Goal: Task Accomplishment & Management: Use online tool/utility

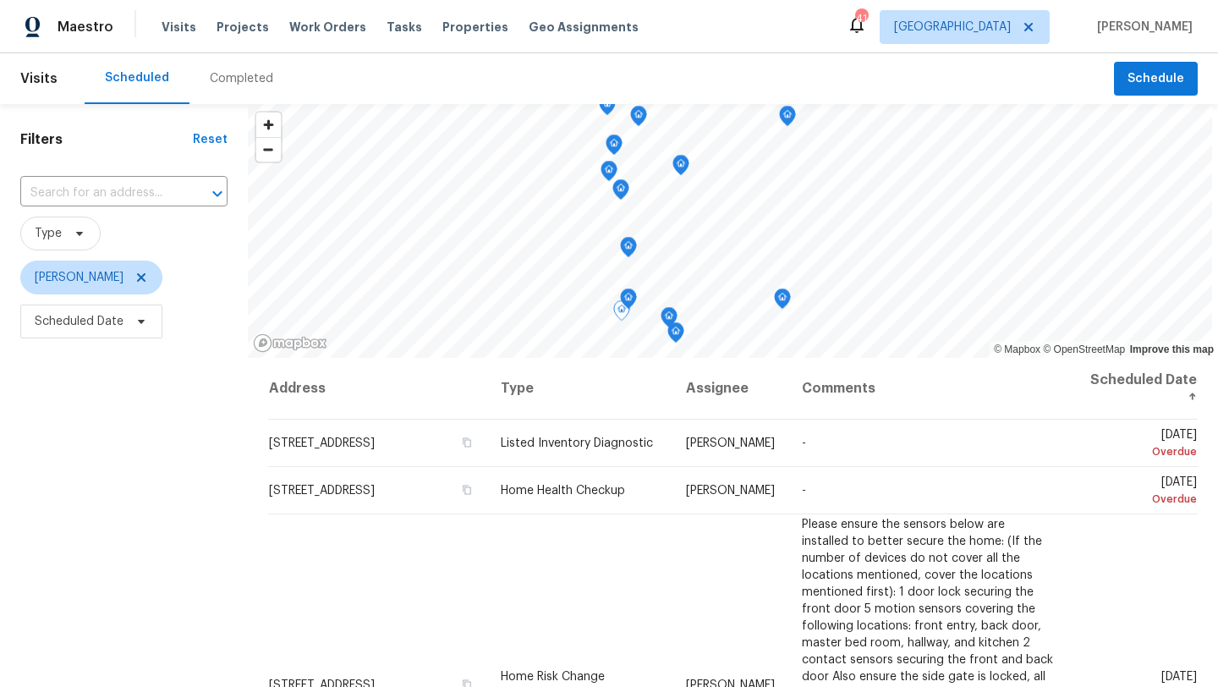
scroll to position [240, 0]
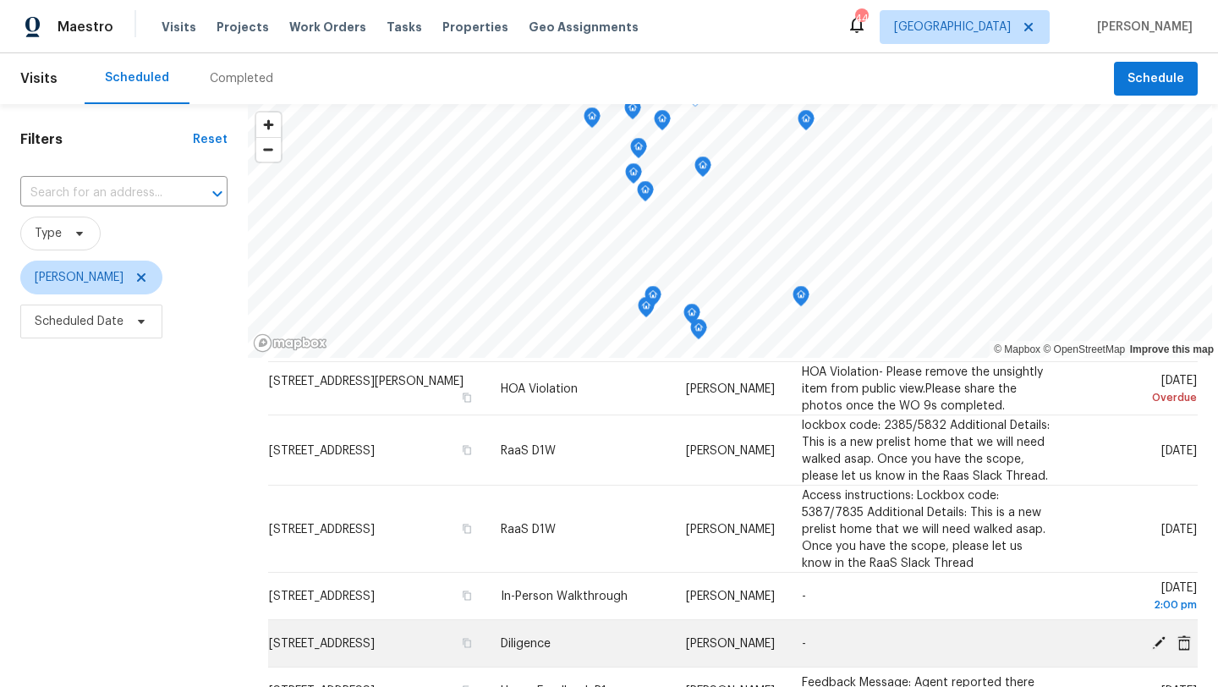
scroll to position [540, 0]
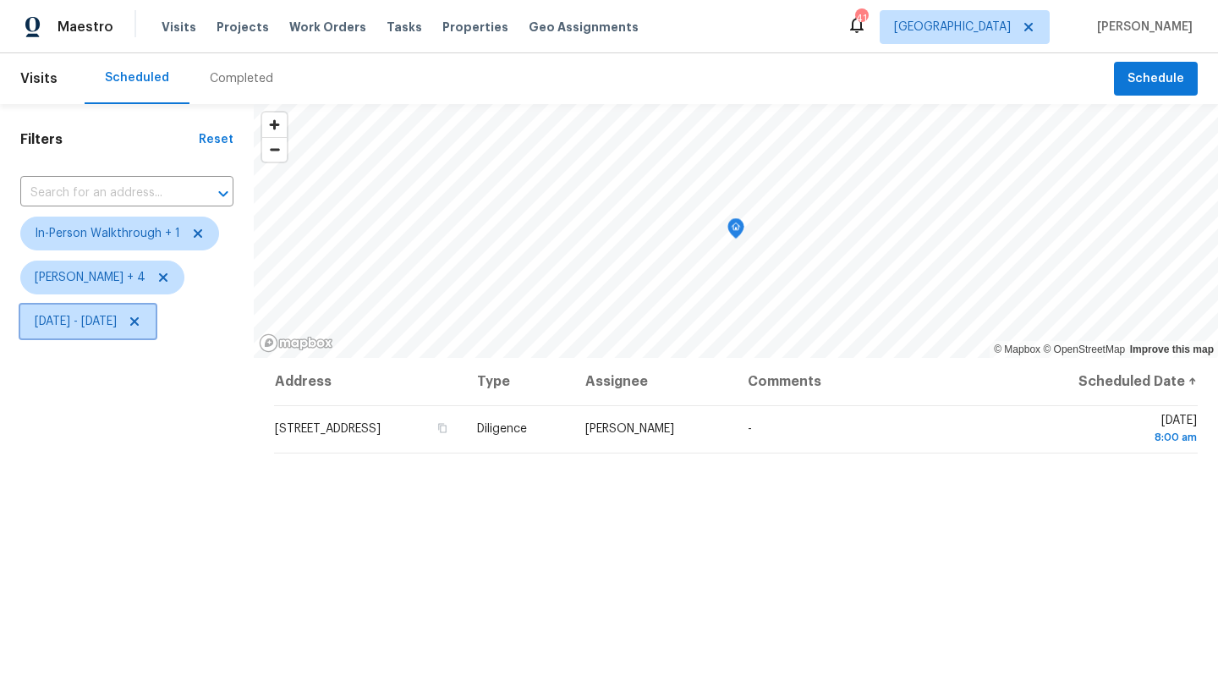
click at [117, 322] on span "Thu, Sep 25 - Thu, Sep 25" at bounding box center [76, 321] width 82 height 17
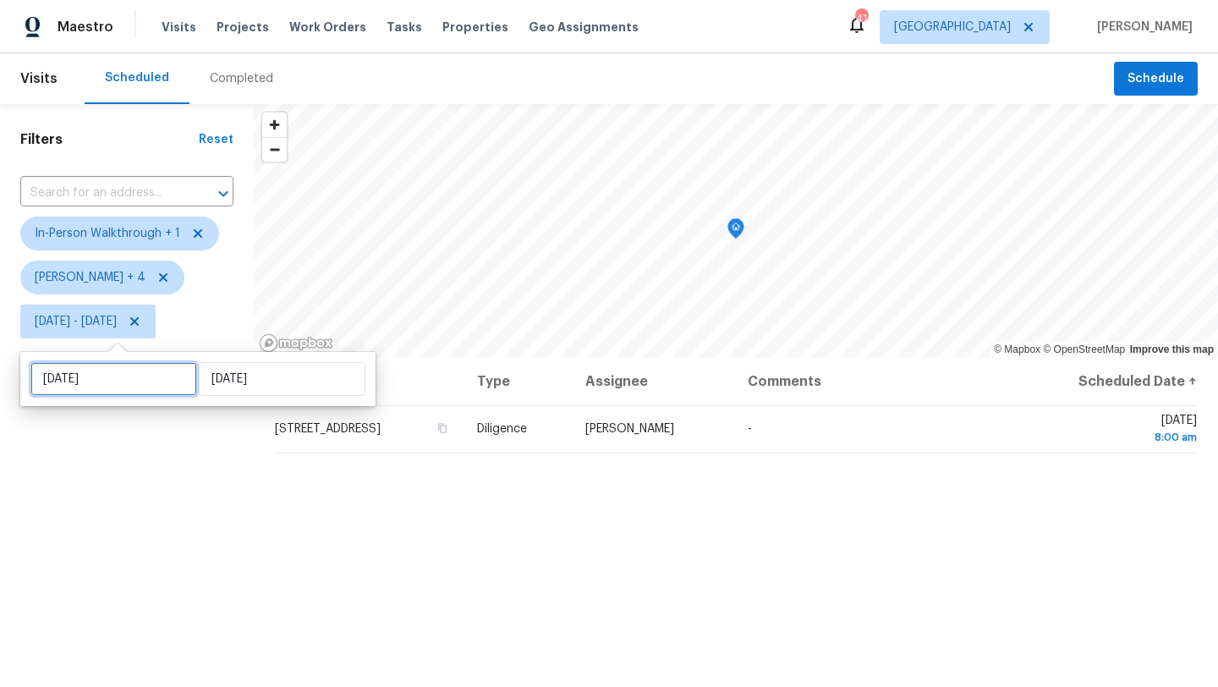
click at [135, 378] on input "[DATE]" at bounding box center [113, 379] width 167 height 34
select select "8"
select select "2025"
select select "9"
select select "2025"
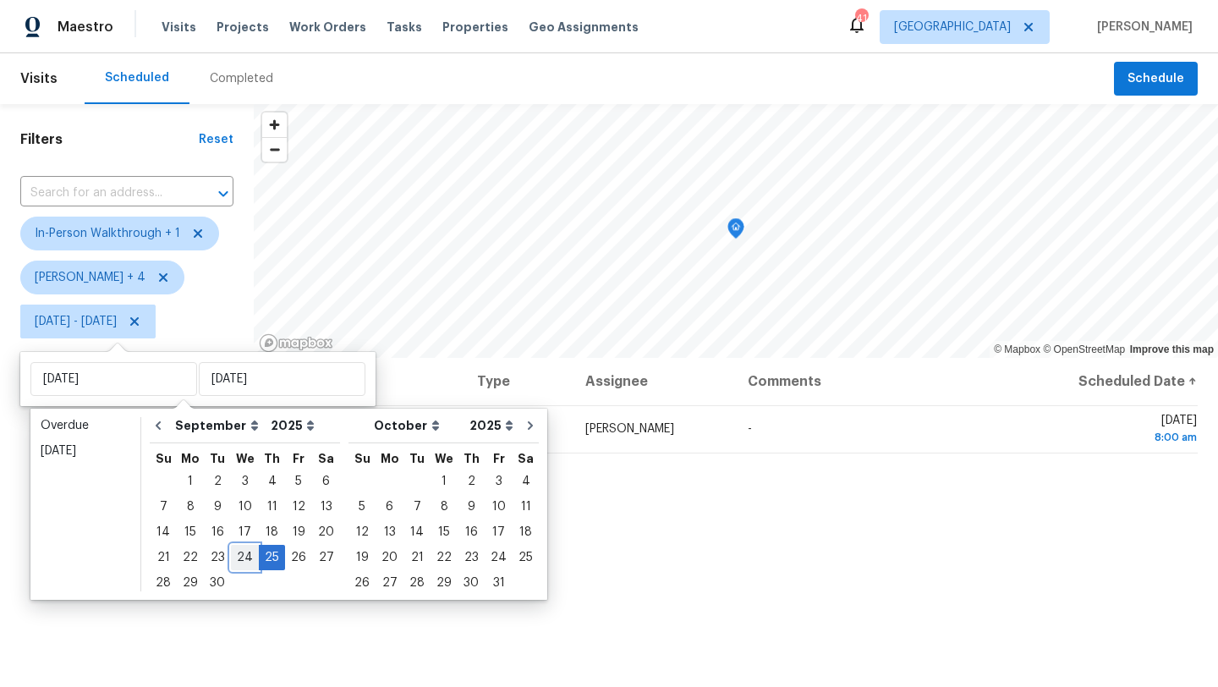
click at [243, 561] on div "24" at bounding box center [245, 557] width 28 height 24
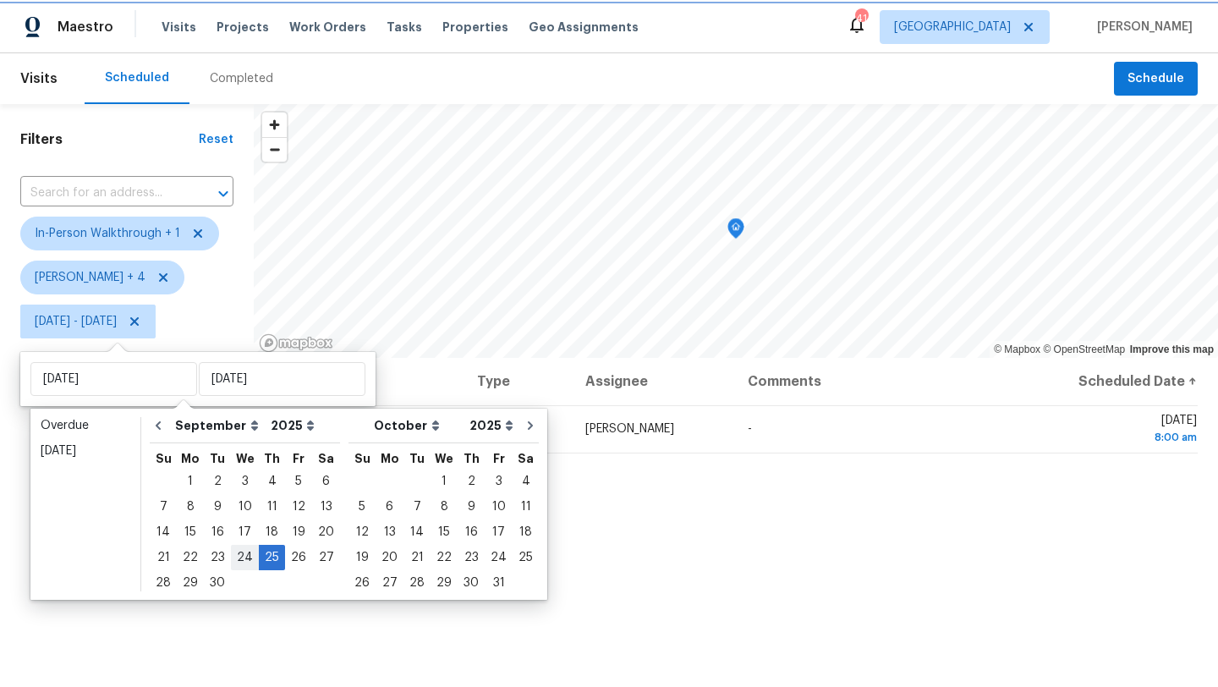
type input "[DATE]"
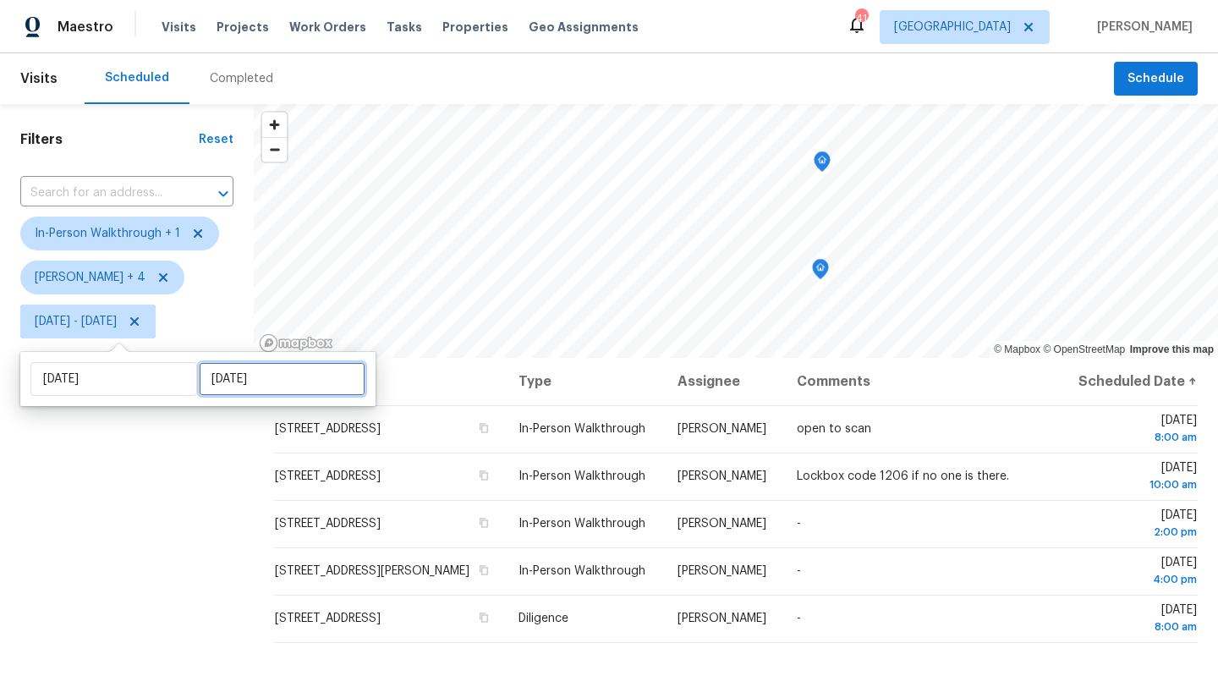
click at [230, 365] on input "[DATE]" at bounding box center [282, 379] width 167 height 34
select select "8"
select select "2025"
select select "9"
select select "2025"
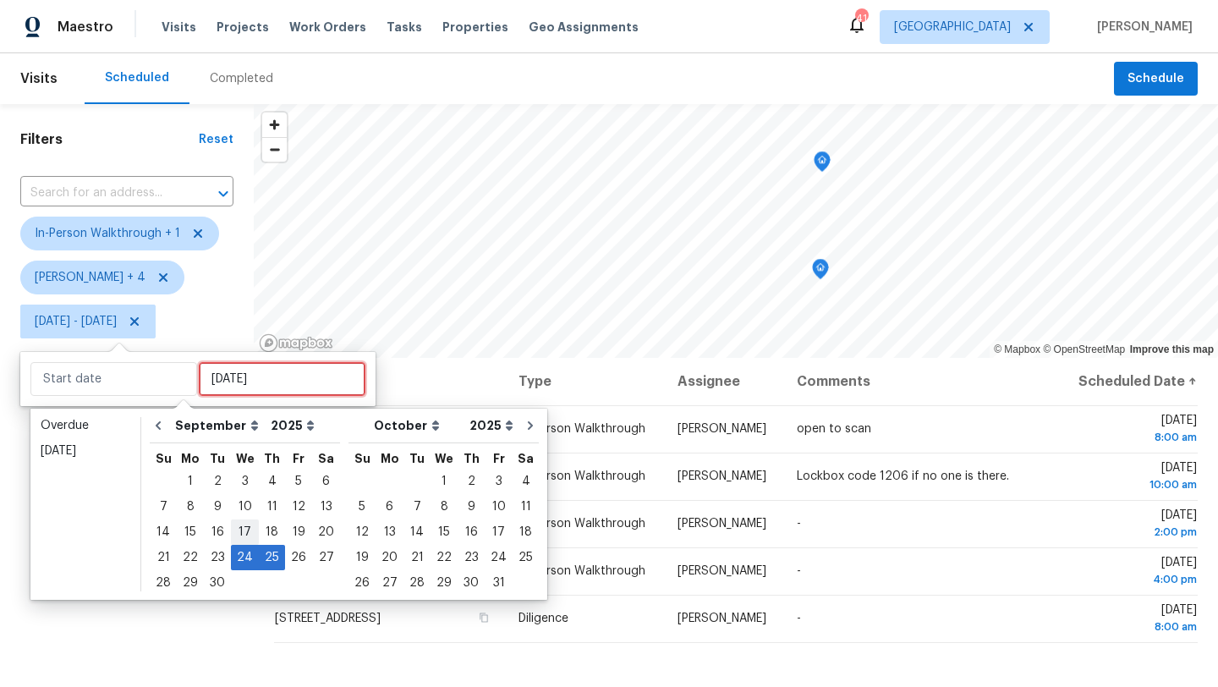
type input "Wed, Sep 10"
type input "Wed, Sep 24"
type input "[DATE]"
type input "Wed, Sep 17"
type input "[DATE]"
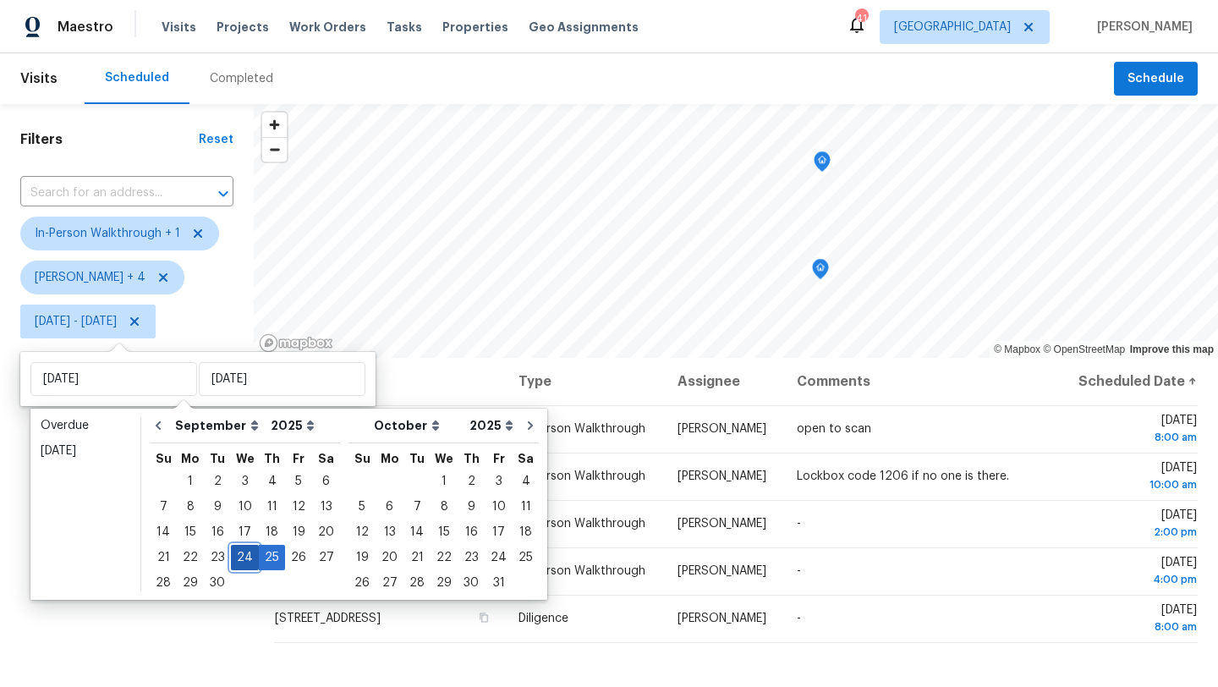
click at [241, 558] on div "24" at bounding box center [245, 557] width 28 height 24
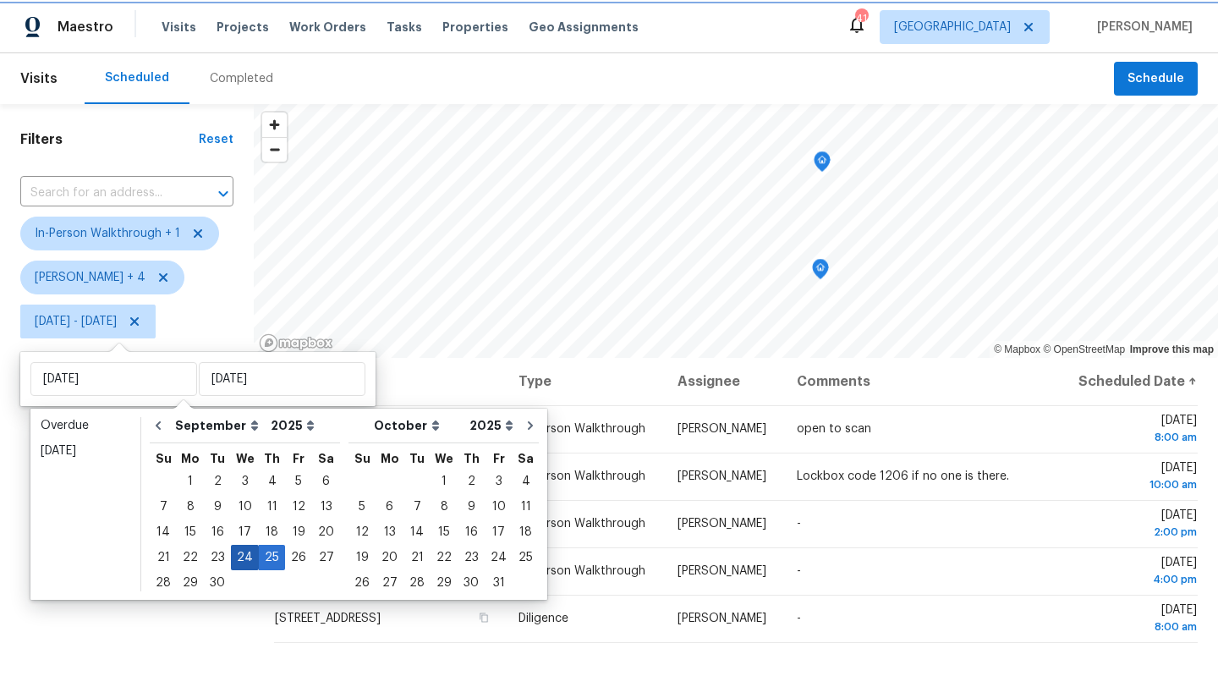
type input "[DATE]"
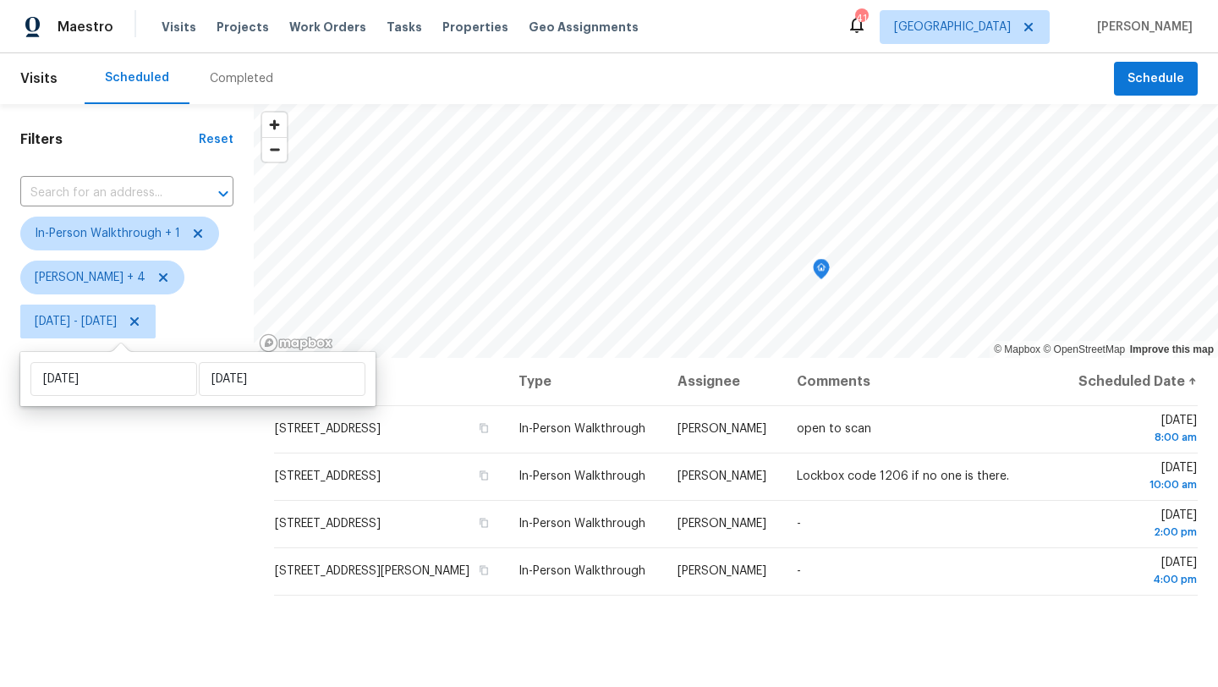
click at [194, 545] on div "Filters Reset ​ In-Person Walkthrough + 1 Alicia Anices + 4 Wed, Sep 24 - Wed, …" at bounding box center [127, 505] width 254 height 803
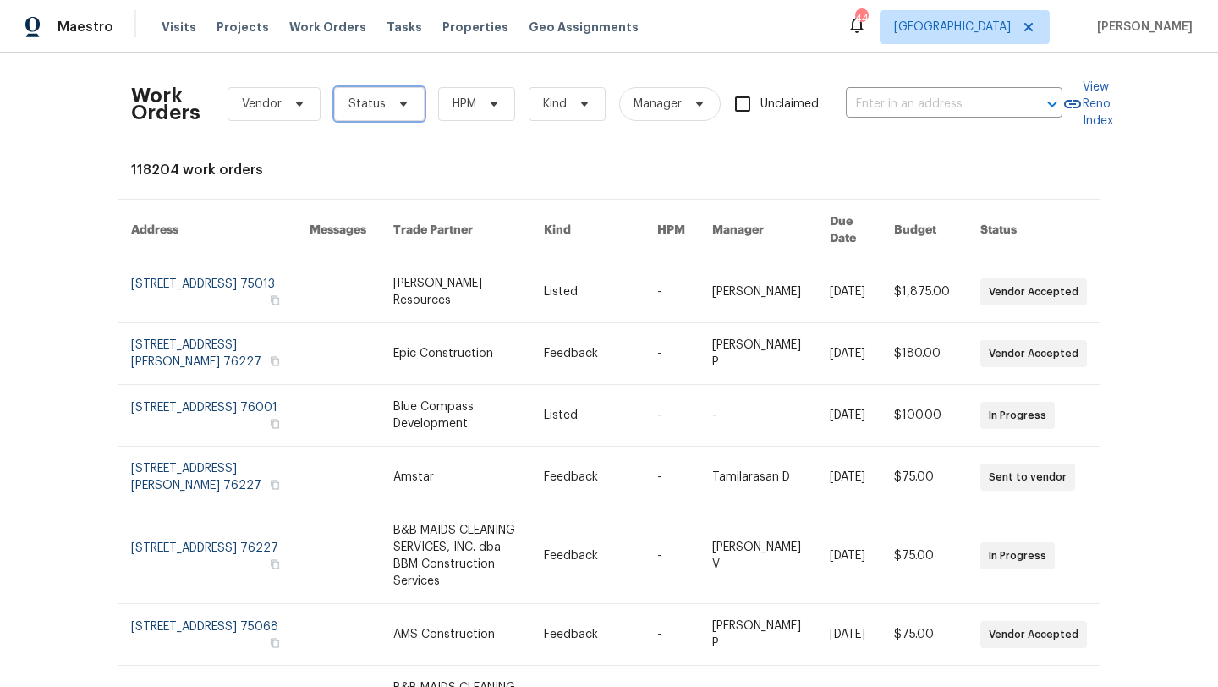
click at [355, 108] on span "Status" at bounding box center [366, 104] width 37 height 17
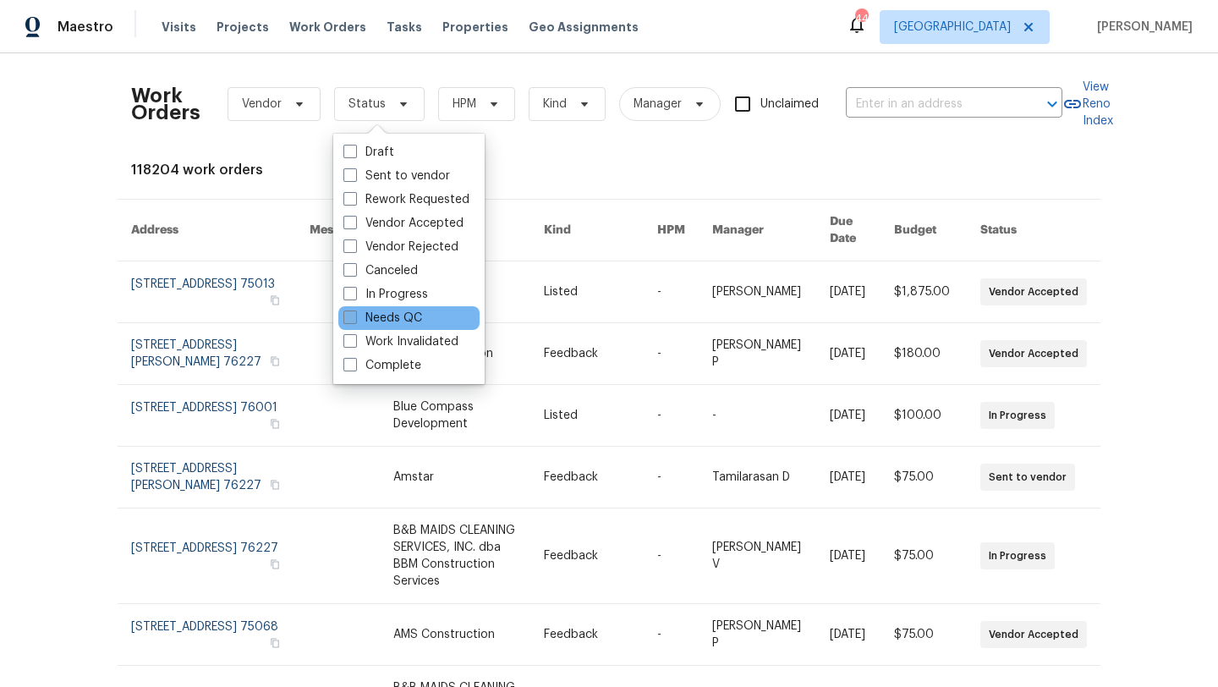
click at [378, 316] on label "Needs QC" at bounding box center [382, 317] width 79 height 17
click at [354, 316] on input "Needs QC" at bounding box center [348, 314] width 11 height 11
checkbox input "true"
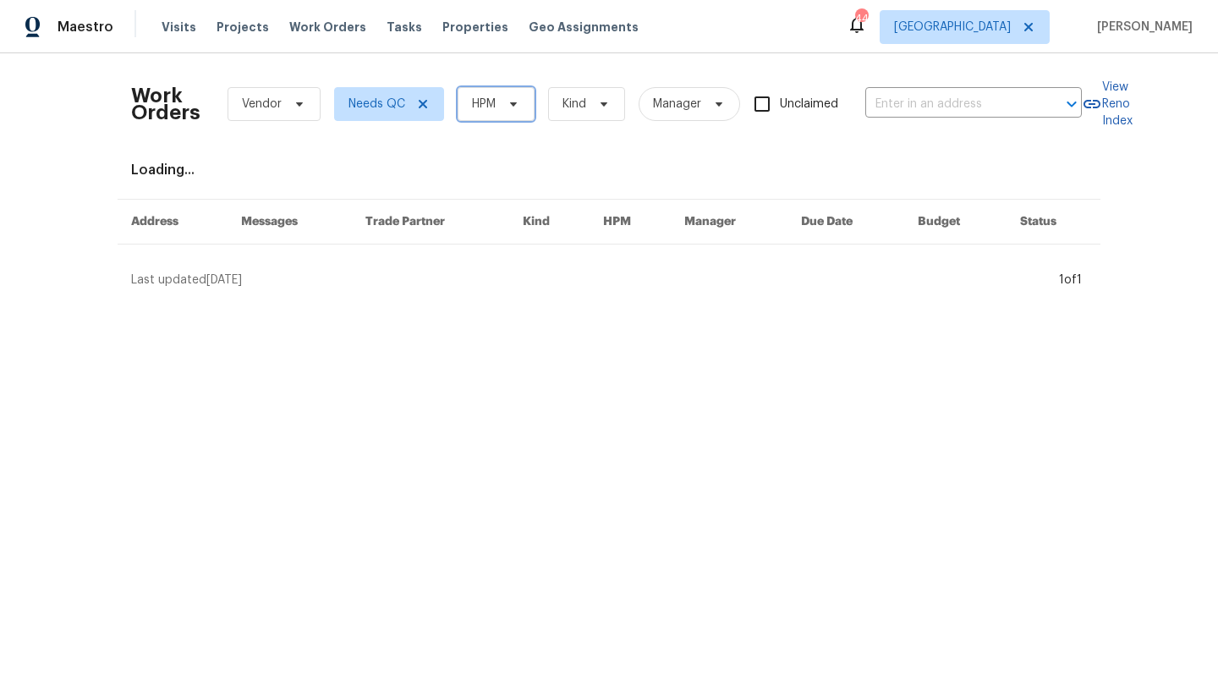
click at [498, 114] on span "HPM" at bounding box center [495, 104] width 77 height 34
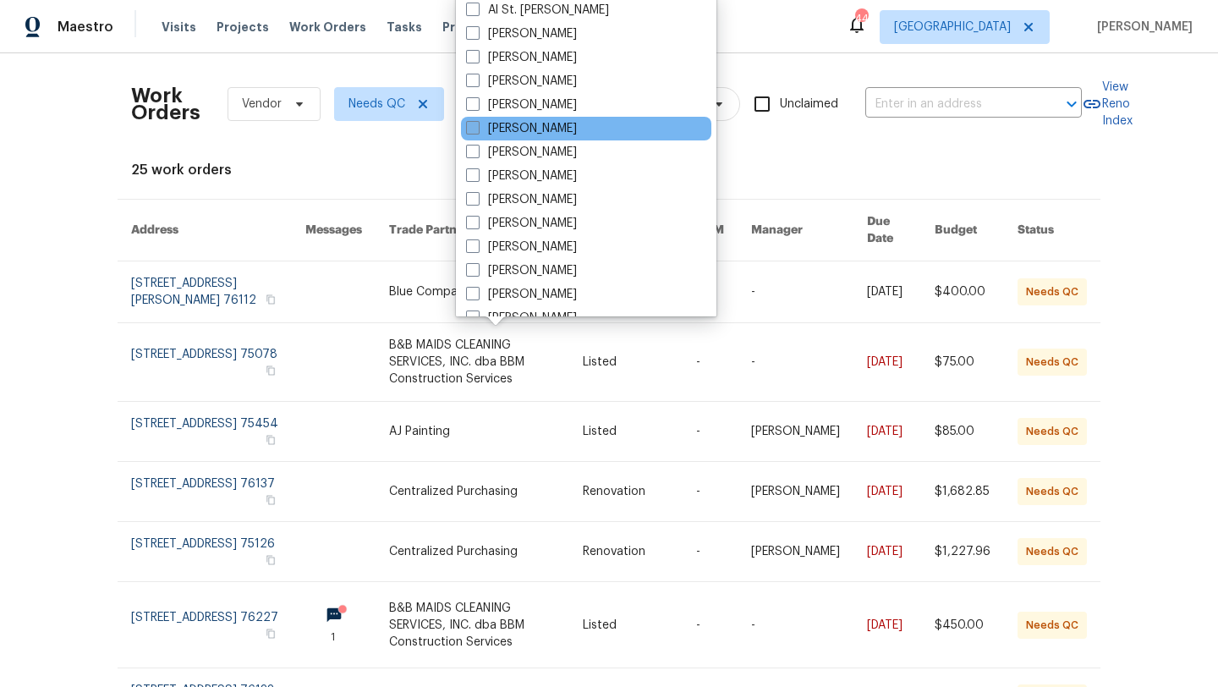
click at [501, 127] on label "[PERSON_NAME]" at bounding box center [521, 128] width 111 height 17
click at [477, 127] on input "[PERSON_NAME]" at bounding box center [471, 125] width 11 height 11
checkbox input "true"
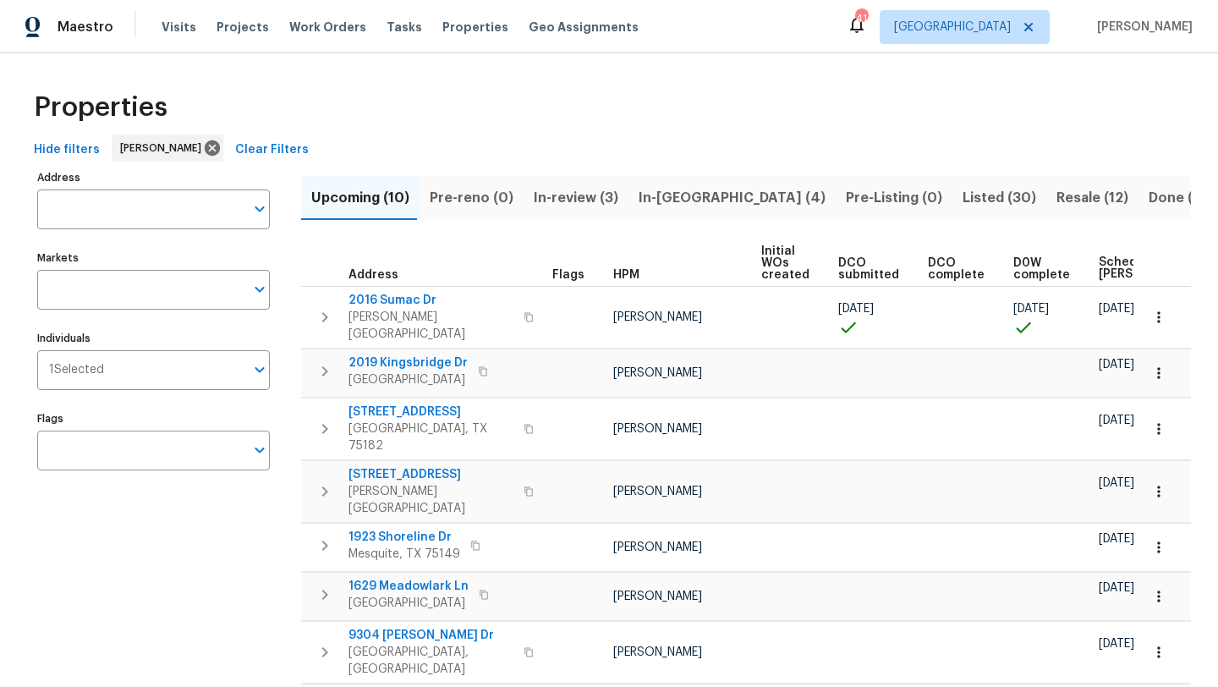
scroll to position [0, 206]
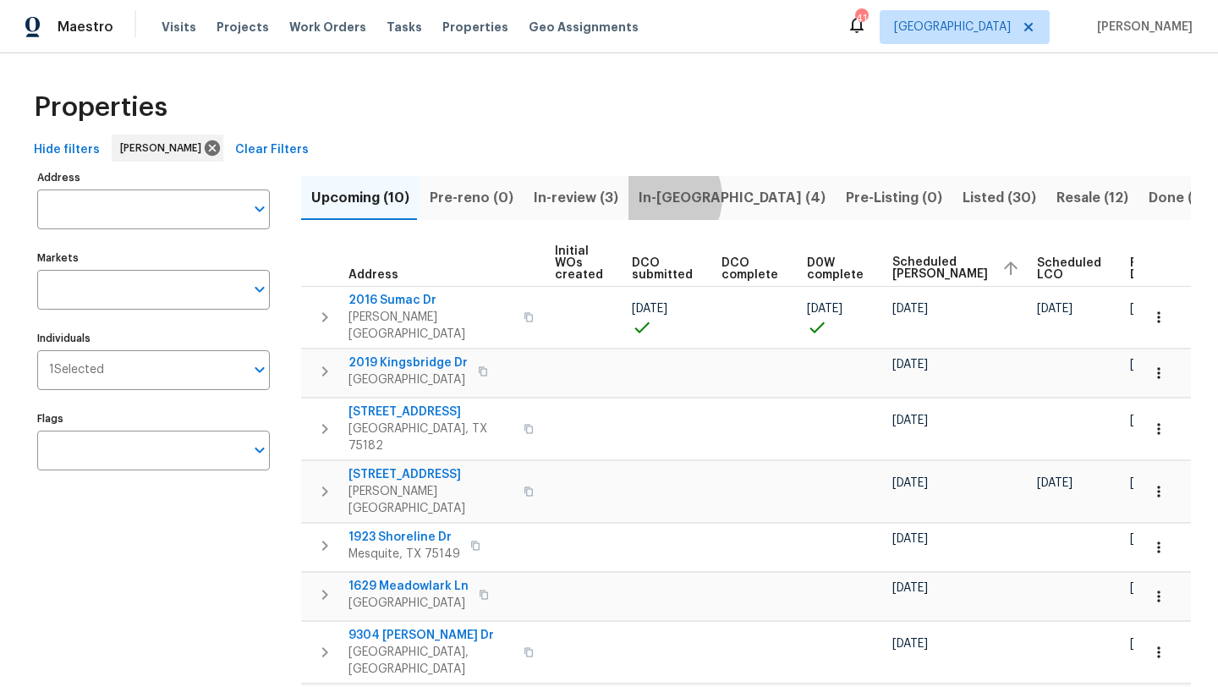
click at [645, 197] on span "In-reno (4)" at bounding box center [731, 198] width 187 height 24
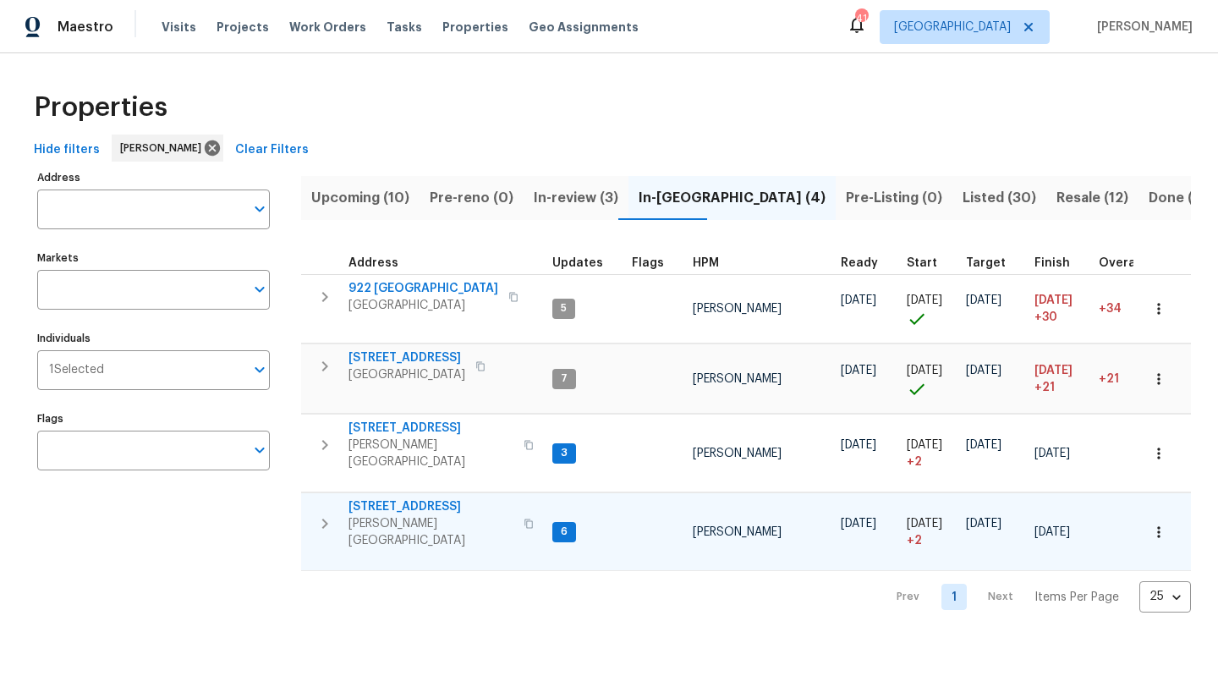
click at [1153, 523] on icon "button" at bounding box center [1158, 531] width 17 height 17
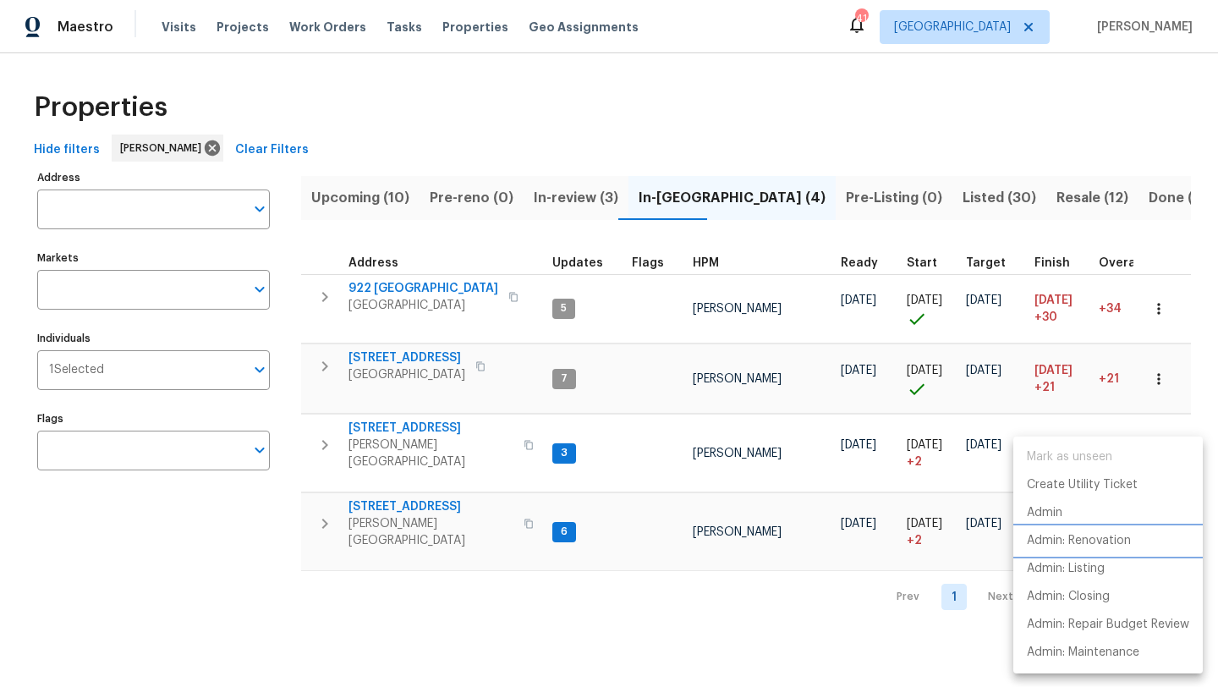
click at [1116, 538] on p "Admin: Renovation" at bounding box center [1079, 541] width 104 height 18
click at [241, 542] on div at bounding box center [609, 343] width 1218 height 687
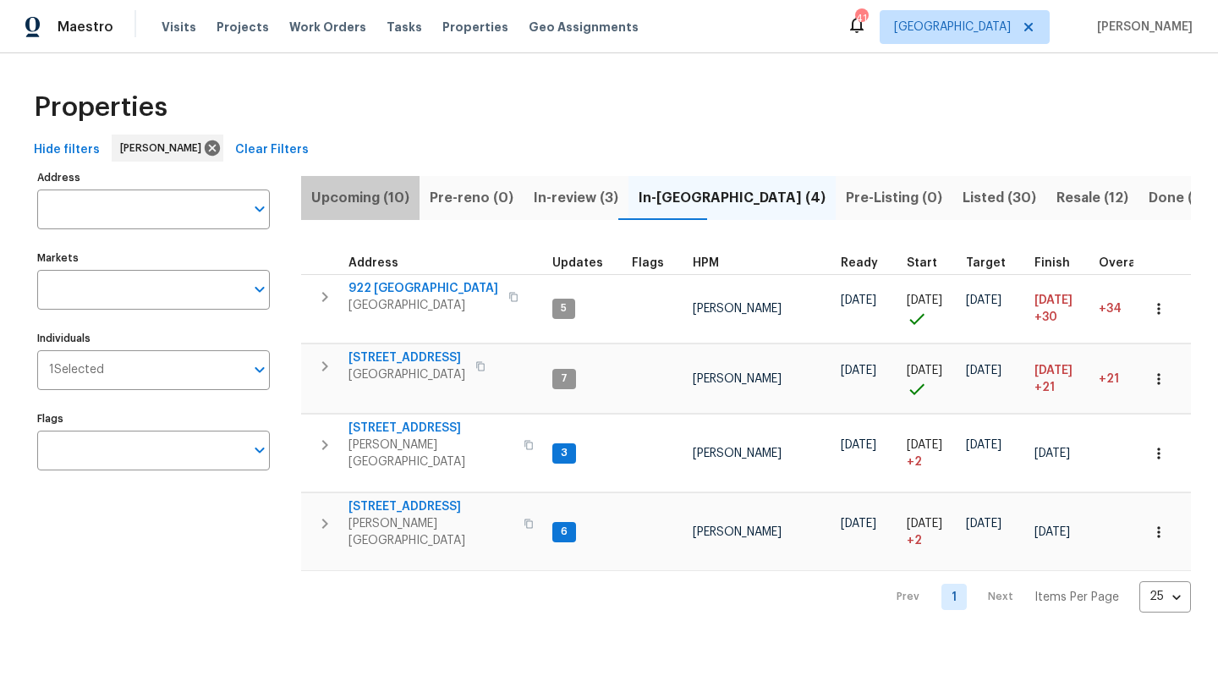
click at [372, 200] on span "Upcoming (10)" at bounding box center [360, 198] width 98 height 24
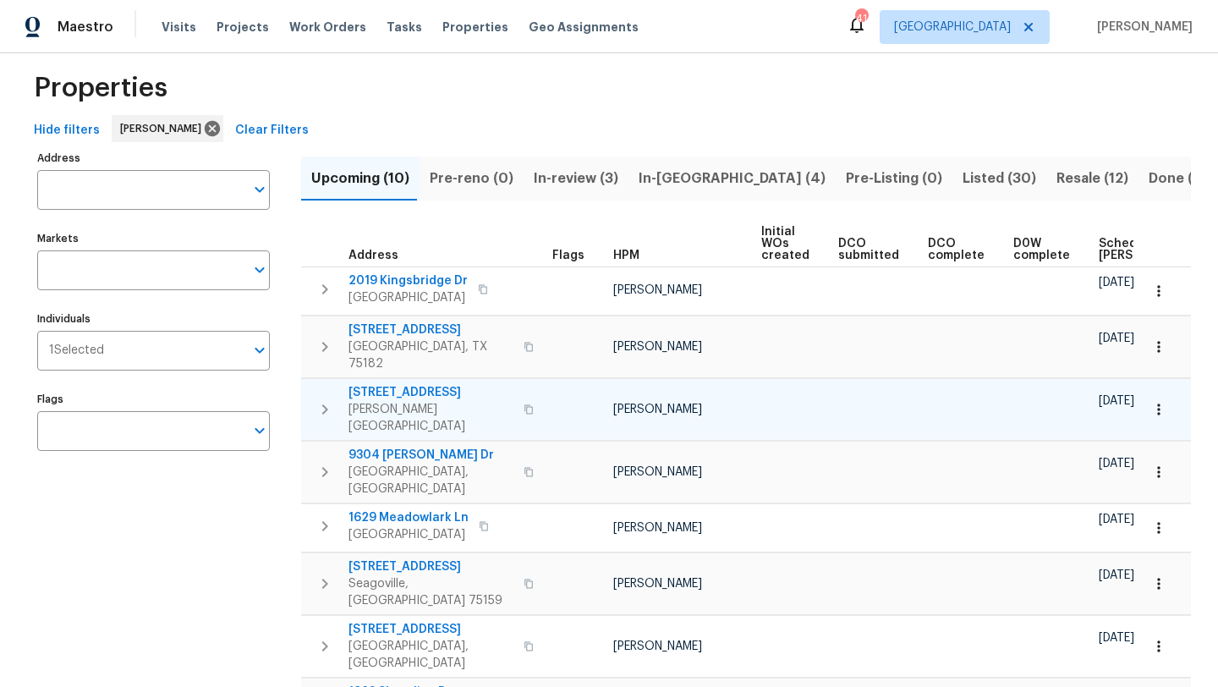
scroll to position [25, 0]
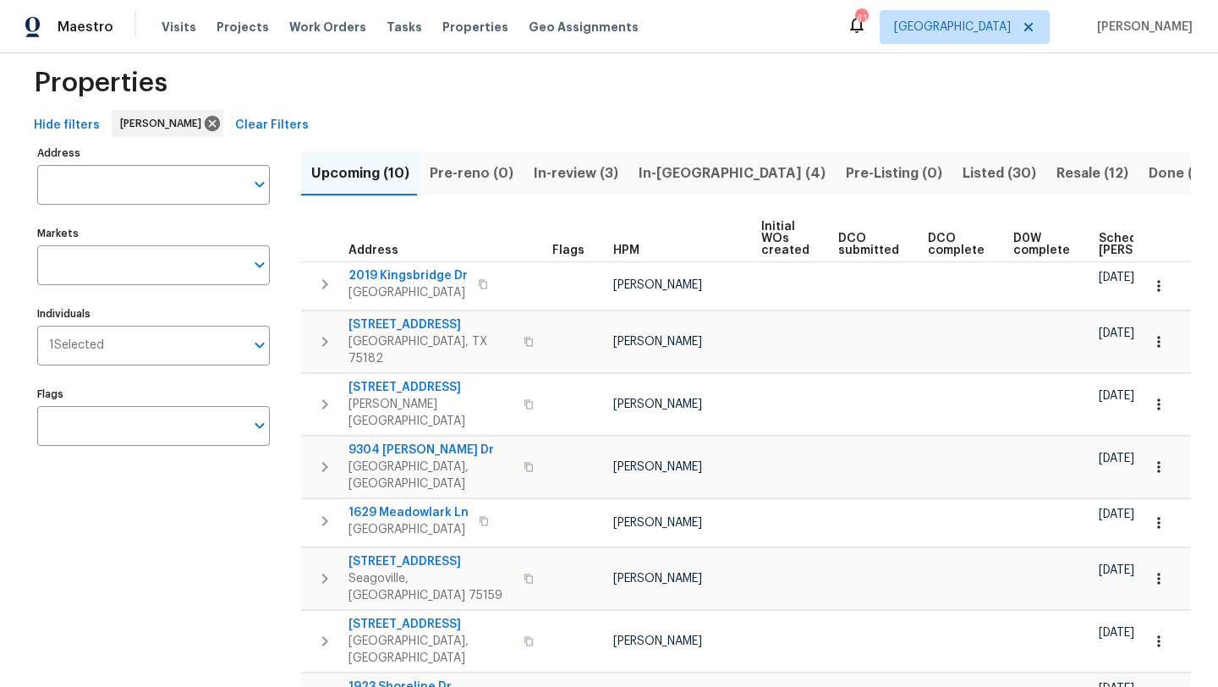
click at [1098, 234] on span "Scheduled [PERSON_NAME]" at bounding box center [1146, 245] width 96 height 24
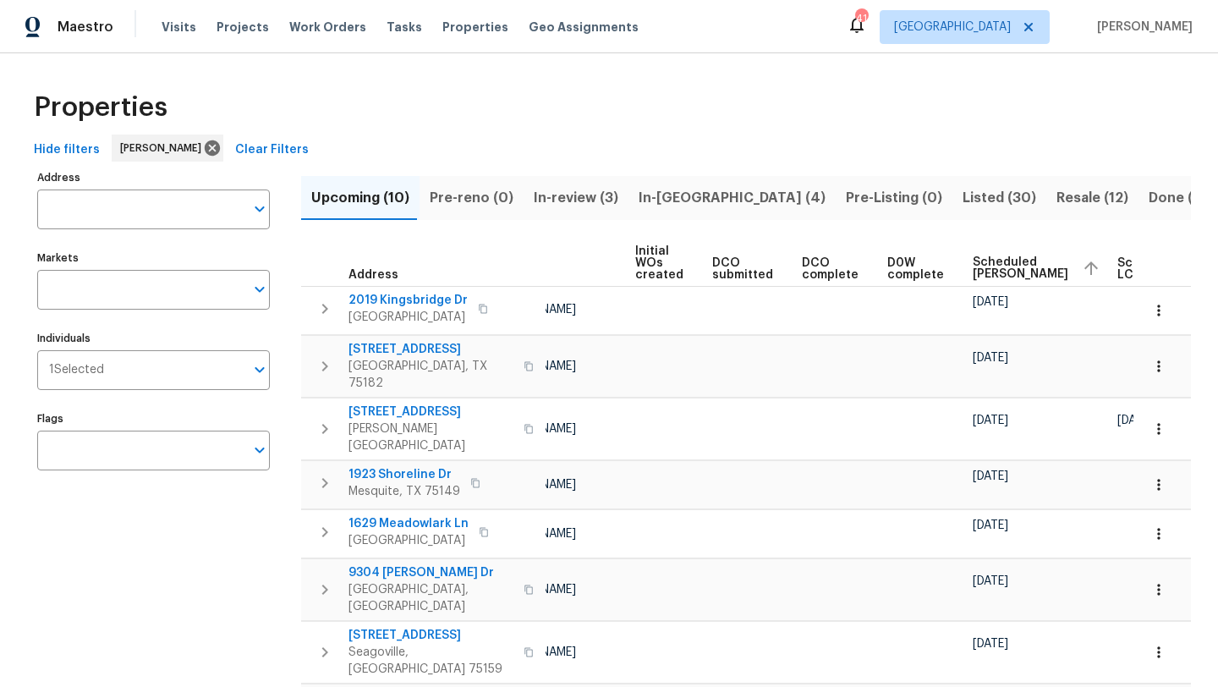
scroll to position [0, 206]
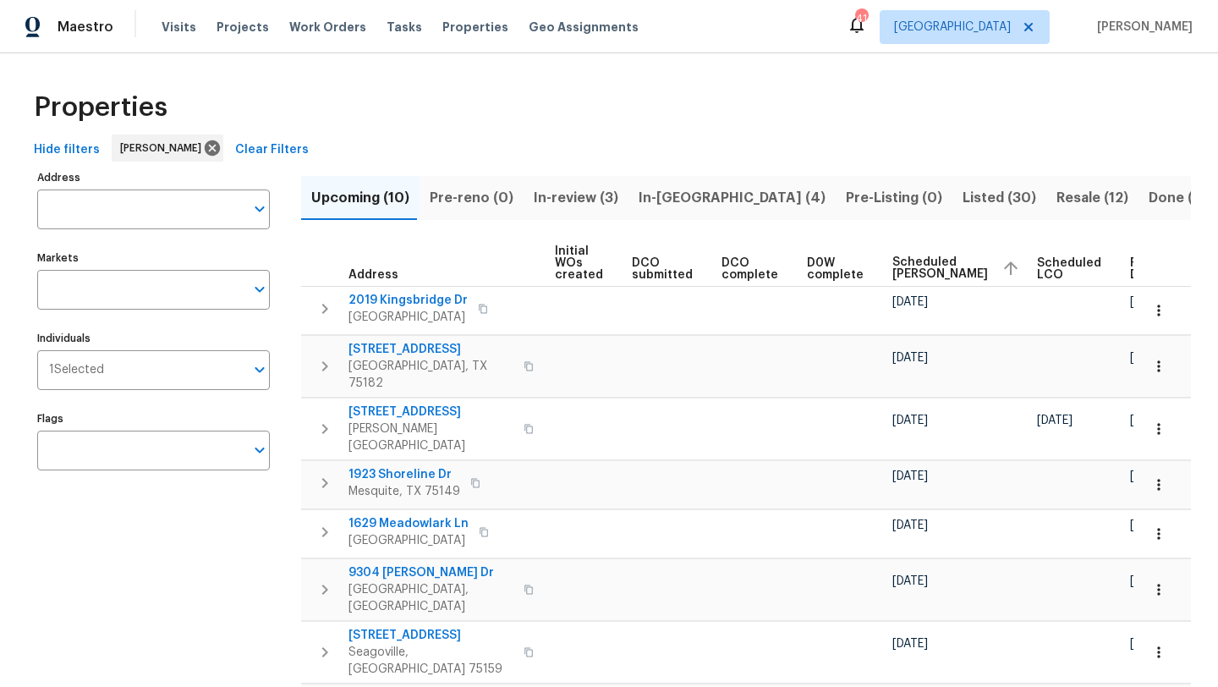
click at [893, 273] on span "Scheduled [PERSON_NAME]" at bounding box center [940, 268] width 96 height 24
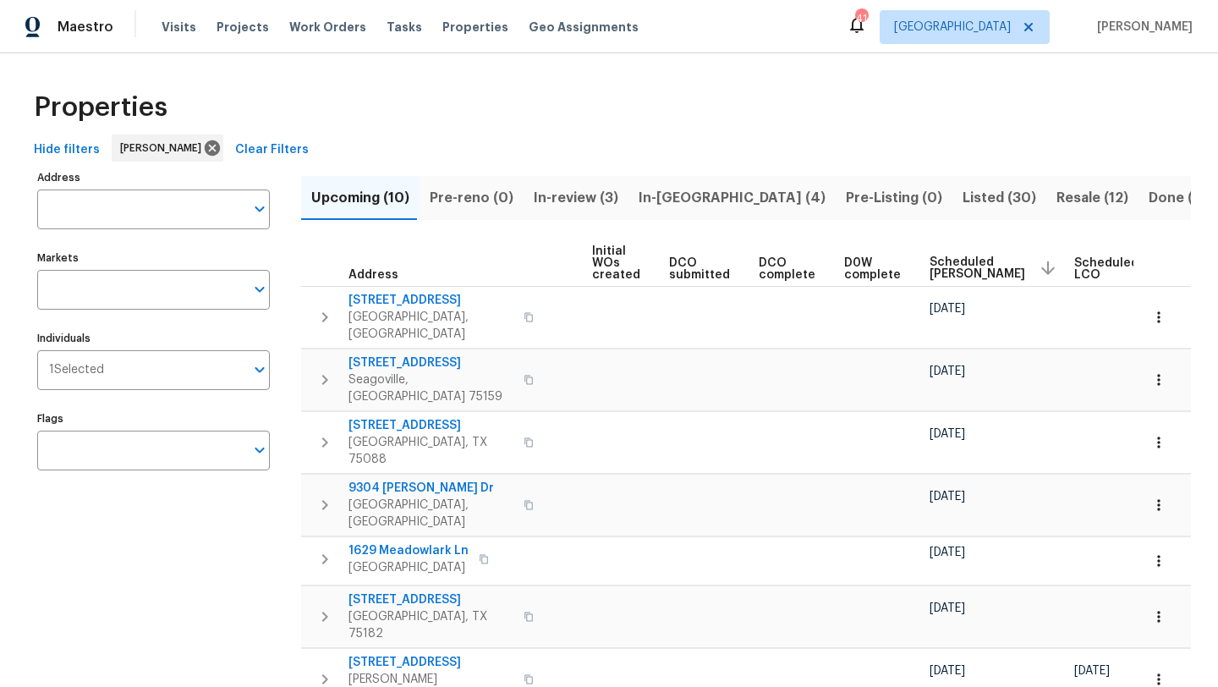
scroll to position [0, 206]
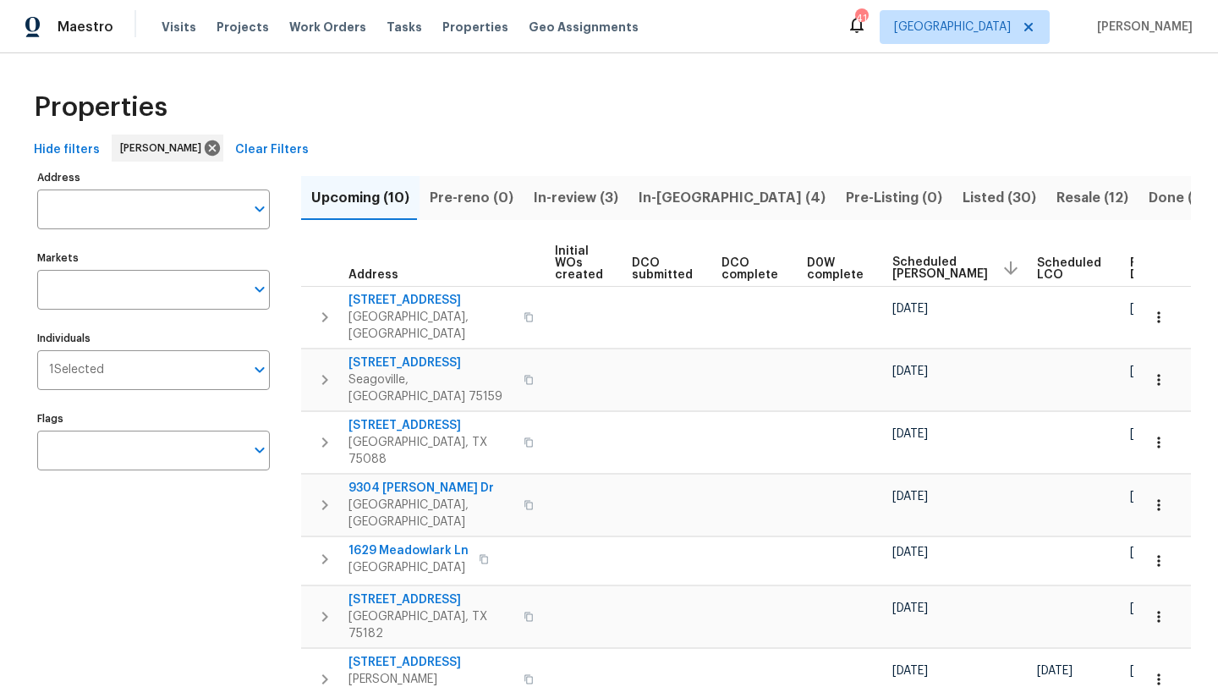
click at [894, 269] on span "Scheduled [PERSON_NAME]" at bounding box center [940, 268] width 96 height 24
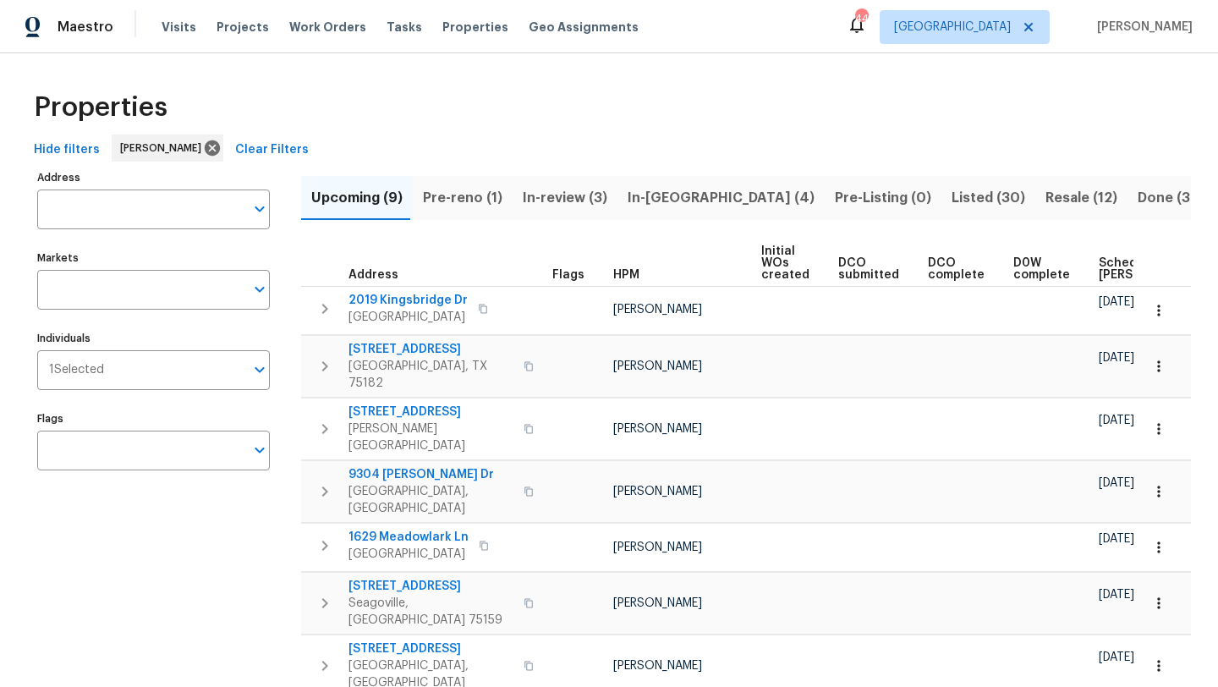
click at [460, 199] on span "Pre-reno (1)" at bounding box center [462, 198] width 79 height 24
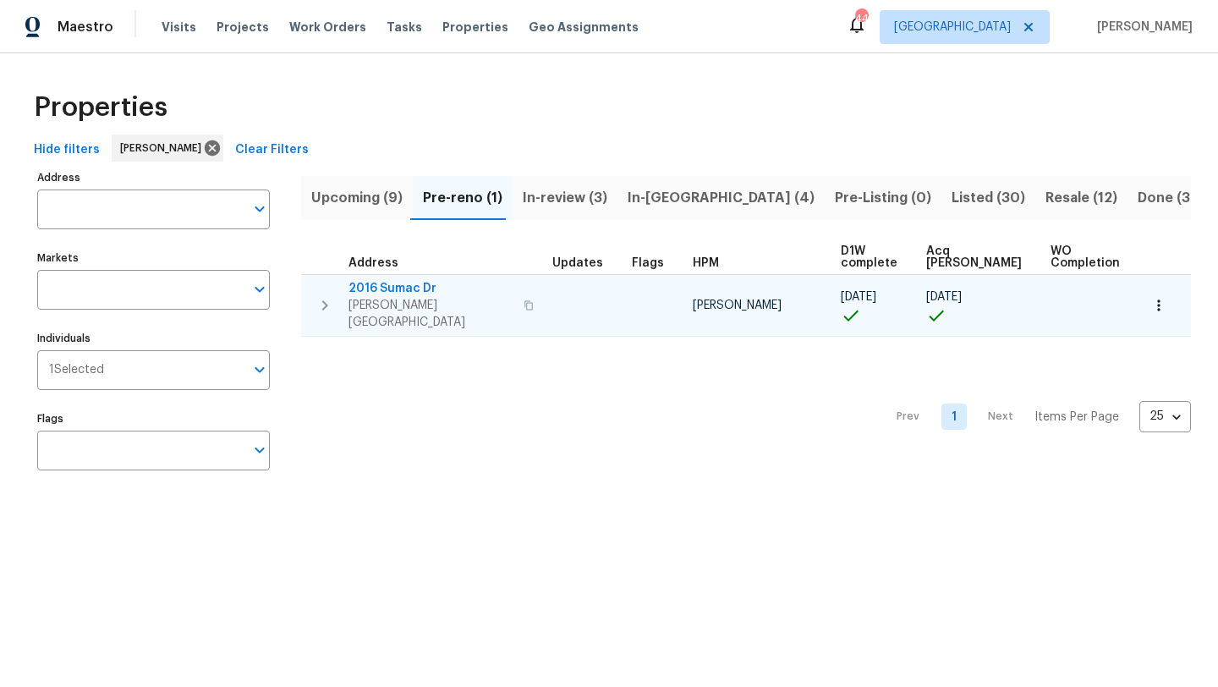
click at [416, 284] on span "2016 Sumac Dr" at bounding box center [430, 288] width 165 height 17
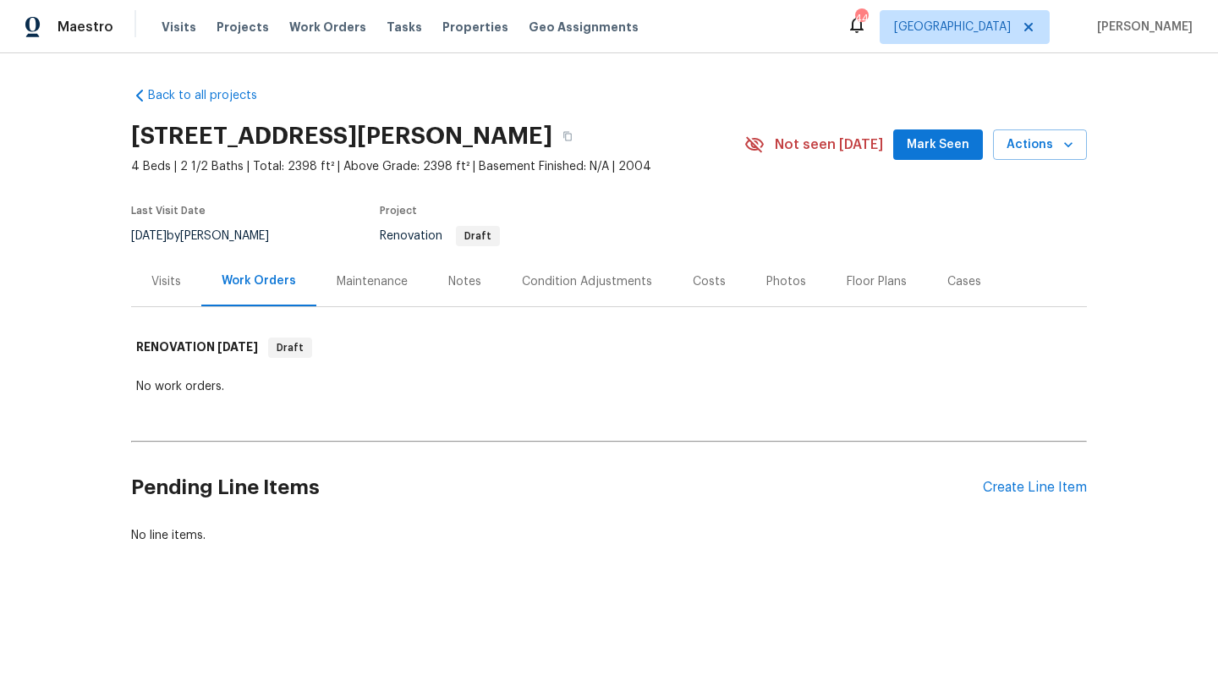
click at [866, 277] on div "Floor Plans" at bounding box center [876, 281] width 60 height 17
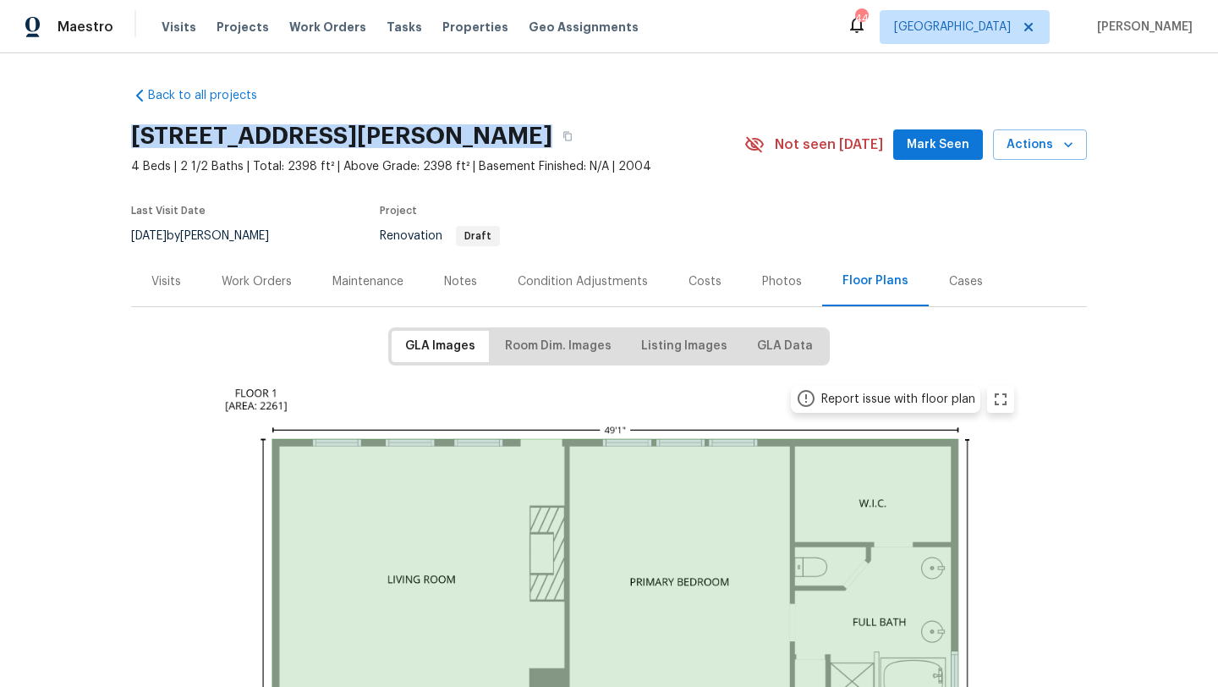
drag, startPoint x: 134, startPoint y: 136, endPoint x: 474, endPoint y: 134, distance: 339.1
click at [474, 134] on h2 "2016 Sumac Dr, Forney, TX 75126" at bounding box center [341, 136] width 421 height 17
copy h2 "2016 Sumac Dr, Forney, TX 75126"
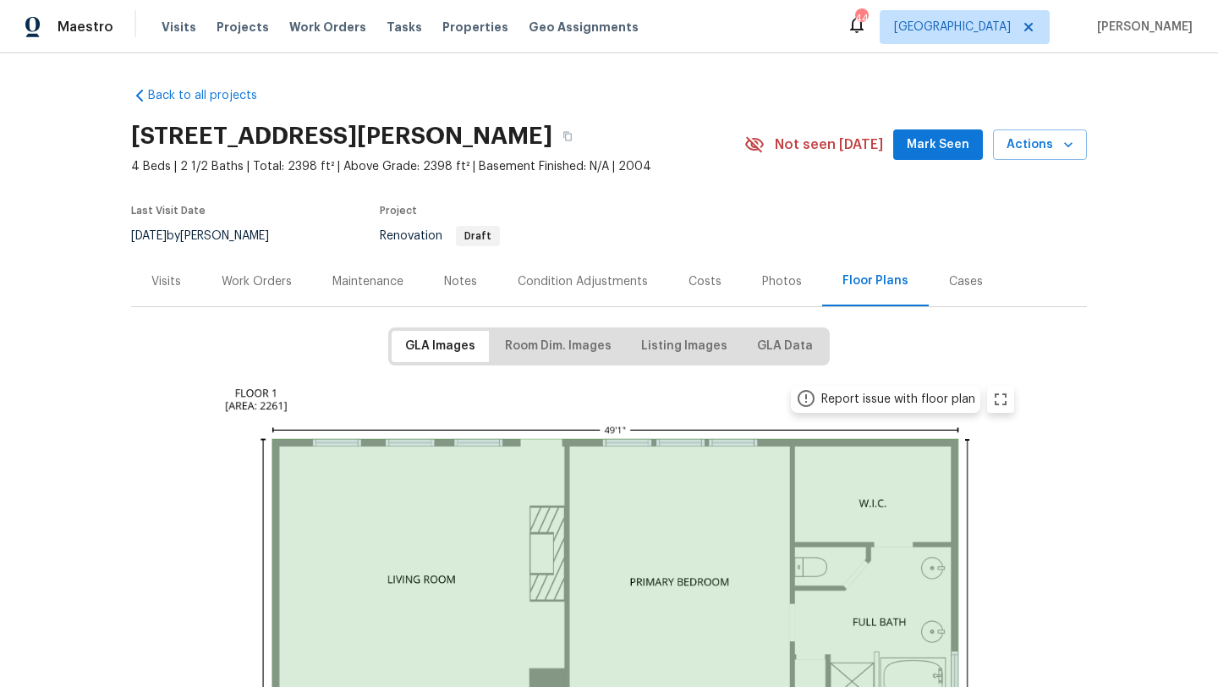
click at [280, 279] on div "Work Orders" at bounding box center [257, 281] width 70 height 17
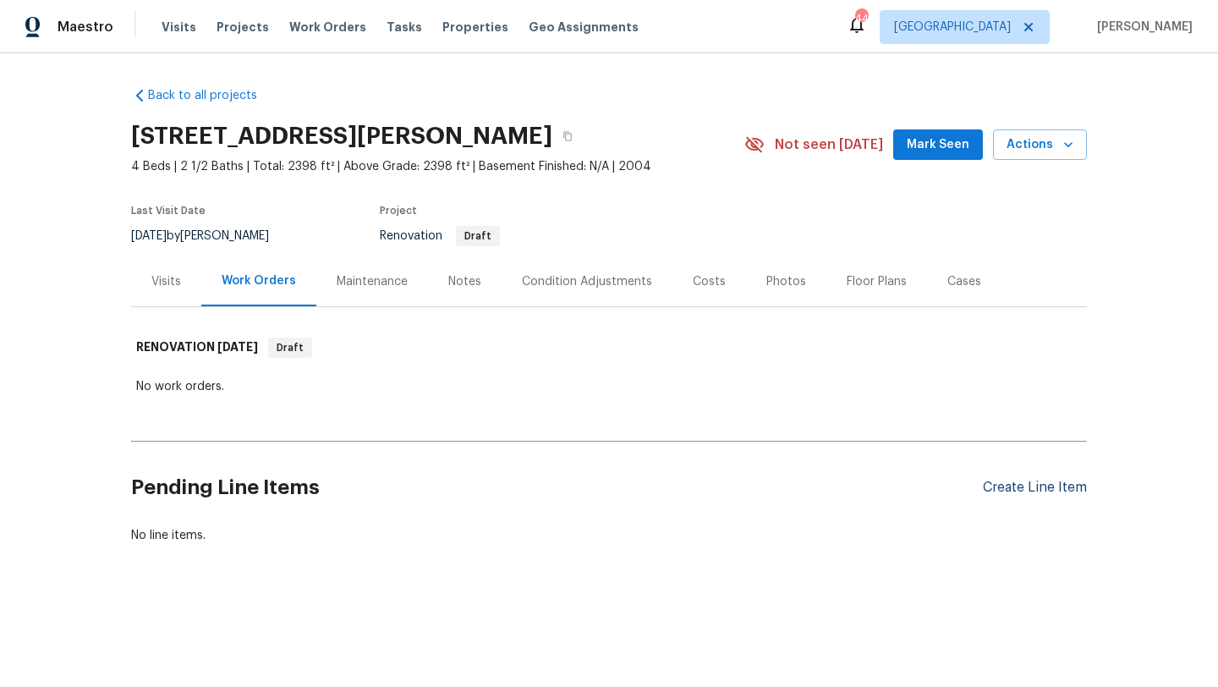
click at [993, 481] on div "Create Line Item" at bounding box center [1035, 487] width 104 height 16
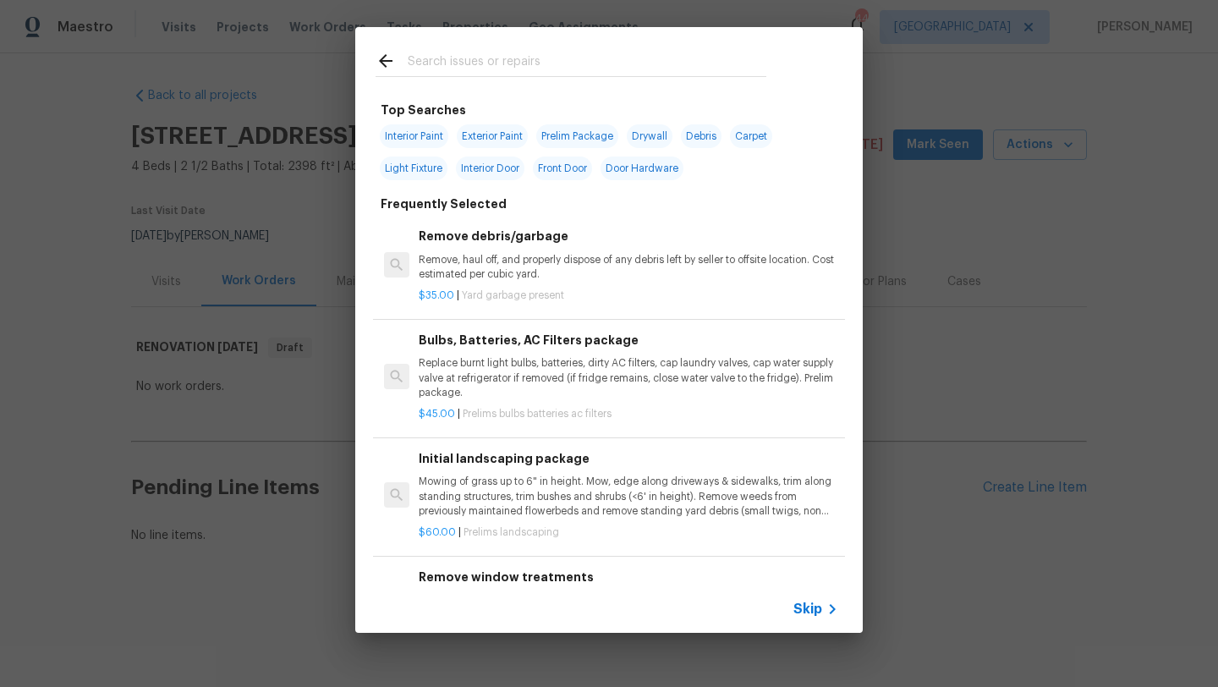
click at [473, 61] on input "text" at bounding box center [587, 63] width 359 height 25
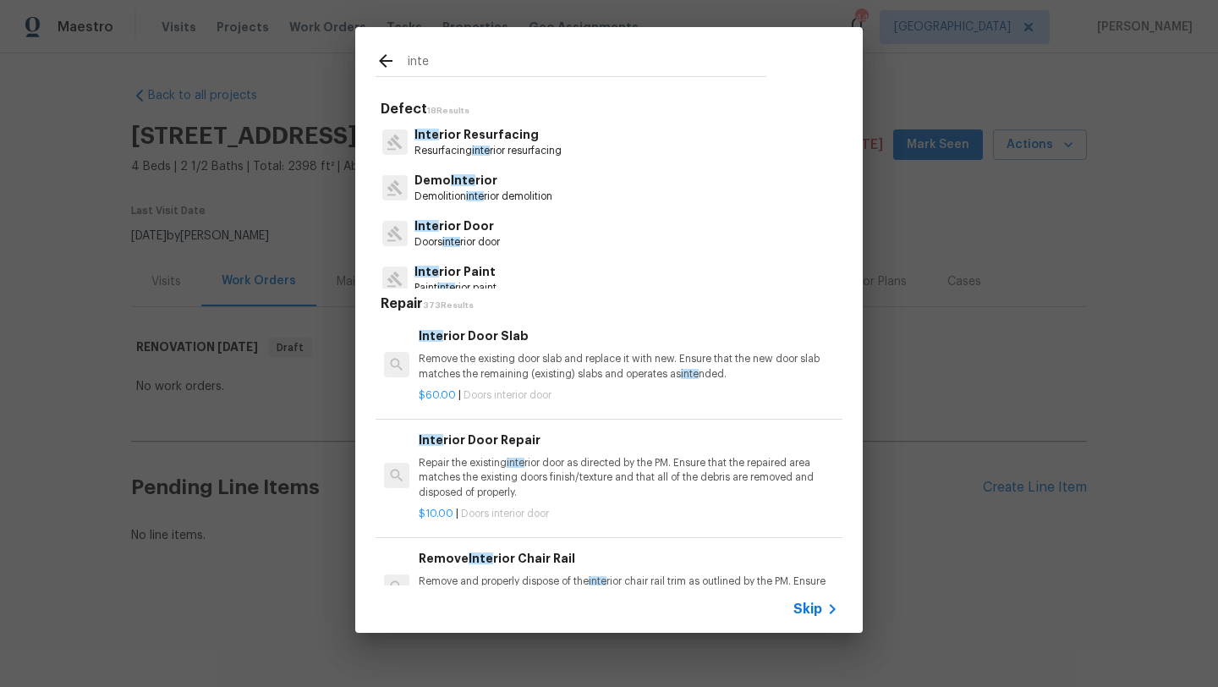
type input "inte"
click at [446, 268] on p "Inte rior Paint" at bounding box center [455, 272] width 82 height 18
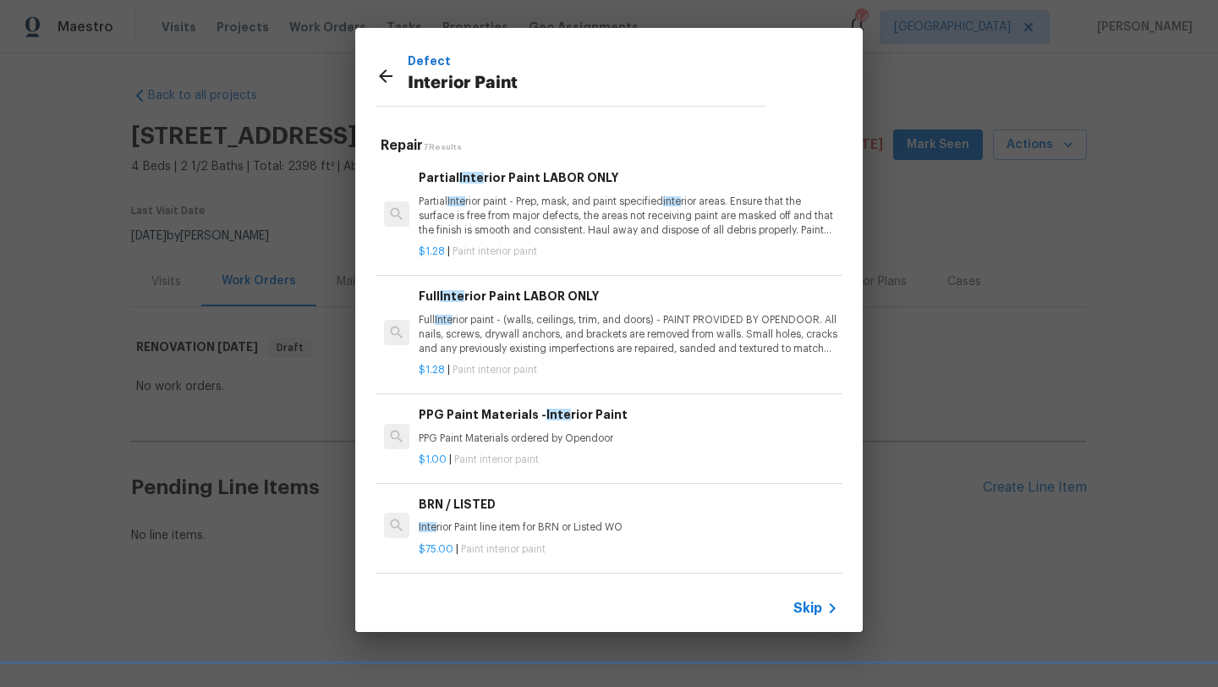
click at [476, 320] on p "Full Inte rior paint - (walls, ceilings, trim, and doors) - PAINT PROVIDED BY O…" at bounding box center [628, 334] width 419 height 43
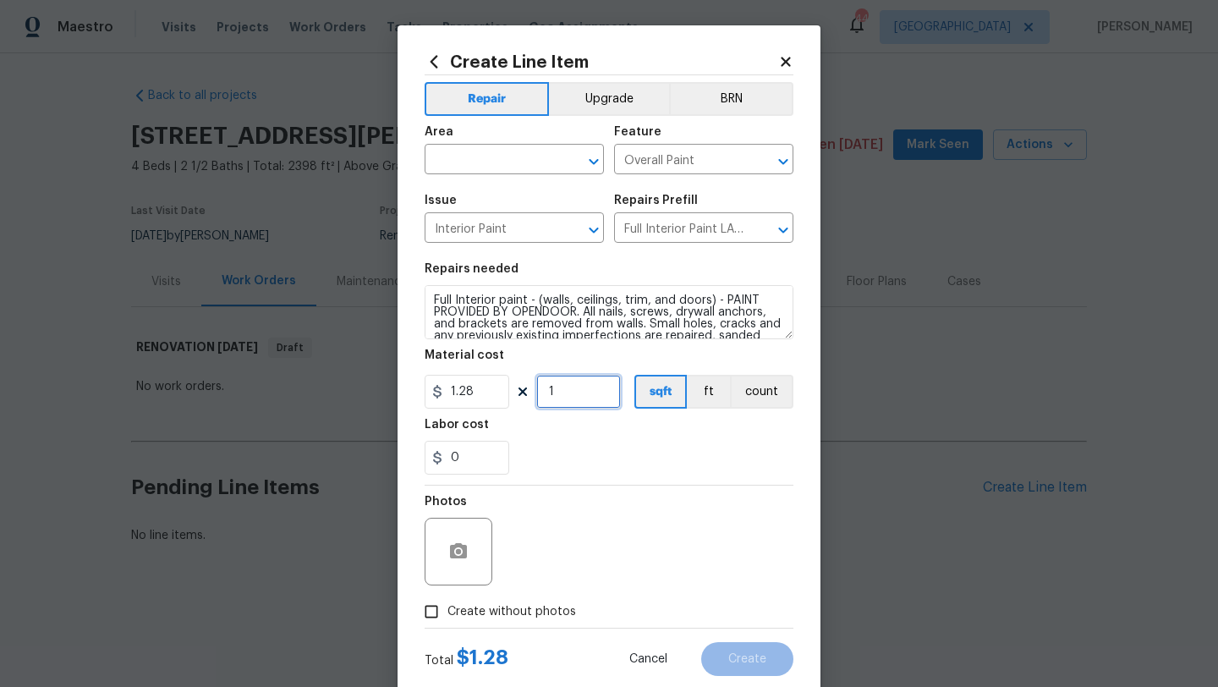
drag, startPoint x: 577, startPoint y: 393, endPoint x: 519, endPoint y: 392, distance: 57.5
click at [519, 392] on div "1.28 1 sqft ft count" at bounding box center [609, 392] width 369 height 34
type input "2398"
click at [537, 618] on span "Create without photos" at bounding box center [511, 612] width 129 height 18
click at [447, 618] on input "Create without photos" at bounding box center [431, 611] width 32 height 32
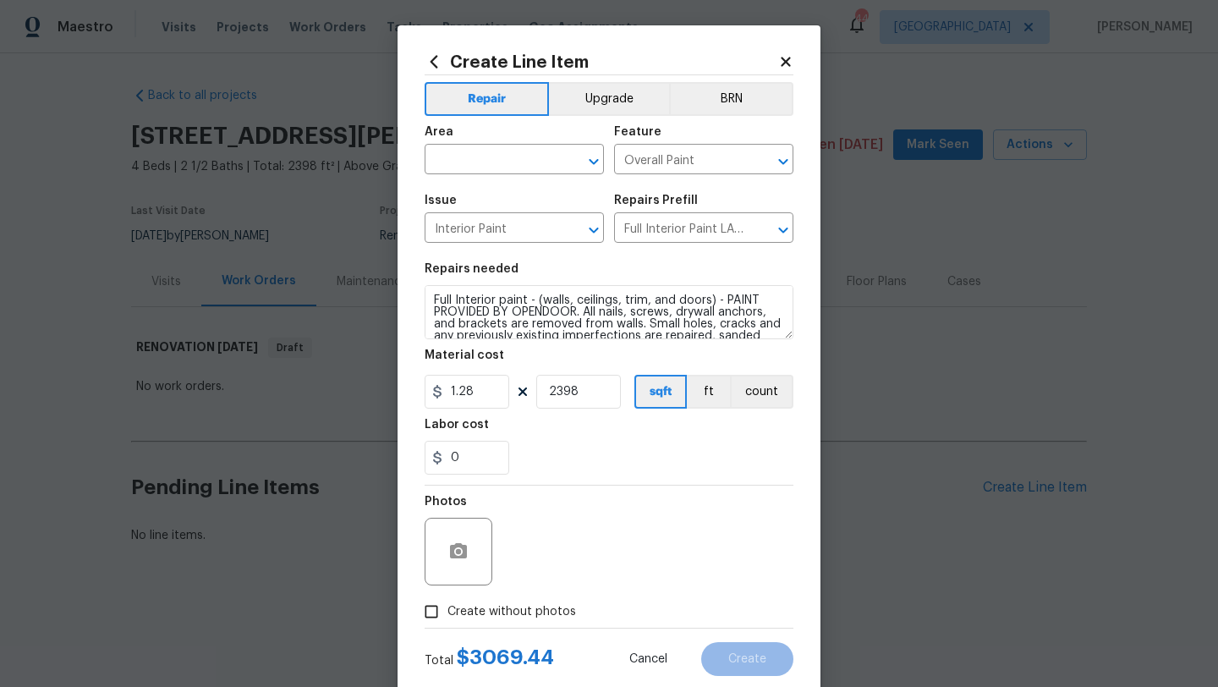
checkbox input "true"
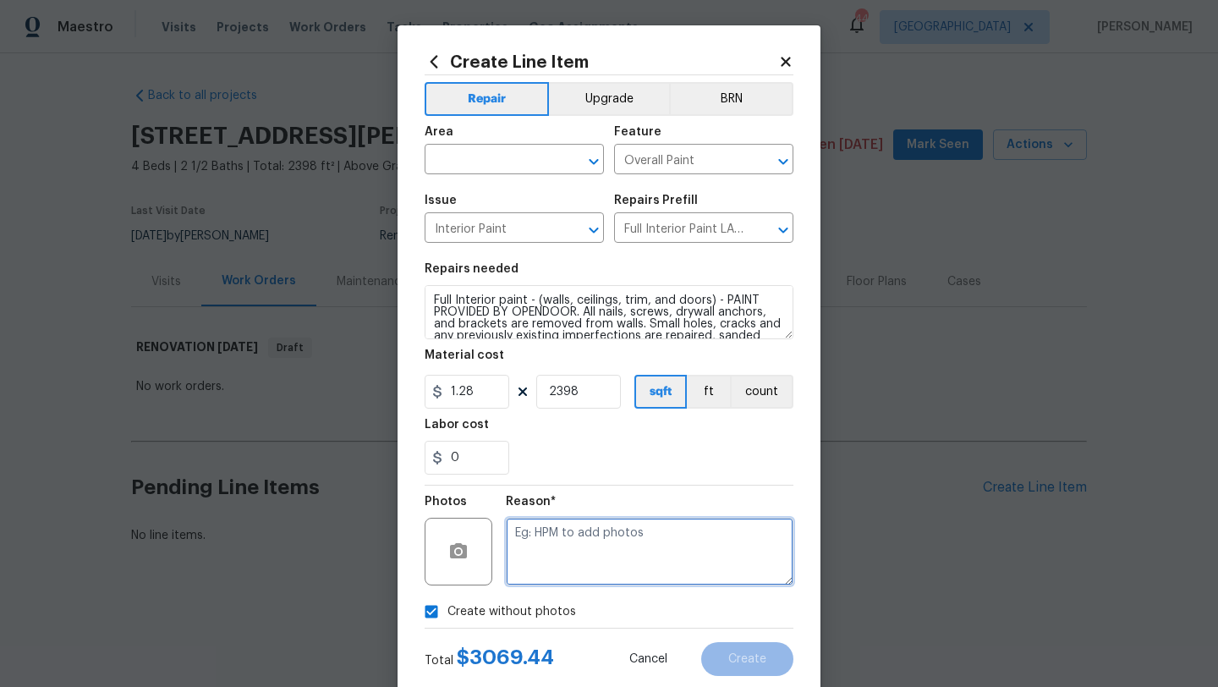
click at [546, 575] on textarea at bounding box center [650, 552] width 288 height 68
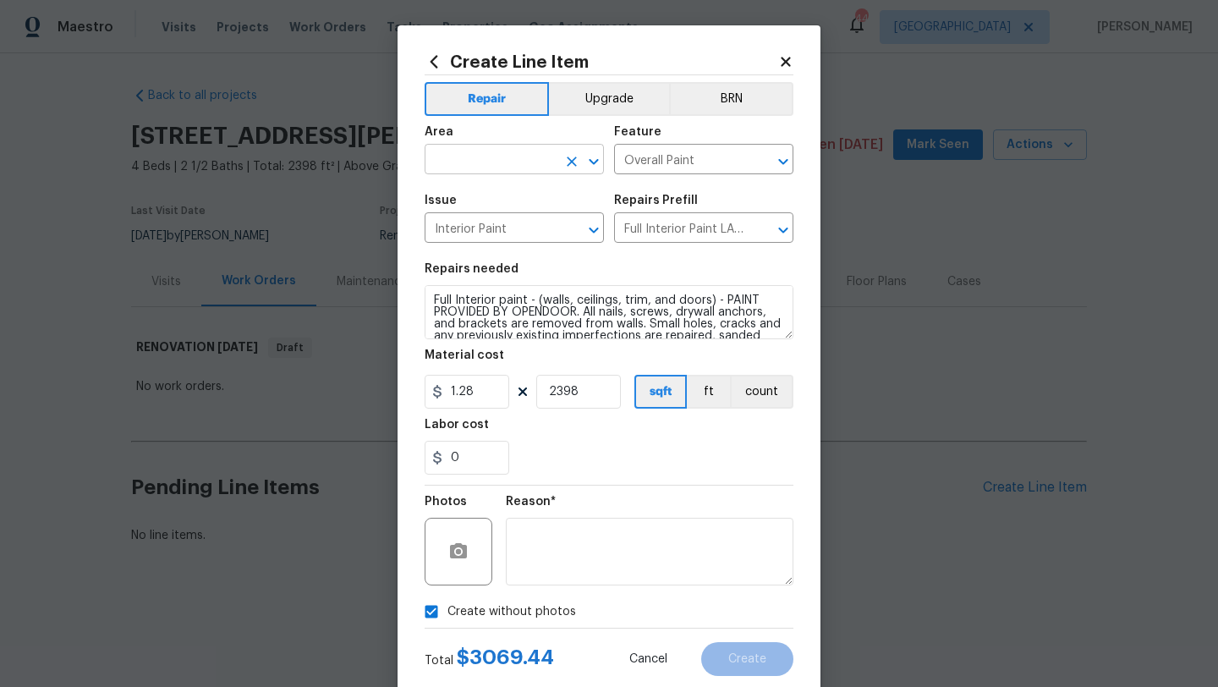
click at [468, 161] on input "text" at bounding box center [491, 161] width 132 height 26
click at [497, 230] on li "Interior Overall" at bounding box center [514, 227] width 179 height 28
type input "Interior Overall"
click at [770, 649] on button "Create" at bounding box center [747, 659] width 92 height 34
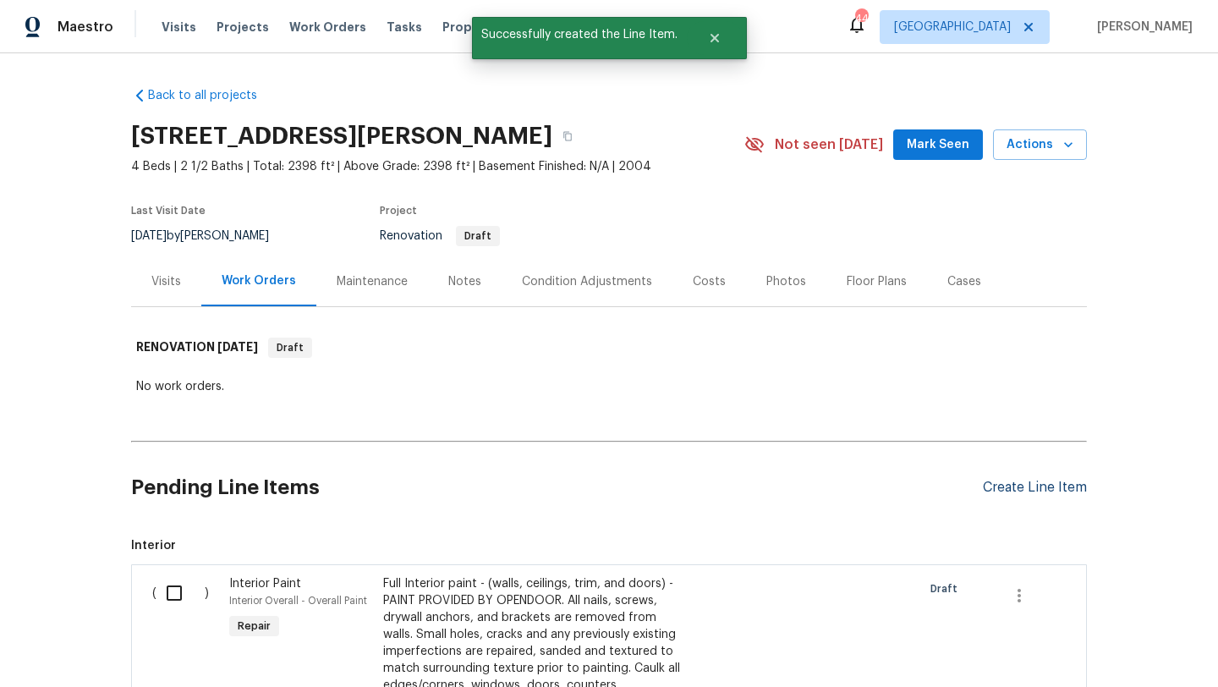
click at [1036, 486] on div "Create Line Item" at bounding box center [1035, 487] width 104 height 16
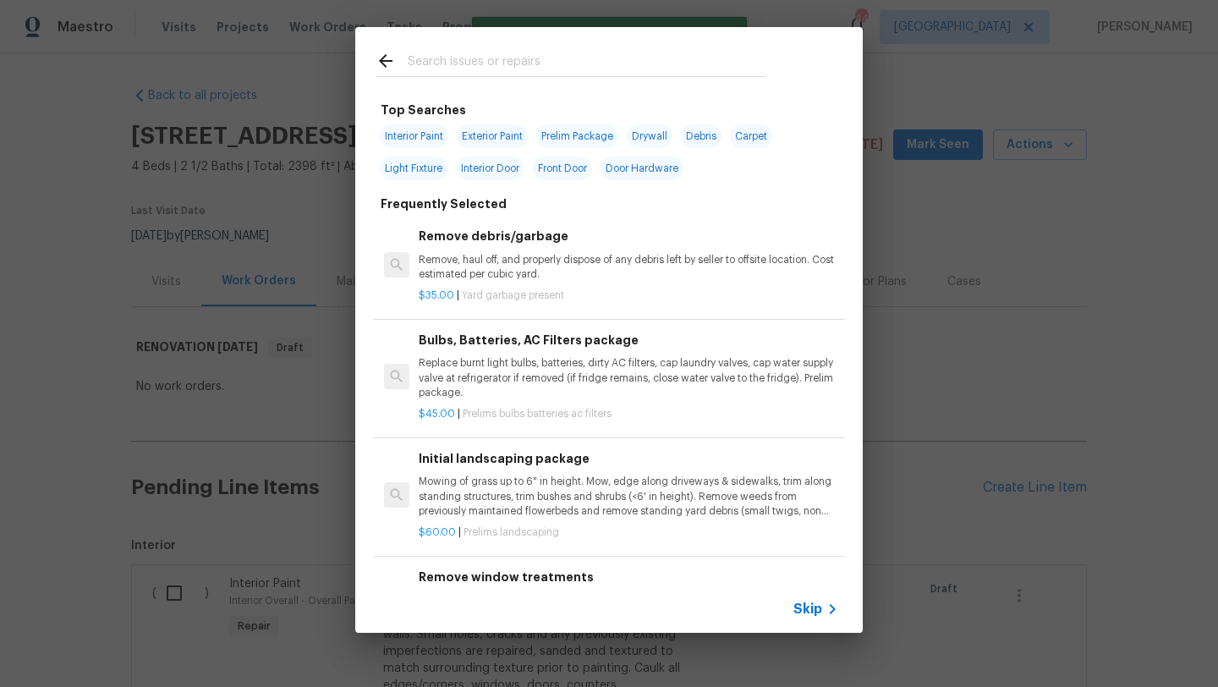
click at [518, 60] on input "text" at bounding box center [587, 63] width 359 height 25
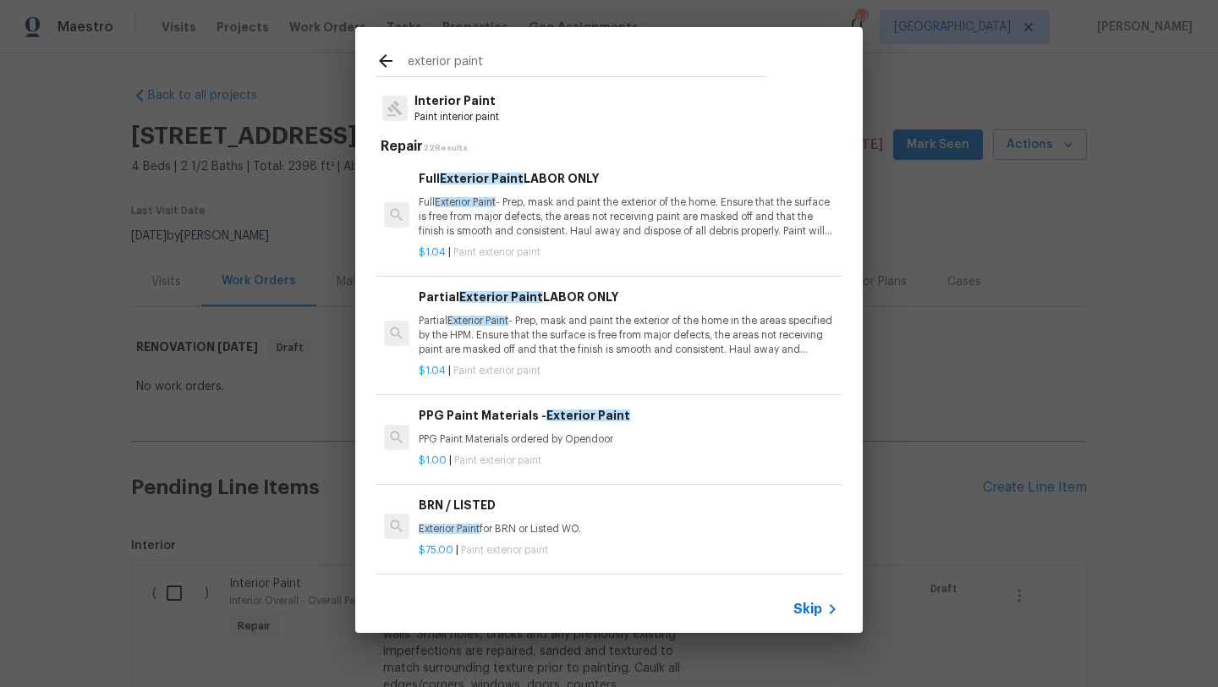
type input "exterior paint"
click at [585, 324] on p "Partial Exterior Paint - Prep, mask and paint the exterior of the home in the a…" at bounding box center [628, 335] width 419 height 43
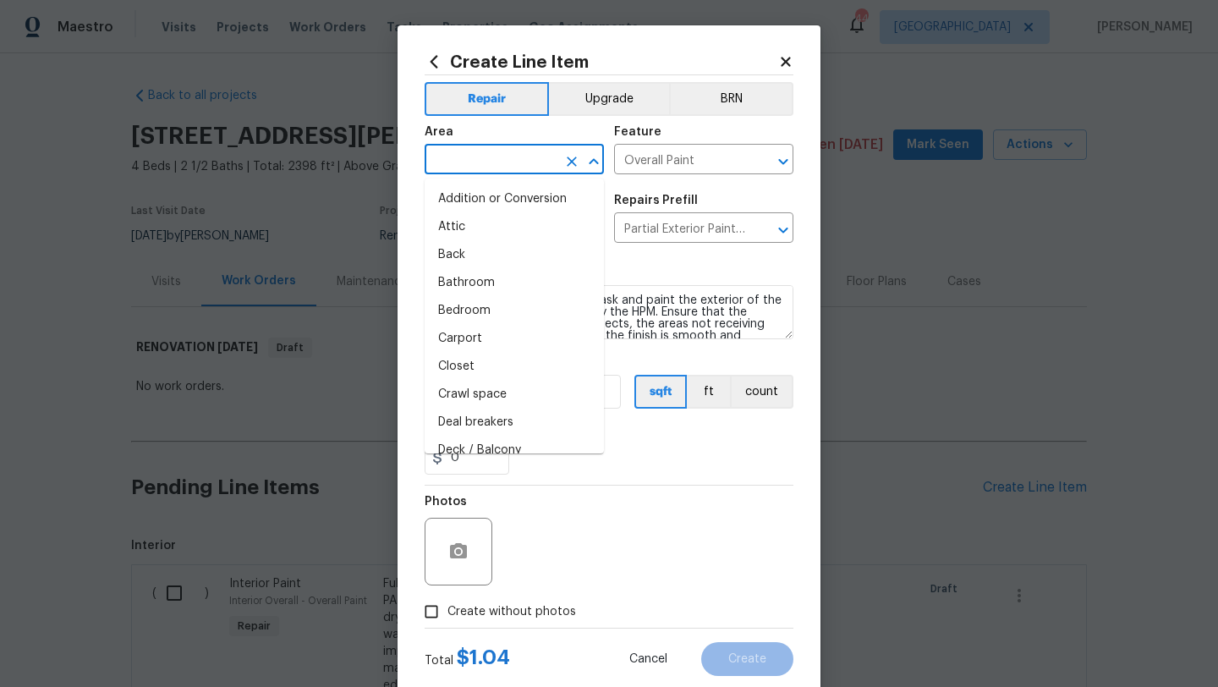
click at [478, 162] on input "text" at bounding box center [491, 161] width 132 height 26
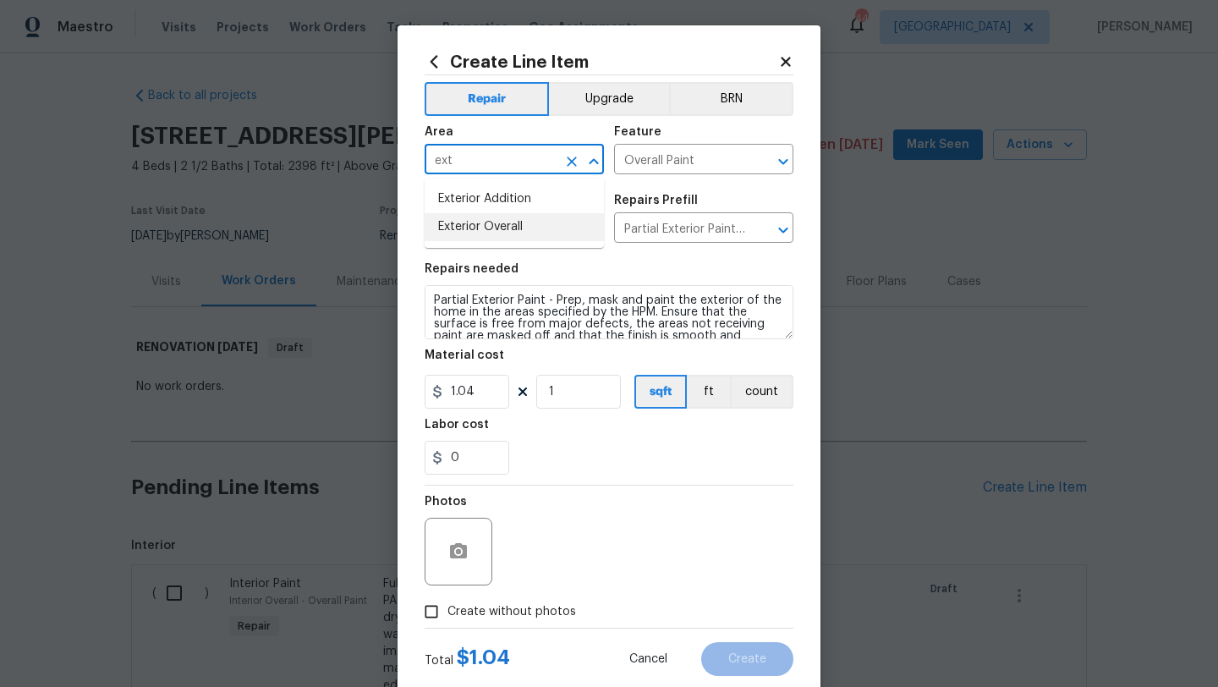
click at [480, 217] on li "Exterior Overall" at bounding box center [514, 227] width 179 height 28
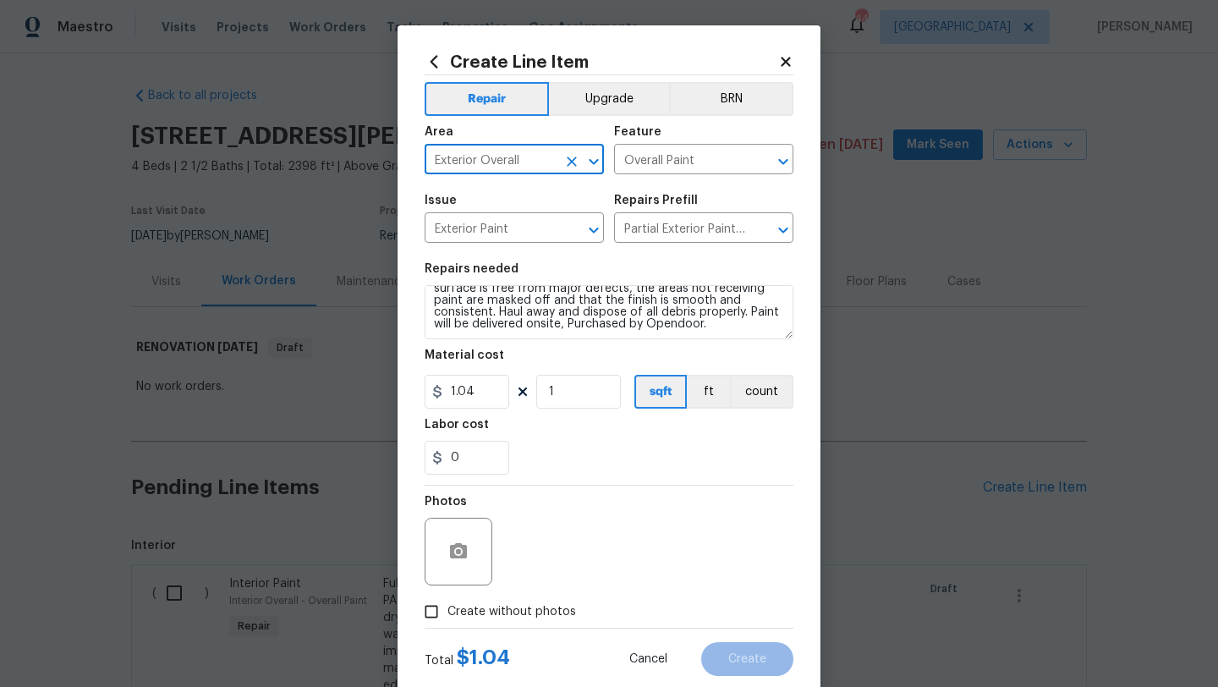
type input "Exterior Overall"
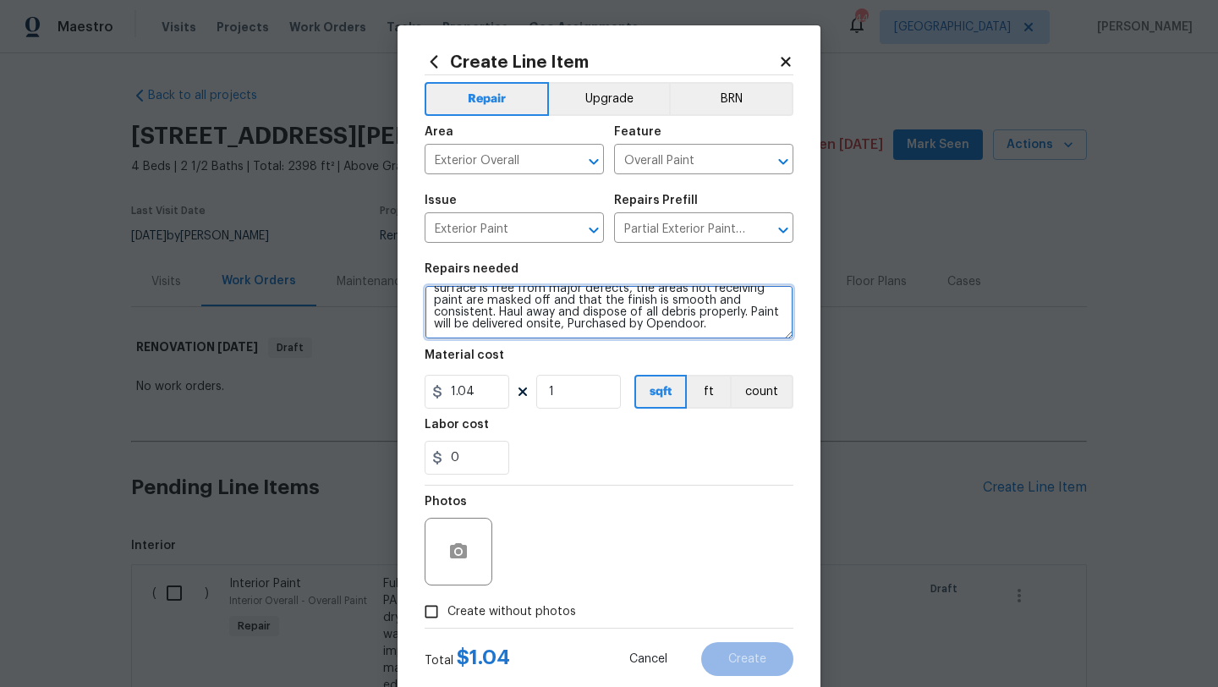
scroll to position [0, 0]
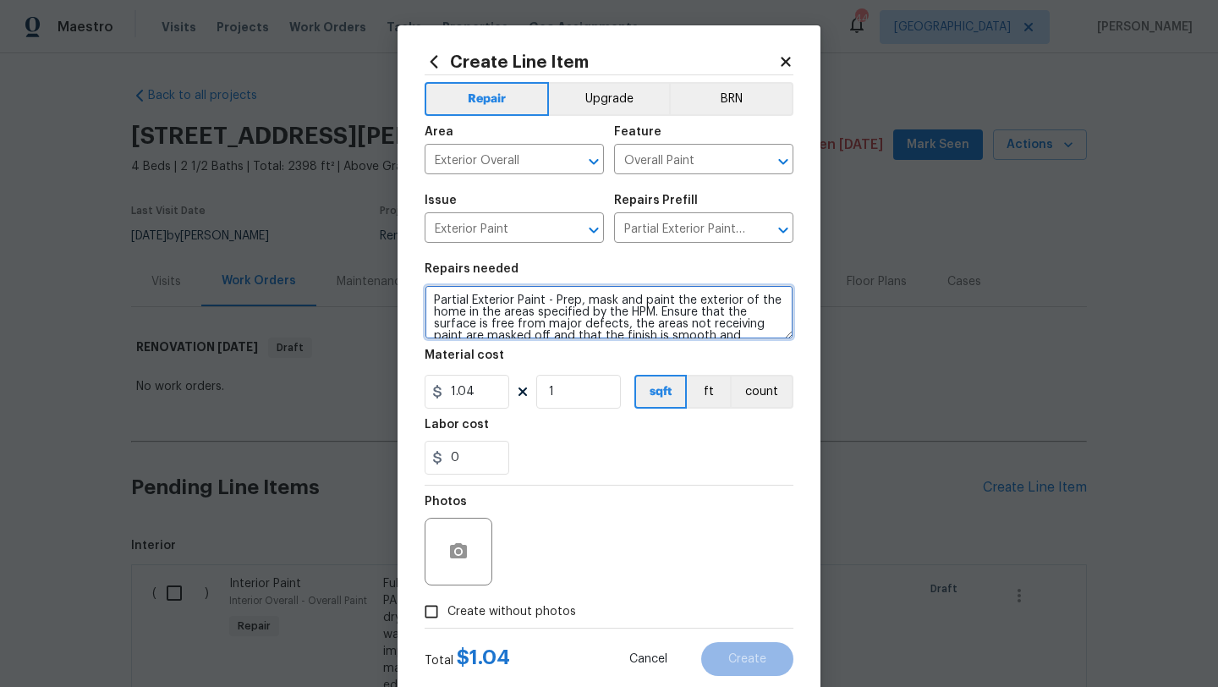
drag, startPoint x: 716, startPoint y: 327, endPoint x: 406, endPoint y: 267, distance: 316.1
click at [406, 267] on div "Create Line Item Repair Upgrade BRN Area Exterior Overall ​ Feature Overall Pai…" at bounding box center [608, 363] width 423 height 677
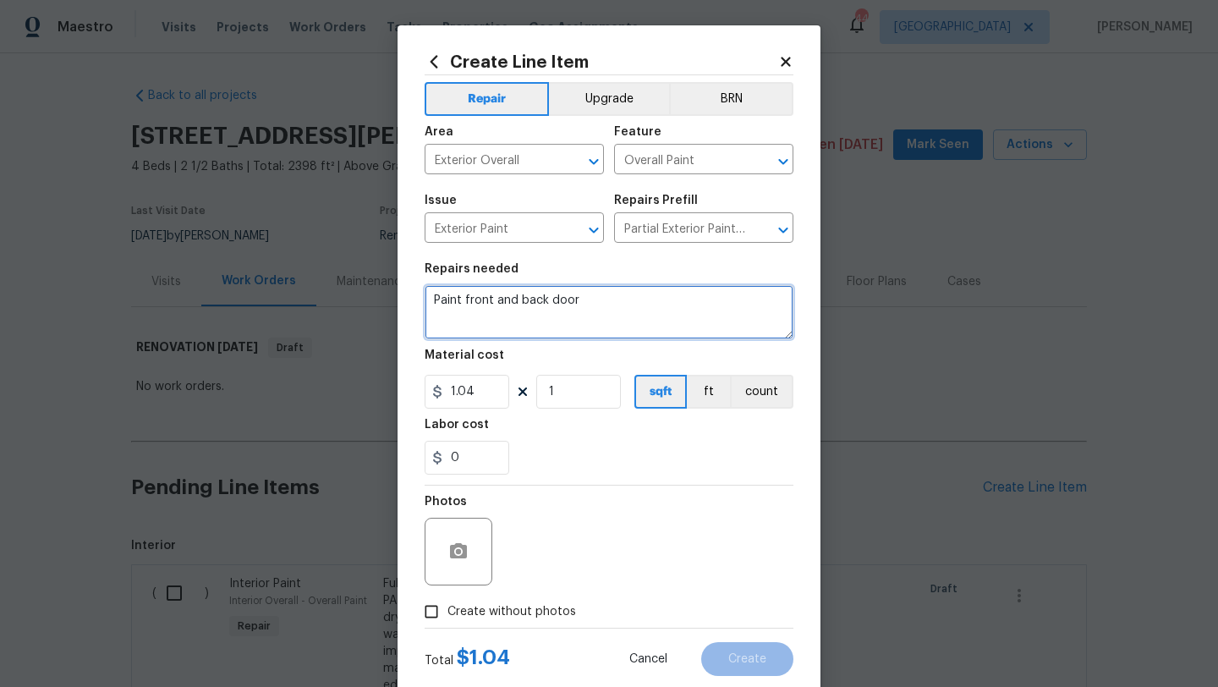
type textarea "Paint front and back door"
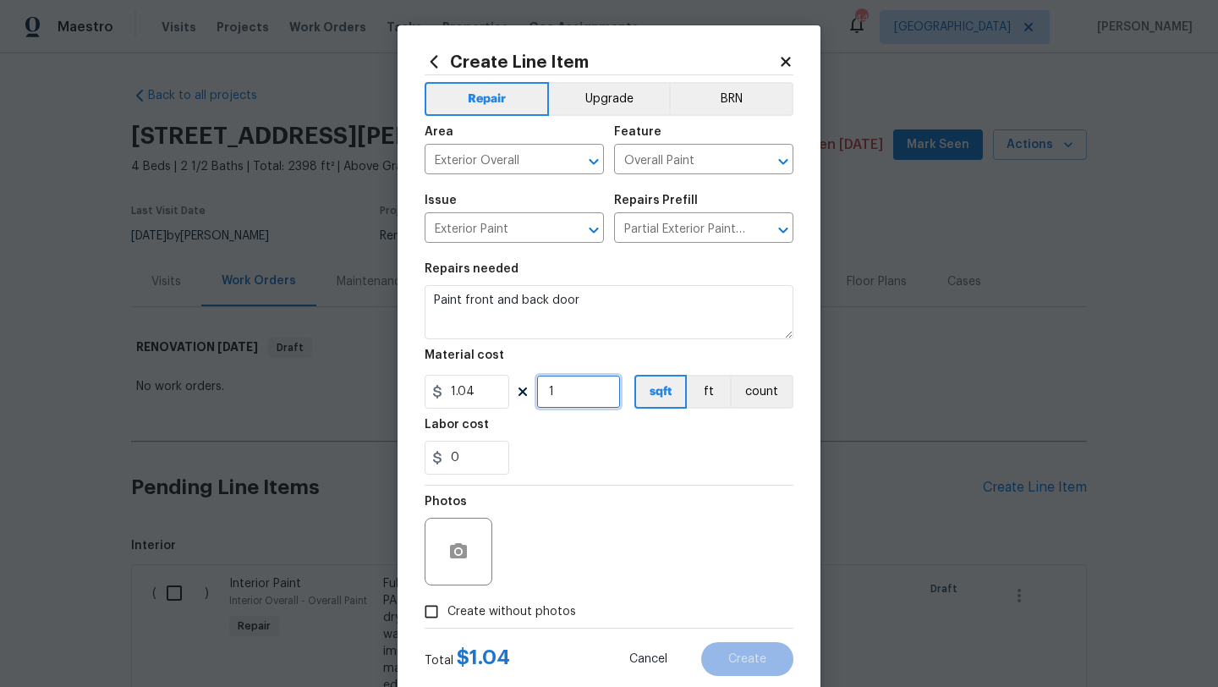
drag, startPoint x: 561, startPoint y: 397, endPoint x: 538, endPoint y: 397, distance: 23.7
click at [538, 397] on input "1" at bounding box center [578, 392] width 85 height 34
type input "192"
drag, startPoint x: 465, startPoint y: 455, endPoint x: 412, endPoint y: 464, distance: 54.1
click at [412, 464] on div "Create Line Item Repair Upgrade BRN Area Exterior Overall ​ Feature Overall Pai…" at bounding box center [608, 363] width 423 height 677
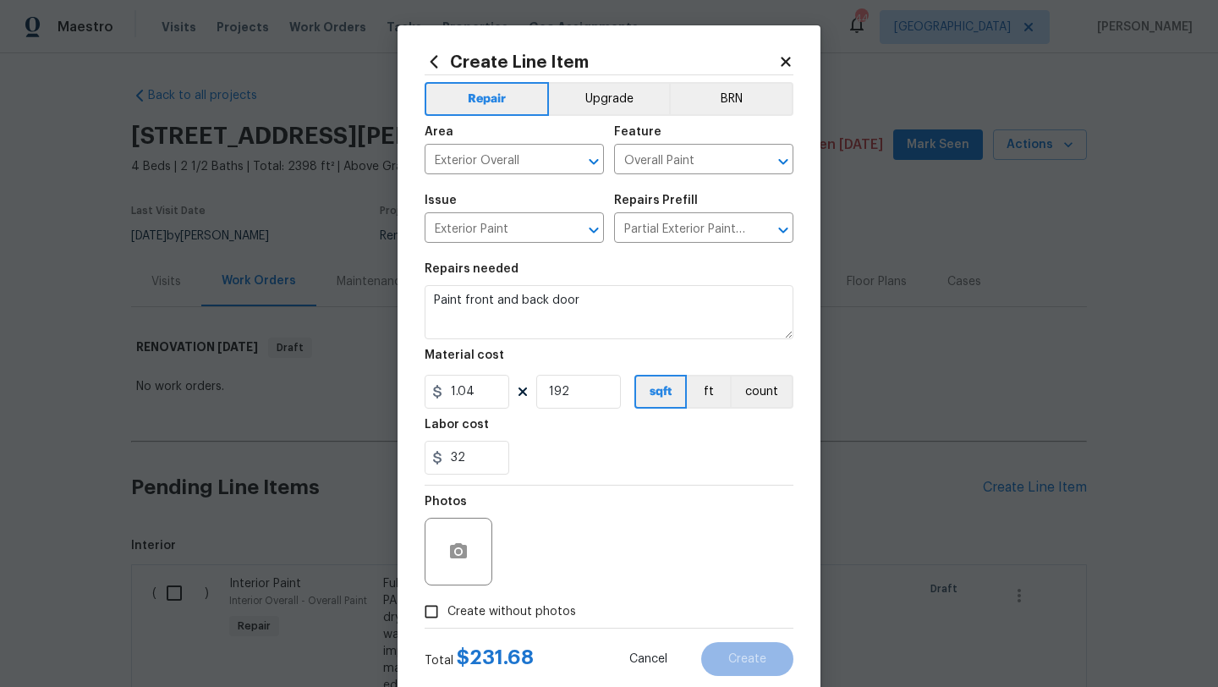
click at [560, 479] on section "Repairs needed Paint front and back door Material cost 1.04 192 sqft ft count L…" at bounding box center [609, 369] width 369 height 232
drag, startPoint x: 467, startPoint y: 457, endPoint x: 430, endPoint y: 464, distance: 37.0
click at [430, 464] on div "32" at bounding box center [467, 458] width 85 height 34
type input "3"
type input "32"
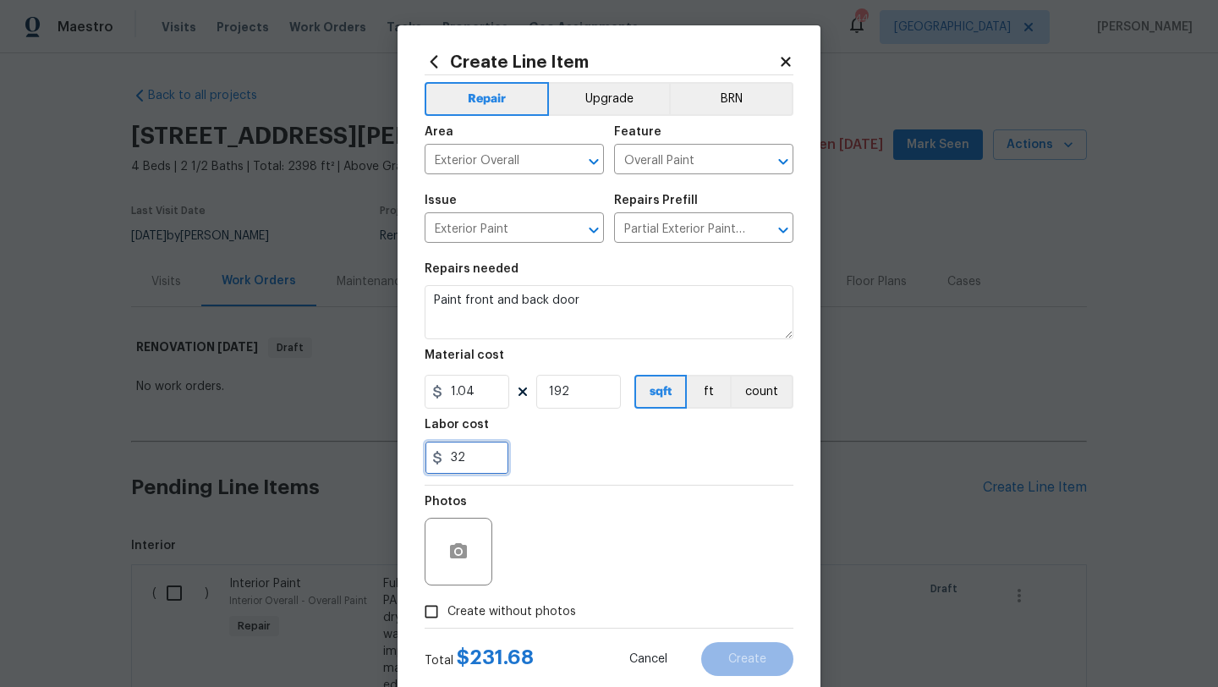
drag, startPoint x: 475, startPoint y: 465, endPoint x: 404, endPoint y: 465, distance: 71.0
click at [404, 465] on div "Create Line Item Repair Upgrade BRN Area Exterior Overall ​ Feature Overall Pai…" at bounding box center [608, 363] width 423 height 677
drag, startPoint x: 480, startPoint y: 395, endPoint x: 398, endPoint y: 395, distance: 82.0
click at [398, 395] on div "Create Line Item Repair Upgrade BRN Area Exterior Overall ​ Feature Overall Pai…" at bounding box center [608, 363] width 423 height 677
type input "1"
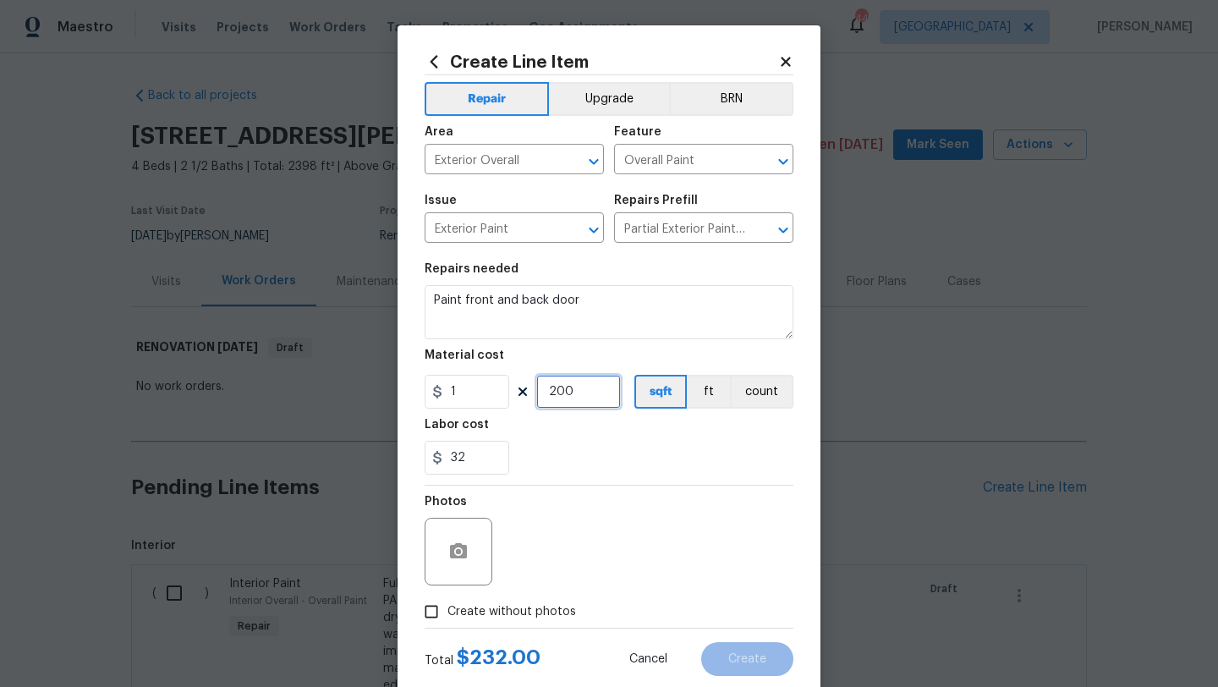
type input "200"
drag, startPoint x: 479, startPoint y: 458, endPoint x: 424, endPoint y: 458, distance: 55.0
click at [424, 458] on div "Create Line Item Repair Upgrade BRN Area Exterior Overall ​ Feature Overall Pai…" at bounding box center [608, 363] width 423 height 677
type input "0"
click at [511, 612] on span "Create without photos" at bounding box center [511, 612] width 129 height 18
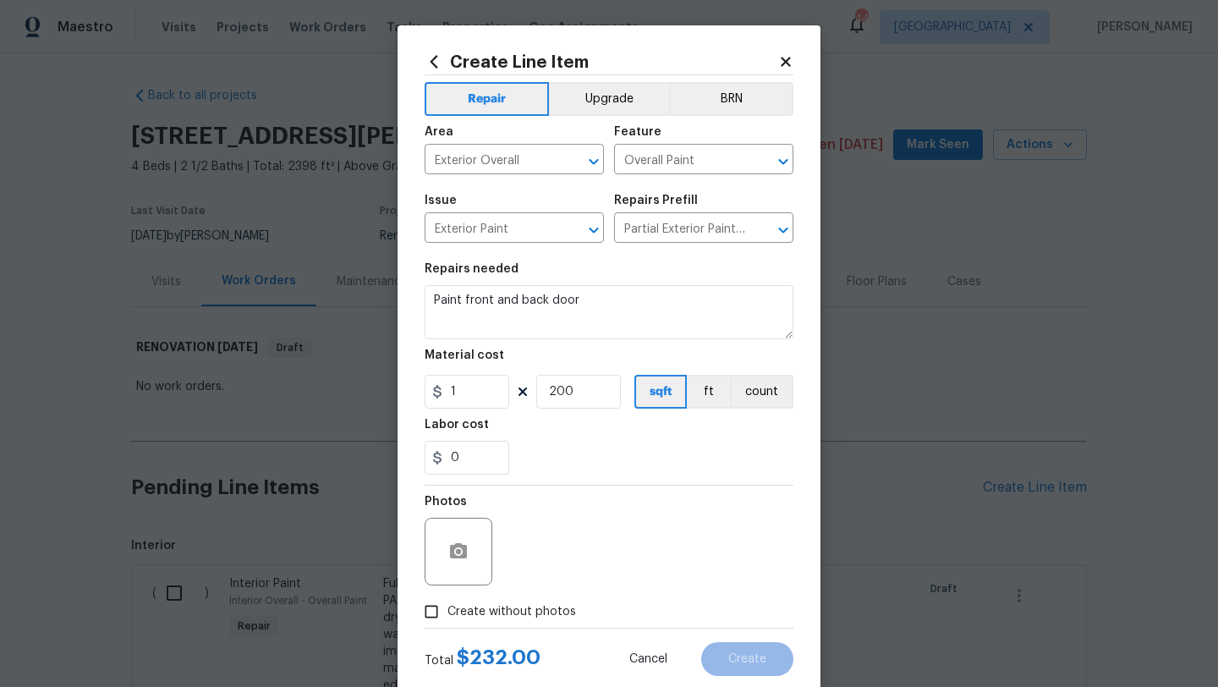
click at [447, 612] on input "Create without photos" at bounding box center [431, 611] width 32 height 32
checkbox input "true"
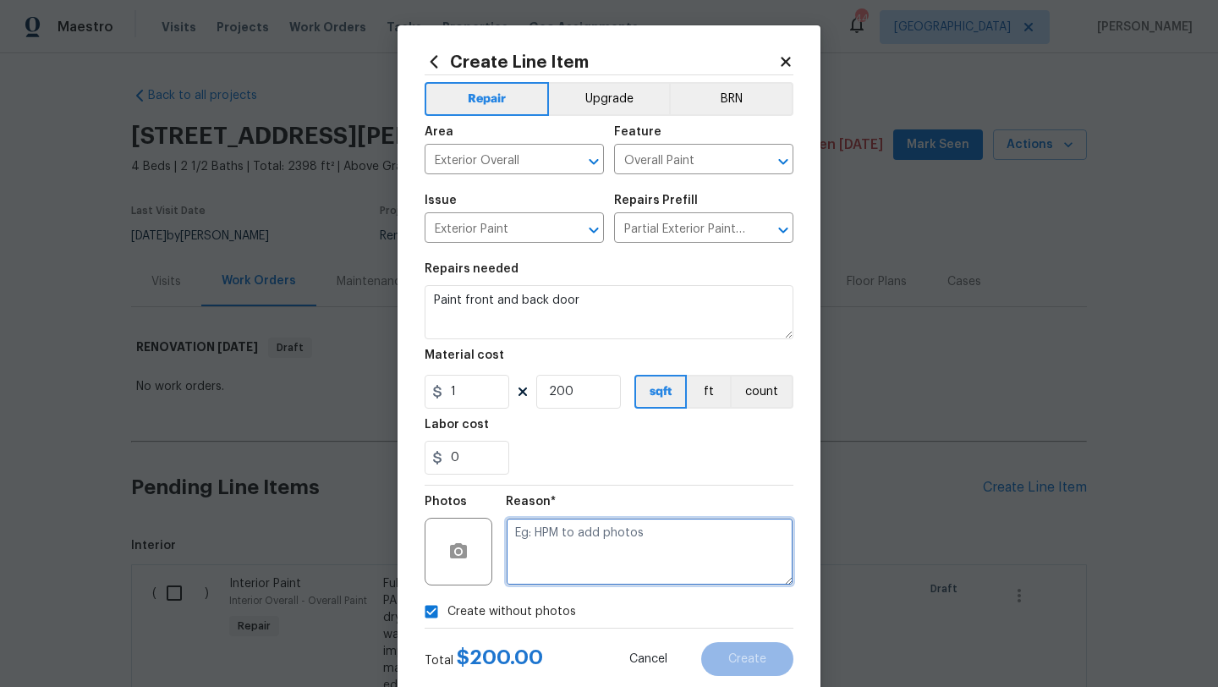
click at [550, 567] on textarea at bounding box center [650, 552] width 288 height 68
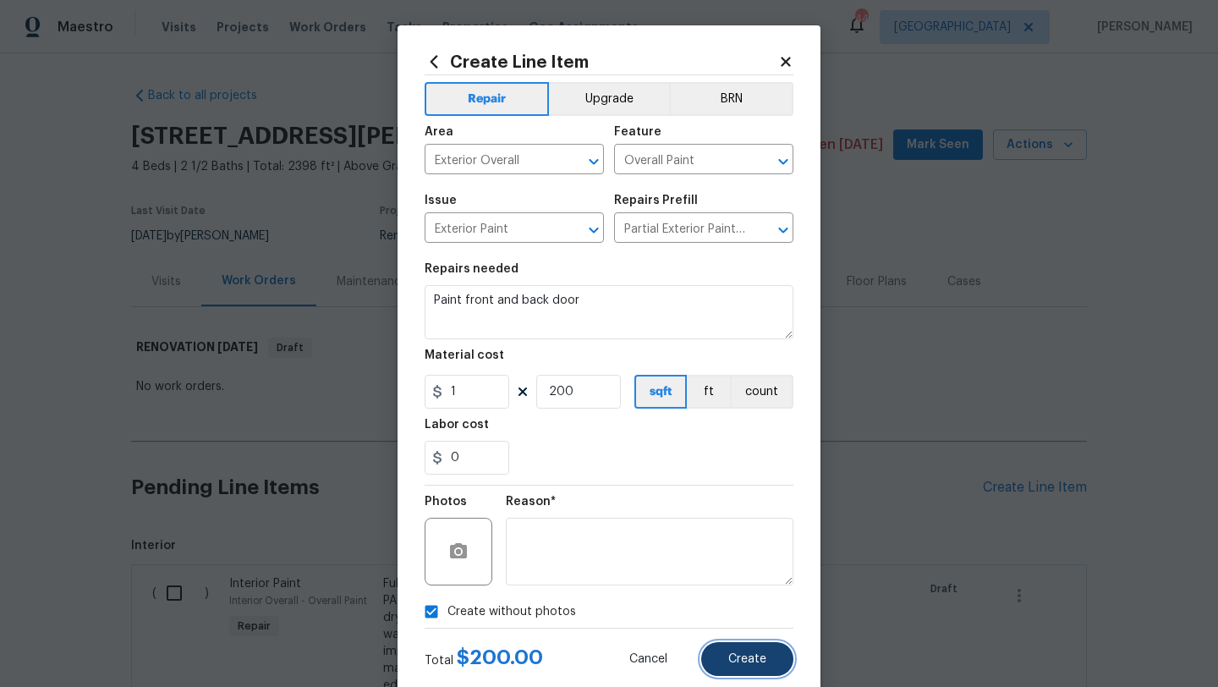
click at [725, 661] on button "Create" at bounding box center [747, 659] width 92 height 34
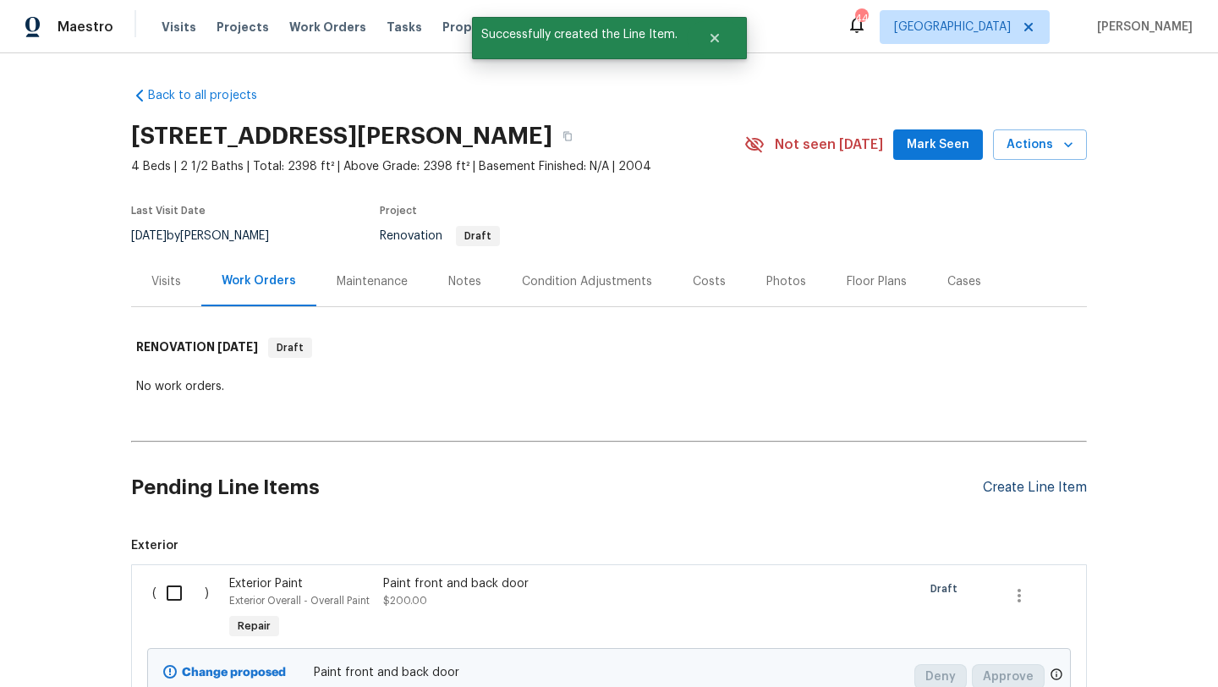
click at [994, 487] on div "Create Line Item" at bounding box center [1035, 487] width 104 height 16
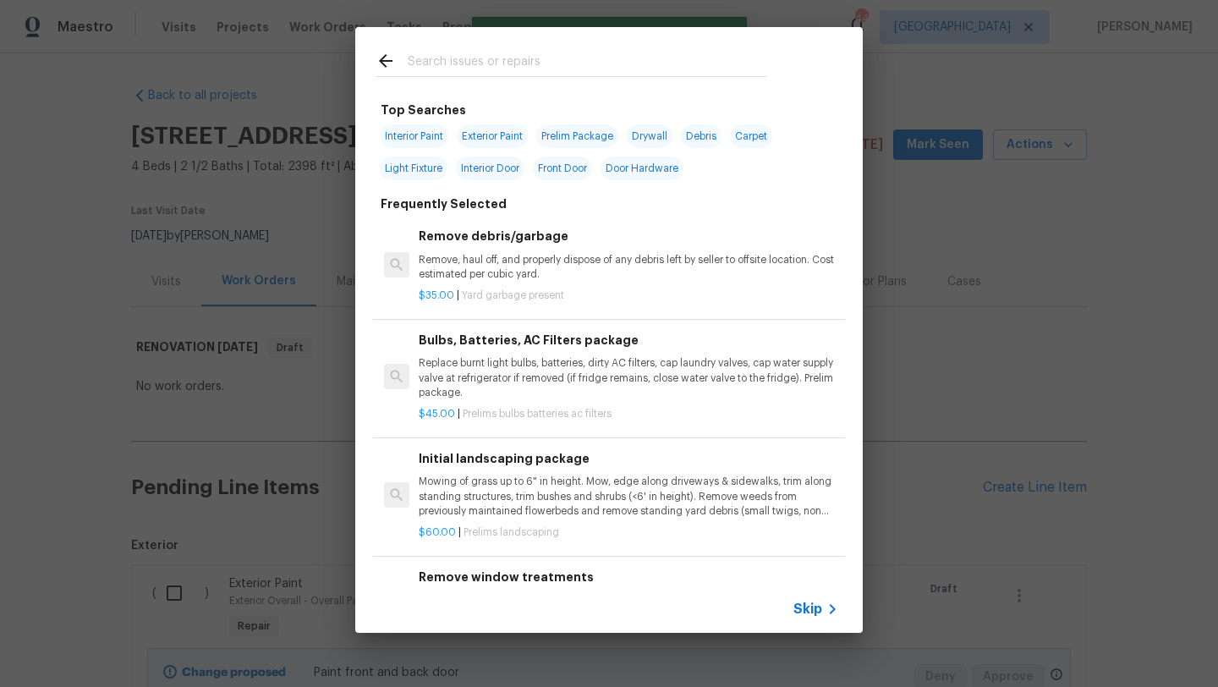
click at [504, 58] on input "text" at bounding box center [587, 63] width 359 height 25
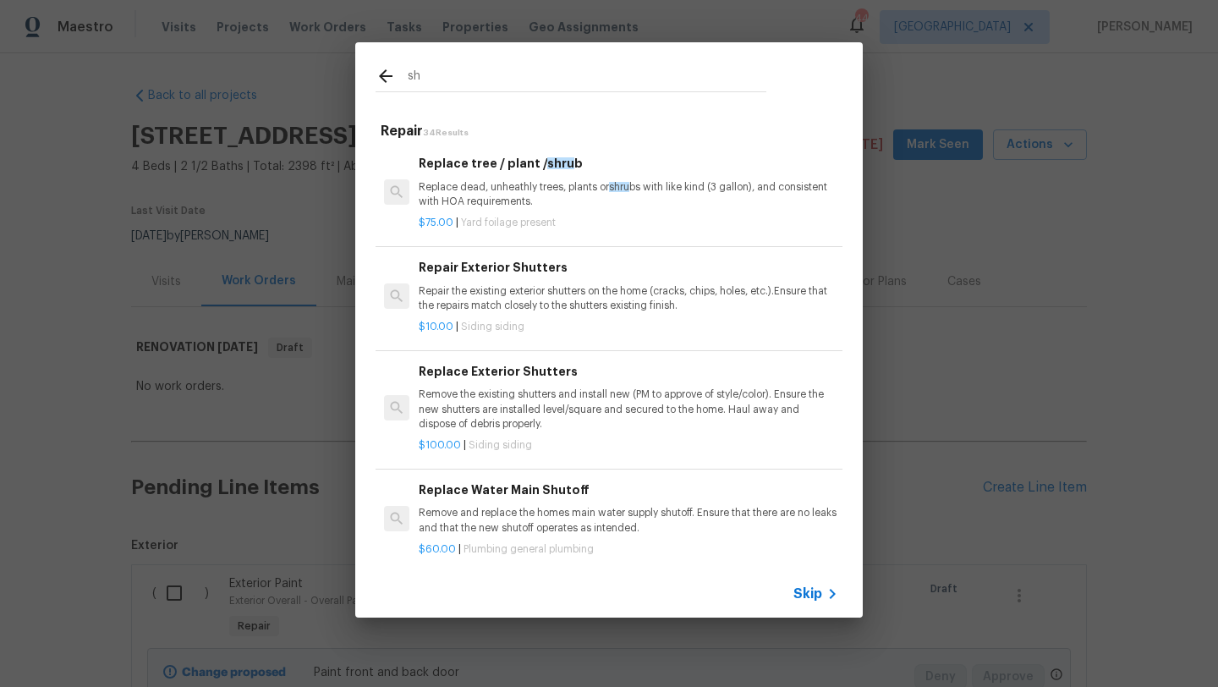
type input "s"
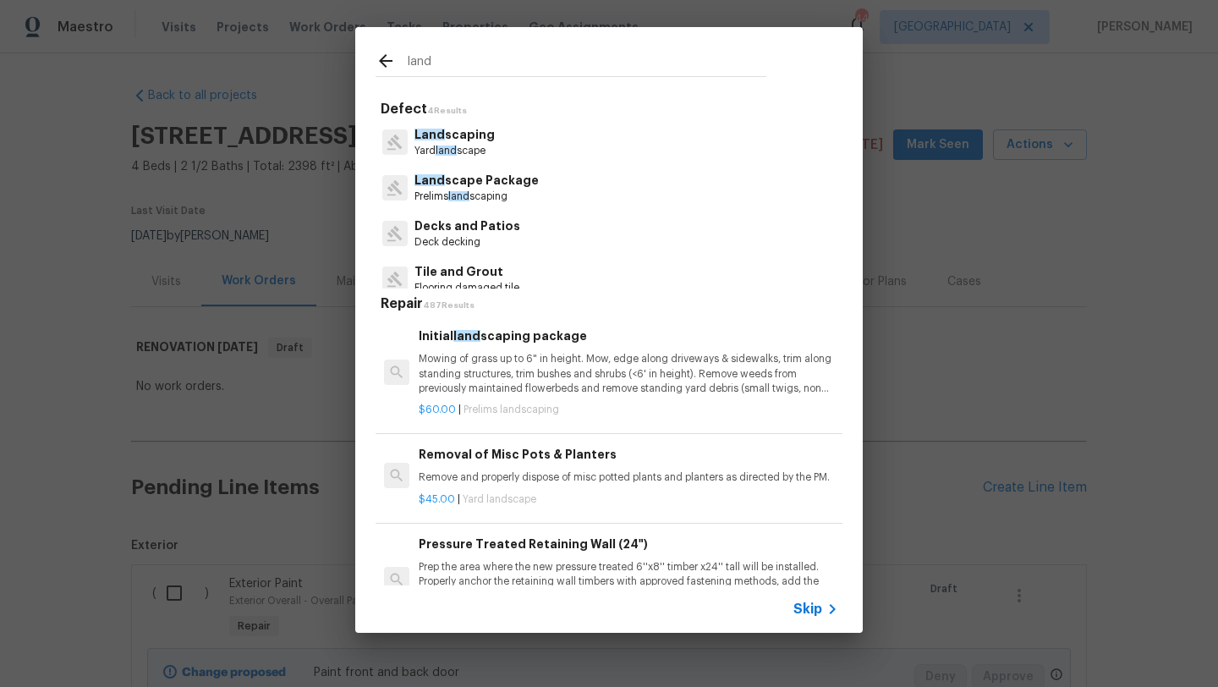
type input "land"
click at [519, 365] on p "Mowing of grass up to 6" in height. Mow, edge along driveways & sidewalks, trim…" at bounding box center [628, 373] width 419 height 43
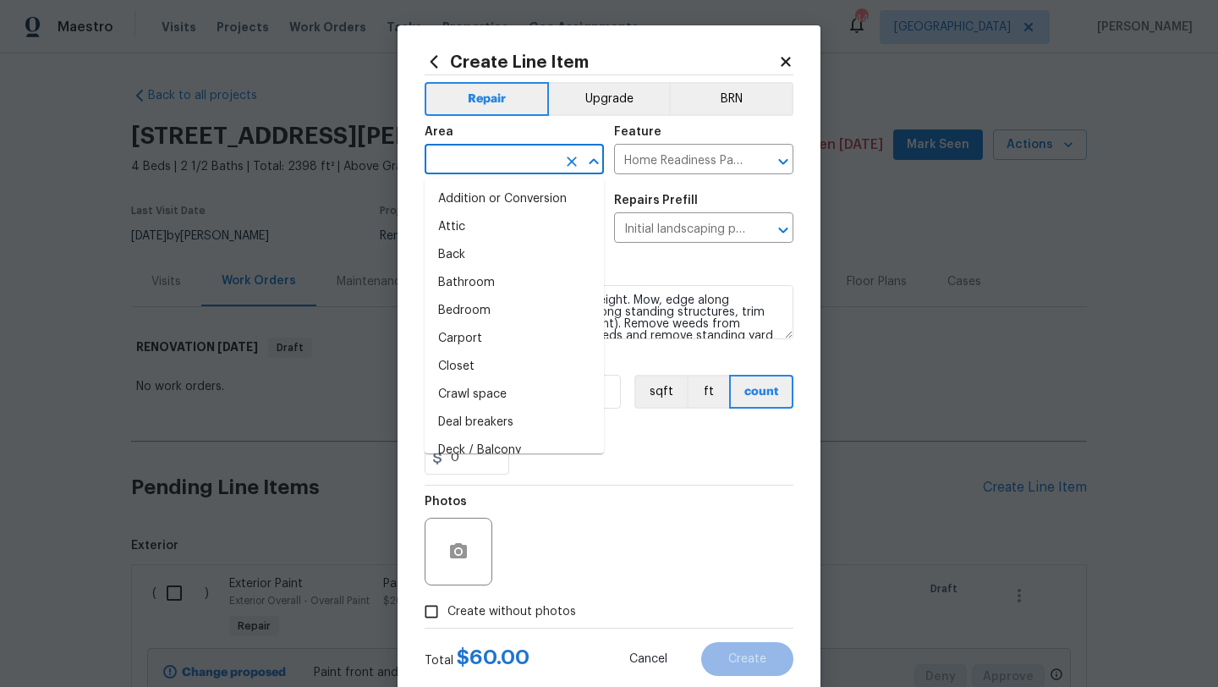
click at [493, 152] on input "text" at bounding box center [491, 161] width 132 height 26
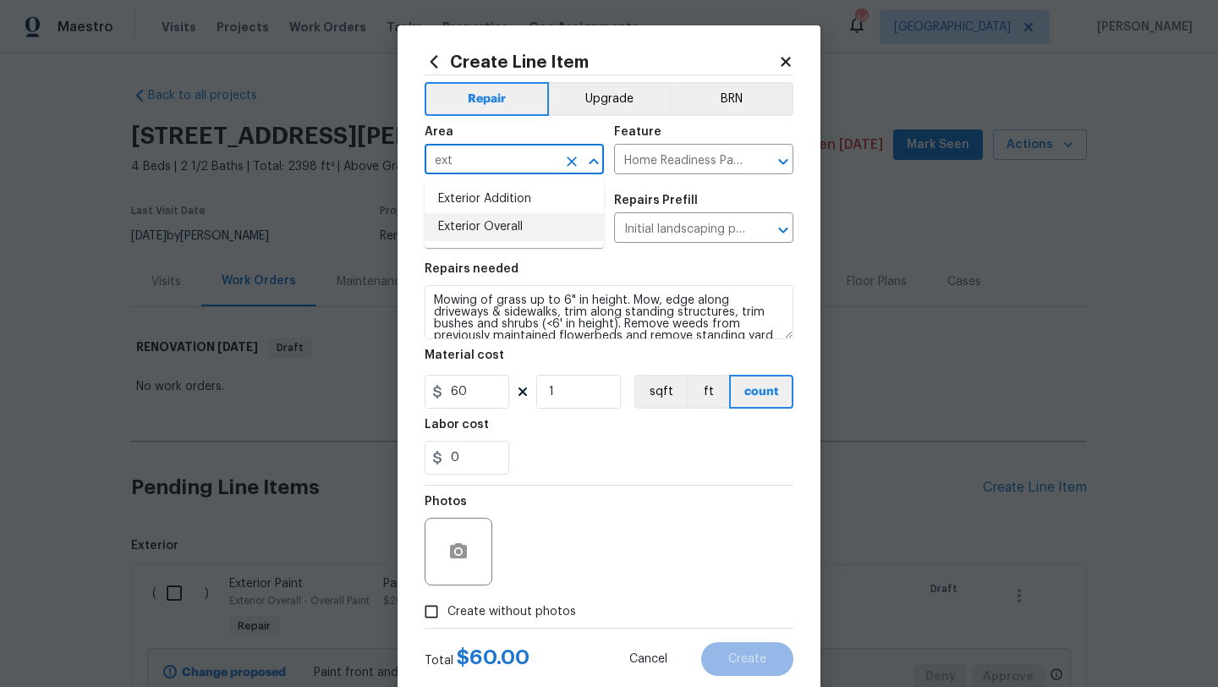
click at [490, 229] on li "Exterior Overall" at bounding box center [514, 227] width 179 height 28
type input "Exterior Overall"
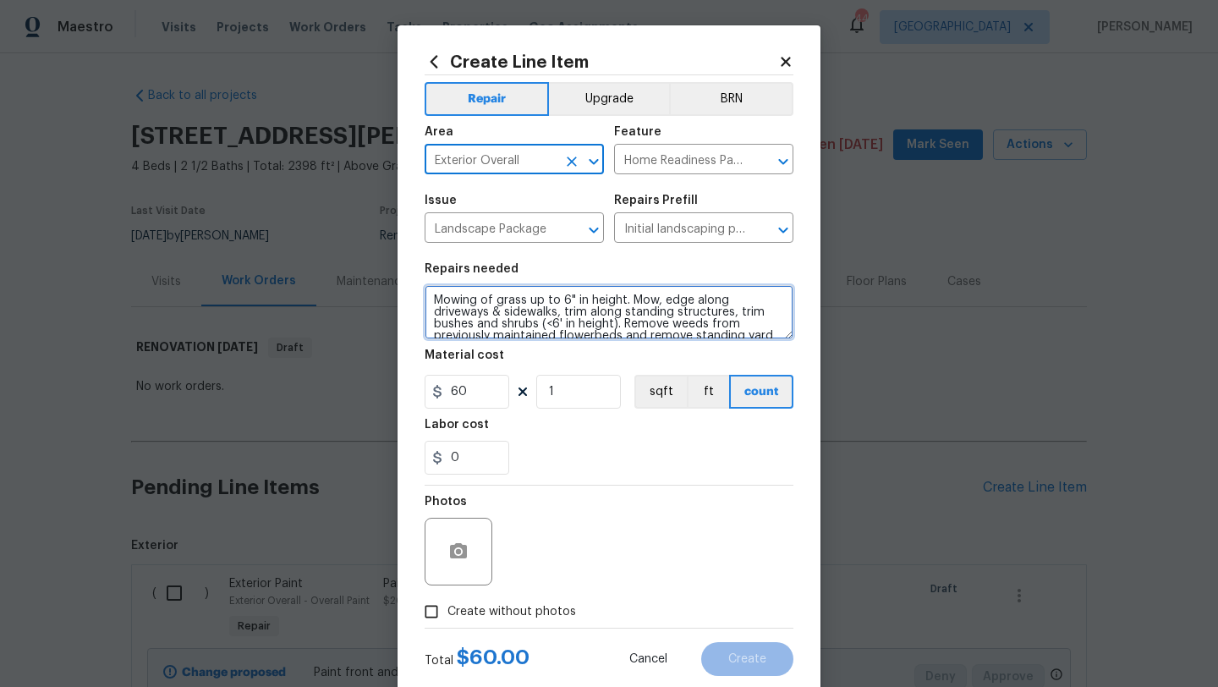
click at [434, 300] on textarea "Mowing of grass up to 6" in height. Mow, edge along driveways & sidewalks, trim…" at bounding box center [609, 312] width 369 height 54
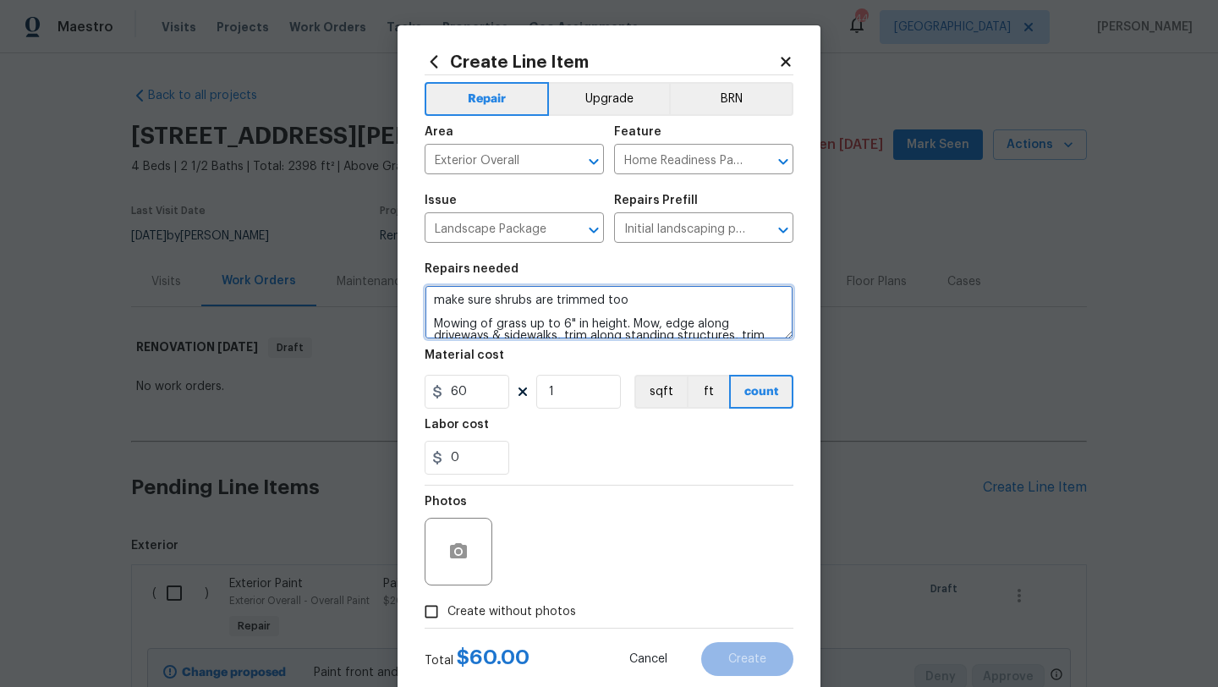
type textarea "make sure shrubs are trimmed too Mowing of grass up to 6" in height. Mow, edge …"
click at [466, 615] on span "Create without photos" at bounding box center [511, 612] width 129 height 18
click at [447, 615] on input "Create without photos" at bounding box center [431, 611] width 32 height 32
checkbox input "true"
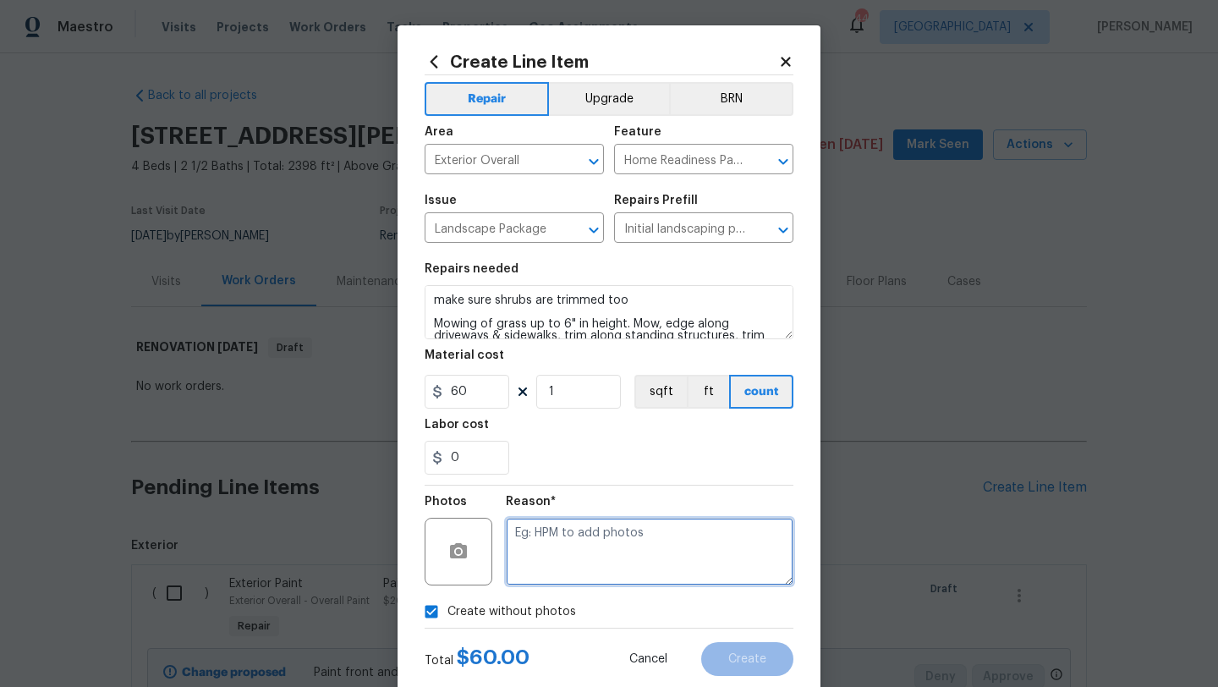
click at [554, 560] on textarea at bounding box center [650, 552] width 288 height 68
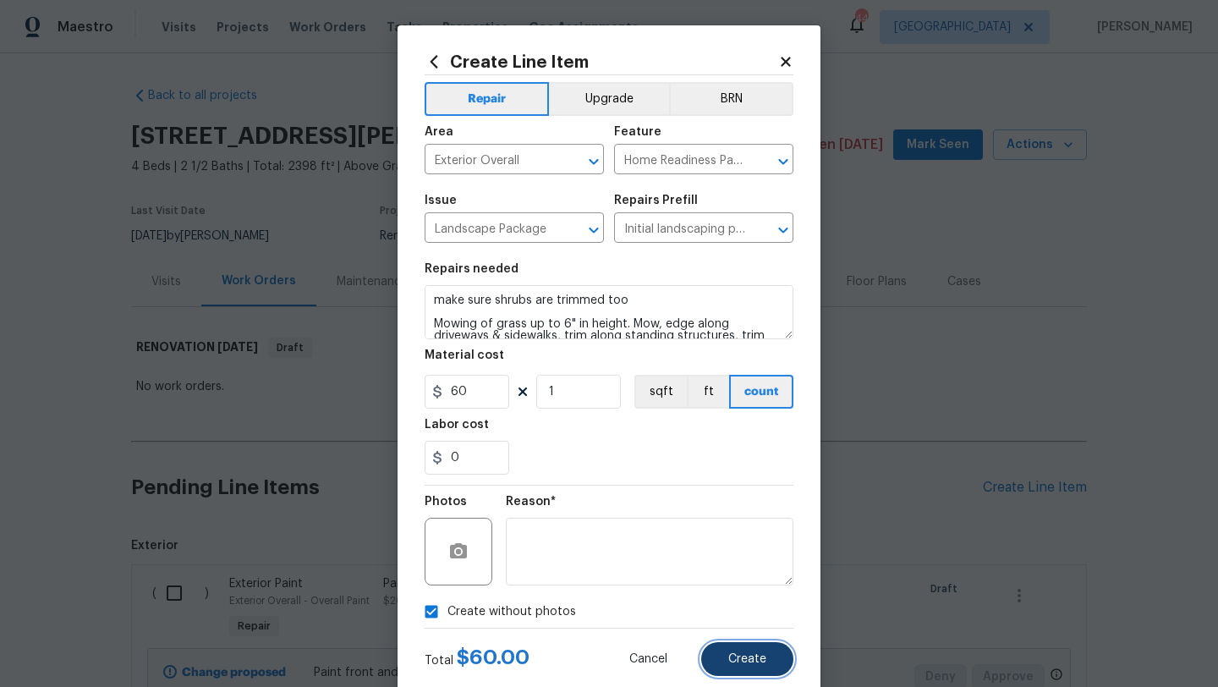
click at [737, 660] on span "Create" at bounding box center [747, 659] width 38 height 13
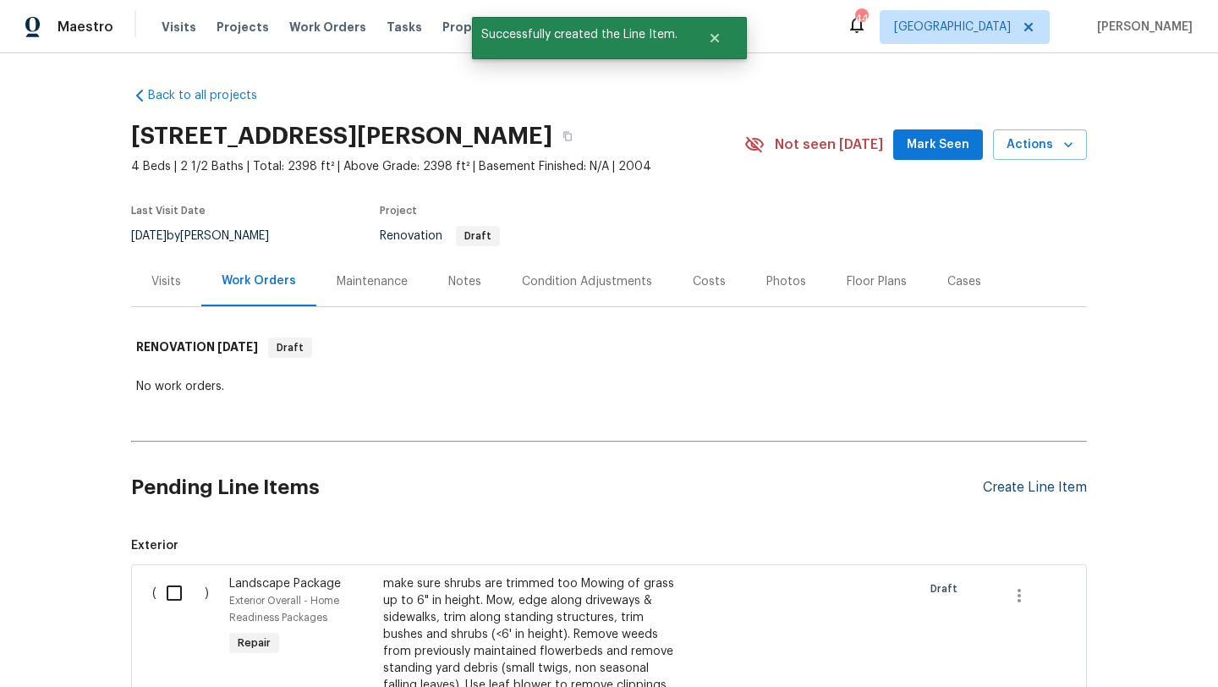
click at [994, 485] on div "Create Line Item" at bounding box center [1035, 487] width 104 height 16
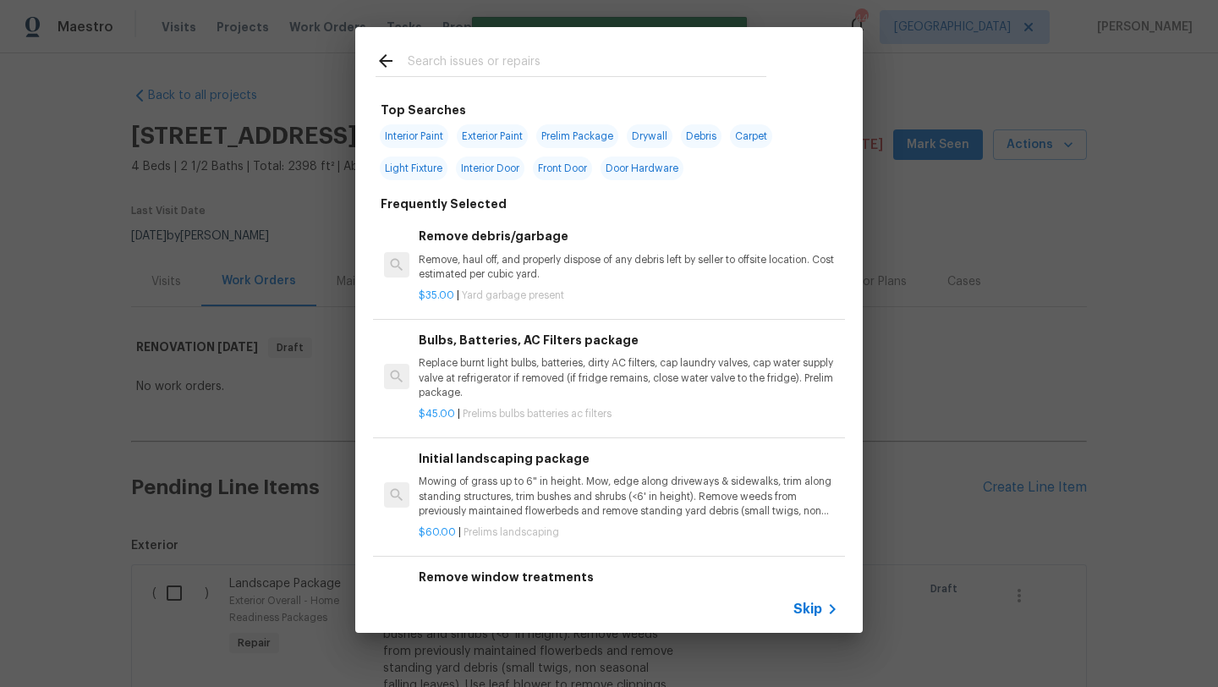
click at [491, 66] on input "text" at bounding box center [587, 63] width 359 height 25
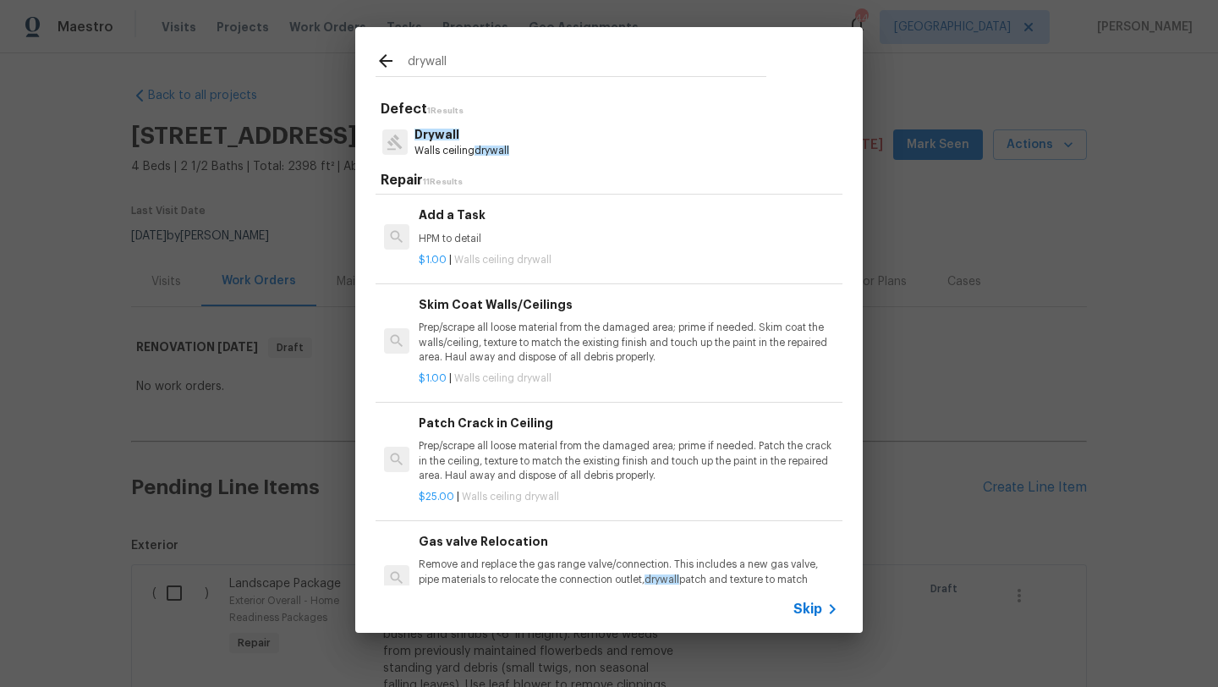
scroll to position [593, 0]
type input "drywall"
click at [510, 455] on p "Prep/scrape all loose material from the damaged area; prime if needed. Patch th…" at bounding box center [628, 456] width 419 height 43
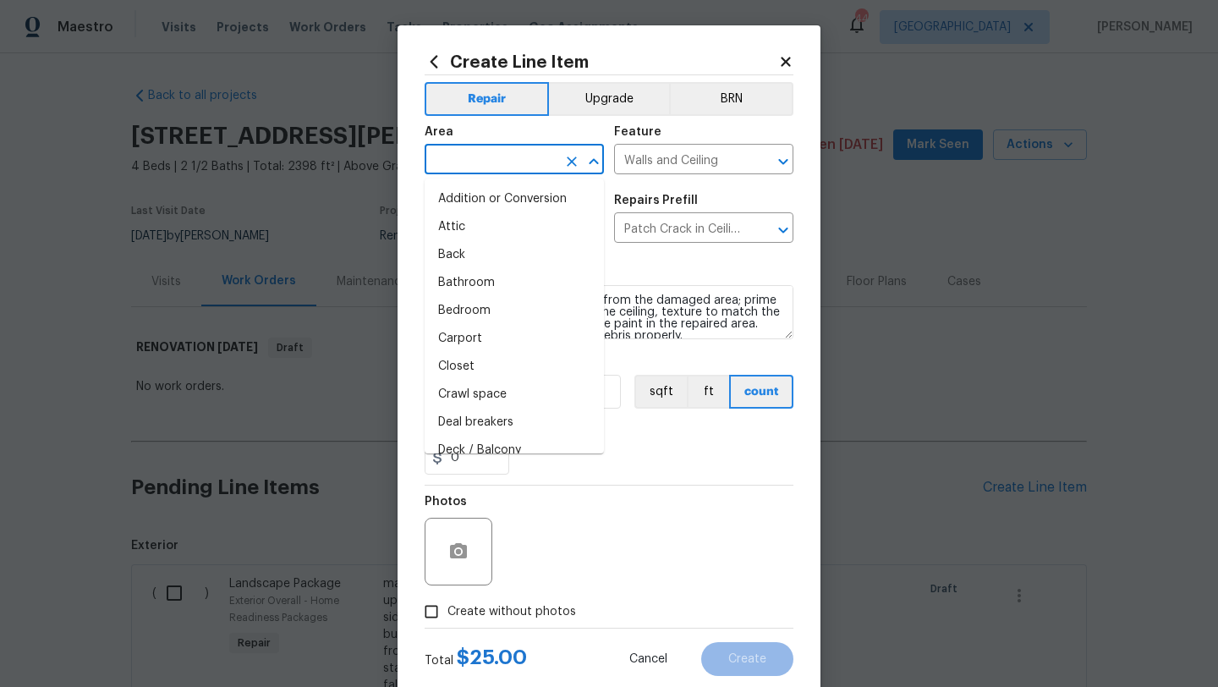
click at [474, 166] on input "text" at bounding box center [491, 161] width 132 height 26
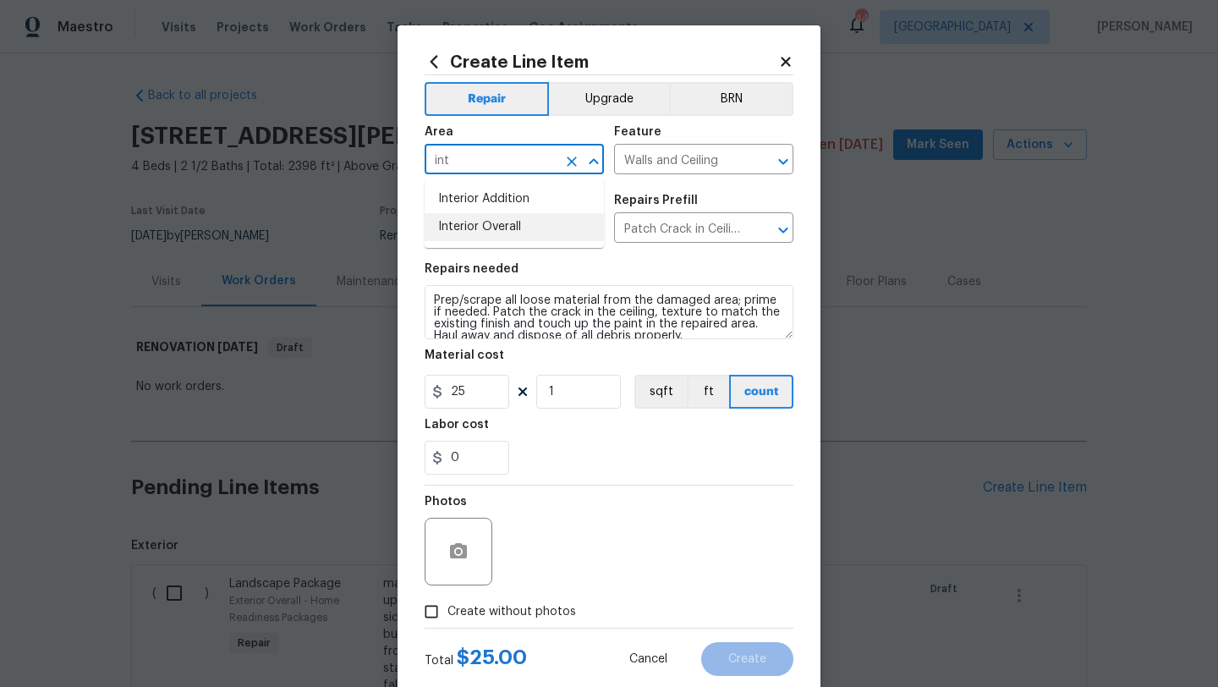
click at [472, 226] on li "Interior Overall" at bounding box center [514, 227] width 179 height 28
type input "Interior Overall"
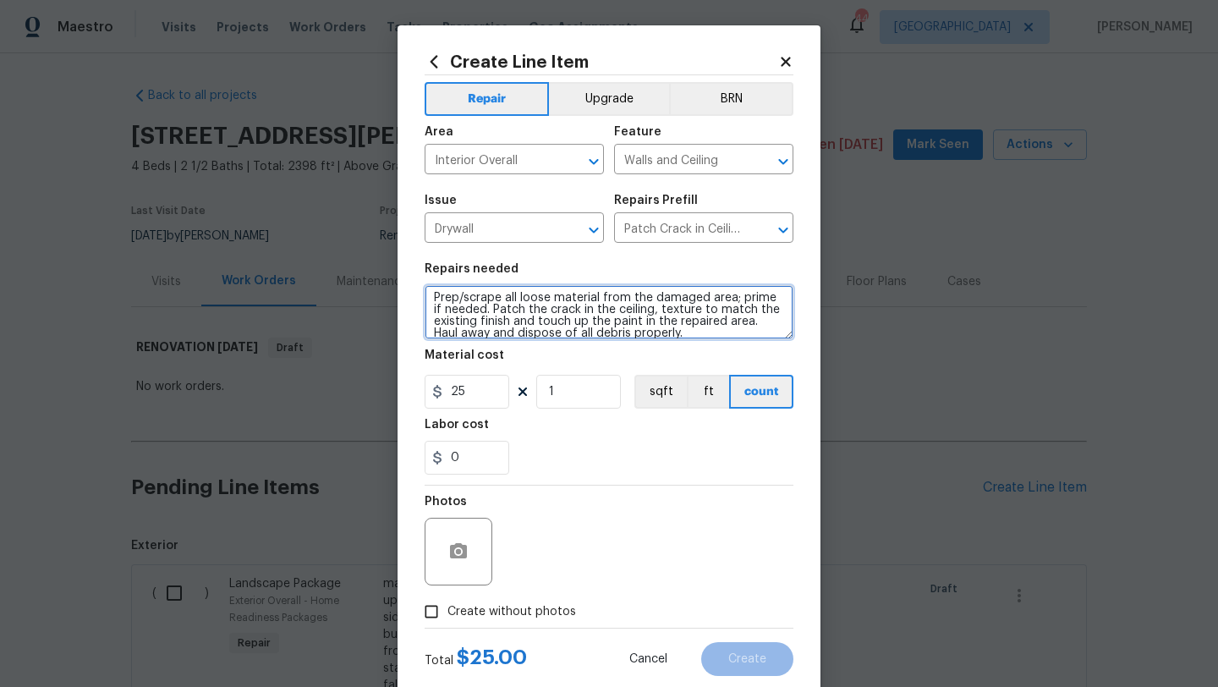
scroll to position [0, 0]
drag, startPoint x: 661, startPoint y: 334, endPoint x: 404, endPoint y: 282, distance: 262.4
click at [404, 282] on div "Create Line Item Repair Upgrade BRN Area Interior Overall ​ Feature Walls and C…" at bounding box center [608, 363] width 423 height 677
type textarea "Repair all drywall cracks and previous repairs. Repair and texture so they cann…"
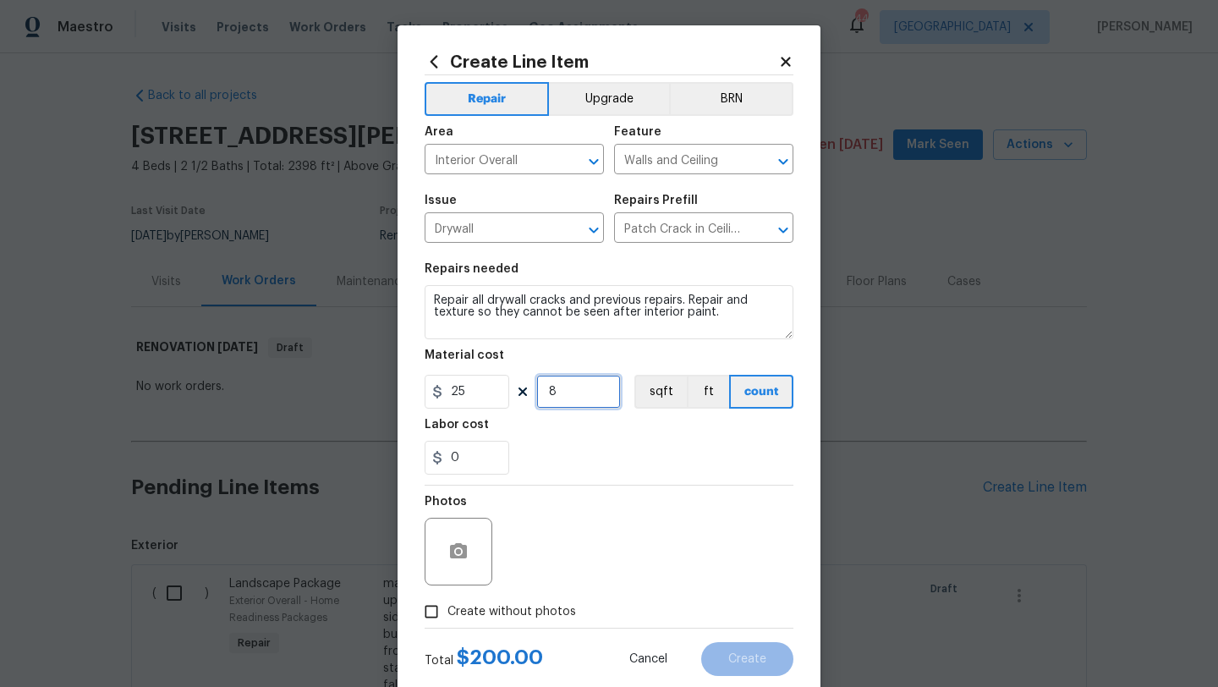
type input "8"
click at [502, 603] on span "Create without photos" at bounding box center [511, 612] width 129 height 18
click at [447, 603] on input "Create without photos" at bounding box center [431, 611] width 32 height 32
checkbox input "true"
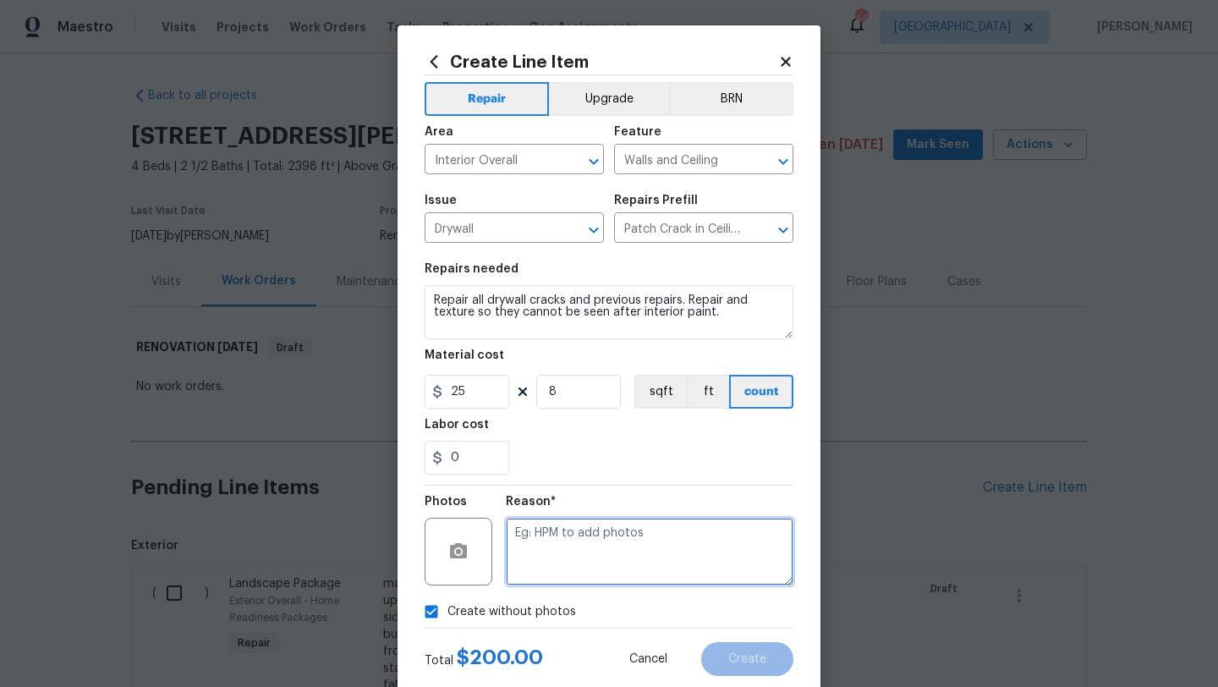
click at [562, 550] on textarea at bounding box center [650, 552] width 288 height 68
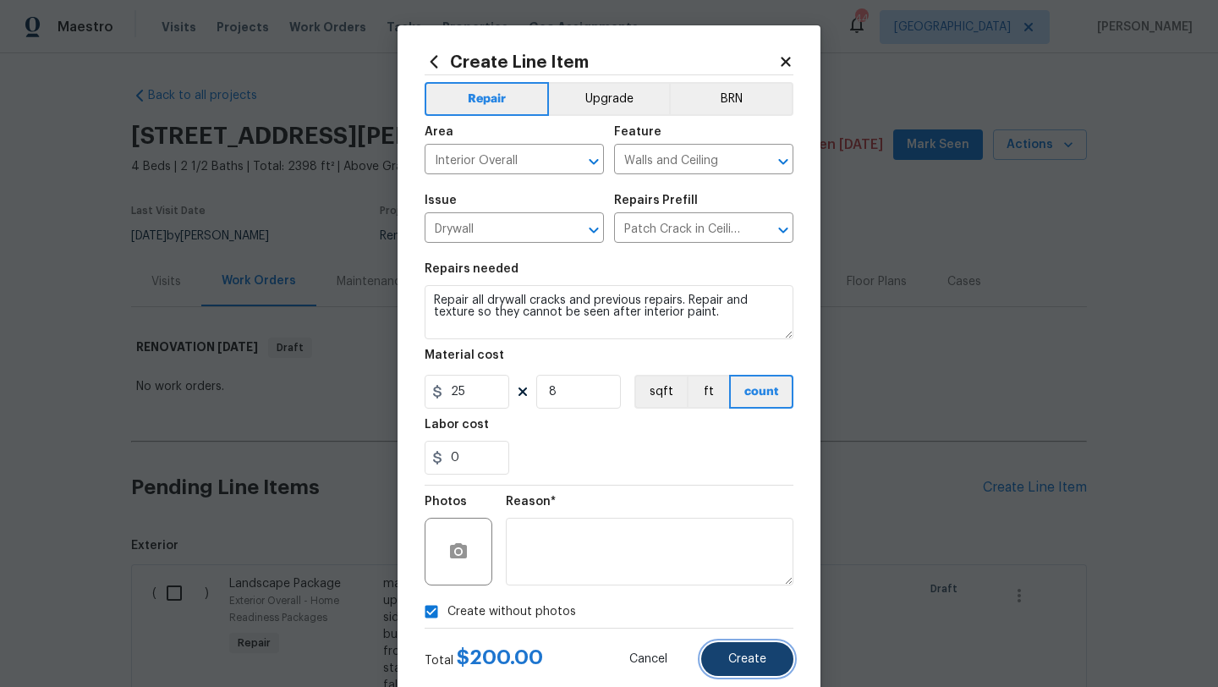
click at [736, 663] on span "Create" at bounding box center [747, 659] width 38 height 13
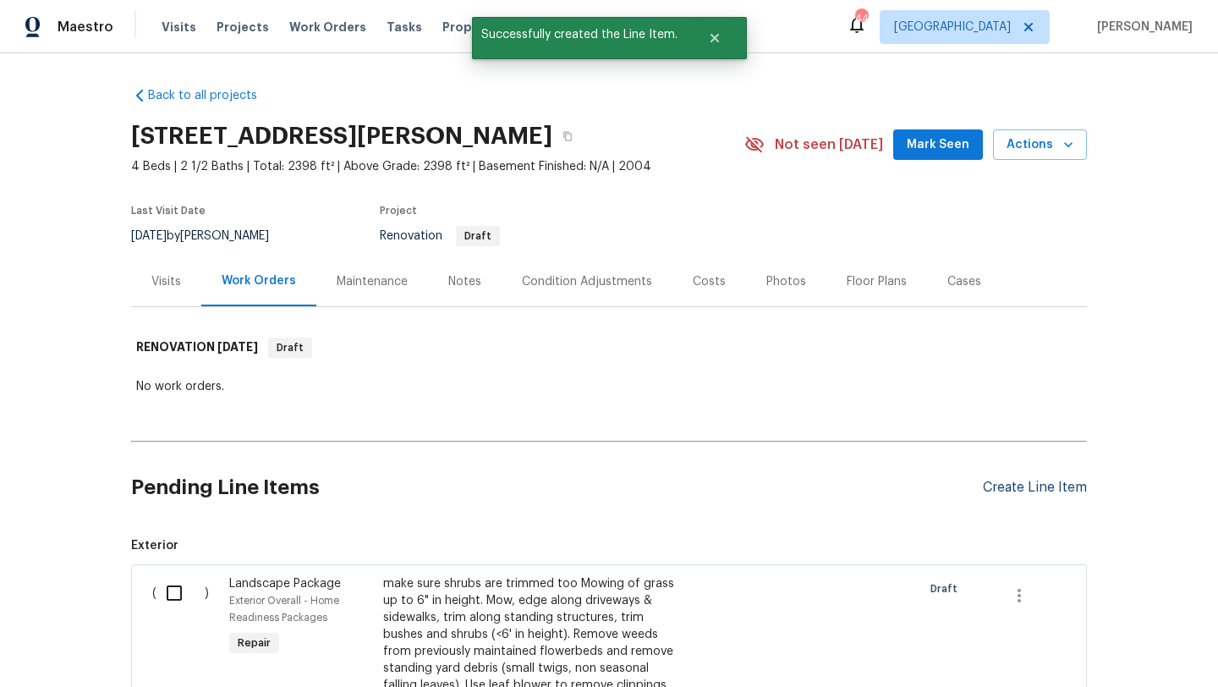
click at [997, 480] on div "Create Line Item" at bounding box center [1035, 487] width 104 height 16
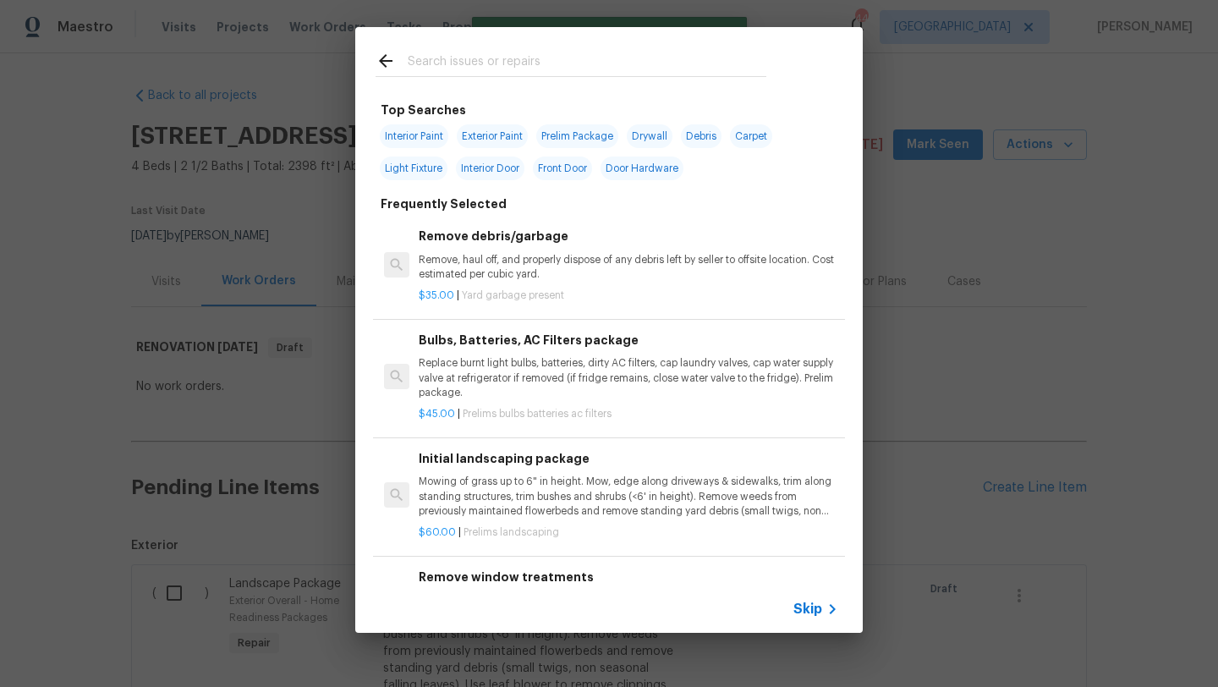
click at [468, 51] on input "text" at bounding box center [587, 63] width 359 height 25
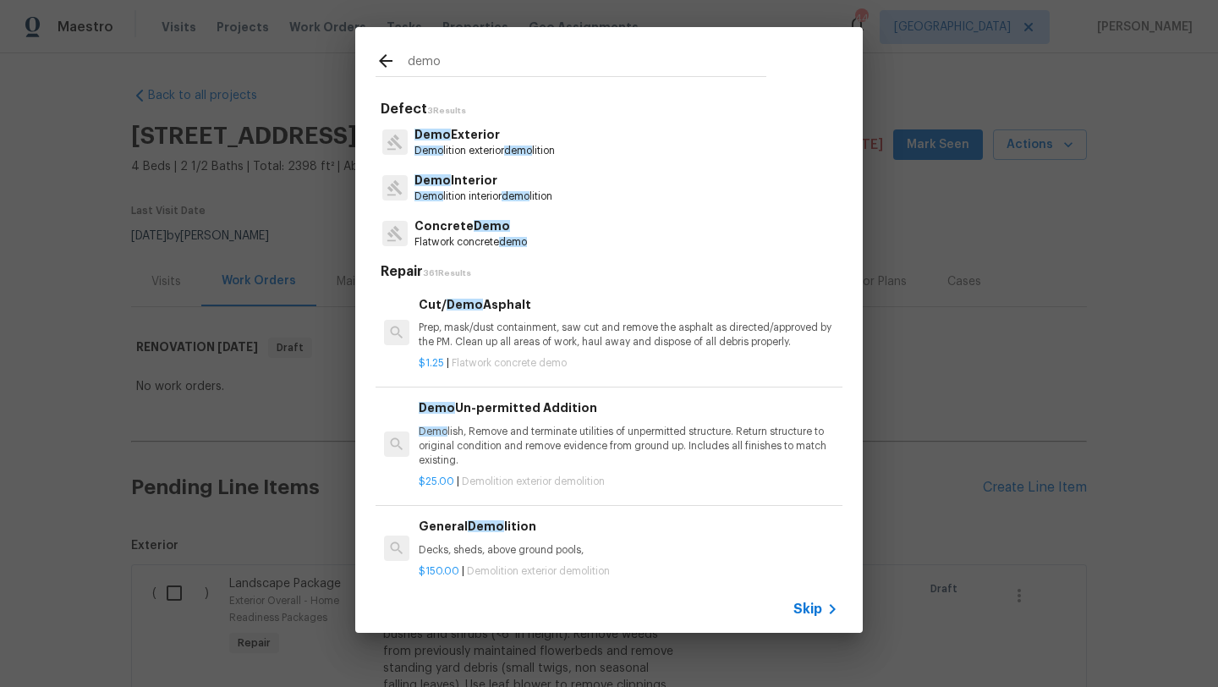
type input "demo"
click at [491, 189] on p "Demo lition interior demo lition" at bounding box center [483, 196] width 138 height 14
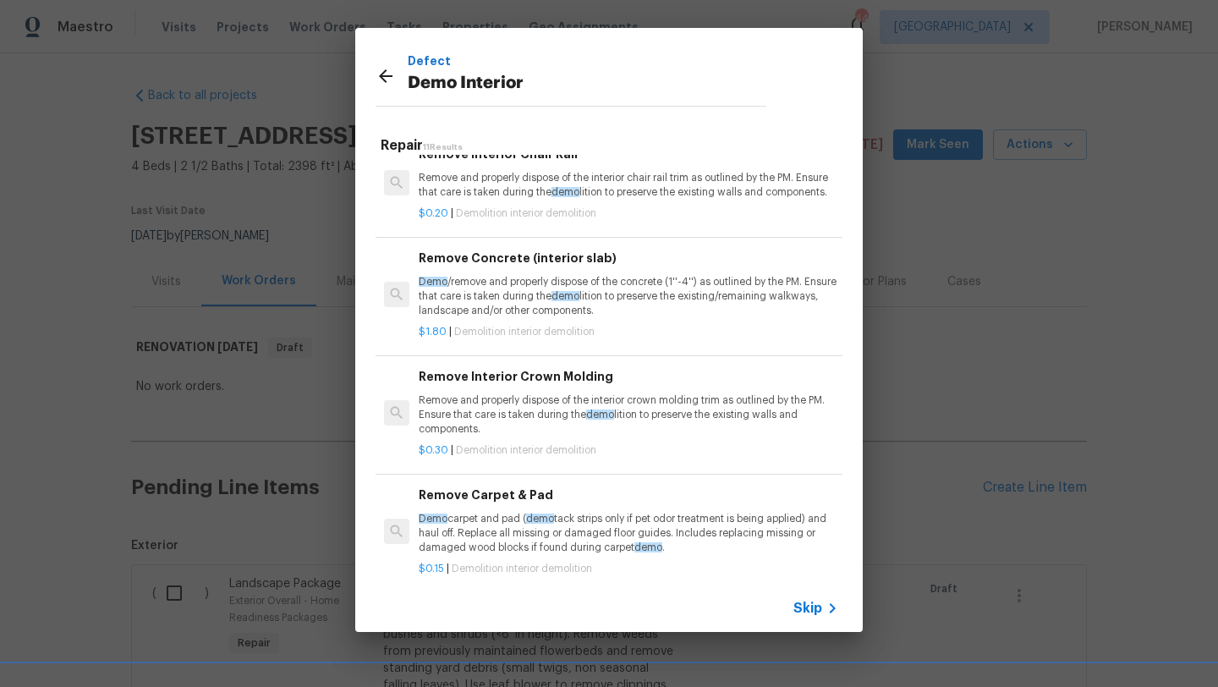
scroll to position [555, 0]
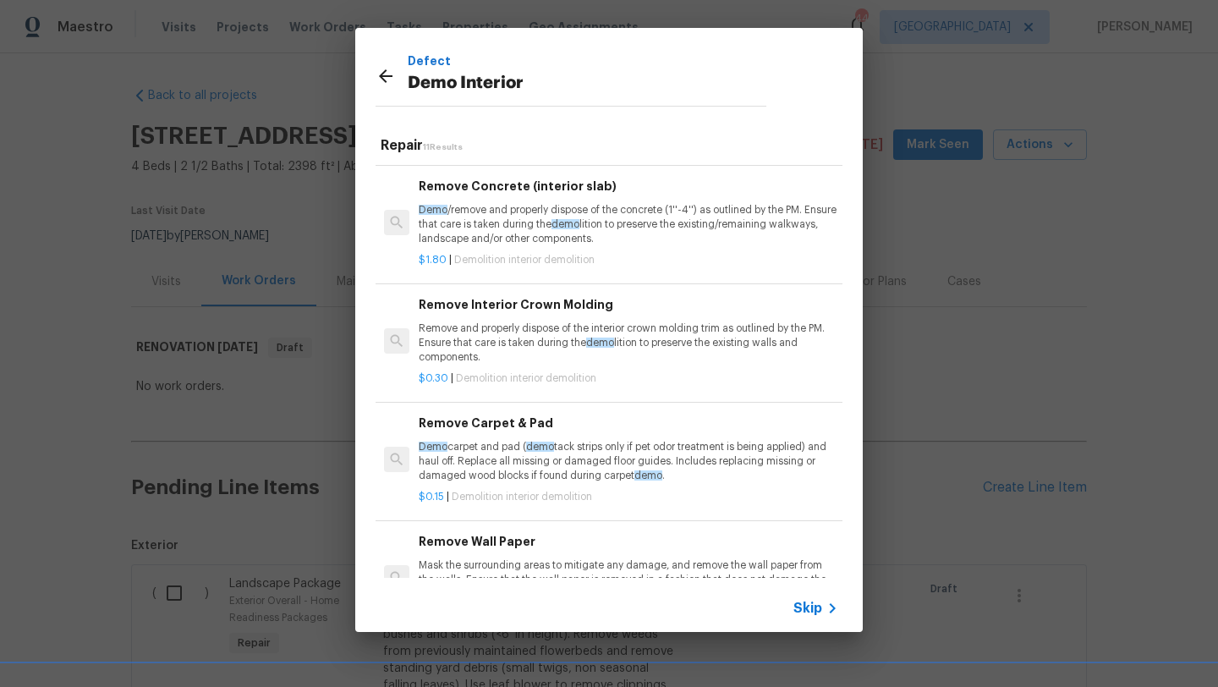
click at [812, 605] on span "Skip" at bounding box center [807, 608] width 29 height 17
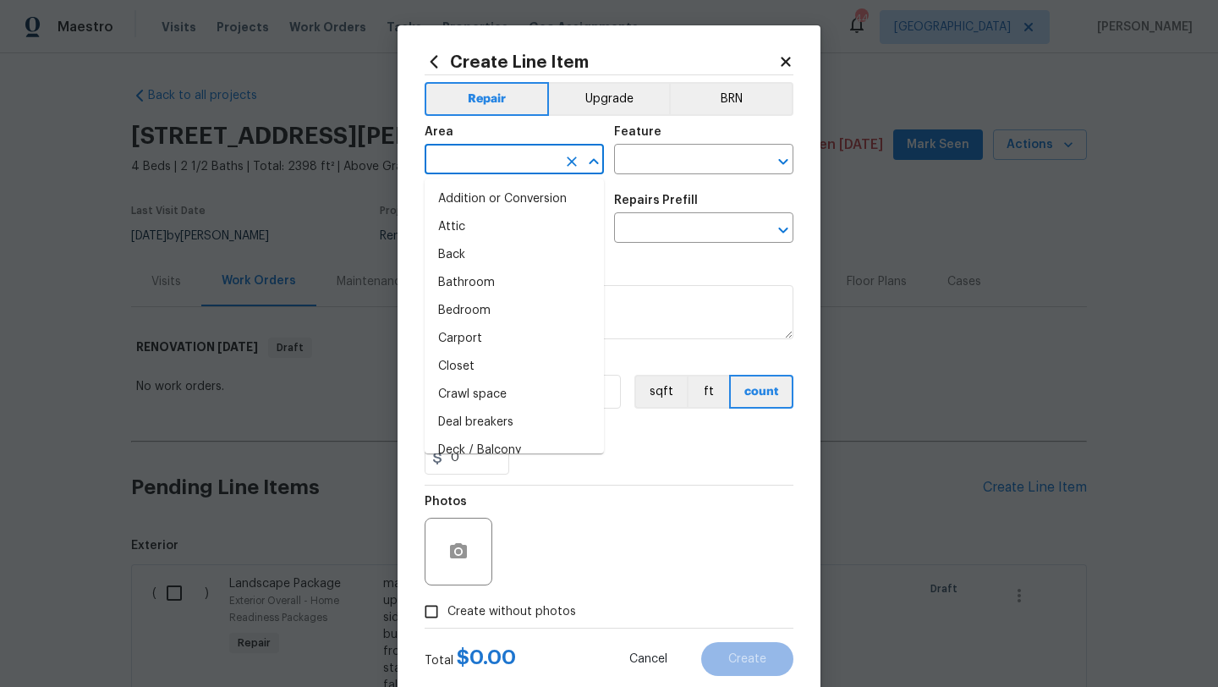
click at [510, 156] on input "text" at bounding box center [491, 161] width 132 height 26
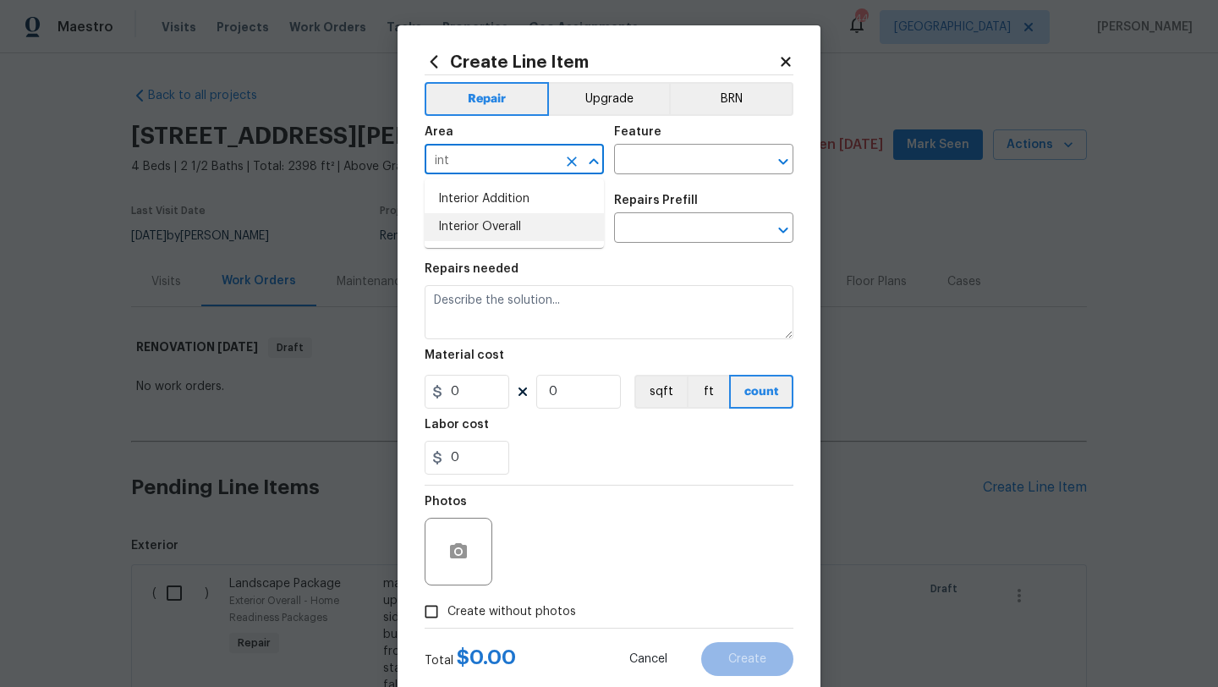
click at [504, 223] on li "Interior Overall" at bounding box center [514, 227] width 179 height 28
type input "Interior Overall"
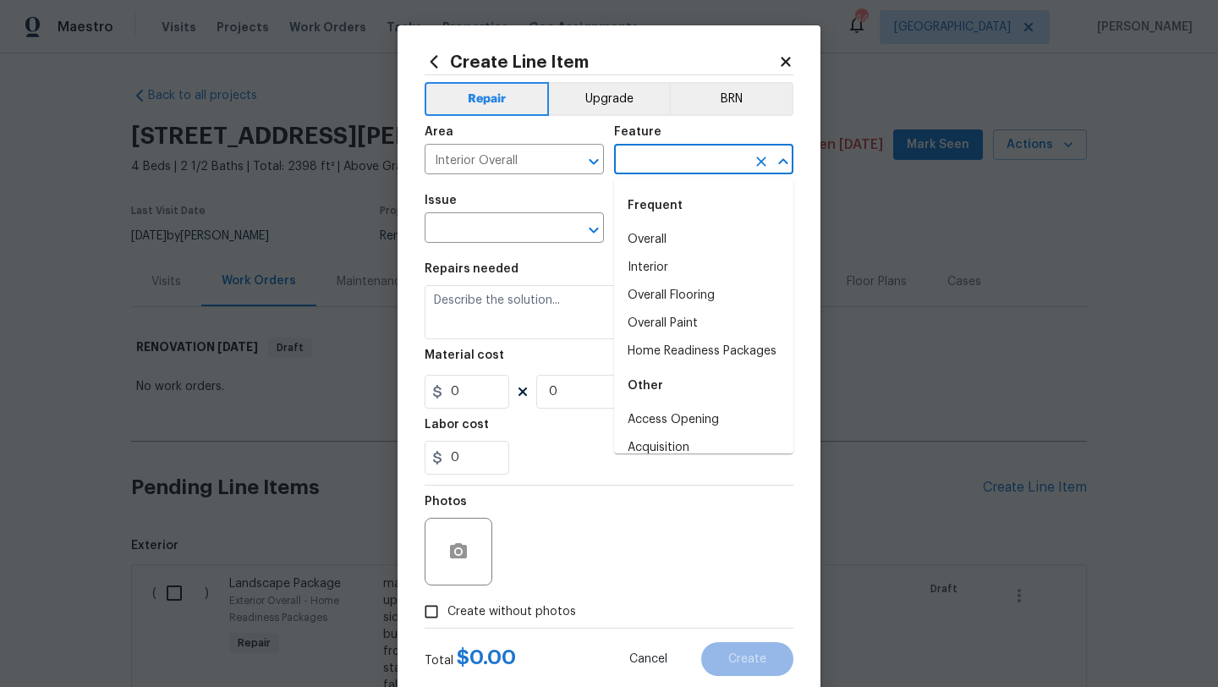
click at [633, 158] on input "text" at bounding box center [680, 161] width 132 height 26
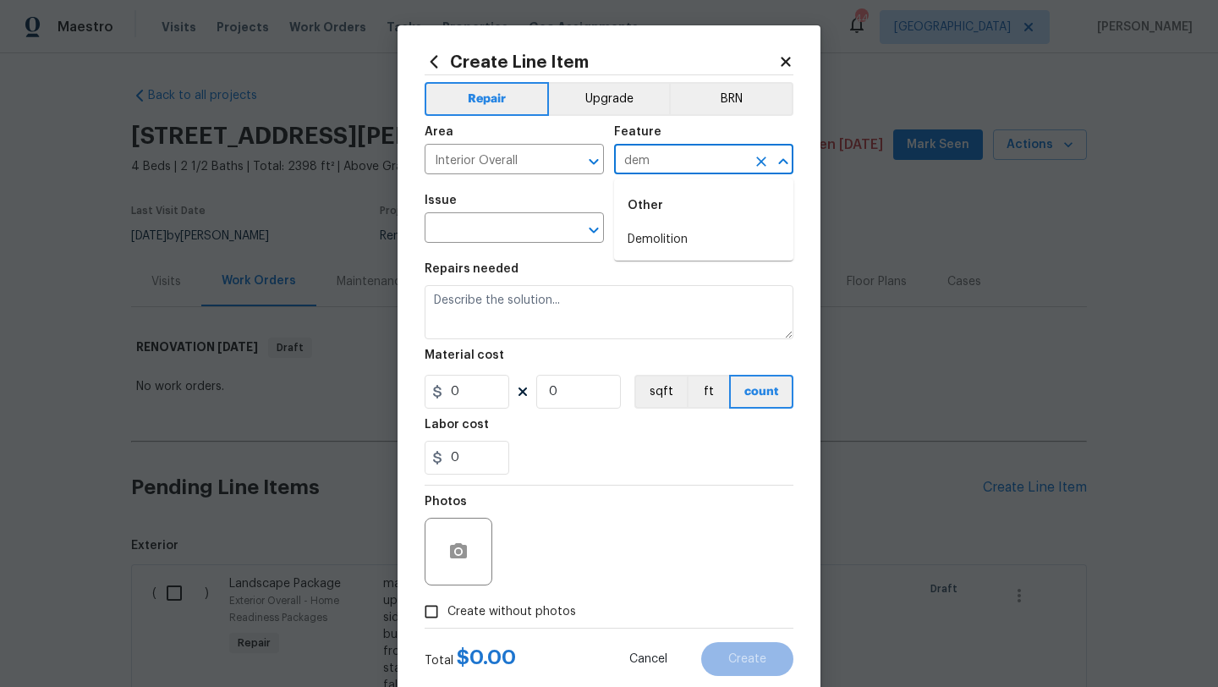
click at [655, 246] on li "Demolition" at bounding box center [703, 240] width 179 height 28
type input "Demolition"
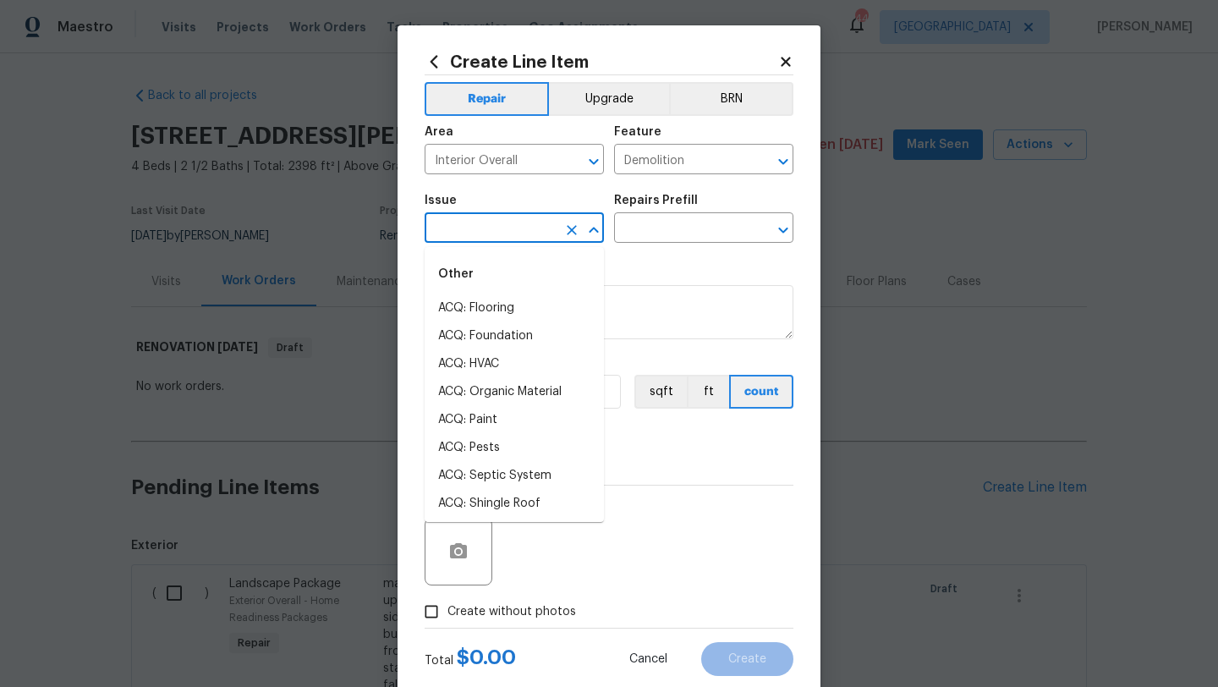
click at [510, 227] on input "text" at bounding box center [491, 229] width 132 height 26
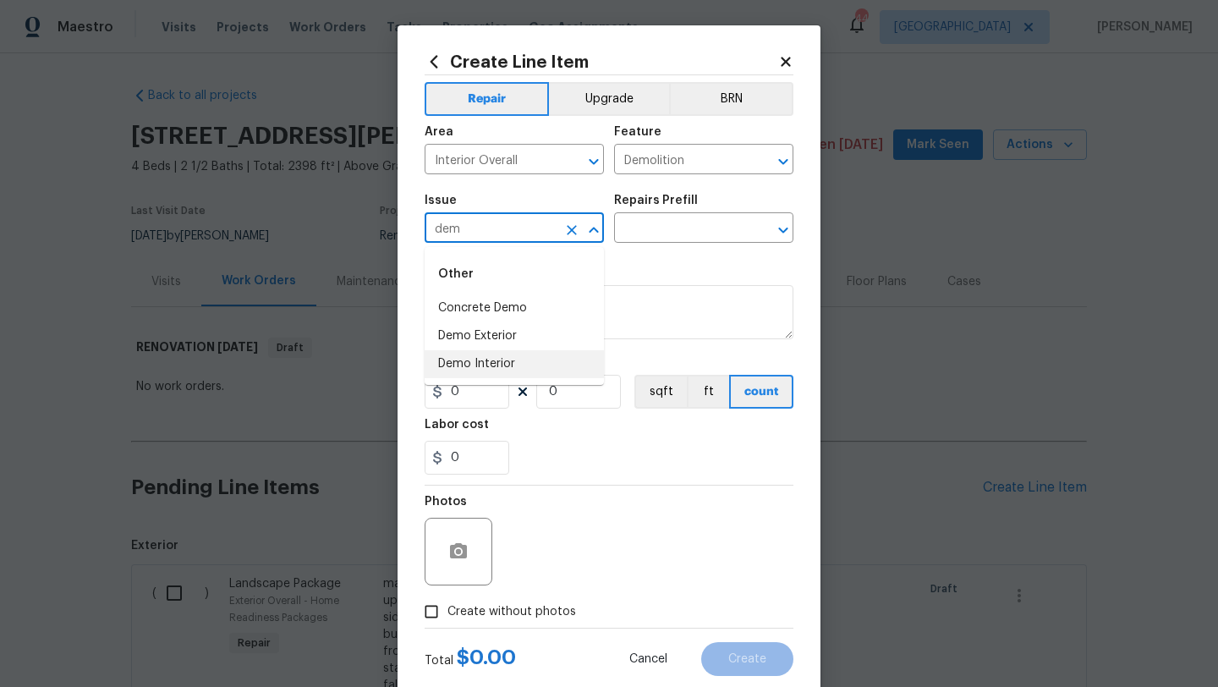
click at [474, 362] on li "Demo Interior" at bounding box center [514, 364] width 179 height 28
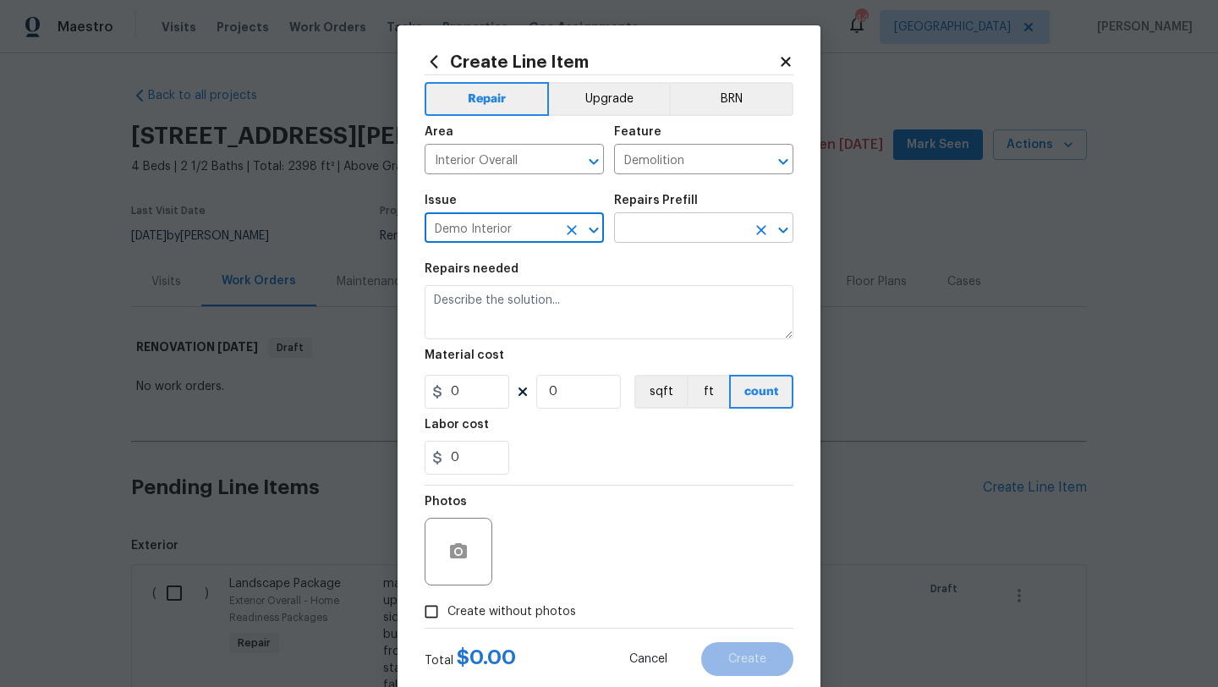
type input "Demo Interior"
click at [637, 223] on input "text" at bounding box center [680, 229] width 132 height 26
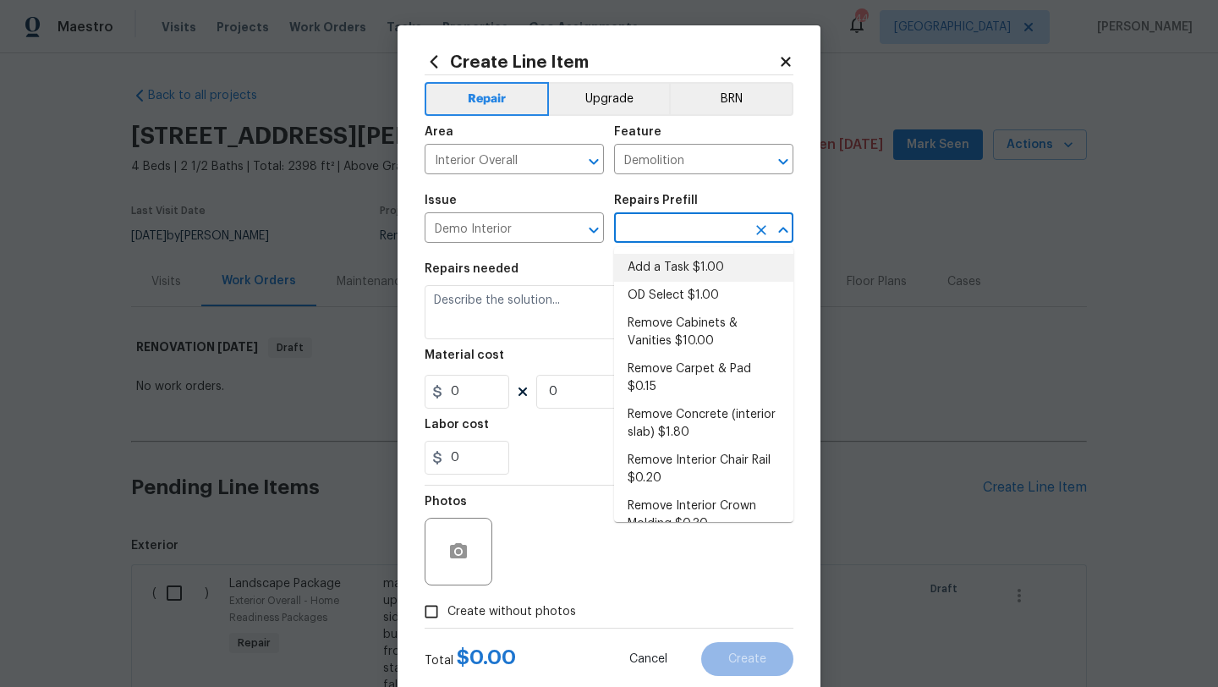
click at [652, 266] on li "Add a Task $1.00" at bounding box center [703, 268] width 179 height 28
type input "Add a Task $1.00"
type textarea "HPM to detail"
type input "1"
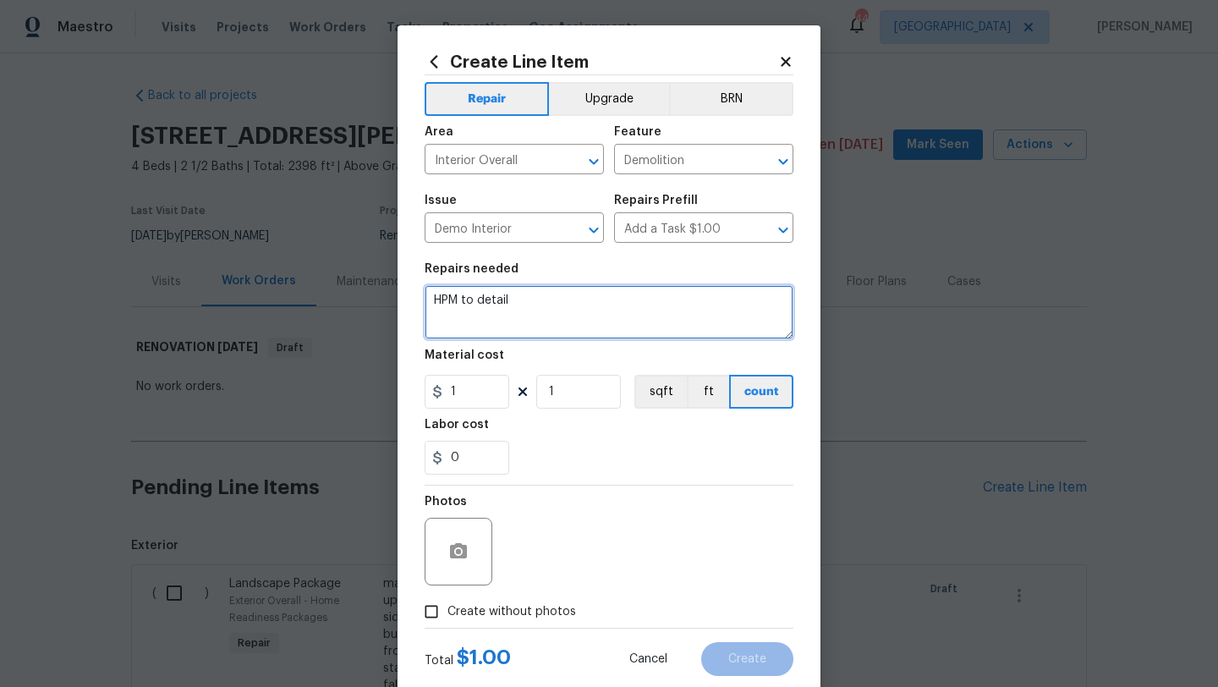
drag, startPoint x: 526, startPoint y: 304, endPoint x: 419, endPoint y: 299, distance: 107.5
click at [419, 299] on div "Create Line Item Repair Upgrade BRN Area Interior Overall ​ Feature Demolition …" at bounding box center [608, 363] width 423 height 677
type textarea "Demo all alarm system components and patch walls"
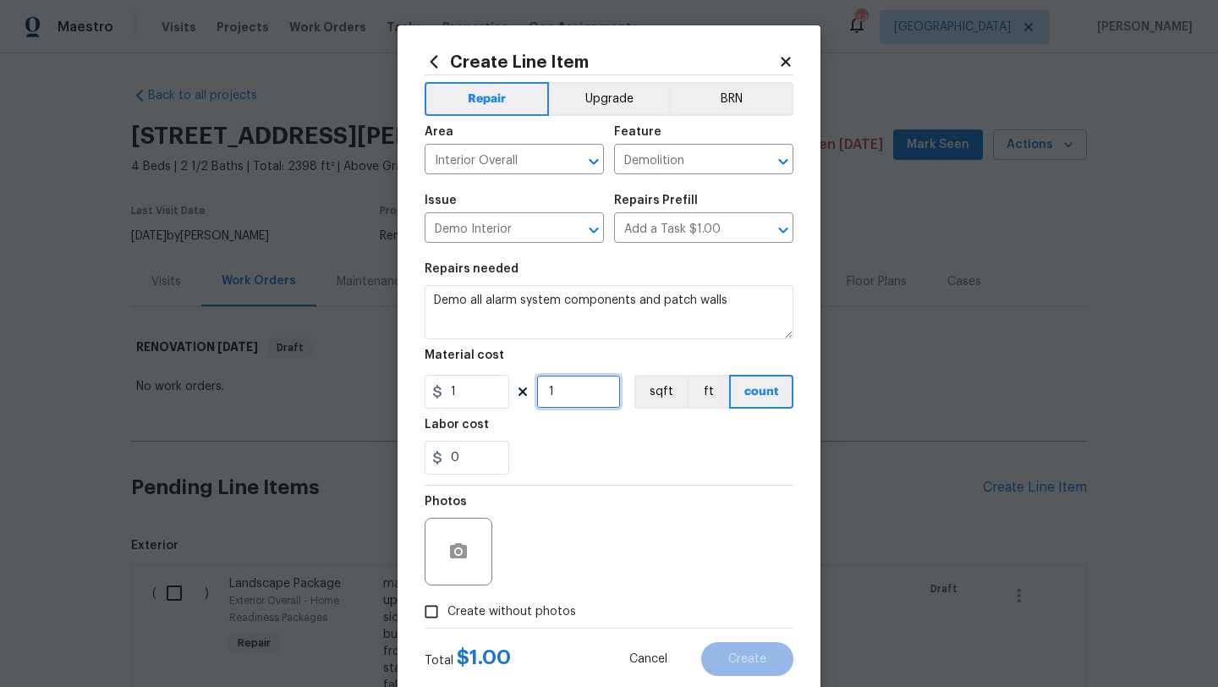
click at [558, 395] on input "1" at bounding box center [578, 392] width 85 height 34
type input "125"
click at [557, 612] on span "Create without photos" at bounding box center [511, 612] width 129 height 18
click at [447, 612] on input "Create without photos" at bounding box center [431, 611] width 32 height 32
checkbox input "true"
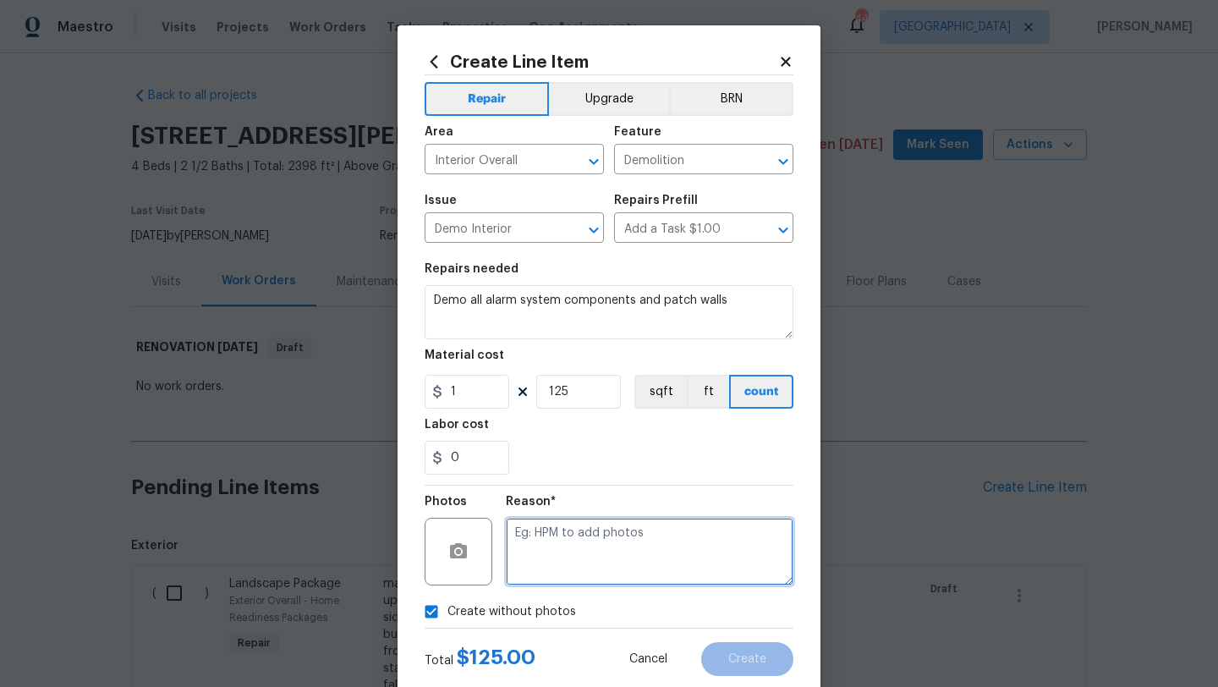
click at [575, 565] on textarea at bounding box center [650, 552] width 288 height 68
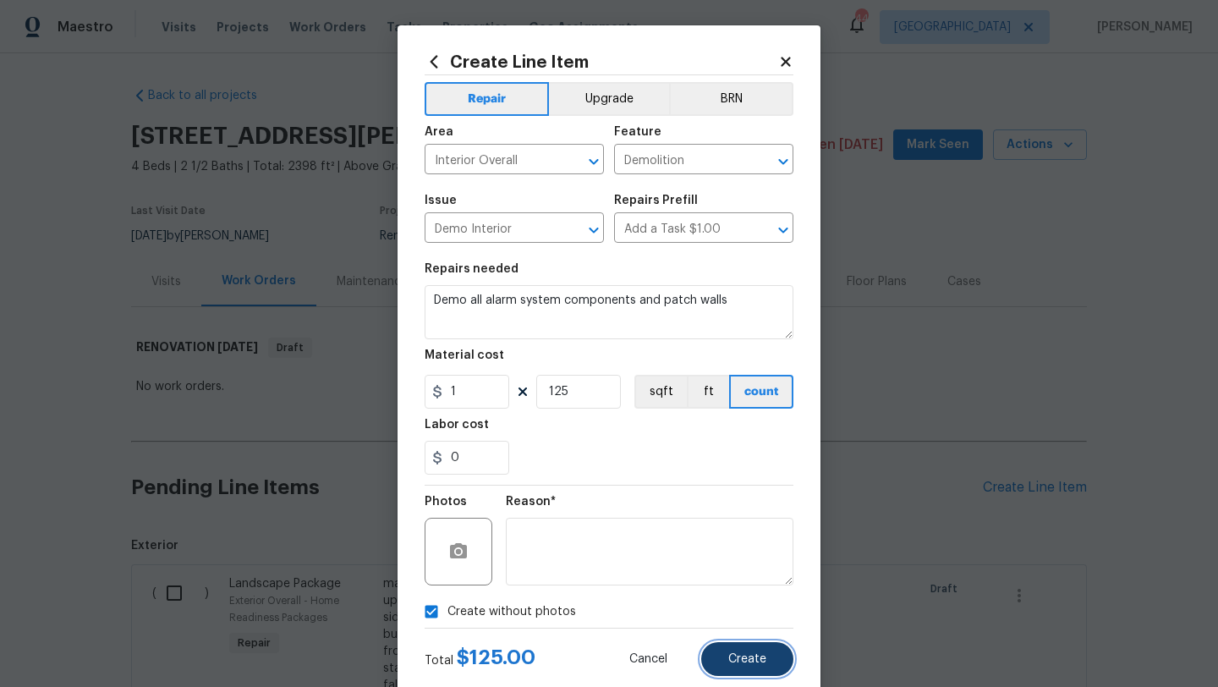
click at [722, 660] on button "Create" at bounding box center [747, 659] width 92 height 34
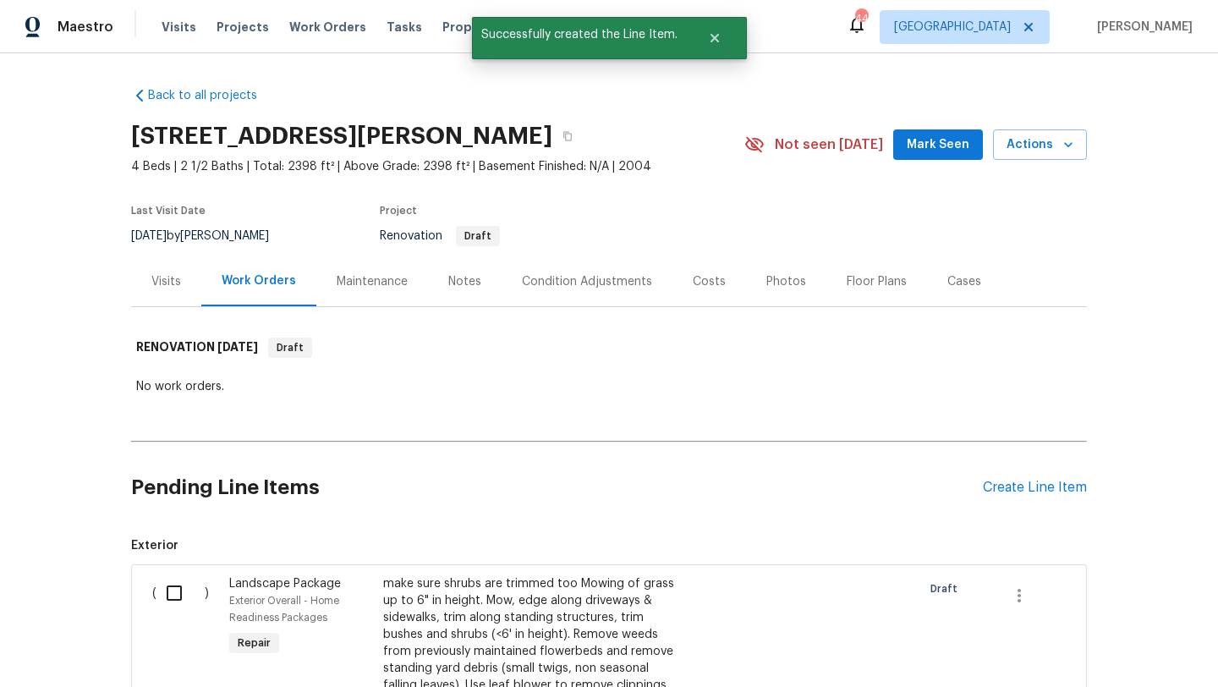
click at [1018, 485] on div "Create Line Item" at bounding box center [1035, 487] width 104 height 16
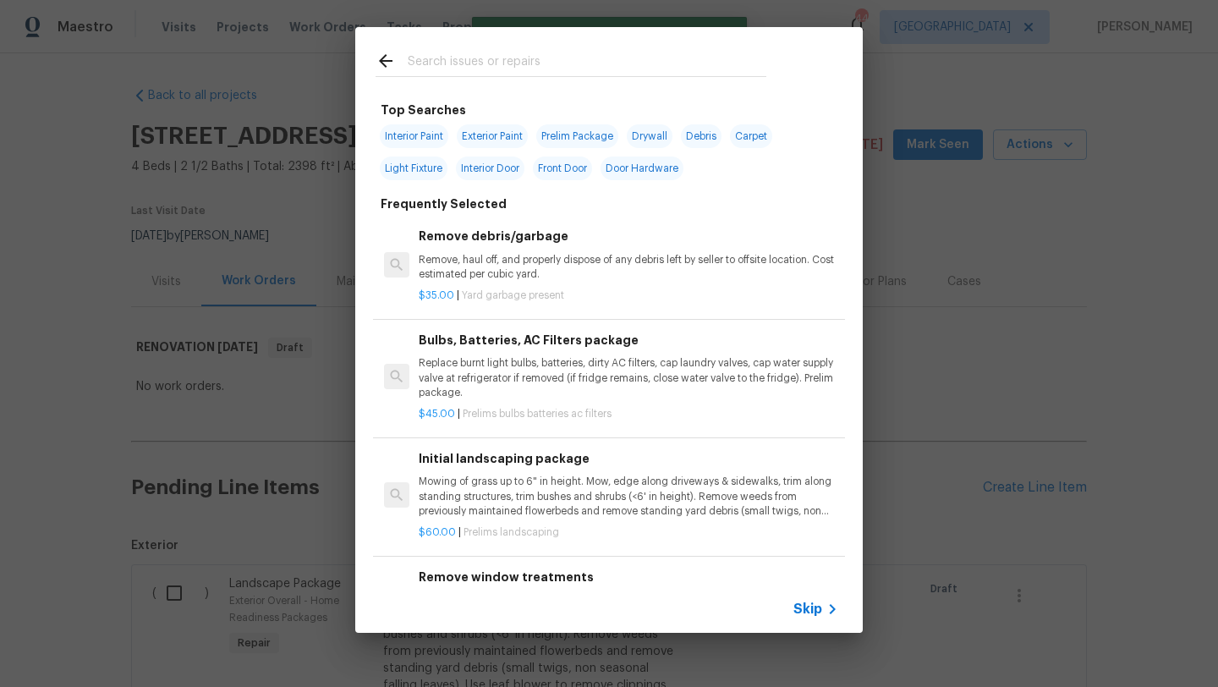
click at [494, 64] on input "text" at bounding box center [587, 63] width 359 height 25
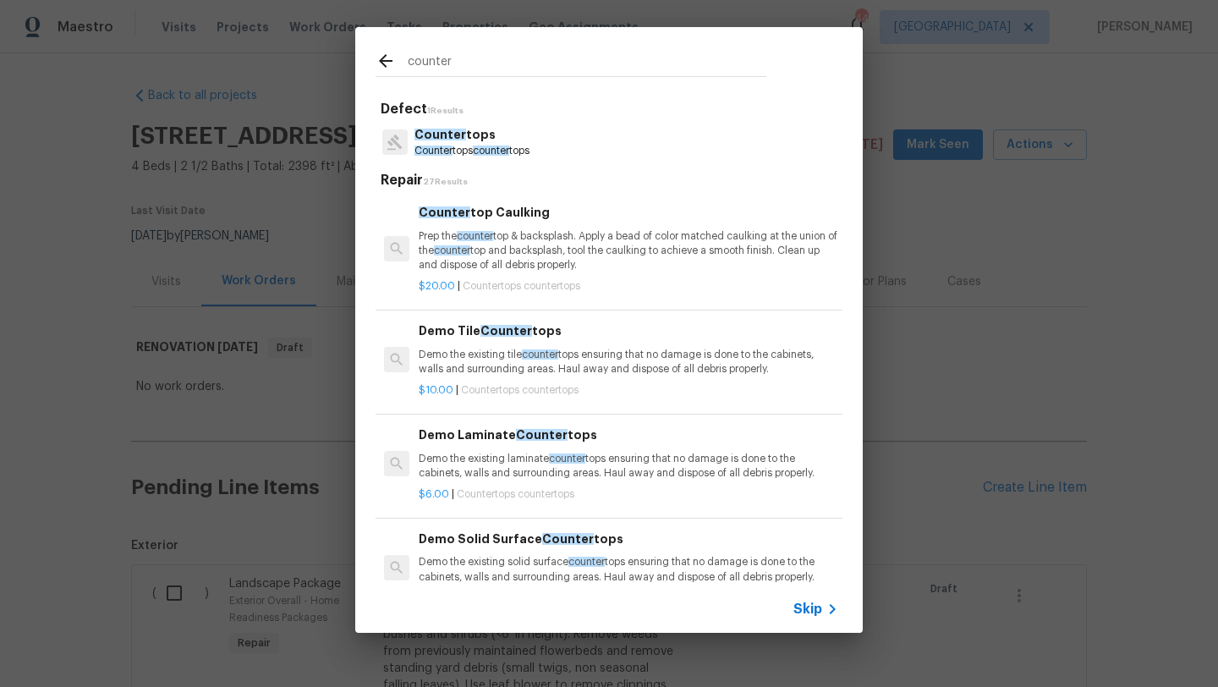
type input "counter"
click at [516, 245] on p "Prep the counter top & backsplash. Apply a bead of color matched caulking at th…" at bounding box center [628, 250] width 419 height 43
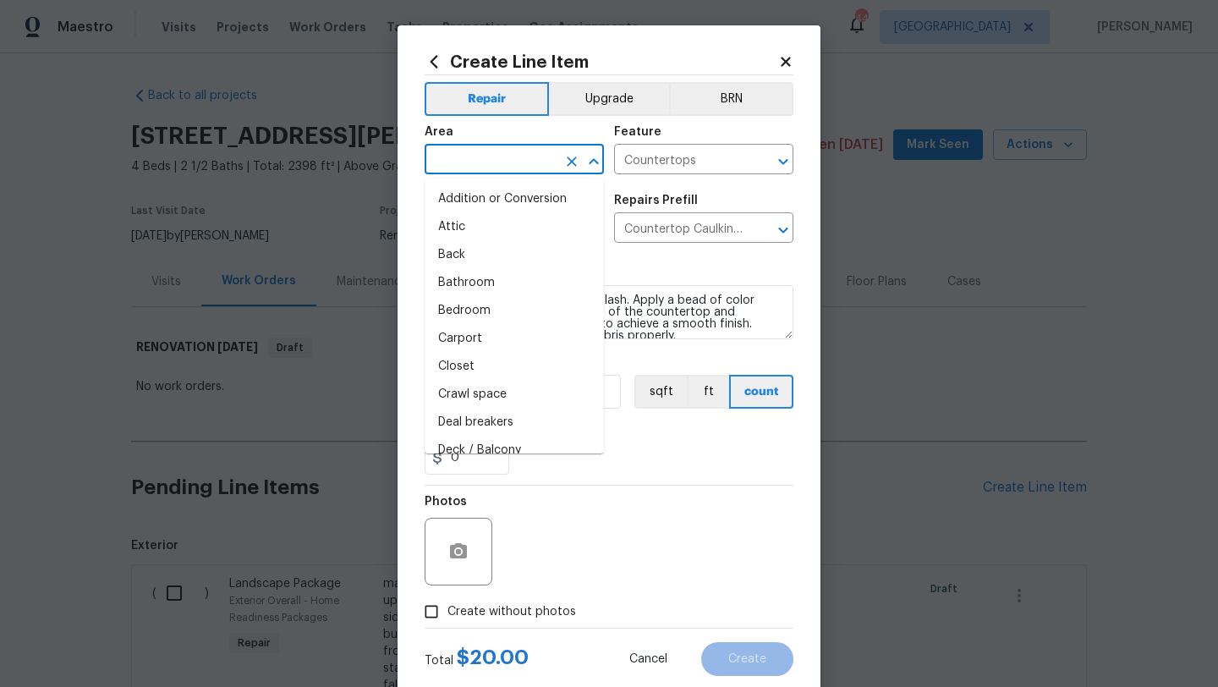
click at [490, 164] on input "text" at bounding box center [491, 161] width 132 height 26
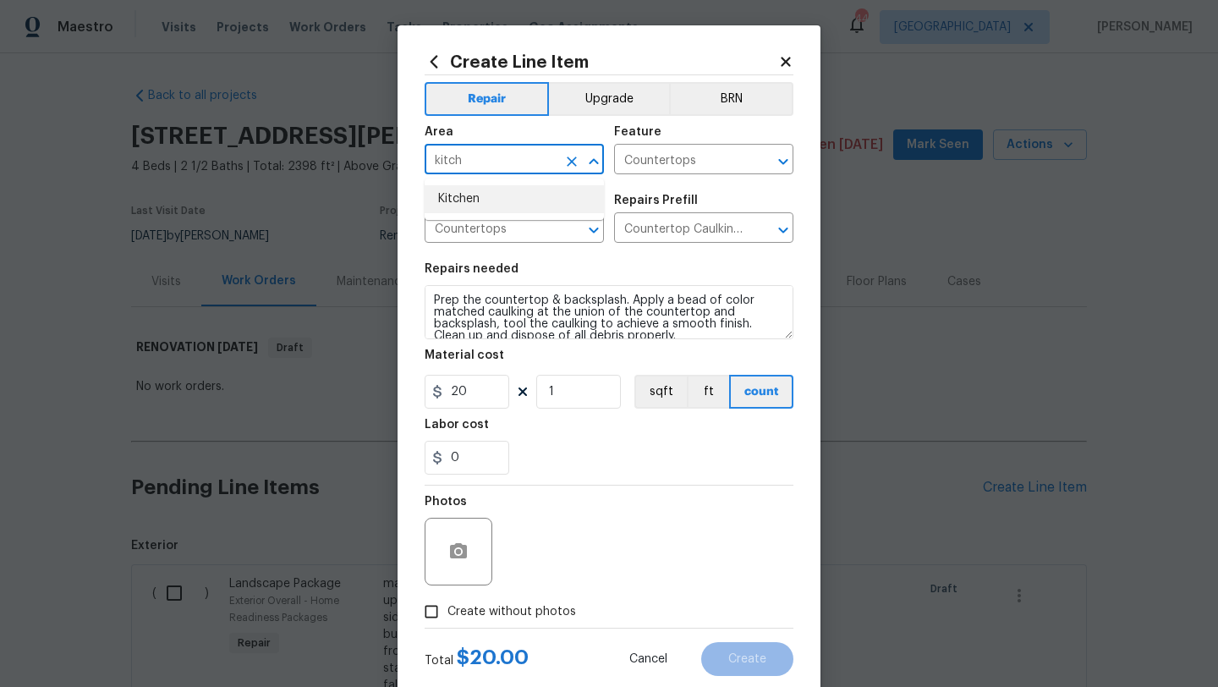
click at [479, 194] on li "Kitchen" at bounding box center [514, 199] width 179 height 28
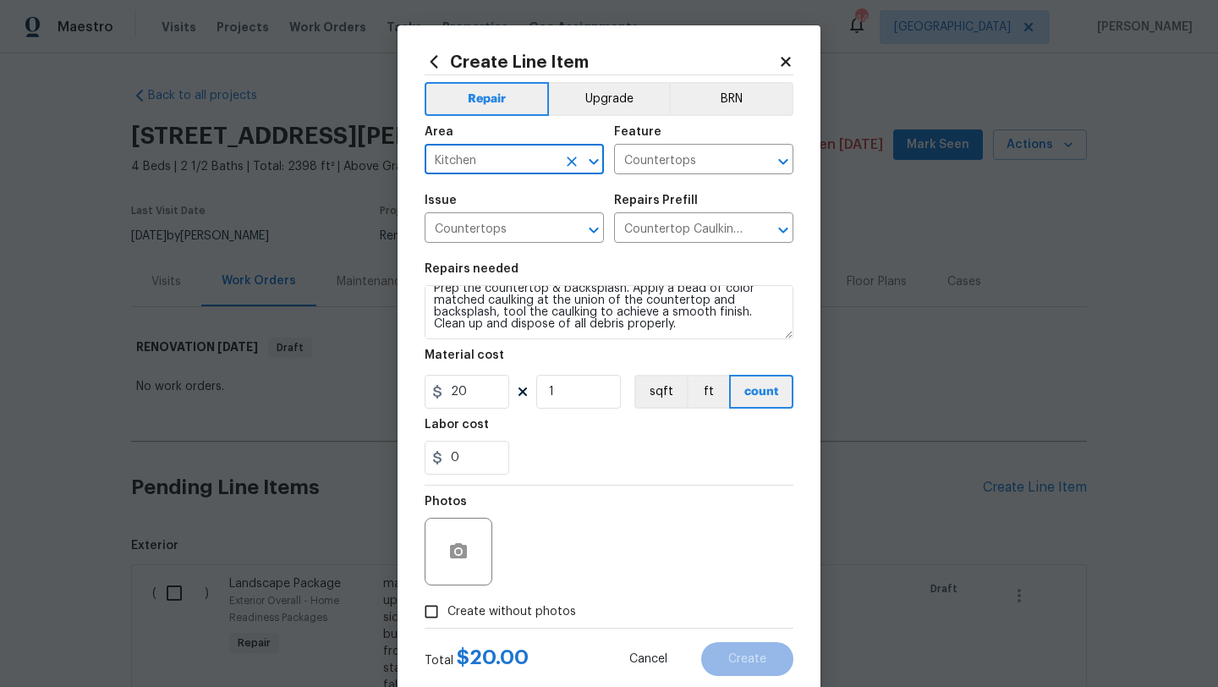
type input "Kitchen"
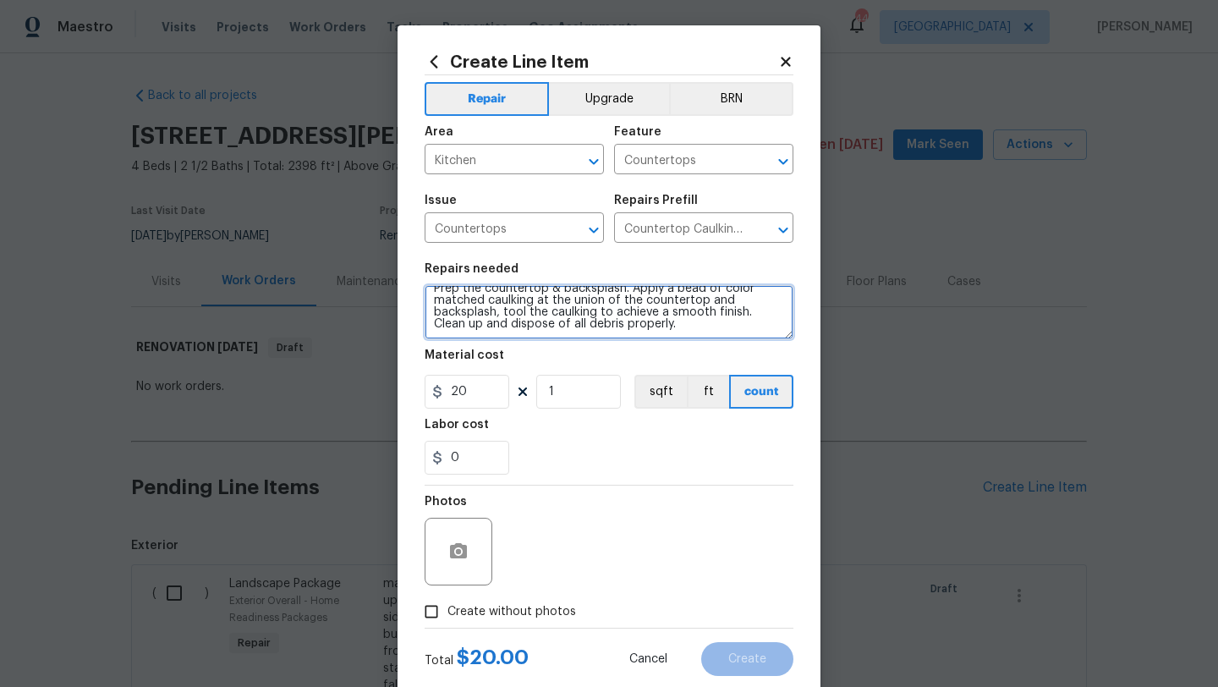
scroll to position [0, 0]
drag, startPoint x: 656, startPoint y: 326, endPoint x: 408, endPoint y: 272, distance: 254.3
click at [408, 272] on div "Create Line Item Repair Upgrade BRN Area Kitchen ​ Feature Countertops ​ Issue …" at bounding box center [608, 363] width 423 height 677
type textarea "remove old caulking where backsplash meets counters and re-caulk with matching …"
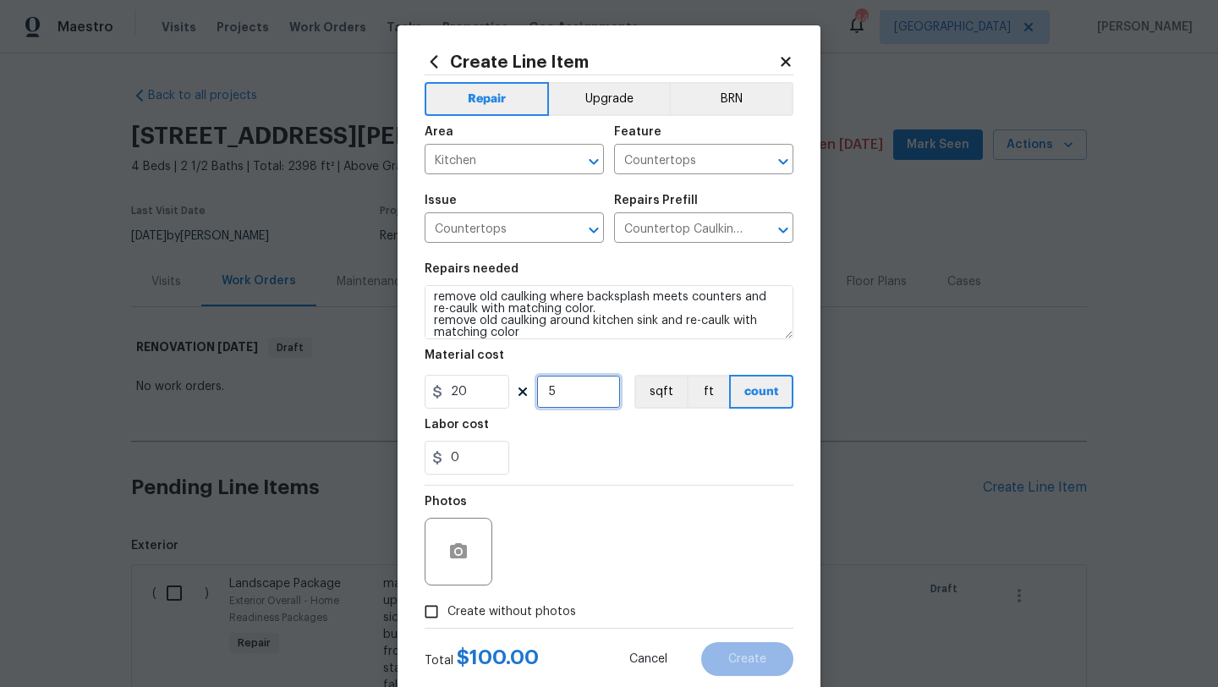
type input "5"
click at [506, 616] on span "Create without photos" at bounding box center [511, 612] width 129 height 18
click at [447, 616] on input "Create without photos" at bounding box center [431, 611] width 32 height 32
checkbox input "true"
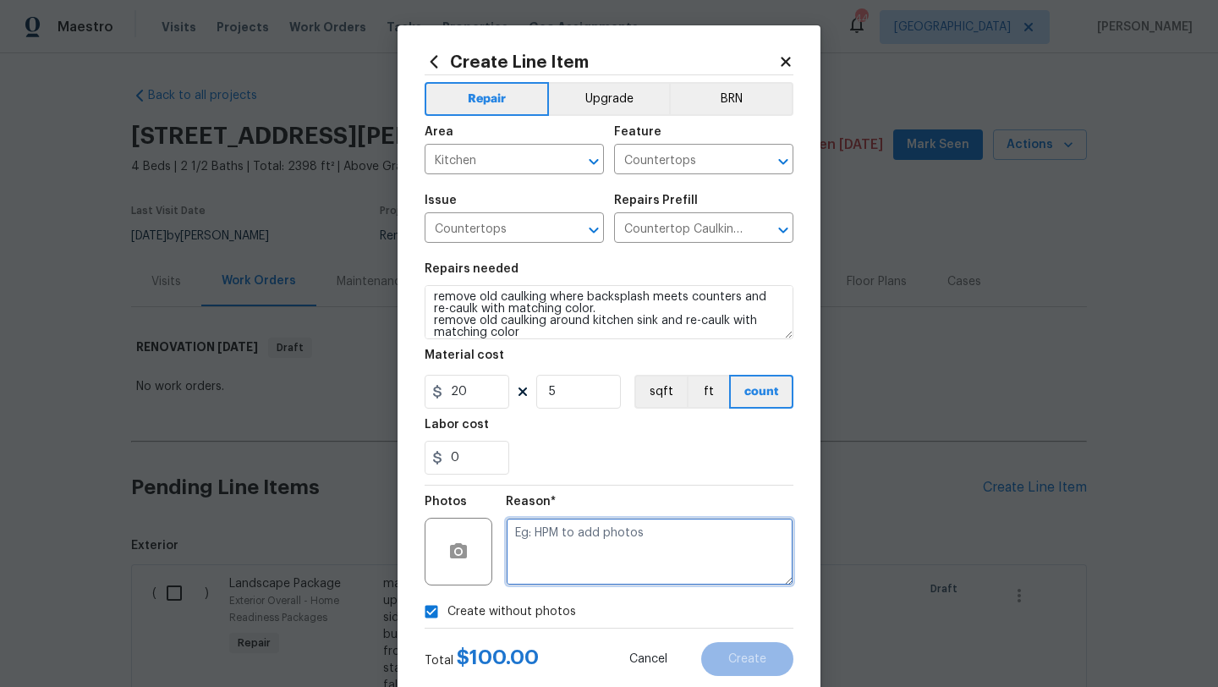
click at [556, 577] on textarea at bounding box center [650, 552] width 288 height 68
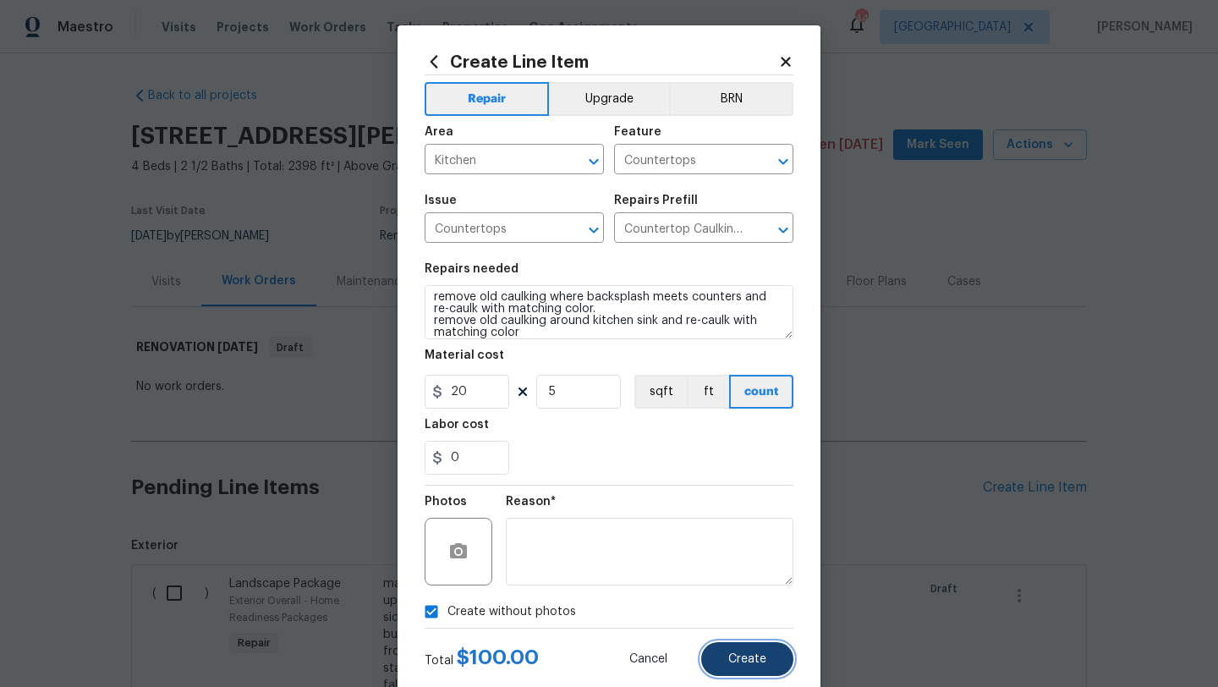
click at [729, 667] on button "Create" at bounding box center [747, 659] width 92 height 34
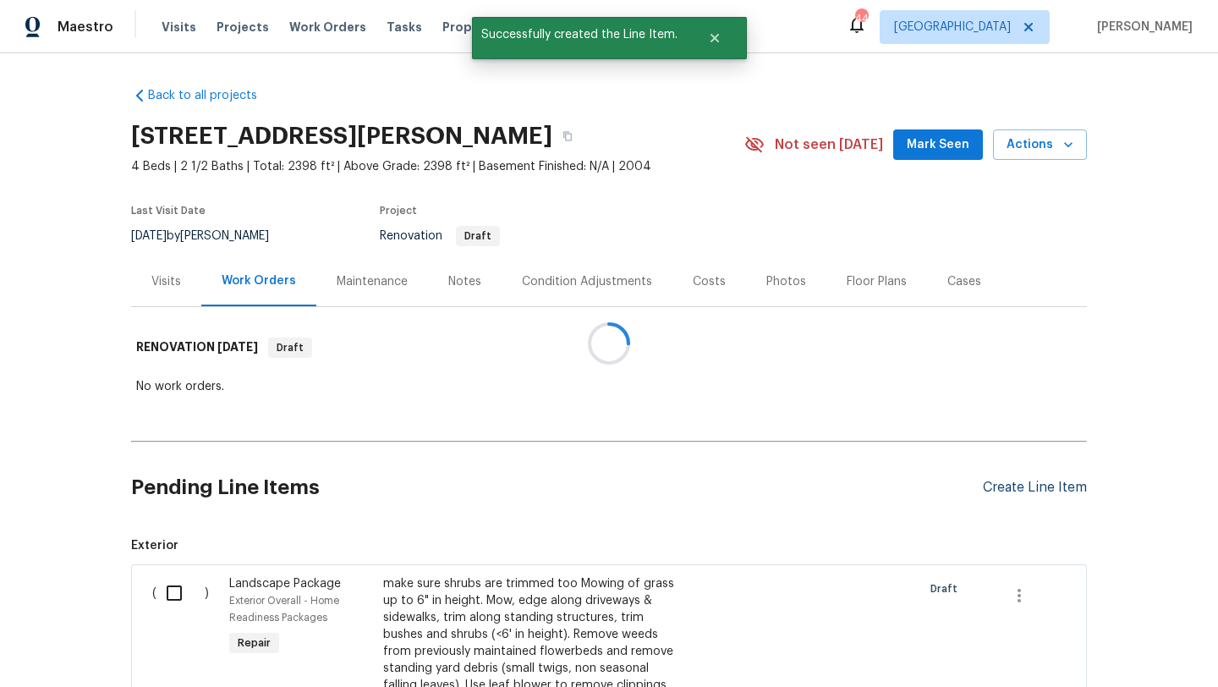
click at [997, 493] on div "Create Line Item" at bounding box center [1035, 487] width 104 height 16
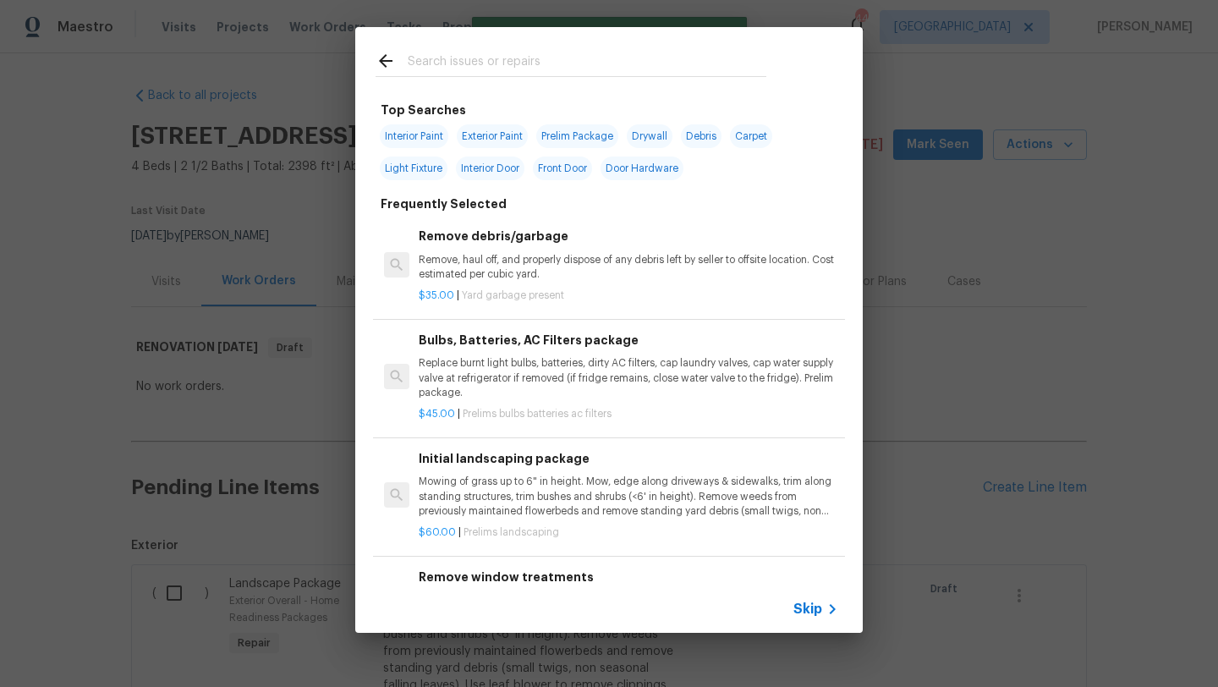
click at [531, 59] on input "text" at bounding box center [587, 63] width 359 height 25
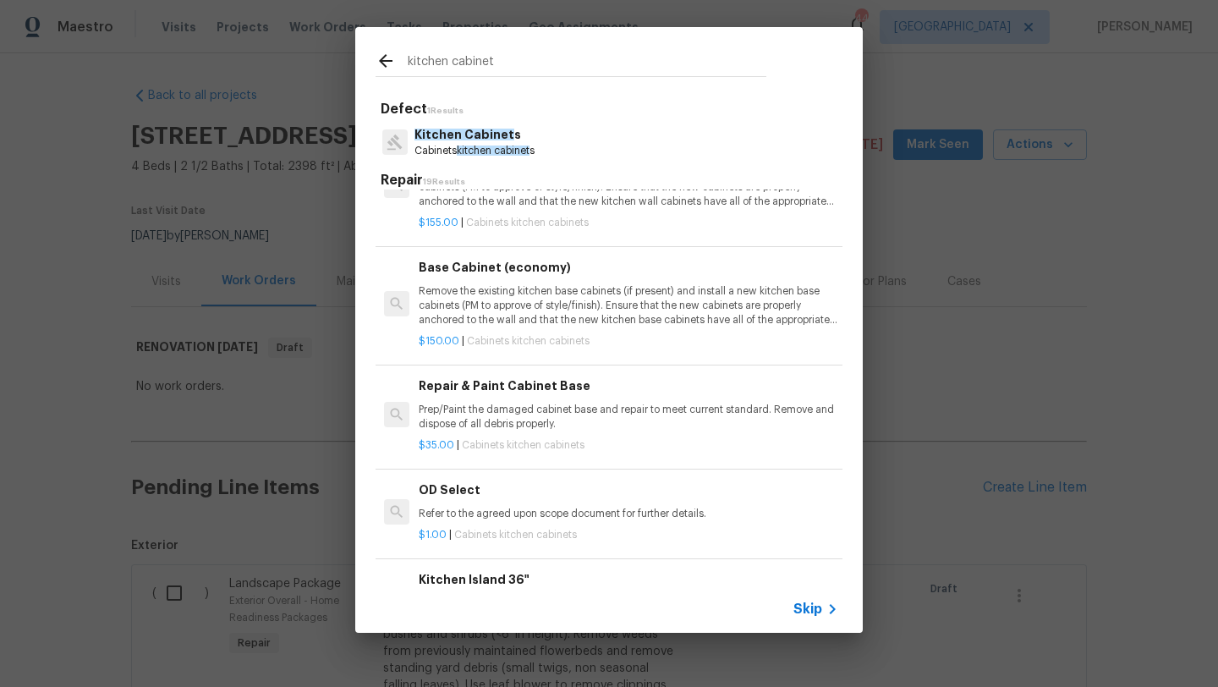
scroll to position [656, 0]
type input "kitchen cabinet"
click at [583, 394] on h6 "Repair & Paint Cabinet Base" at bounding box center [628, 384] width 419 height 19
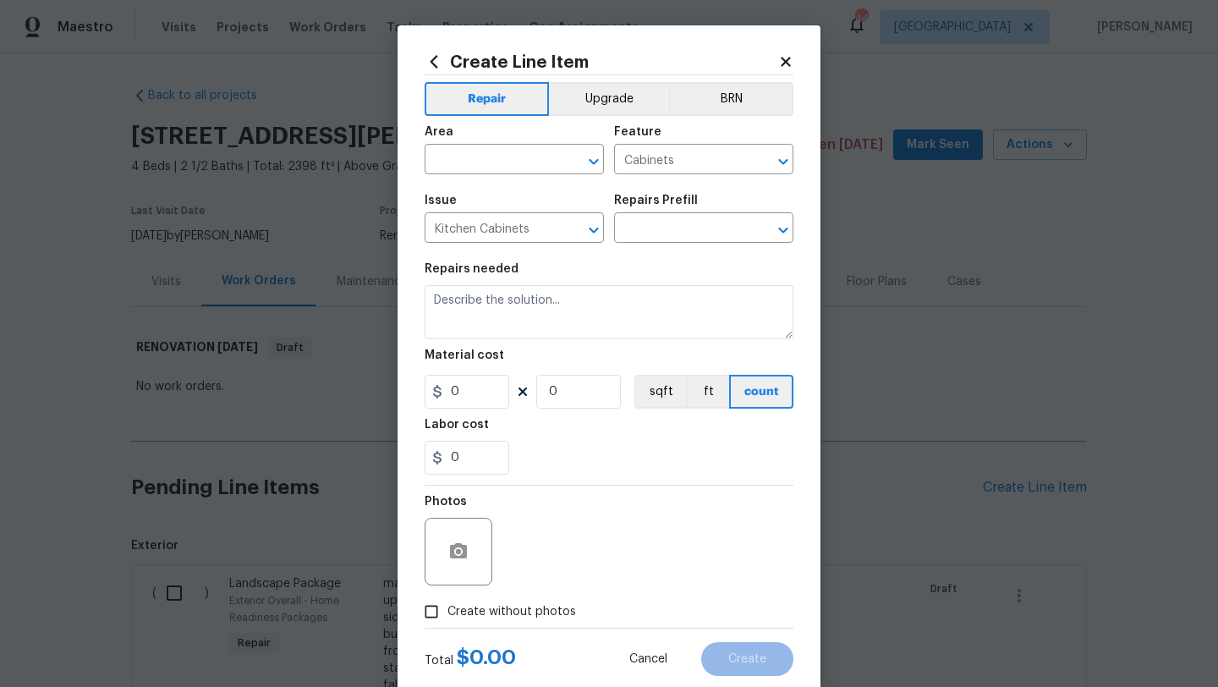
type input "Repair & Paint Cabinet Base $35.00"
type textarea "Prep/Paint the damaged cabinet base and repair to meet current standard. Remove…"
type input "35"
type input "1"
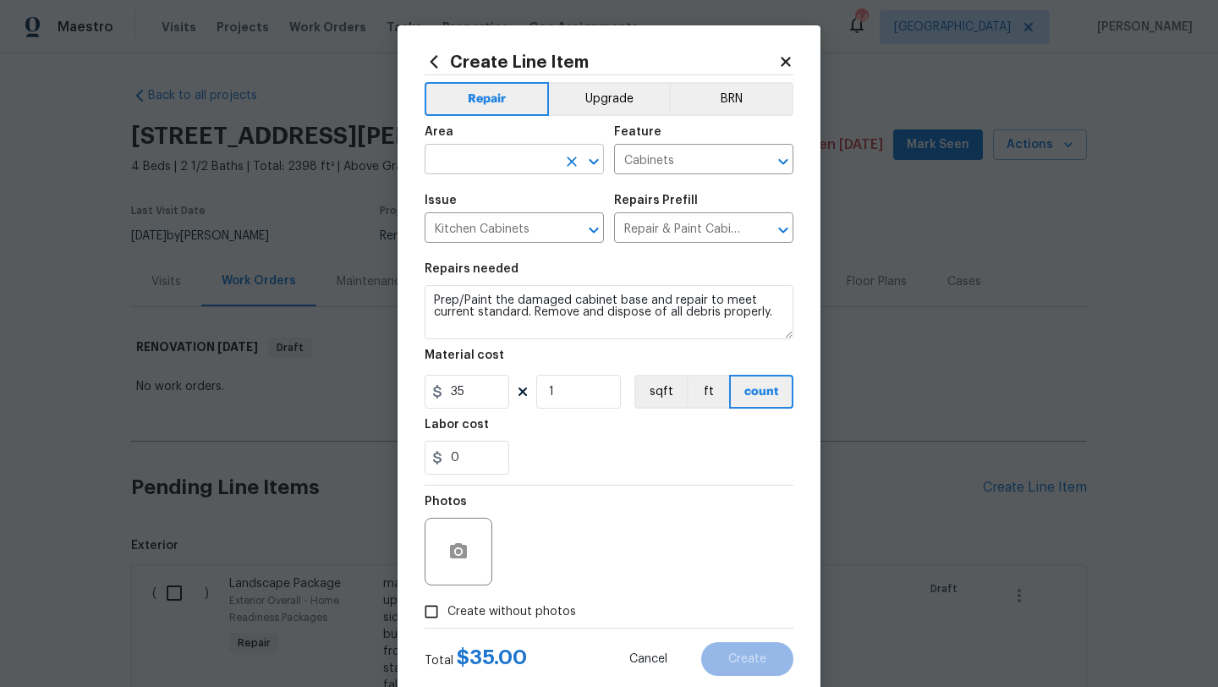
click at [504, 158] on input "text" at bounding box center [491, 161] width 132 height 26
click at [496, 195] on li "Kitchen" at bounding box center [514, 199] width 179 height 28
type input "Kitchen"
drag, startPoint x: 558, startPoint y: 323, endPoint x: 418, endPoint y: 278, distance: 147.4
click at [418, 278] on div "Create Line Item Repair Upgrade BRN Area Kitchen ​ Feature Cabinets ​ Issue Kit…" at bounding box center [608, 363] width 423 height 677
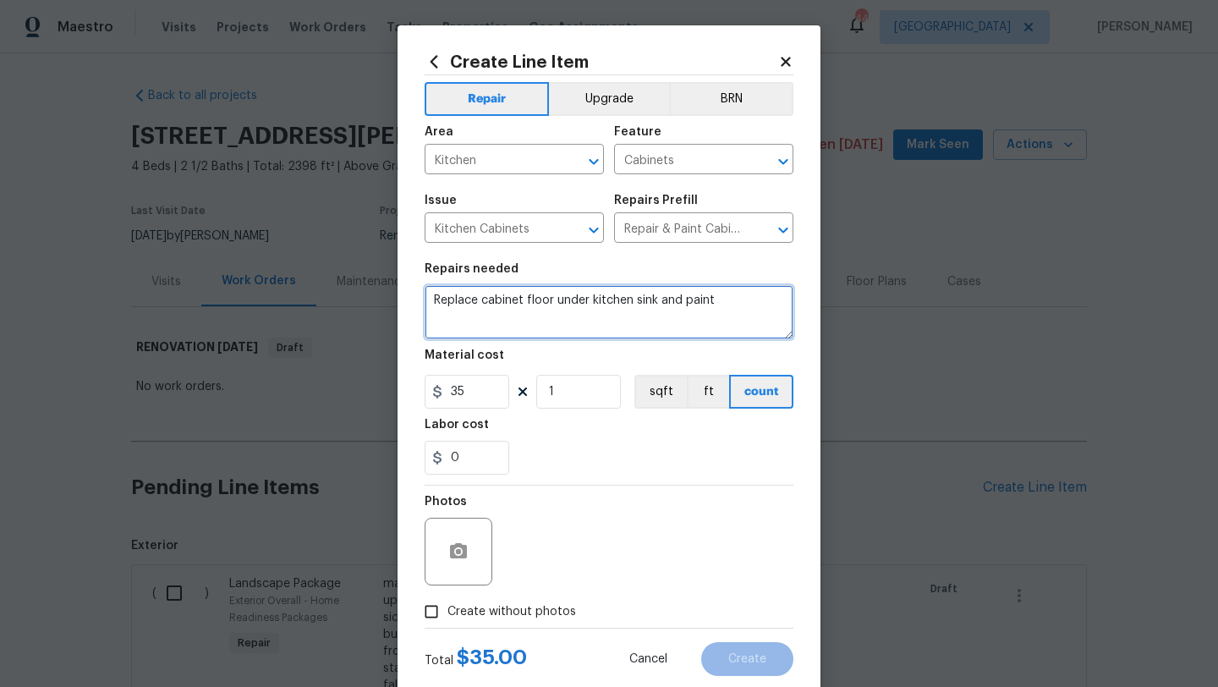
type textarea "Replace cabinet floor under kitchen sink and paint"
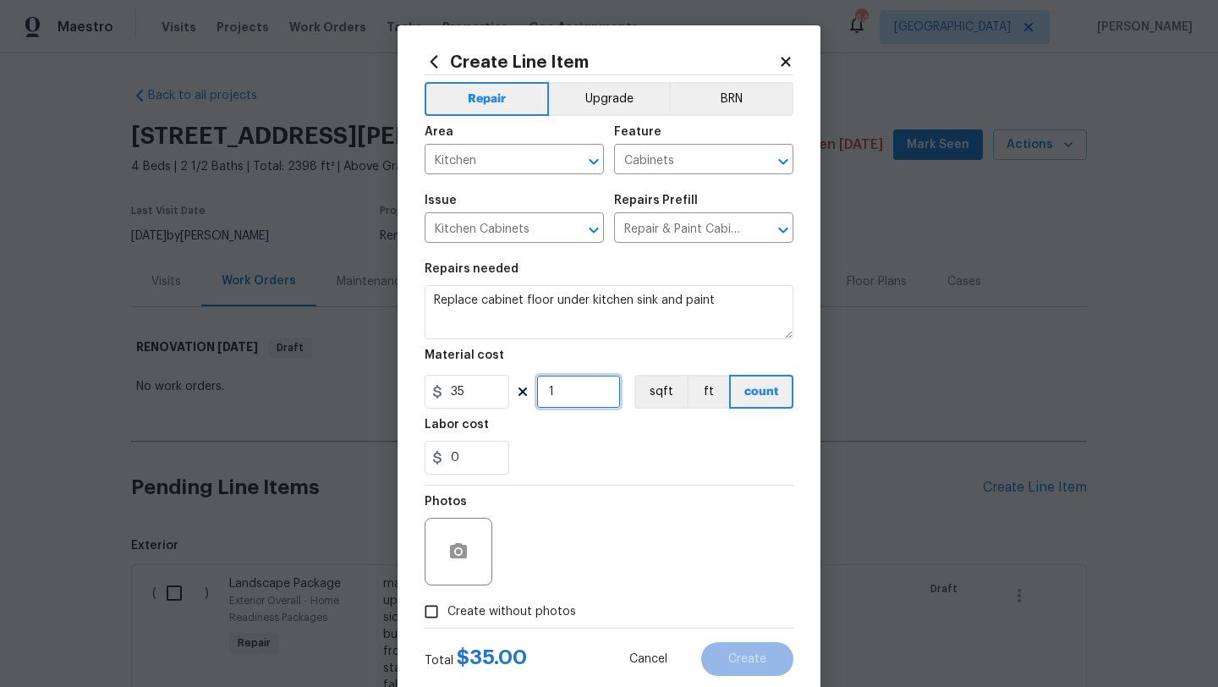
click at [561, 397] on input "1" at bounding box center [578, 392] width 85 height 34
drag, startPoint x: 561, startPoint y: 397, endPoint x: 533, endPoint y: 396, distance: 27.9
click at [533, 397] on div "35 2 sqft ft count" at bounding box center [609, 392] width 369 height 34
type input "2"
click at [469, 457] on input "0" at bounding box center [467, 458] width 85 height 34
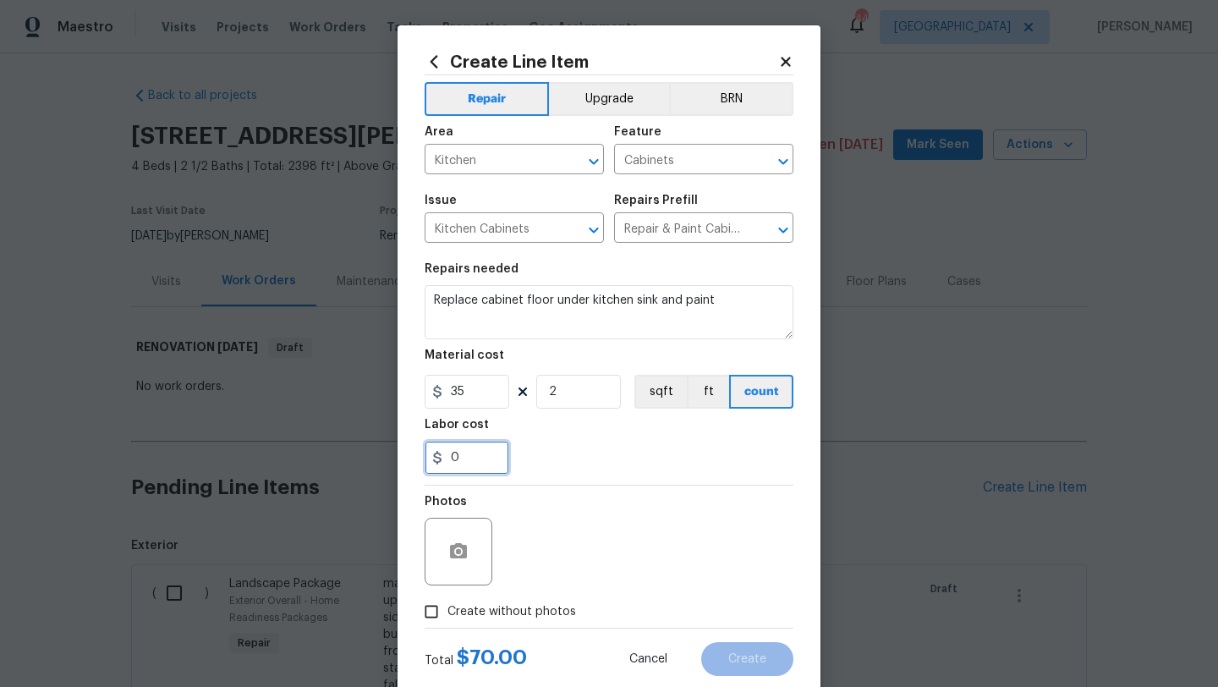
drag, startPoint x: 469, startPoint y: 457, endPoint x: 412, endPoint y: 457, distance: 57.5
click at [412, 457] on div "Create Line Item Repair Upgrade BRN Area Kitchen ​ Feature Cabinets ​ Issue Kit…" at bounding box center [608, 363] width 423 height 677
type input "30"
click at [483, 613] on span "Create without photos" at bounding box center [511, 612] width 129 height 18
click at [447, 613] on input "Create without photos" at bounding box center [431, 611] width 32 height 32
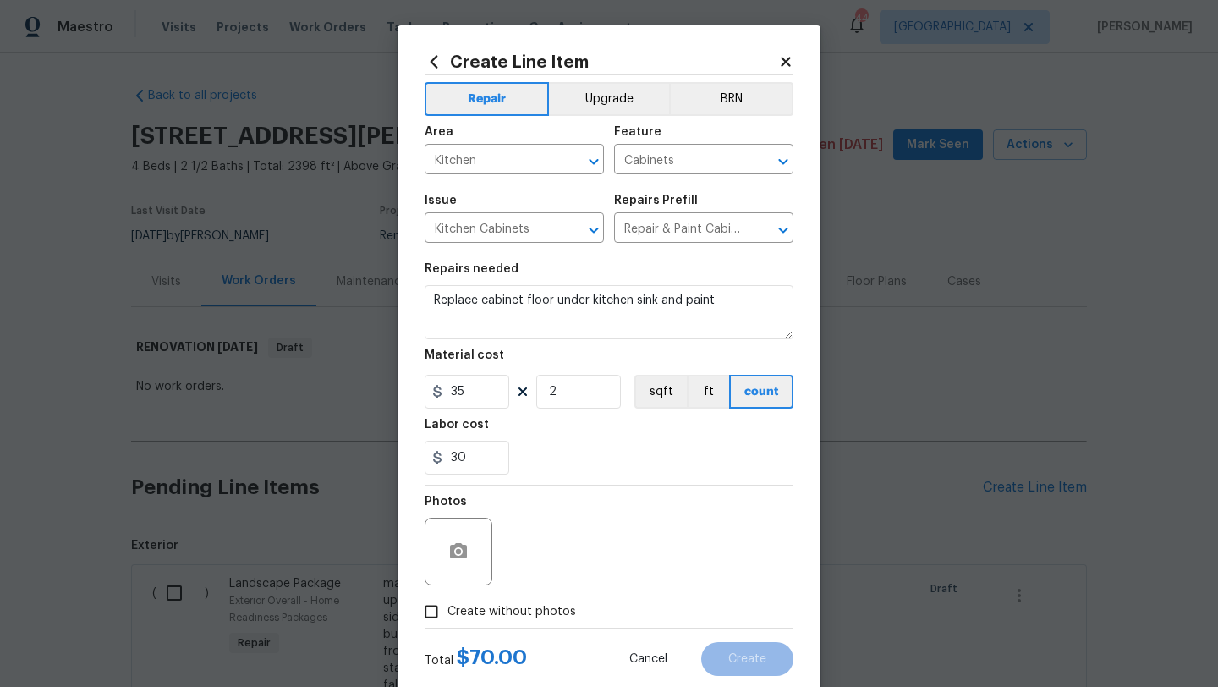
checkbox input "true"
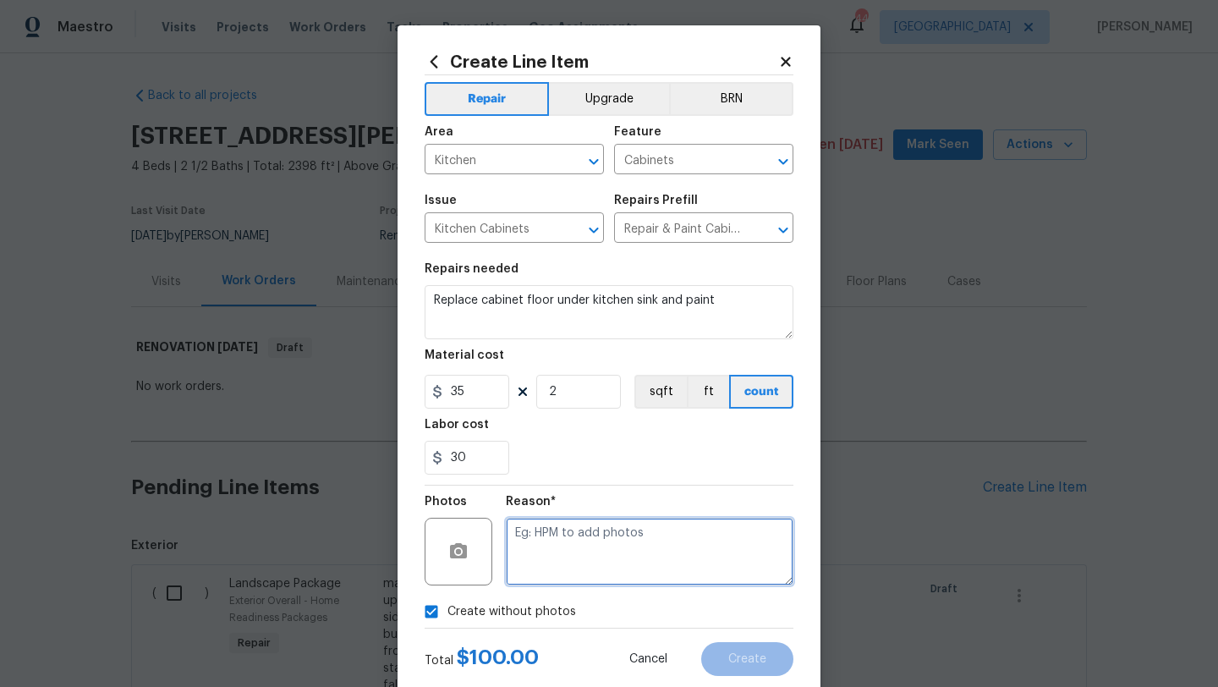
click at [554, 544] on textarea at bounding box center [650, 552] width 288 height 68
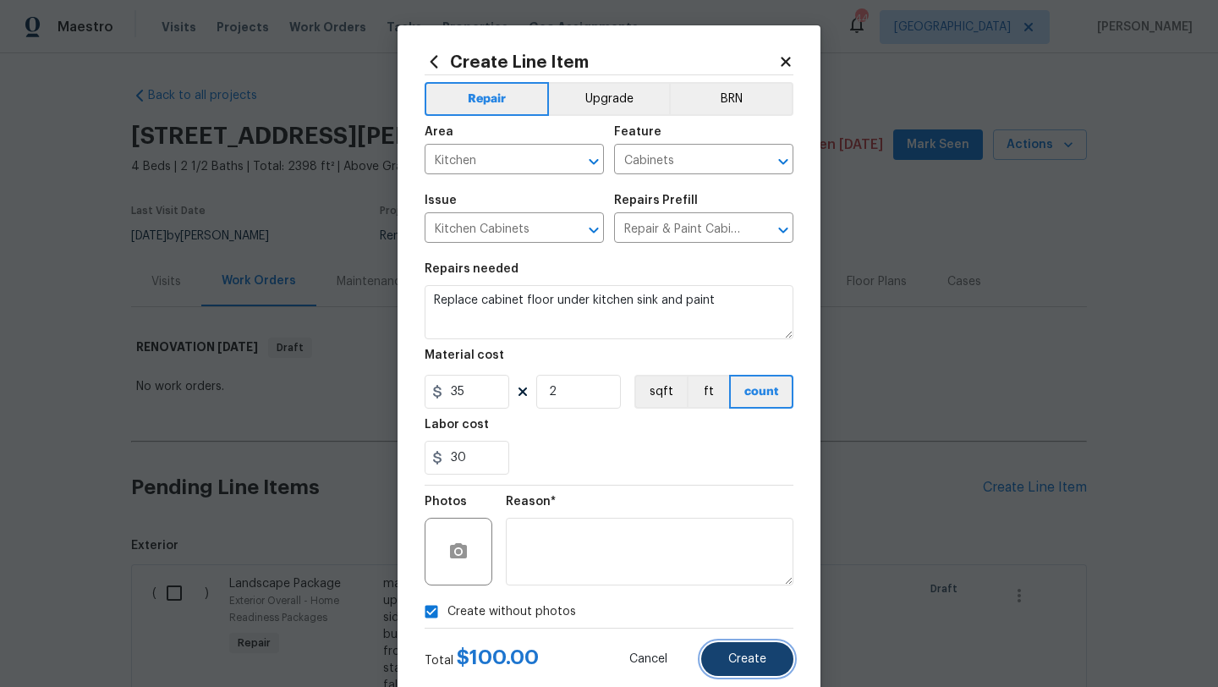
click at [743, 652] on button "Create" at bounding box center [747, 659] width 92 height 34
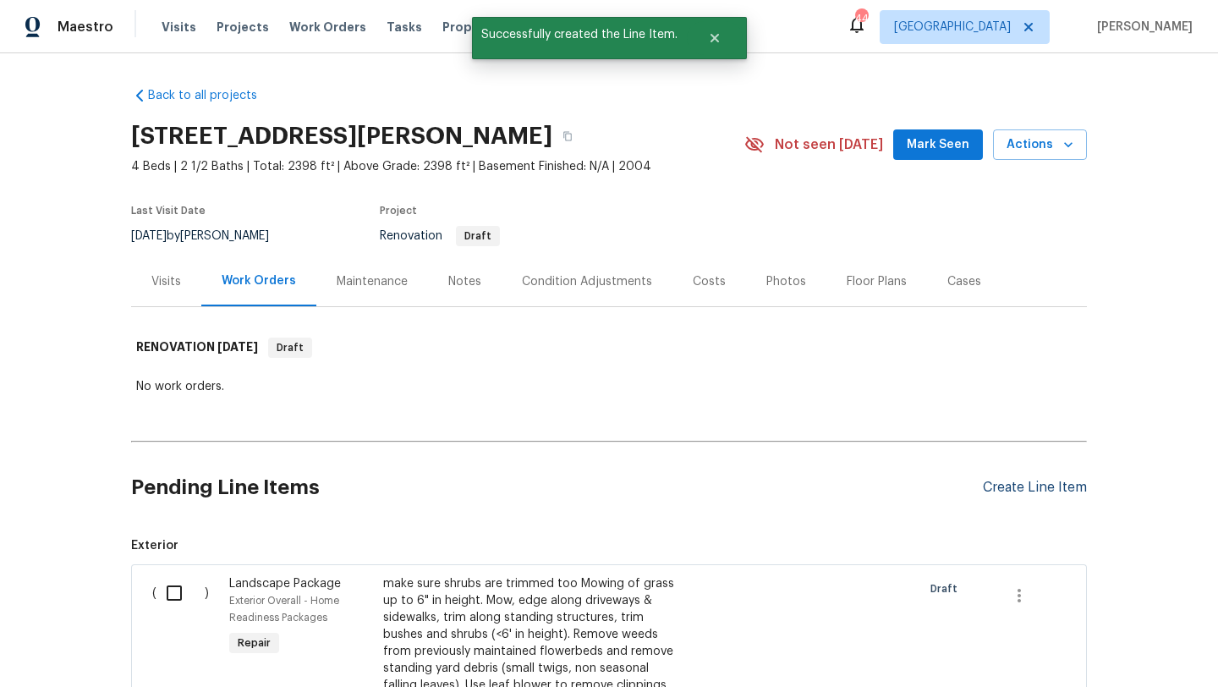
click at [1007, 482] on div "Create Line Item" at bounding box center [1035, 487] width 104 height 16
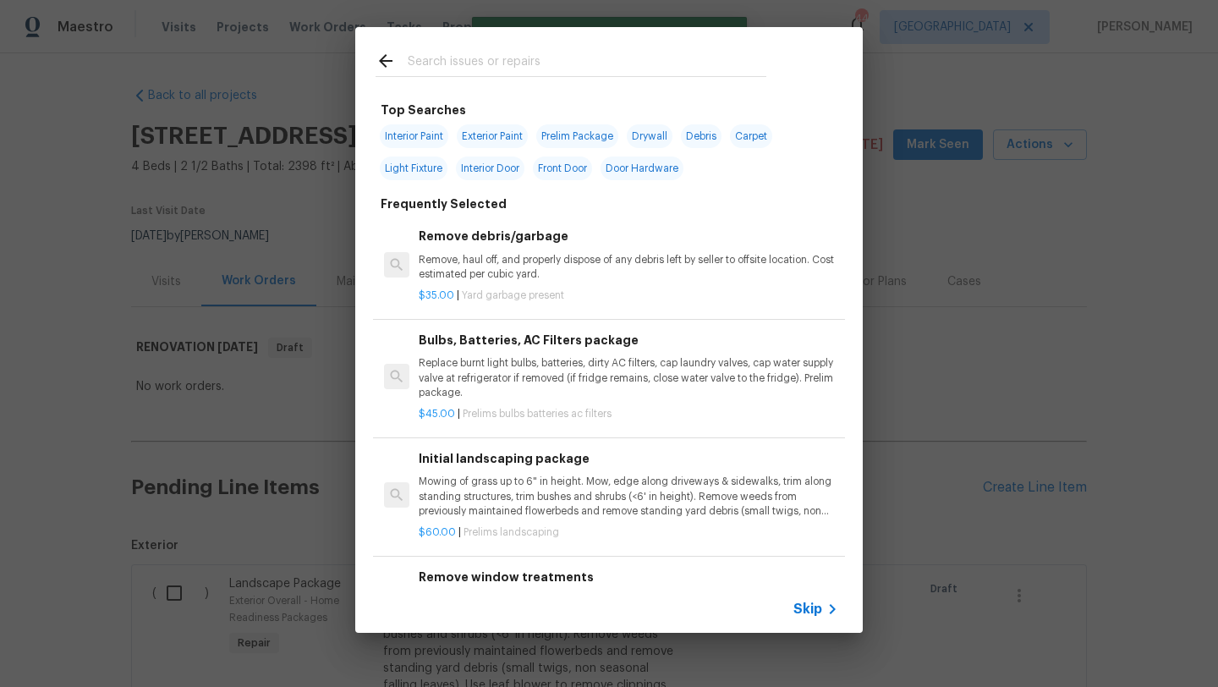
click at [516, 56] on input "text" at bounding box center [587, 63] width 359 height 25
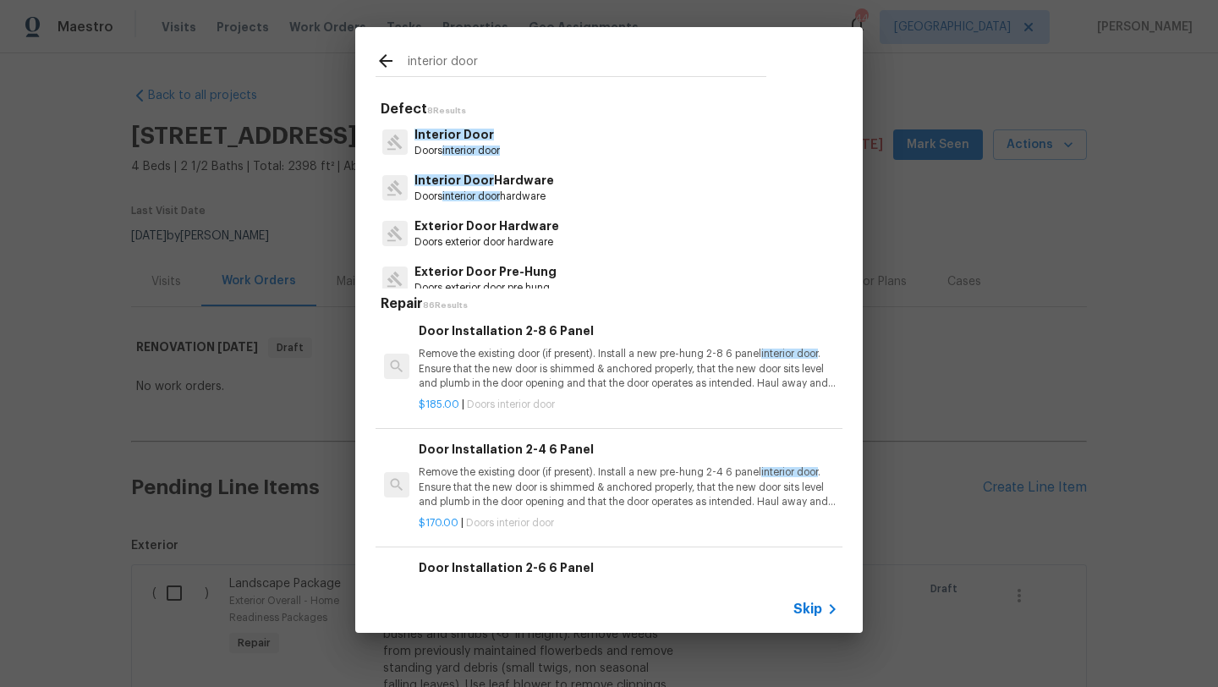
scroll to position [224, 0]
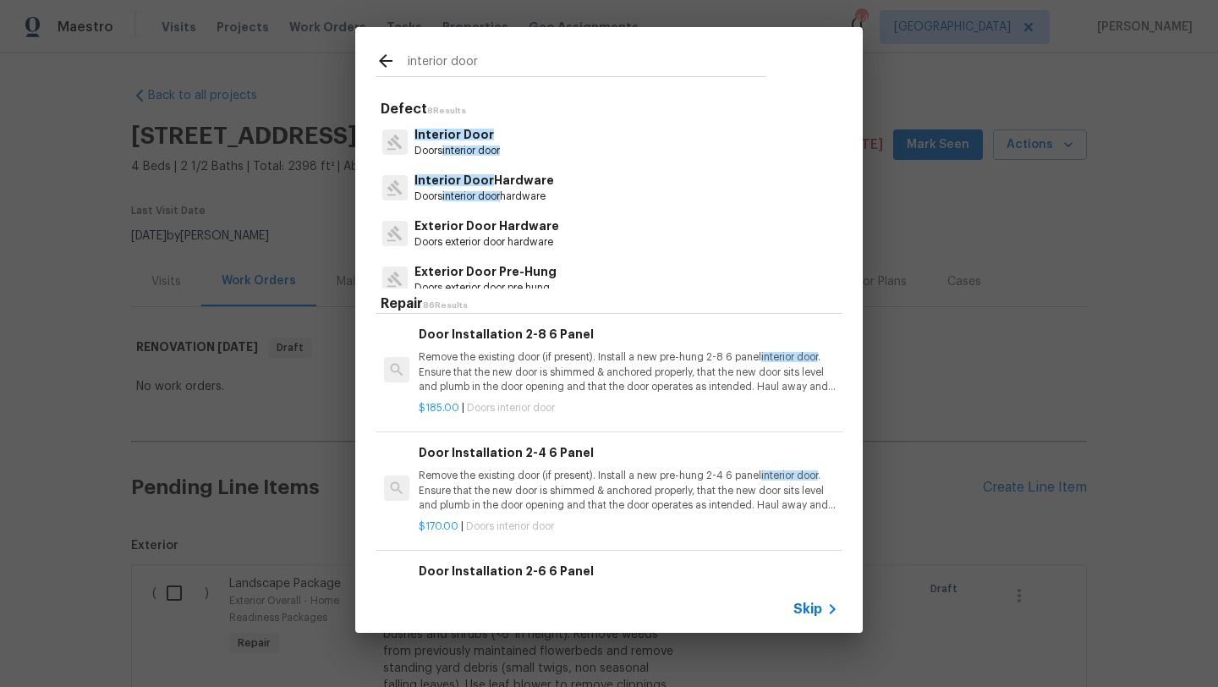
type input "interior door"
click at [588, 399] on div "$185.00 | Doors interior door" at bounding box center [628, 404] width 419 height 21
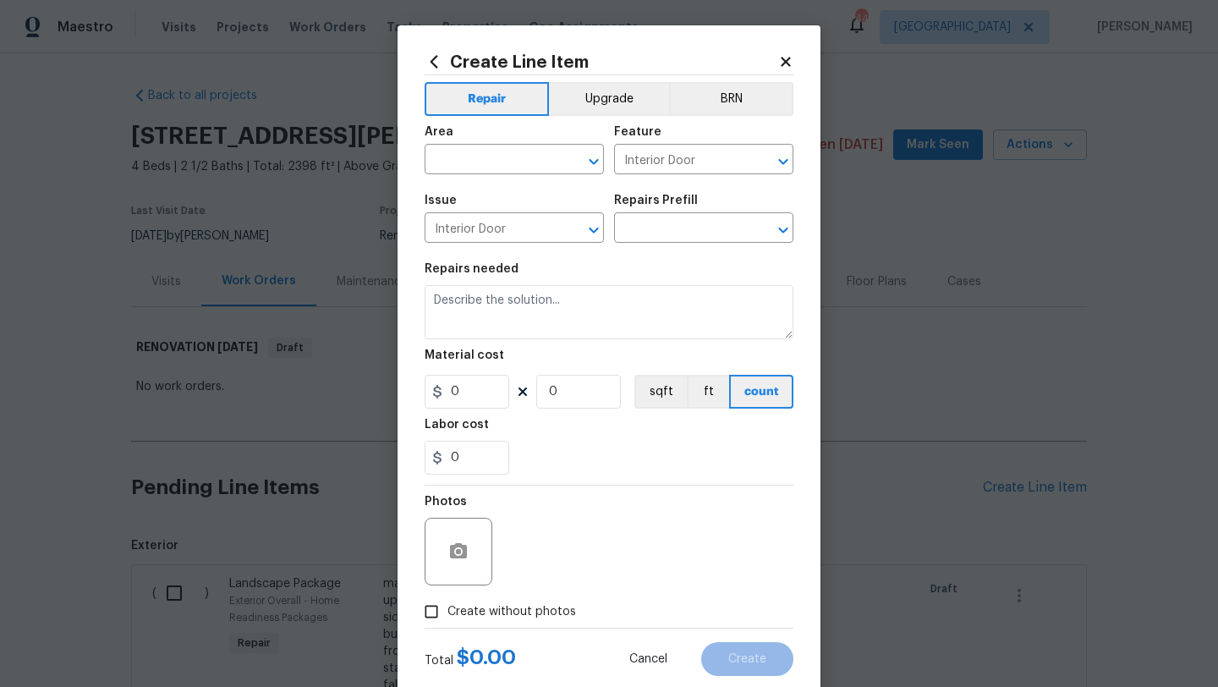
type input "Door Installation 2-8 6 Panel $185.00"
type textarea "Remove the existing door (if present). Install a new pre-hung 2-8 6 panel inter…"
type input "185"
type input "1"
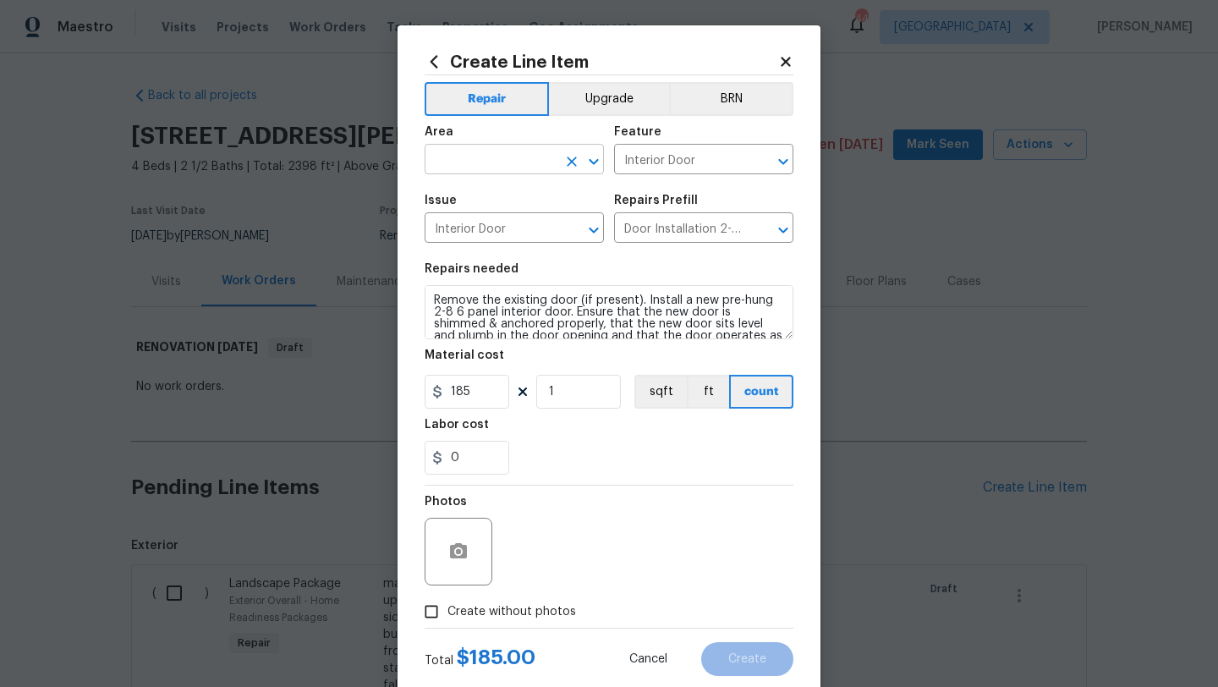
click at [485, 166] on input "text" at bounding box center [491, 161] width 132 height 26
click at [472, 189] on li "Bedroom" at bounding box center [514, 199] width 179 height 28
type input "Bedroom"
drag, startPoint x: 463, startPoint y: 463, endPoint x: 414, endPoint y: 463, distance: 49.0
click at [414, 463] on div "Create Line Item Repair Upgrade BRN Area Bedroom ​ Feature Interior Door ​ Issu…" at bounding box center [608, 363] width 423 height 677
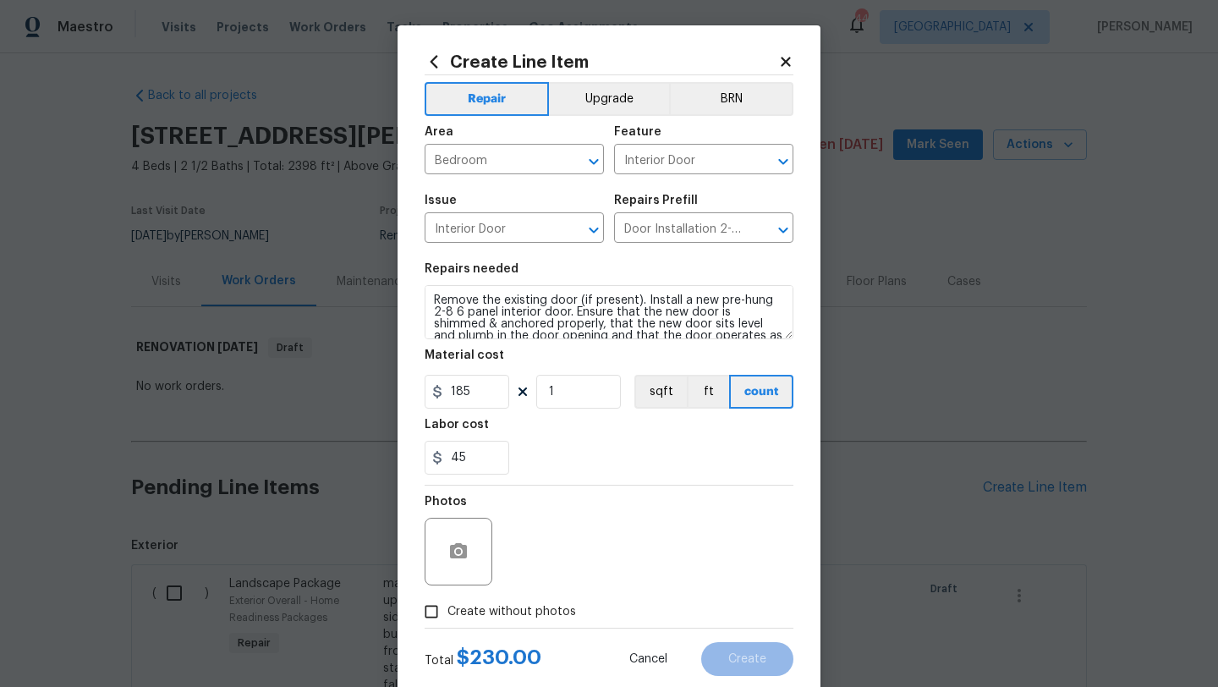
click at [558, 468] on div "45" at bounding box center [609, 458] width 369 height 34
drag, startPoint x: 474, startPoint y: 457, endPoint x: 421, endPoint y: 463, distance: 52.7
click at [421, 463] on div "Create Line Item Repair Upgrade BRN Area Bedroom ​ Feature Interior Door ​ Issu…" at bounding box center [608, 363] width 423 height 677
type input "35"
click at [555, 495] on div "Photos" at bounding box center [609, 540] width 369 height 110
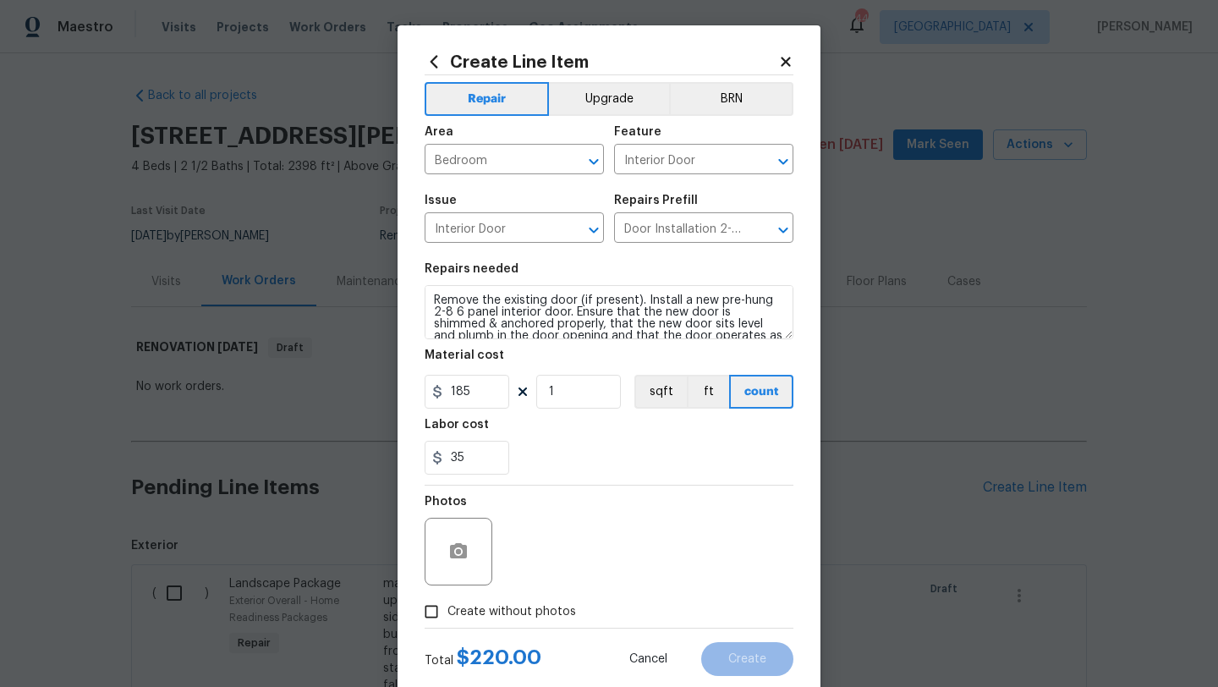
click at [531, 609] on span "Create without photos" at bounding box center [511, 612] width 129 height 18
click at [447, 609] on input "Create without photos" at bounding box center [431, 611] width 32 height 32
checkbox input "true"
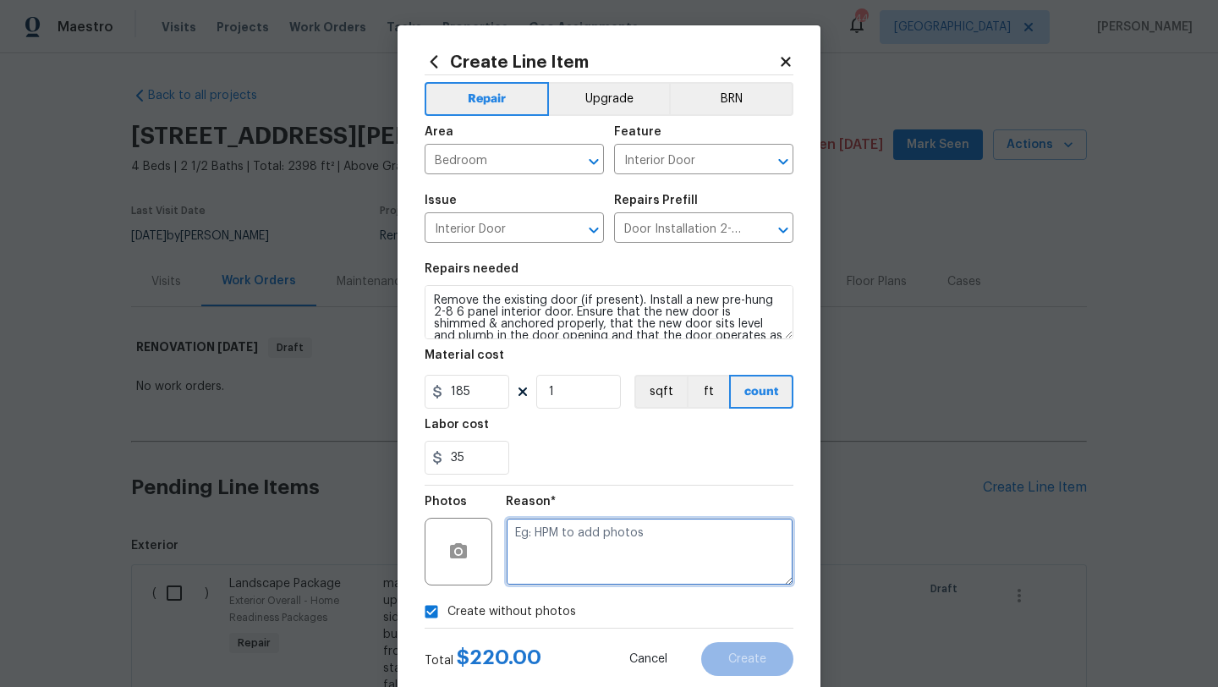
click at [561, 561] on textarea at bounding box center [650, 552] width 288 height 68
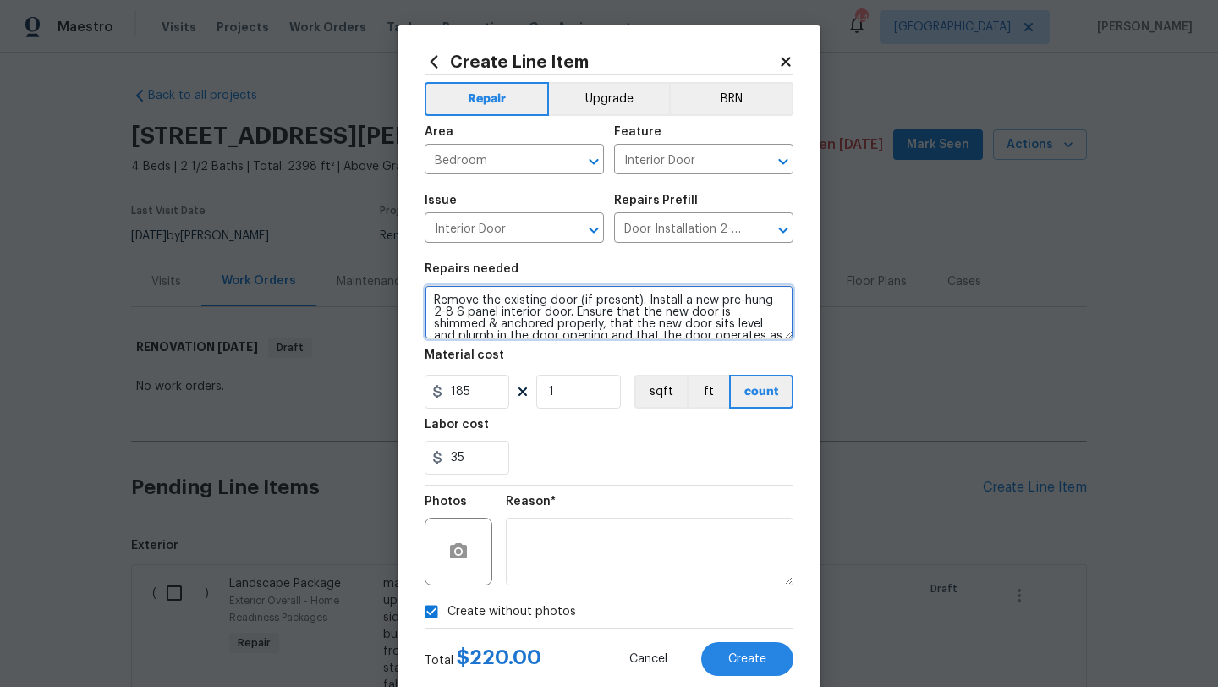
click at [431, 295] on textarea "Remove the existing door (if present). Install a new pre-hung 2-8 6 panel inter…" at bounding box center [609, 312] width 369 height 54
type textarea "secondary bedroom Remove the existing door (if present). Install a new pre-hung…"
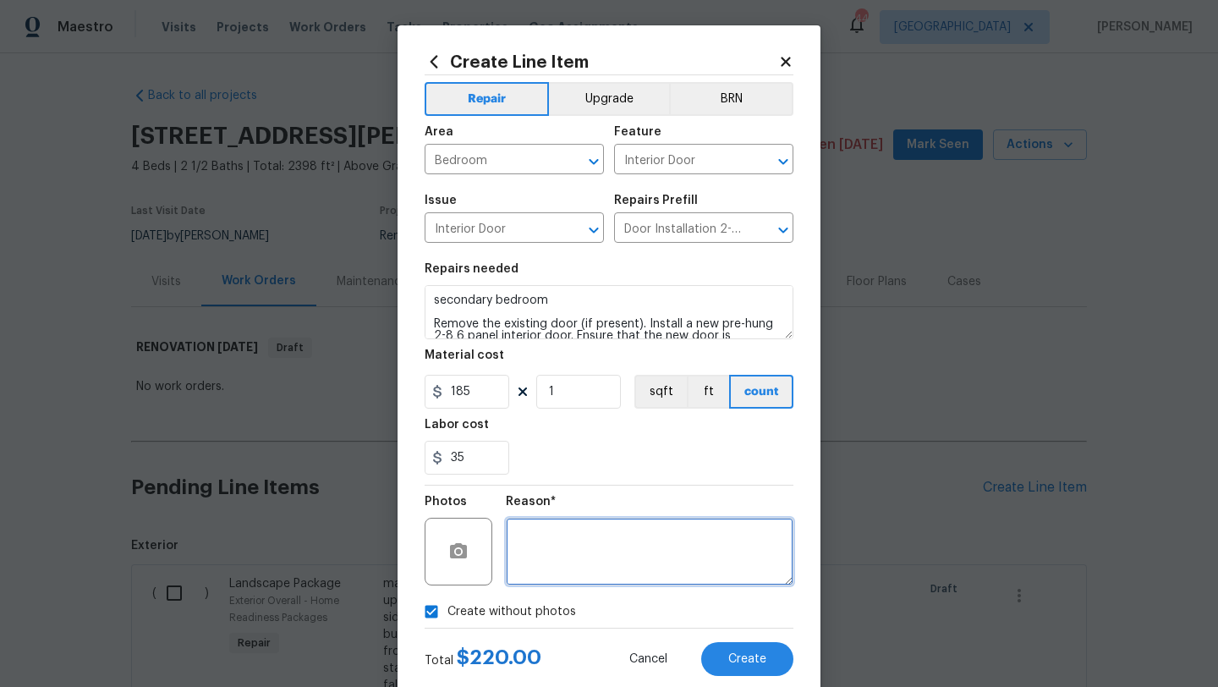
click at [573, 547] on textarea at bounding box center [650, 552] width 288 height 68
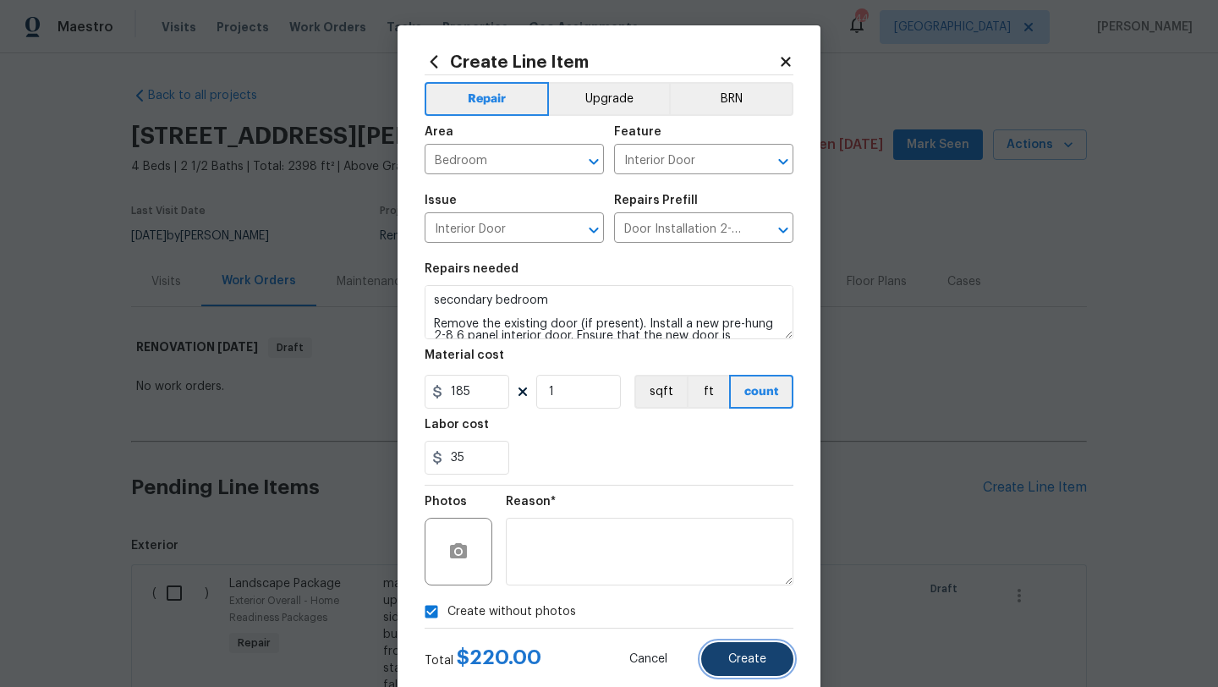
click at [731, 675] on button "Create" at bounding box center [747, 659] width 92 height 34
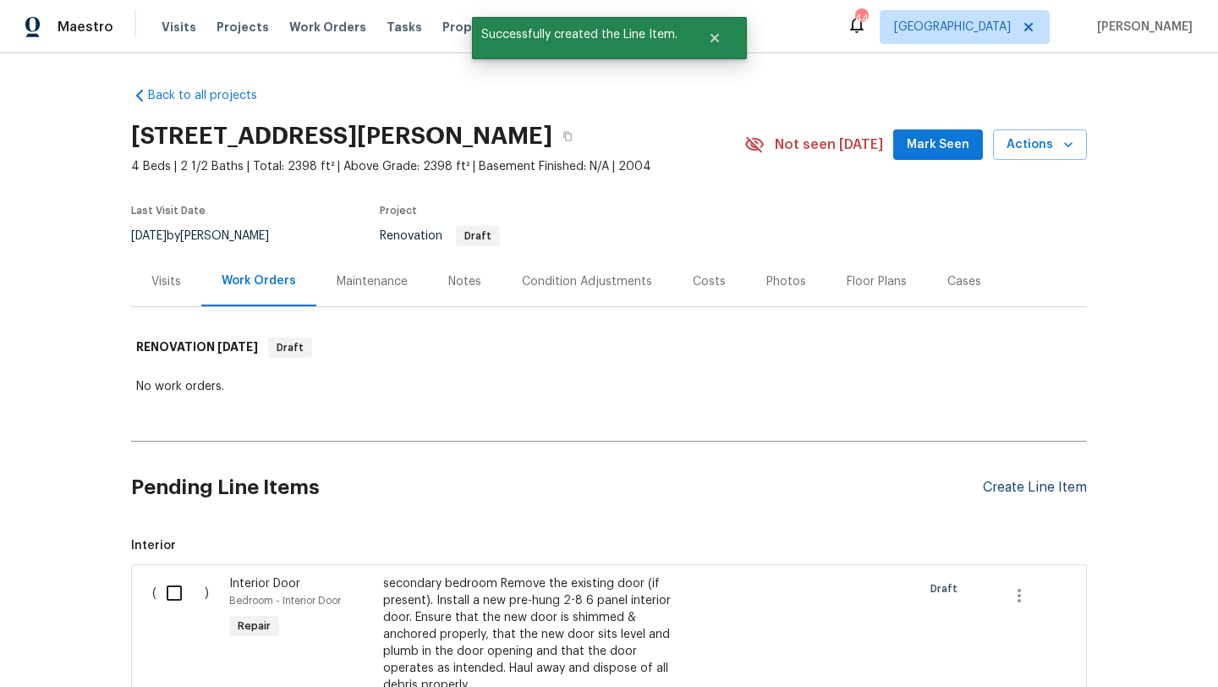
click at [1010, 485] on div "Create Line Item" at bounding box center [1035, 487] width 104 height 16
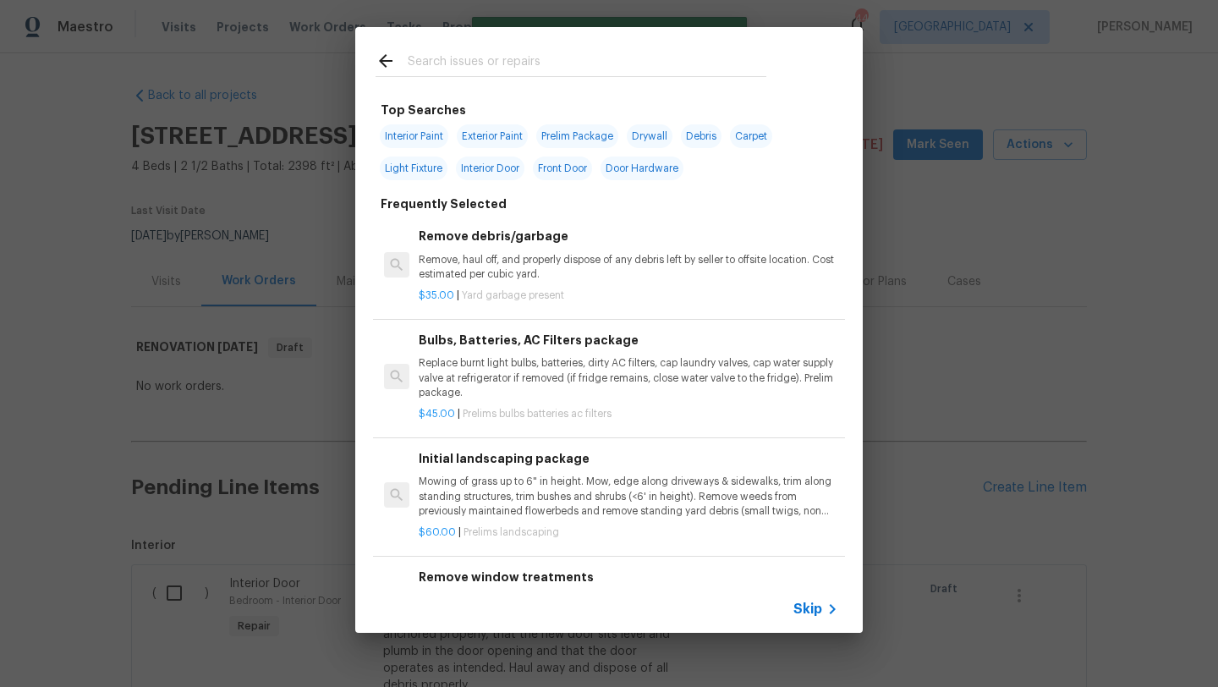
click at [529, 65] on input "text" at bounding box center [587, 63] width 359 height 25
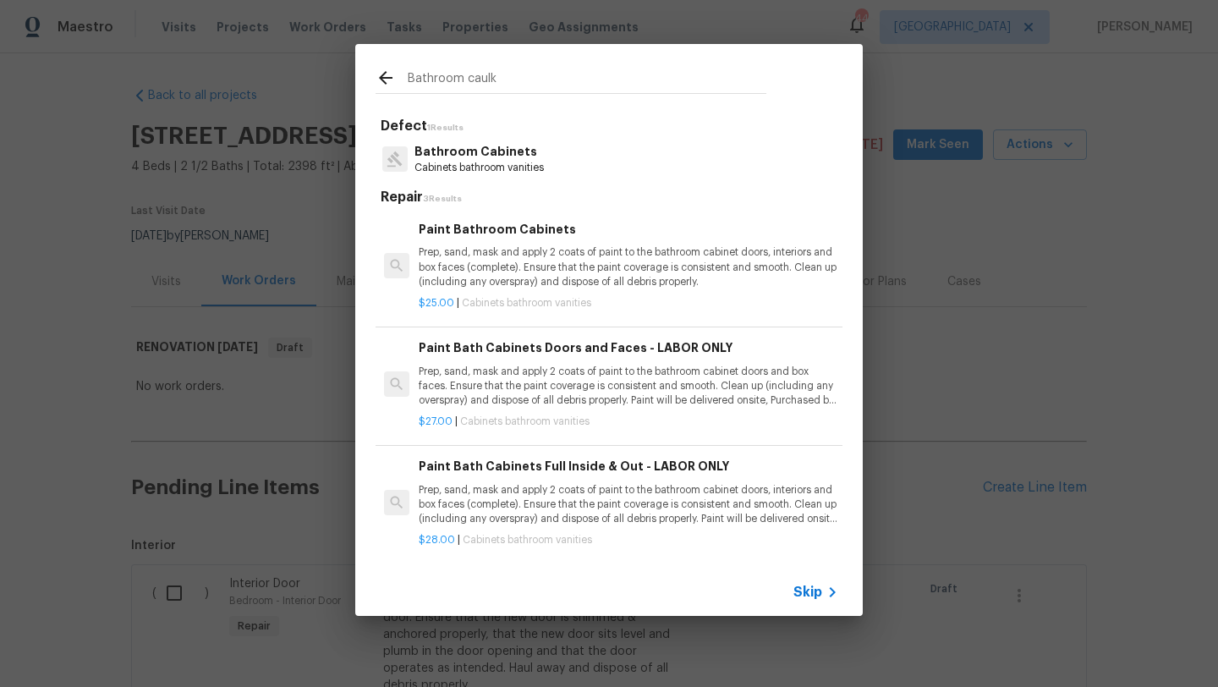
drag, startPoint x: 466, startPoint y: 79, endPoint x: 377, endPoint y: 77, distance: 88.8
click at [376, 77] on div "Bathroom caulk" at bounding box center [570, 80] width 391 height 25
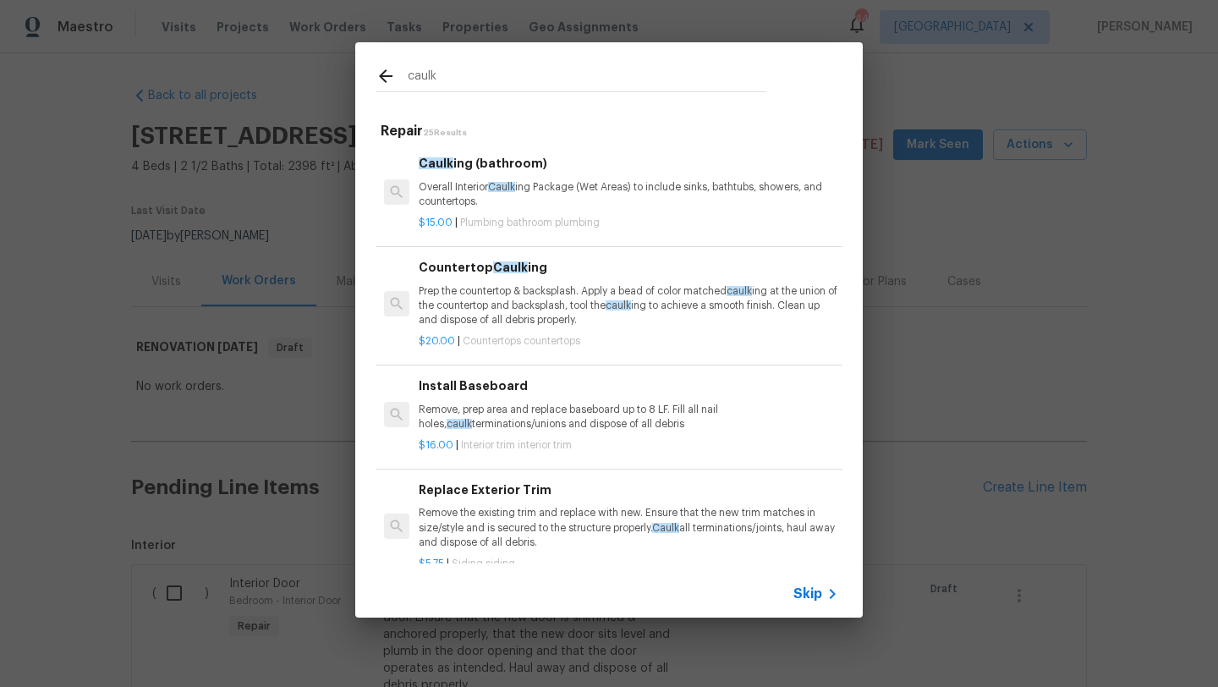
type input "caulk"
click at [448, 189] on p "Overall Interior Caulk ing Package (Wet Areas) to include sinks, bathtubs, show…" at bounding box center [628, 194] width 419 height 29
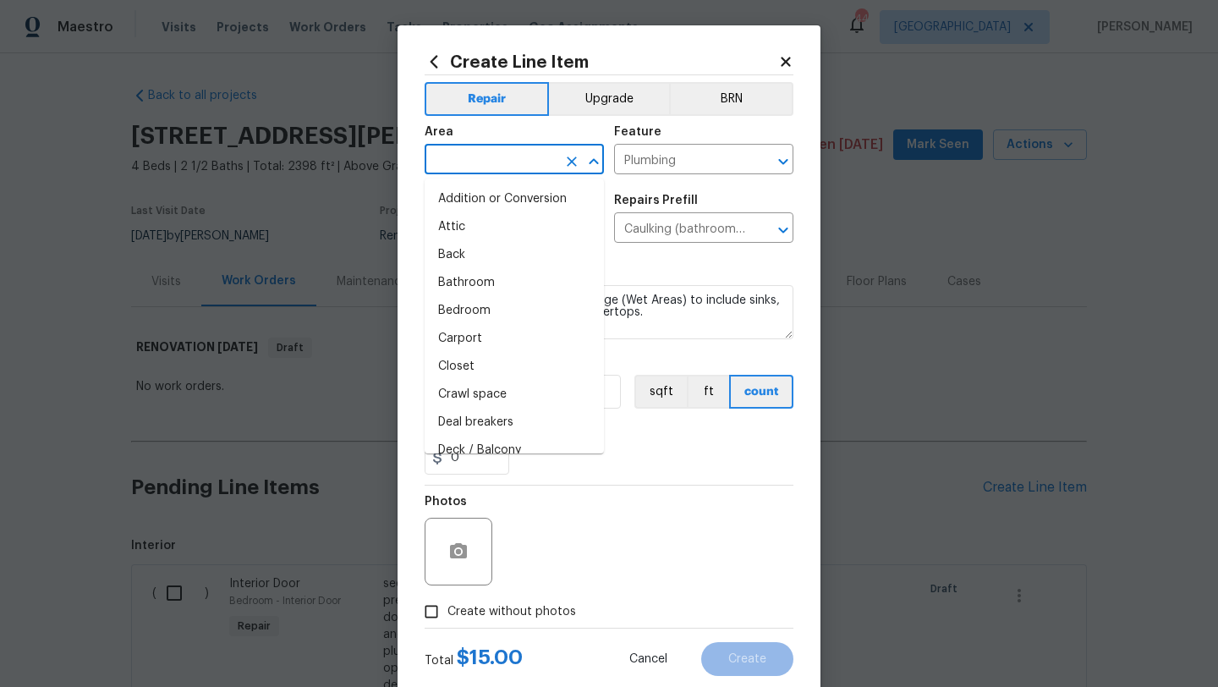
click at [476, 158] on input "text" at bounding box center [491, 161] width 132 height 26
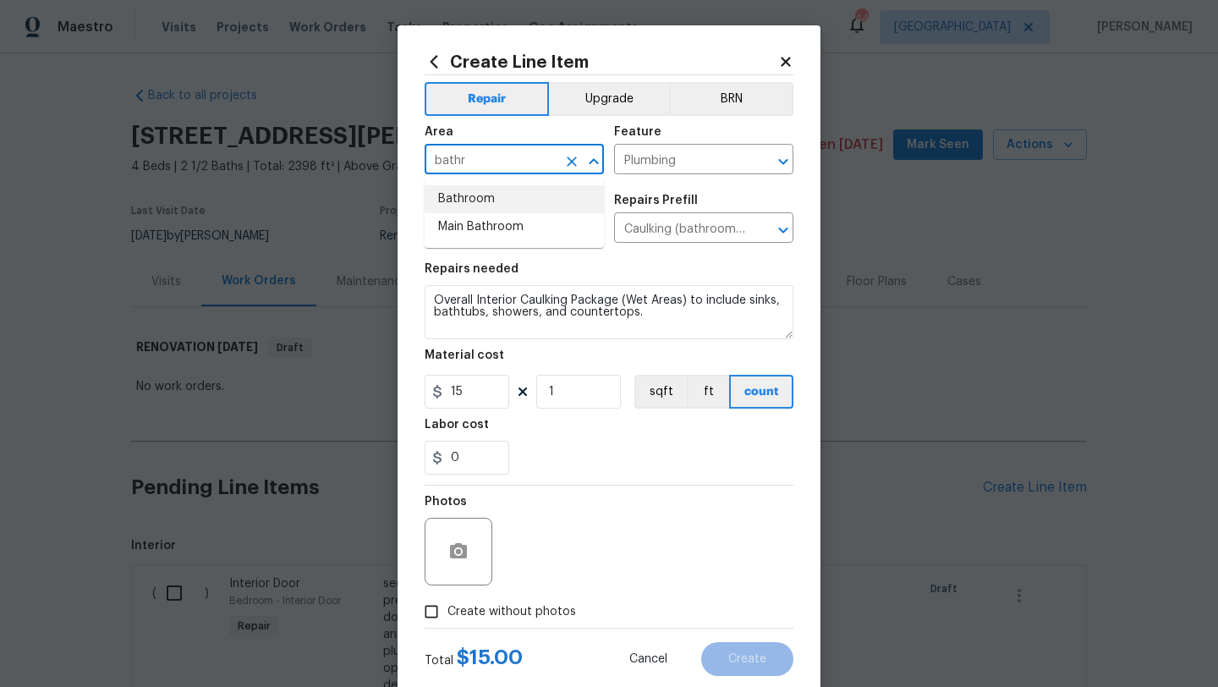
click at [481, 204] on li "Bathroom" at bounding box center [514, 199] width 179 height 28
type input "Bathroom"
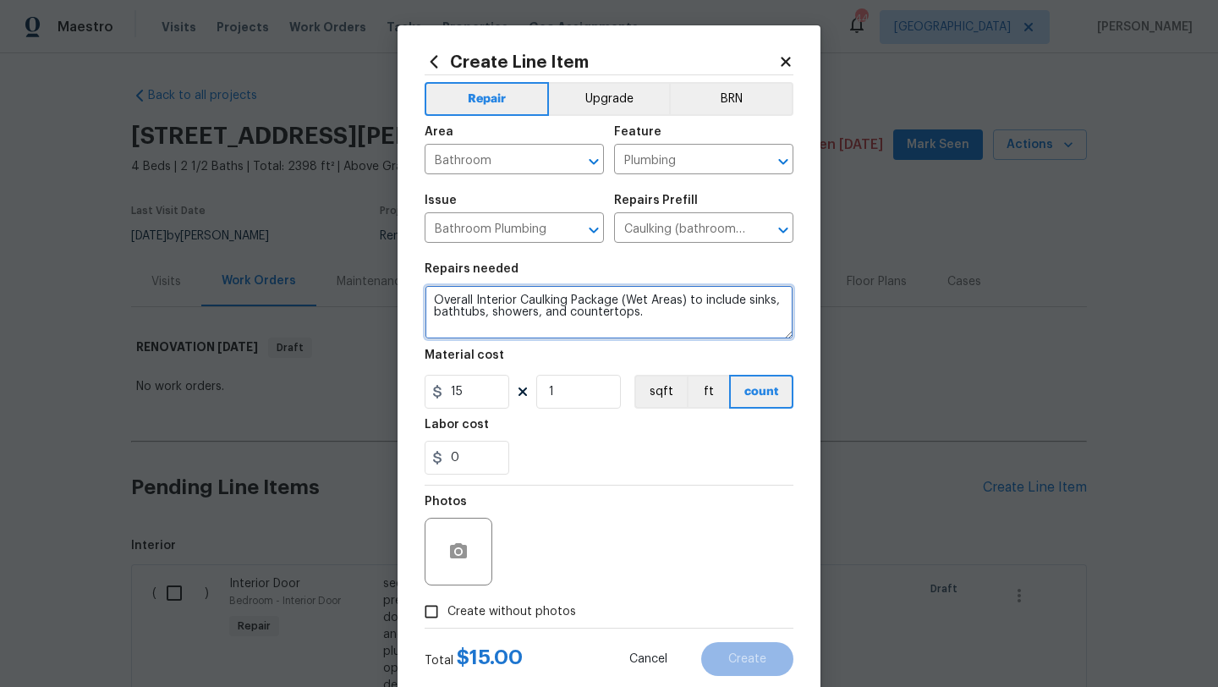
drag, startPoint x: 660, startPoint y: 325, endPoint x: 397, endPoint y: 285, distance: 265.1
click at [397, 285] on div "Create Line Item Repair Upgrade BRN Area Bathroom ​ Feature Plumbing ​ Issue Ba…" at bounding box center [608, 363] width 423 height 677
type textarea "Caulk base of toilet in every bathroom. Caulk base of pedestal sink in half bat…"
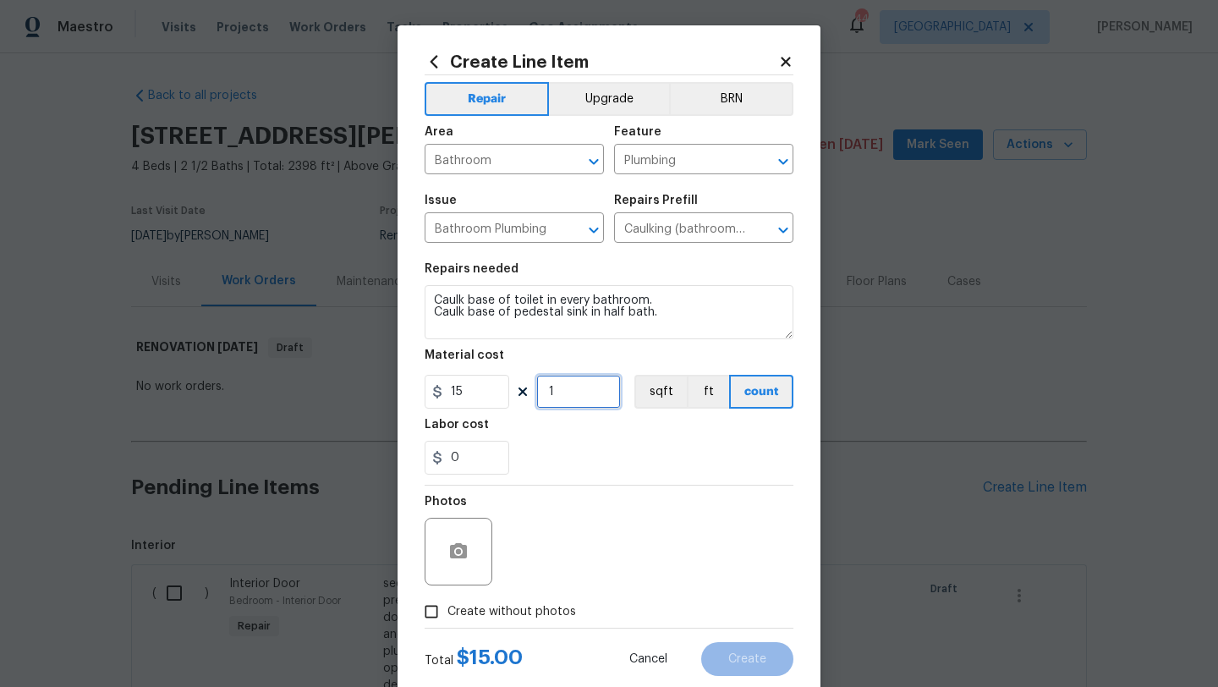
drag, startPoint x: 558, startPoint y: 393, endPoint x: 546, endPoint y: 393, distance: 11.8
click at [547, 393] on input "1" at bounding box center [578, 392] width 85 height 34
type input "3"
click at [555, 600] on label "Create without photos" at bounding box center [495, 611] width 161 height 32
click at [447, 600] on input "Create without photos" at bounding box center [431, 611] width 32 height 32
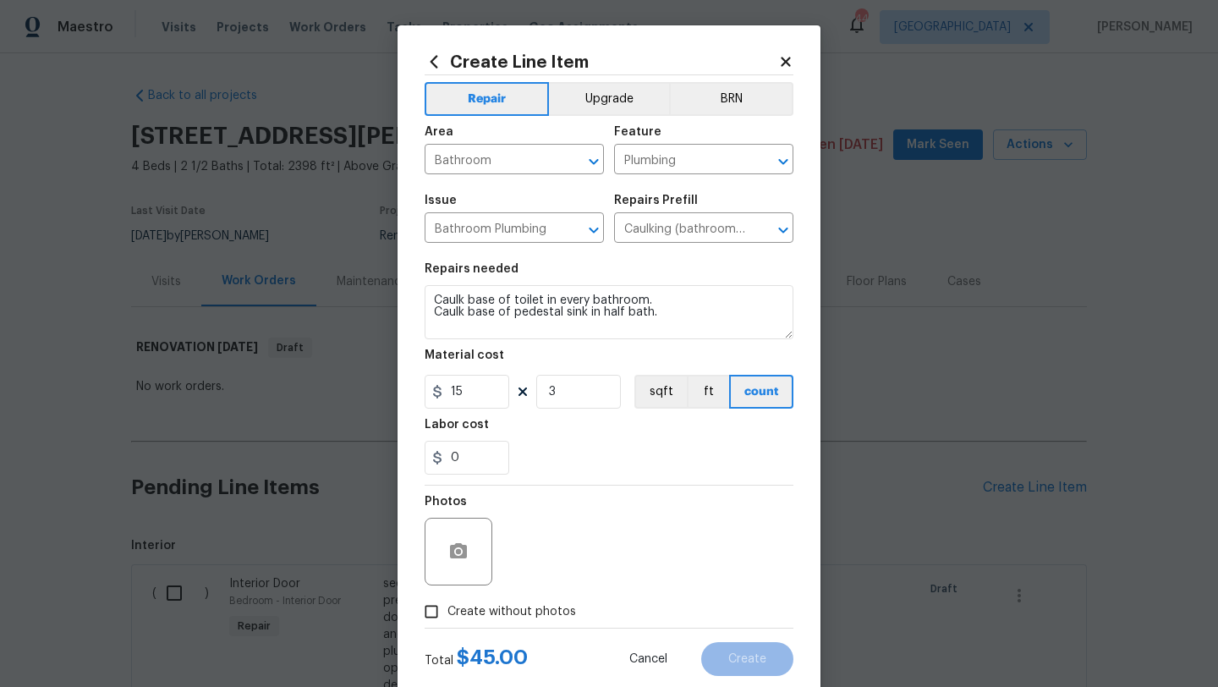
checkbox input "true"
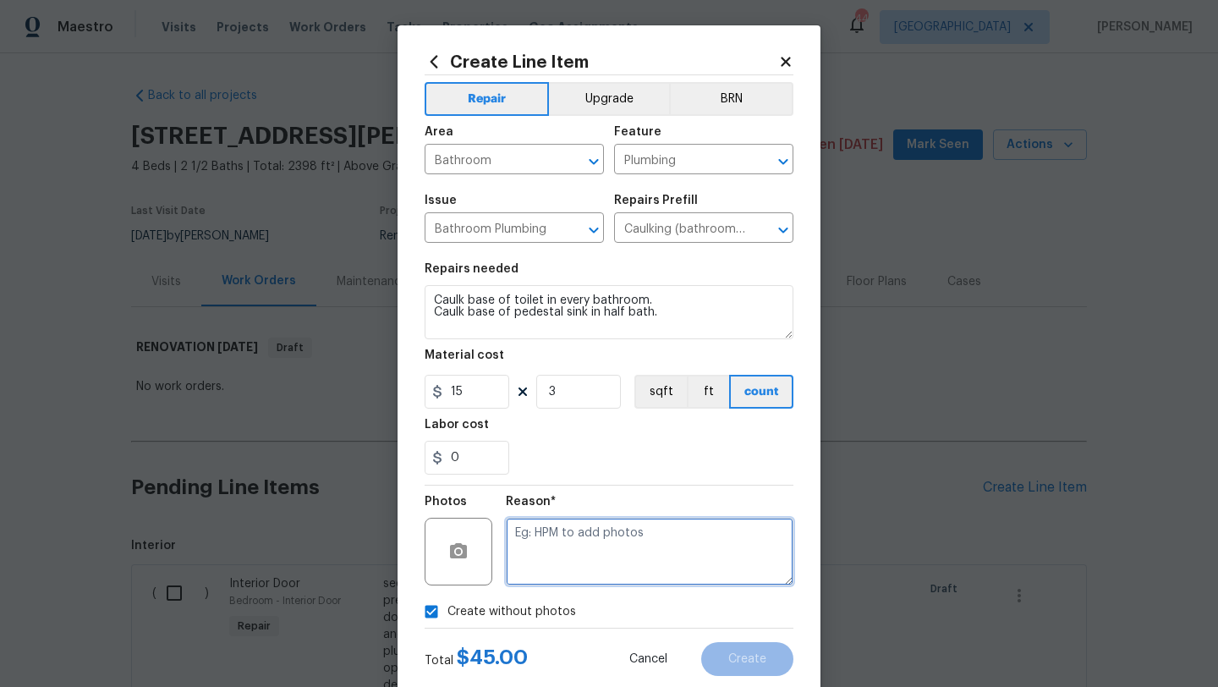
click at [579, 563] on textarea at bounding box center [650, 552] width 288 height 68
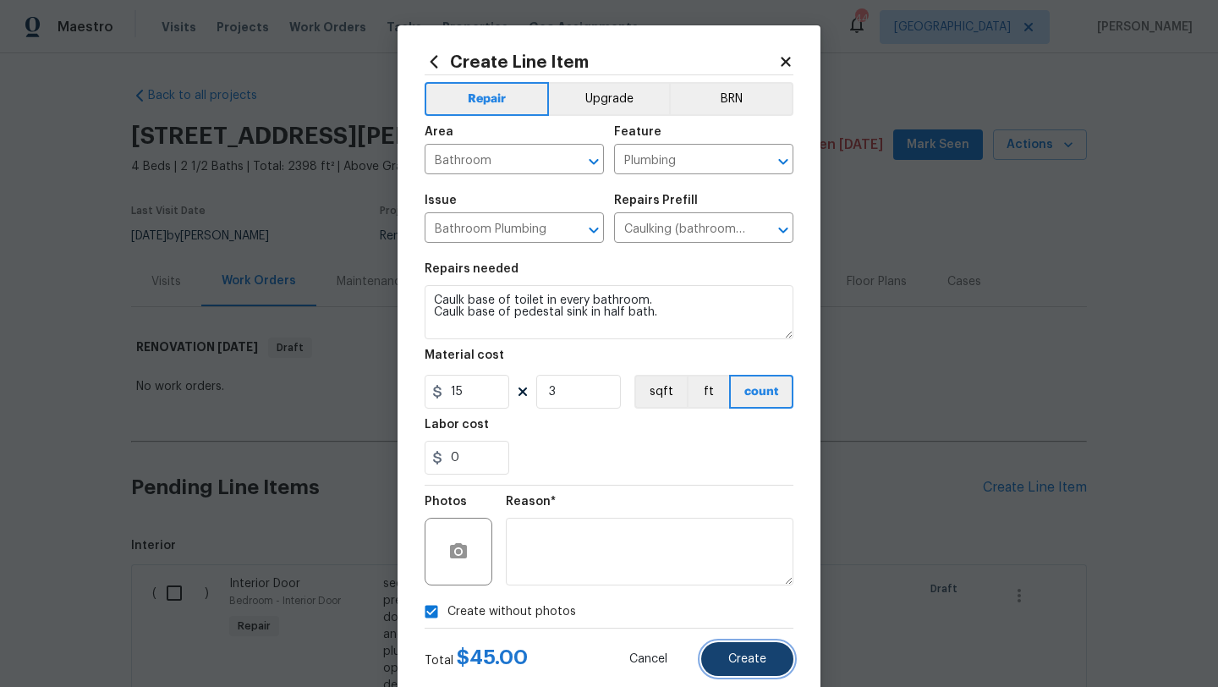
click at [719, 646] on button "Create" at bounding box center [747, 659] width 92 height 34
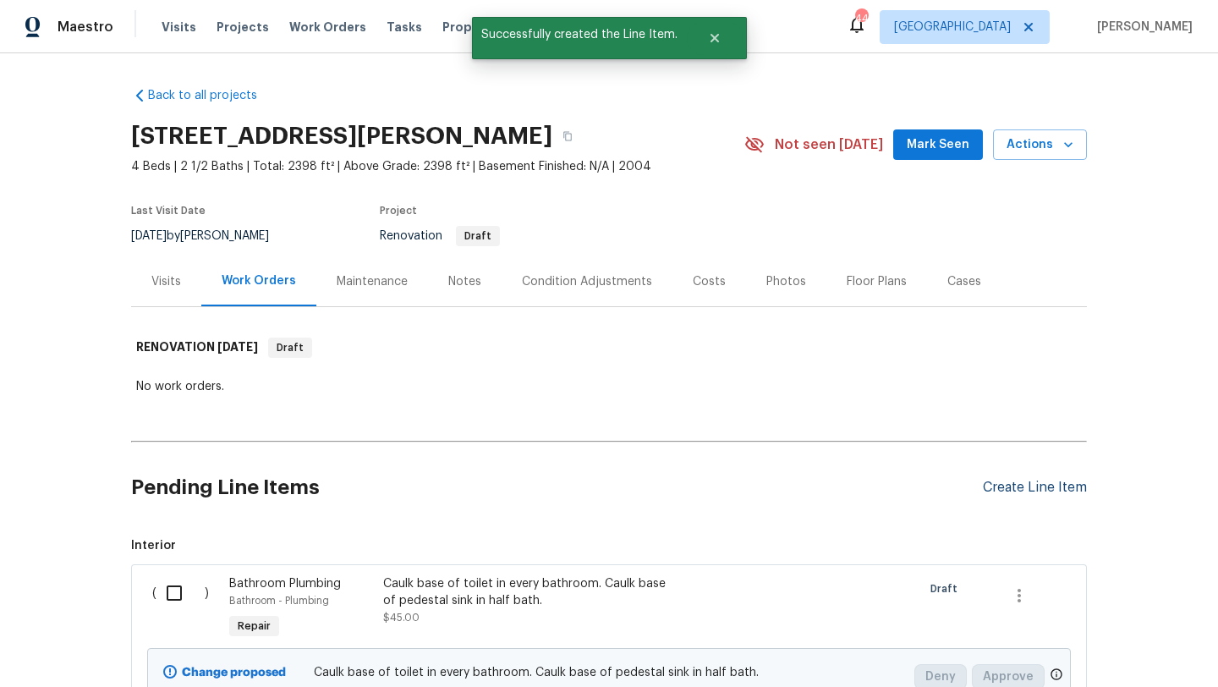
click at [987, 485] on div "Create Line Item" at bounding box center [1035, 487] width 104 height 16
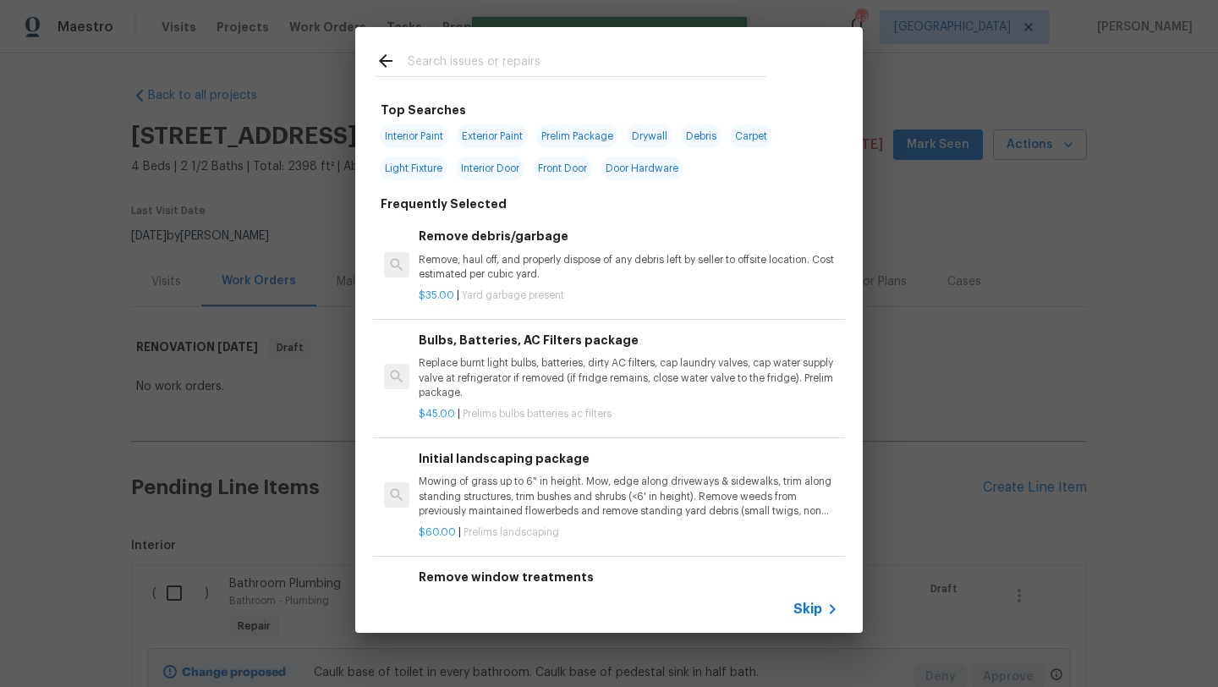
click at [511, 63] on input "text" at bounding box center [587, 63] width 359 height 25
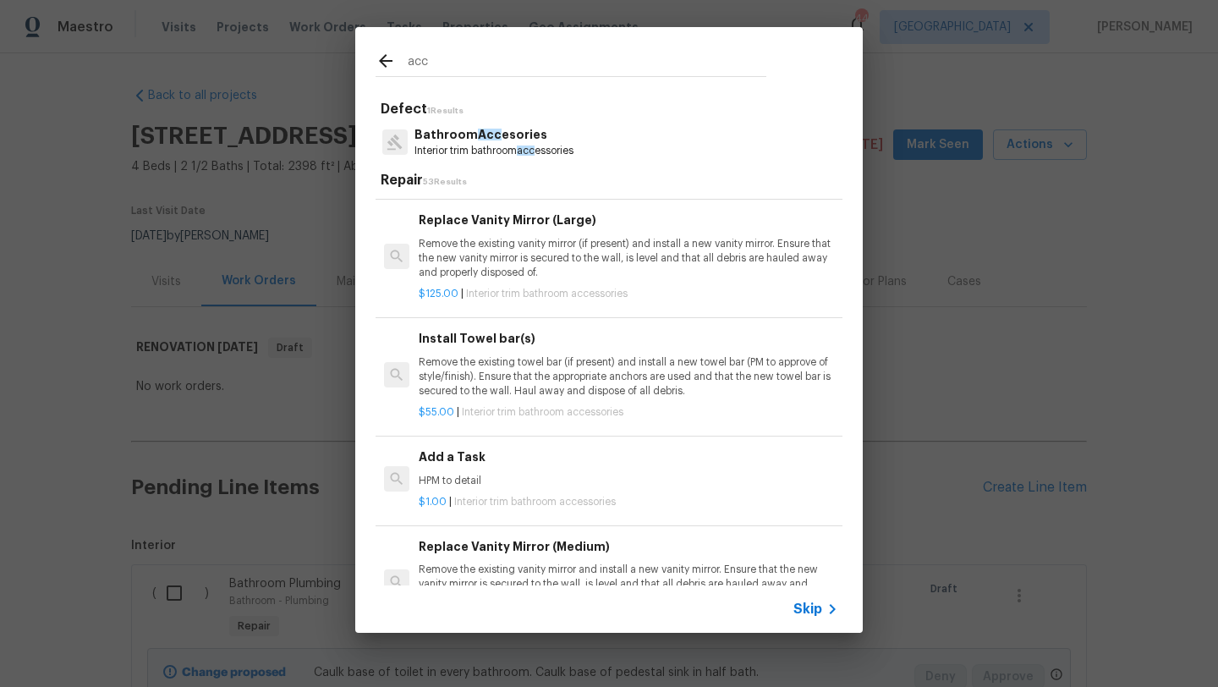
scroll to position [477, 0]
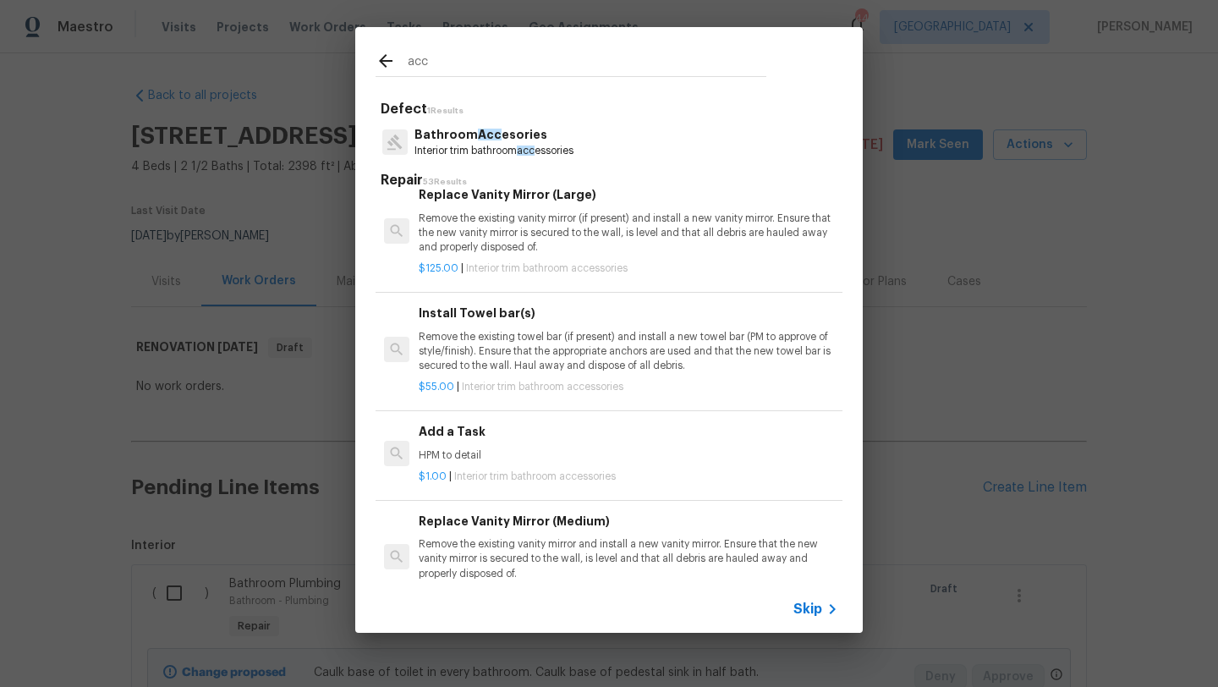
type input "acc"
click at [451, 444] on div "Add a Task HPM to detail" at bounding box center [628, 442] width 419 height 41
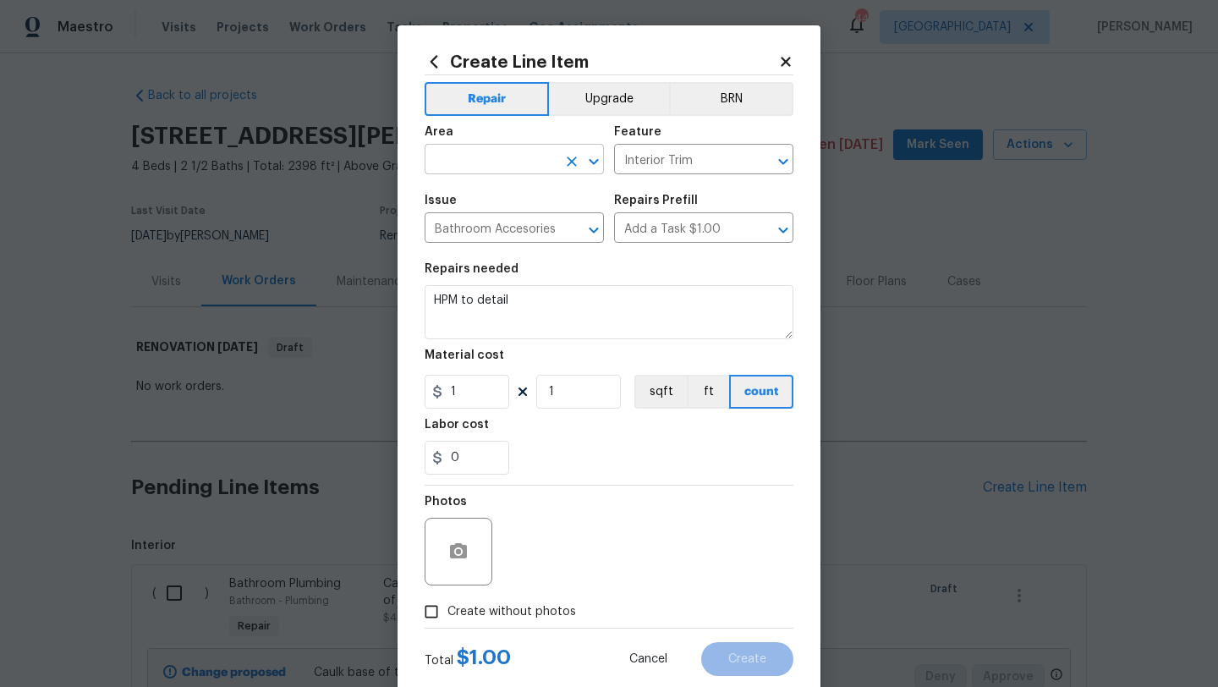
click at [487, 161] on input "text" at bounding box center [491, 161] width 132 height 26
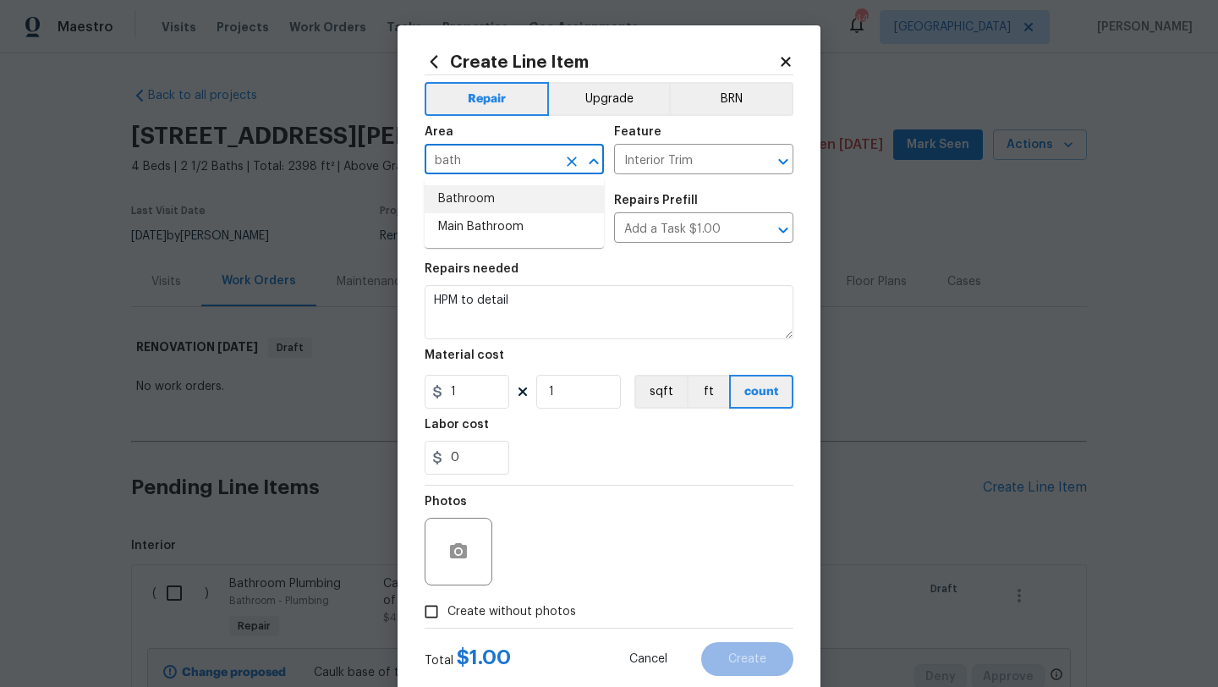
click at [479, 200] on li "Bathroom" at bounding box center [514, 199] width 179 height 28
type input "Bathroom"
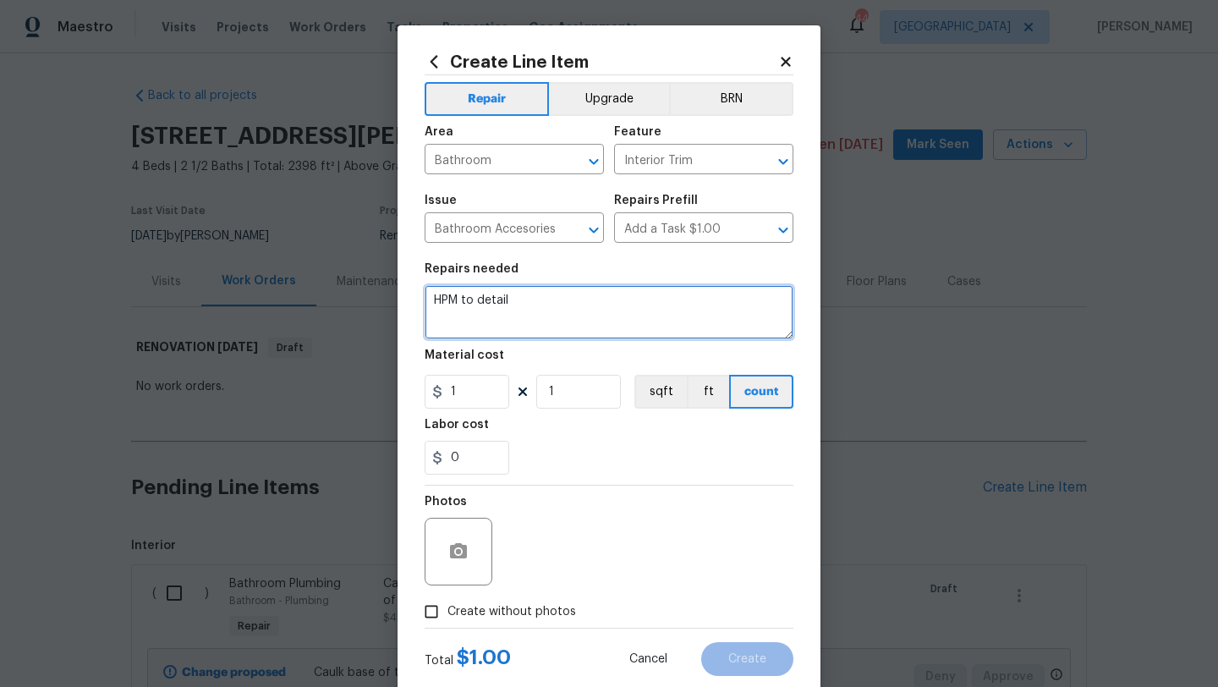
drag, startPoint x: 518, startPoint y: 304, endPoint x: 403, endPoint y: 299, distance: 115.1
click at [403, 299] on div "Create Line Item Repair Upgrade BRN Area Bathroom ​ Feature Interior Trim ​ Iss…" at bounding box center [608, 363] width 423 height 677
type textarea "Replace missing toilet paper holder in 1/2 bath. Replace towel bar in 1/2 bath.…"
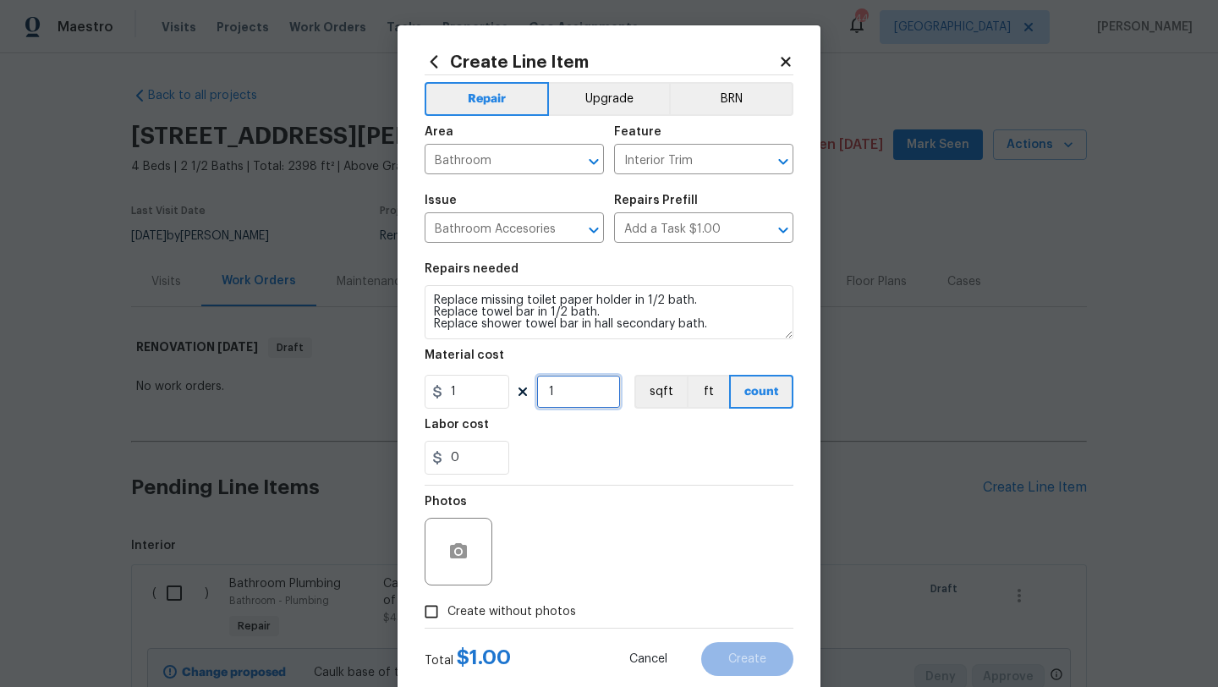
drag, startPoint x: 559, startPoint y: 401, endPoint x: 540, endPoint y: 400, distance: 18.6
click at [540, 401] on input "1" at bounding box center [578, 392] width 85 height 34
type input "60"
click at [550, 611] on span "Create without photos" at bounding box center [511, 612] width 129 height 18
click at [447, 611] on input "Create without photos" at bounding box center [431, 611] width 32 height 32
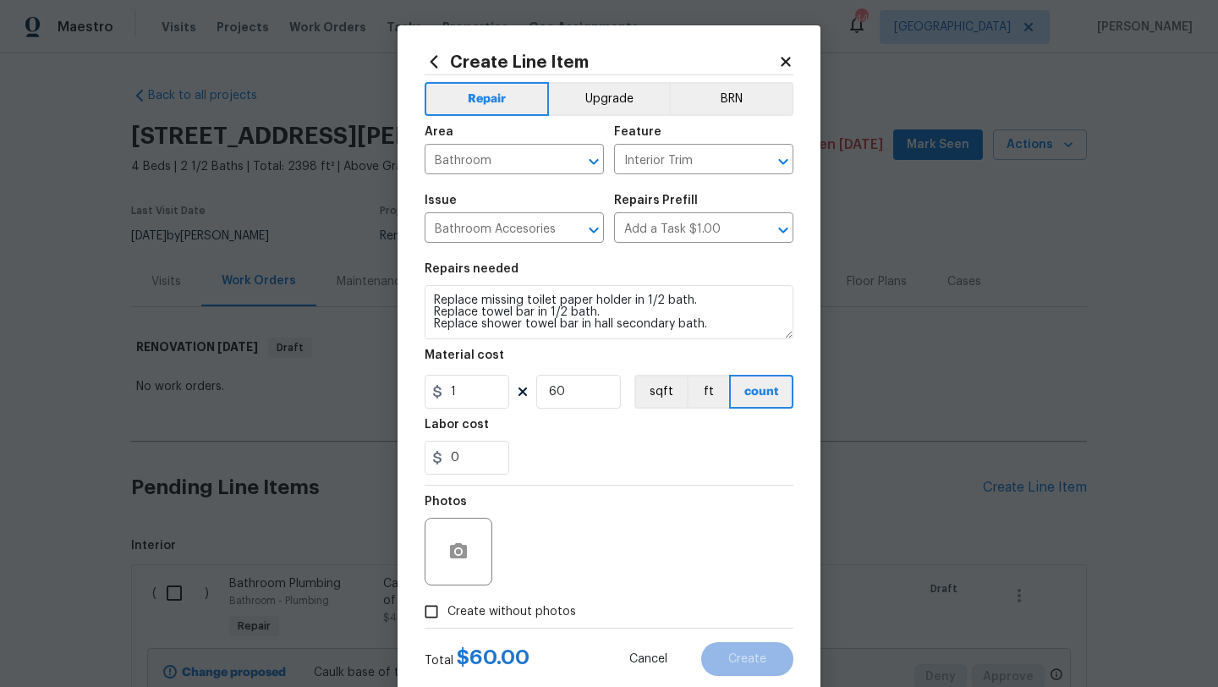
checkbox input "true"
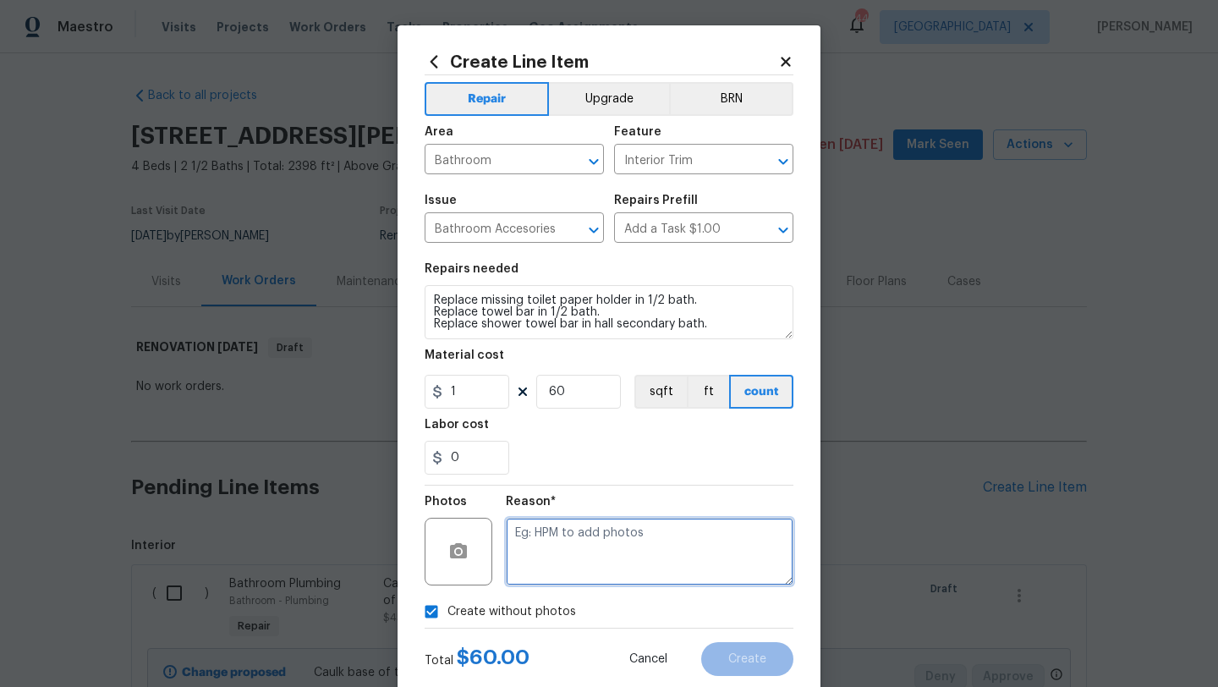
click at [574, 557] on textarea at bounding box center [650, 552] width 288 height 68
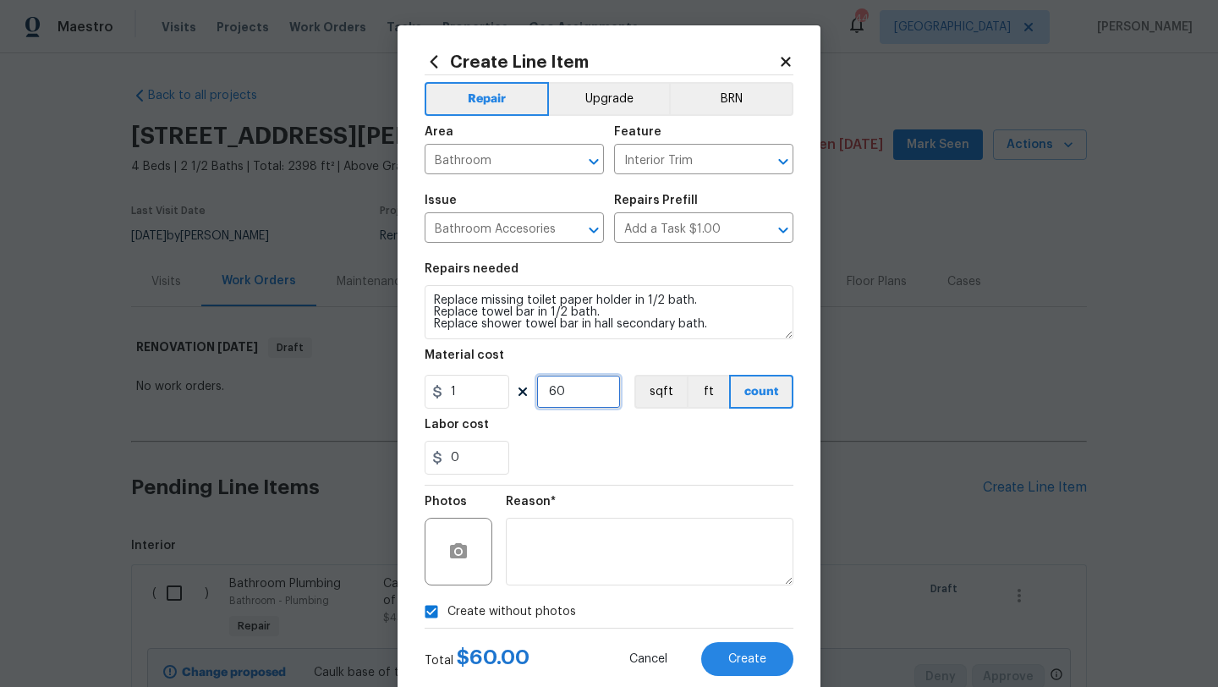
drag, startPoint x: 569, startPoint y: 395, endPoint x: 533, endPoint y: 395, distance: 36.4
click at [533, 395] on div "1 60 sqft ft count" at bounding box center [609, 392] width 369 height 34
type input "75"
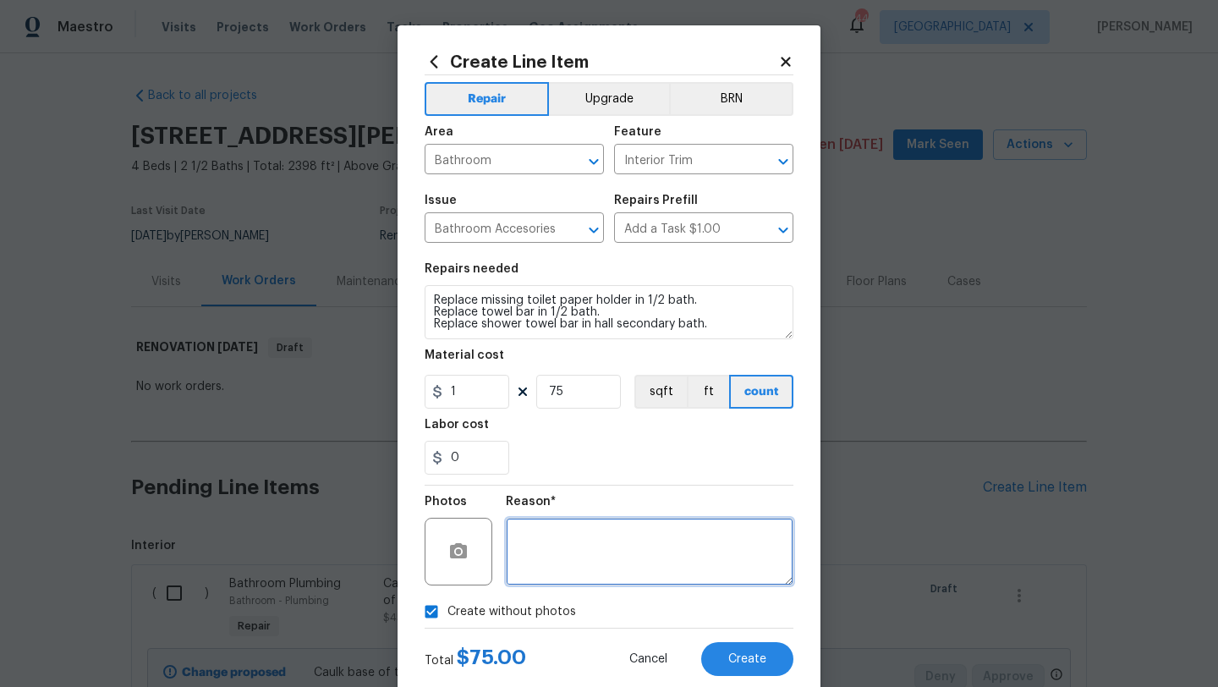
click at [656, 528] on textarea at bounding box center [650, 552] width 288 height 68
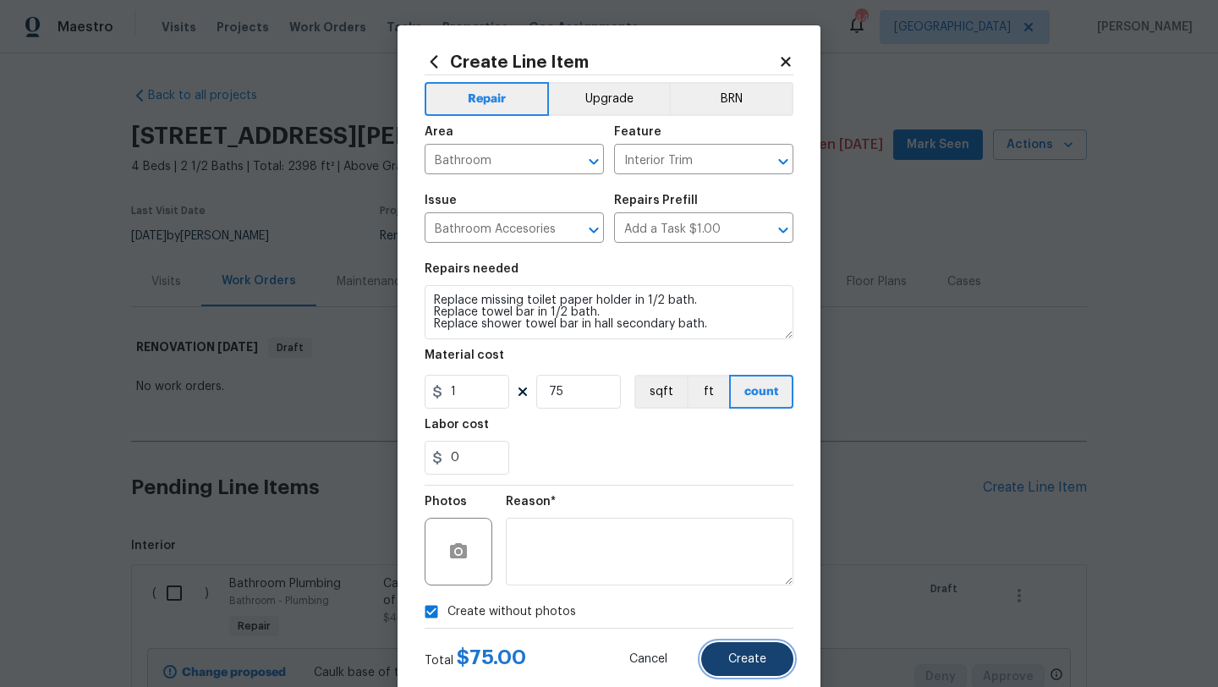
click at [746, 657] on span "Create" at bounding box center [747, 659] width 38 height 13
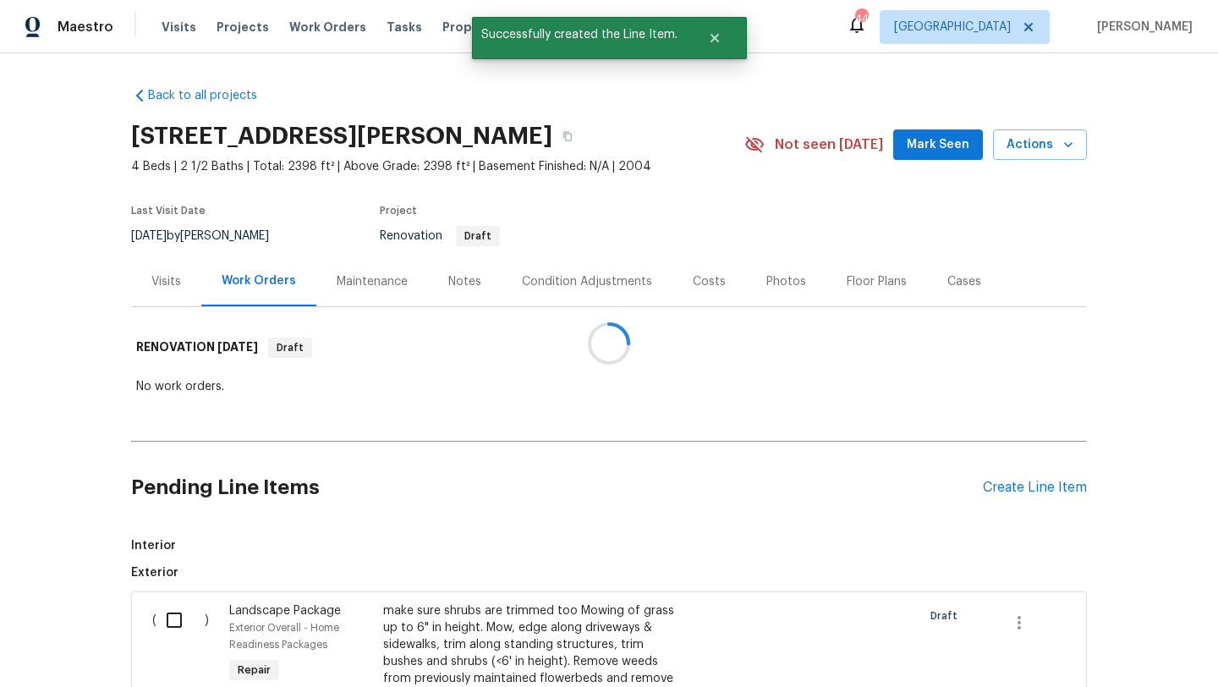
click at [1010, 490] on div at bounding box center [609, 343] width 1218 height 687
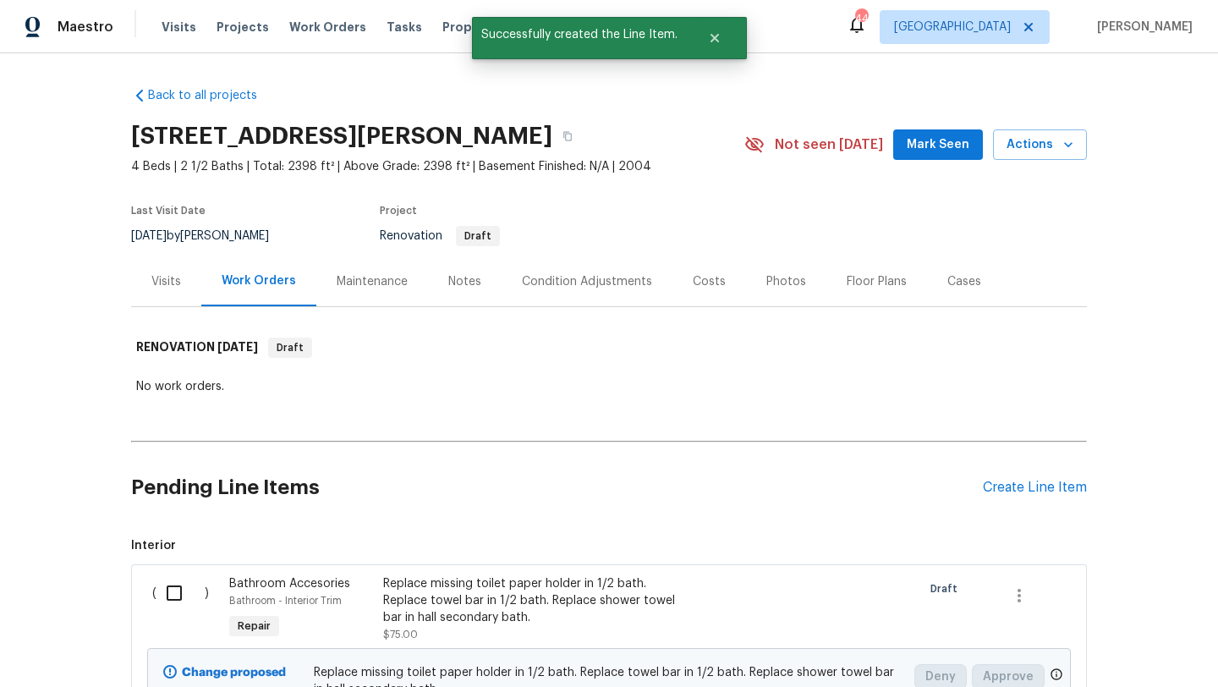
click at [1010, 490] on div "Create Line Item" at bounding box center [1035, 487] width 104 height 16
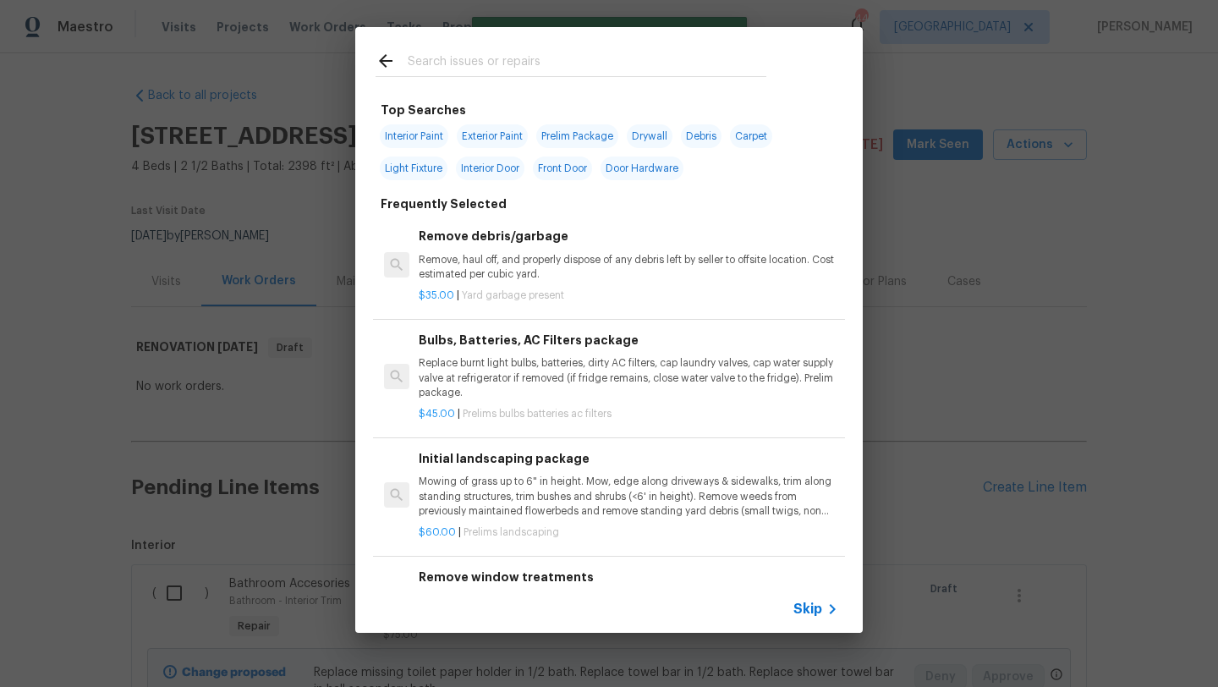
click at [477, 65] on input "text" at bounding box center [587, 63] width 359 height 25
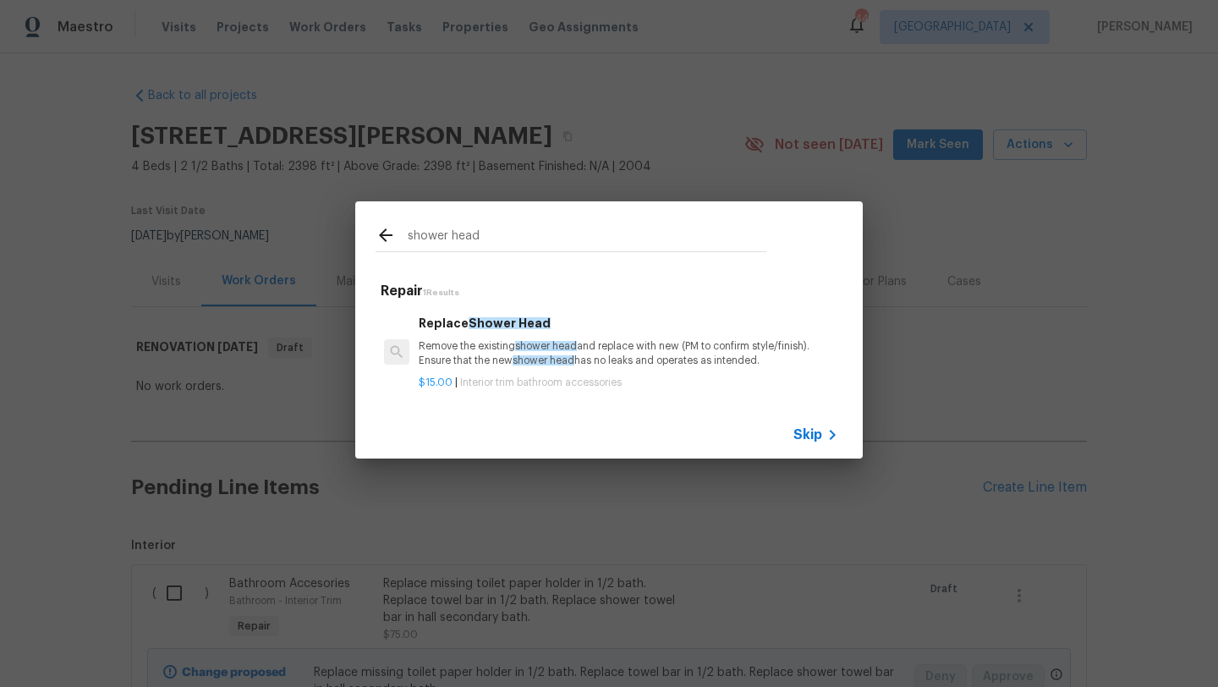
type input "shower head"
click at [496, 346] on p "Remove the existing shower head and replace with new (PM to confirm style/finis…" at bounding box center [628, 353] width 419 height 29
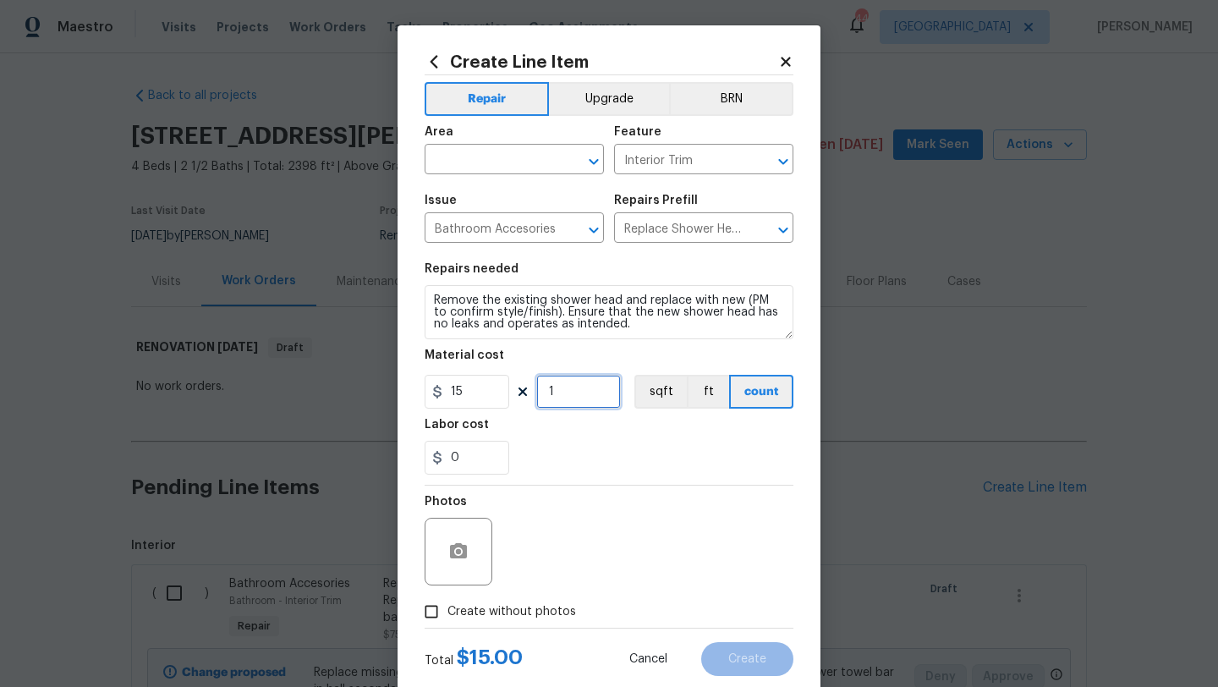
drag, startPoint x: 564, startPoint y: 394, endPoint x: 526, endPoint y: 399, distance: 38.4
click at [526, 399] on div "15 1 sqft ft count" at bounding box center [609, 392] width 369 height 34
type input "2"
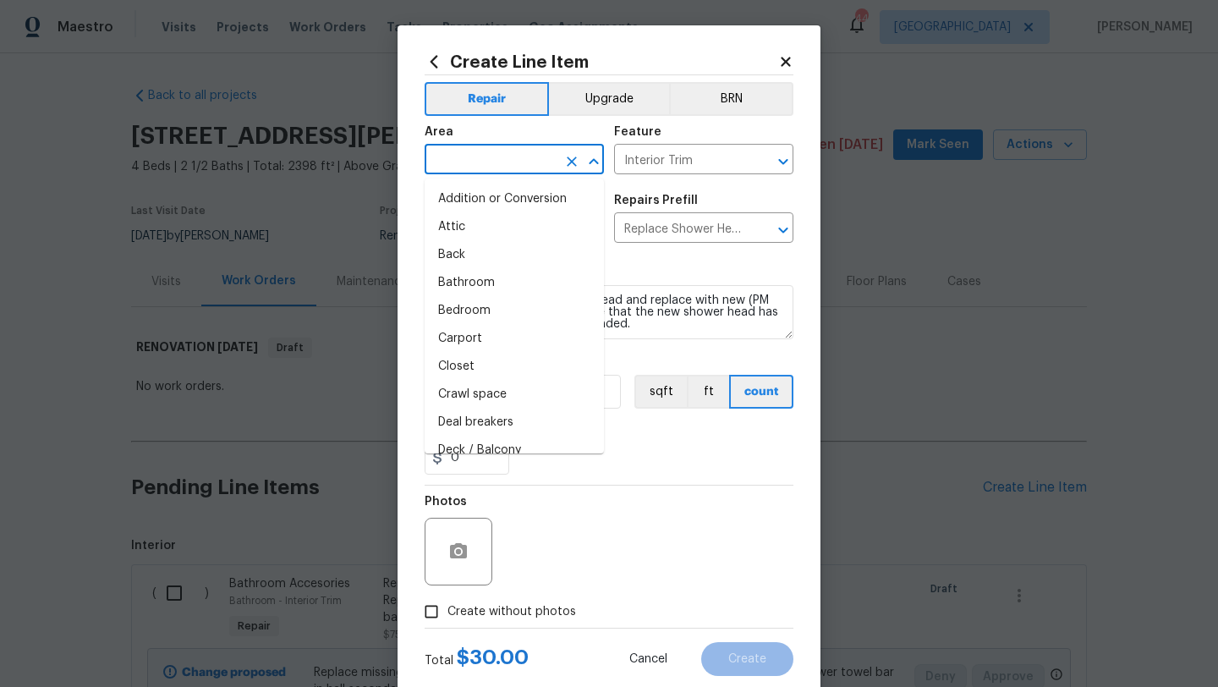
click at [496, 164] on input "text" at bounding box center [491, 161] width 132 height 26
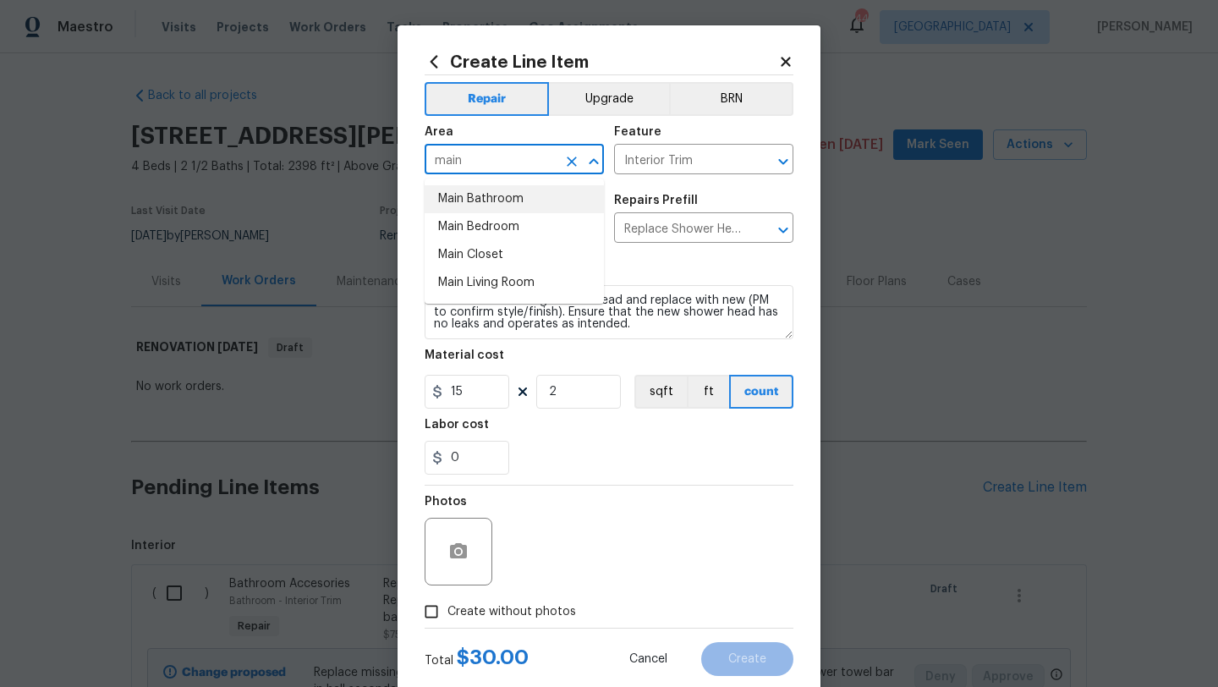
click at [496, 200] on li "Main Bathroom" at bounding box center [514, 199] width 179 height 28
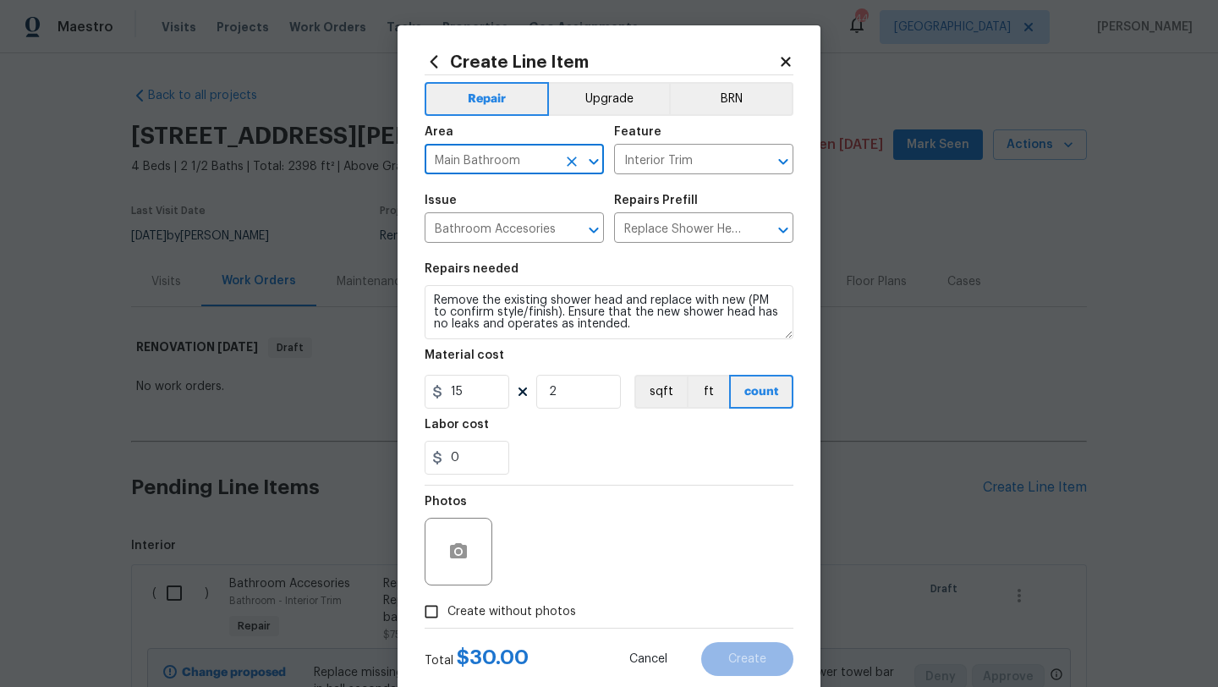
type input "Main Bathroom"
click at [548, 607] on span "Create without photos" at bounding box center [511, 612] width 129 height 18
click at [447, 607] on input "Create without photos" at bounding box center [431, 611] width 32 height 32
checkbox input "true"
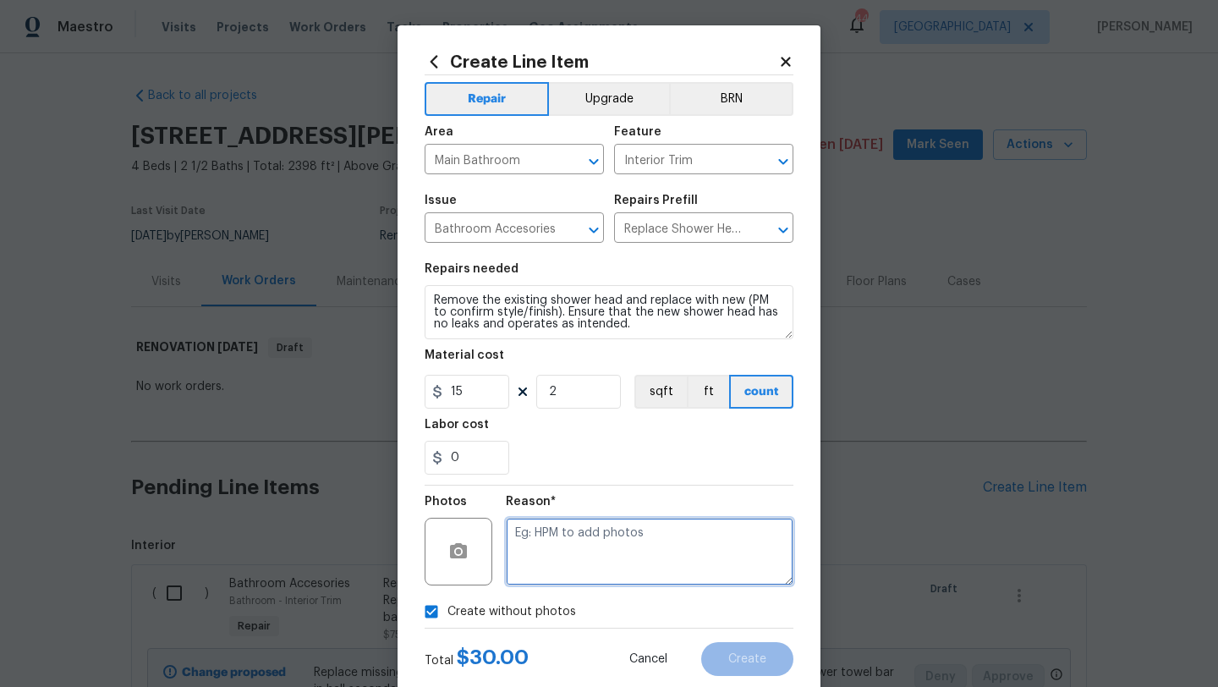
click at [587, 553] on textarea at bounding box center [650, 552] width 288 height 68
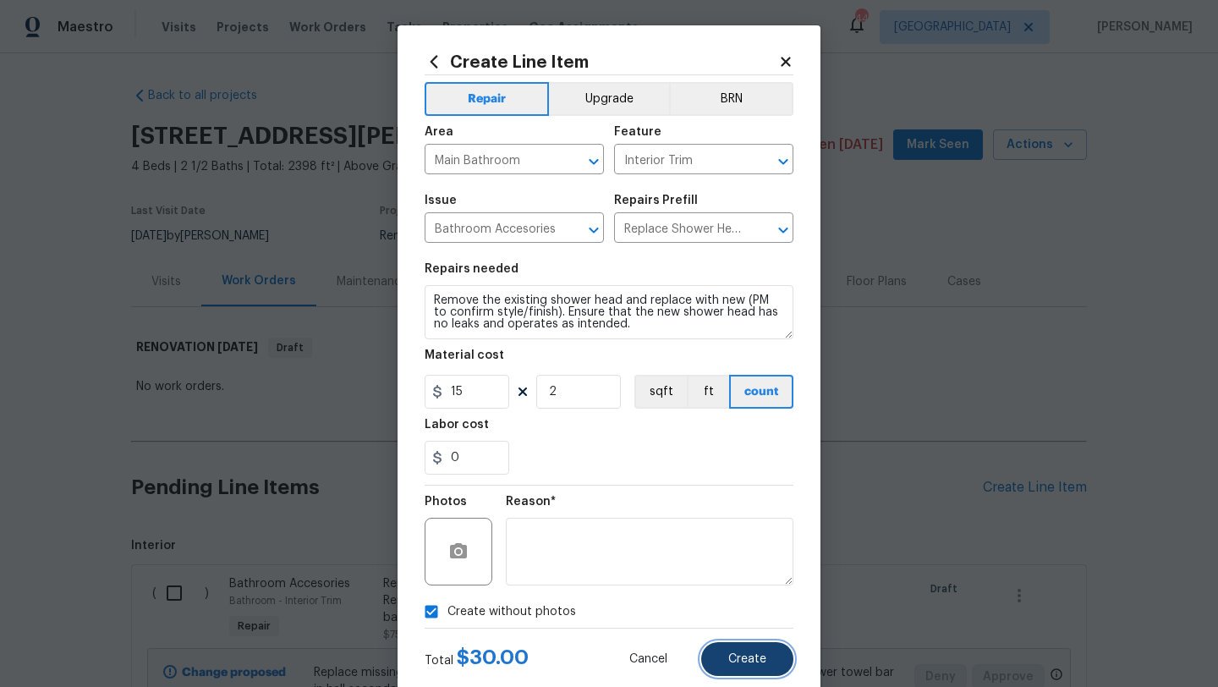
click at [751, 669] on button "Create" at bounding box center [747, 659] width 92 height 34
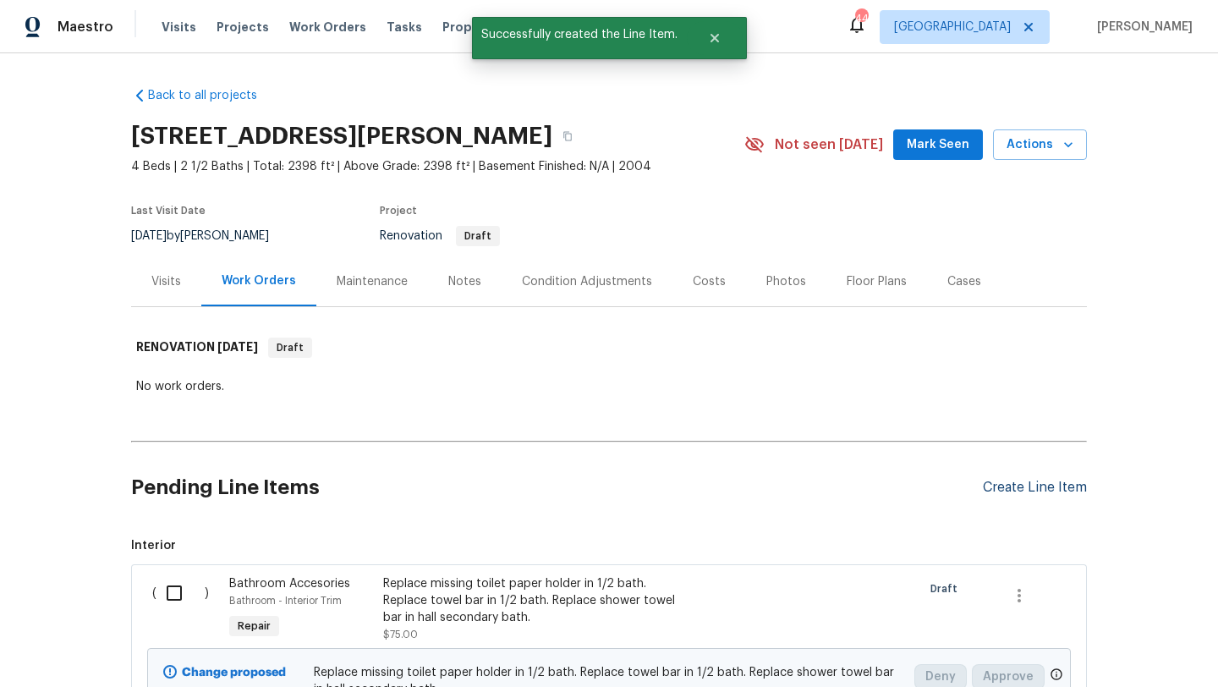
click at [1010, 488] on div "Create Line Item" at bounding box center [1035, 487] width 104 height 16
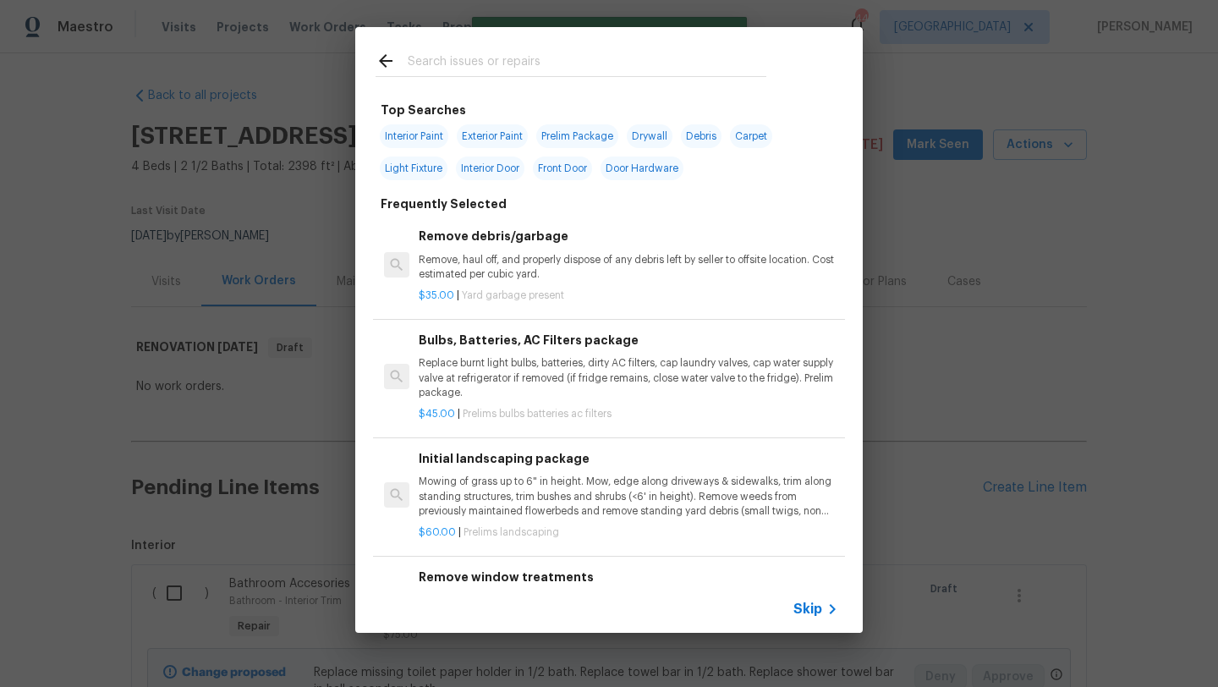
click at [524, 58] on input "text" at bounding box center [587, 63] width 359 height 25
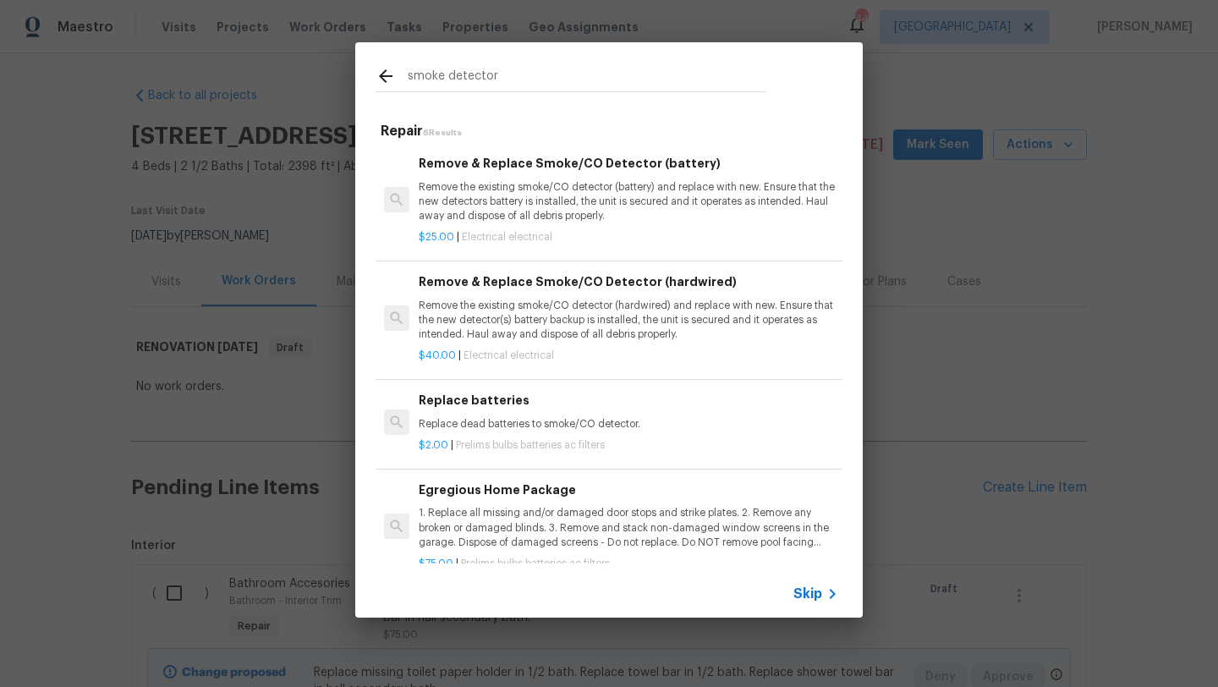
type input "smoke detector"
click at [553, 317] on p "Remove the existing smoke/CO detector (hardwired) and replace with new. Ensure …" at bounding box center [628, 320] width 419 height 43
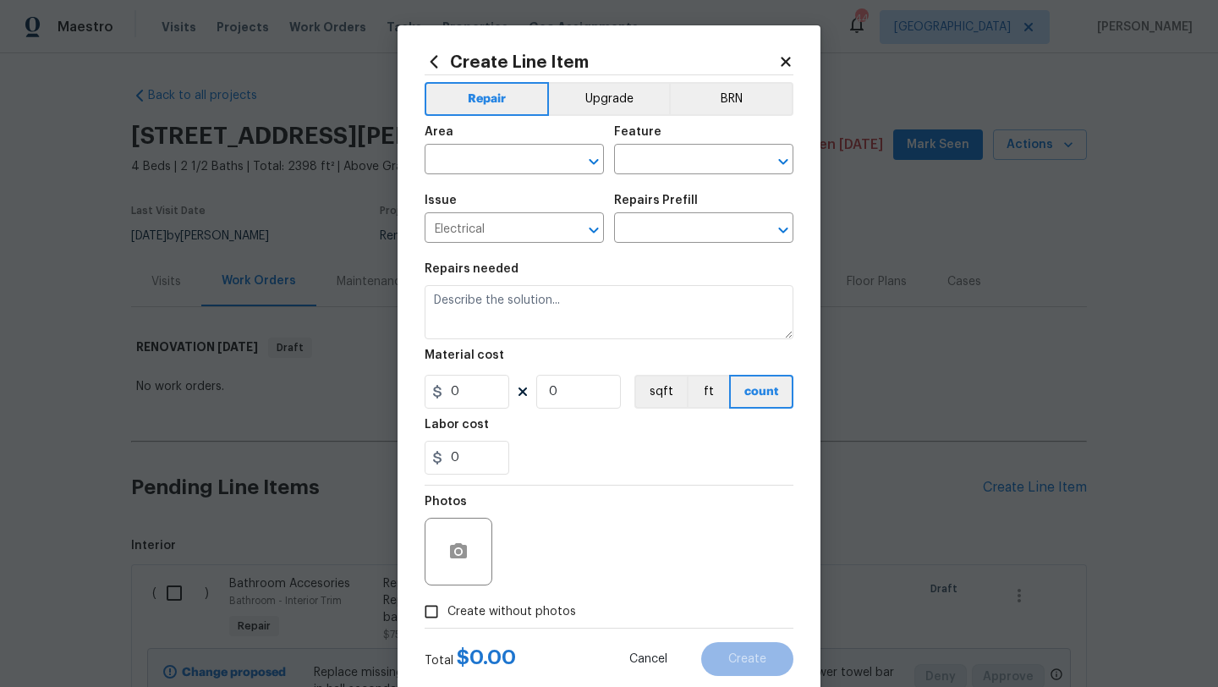
type input "Remove & Replace Smoke/CO Detector (hardwired) $40.00"
type textarea "Remove the existing smoke/CO detector (hardwired) and replace with new. Ensure …"
type input "40"
type input "1"
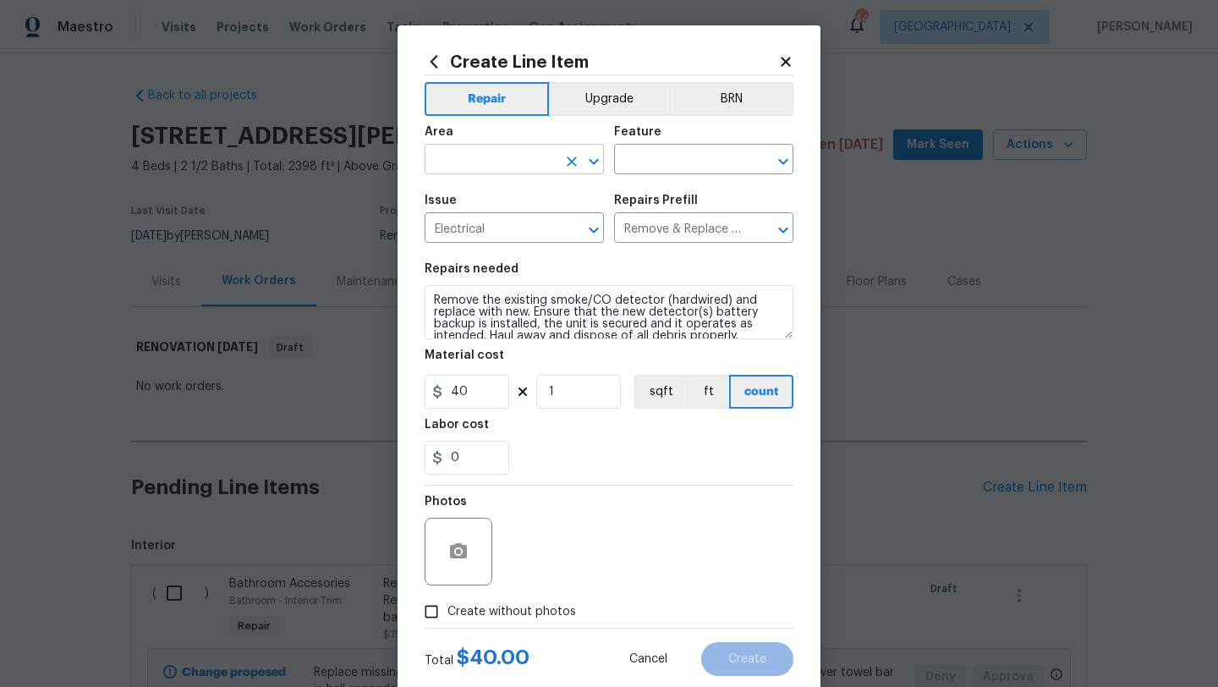
click at [520, 158] on input "text" at bounding box center [491, 161] width 132 height 26
click at [523, 211] on li "Interior Addition" at bounding box center [514, 199] width 179 height 28
type input "Interior Addition"
click at [572, 157] on icon "Clear" at bounding box center [571, 161] width 17 height 17
click at [512, 226] on li "Interior Overall" at bounding box center [514, 227] width 179 height 28
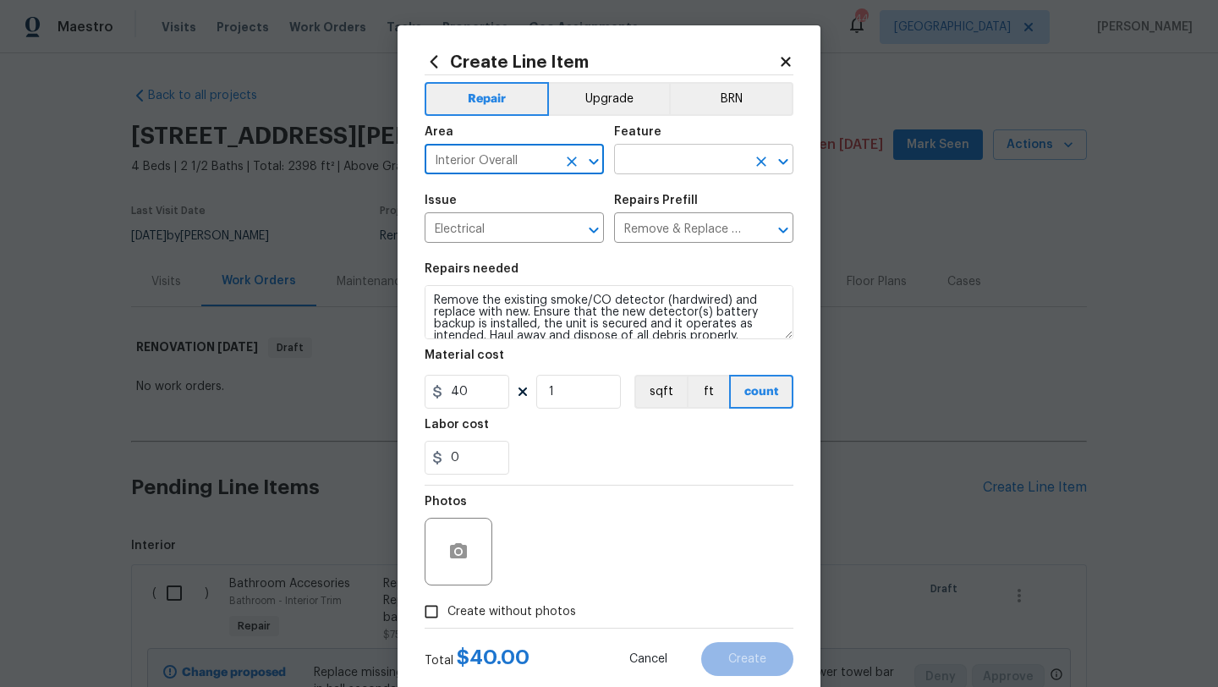
type input "Interior Overall"
click at [644, 160] on input "text" at bounding box center [680, 161] width 132 height 26
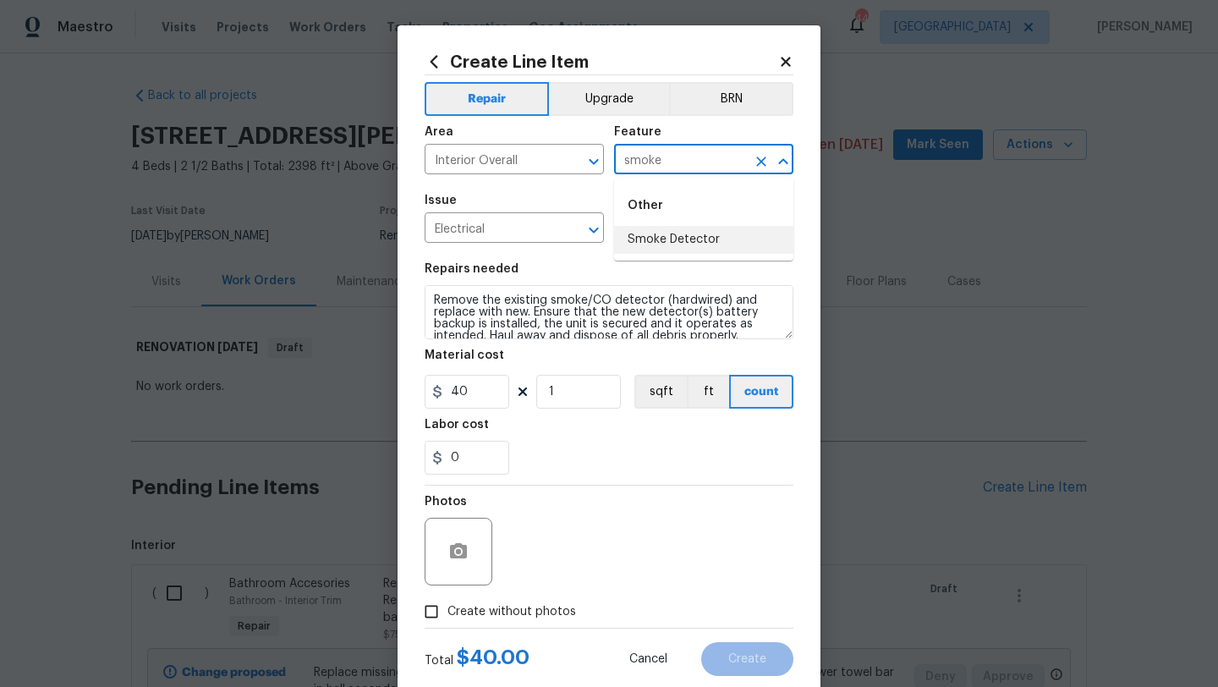
click at [666, 237] on li "Smoke Detector" at bounding box center [703, 240] width 179 height 28
type input "Smoke Detector"
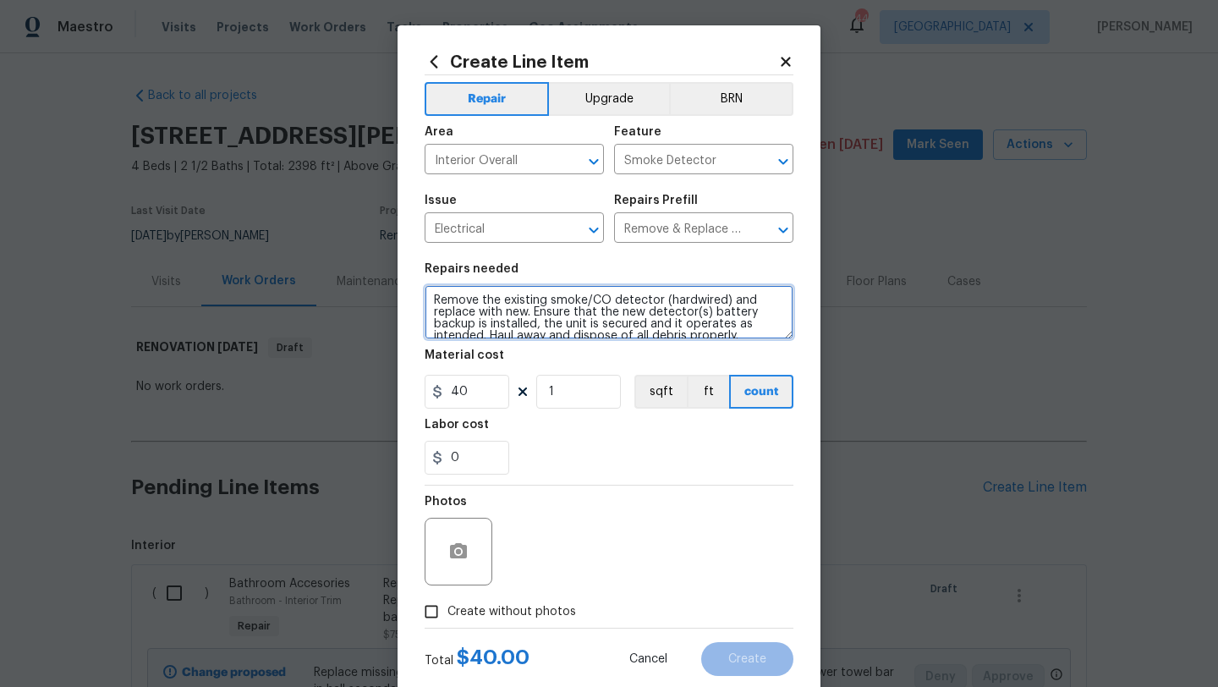
click at [434, 300] on textarea "Remove the existing smoke/CO detector (hardwired) and replace with new. Ensure …" at bounding box center [609, 312] width 369 height 54
type textarea "replace all smoke detectors. some are missing, some are damaged without battery…"
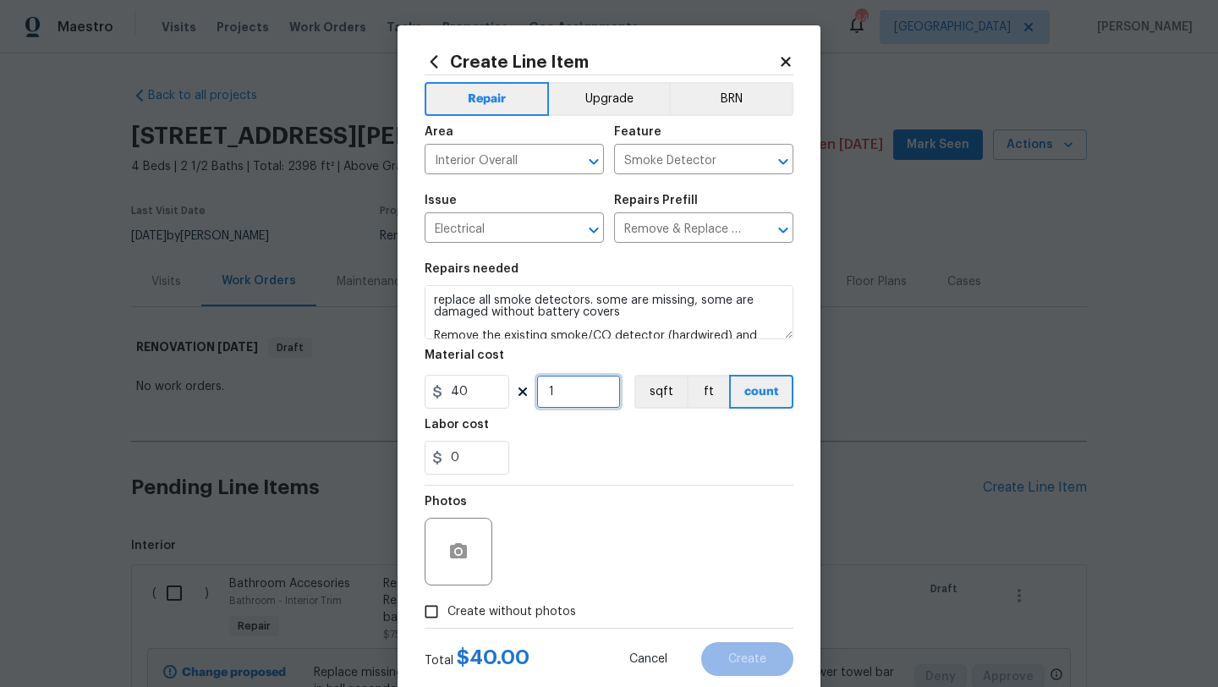
drag, startPoint x: 557, startPoint y: 392, endPoint x: 544, endPoint y: 392, distance: 13.5
click at [544, 392] on input "1" at bounding box center [578, 392] width 85 height 34
type input "5"
click at [557, 600] on label "Create without photos" at bounding box center [495, 611] width 161 height 32
click at [447, 600] on input "Create without photos" at bounding box center [431, 611] width 32 height 32
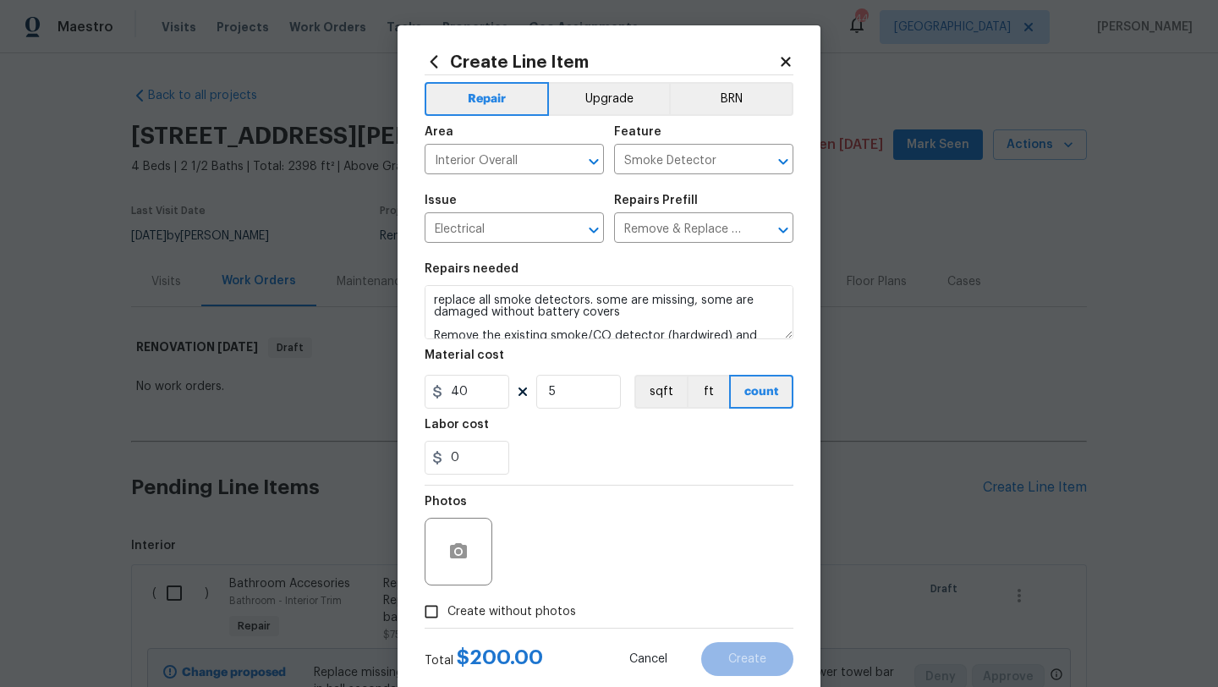
checkbox input "true"
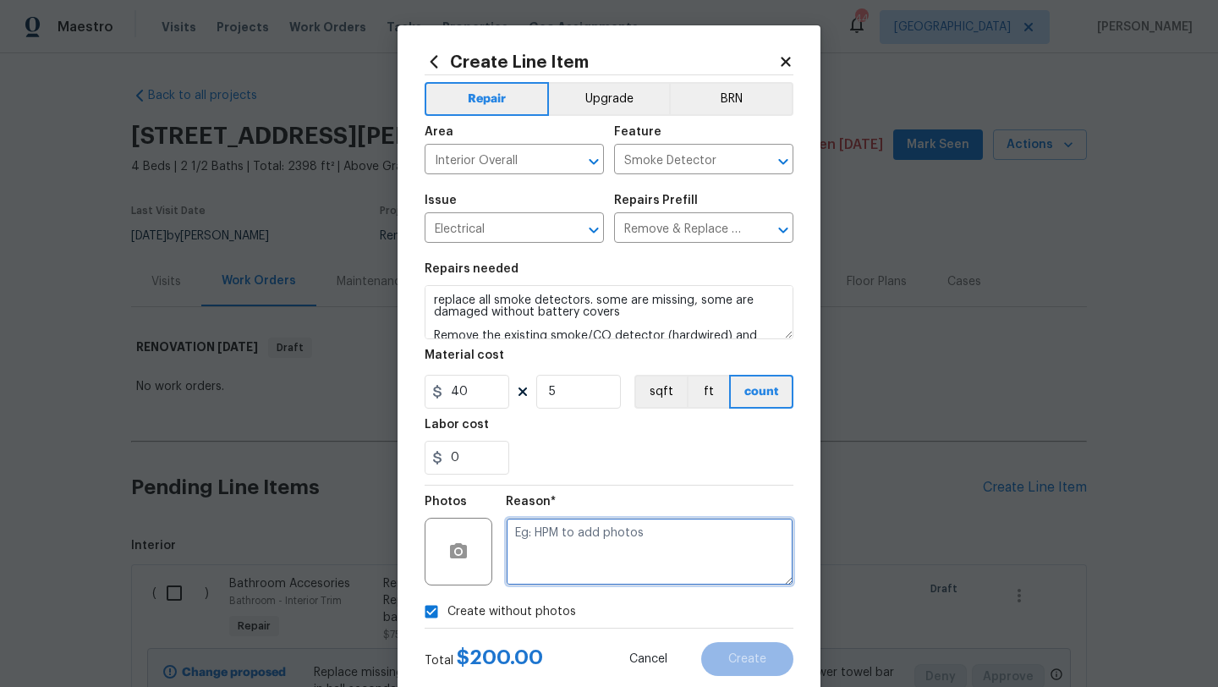
click at [580, 566] on textarea at bounding box center [650, 552] width 288 height 68
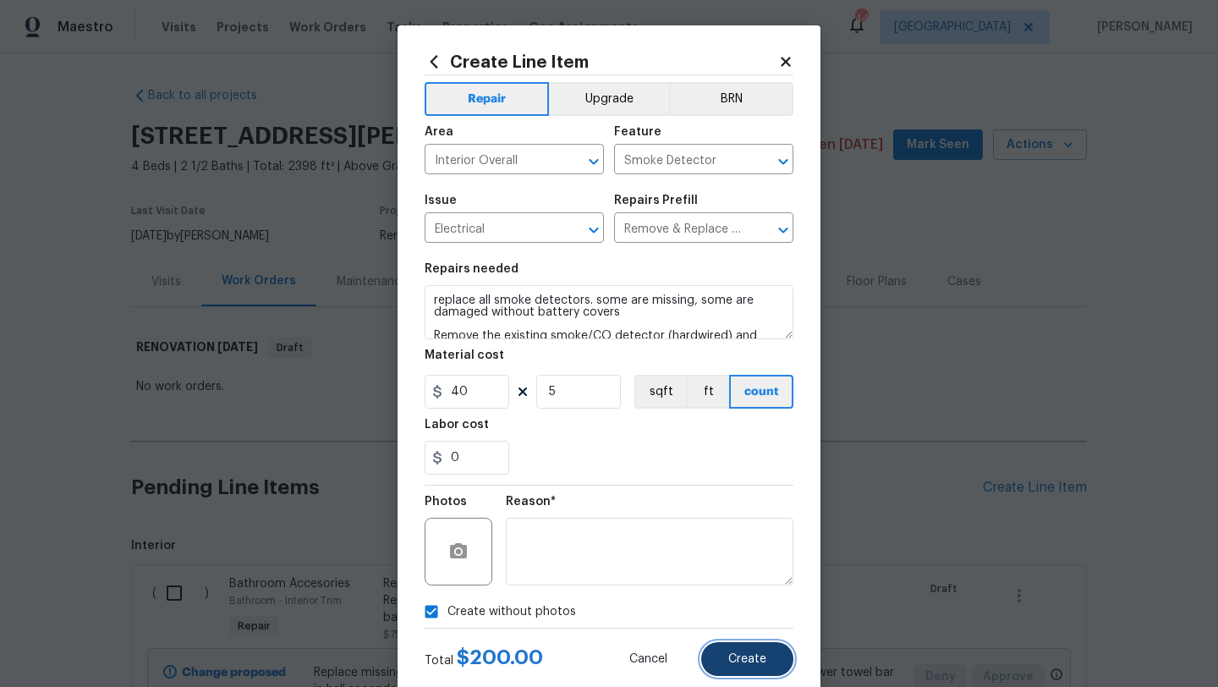
click at [746, 655] on span "Create" at bounding box center [747, 659] width 38 height 13
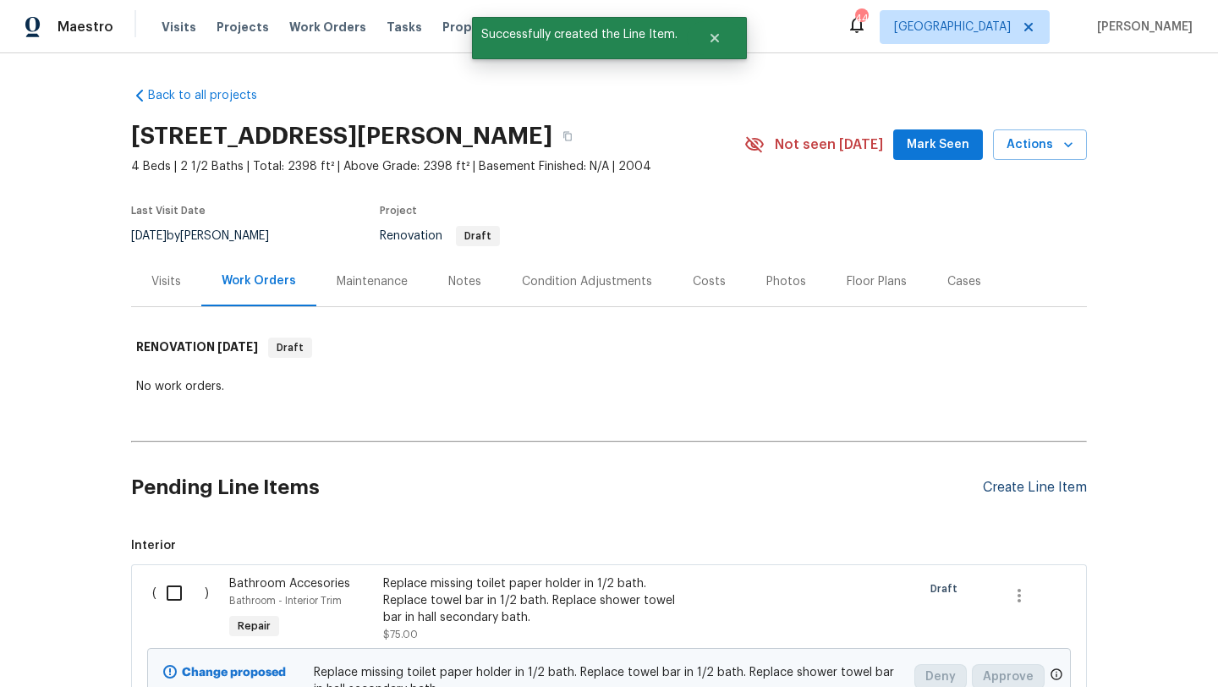
click at [995, 485] on div "Create Line Item" at bounding box center [1035, 487] width 104 height 16
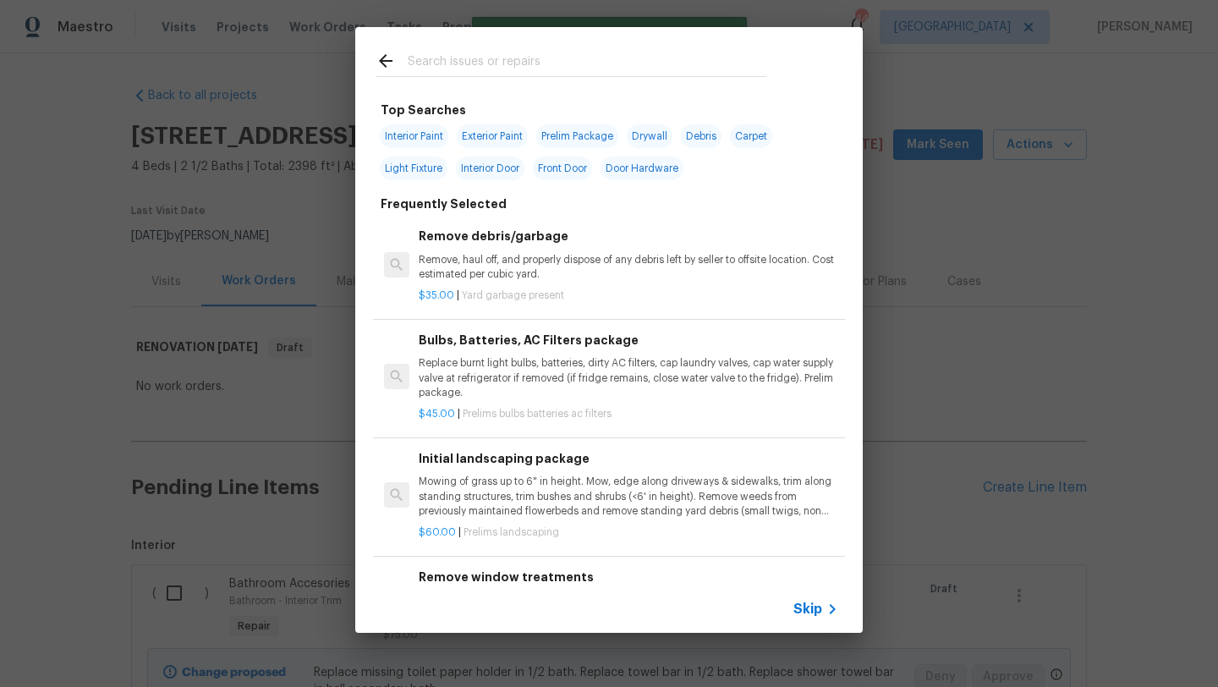
click at [519, 65] on input "text" at bounding box center [587, 63] width 359 height 25
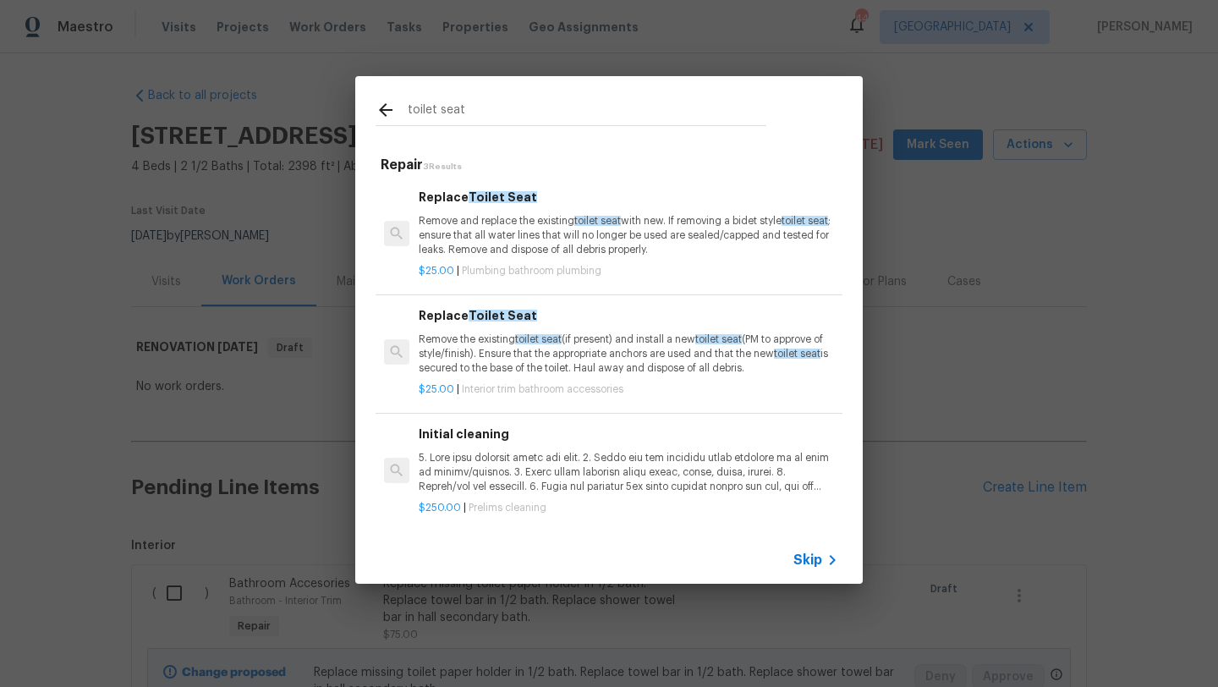
type input "toilet seat"
click at [540, 248] on p "Remove and replace the existing toilet seat with new. If removing a bidet style…" at bounding box center [628, 235] width 419 height 43
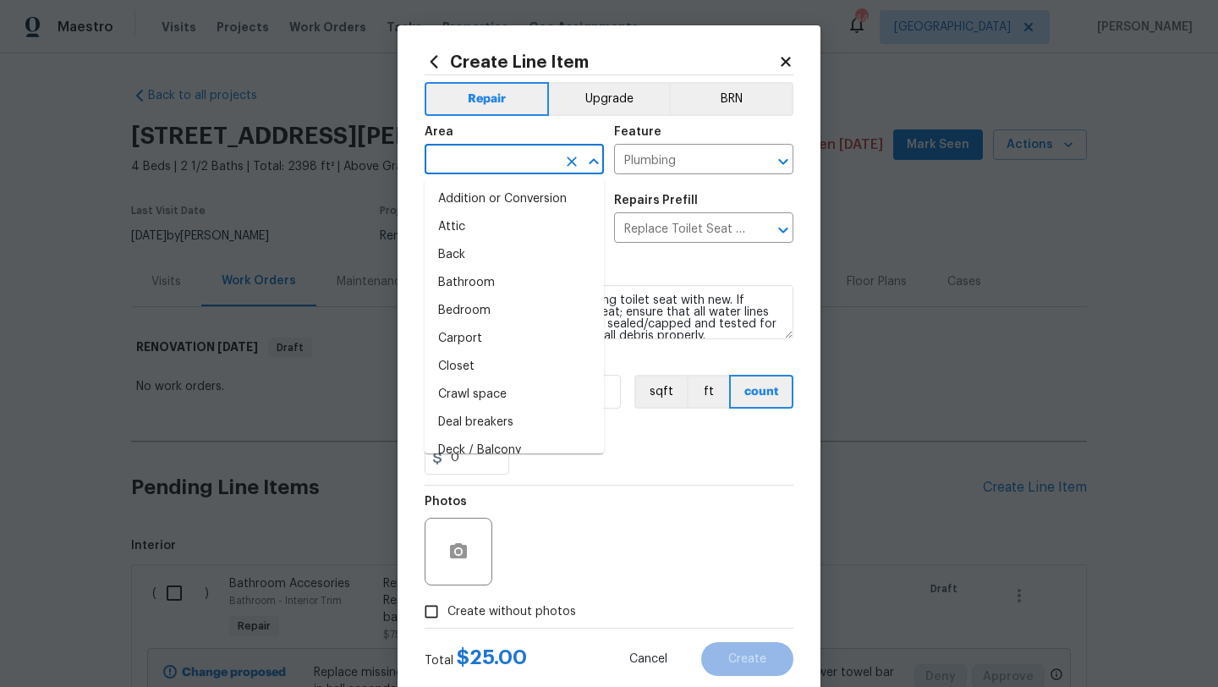
click at [508, 159] on input "text" at bounding box center [491, 161] width 132 height 26
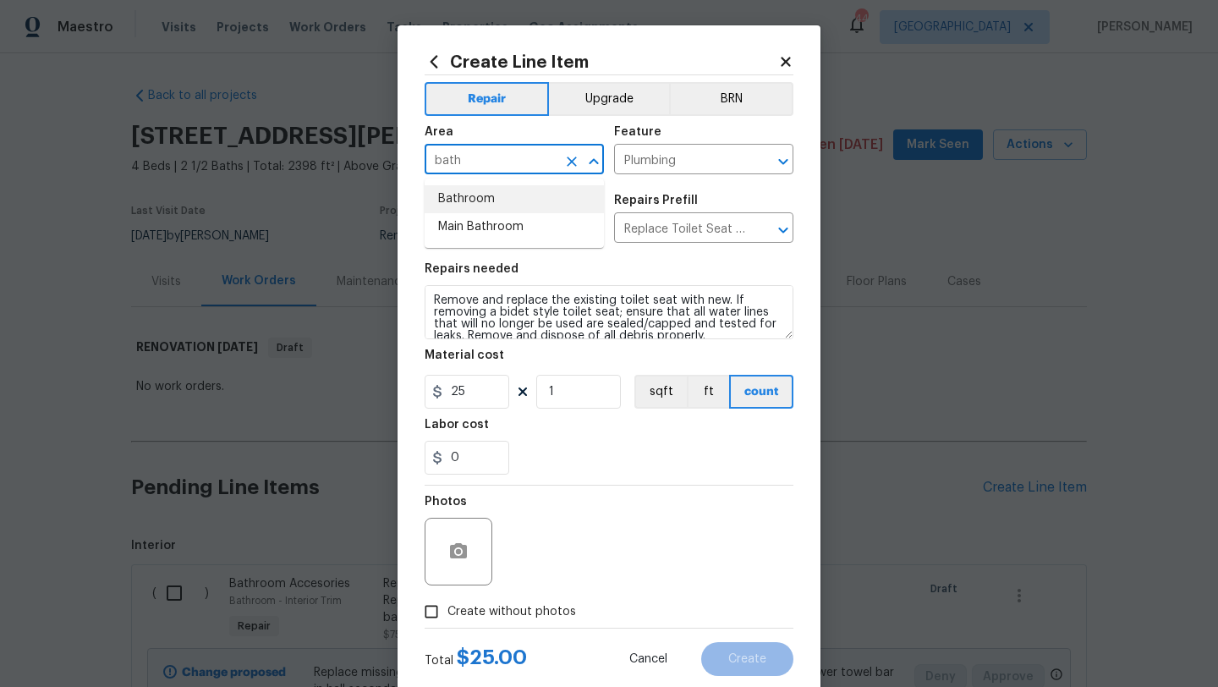
click at [478, 200] on li "Bathroom" at bounding box center [514, 199] width 179 height 28
type input "Bathroom"
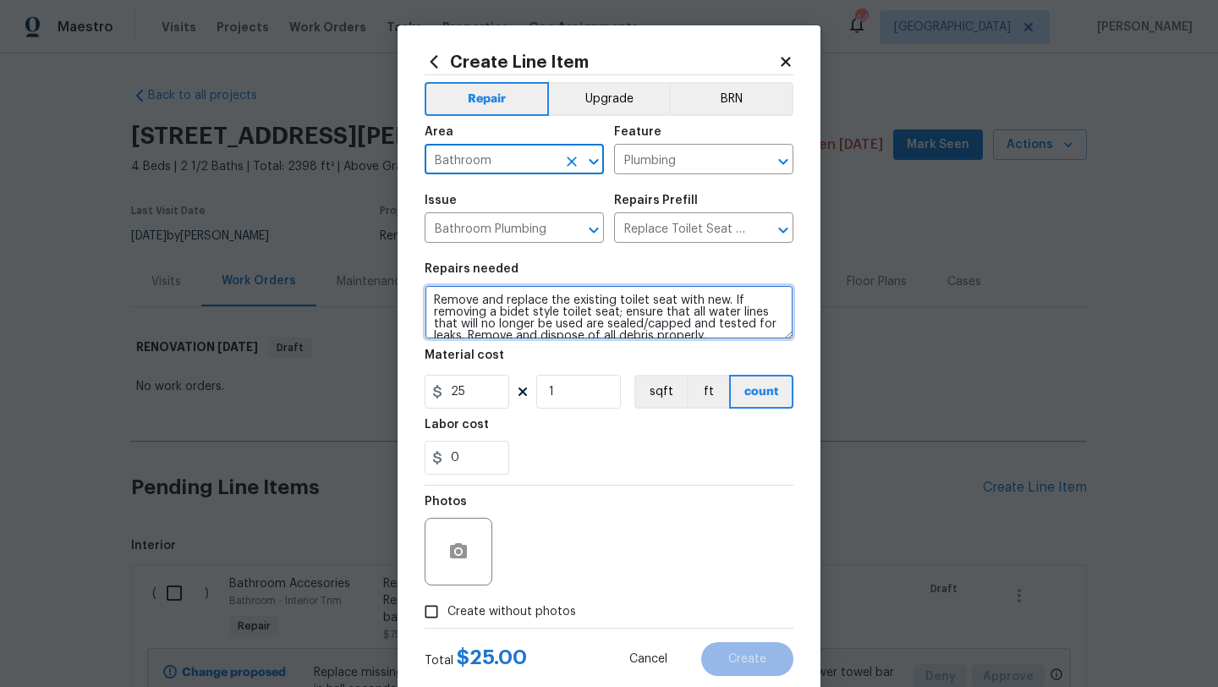
click at [428, 295] on textarea "Remove and replace the existing toilet seat with new. If removing a bidet style…" at bounding box center [609, 312] width 369 height 54
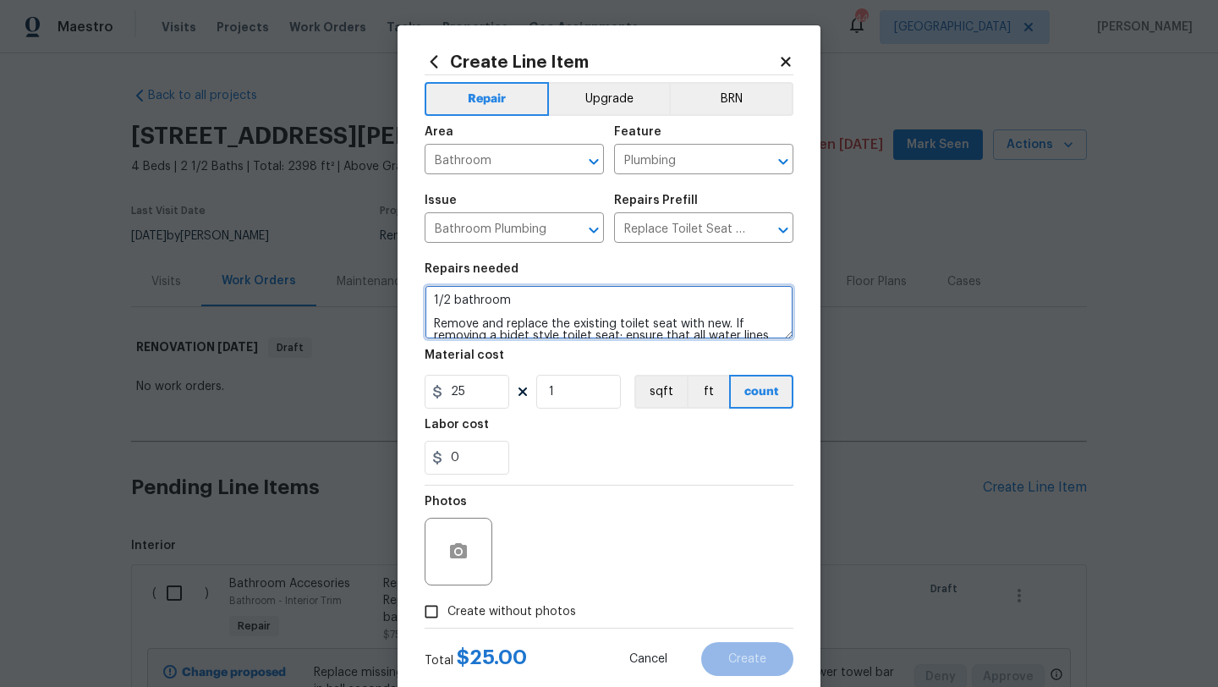
type textarea "1/2 bathroom Remove and replace the existing toilet seat with new. If removing …"
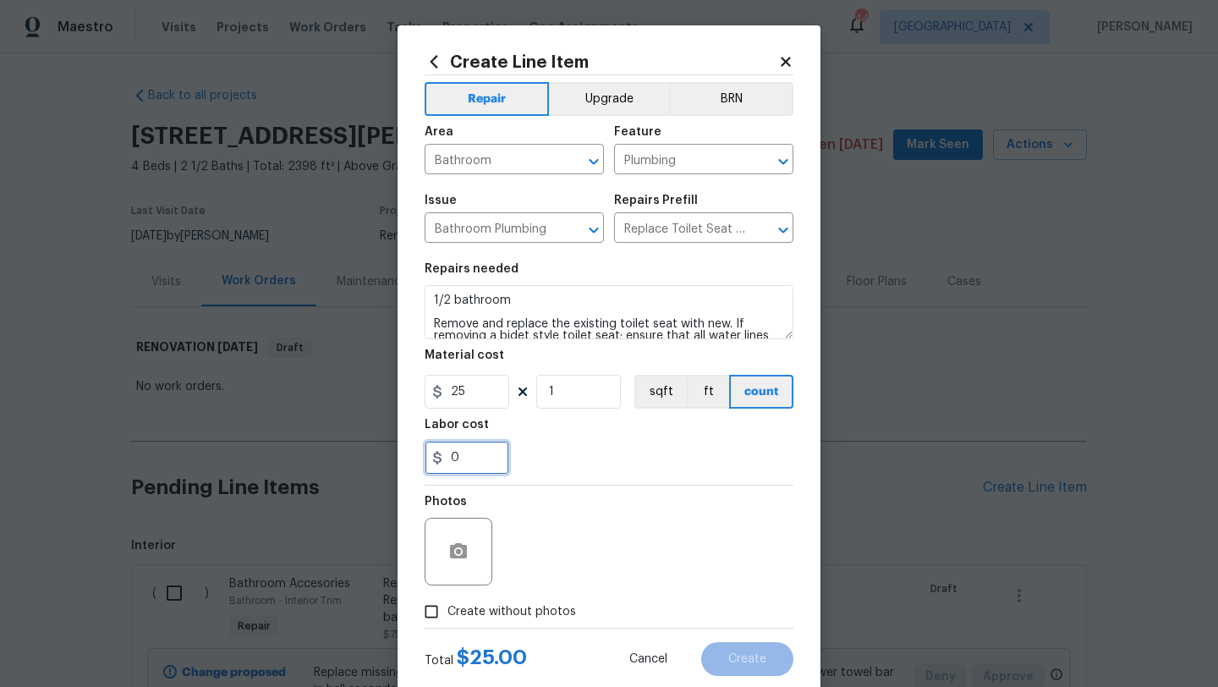
drag, startPoint x: 462, startPoint y: 458, endPoint x: 435, endPoint y: 458, distance: 27.1
click at [435, 458] on div "0" at bounding box center [467, 458] width 85 height 34
type input "15"
click at [513, 611] on span "Create without photos" at bounding box center [511, 612] width 129 height 18
click at [447, 611] on input "Create without photos" at bounding box center [431, 611] width 32 height 32
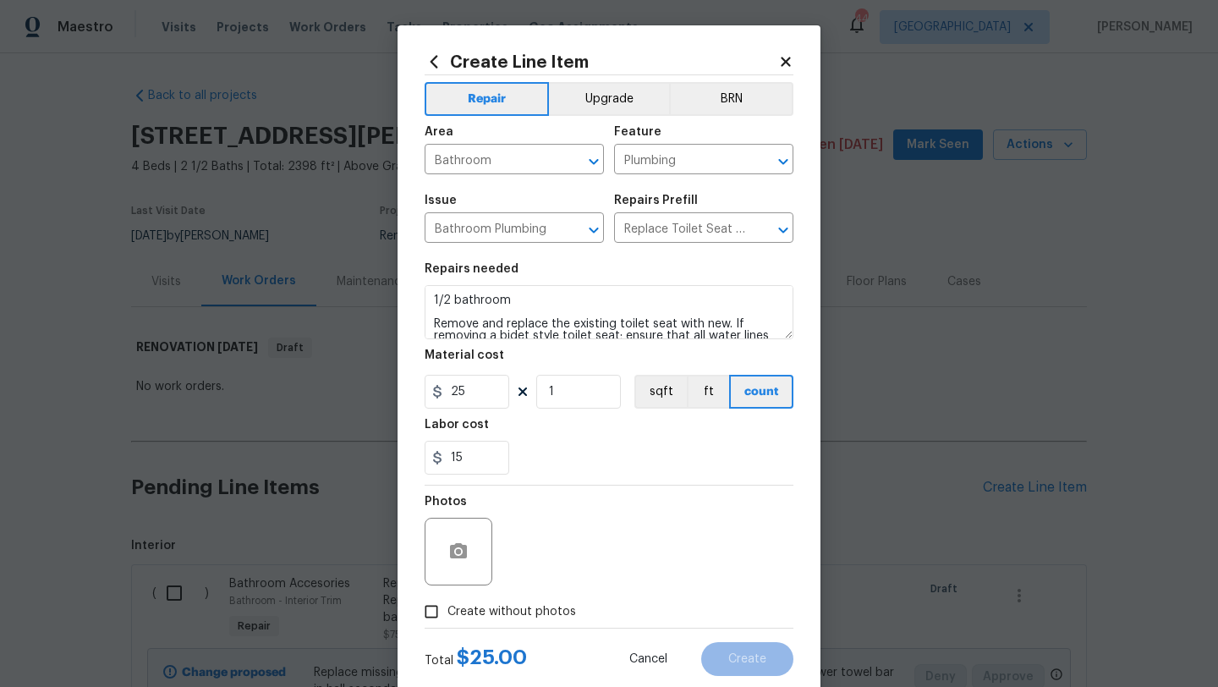
checkbox input "true"
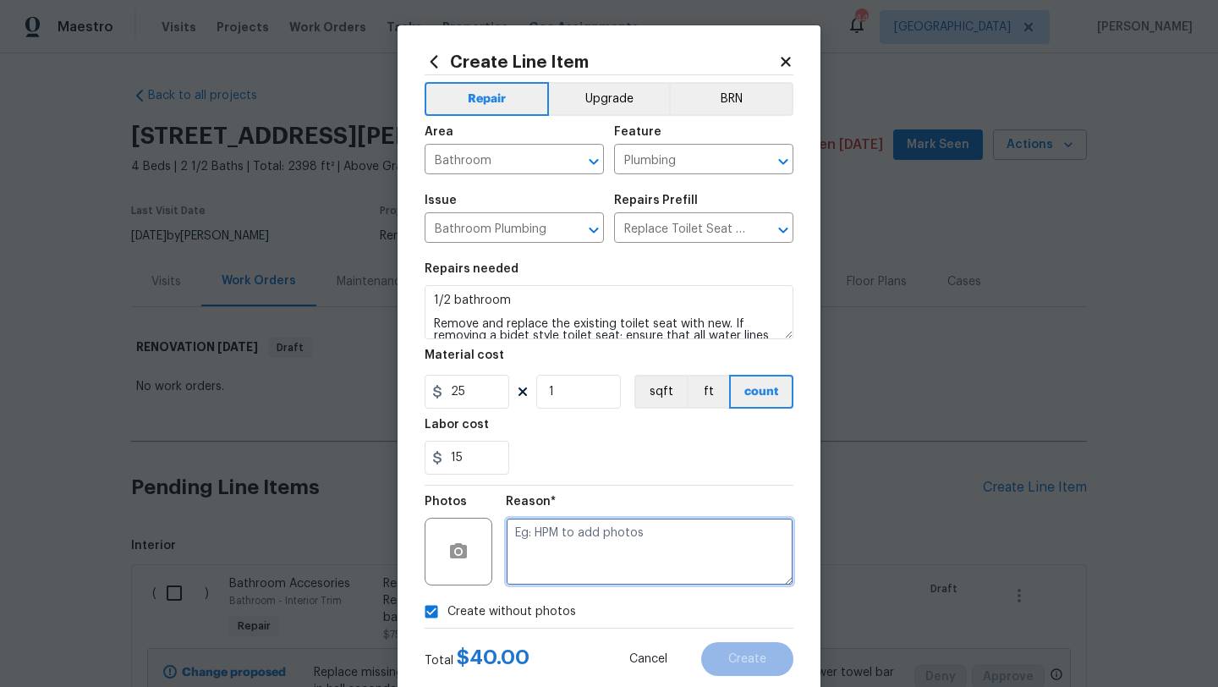
click at [559, 556] on textarea at bounding box center [650, 552] width 288 height 68
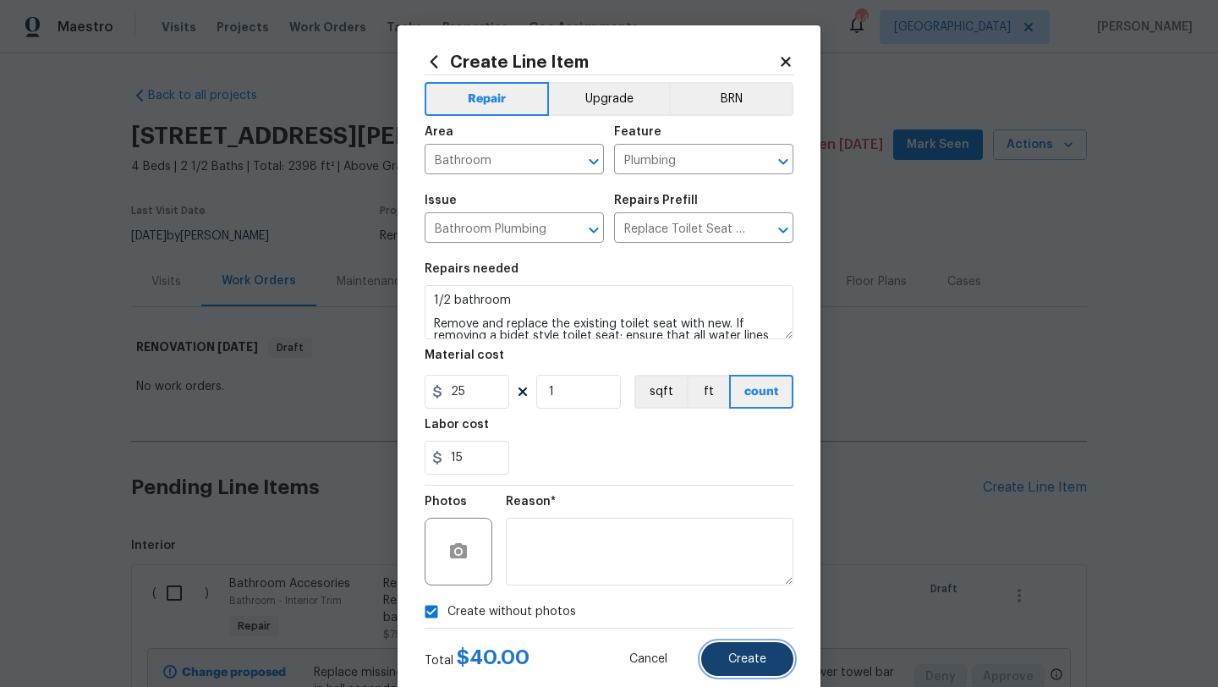
click at [740, 654] on span "Create" at bounding box center [747, 659] width 38 height 13
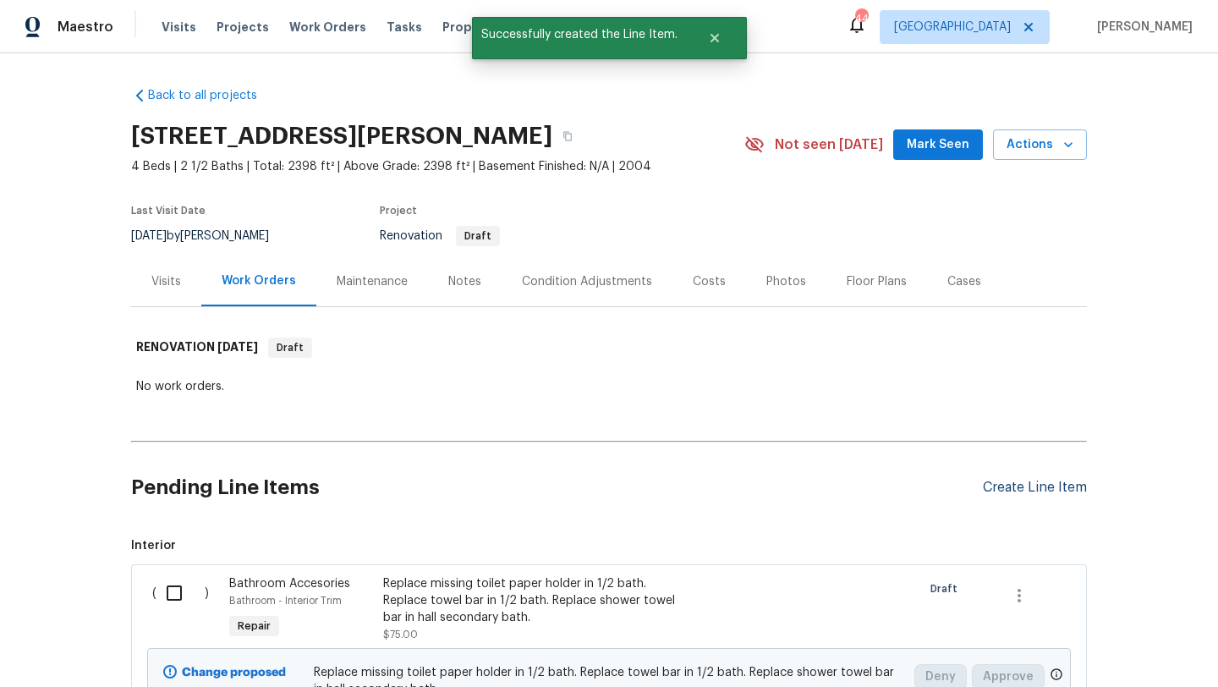
click at [1029, 481] on div "Create Line Item" at bounding box center [1035, 487] width 104 height 16
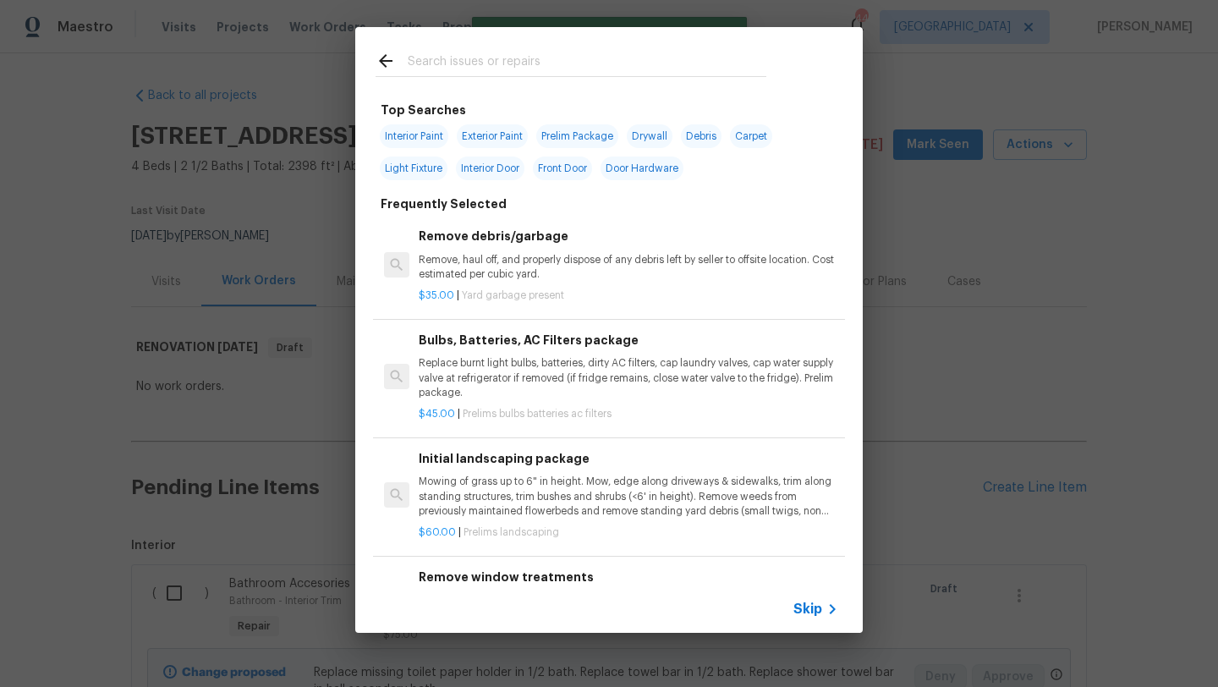
click at [512, 64] on input "text" at bounding box center [587, 63] width 359 height 25
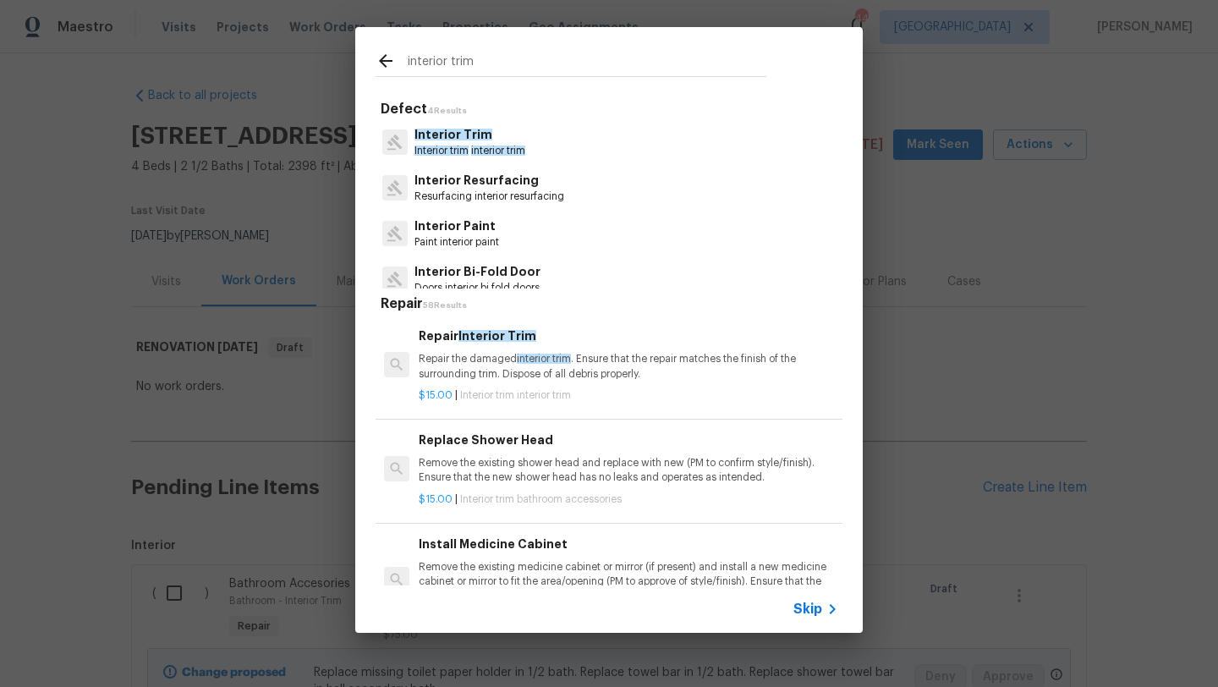
type input "interior trim"
click at [490, 348] on div "Repair Interior Trim Repair the damaged interior trim . Ensure that the repair …" at bounding box center [628, 353] width 419 height 55
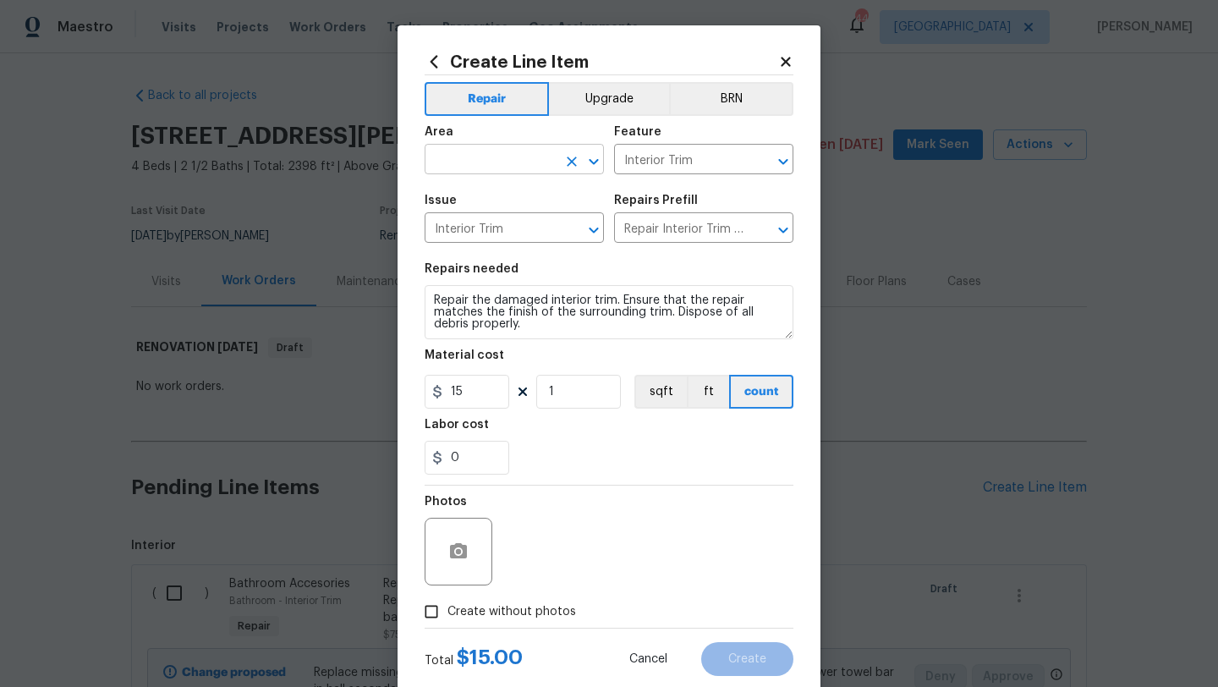
click at [483, 167] on input "text" at bounding box center [491, 161] width 132 height 26
drag, startPoint x: 471, startPoint y: 163, endPoint x: 400, endPoint y: 162, distance: 71.0
click at [400, 162] on div "Create Line Item Repair Upgrade BRN Area back ​ Feature Interior Trim ​ Issue I…" at bounding box center [608, 363] width 423 height 677
click at [460, 225] on li "Interior Overall" at bounding box center [514, 227] width 179 height 28
type input "Interior Overall"
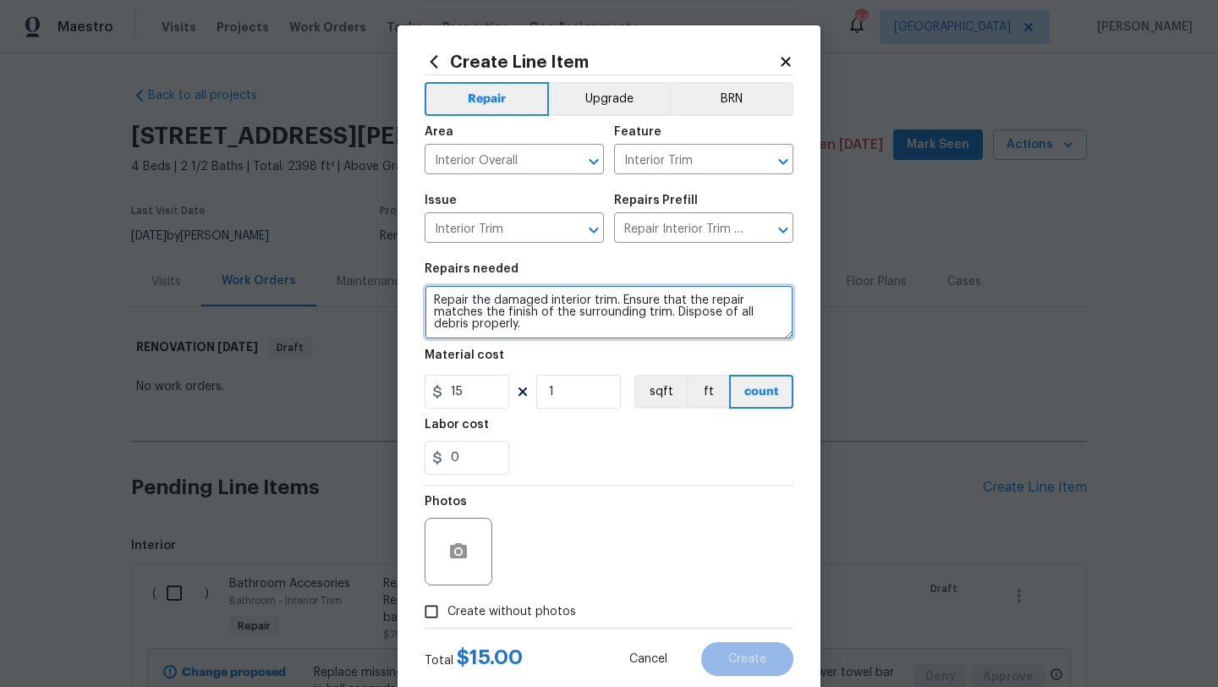
drag, startPoint x: 535, startPoint y: 330, endPoint x: 399, endPoint y: 293, distance: 141.1
click at [397, 293] on div "Create Line Item Repair Upgrade BRN Area Interior Overall ​ Feature Interior Tr…" at bounding box center [608, 363] width 423 height 677
type textarea "replace the trim and door casing at back patio door. All needs replaced prior t…"
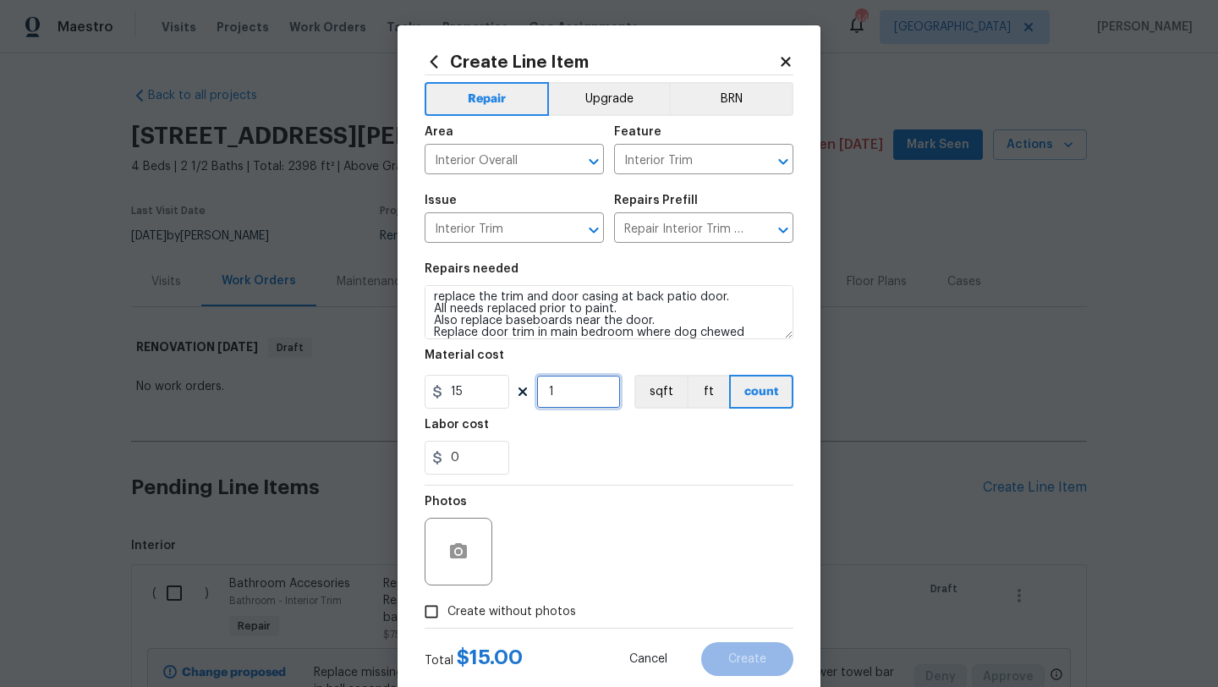
drag, startPoint x: 556, startPoint y: 392, endPoint x: 533, endPoint y: 392, distance: 22.8
click at [539, 392] on input "1" at bounding box center [578, 392] width 85 height 34
type input "12"
click at [543, 605] on span "Create without photos" at bounding box center [511, 612] width 129 height 18
click at [447, 605] on input "Create without photos" at bounding box center [431, 611] width 32 height 32
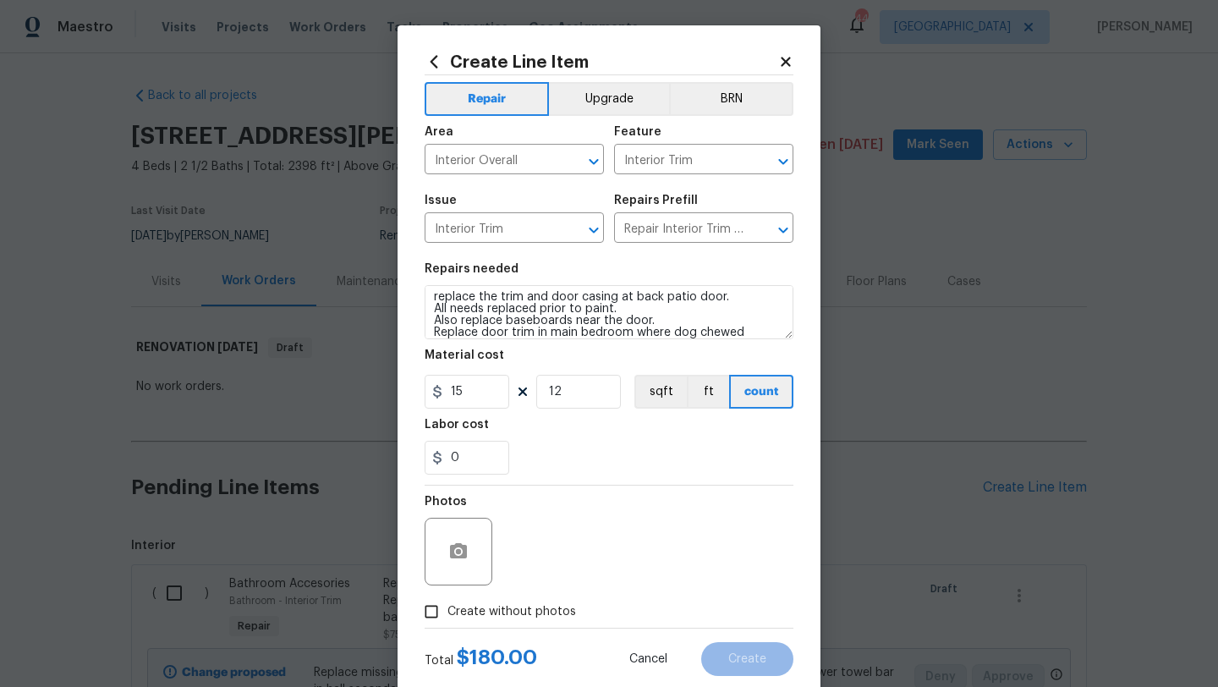
checkbox input "true"
click at [559, 586] on div "Reason*" at bounding box center [650, 540] width 288 height 110
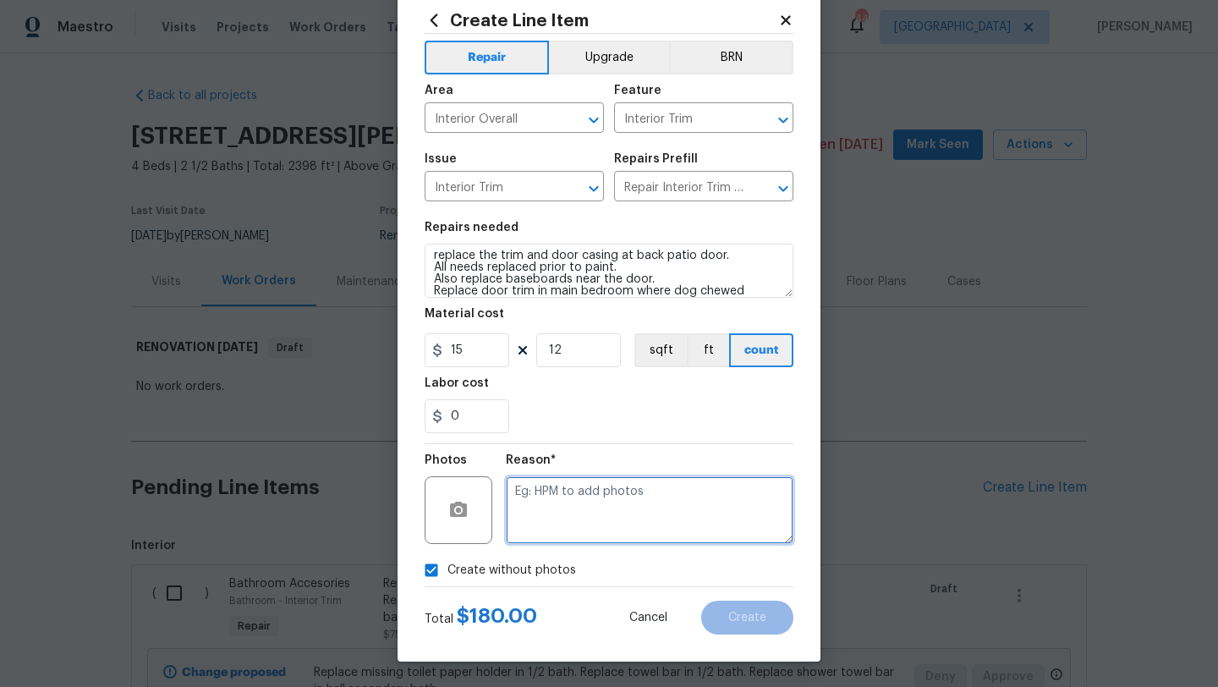
click at [638, 507] on textarea at bounding box center [650, 510] width 288 height 68
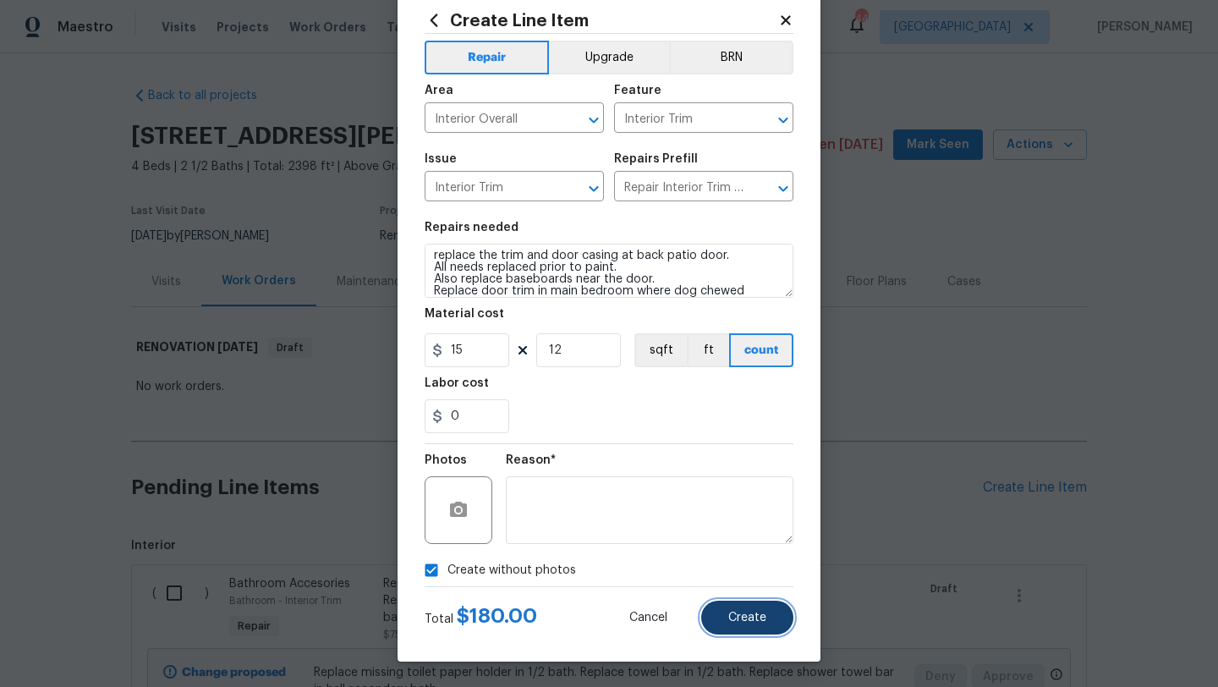
click at [746, 613] on span "Create" at bounding box center [747, 617] width 38 height 13
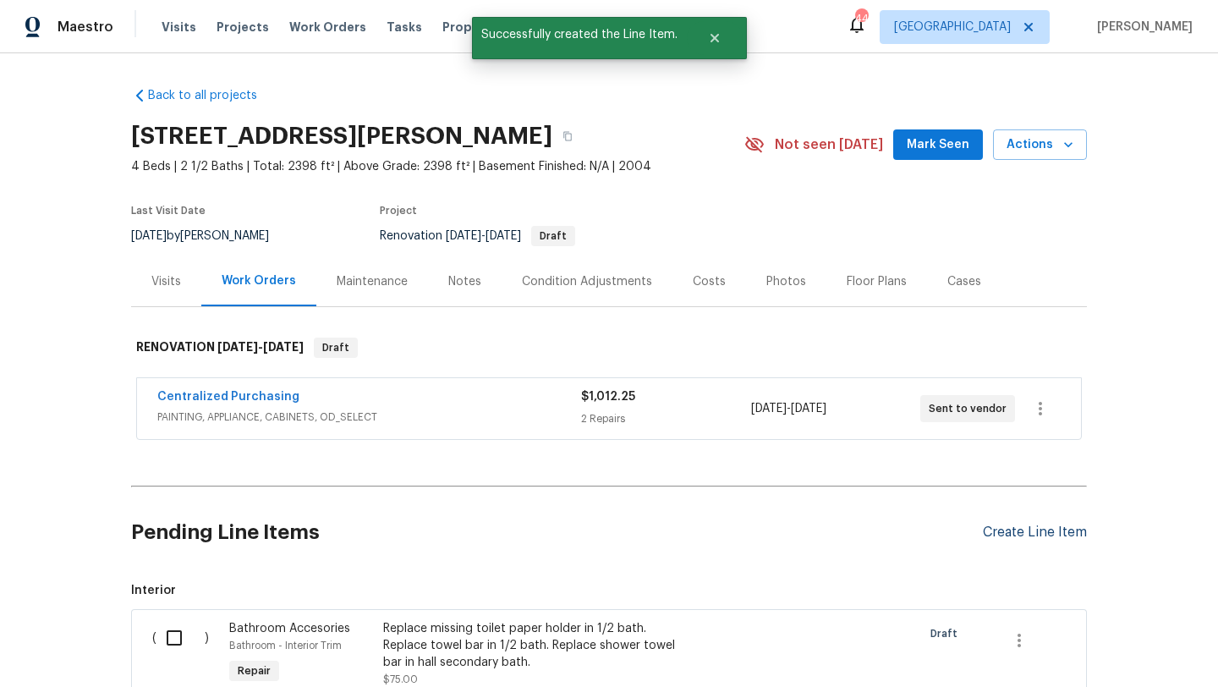
click at [1001, 531] on div "Create Line Item" at bounding box center [1035, 532] width 104 height 16
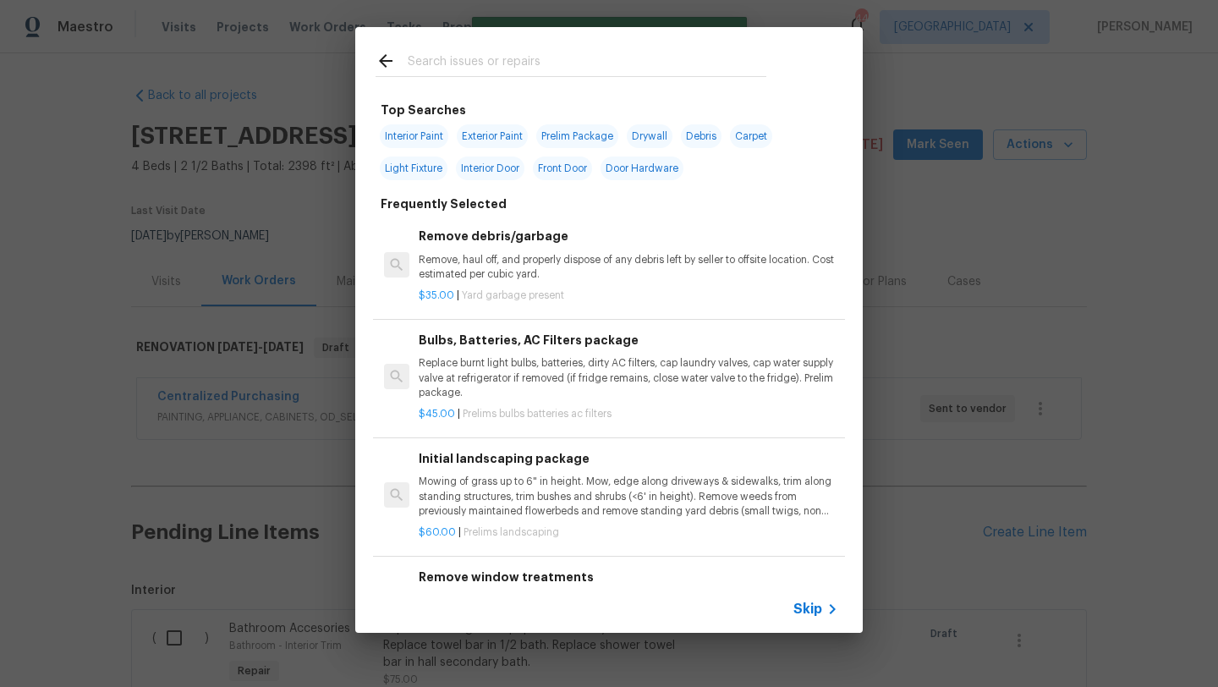
click at [443, 59] on input "text" at bounding box center [587, 63] width 359 height 25
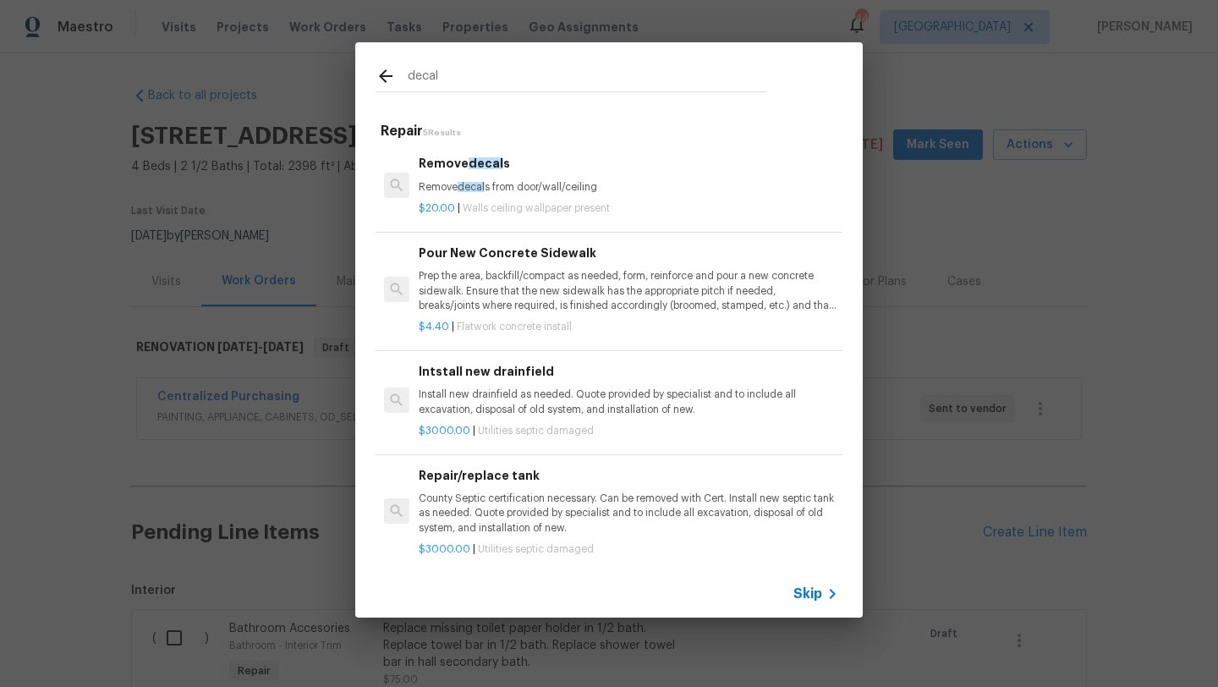
type input "decal"
click at [489, 169] on span "decal" at bounding box center [485, 163] width 35 height 12
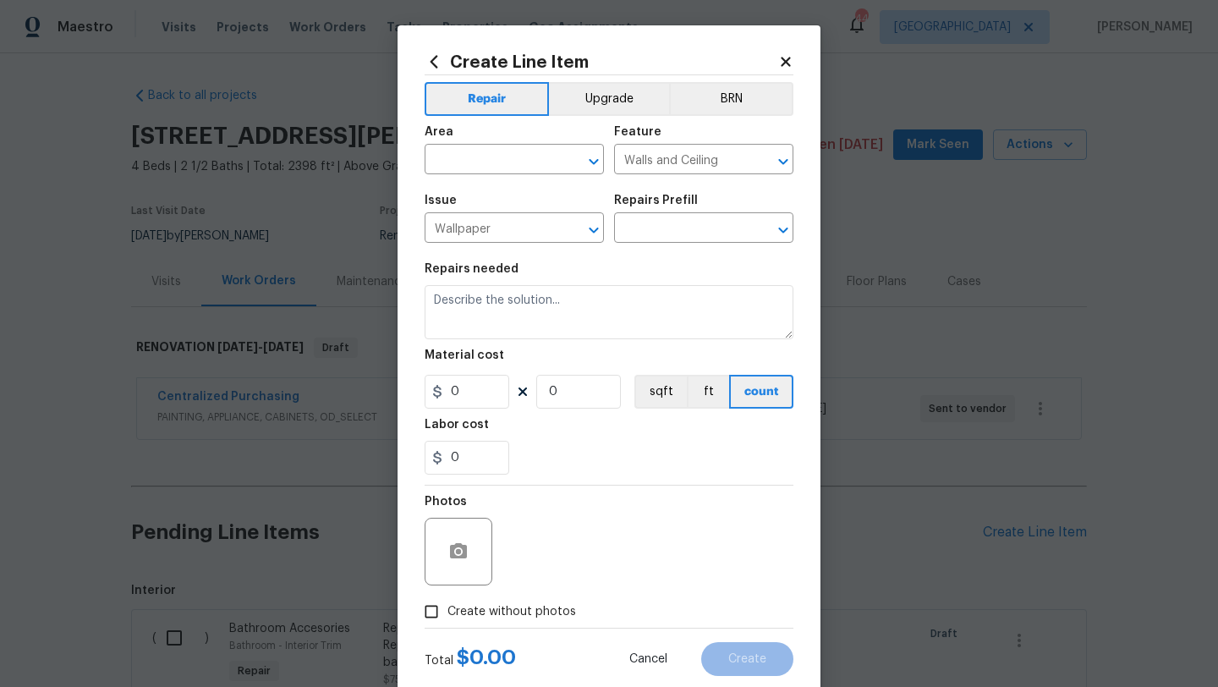
type input "Remove decals $20.00"
type textarea "Remove decals from door/wall/ceiling"
type input "20"
type input "1"
click at [494, 167] on input "text" at bounding box center [491, 161] width 132 height 26
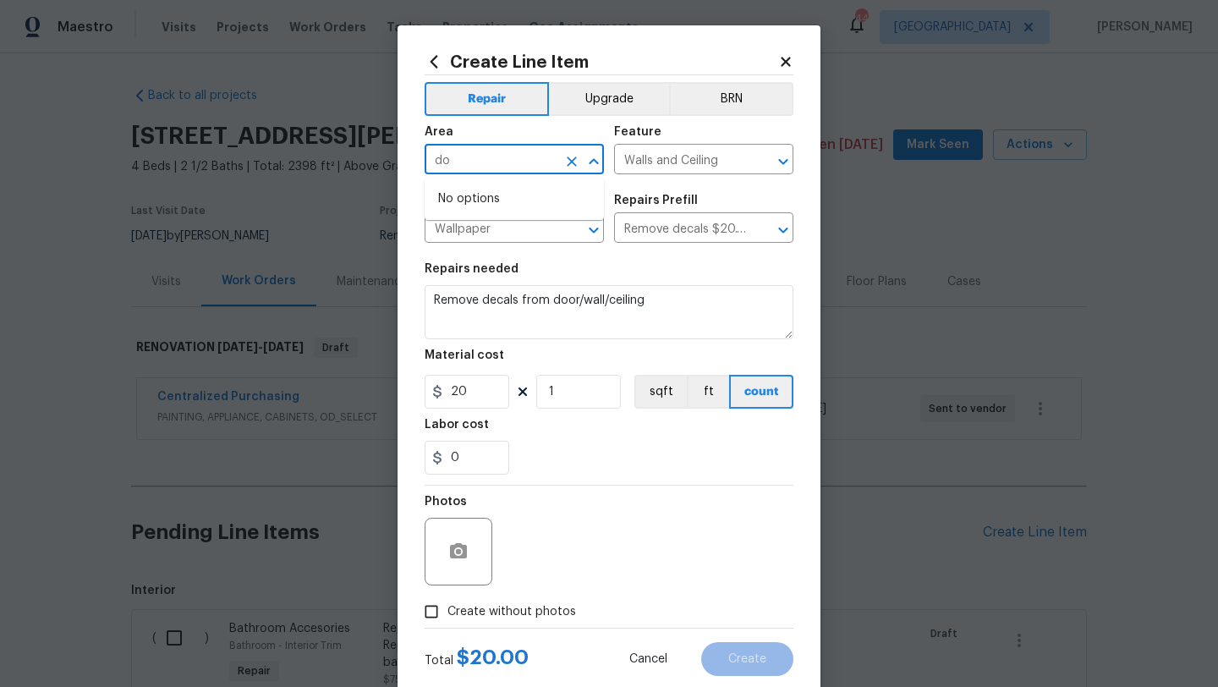
type input "d"
click at [474, 205] on li "Back" at bounding box center [514, 199] width 179 height 28
type input "Back"
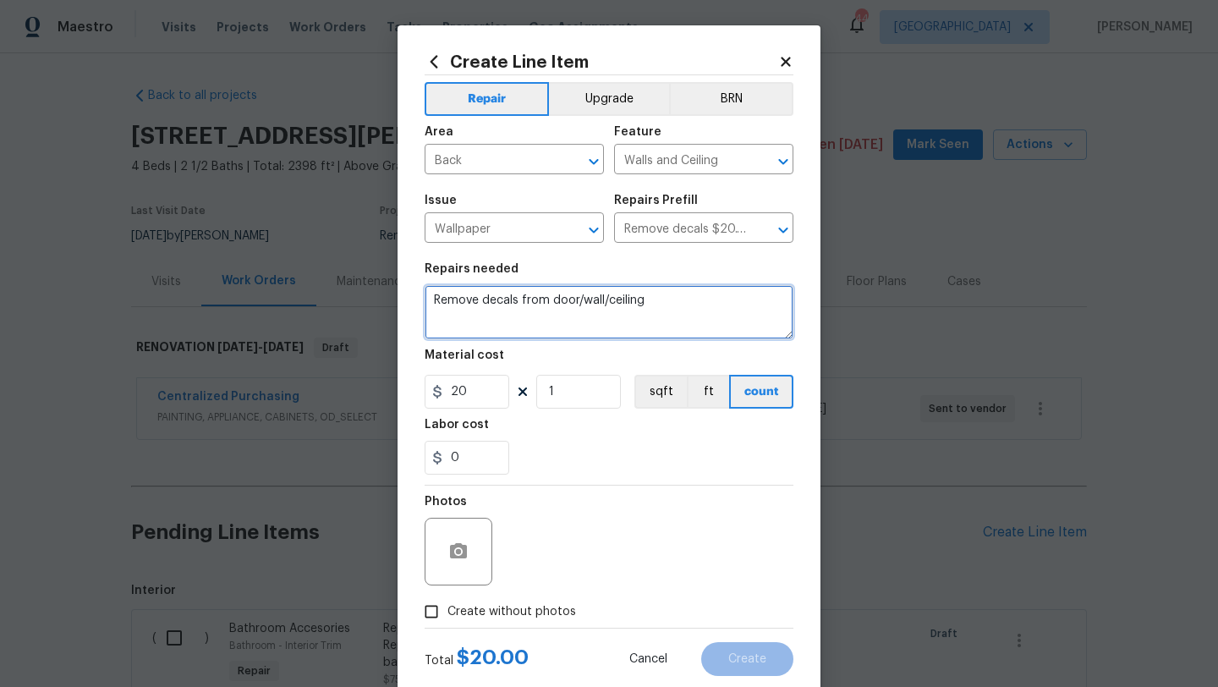
drag, startPoint x: 667, startPoint y: 309, endPoint x: 577, endPoint y: 302, distance: 90.7
click at [577, 302] on textarea "Remove decals from door/wall/ceiling" at bounding box center [609, 312] width 369 height 54
type textarea "Remove decals from door to patio"
click at [544, 612] on span "Create without photos" at bounding box center [511, 612] width 129 height 18
click at [447, 612] on input "Create without photos" at bounding box center [431, 611] width 32 height 32
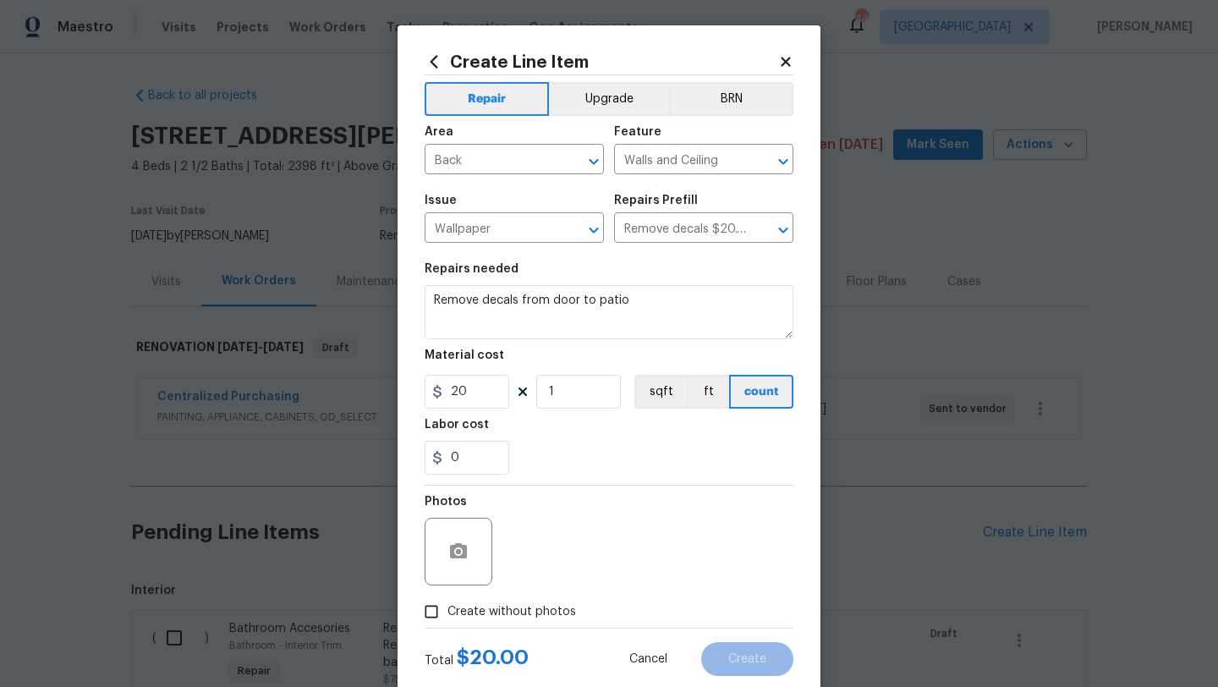
checkbox input "true"
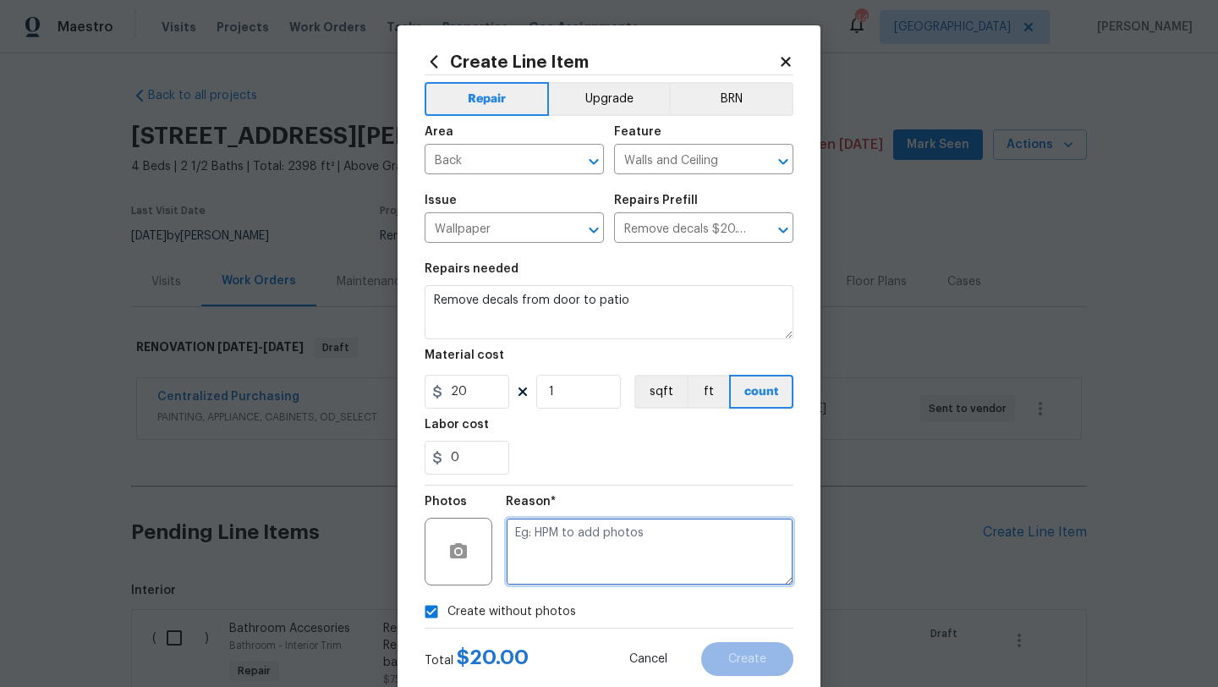
click at [556, 584] on textarea at bounding box center [650, 552] width 288 height 68
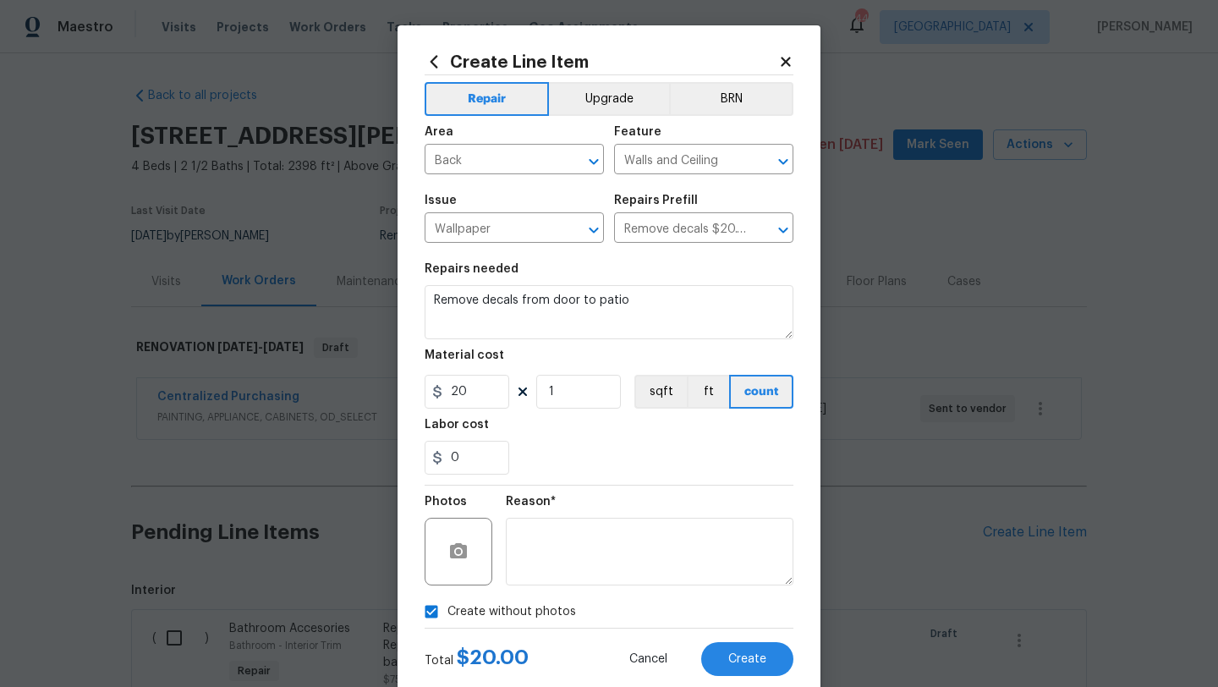
click at [722, 635] on div "Total $ 20.00 Cancel Create" at bounding box center [609, 651] width 369 height 47
click at [722, 648] on button "Create" at bounding box center [747, 659] width 92 height 34
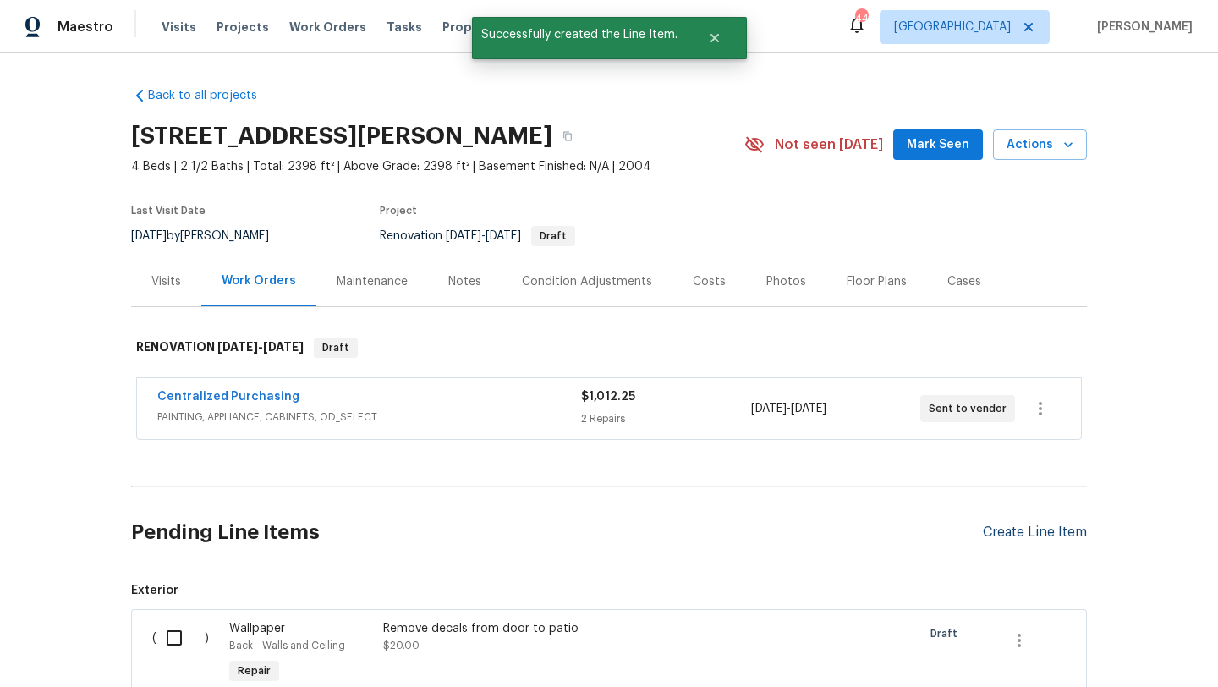
click at [999, 534] on div "Create Line Item" at bounding box center [1035, 532] width 104 height 16
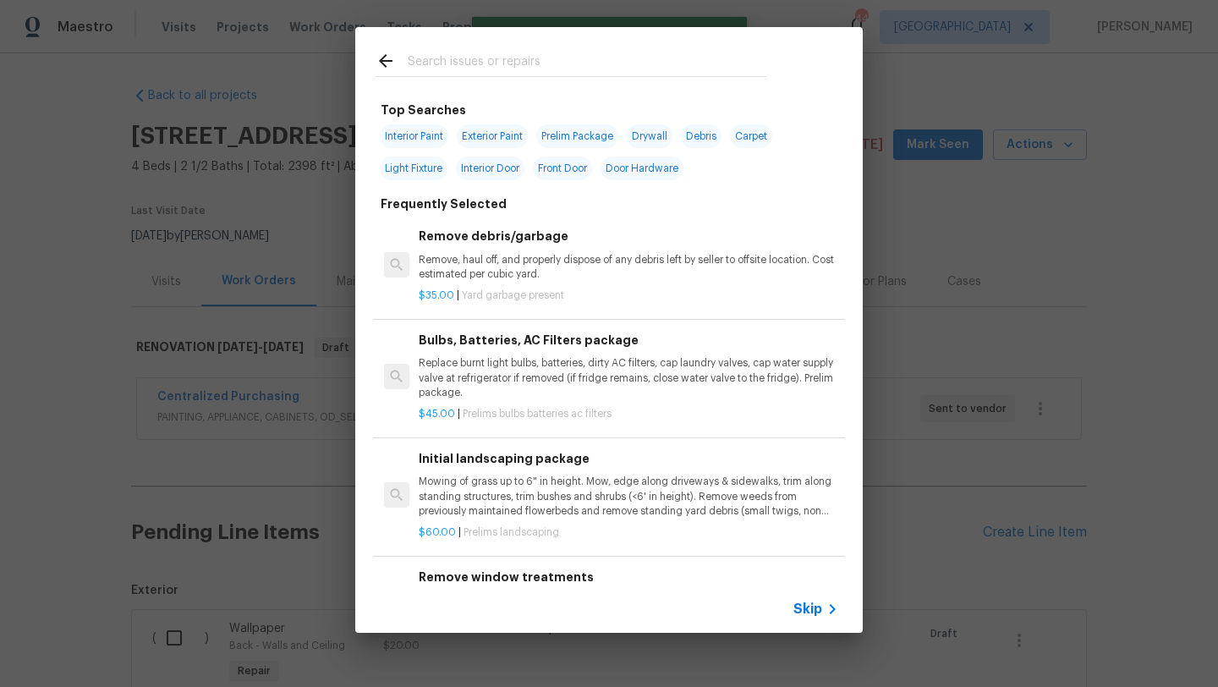
click at [523, 59] on input "text" at bounding box center [587, 63] width 359 height 25
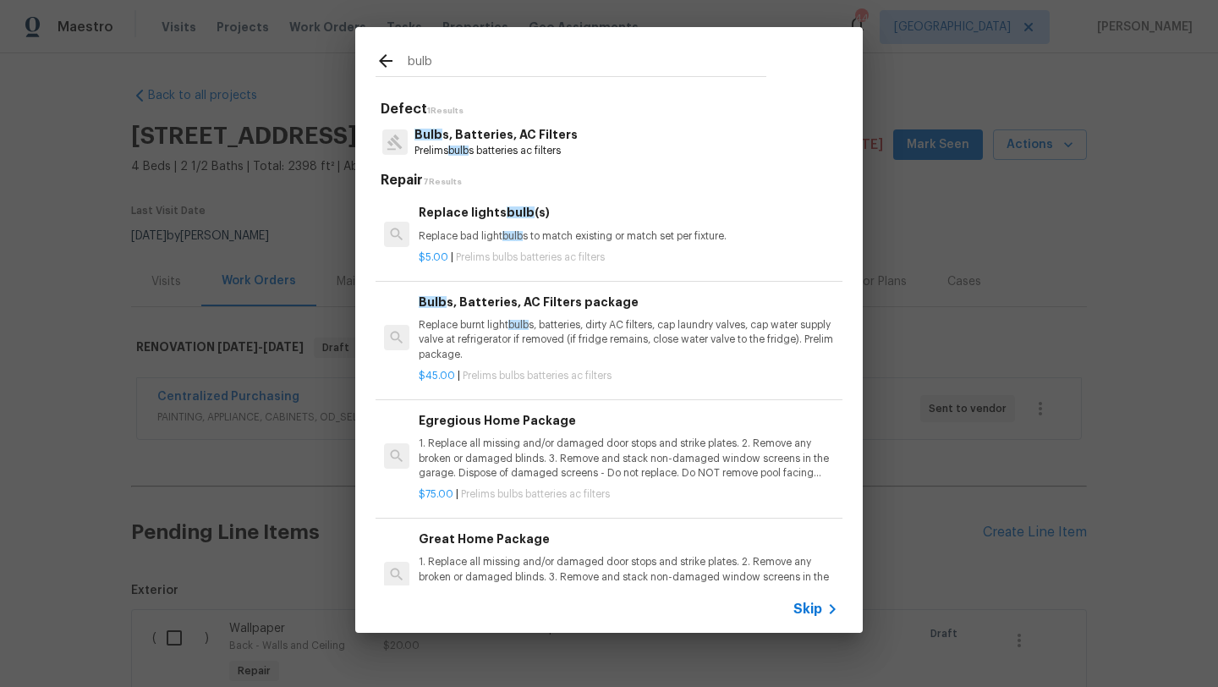
type input "bulb"
click at [505, 435] on div "Egregious Home Package 1. Replace all missing and/or damaged door stops and str…" at bounding box center [628, 445] width 419 height 69
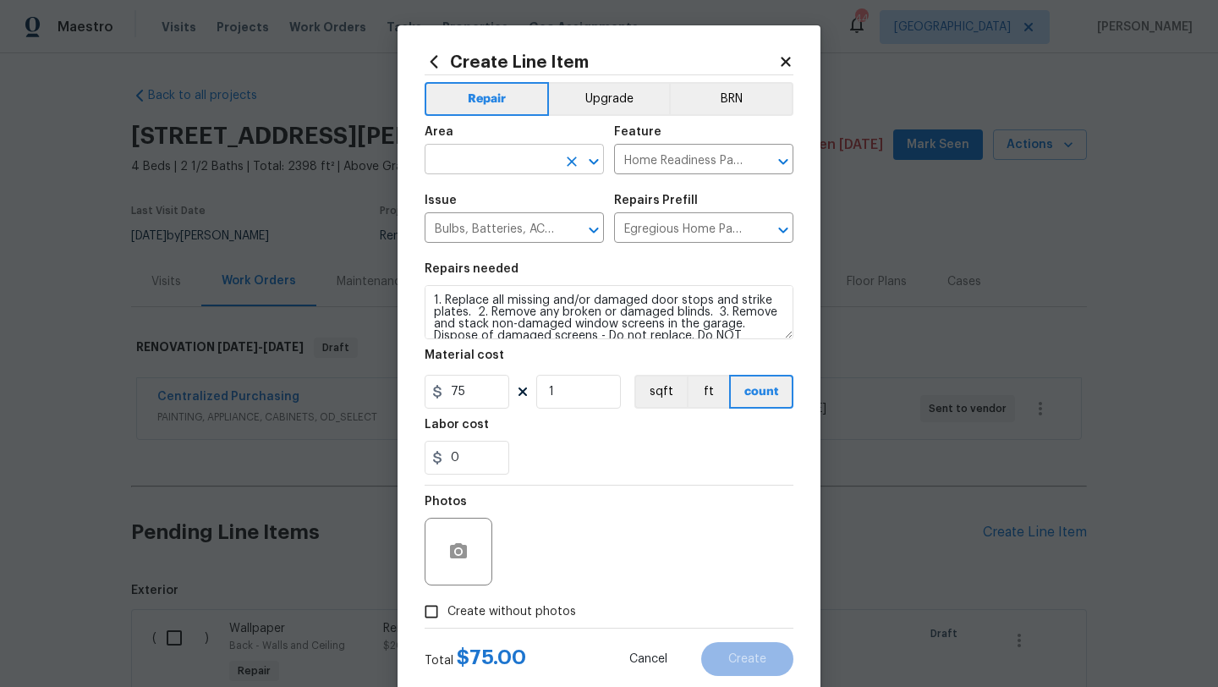
click at [499, 162] on input "text" at bounding box center [491, 161] width 132 height 26
click at [503, 226] on li "Interior Overall" at bounding box center [514, 227] width 179 height 28
type input "Interior Overall"
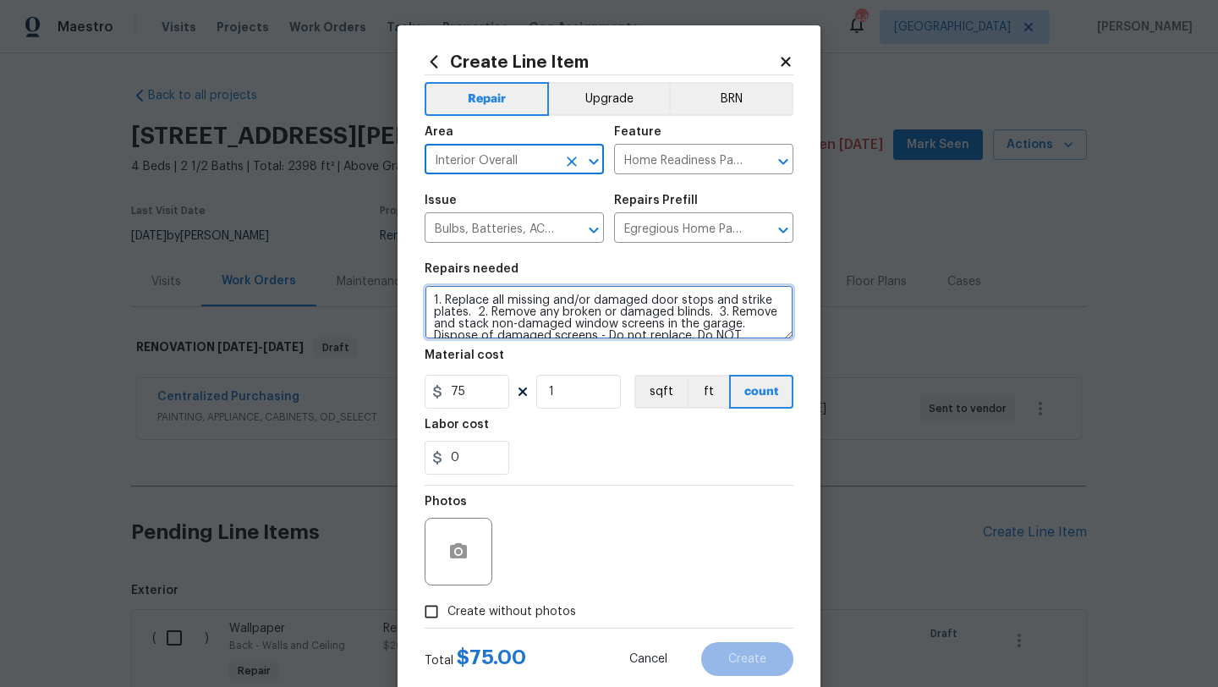
click at [430, 297] on textarea "1. Replace all missing and/or damaged door stops and strike plates. 2. Remove a…" at bounding box center [609, 312] width 369 height 54
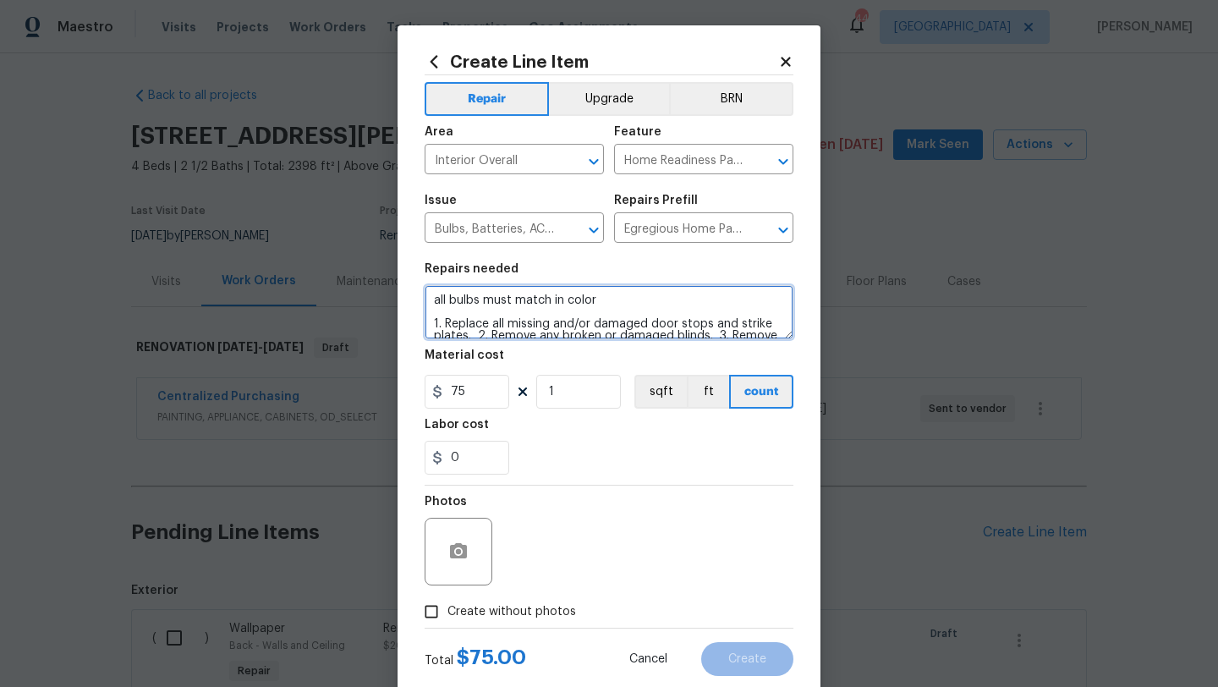
type textarea "all bulbs must match in color 1. Replace all missing and/or damaged door stops …"
click at [486, 609] on span "Create without photos" at bounding box center [511, 612] width 129 height 18
click at [447, 609] on input "Create without photos" at bounding box center [431, 611] width 32 height 32
checkbox input "true"
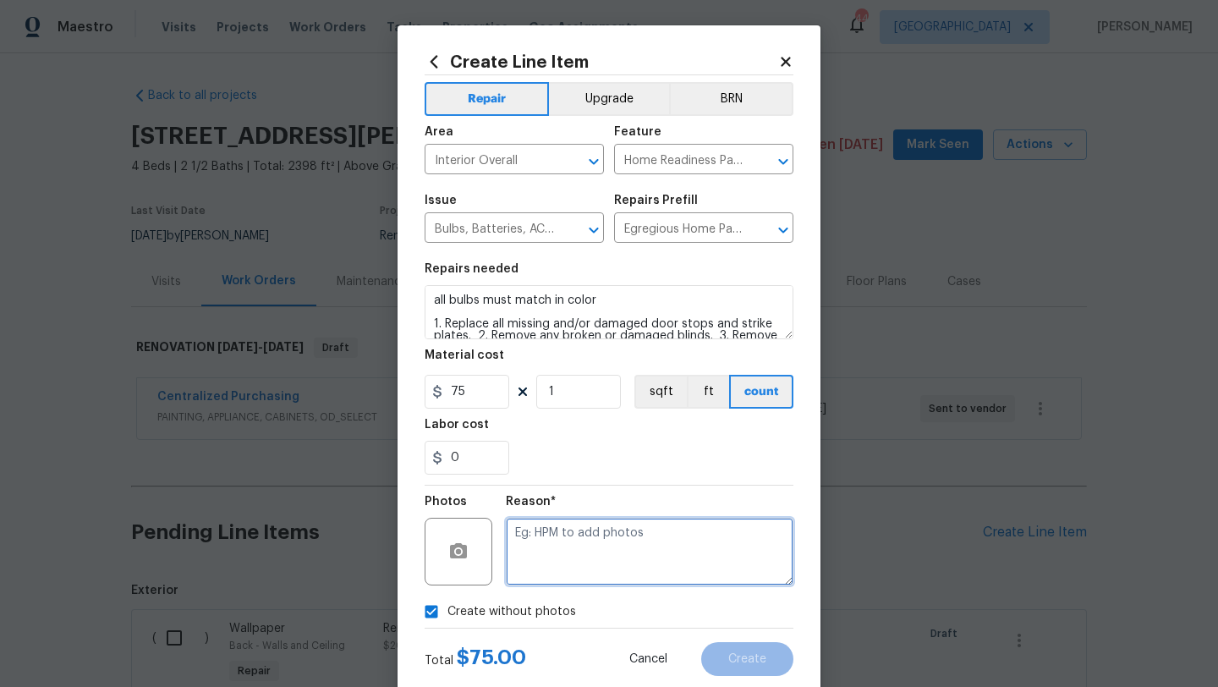
click at [554, 566] on textarea at bounding box center [650, 552] width 288 height 68
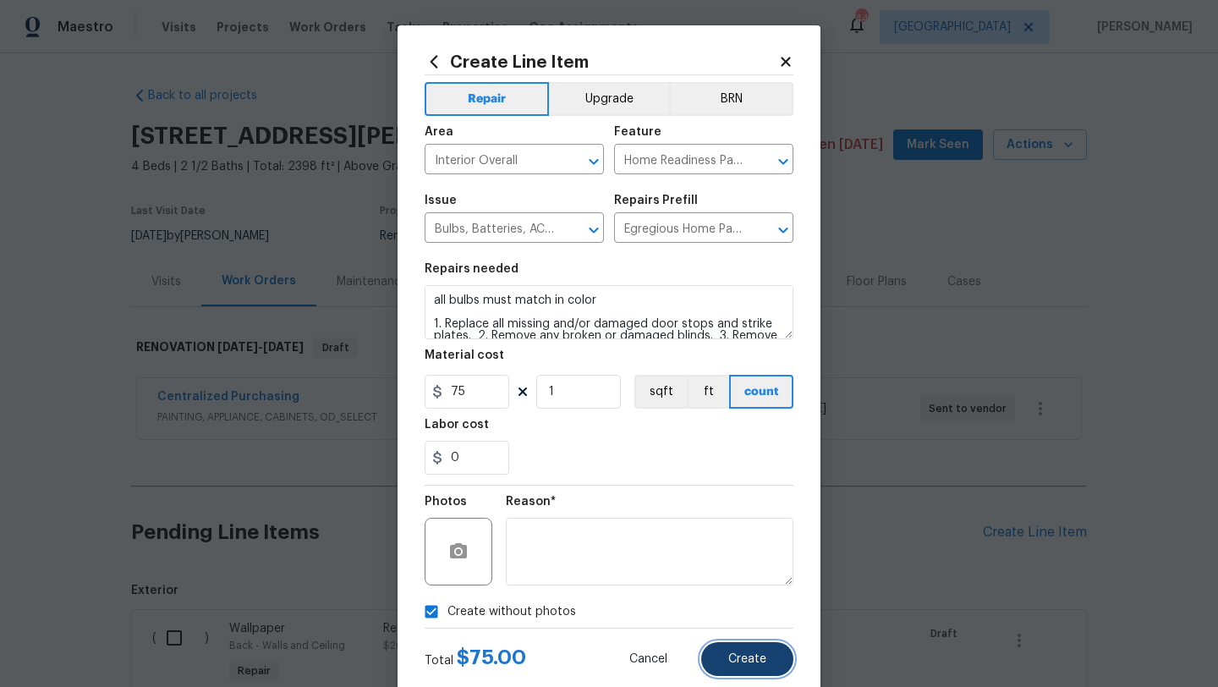
click at [750, 670] on button "Create" at bounding box center [747, 659] width 92 height 34
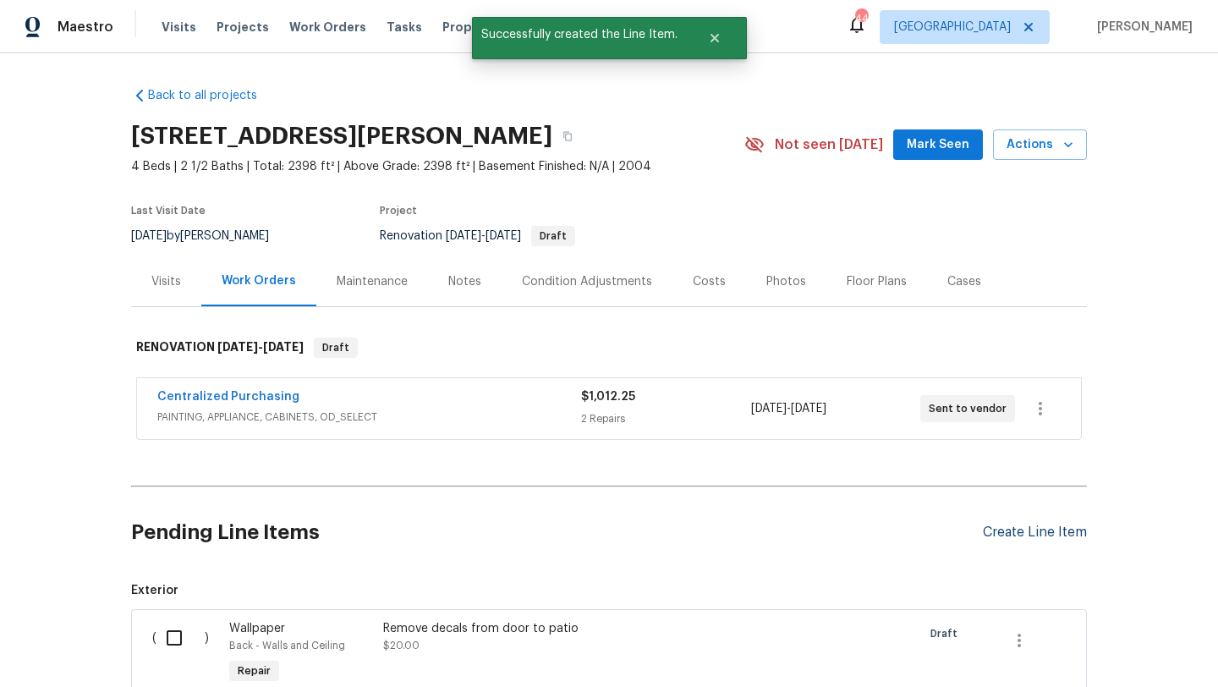
click at [994, 534] on div "Create Line Item" at bounding box center [1035, 532] width 104 height 16
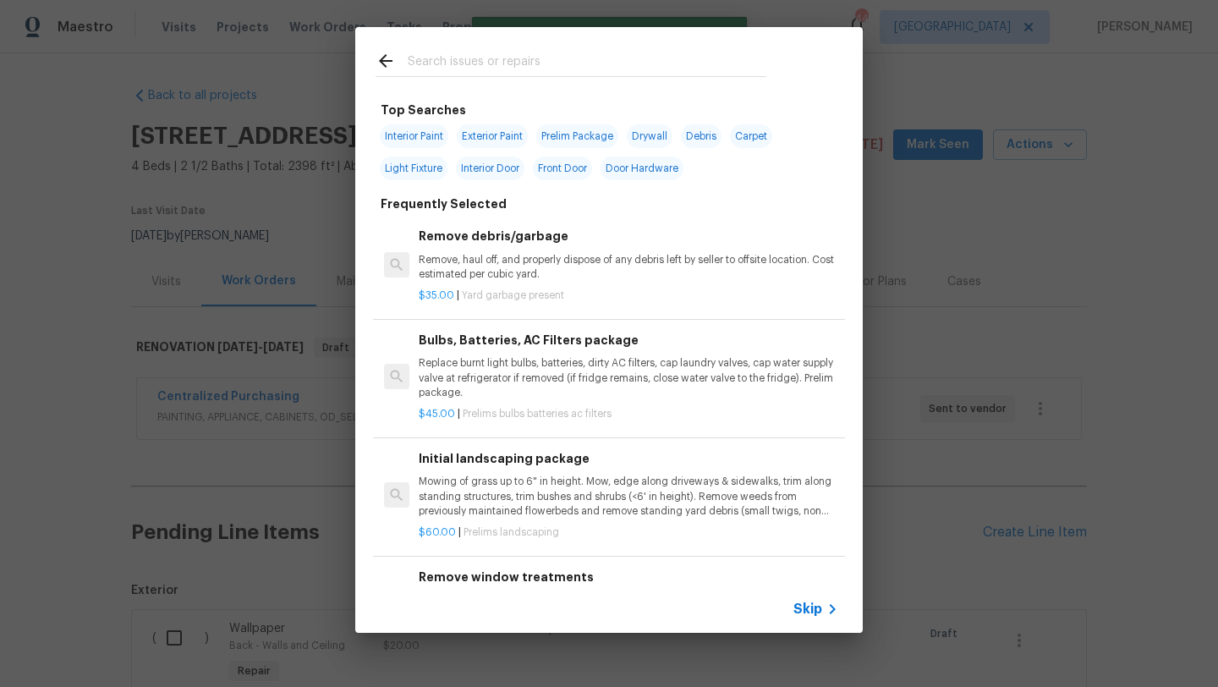
click at [484, 74] on input "text" at bounding box center [587, 63] width 359 height 25
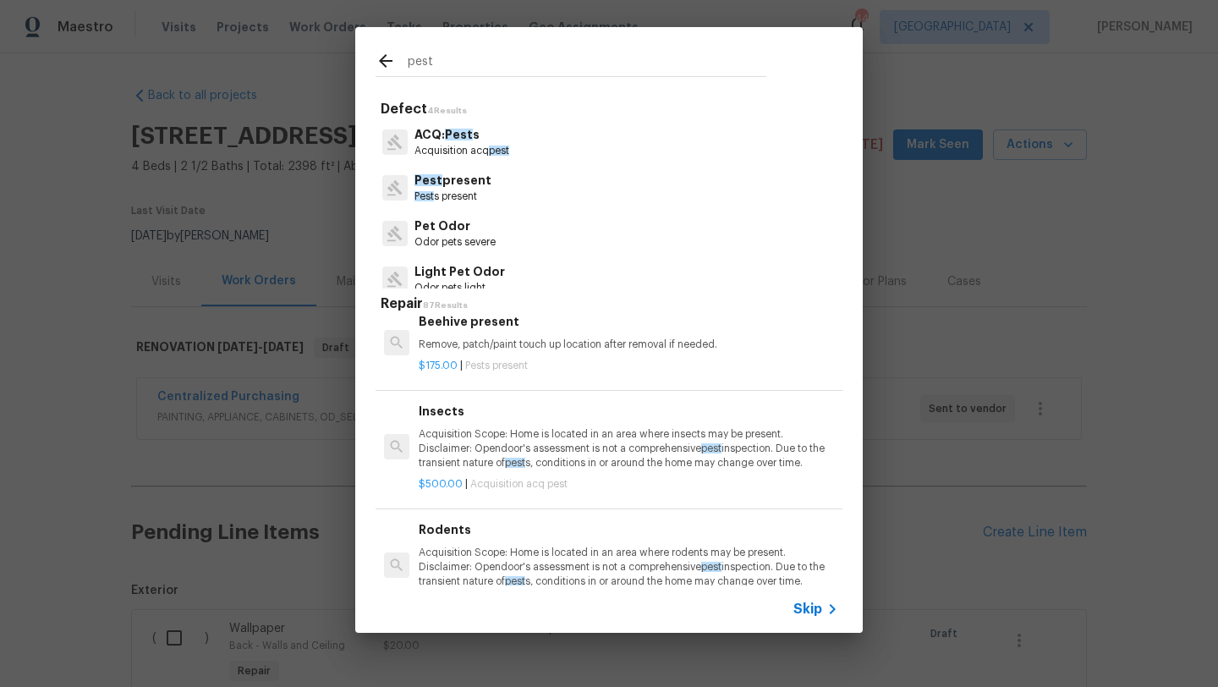
scroll to position [606, 0]
type input "pest"
click at [517, 332] on h6 "Beehive present" at bounding box center [628, 324] width 419 height 19
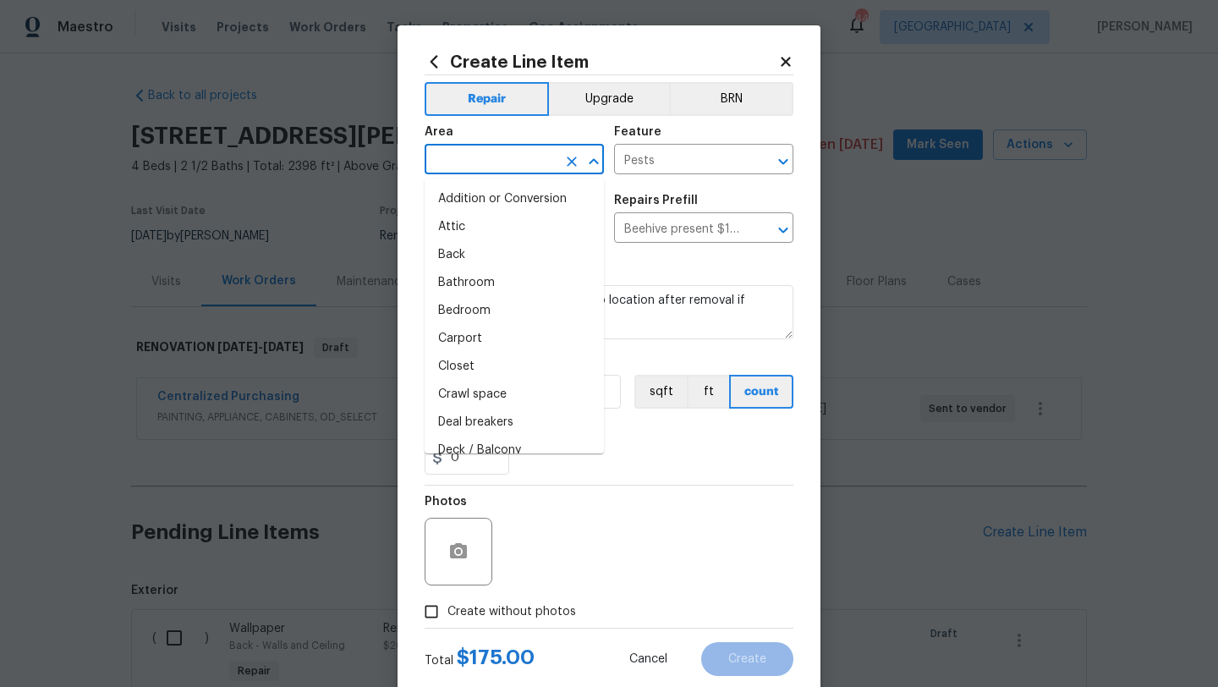
click at [490, 157] on input "text" at bounding box center [491, 161] width 132 height 26
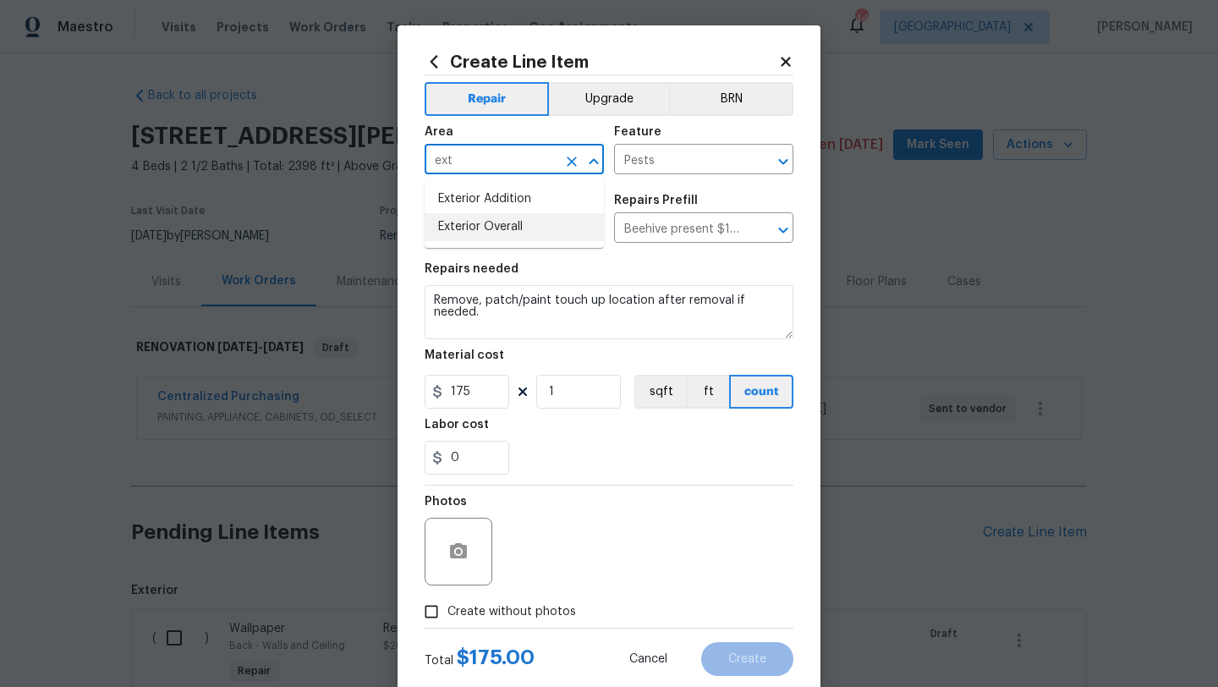
click at [500, 226] on li "Exterior Overall" at bounding box center [514, 227] width 179 height 28
type input "Exterior Overall"
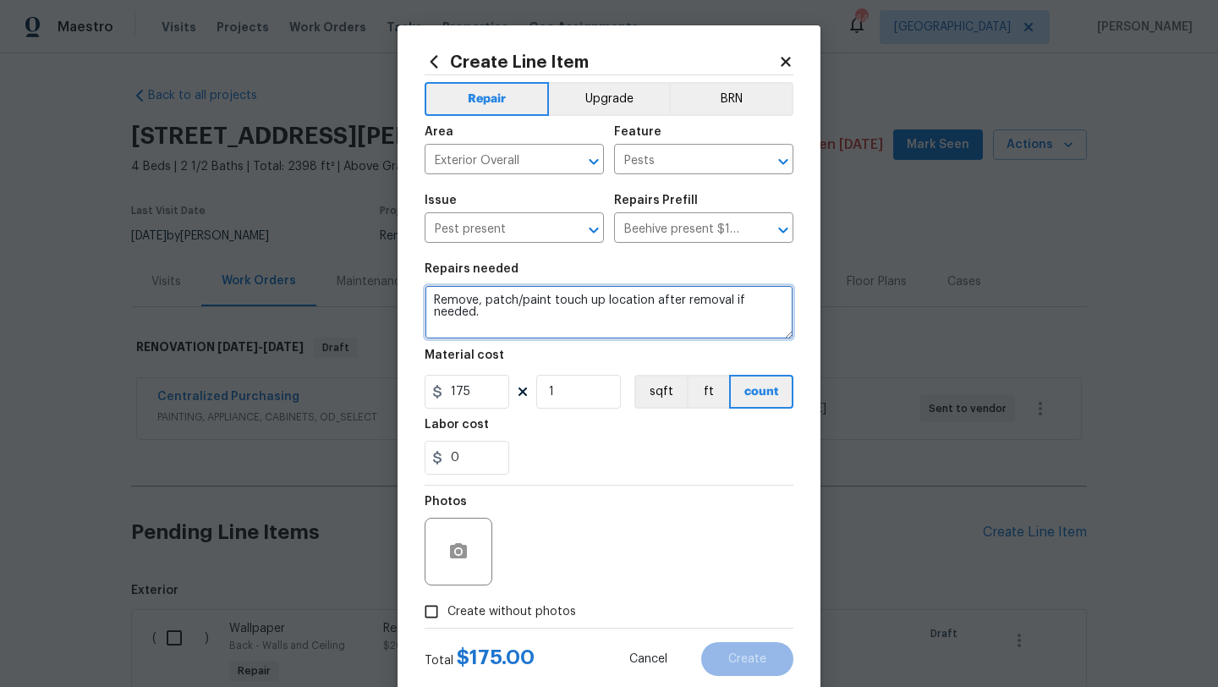
drag, startPoint x: 499, startPoint y: 322, endPoint x: 416, endPoint y: 285, distance: 90.8
click at [416, 285] on div "Create Line Item Repair Upgrade BRN Area Exterior Overall ​ Feature Pests ​ Iss…" at bounding box center [608, 363] width 423 height 677
type textarea "remove all wasp nests from eaves"
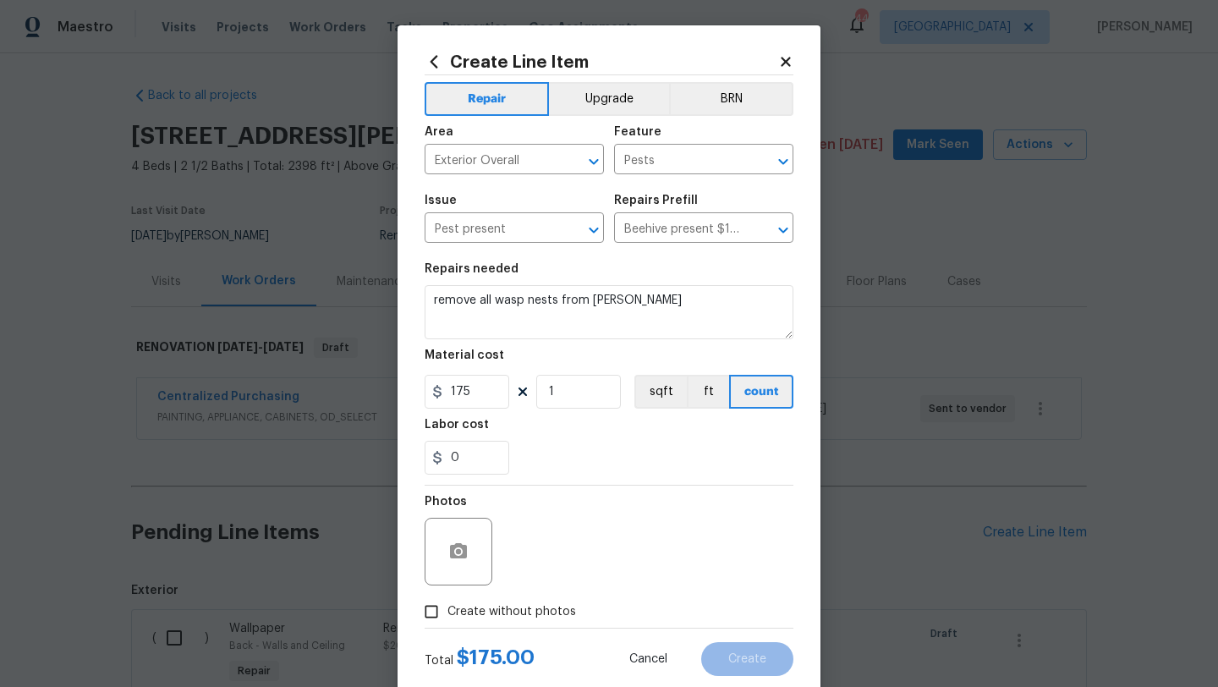
click at [485, 612] on span "Create without photos" at bounding box center [511, 612] width 129 height 18
click at [447, 612] on input "Create without photos" at bounding box center [431, 611] width 32 height 32
checkbox input "true"
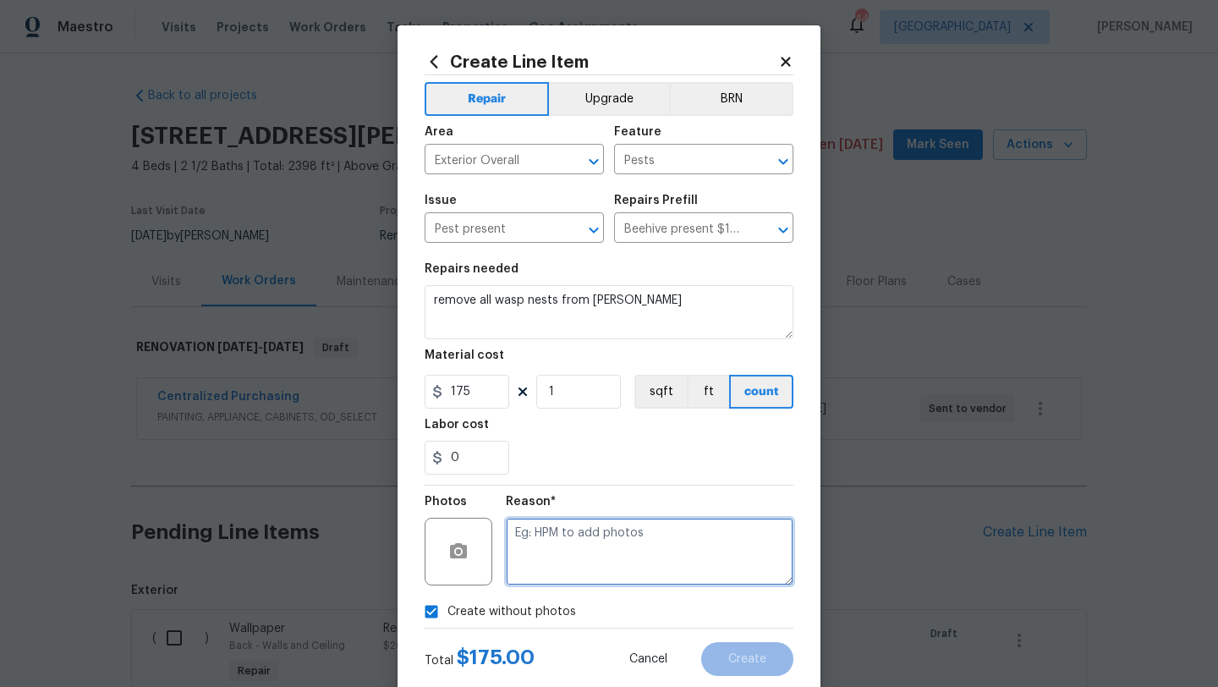
click at [540, 558] on textarea at bounding box center [650, 552] width 288 height 68
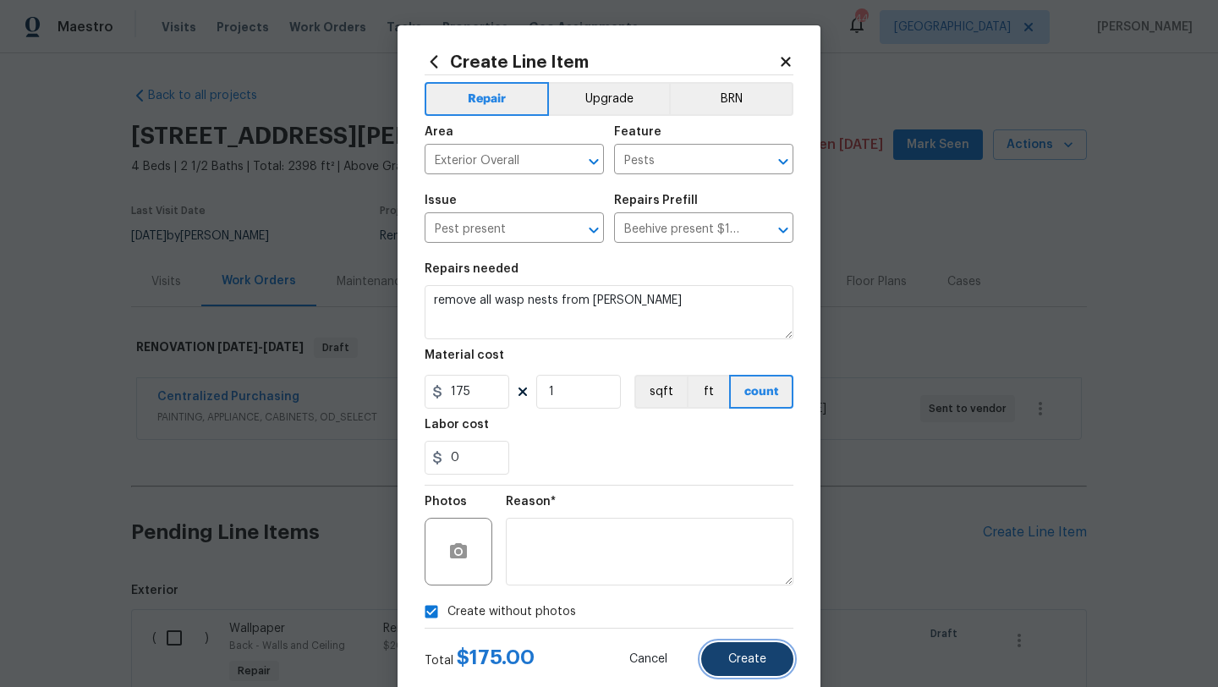
click at [715, 648] on button "Create" at bounding box center [747, 659] width 92 height 34
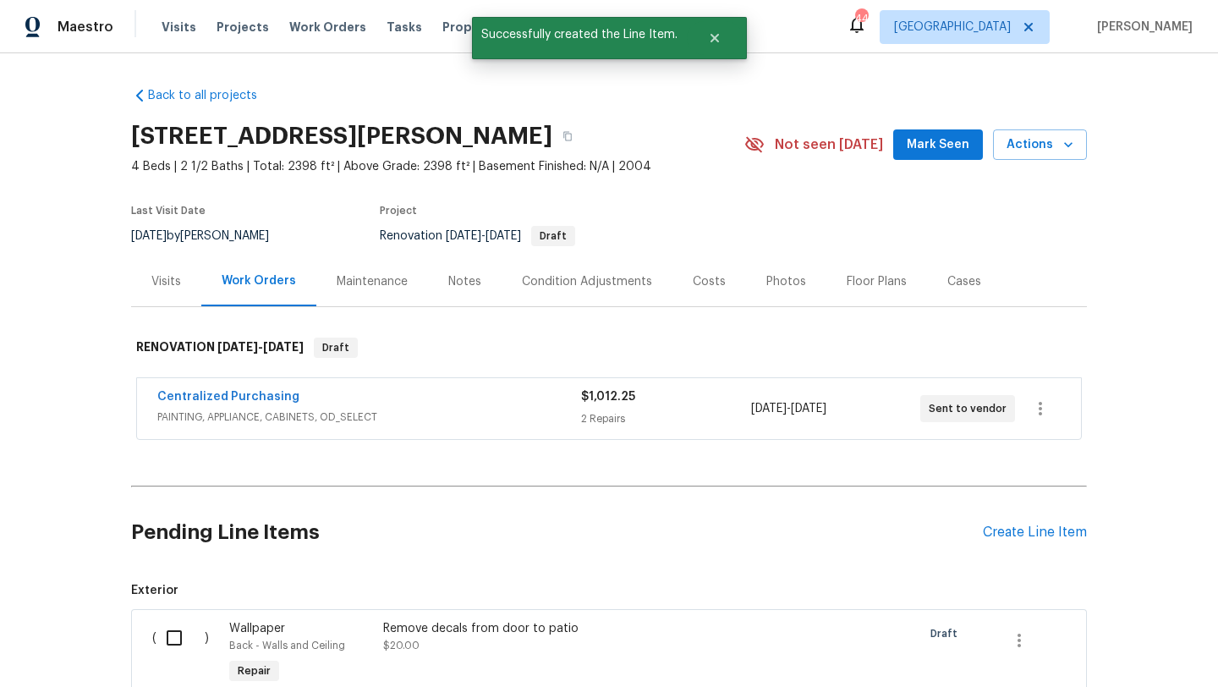
click at [994, 531] on div "Create Line Item" at bounding box center [1035, 532] width 104 height 16
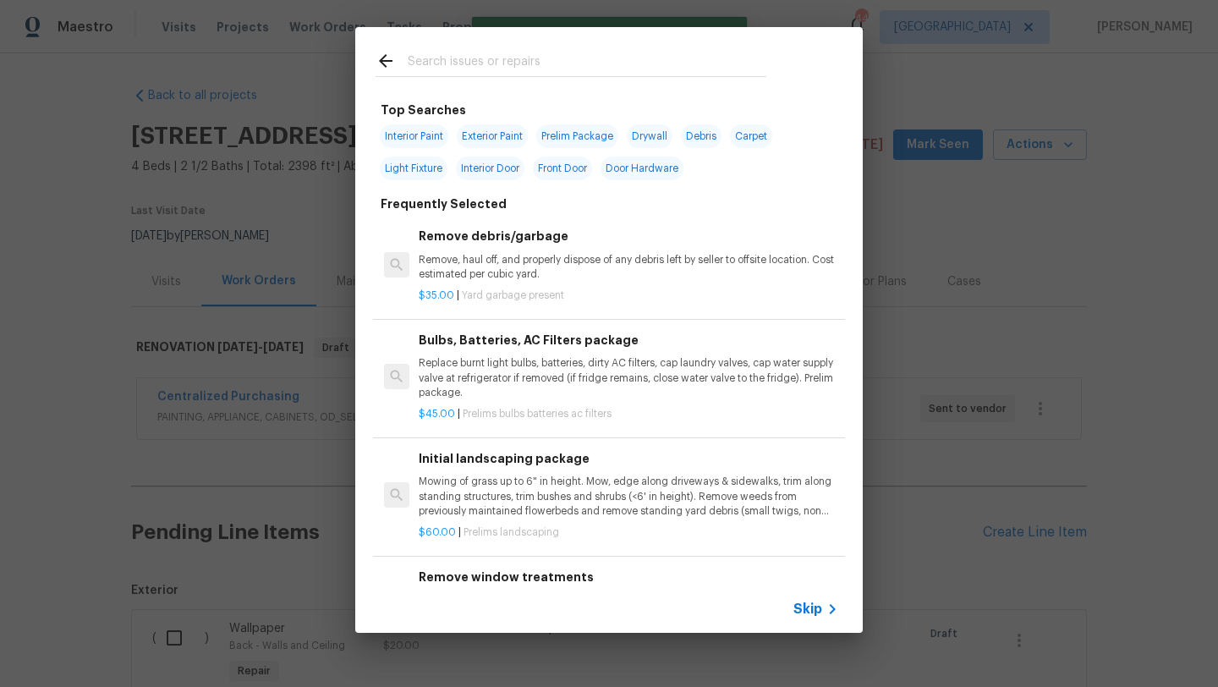
click at [513, 67] on input "text" at bounding box center [587, 63] width 359 height 25
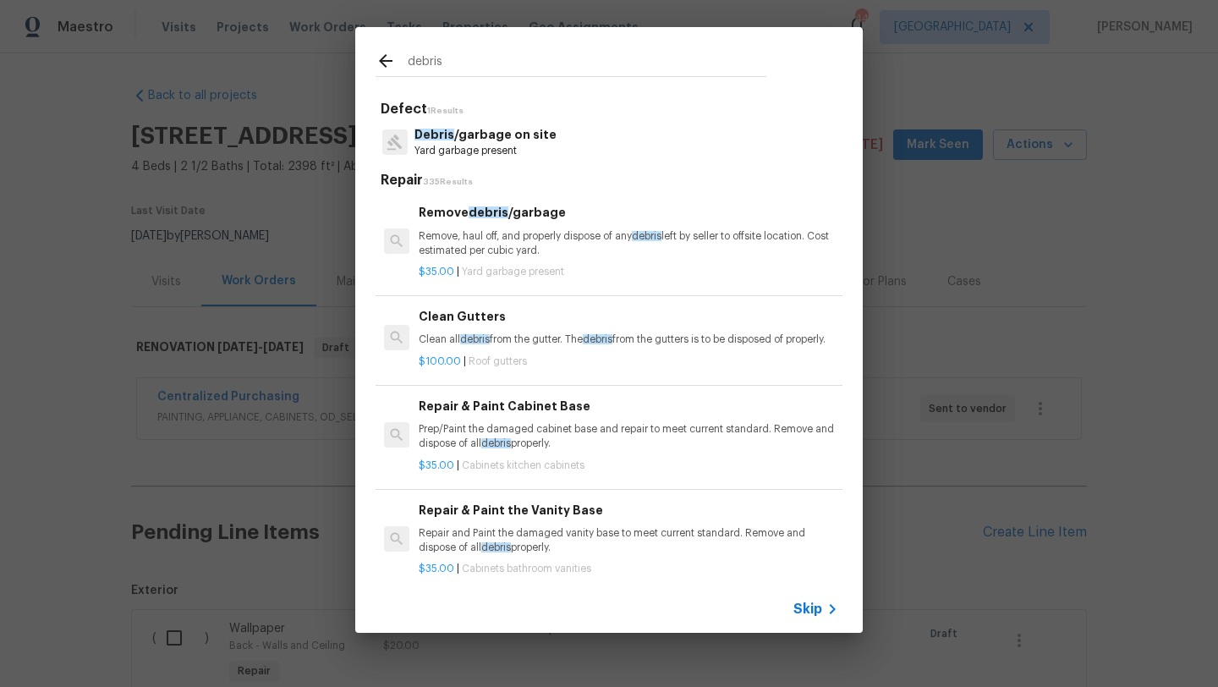
type input "debris"
click at [554, 232] on p "Remove, haul off, and properly dispose of any debris left by seller to offsite …" at bounding box center [628, 243] width 419 height 29
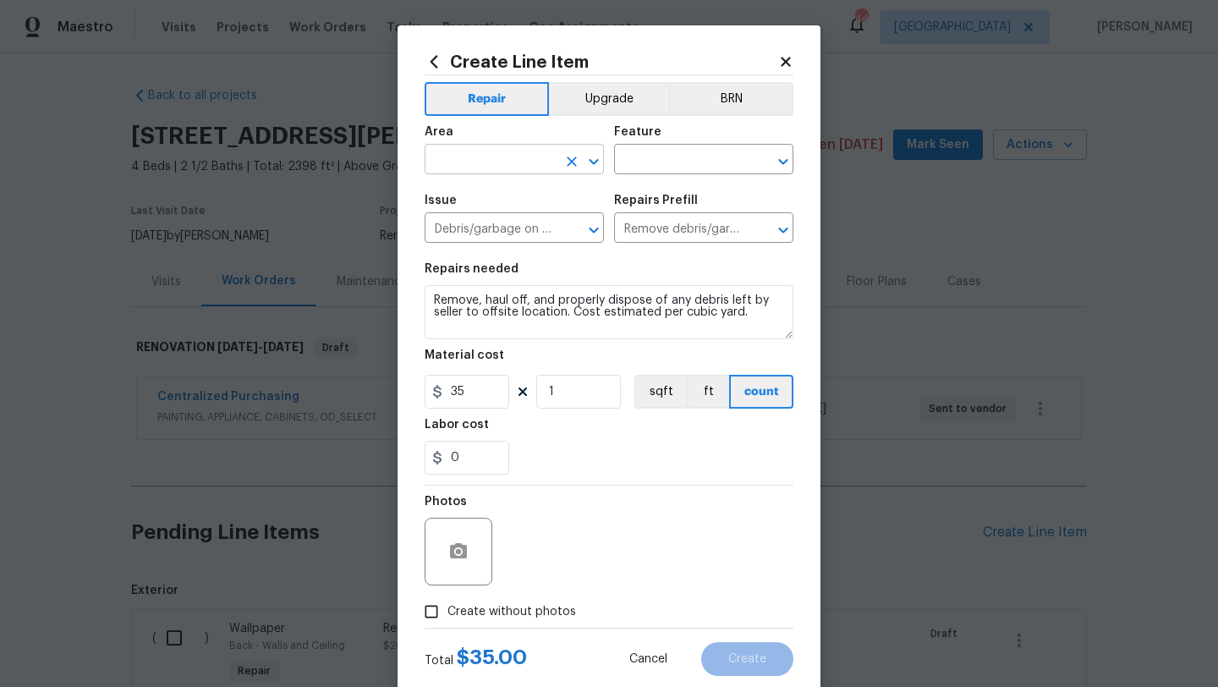
click at [508, 155] on input "text" at bounding box center [491, 161] width 132 height 26
click at [519, 227] on li "Exterior Overall" at bounding box center [514, 227] width 179 height 28
type input "Exterior Overall"
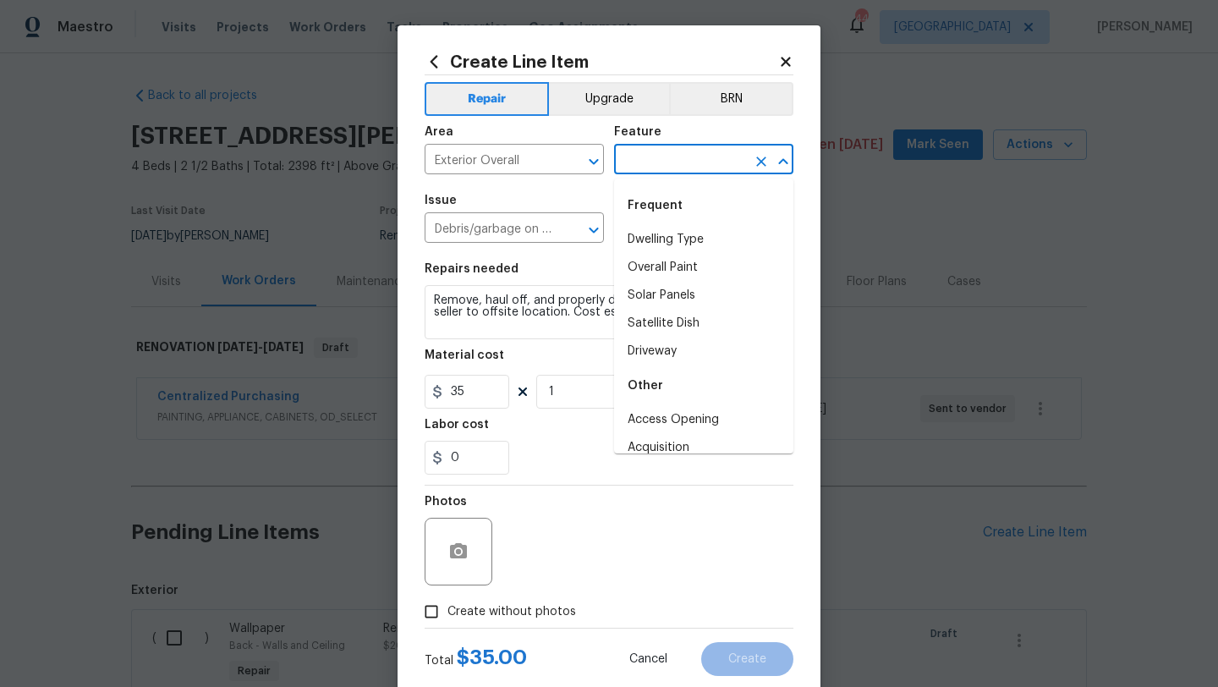
click at [648, 162] on input "text" at bounding box center [680, 161] width 132 height 26
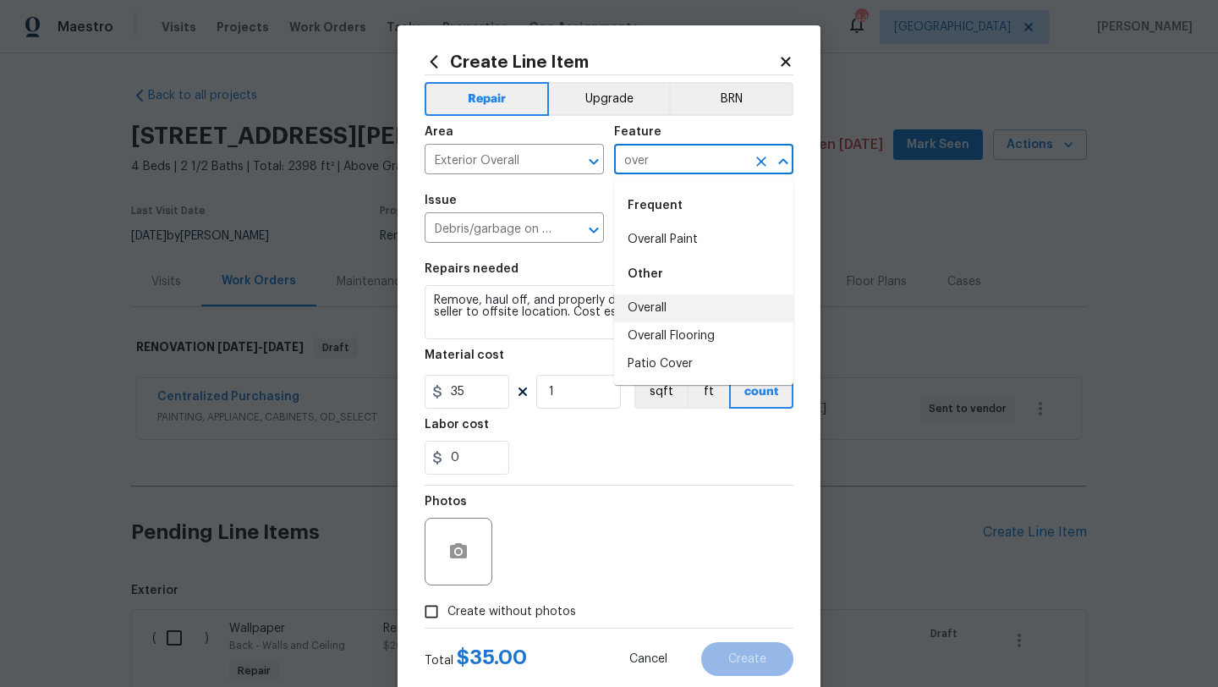
click at [658, 304] on li "Overall" at bounding box center [703, 308] width 179 height 28
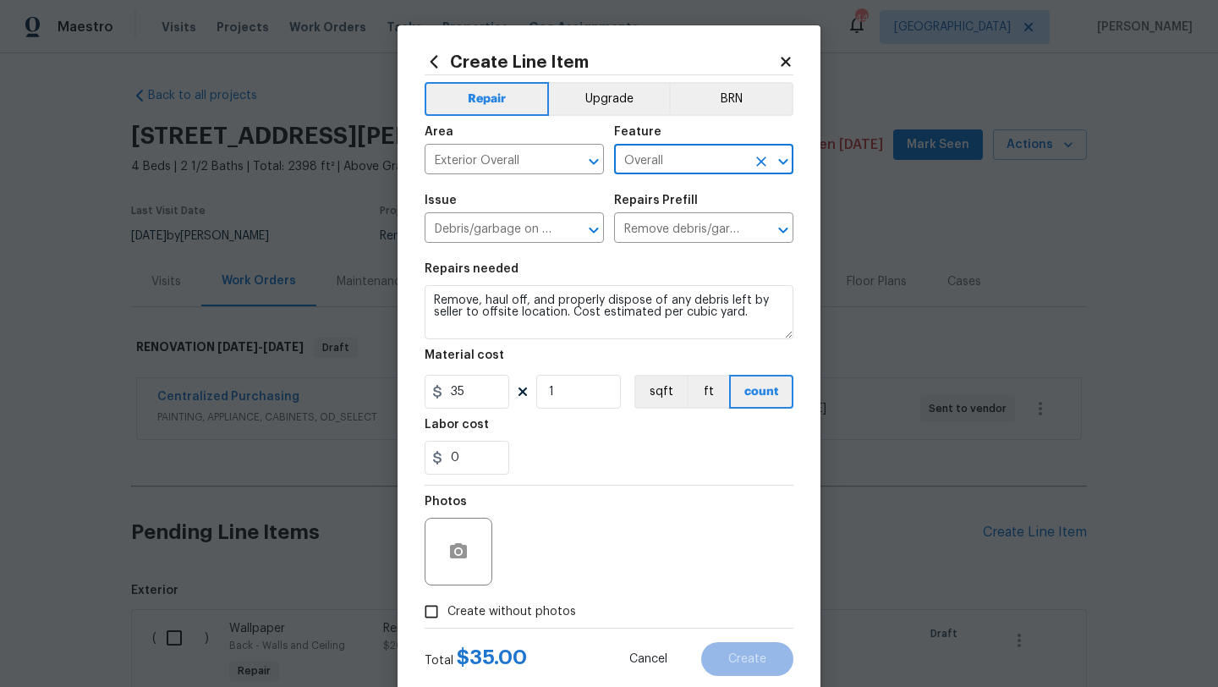
type input "Overall"
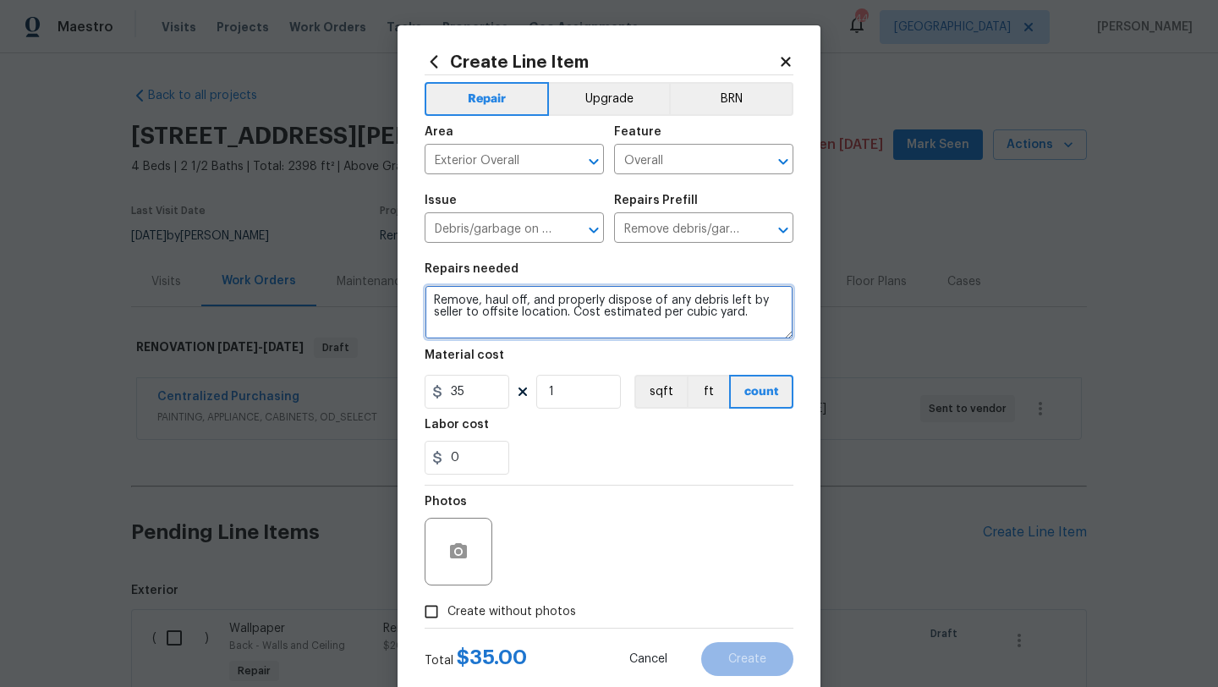
drag, startPoint x: 753, startPoint y: 319, endPoint x: 419, endPoint y: 290, distance: 336.1
click at [419, 290] on div "Create Line Item Repair Upgrade BRN Area Exterior Overall ​ Feature Overall ​ I…" at bounding box center [608, 363] width 423 height 677
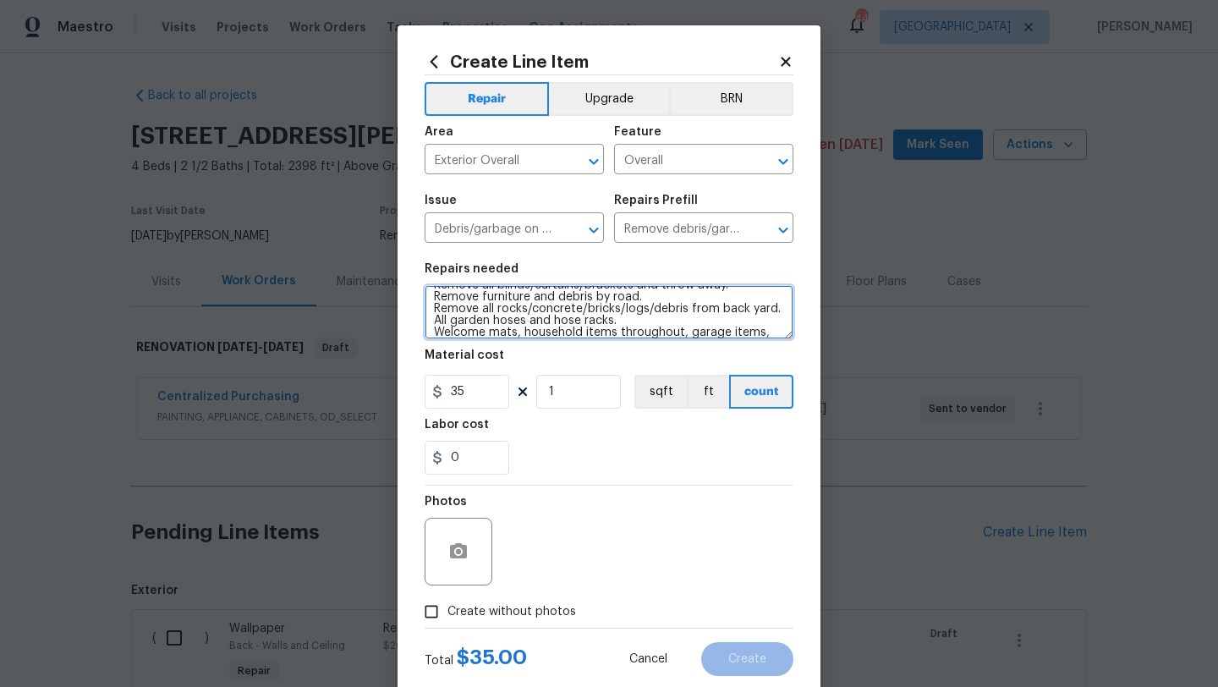
scroll to position [27, 0]
type textarea "Remove all blinds/curtains/brackets and throw away. Remove furniture and debris…"
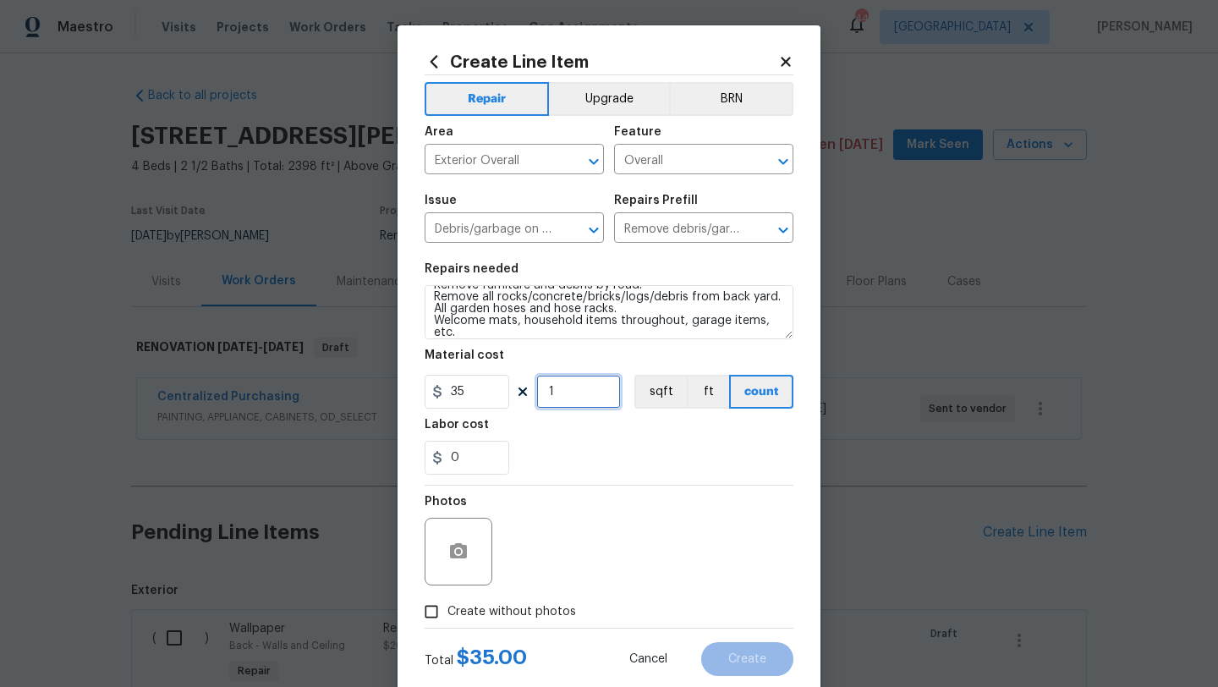
drag, startPoint x: 559, startPoint y: 392, endPoint x: 533, endPoint y: 392, distance: 26.2
click at [534, 392] on div "35 1 sqft ft count" at bounding box center [609, 392] width 369 height 34
type input "31"
drag, startPoint x: 459, startPoint y: 458, endPoint x: 434, endPoint y: 458, distance: 25.4
click at [434, 458] on div "0" at bounding box center [467, 458] width 85 height 34
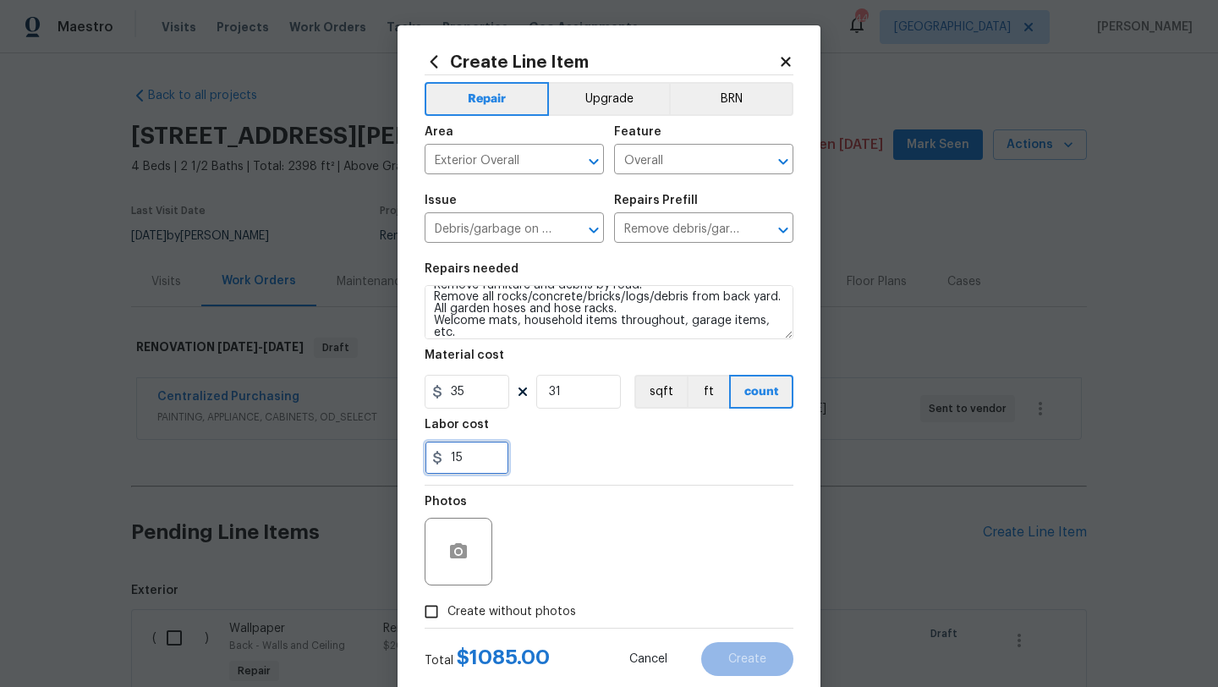
type input "15"
click at [584, 476] on section "Repairs needed Remove all blinds/curtains/brackets and throw away. Remove furni…" at bounding box center [609, 369] width 369 height 232
click at [511, 605] on span "Create without photos" at bounding box center [511, 612] width 129 height 18
click at [447, 605] on input "Create without photos" at bounding box center [431, 611] width 32 height 32
checkbox input "true"
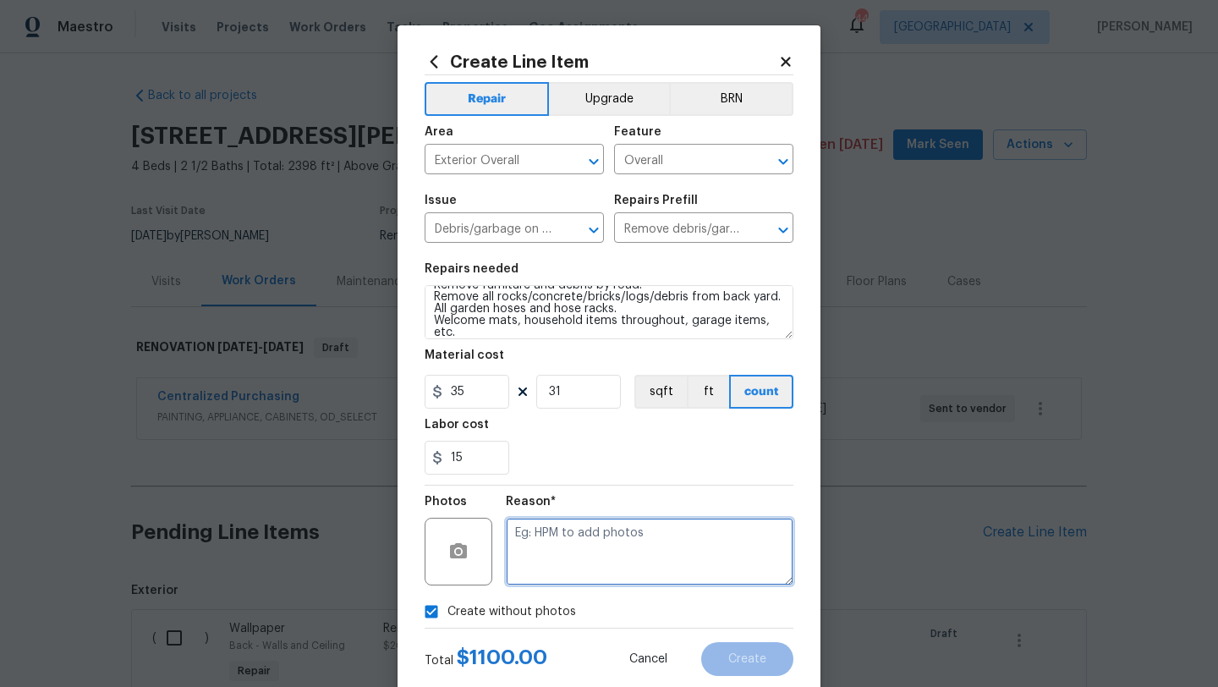
click at [551, 570] on textarea at bounding box center [650, 552] width 288 height 68
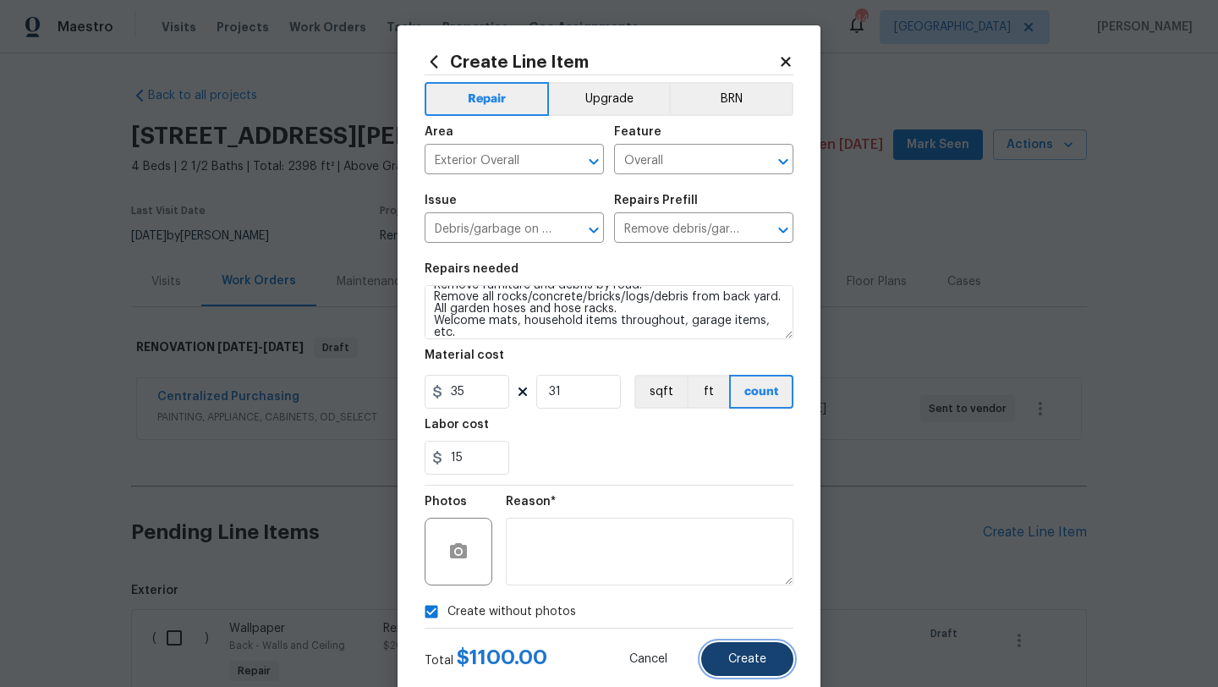
click at [753, 657] on span "Create" at bounding box center [747, 659] width 38 height 13
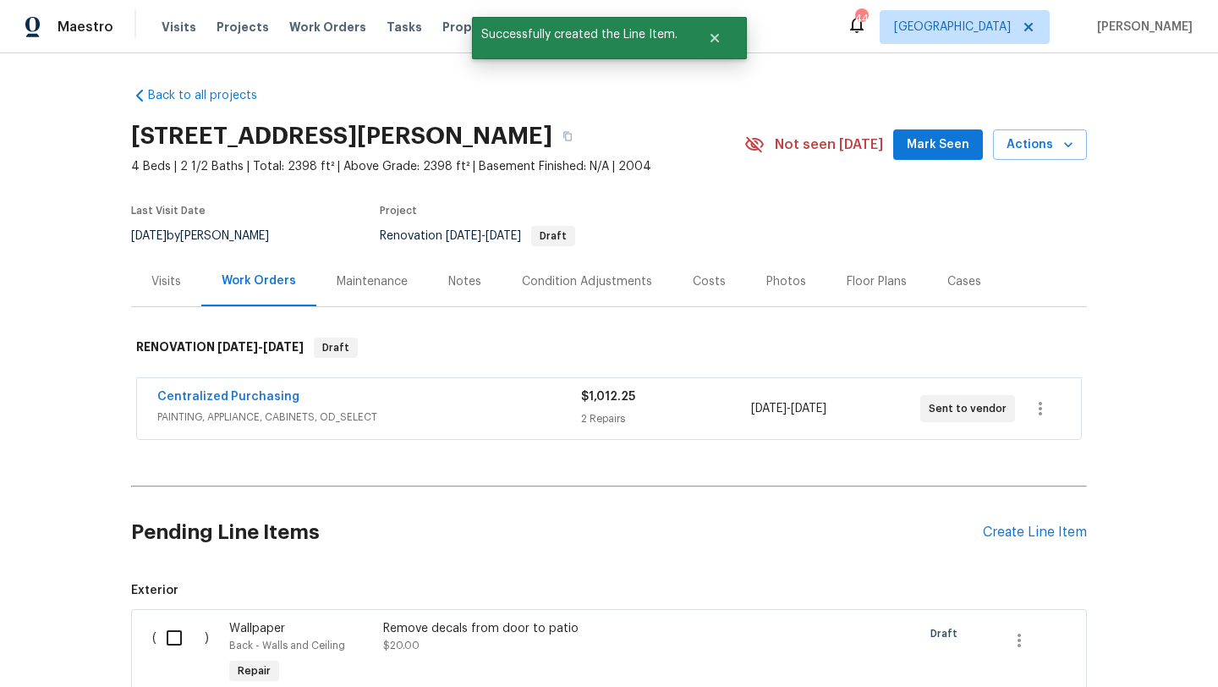
click at [1004, 523] on div "Pending Line Items Create Line Item" at bounding box center [609, 532] width 956 height 79
click at [1004, 532] on div "Create Line Item" at bounding box center [1035, 532] width 104 height 16
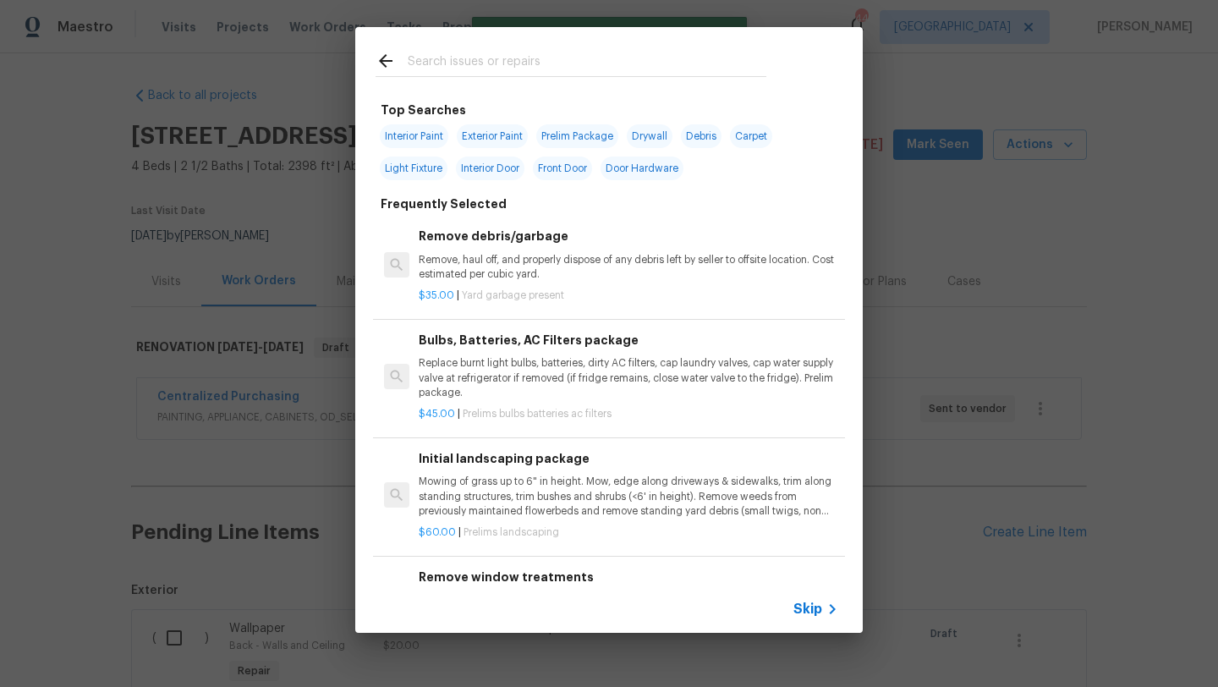
click at [515, 68] on input "text" at bounding box center [587, 63] width 359 height 25
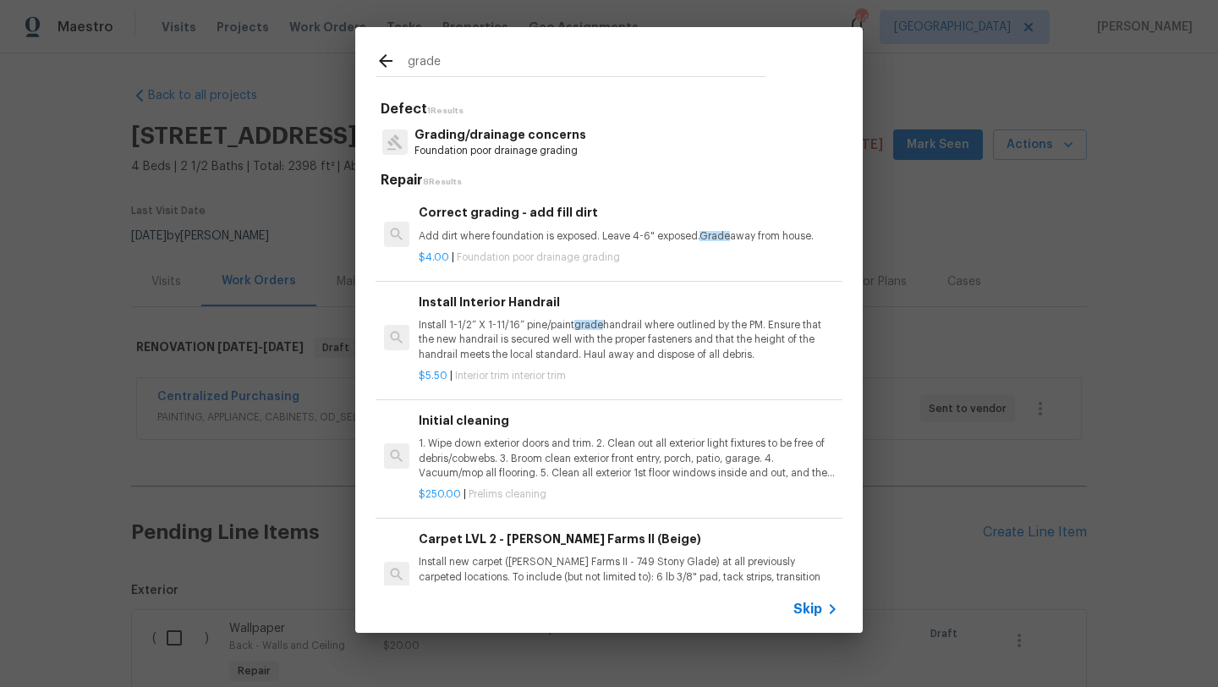
type input "grade"
click at [517, 216] on h6 "Correct grading - add fill dirt" at bounding box center [628, 212] width 419 height 19
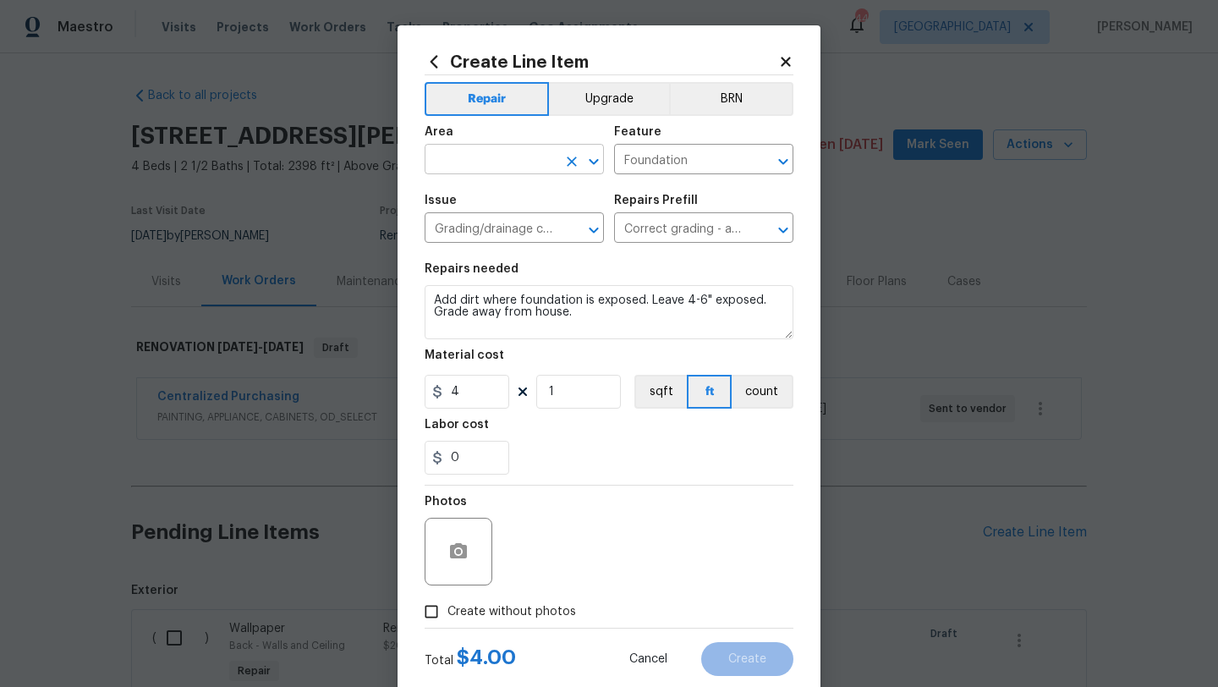
click at [510, 155] on input "text" at bounding box center [491, 161] width 132 height 26
click at [507, 229] on li "Exterior Overall" at bounding box center [514, 227] width 179 height 28
type input "Exterior Overall"
click at [571, 395] on input "1" at bounding box center [578, 392] width 85 height 34
type input "100"
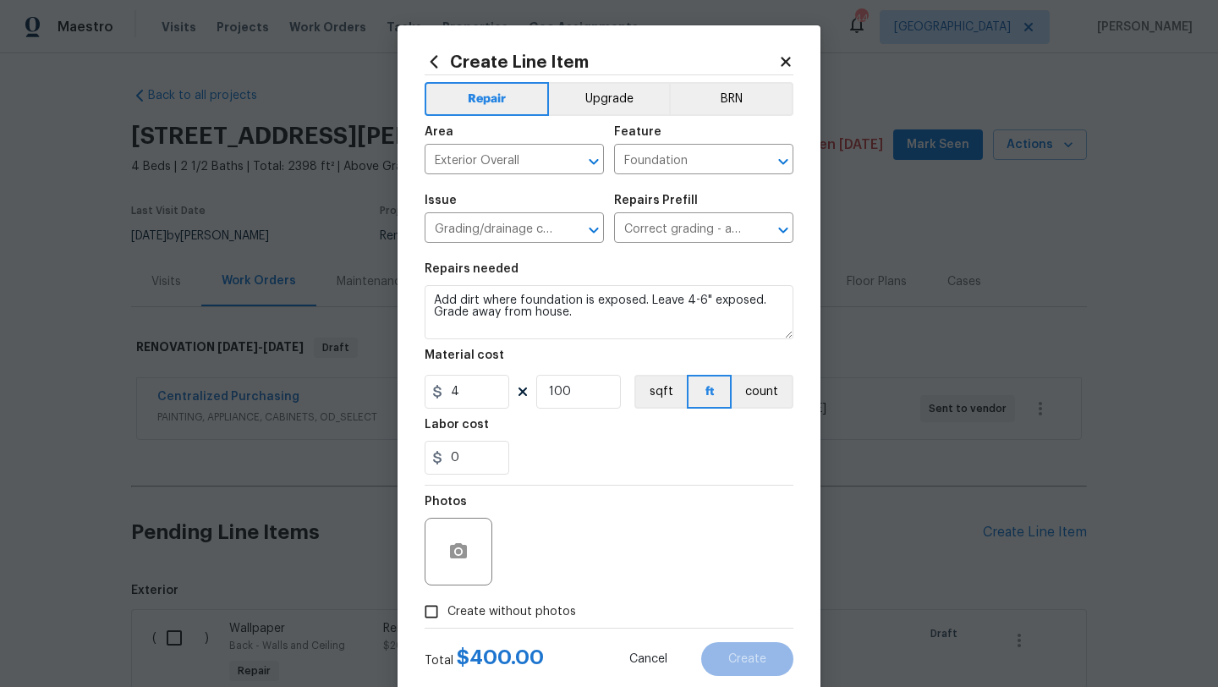
click at [533, 610] on span "Create without photos" at bounding box center [511, 612] width 129 height 18
click at [447, 610] on input "Create without photos" at bounding box center [431, 611] width 32 height 32
checkbox input "true"
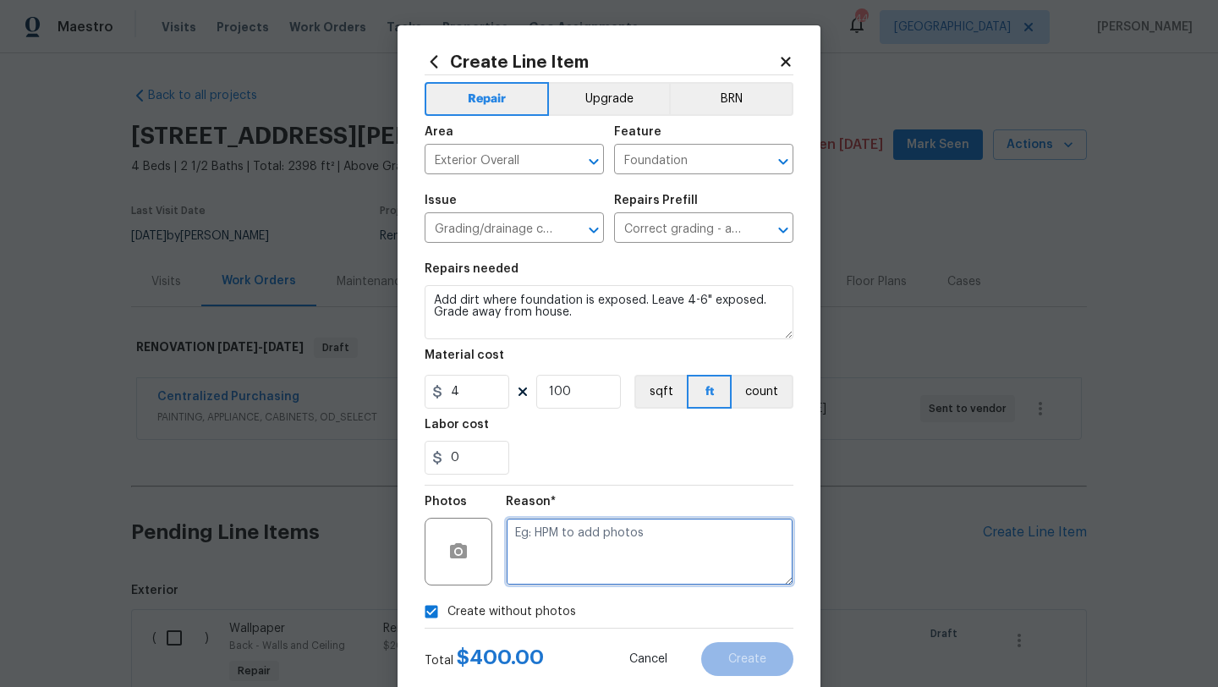
click at [550, 574] on textarea at bounding box center [650, 552] width 288 height 68
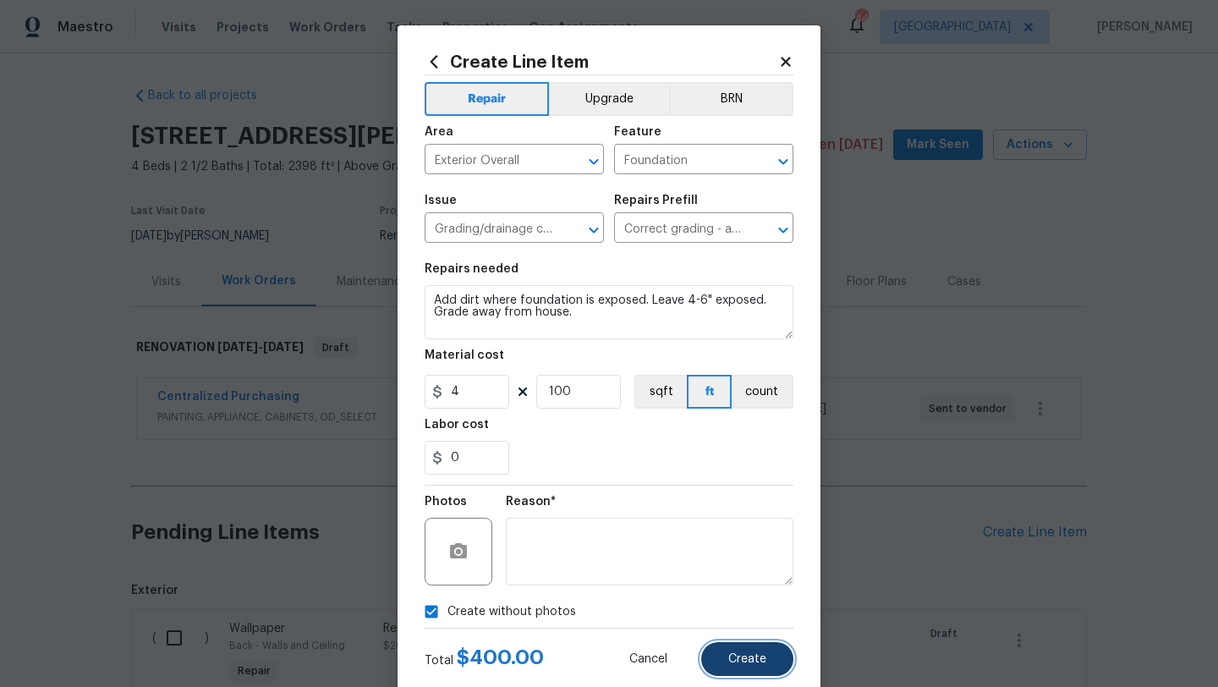
click at [737, 659] on span "Create" at bounding box center [747, 659] width 38 height 13
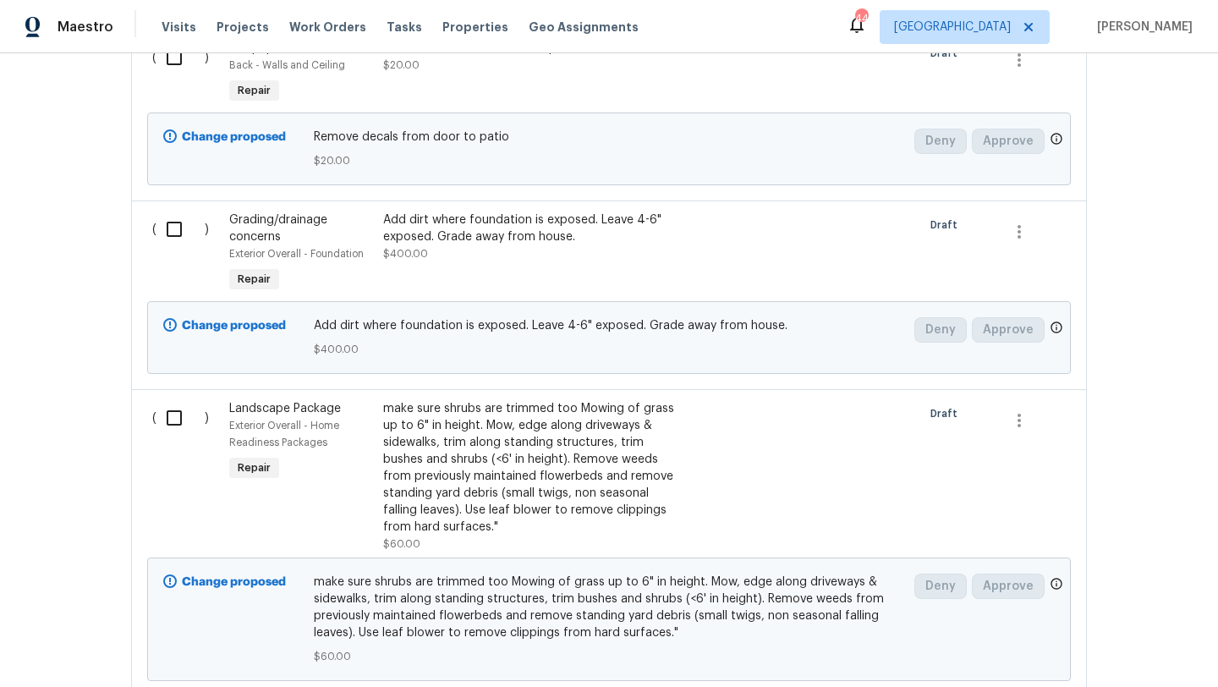
scroll to position [619, 0]
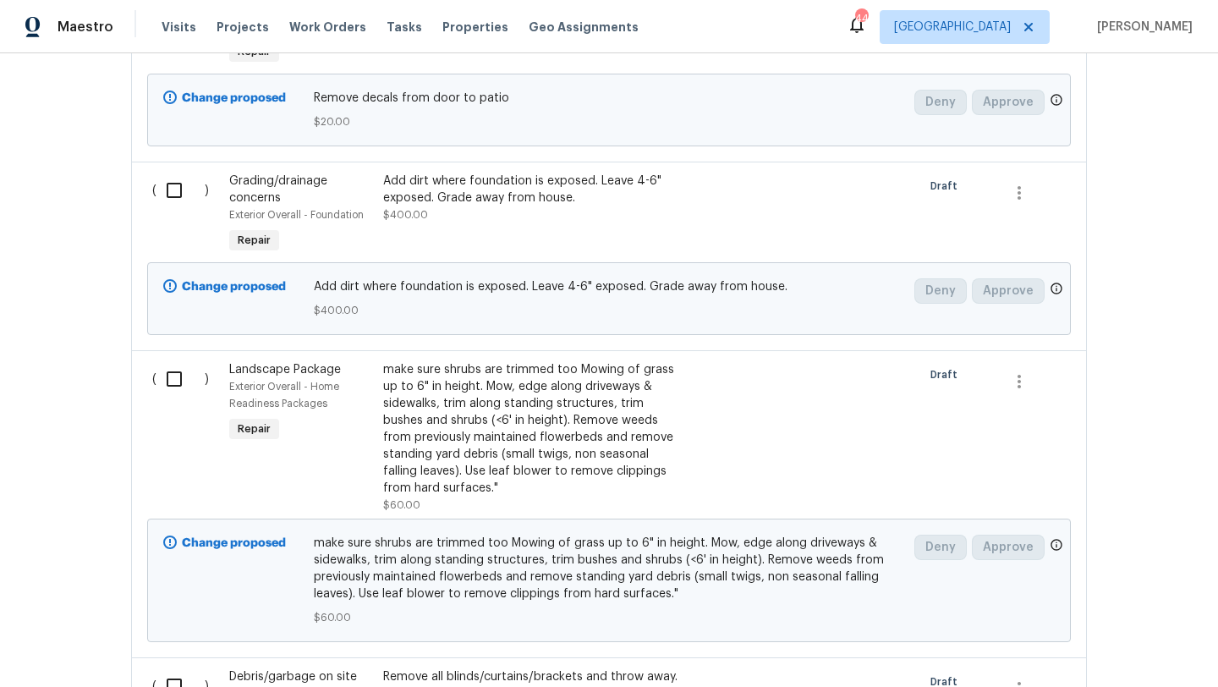
click at [603, 222] on div "Add dirt where foundation is exposed. Leave 4-6" exposed. Grade away from house…" at bounding box center [532, 198] width 298 height 51
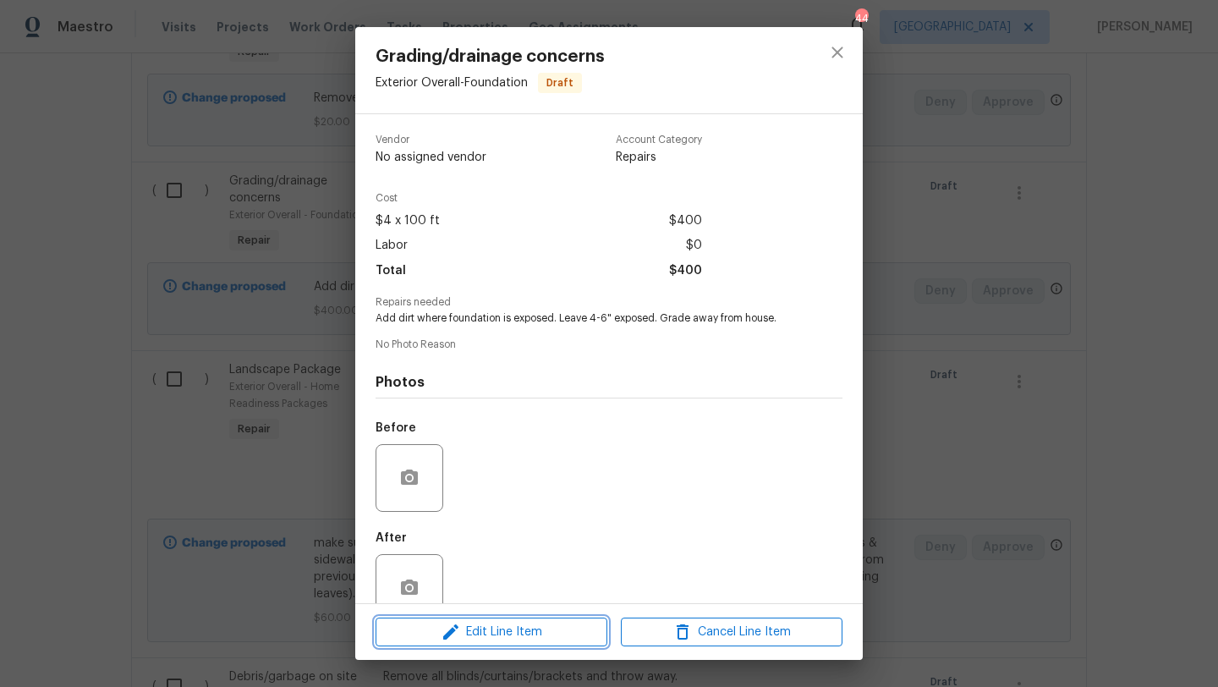
click at [521, 630] on span "Edit Line Item" at bounding box center [492, 632] width 222 height 21
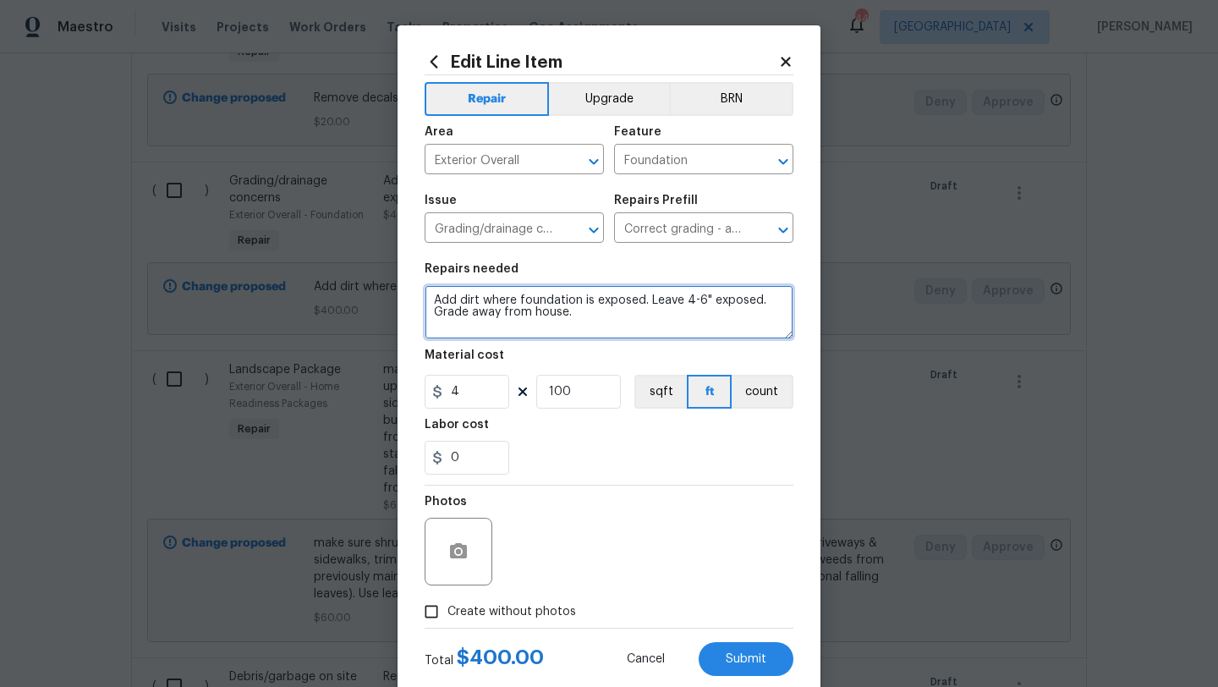
click at [592, 322] on textarea "Add dirt where foundation is exposed. Leave 4-6" exposed. Grade away from house." at bounding box center [609, 312] width 369 height 54
type textarea "Add dirt where foundation is exposed. Leave 4-6" exposed. Grade away from house…"
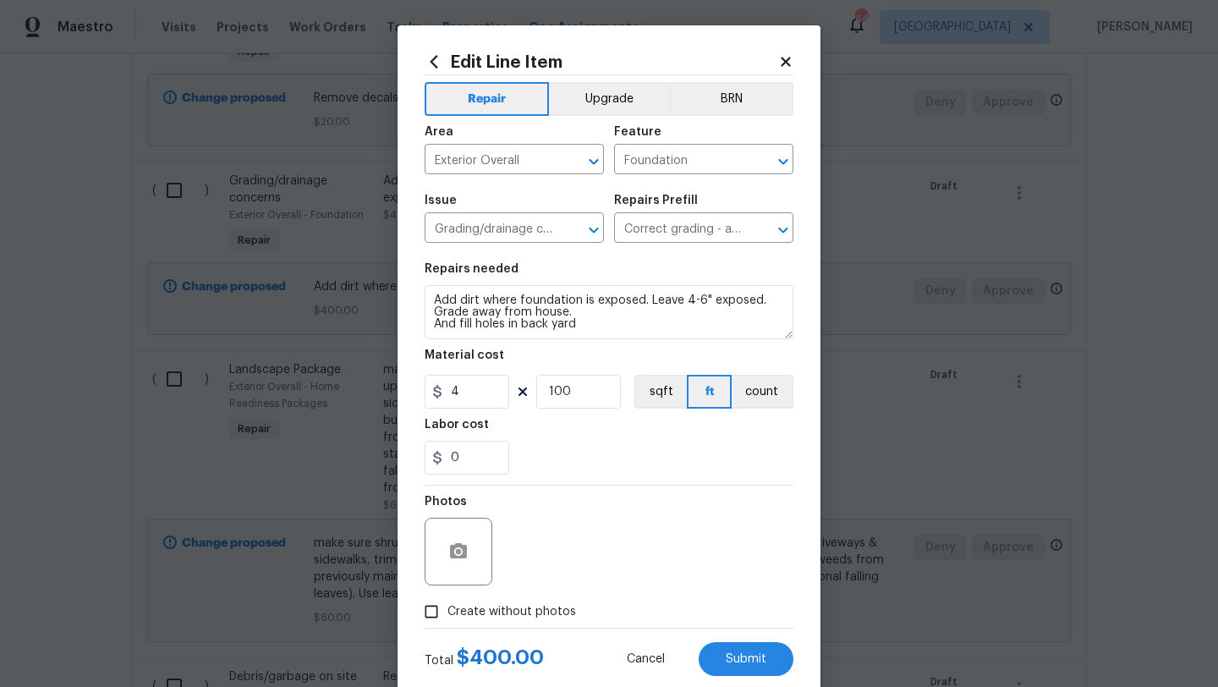
click at [544, 616] on span "Create without photos" at bounding box center [511, 612] width 129 height 18
click at [447, 616] on input "Create without photos" at bounding box center [431, 611] width 32 height 32
checkbox input "true"
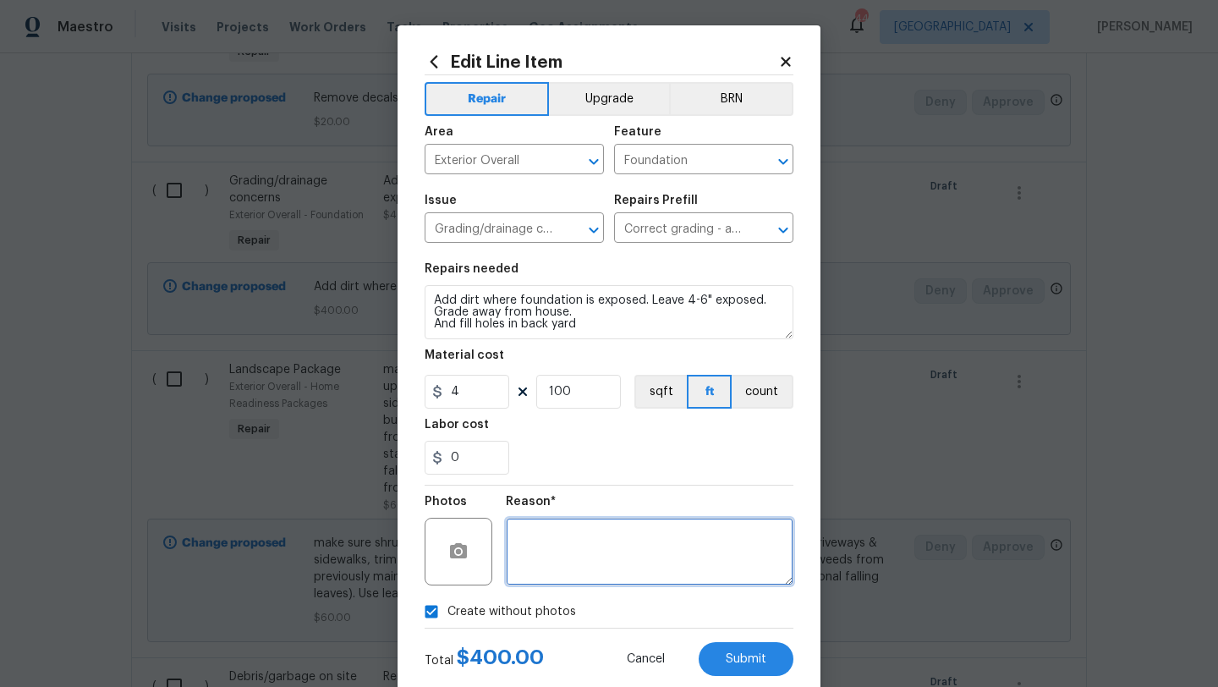
click at [564, 577] on textarea at bounding box center [650, 552] width 288 height 68
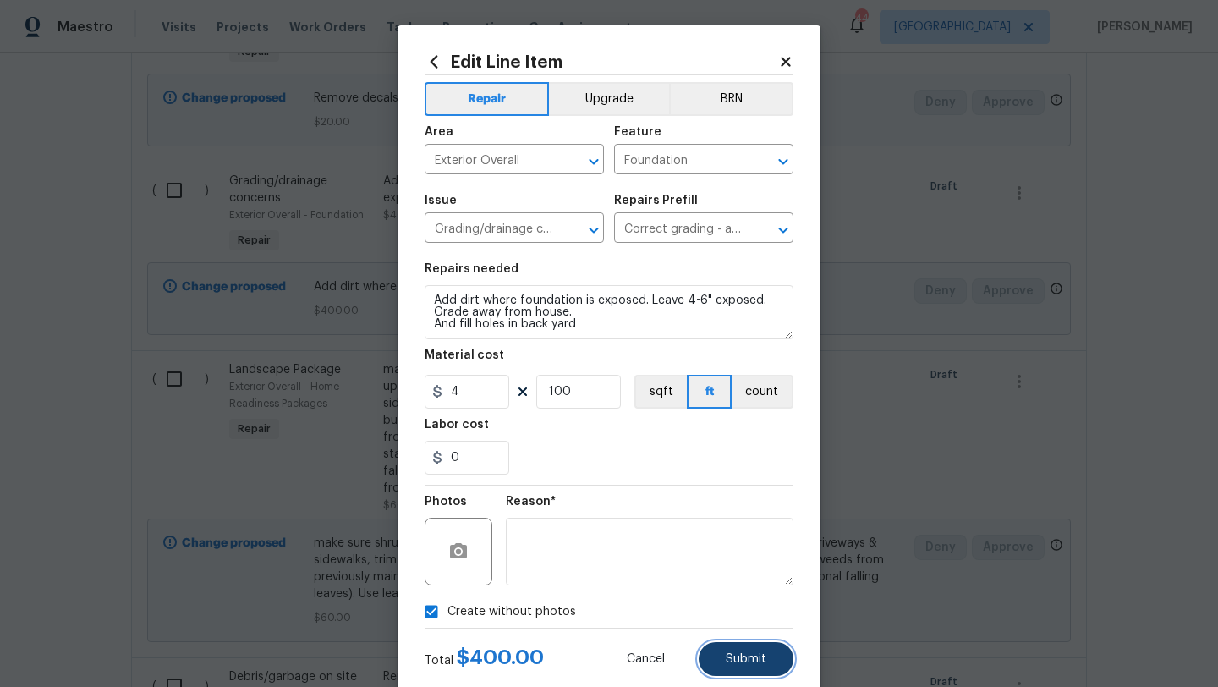
click at [709, 658] on button "Submit" at bounding box center [745, 659] width 95 height 34
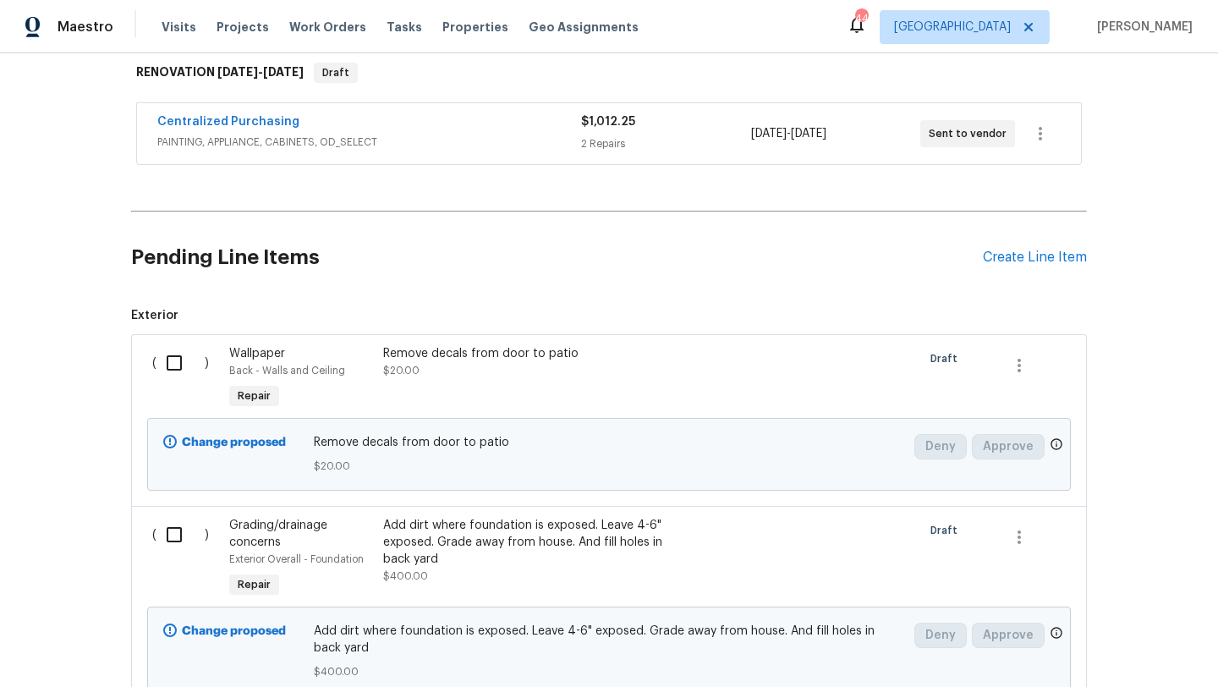
scroll to position [0, 0]
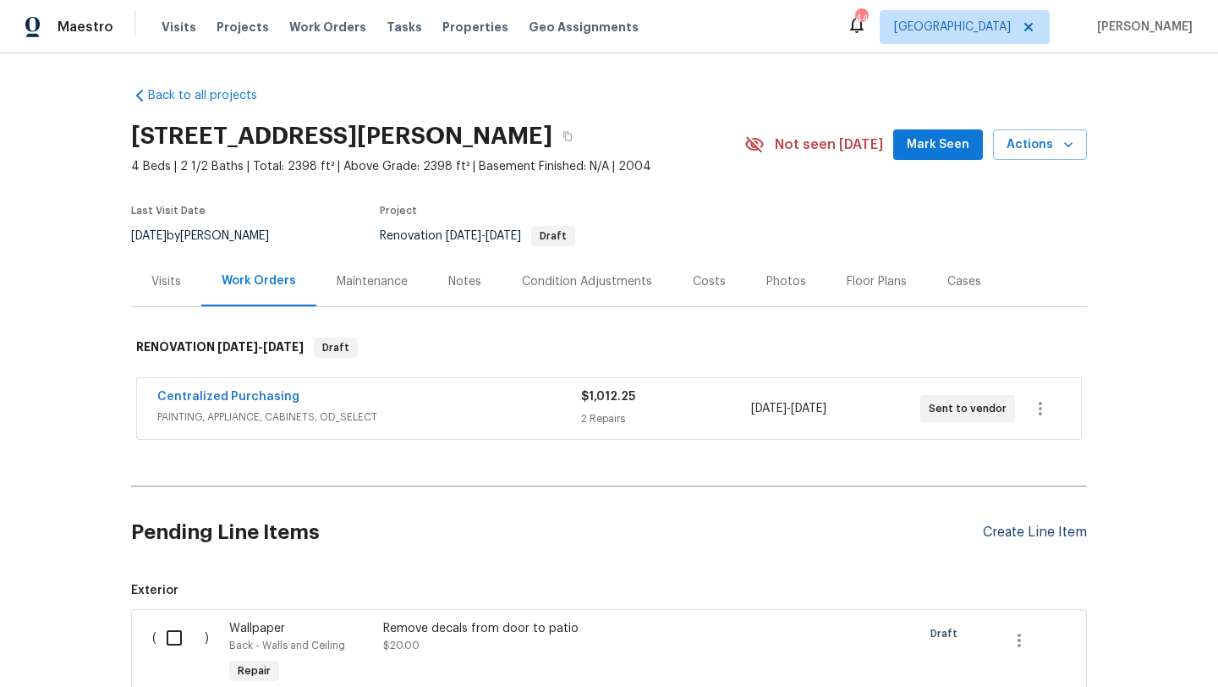
click at [1007, 524] on div "Create Line Item" at bounding box center [1035, 532] width 104 height 16
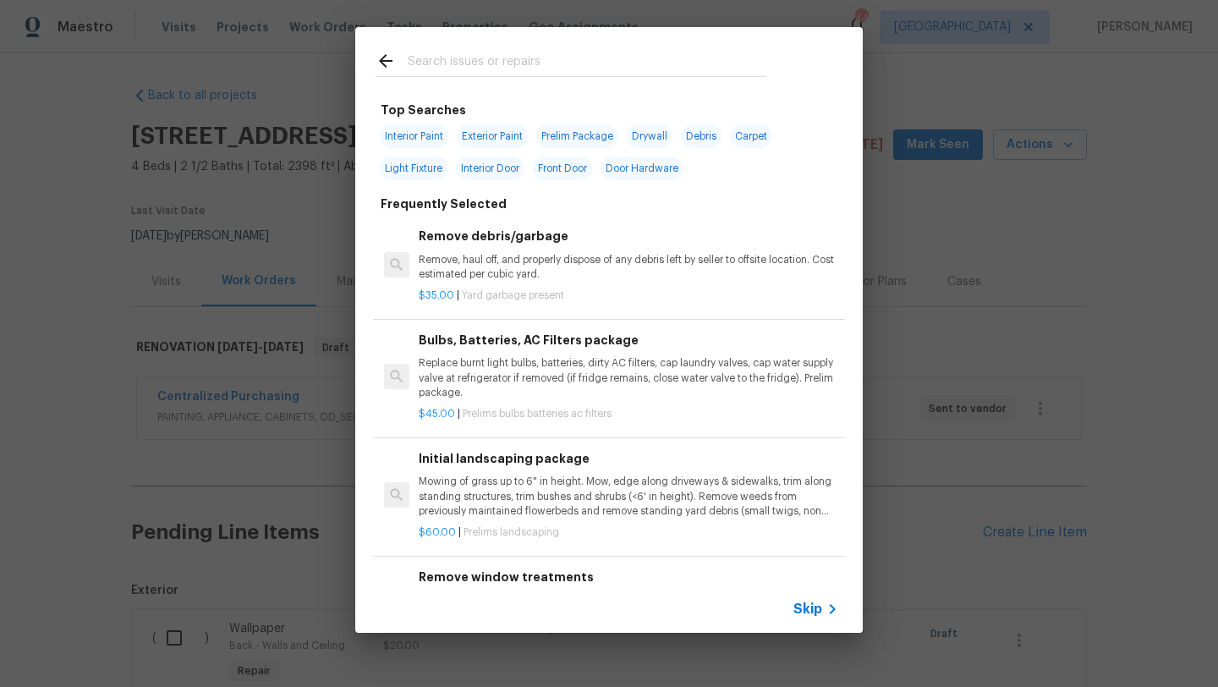
click at [572, 58] on input "text" at bounding box center [587, 63] width 359 height 25
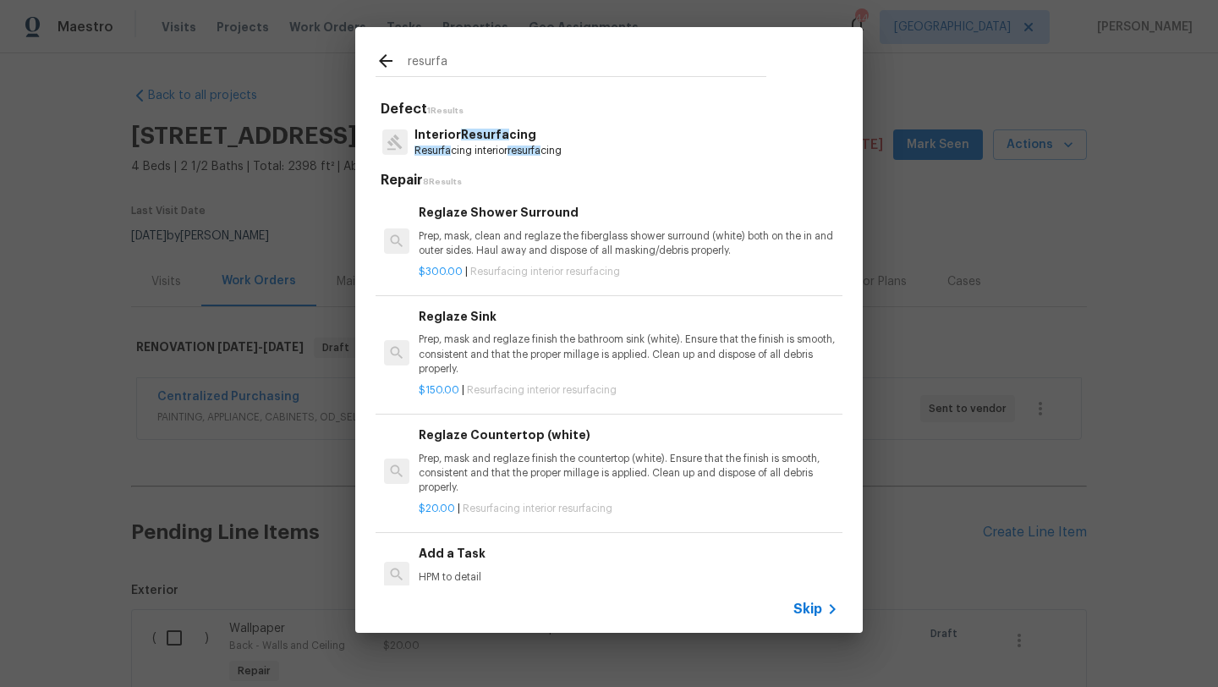
type input "resurfa"
click at [556, 457] on p "Prep, mask and reglaze finish the countertop (white). Ensure that the finish is…" at bounding box center [628, 473] width 419 height 43
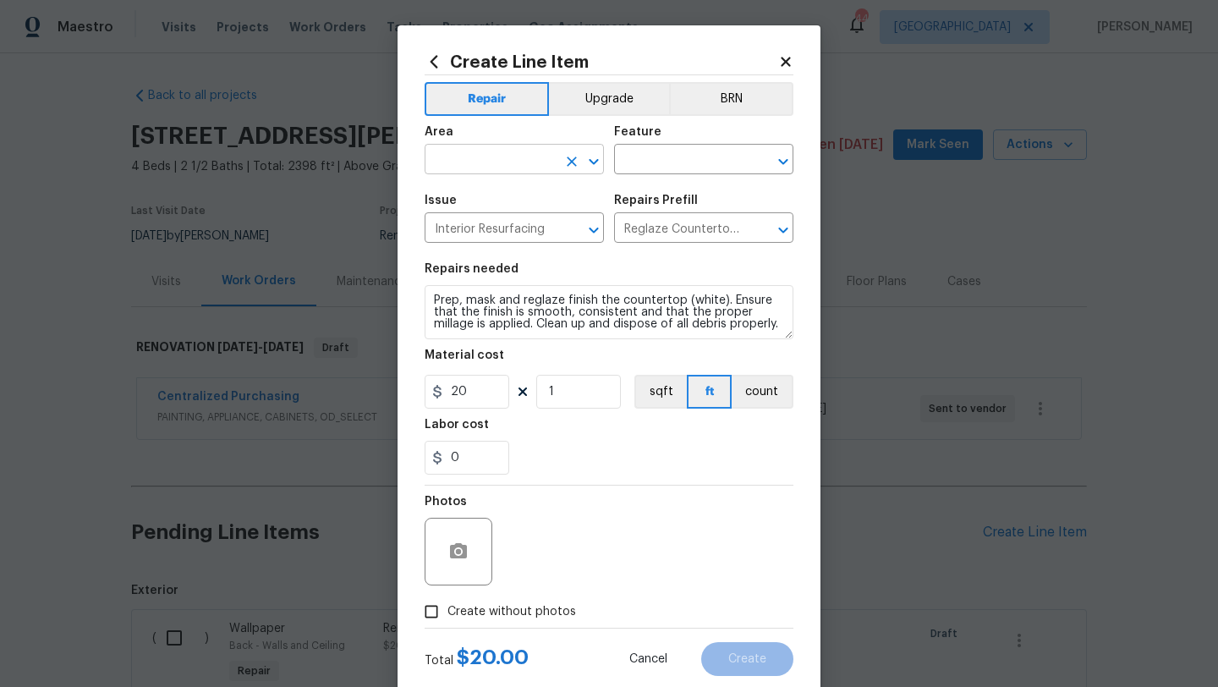
click at [479, 159] on input "text" at bounding box center [491, 161] width 132 height 26
click at [474, 196] on li "Bathroom" at bounding box center [514, 199] width 179 height 28
type input "Bathroom"
click at [652, 168] on input "text" at bounding box center [680, 161] width 132 height 26
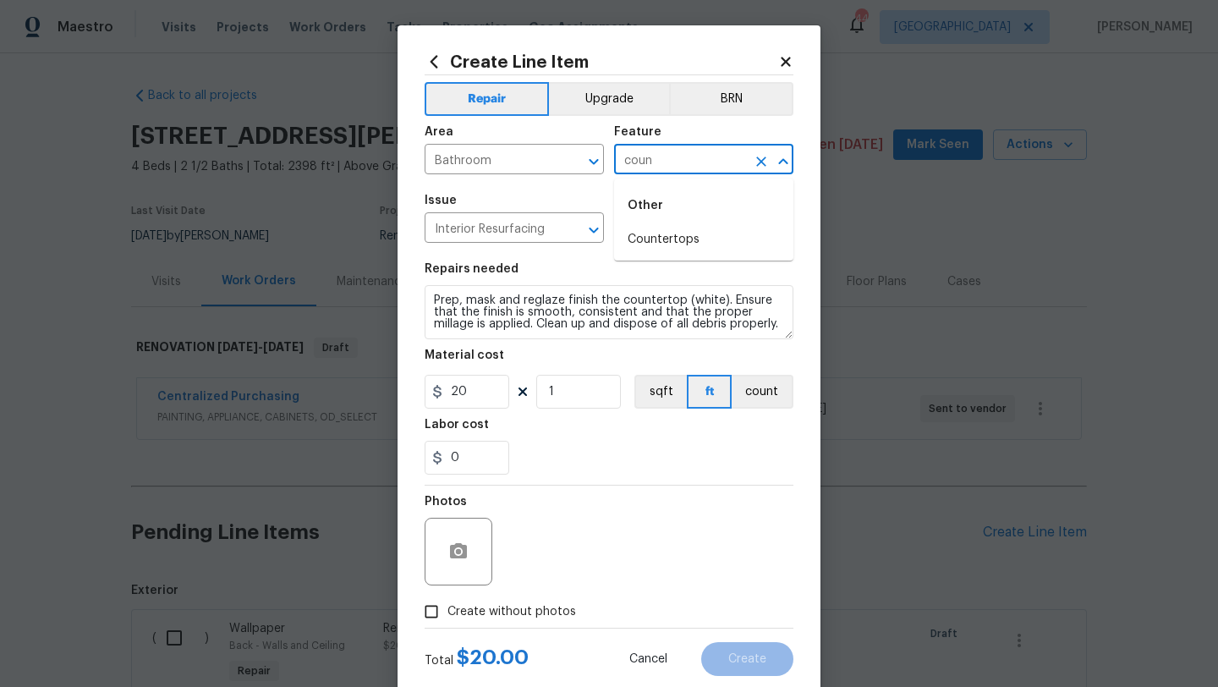
click at [664, 234] on li "Countertops" at bounding box center [703, 240] width 179 height 28
type input "Countertops"
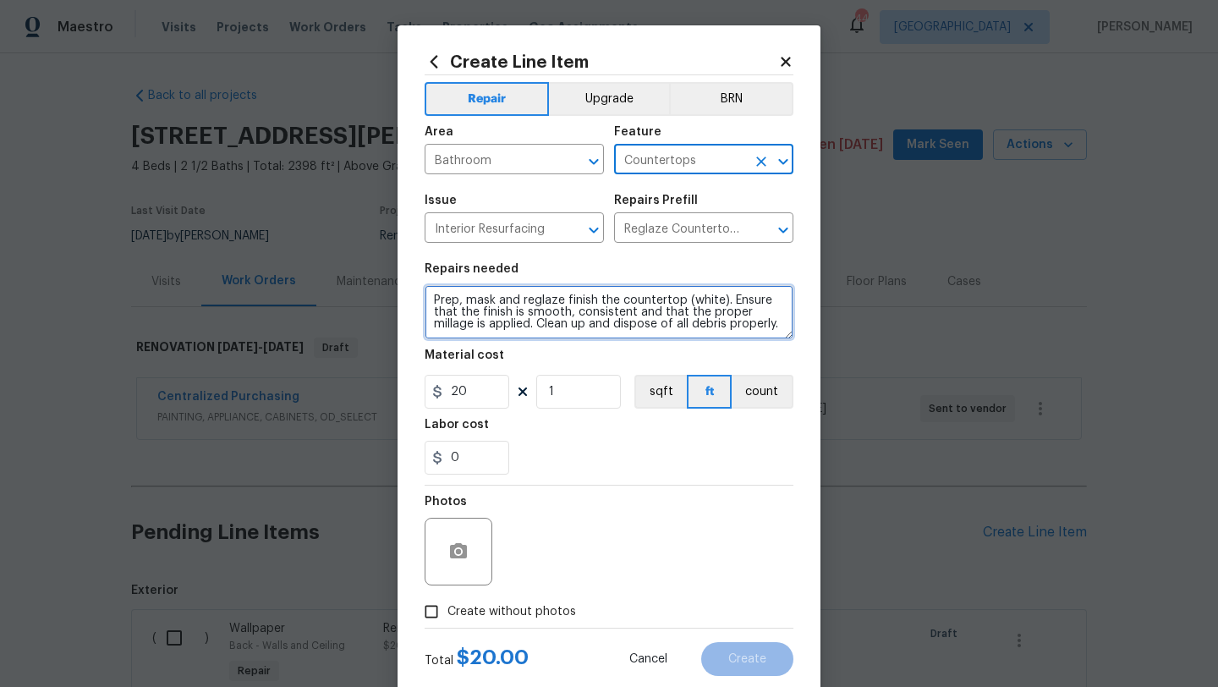
click at [430, 303] on textarea "Prep, mask and reglaze finish the countertop (white). Ensure that the finish is…" at bounding box center [609, 312] width 369 height 54
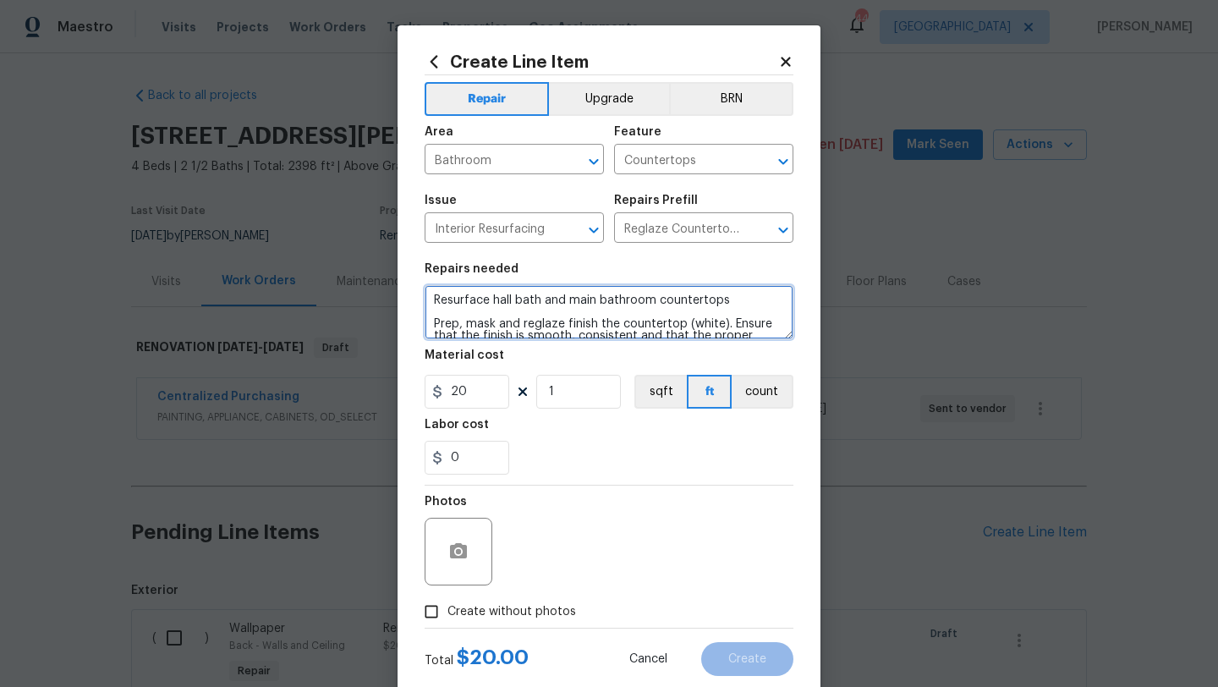
type textarea "Resurface hall bath and main bathroom countertops Prep, mask and reglaze finish…"
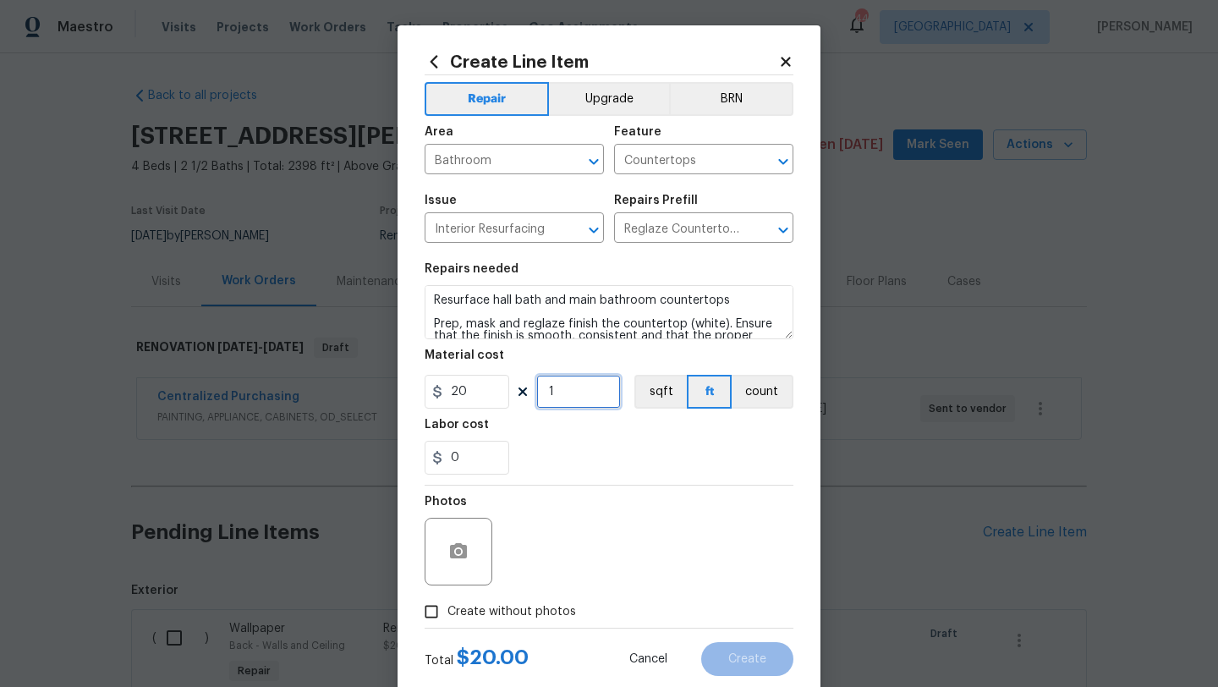
drag, startPoint x: 556, startPoint y: 400, endPoint x: 531, endPoint y: 400, distance: 24.5
click at [531, 400] on div "20 1 sqft ft count" at bounding box center [609, 392] width 369 height 34
type input "20"
click at [537, 603] on span "Create without photos" at bounding box center [511, 612] width 129 height 18
click at [447, 603] on input "Create without photos" at bounding box center [431, 611] width 32 height 32
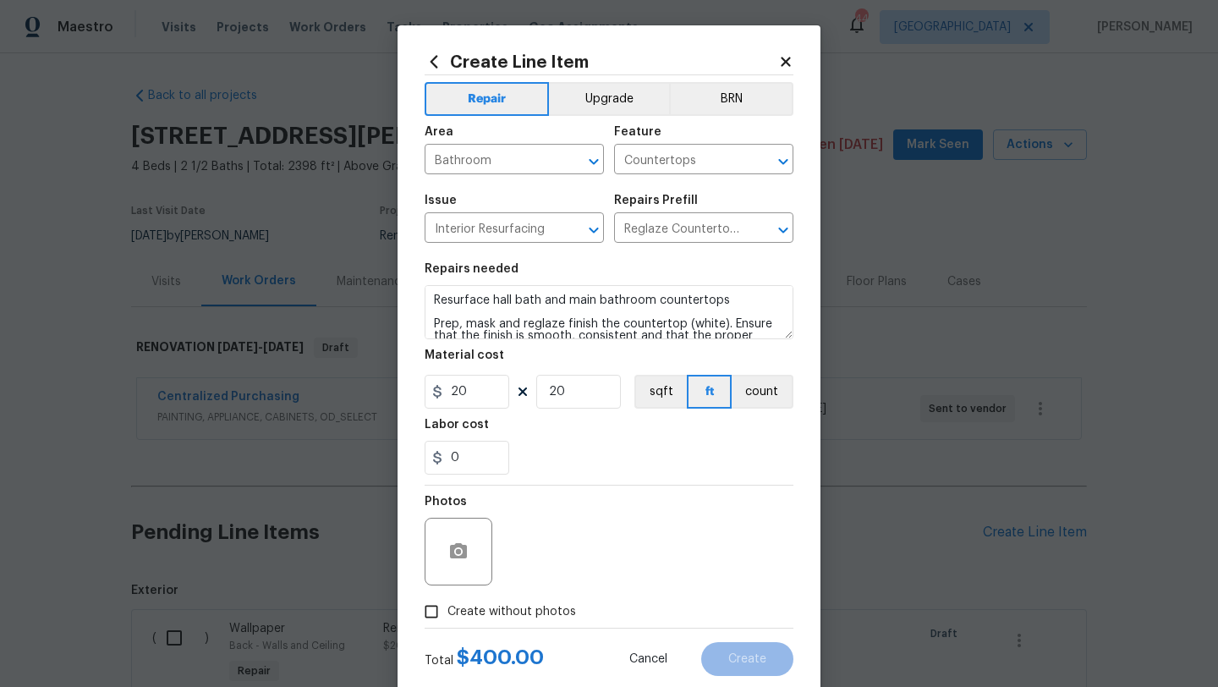
checkbox input "true"
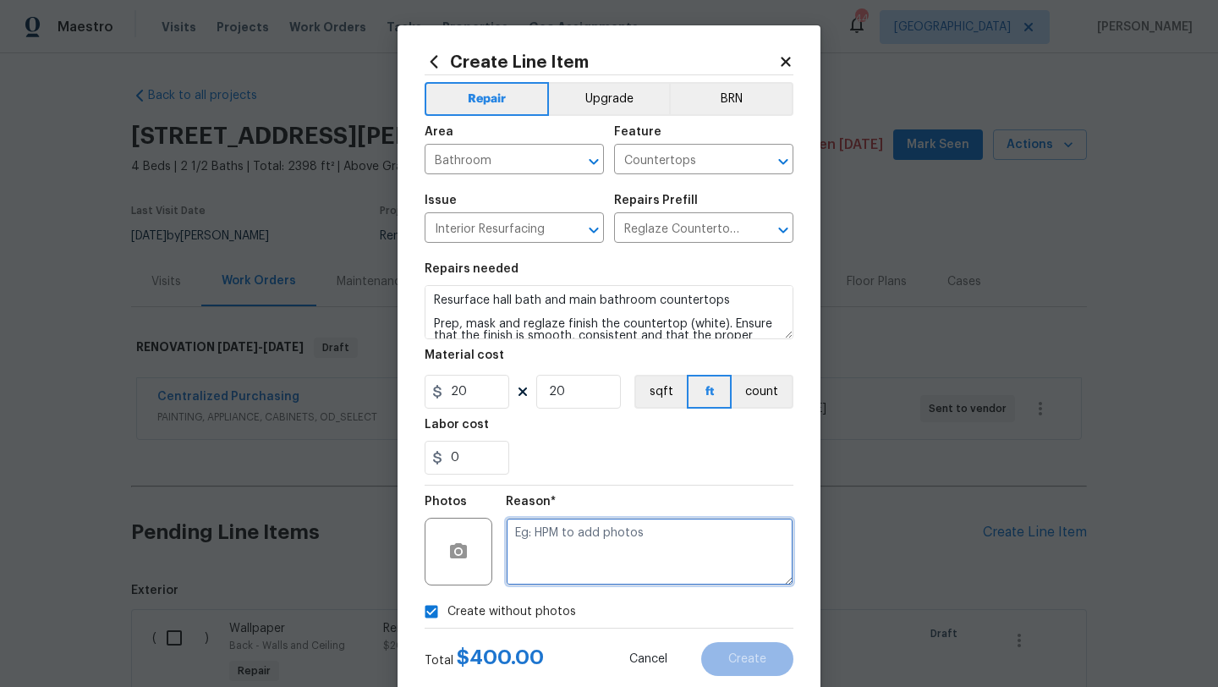
click at [588, 548] on textarea at bounding box center [650, 552] width 288 height 68
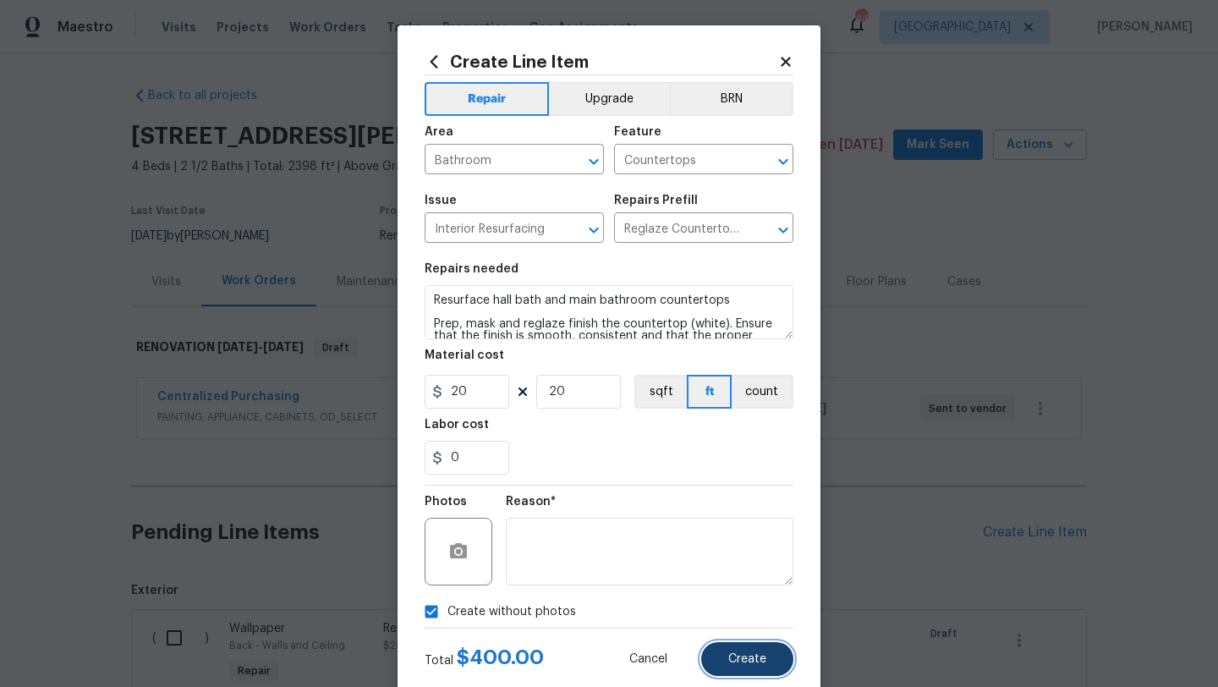
click at [724, 654] on button "Create" at bounding box center [747, 659] width 92 height 34
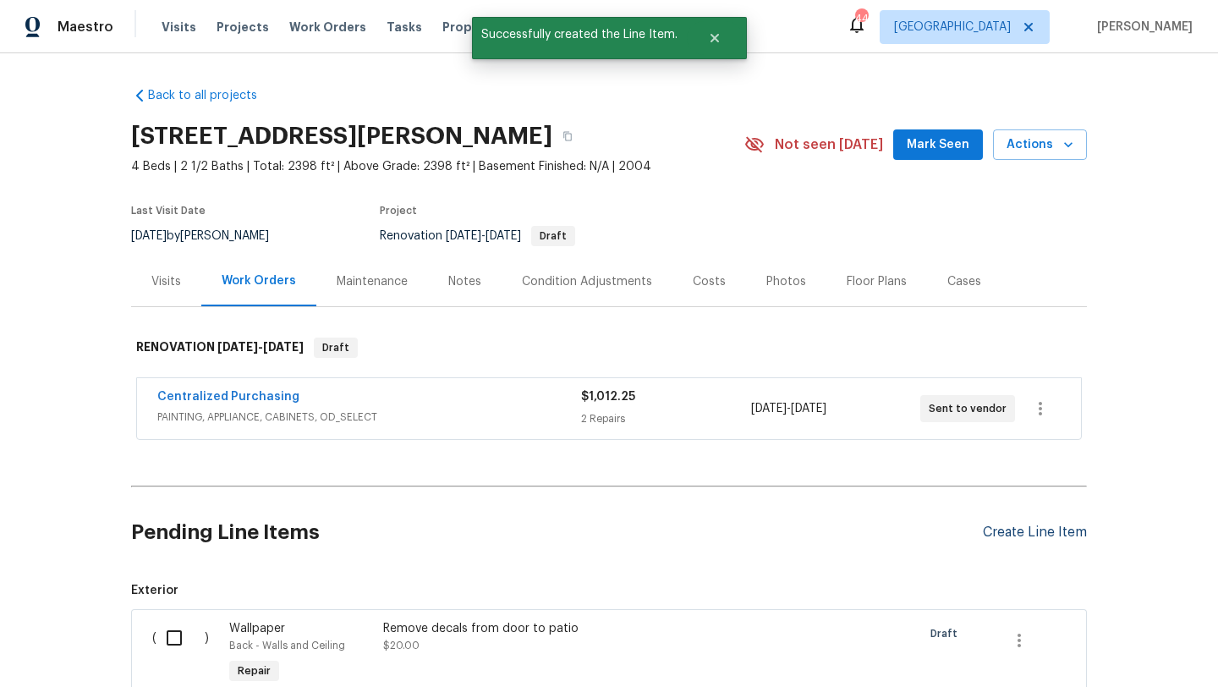
click at [996, 534] on div "Create Line Item" at bounding box center [1035, 532] width 104 height 16
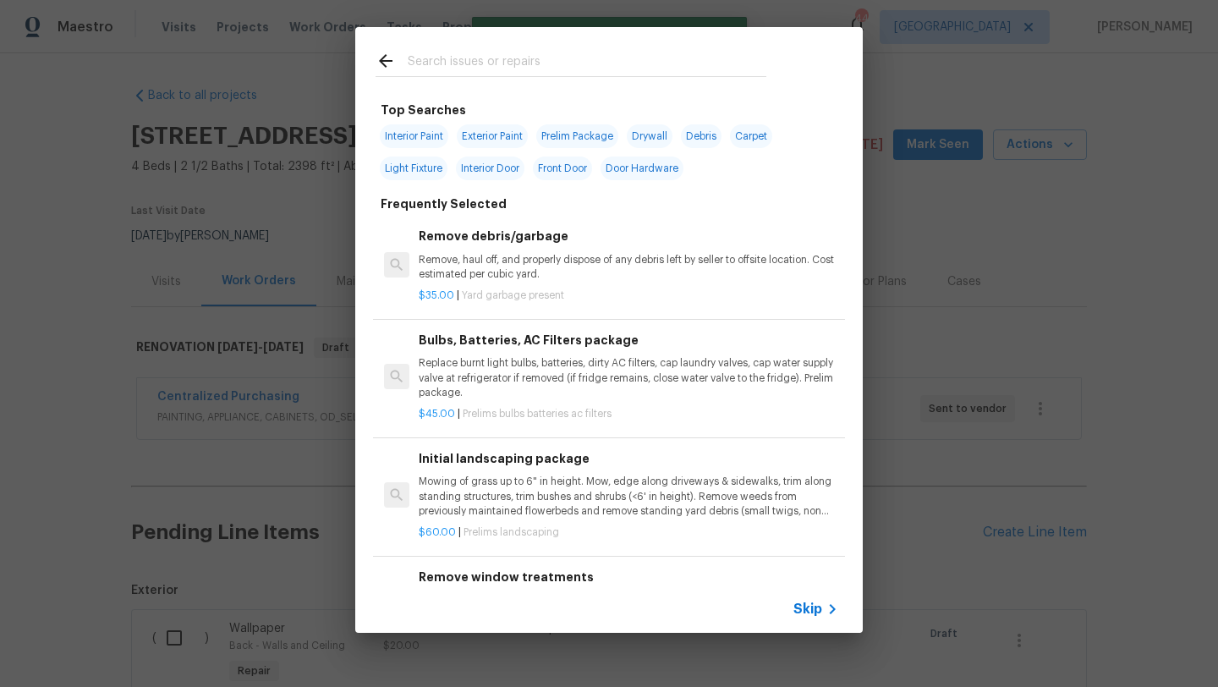
click at [539, 60] on input "text" at bounding box center [587, 63] width 359 height 25
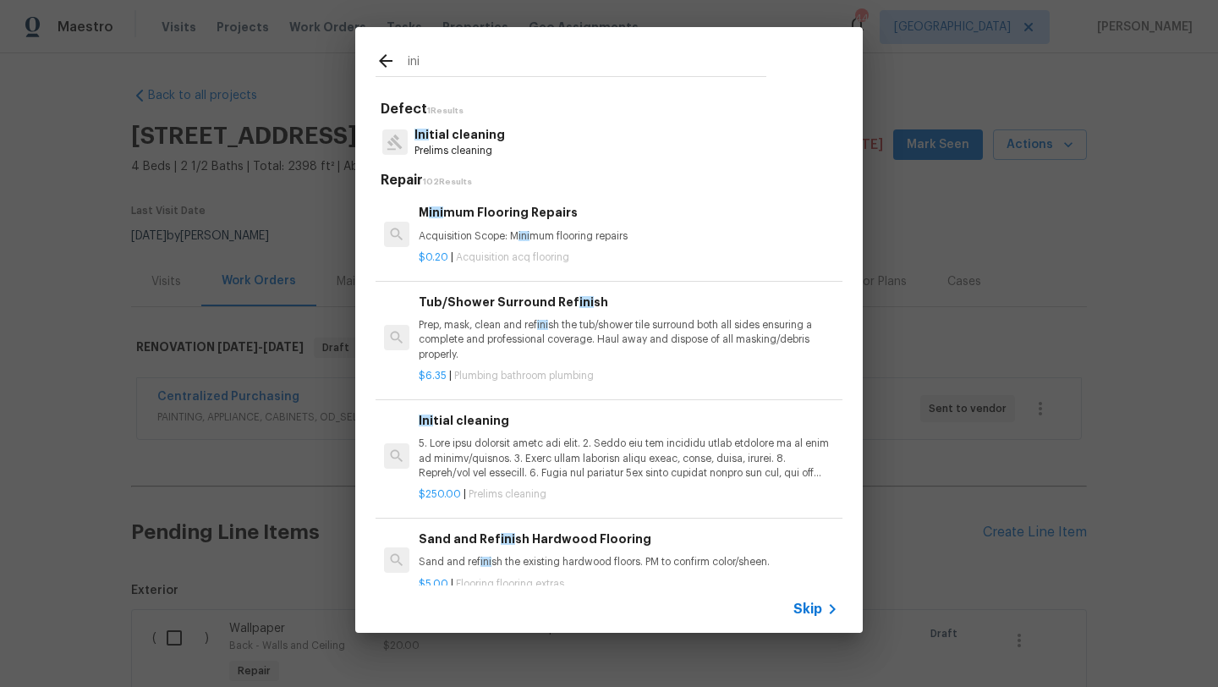
type input "ini"
click at [487, 140] on p "Ini tial cleaning" at bounding box center [459, 135] width 90 height 18
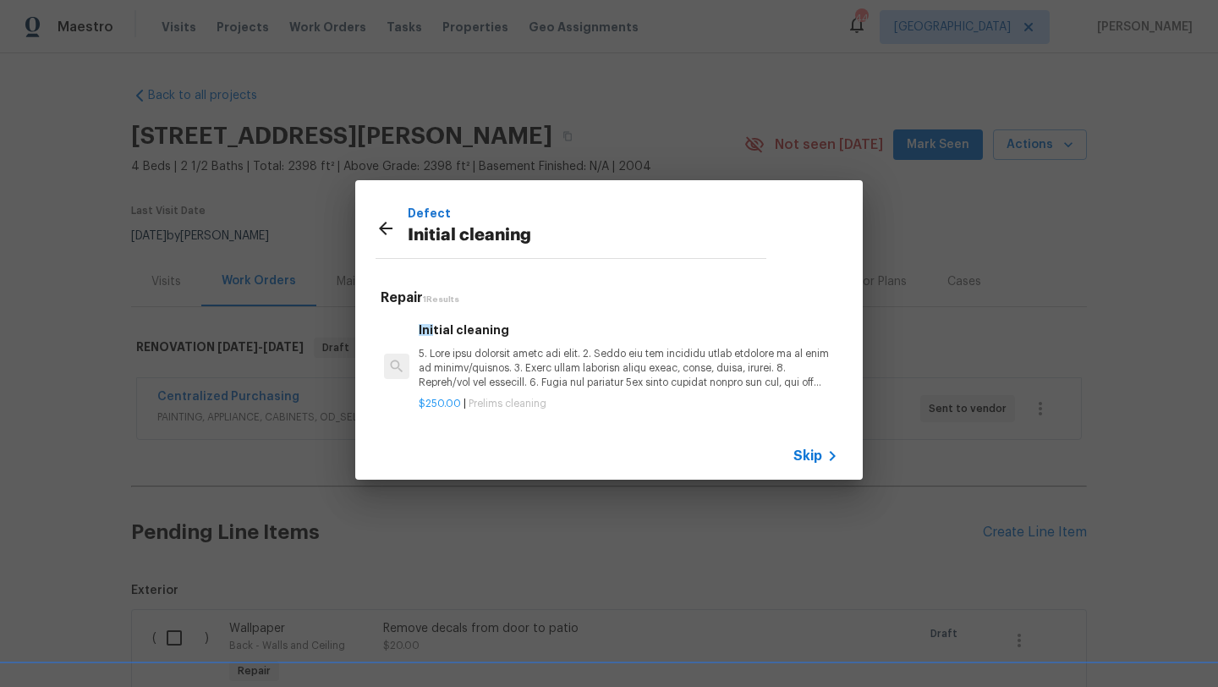
click at [554, 352] on p at bounding box center [628, 368] width 419 height 43
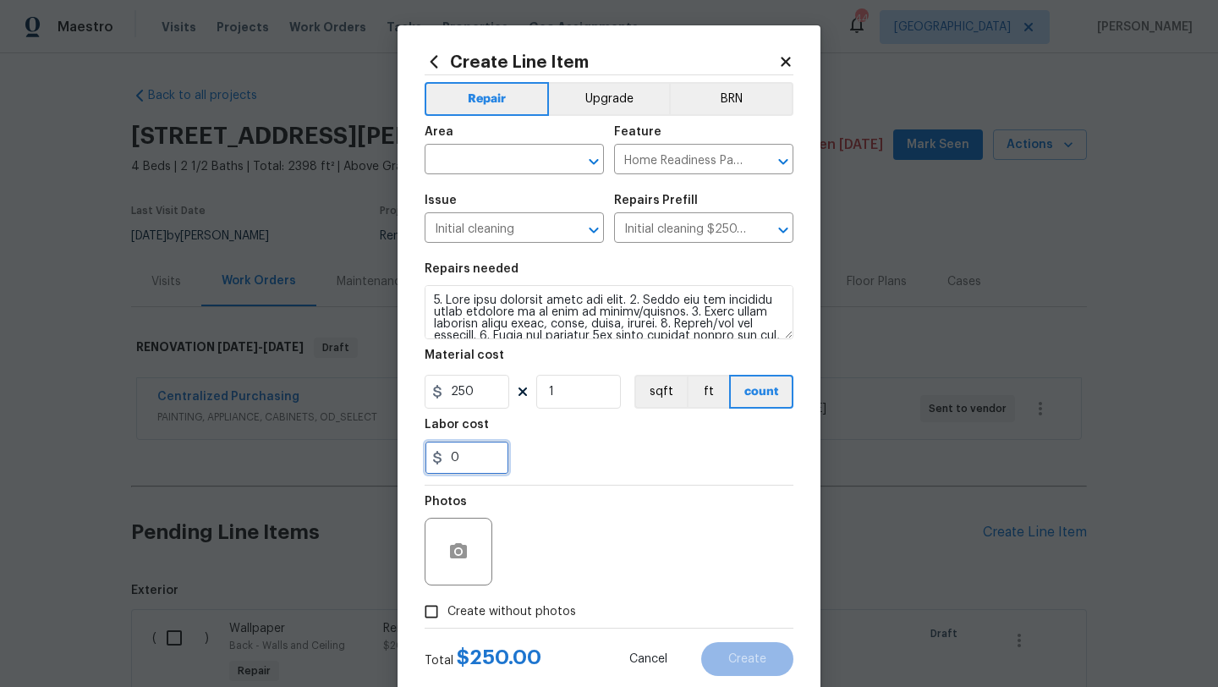
drag, startPoint x: 468, startPoint y: 453, endPoint x: 407, endPoint y: 464, distance: 61.9
click at [407, 464] on div "Create Line Item Repair Upgrade BRN Area ​ Feature Home Readiness Packages ​ Is…" at bounding box center [608, 363] width 423 height 677
click at [544, 613] on span "Create without photos" at bounding box center [511, 612] width 129 height 18
click at [447, 613] on input "Create without photos" at bounding box center [431, 611] width 32 height 32
checkbox input "true"
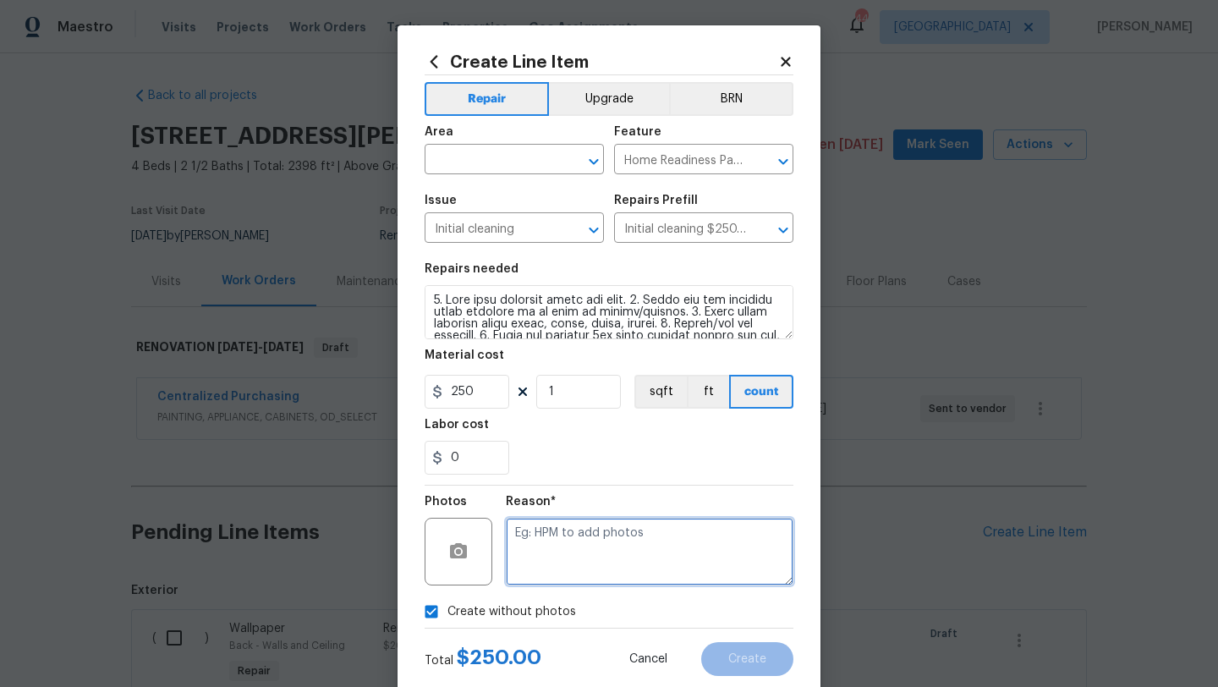
click at [583, 566] on textarea at bounding box center [650, 552] width 288 height 68
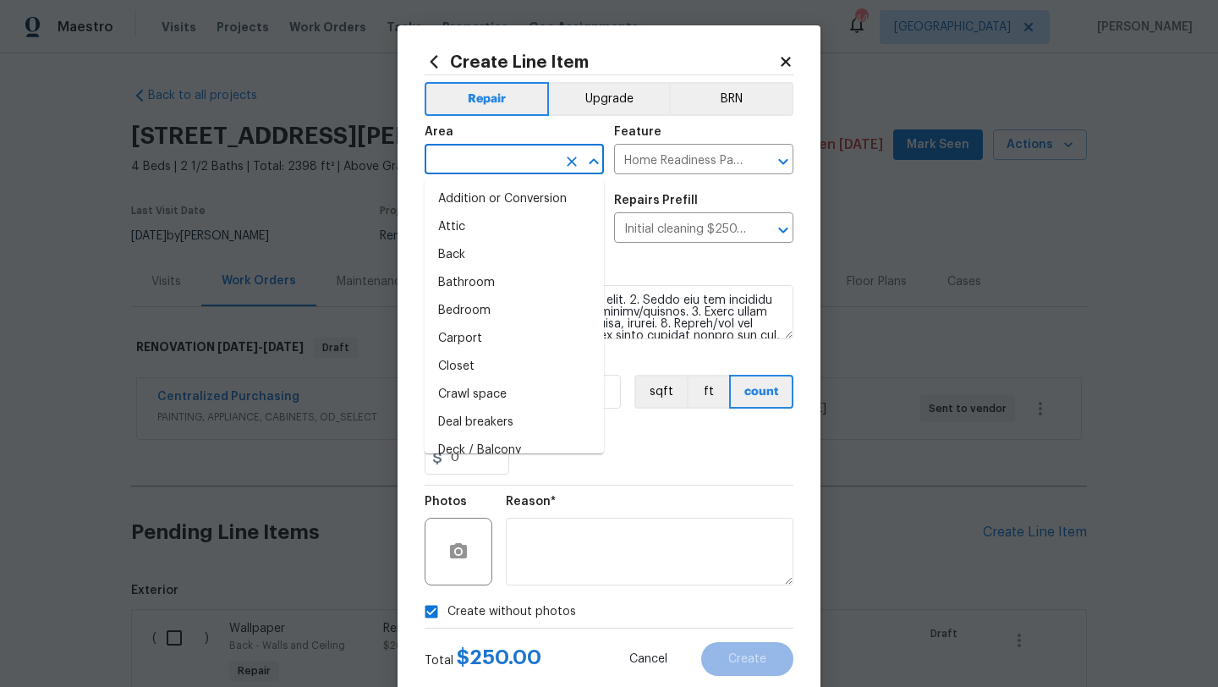
click at [523, 156] on input "text" at bounding box center [491, 161] width 132 height 26
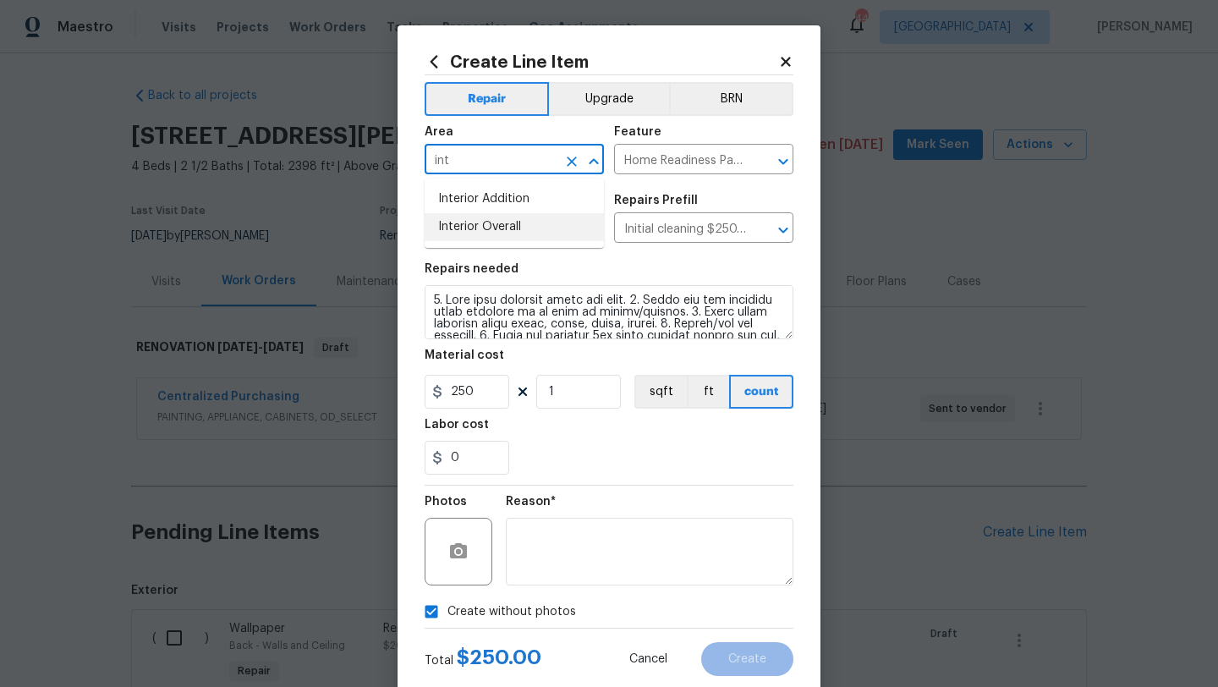
click at [512, 225] on li "Interior Overall" at bounding box center [514, 227] width 179 height 28
type input "Interior Overall"
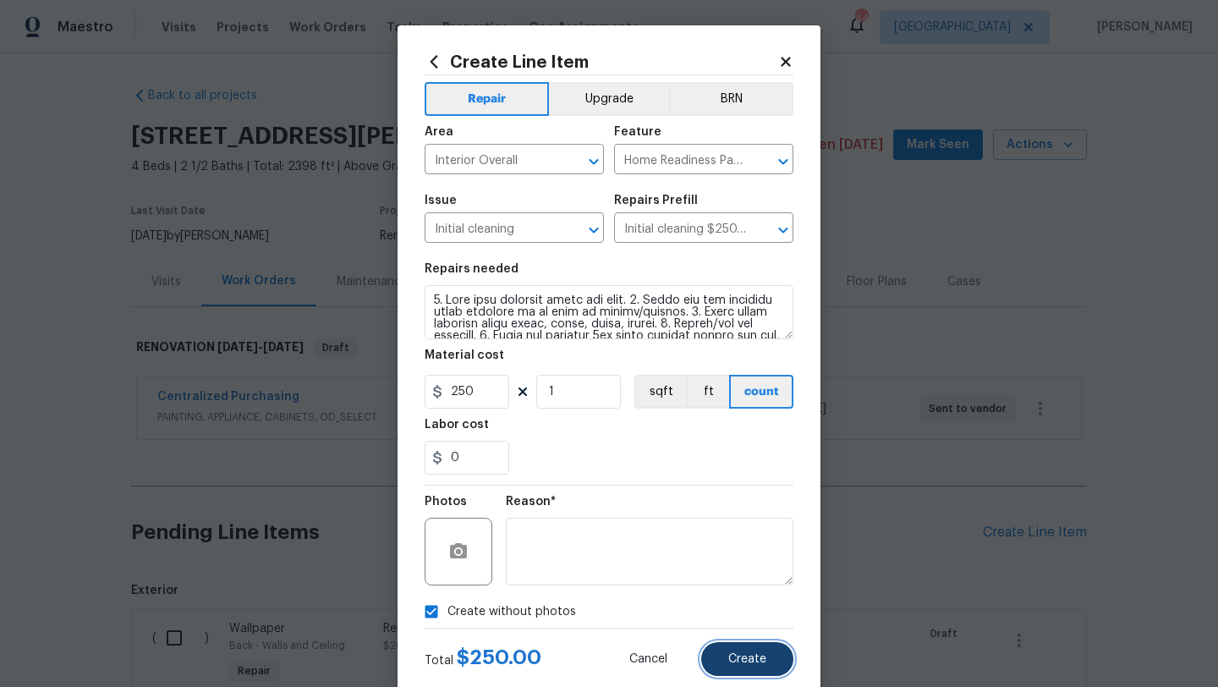
click at [755, 657] on span "Create" at bounding box center [747, 659] width 38 height 13
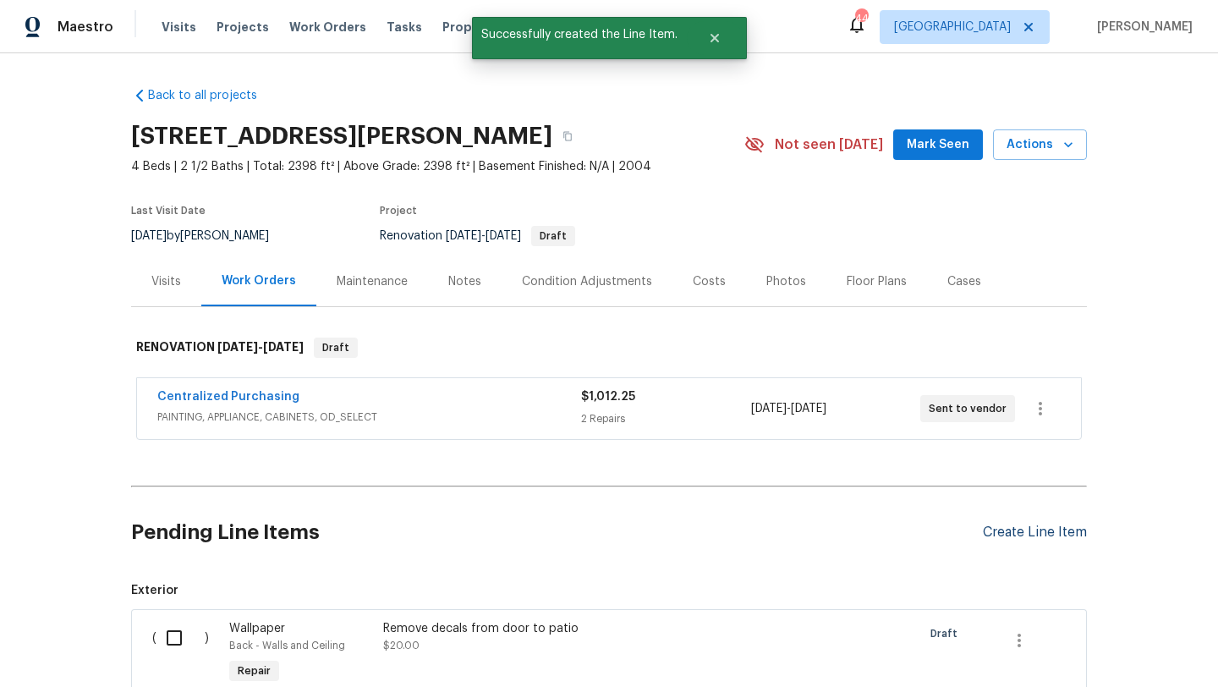
click at [1006, 533] on div "Create Line Item" at bounding box center [1035, 532] width 104 height 16
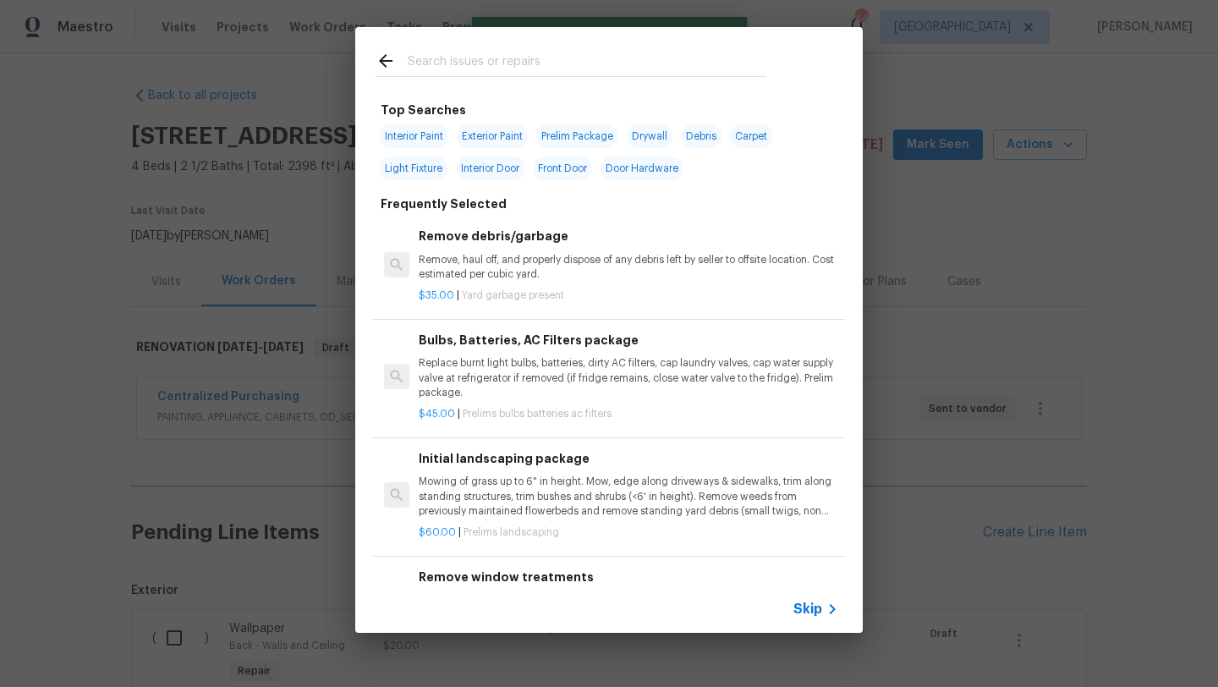
click at [459, 72] on input "text" at bounding box center [587, 63] width 359 height 25
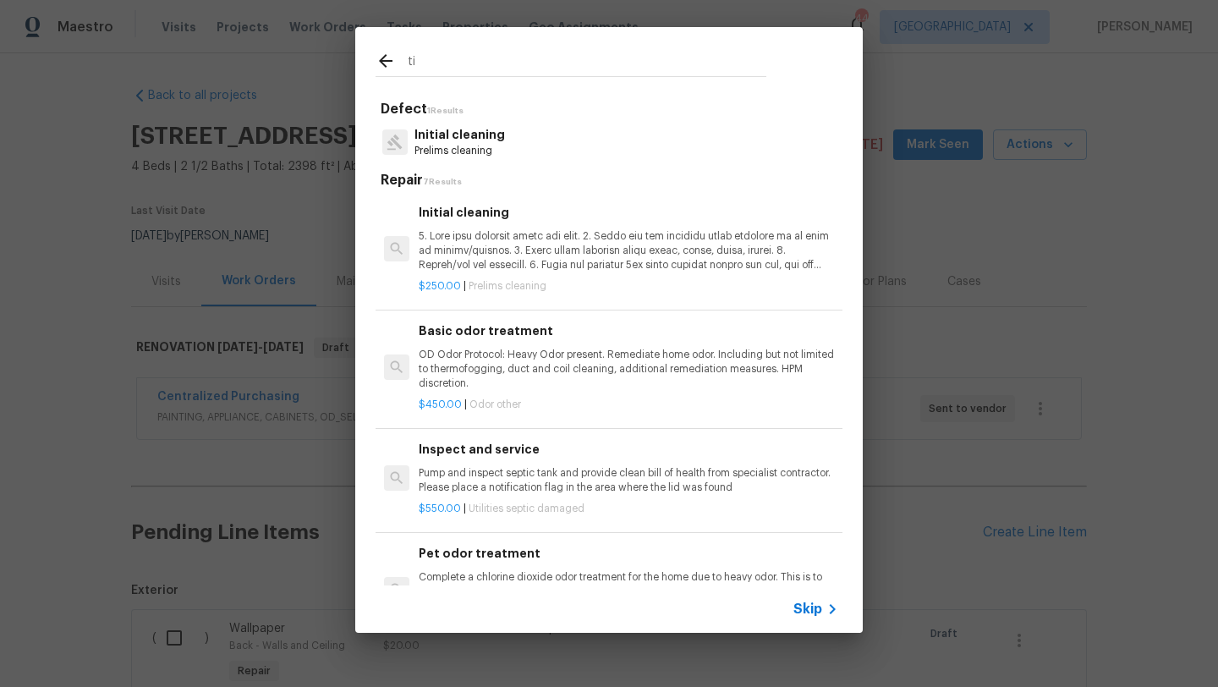
type input "t"
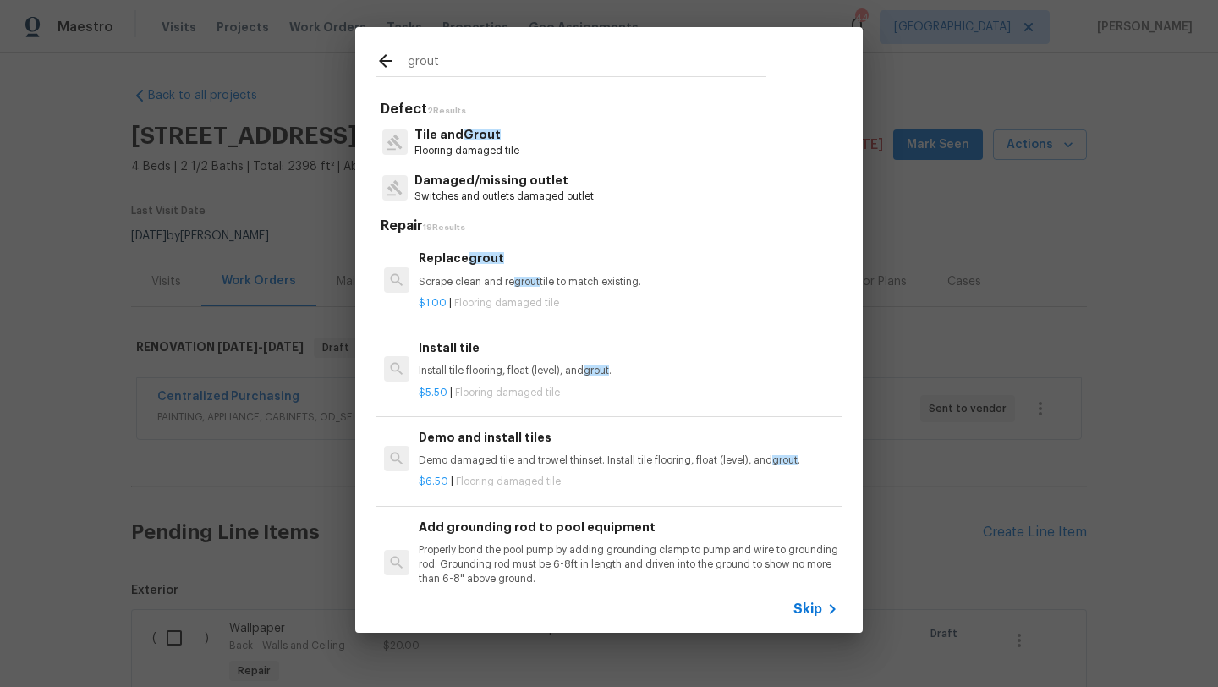
type input "grout"
click at [463, 138] on span "Grout" at bounding box center [481, 135] width 37 height 12
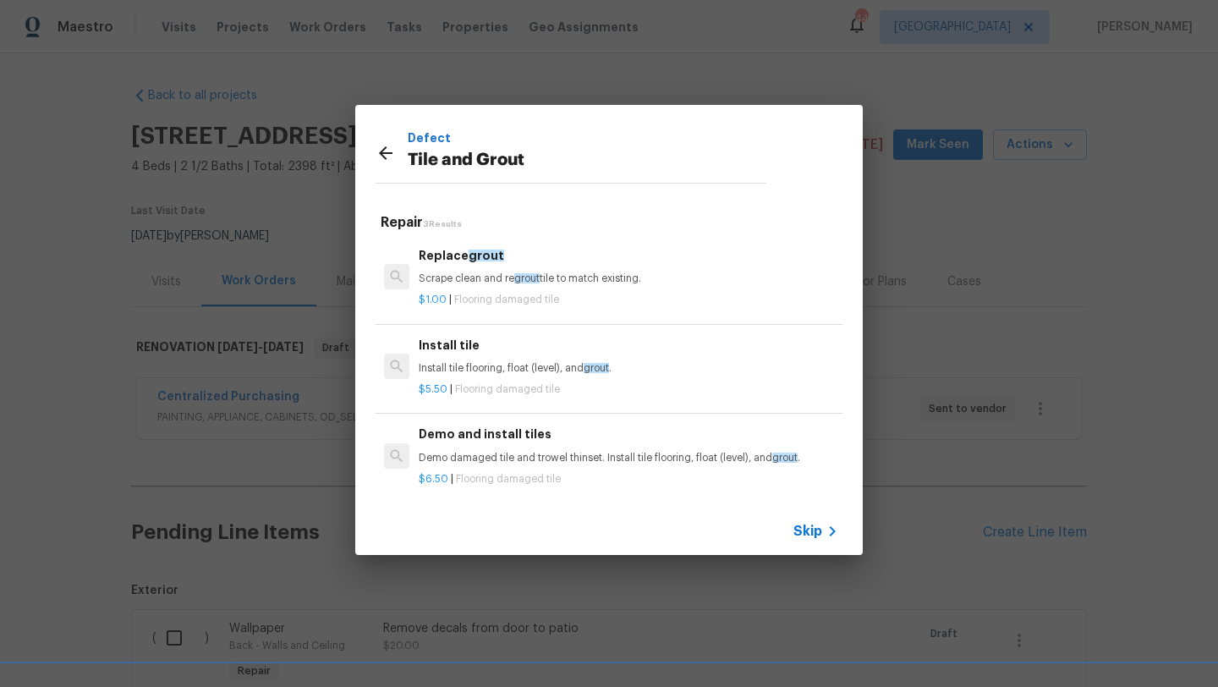
scroll to position [1, 0]
click at [386, 156] on icon at bounding box center [385, 153] width 20 height 20
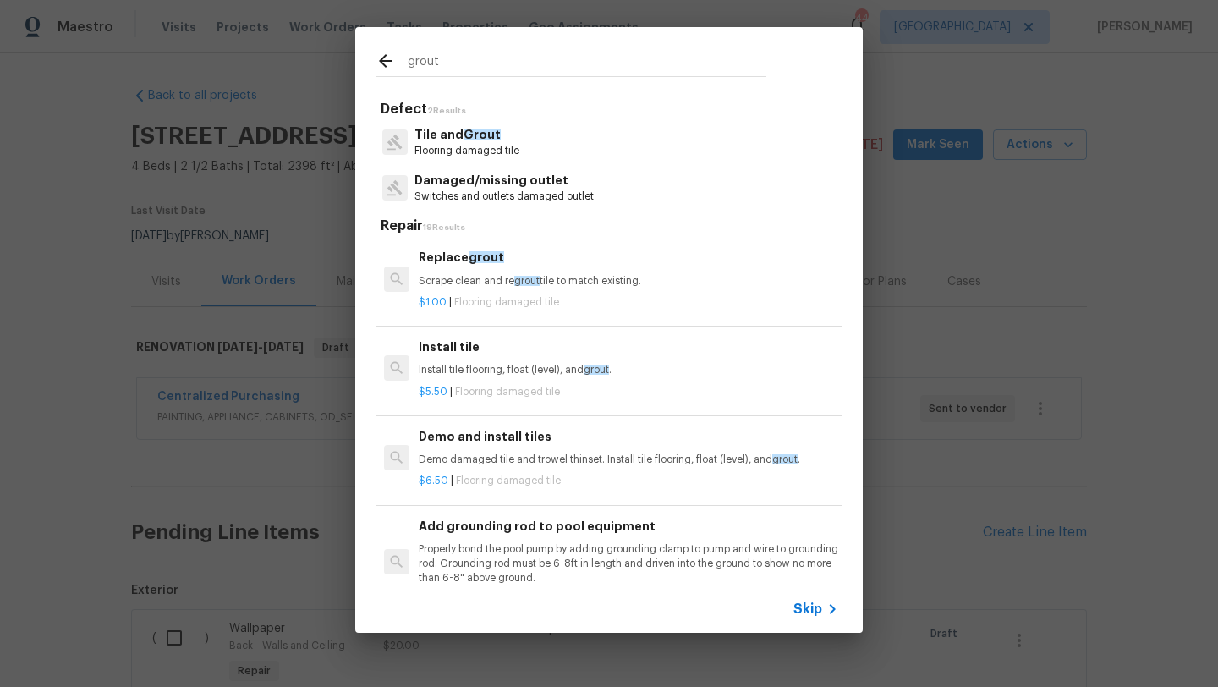
drag, startPoint x: 446, startPoint y: 61, endPoint x: 392, endPoint y: 63, distance: 54.1
click at [392, 63] on div "grout" at bounding box center [570, 63] width 391 height 25
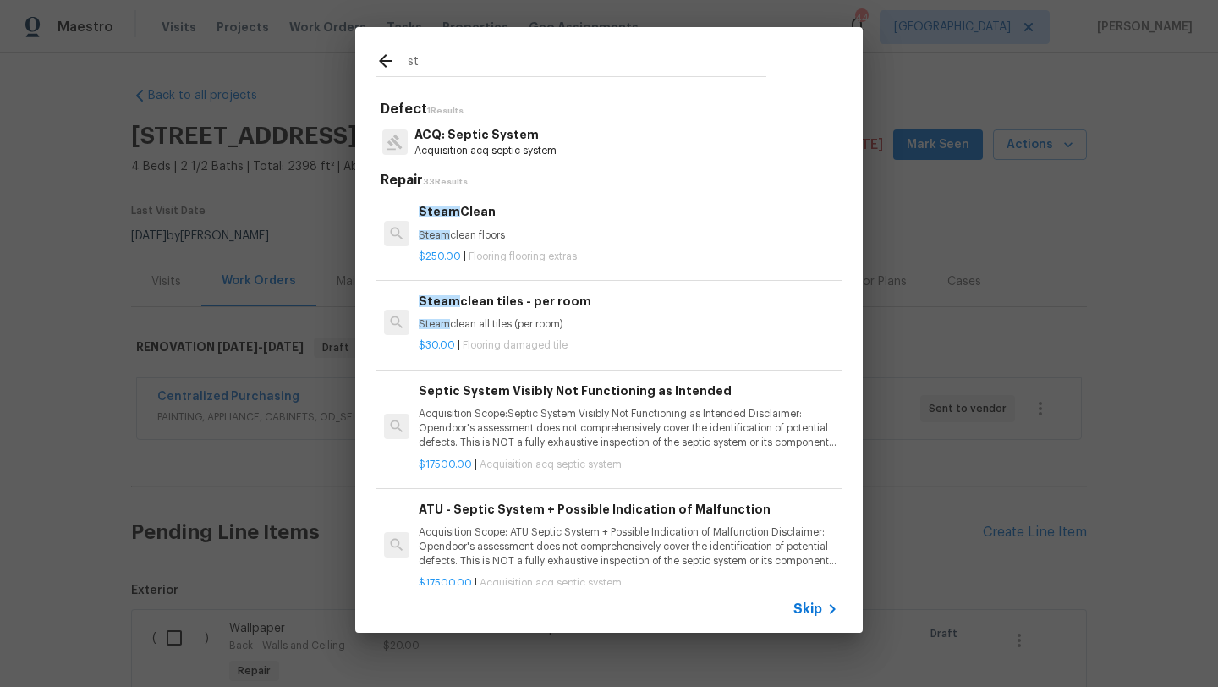
type input "s"
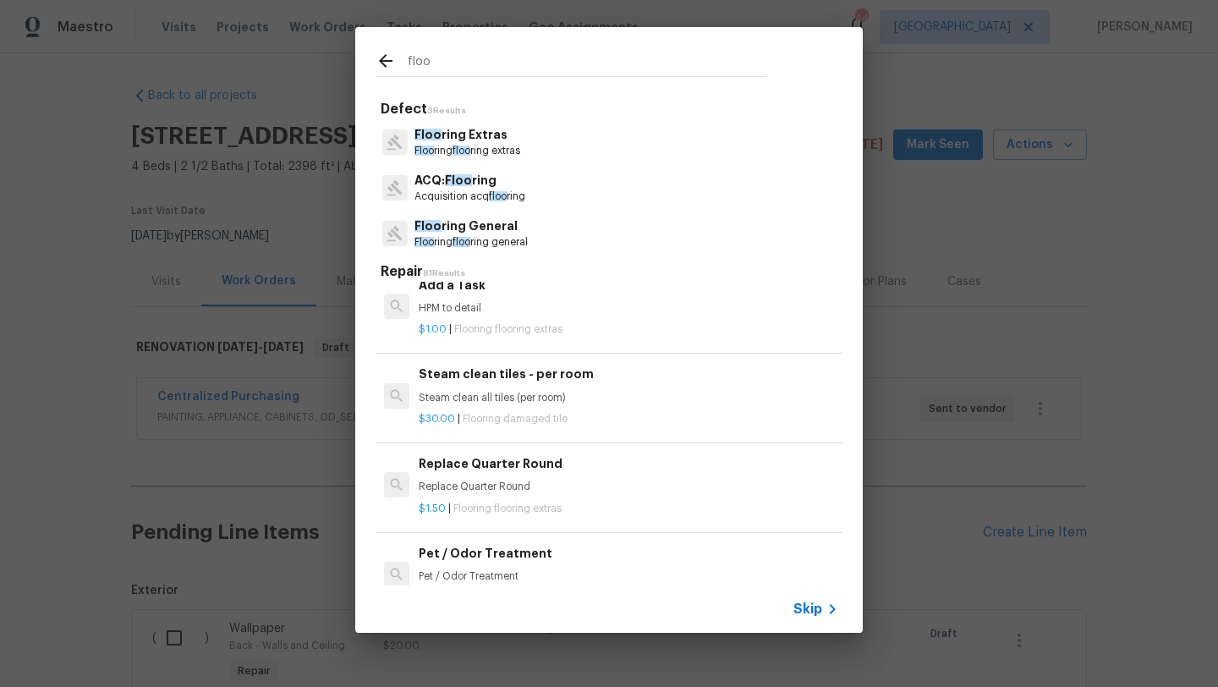
scroll to position [2132, 0]
type input "floo"
click at [453, 384] on div "Steam clean tiles - per room Steam clean all tiles (per room)" at bounding box center [628, 384] width 419 height 41
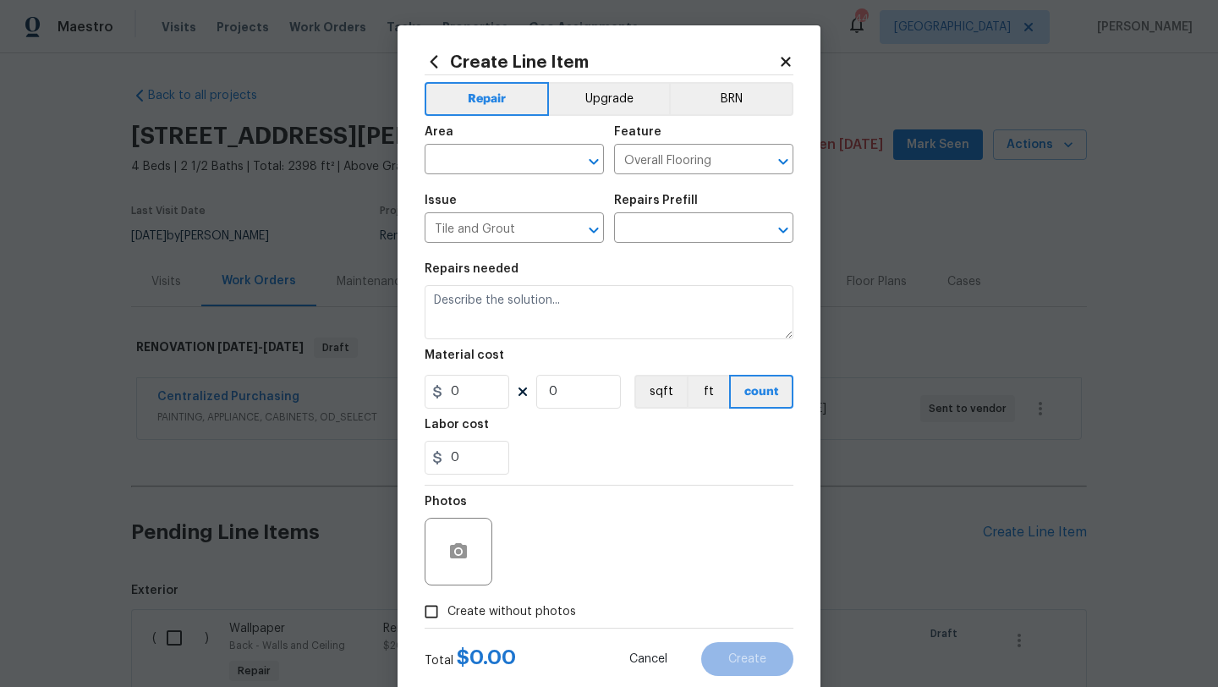
type input "Steam clean tiles - per room $30.00"
type textarea "Steam clean all tiles (per room)"
type input "30"
type input "1"
click at [478, 171] on input "text" at bounding box center [491, 161] width 132 height 26
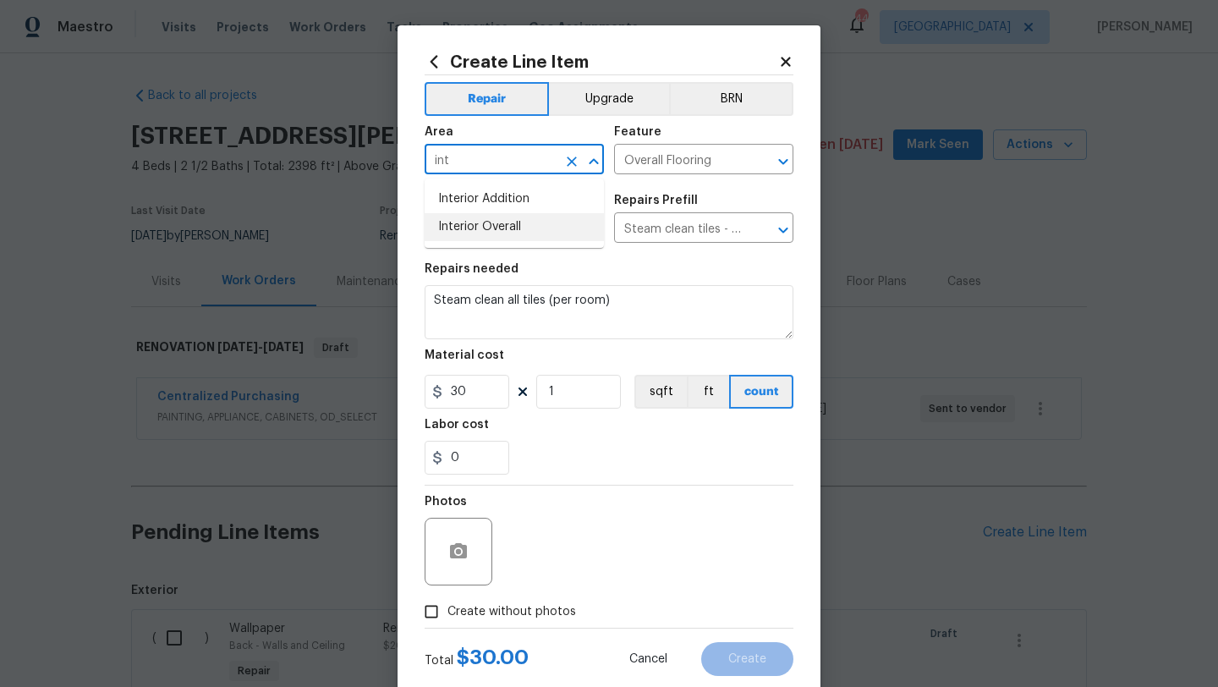
click at [501, 220] on li "Interior Overall" at bounding box center [514, 227] width 179 height 28
type input "Interior Overall"
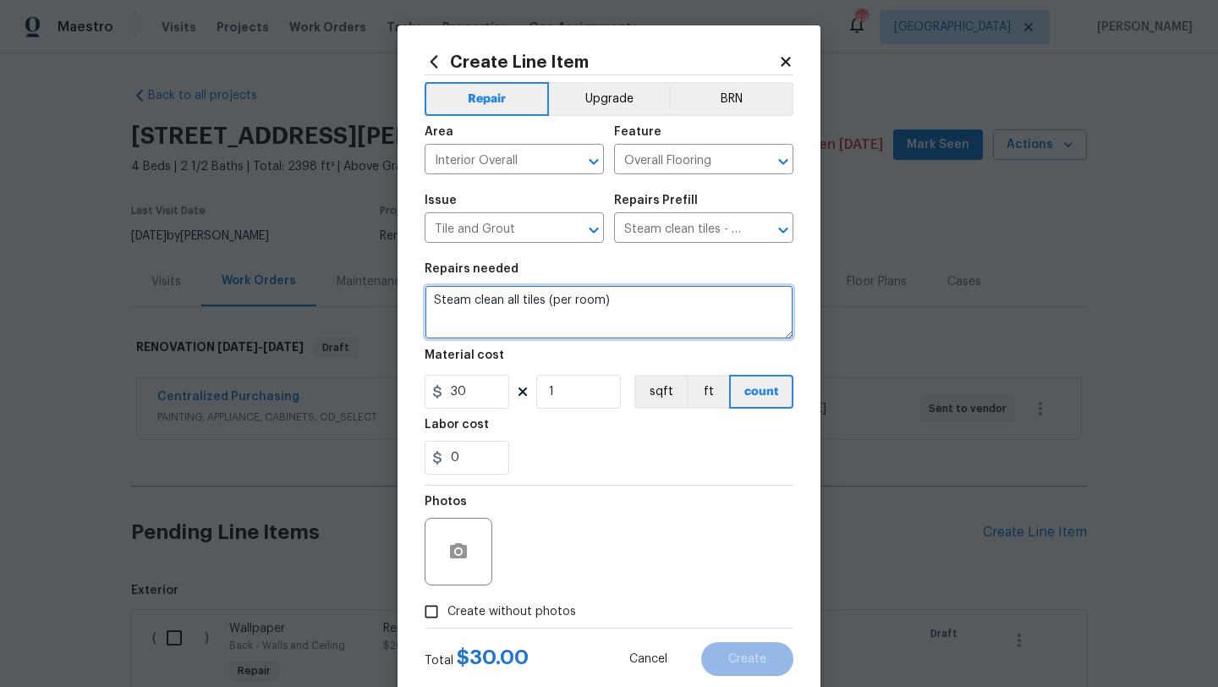
drag, startPoint x: 616, startPoint y: 304, endPoint x: 422, endPoint y: 301, distance: 194.5
click at [422, 301] on div "Create Line Item Repair Upgrade BRN Area Interior Overall ​ Feature Overall Flo…" at bounding box center [608, 363] width 423 height 677
type textarea "Steam clean/deep clean all floor tile/grout, hall bath surround, main shower su…"
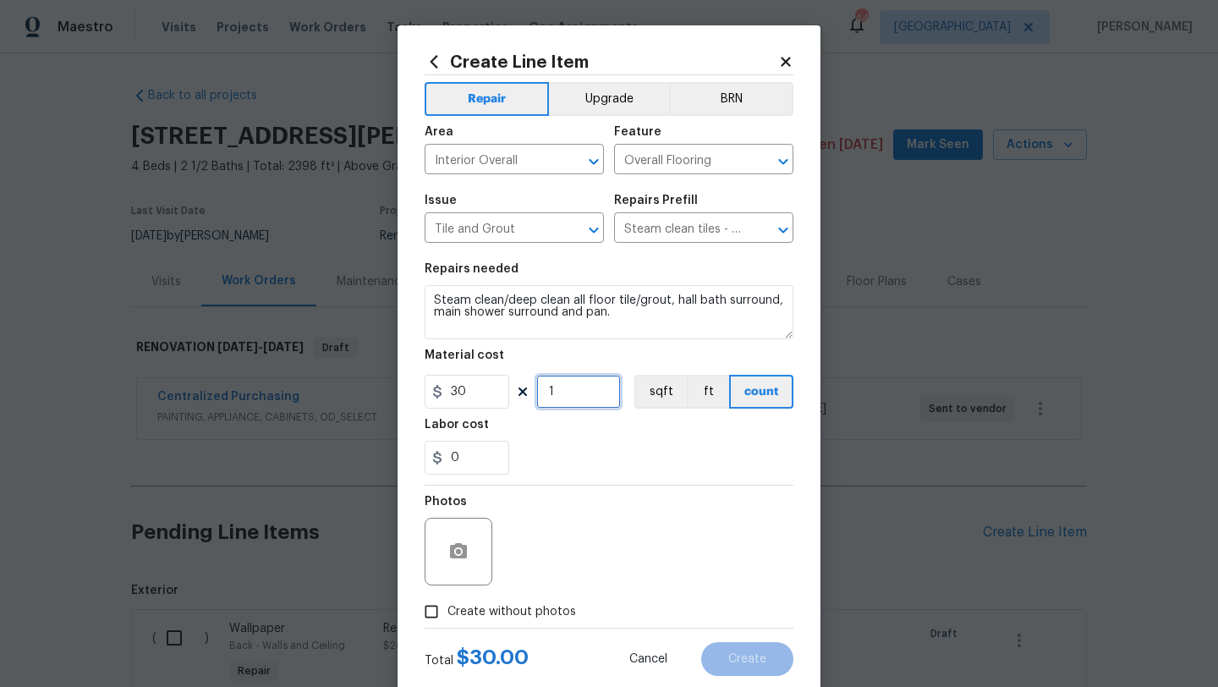
drag, startPoint x: 558, startPoint y: 396, endPoint x: 540, endPoint y: 396, distance: 18.6
click at [540, 396] on input "1" at bounding box center [578, 392] width 85 height 34
type input "8"
drag, startPoint x: 462, startPoint y: 456, endPoint x: 436, endPoint y: 456, distance: 25.4
click at [436, 456] on div "0" at bounding box center [467, 458] width 85 height 34
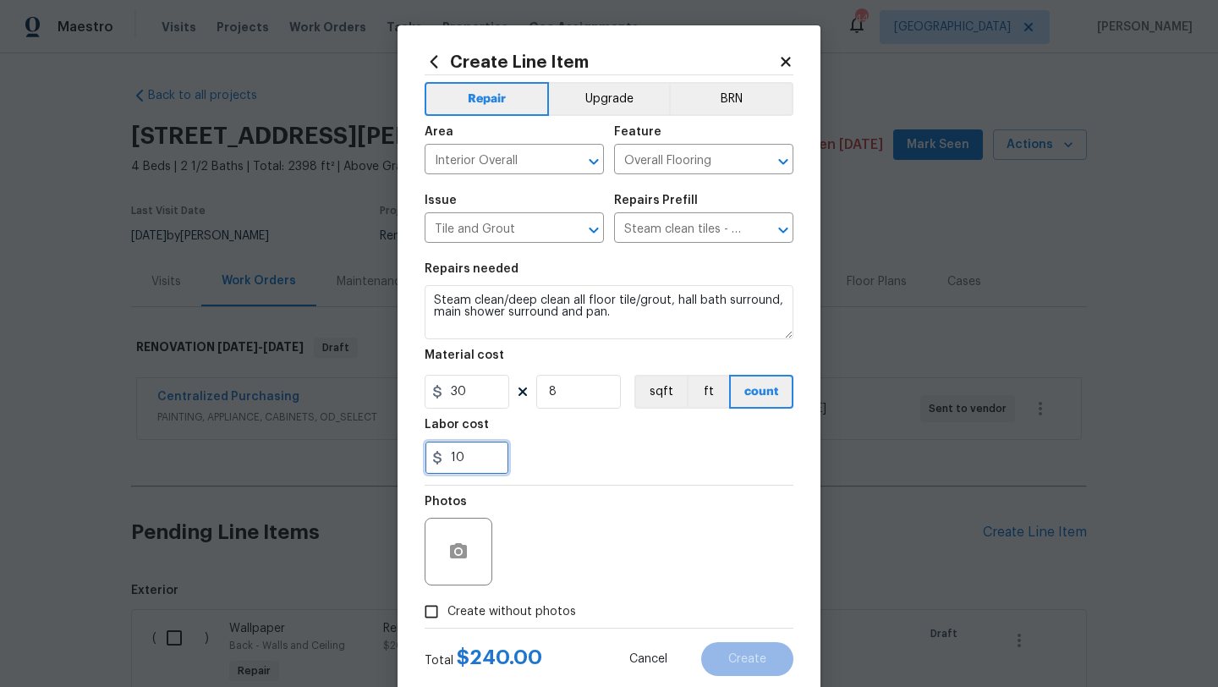
type input "10"
click at [482, 615] on span "Create without photos" at bounding box center [511, 612] width 129 height 18
click at [447, 615] on input "Create without photos" at bounding box center [431, 611] width 32 height 32
checkbox input "true"
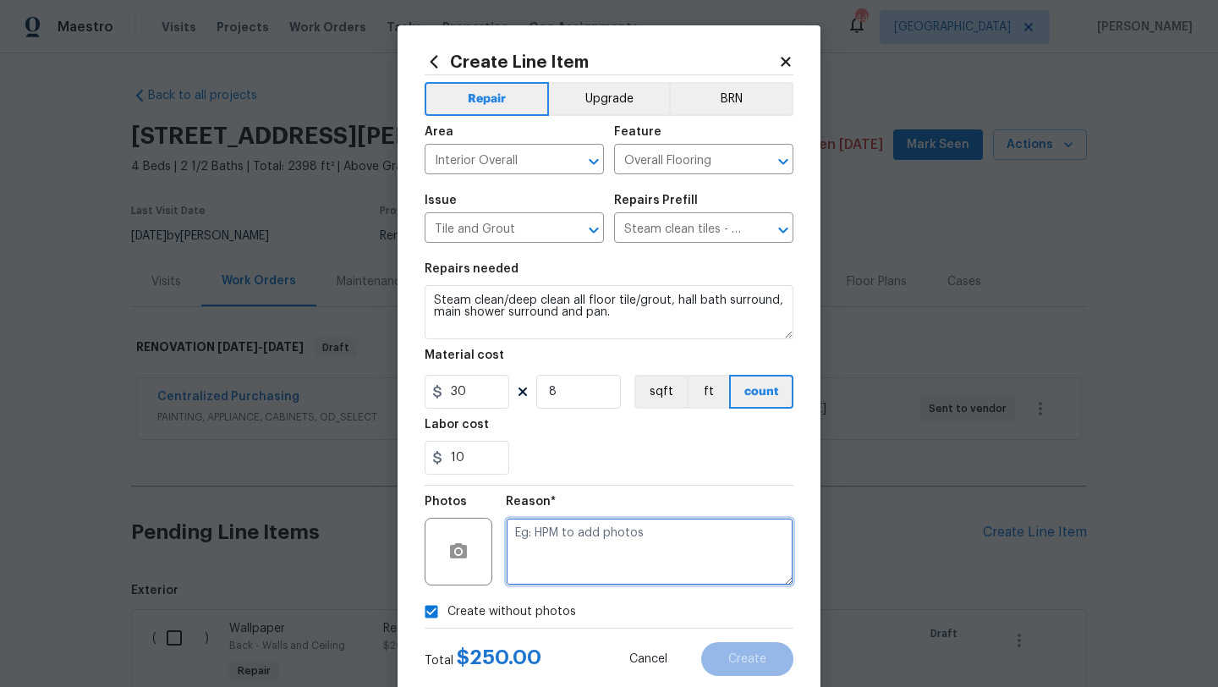
click at [553, 554] on textarea at bounding box center [650, 552] width 288 height 68
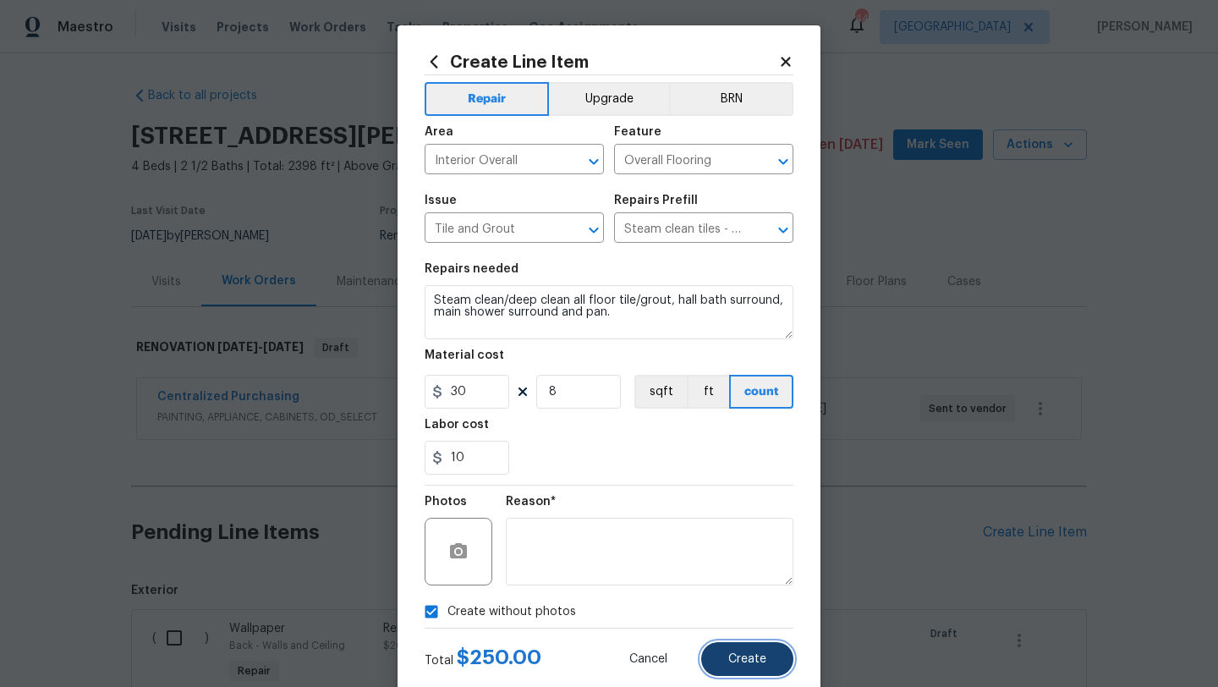
click at [737, 655] on span "Create" at bounding box center [747, 659] width 38 height 13
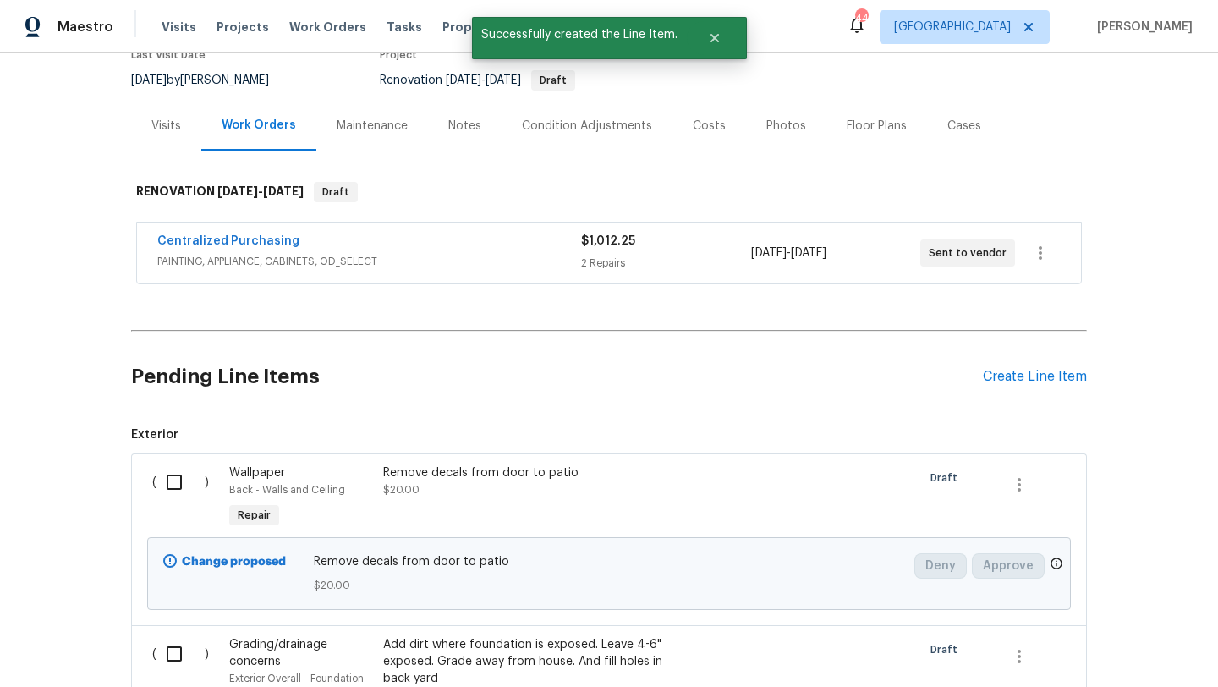
scroll to position [267, 0]
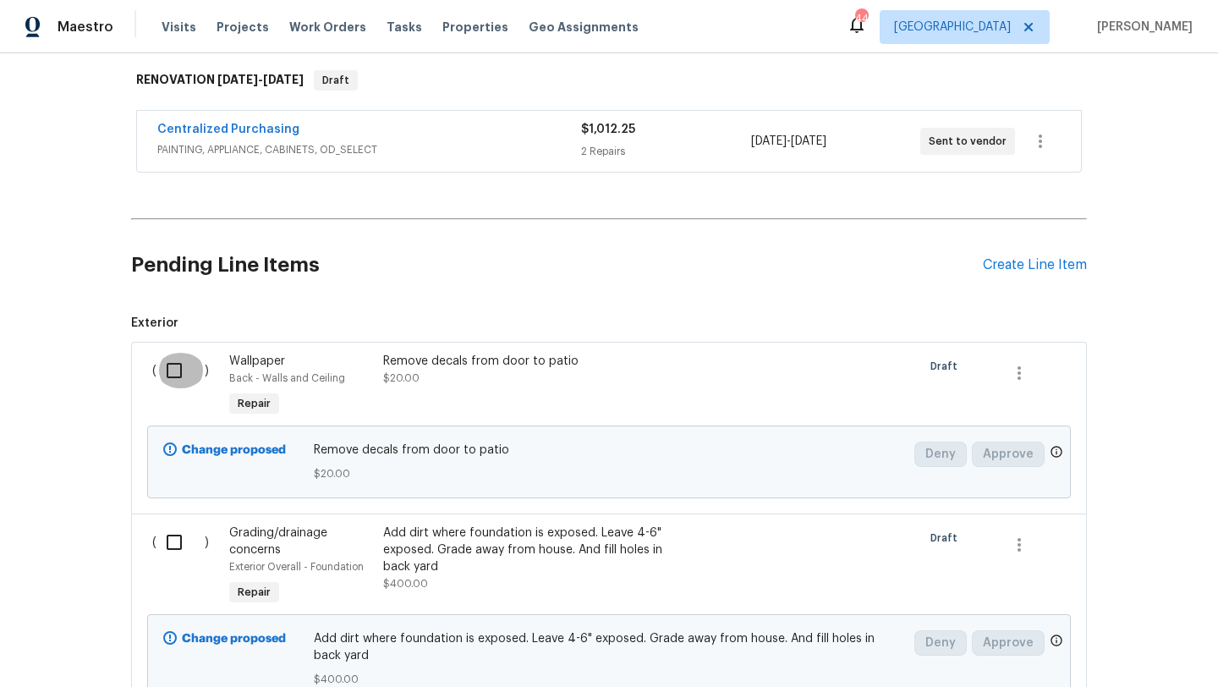
click at [179, 371] on input "checkbox" at bounding box center [180, 371] width 48 height 36
checkbox input "true"
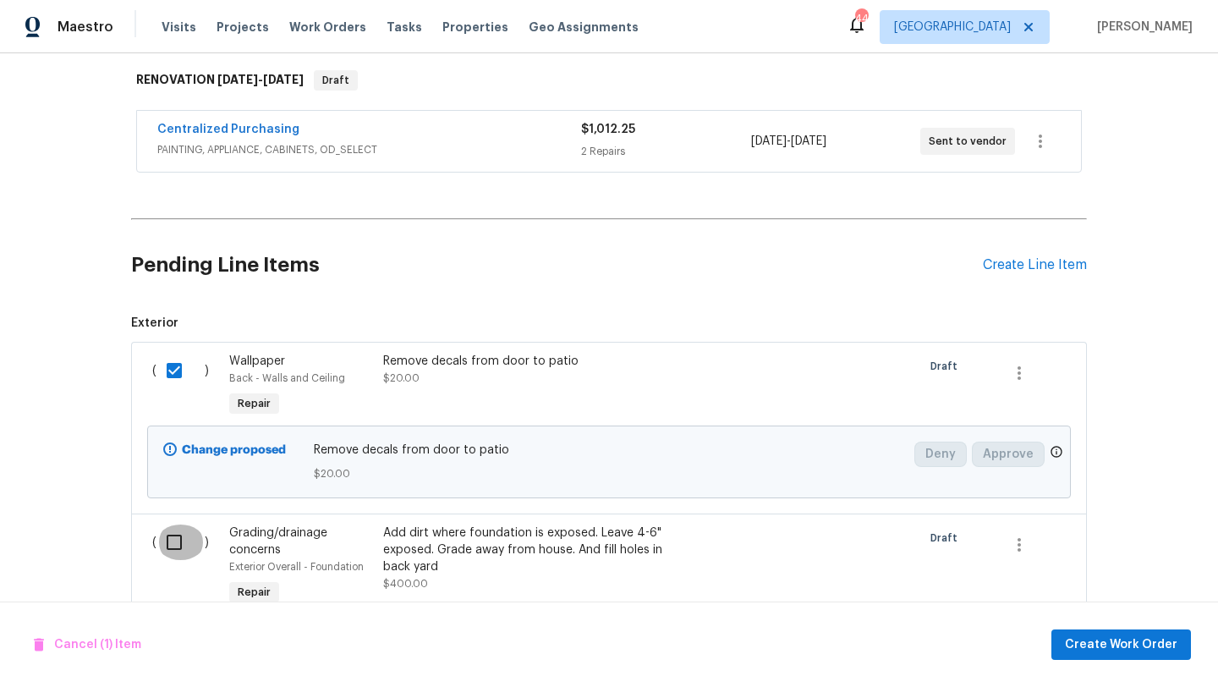
click at [171, 546] on input "checkbox" at bounding box center [180, 542] width 48 height 36
checkbox input "true"
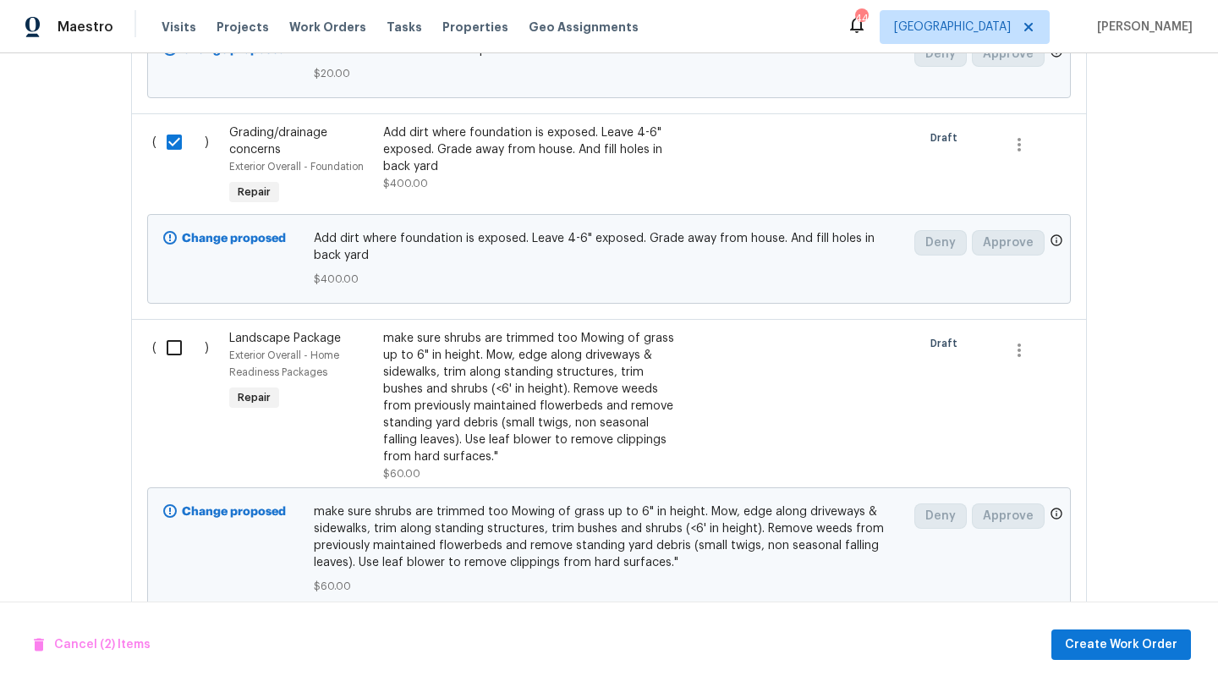
scroll to position [677, 0]
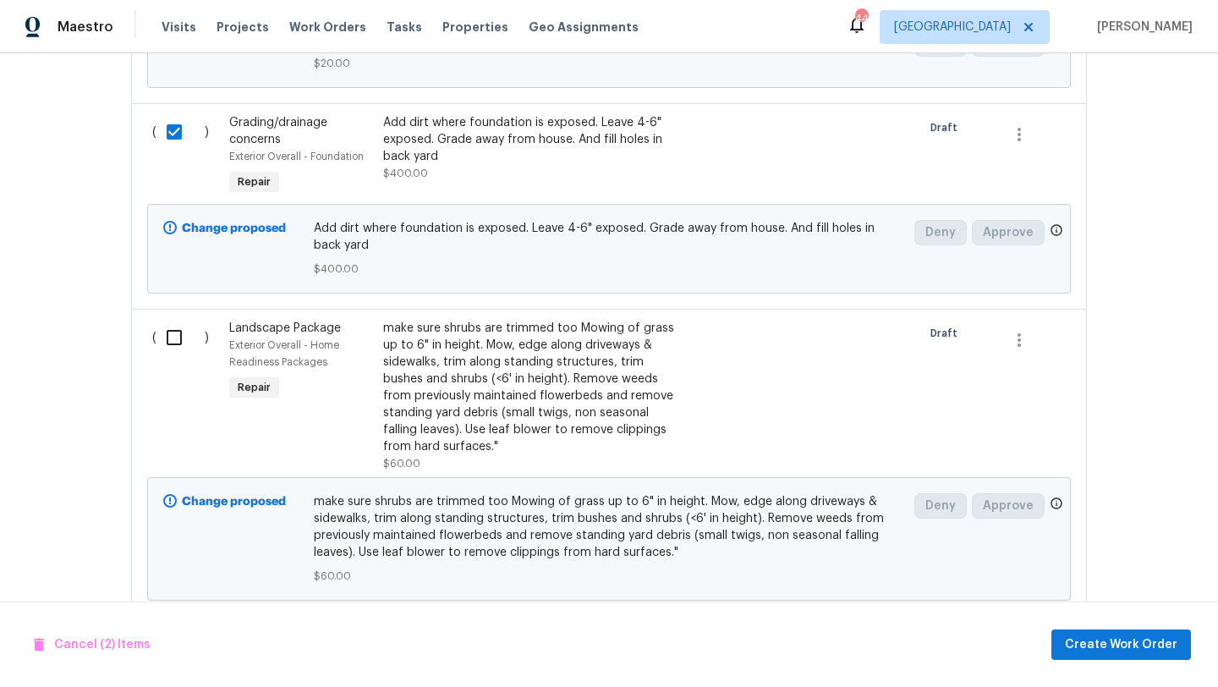
click at [175, 339] on input "checkbox" at bounding box center [180, 338] width 48 height 36
checkbox input "true"
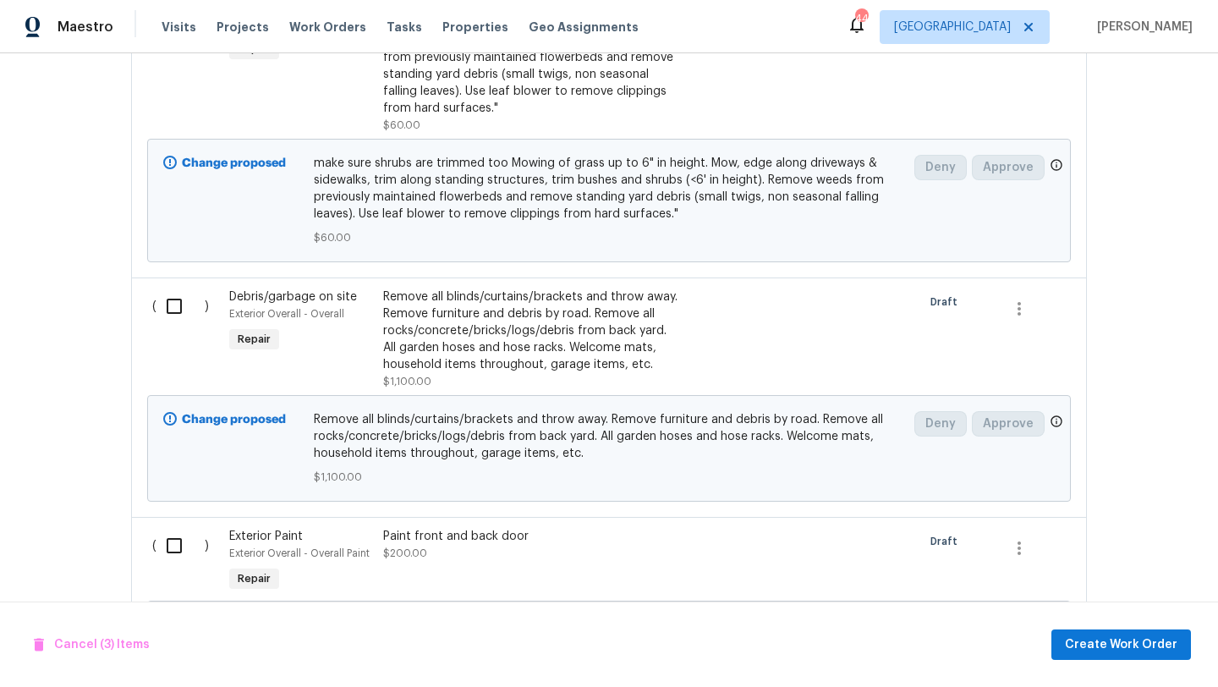
scroll to position [1025, 0]
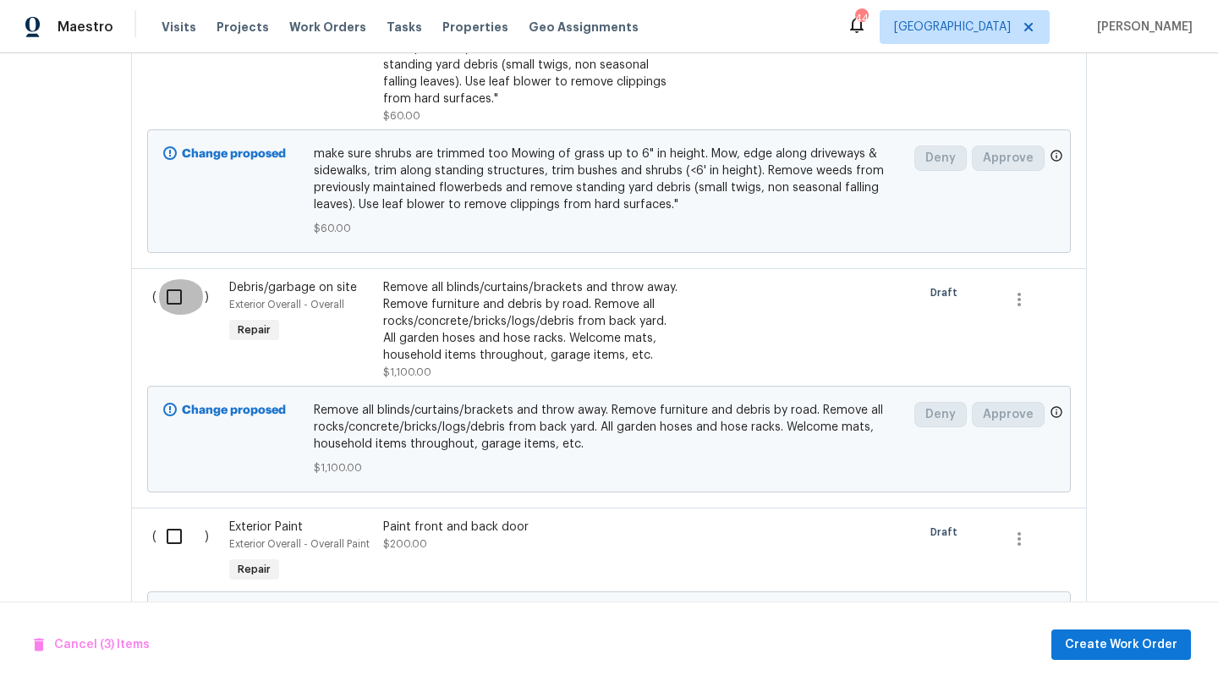
click at [177, 299] on input "checkbox" at bounding box center [180, 297] width 48 height 36
checkbox input "true"
click at [176, 533] on input "checkbox" at bounding box center [180, 536] width 48 height 36
checkbox input "true"
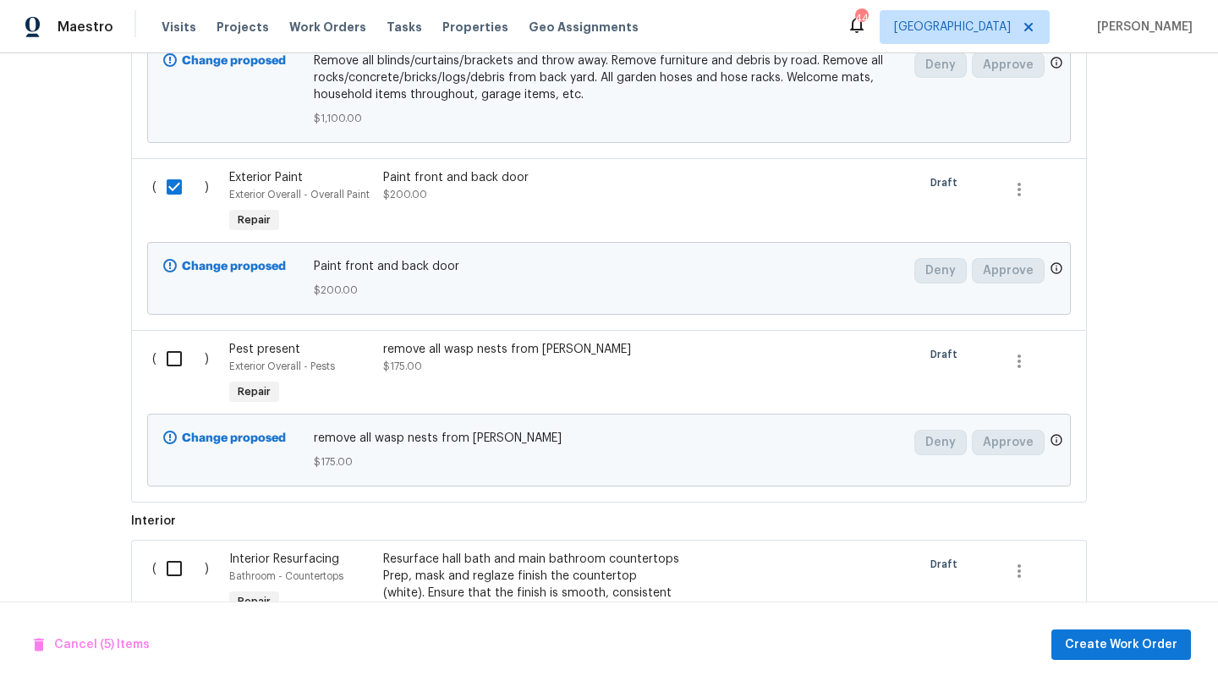
scroll to position [1424, 0]
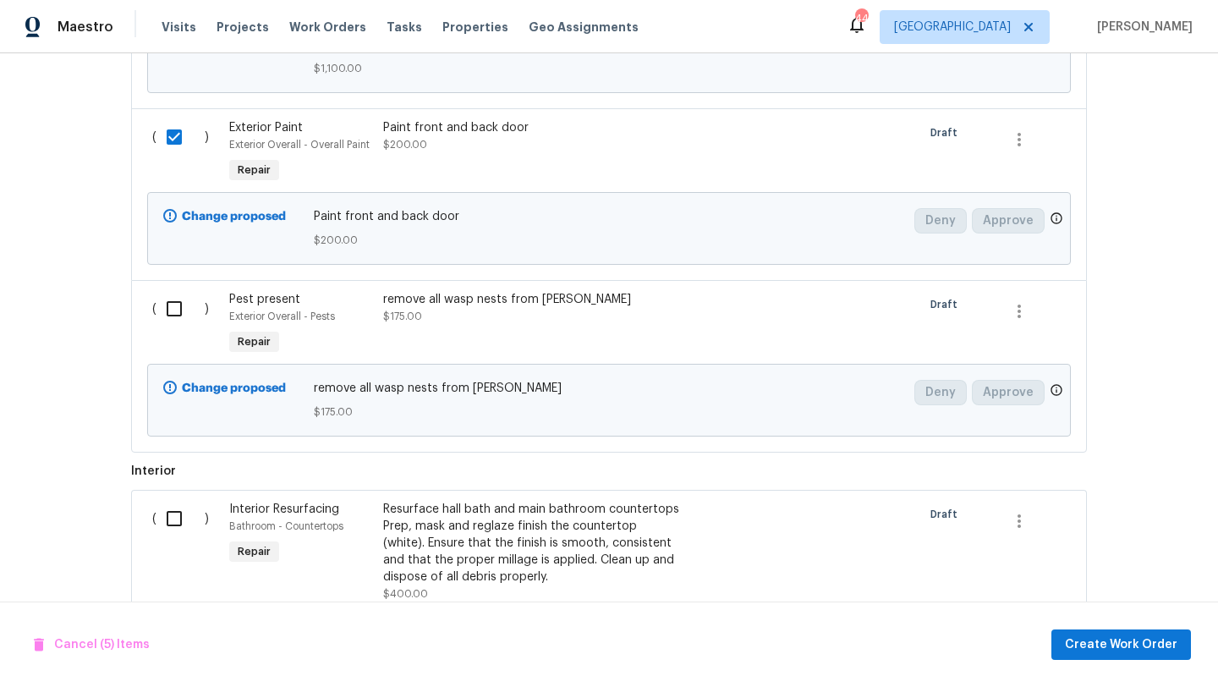
click at [177, 315] on input "checkbox" at bounding box center [180, 309] width 48 height 36
checkbox input "true"
click at [172, 517] on input "checkbox" at bounding box center [180, 519] width 48 height 36
checkbox input "true"
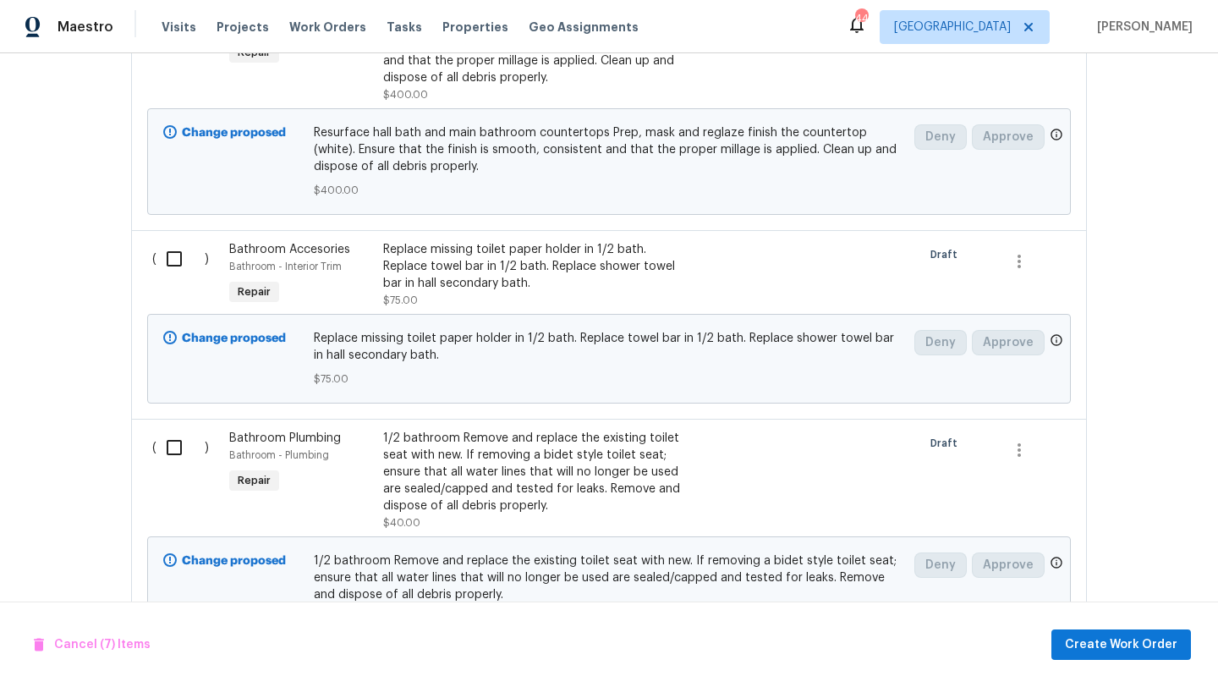
scroll to position [1944, 0]
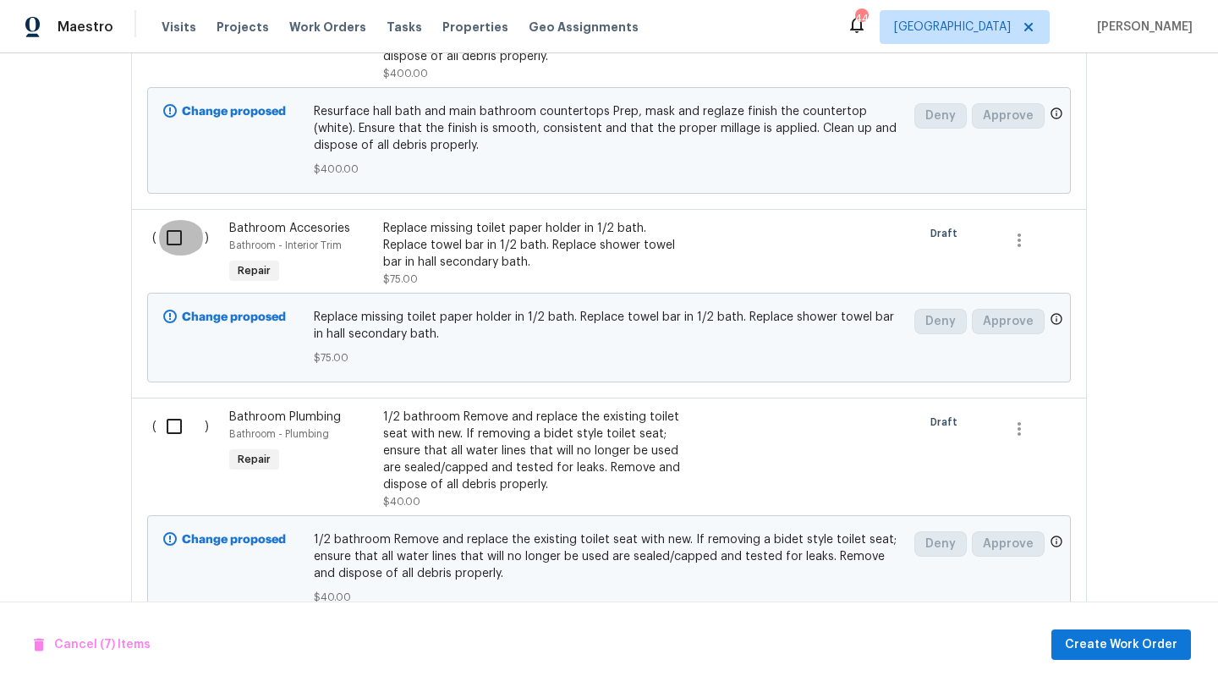
click at [173, 238] on input "checkbox" at bounding box center [180, 238] width 48 height 36
checkbox input "true"
click at [178, 441] on input "checkbox" at bounding box center [180, 426] width 48 height 36
checkbox input "true"
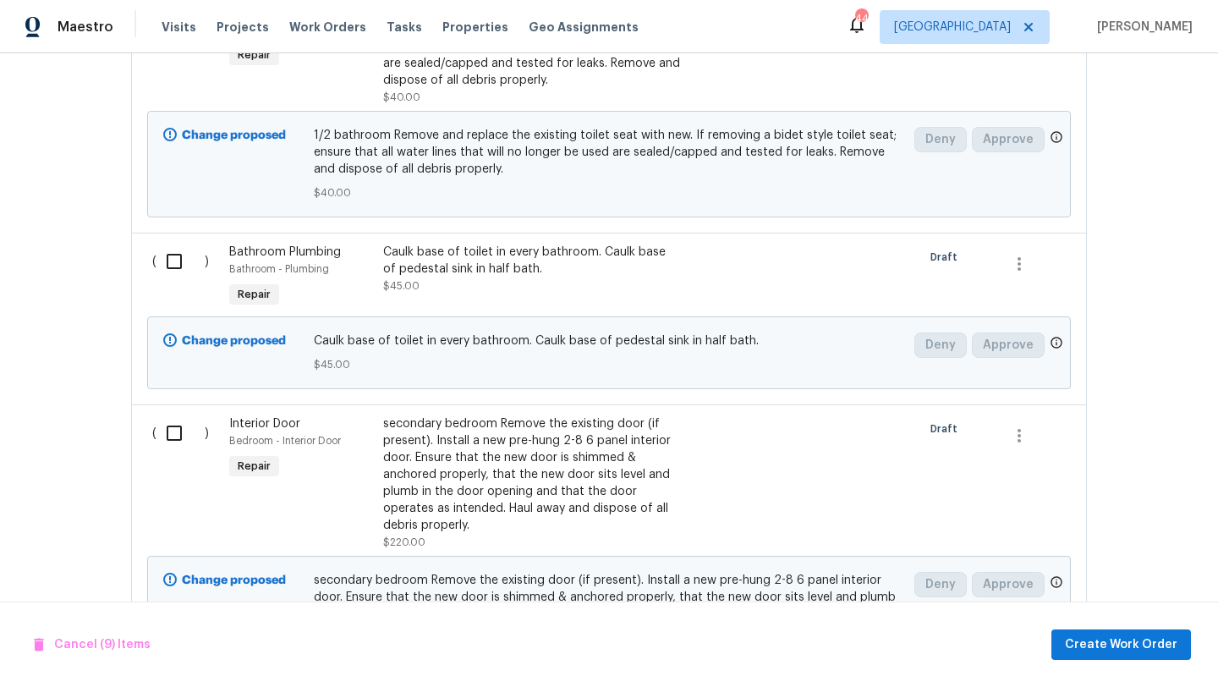
scroll to position [2374, 0]
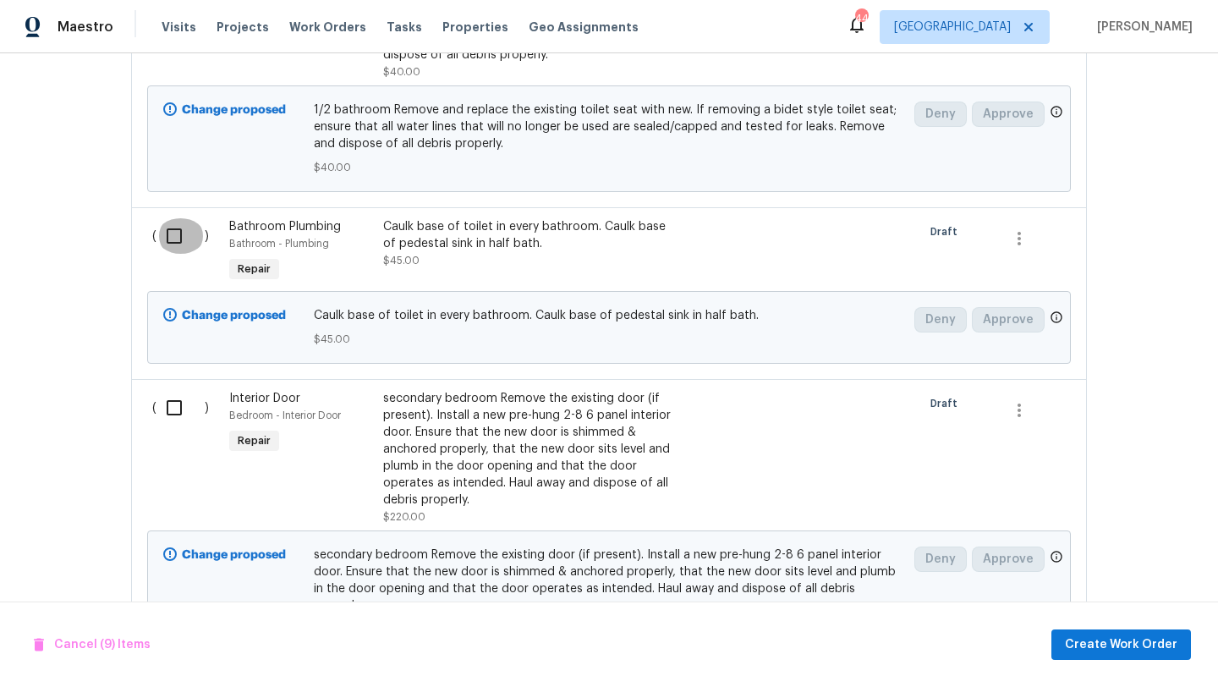
click at [175, 235] on input "checkbox" at bounding box center [180, 236] width 48 height 36
checkbox input "true"
click at [167, 416] on input "checkbox" at bounding box center [180, 408] width 48 height 36
checkbox input "true"
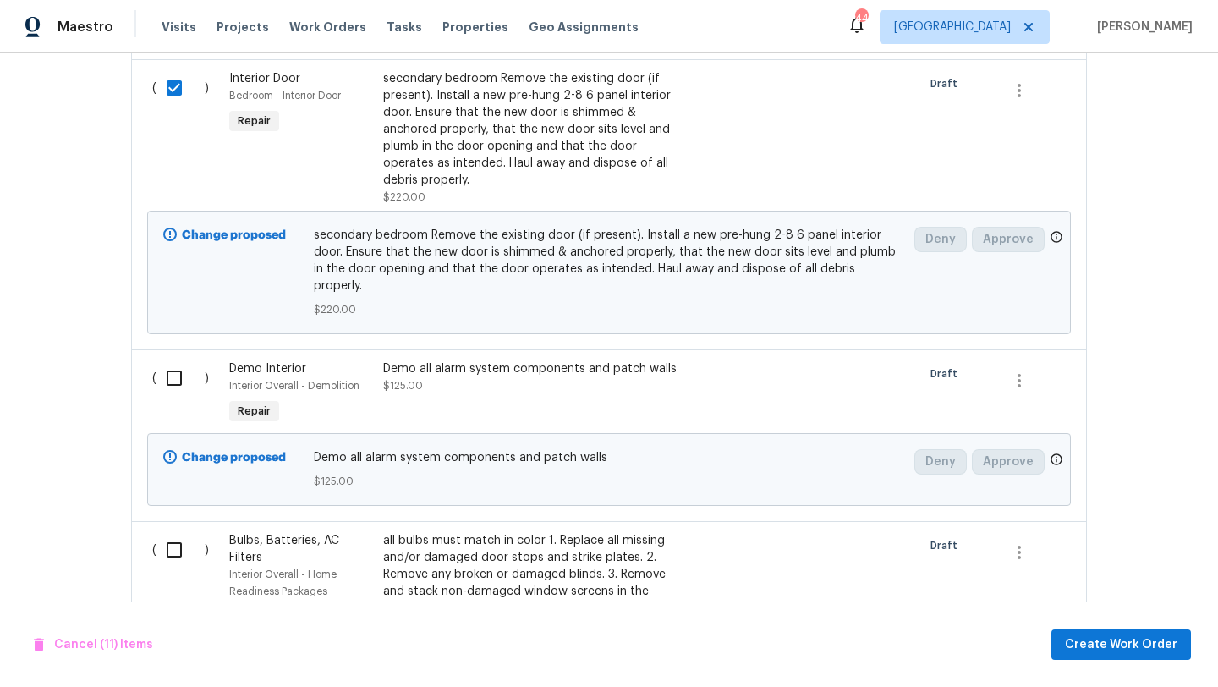
scroll to position [2747, 0]
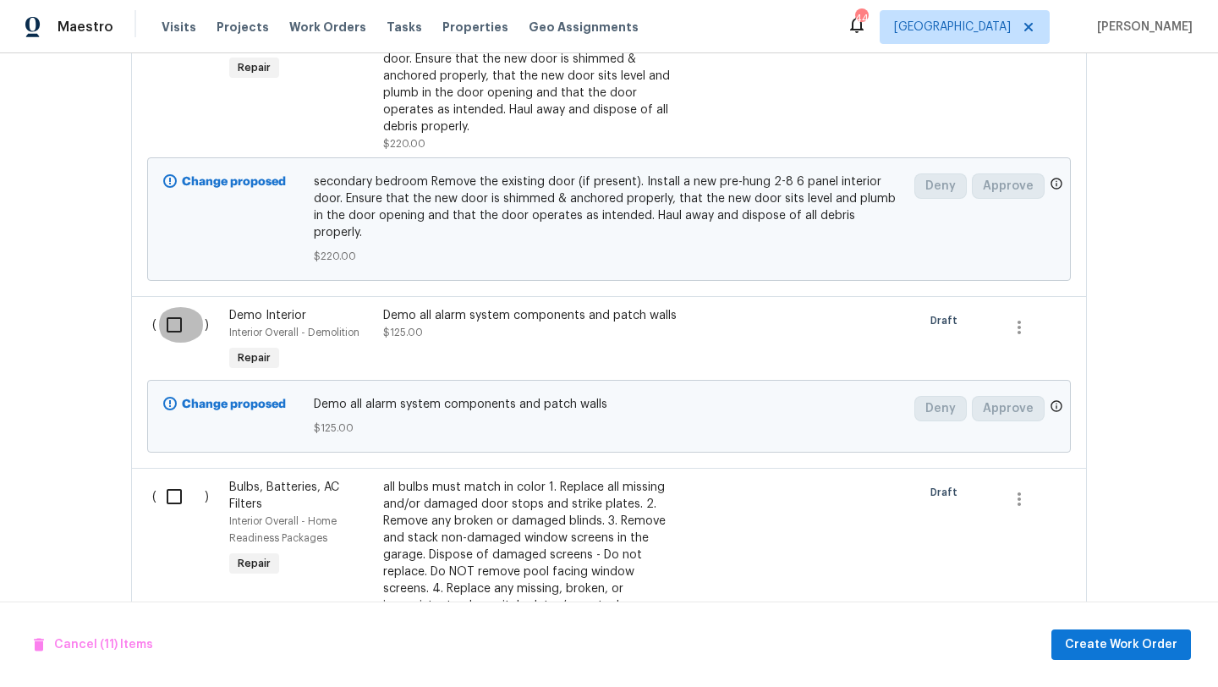
click at [174, 311] on input "checkbox" at bounding box center [180, 325] width 48 height 36
checkbox input "true"
click at [174, 487] on input "checkbox" at bounding box center [180, 497] width 48 height 36
checkbox input "true"
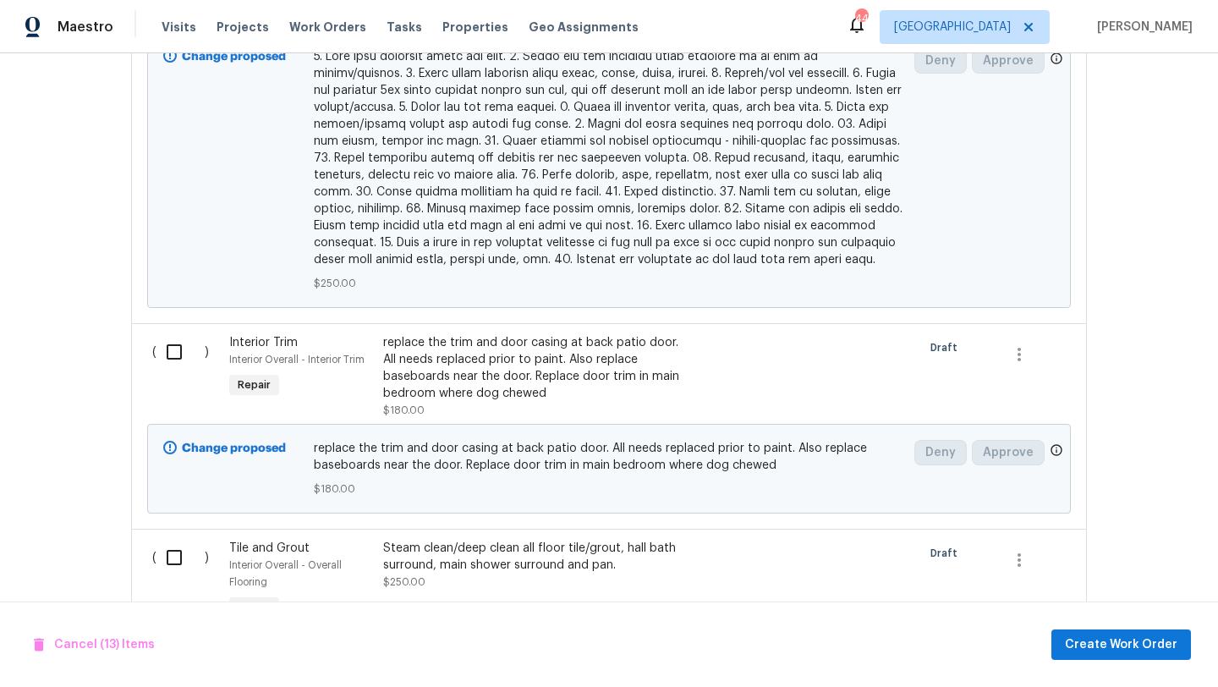
scroll to position [4288, 0]
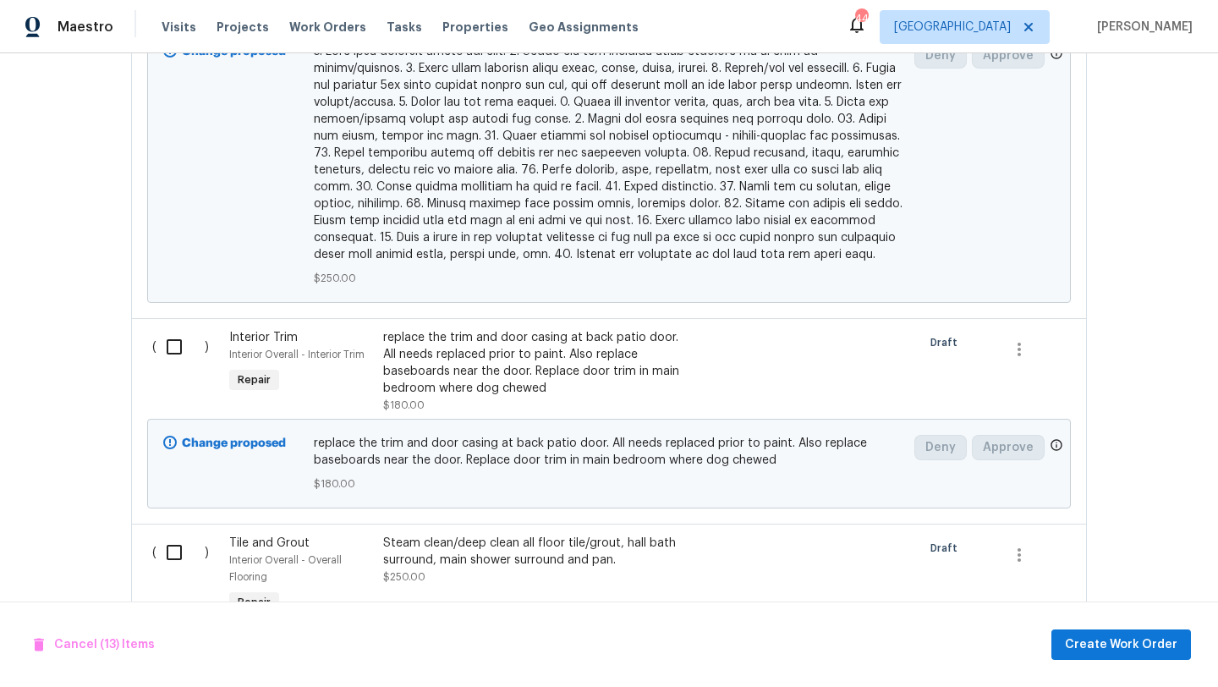
click at [173, 329] on input "checkbox" at bounding box center [180, 347] width 48 height 36
checkbox input "true"
click at [178, 534] on input "checkbox" at bounding box center [180, 552] width 48 height 36
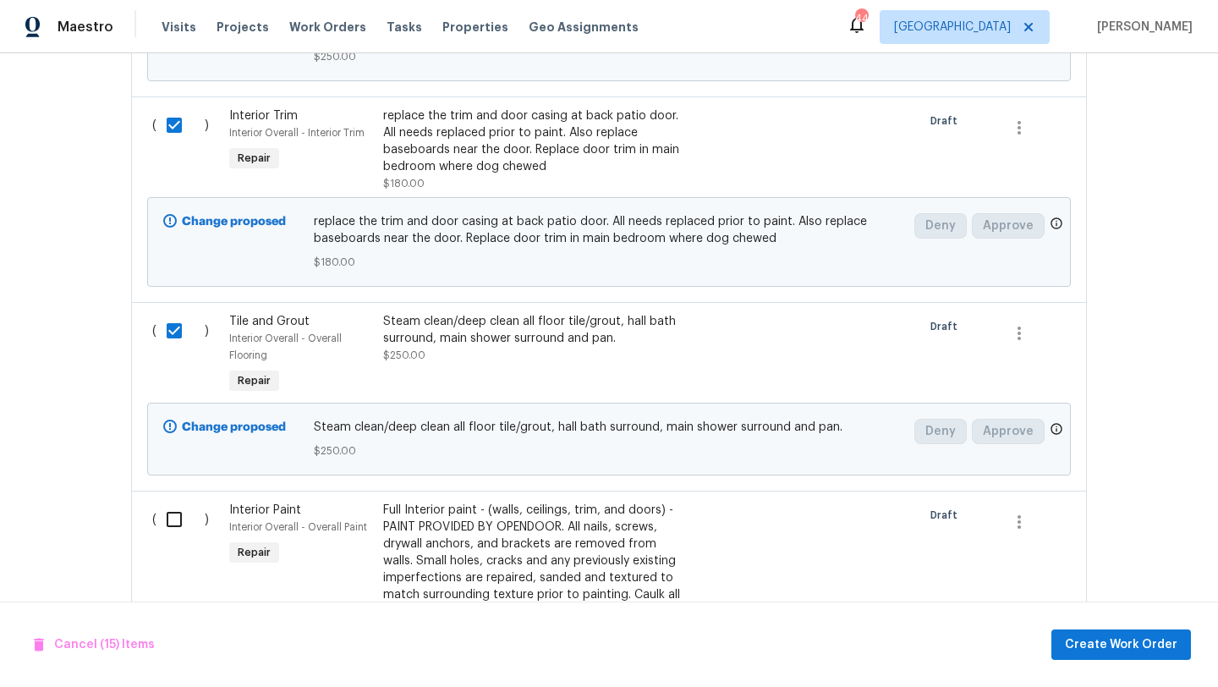
scroll to position [4515, 0]
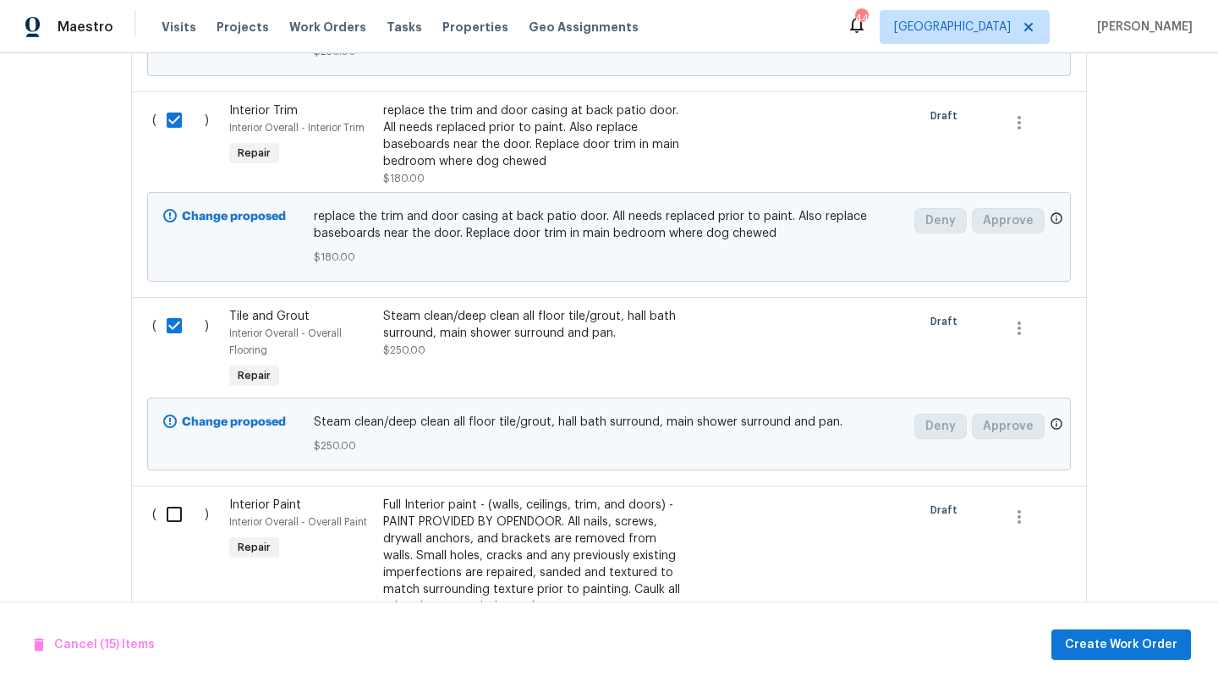
click at [173, 308] on input "checkbox" at bounding box center [180, 326] width 48 height 36
checkbox input "false"
click at [173, 496] on input "checkbox" at bounding box center [180, 514] width 48 height 36
checkbox input "true"
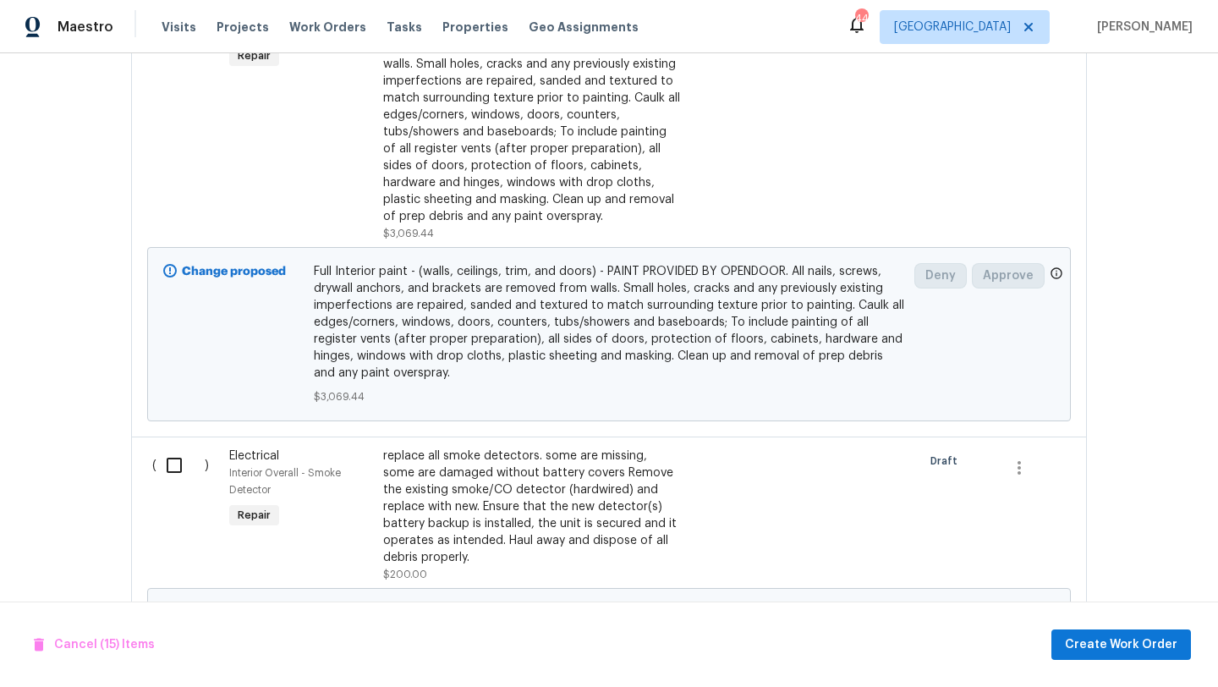
scroll to position [5034, 0]
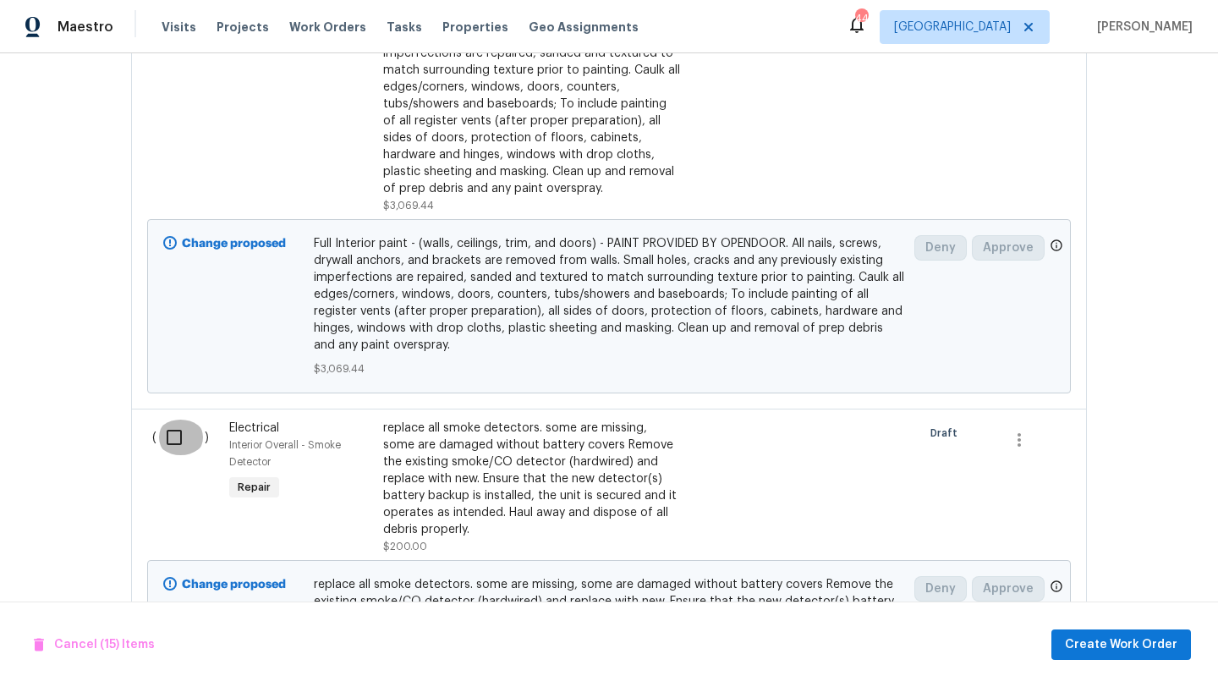
click at [173, 419] on input "checkbox" at bounding box center [180, 437] width 48 height 36
checkbox input "true"
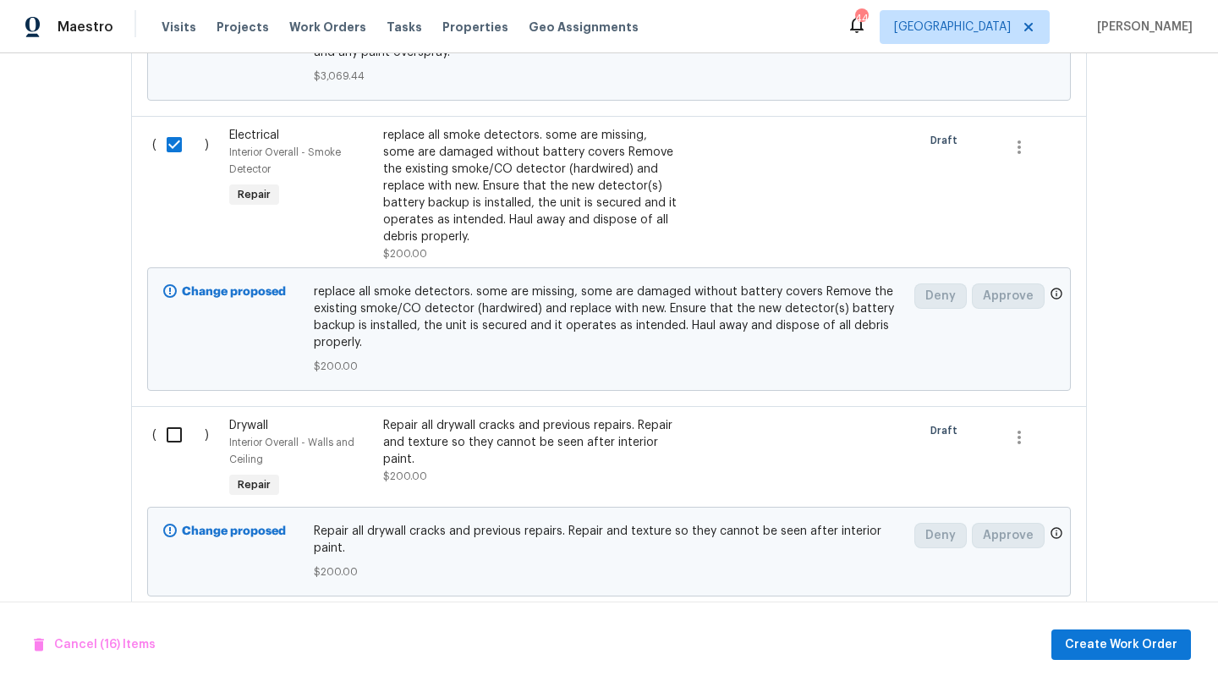
scroll to position [5338, 0]
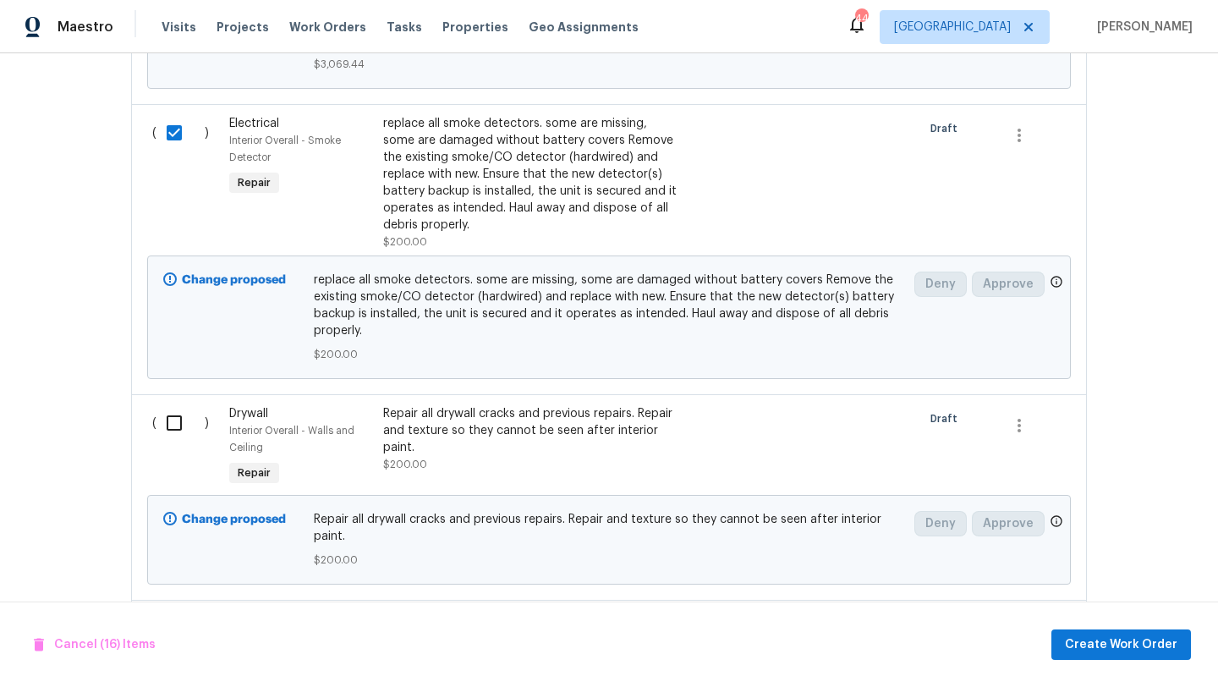
click at [174, 405] on input "checkbox" at bounding box center [180, 423] width 48 height 36
checkbox input "true"
click at [178, 611] on input "checkbox" at bounding box center [180, 629] width 48 height 36
checkbox input "true"
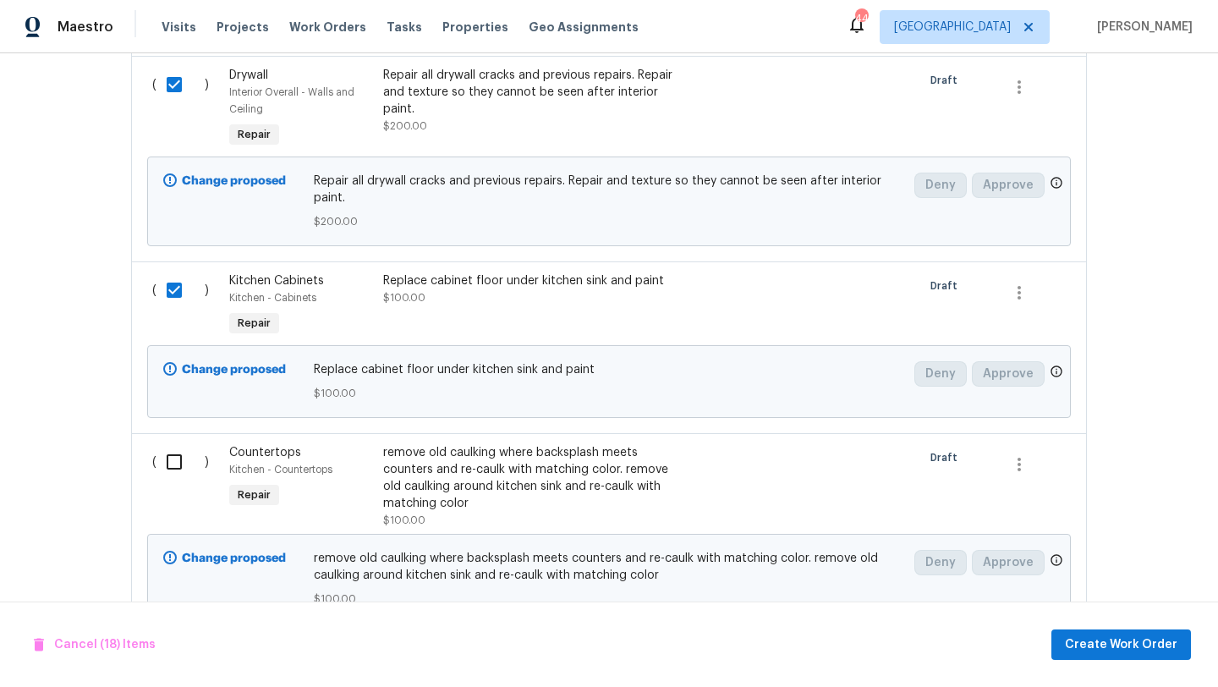
scroll to position [5692, 0]
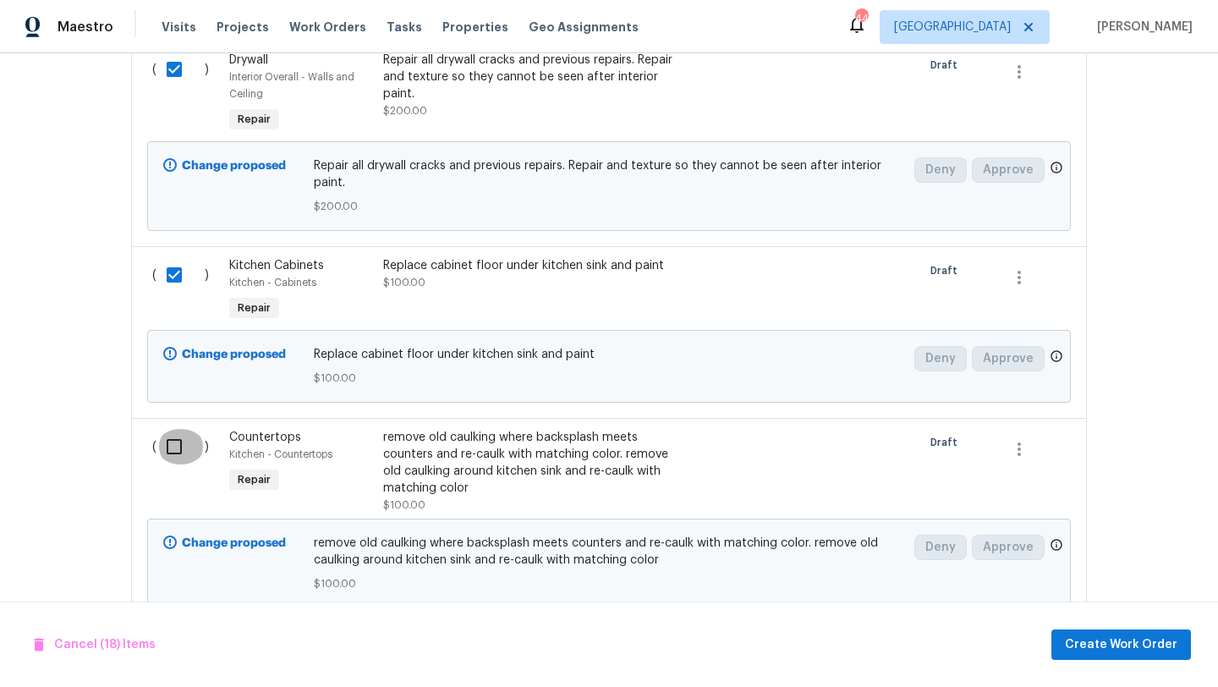
click at [174, 429] on input "checkbox" at bounding box center [180, 447] width 48 height 36
checkbox input "true"
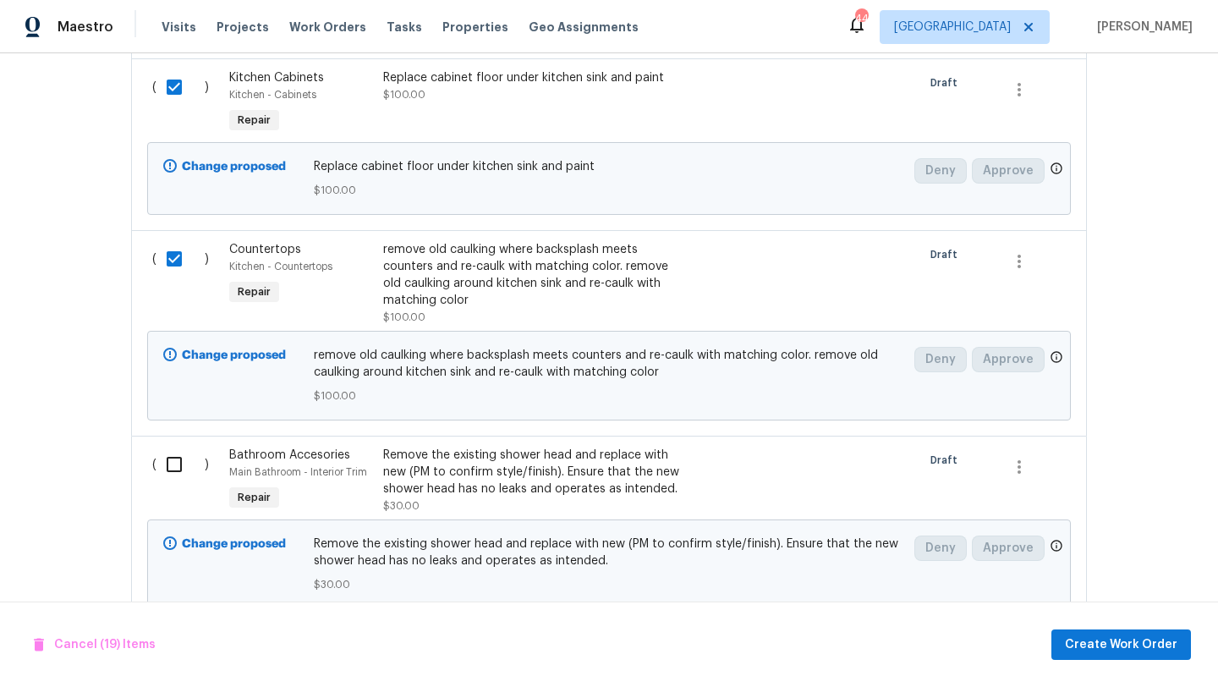
scroll to position [5892, 0]
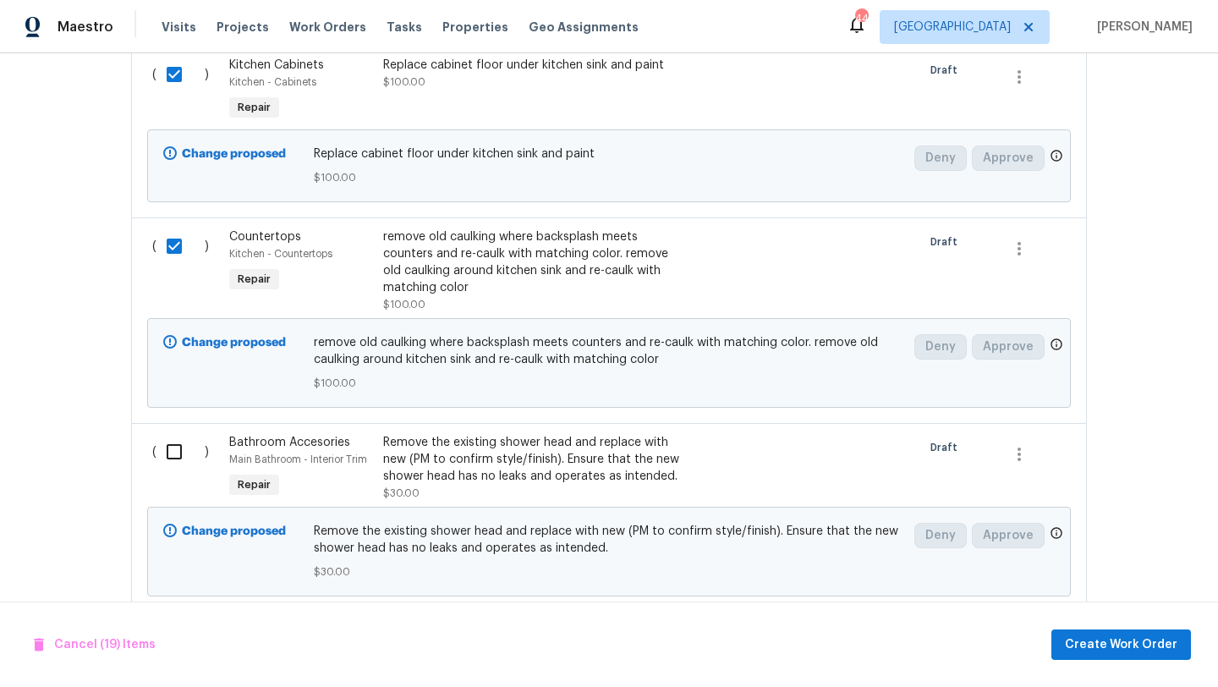
click at [175, 434] on input "checkbox" at bounding box center [180, 452] width 48 height 36
checkbox input "true"
click at [1091, 634] on span "Create Work Order" at bounding box center [1121, 644] width 112 height 21
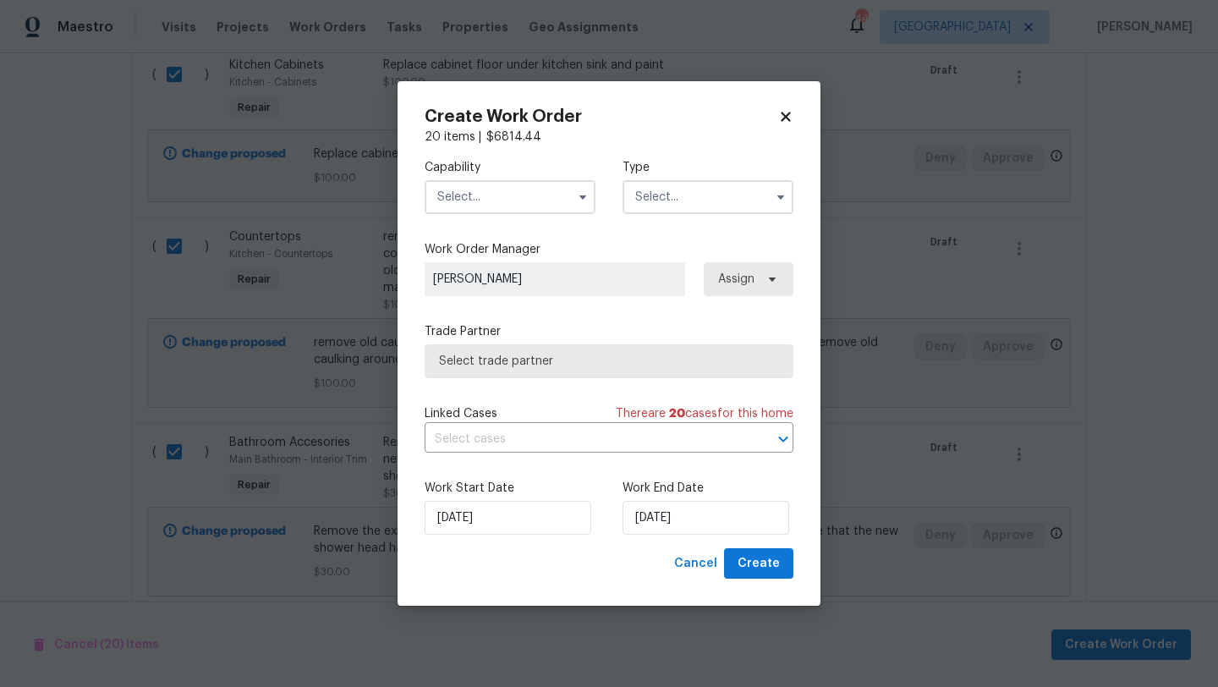
click at [538, 197] on input "text" at bounding box center [510, 197] width 171 height 34
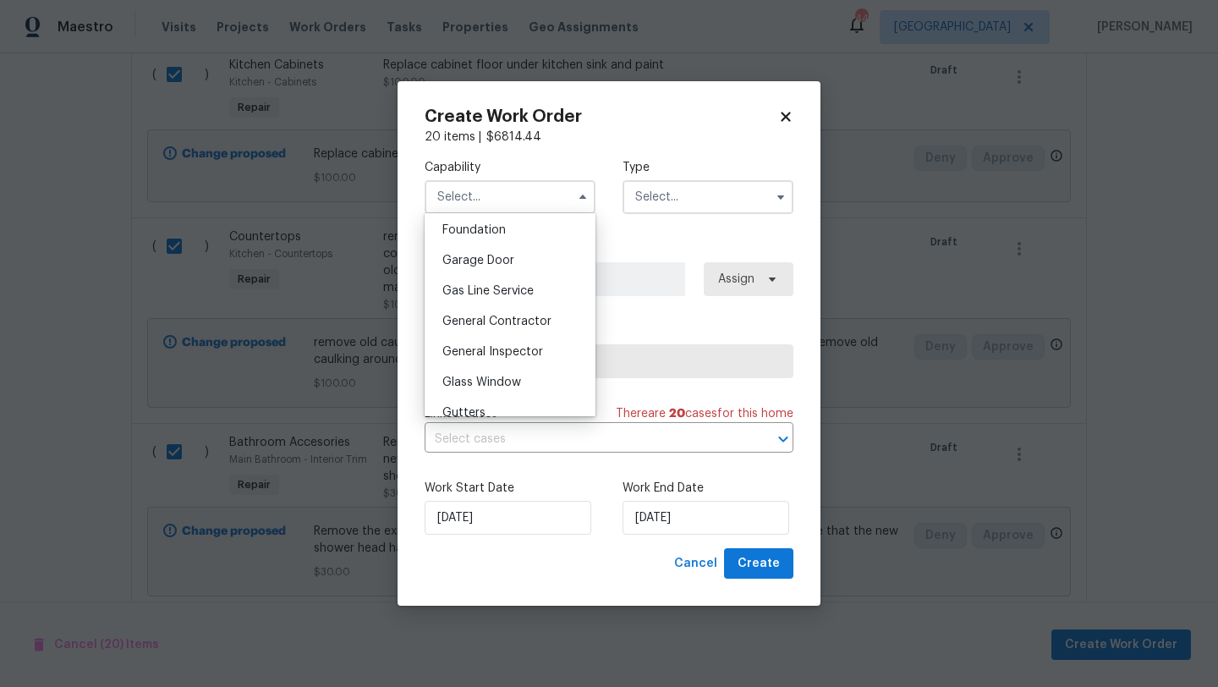
scroll to position [726, 0]
click at [512, 312] on span "General Contractor" at bounding box center [496, 315] width 109 height 12
type input "General Contractor"
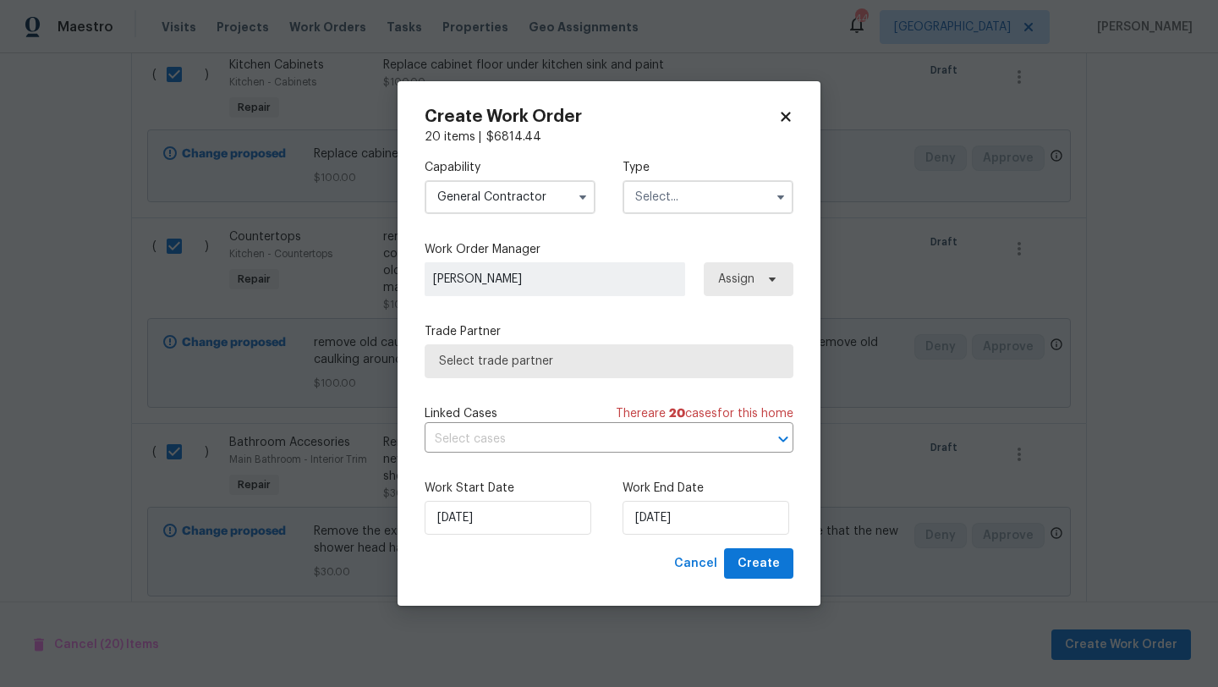
click at [681, 198] on input "text" at bounding box center [707, 197] width 171 height 34
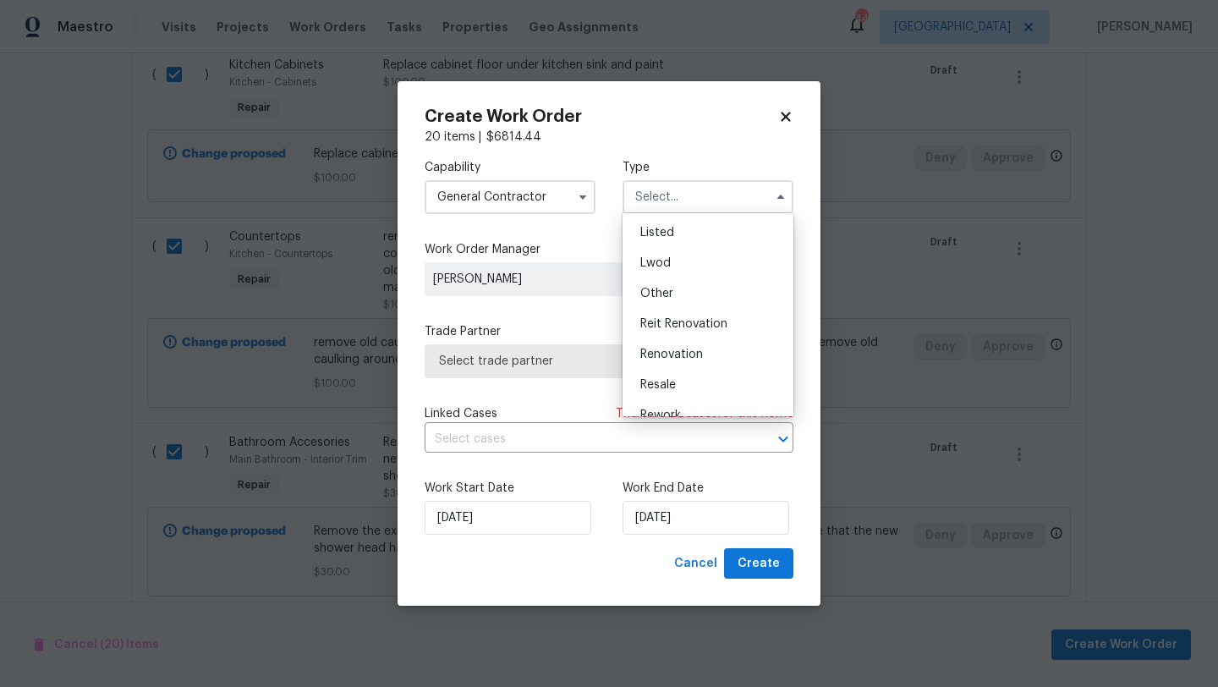
scroll to position [201, 0]
click at [684, 301] on span "Renovation" at bounding box center [671, 305] width 63 height 12
type input "Renovation"
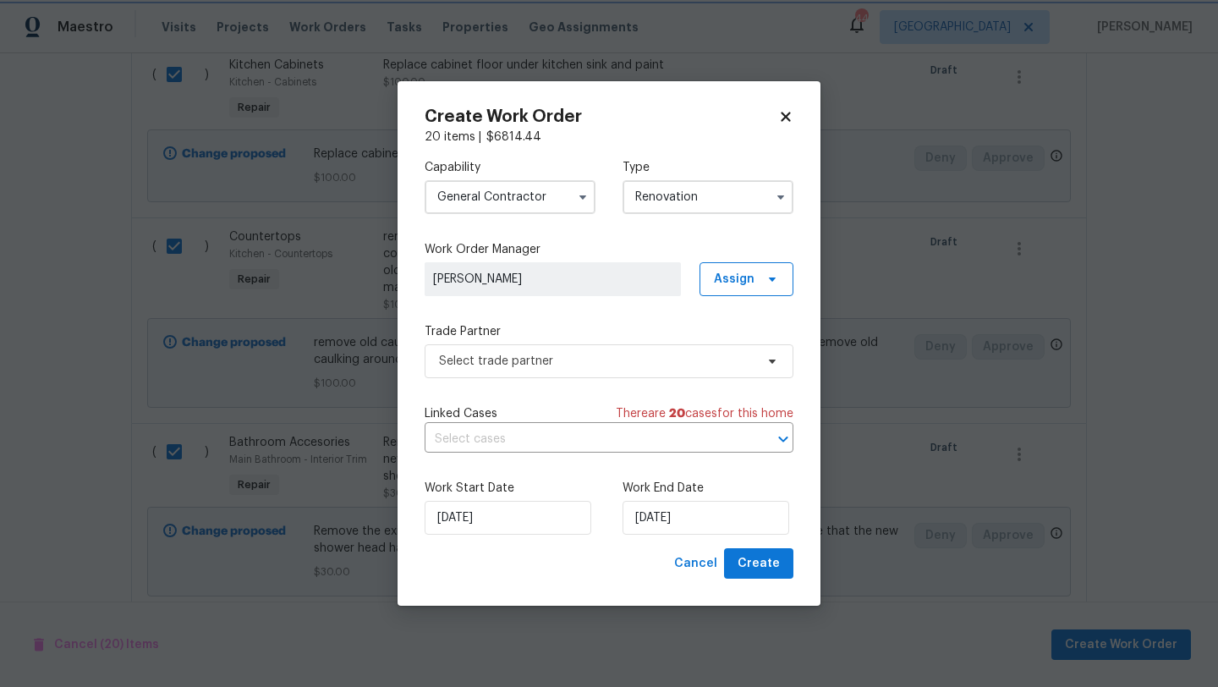
scroll to position [0, 0]
click at [699, 366] on span "Select trade partner" at bounding box center [596, 361] width 315 height 17
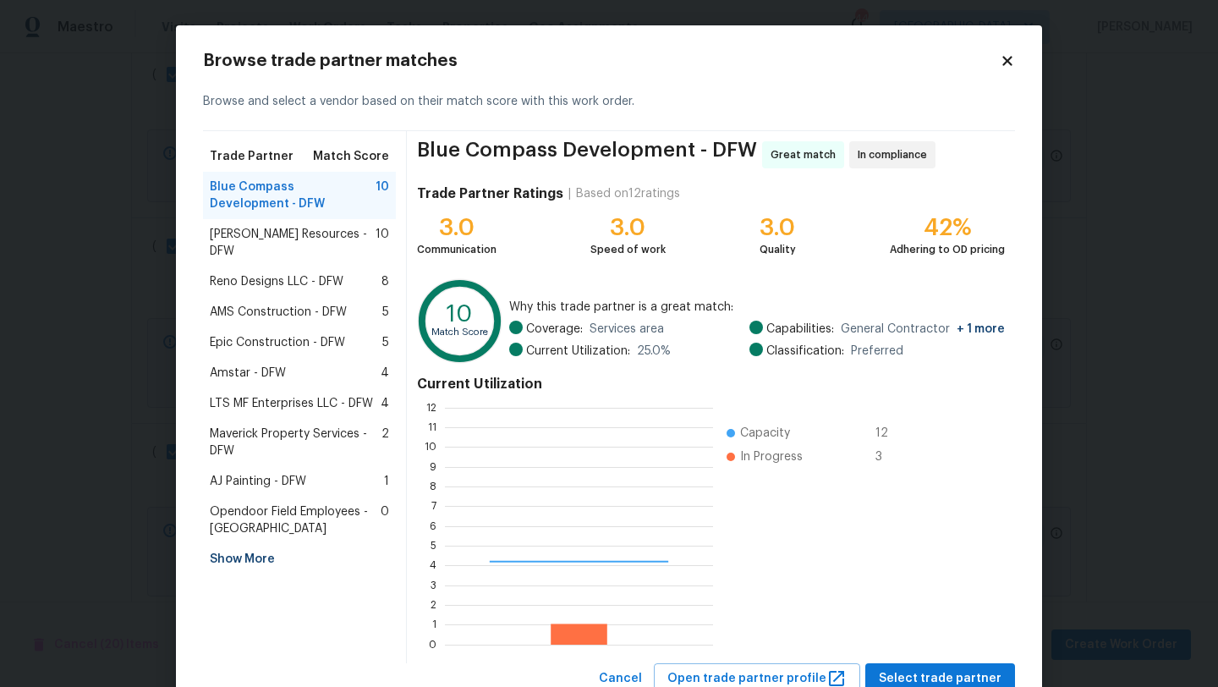
scroll to position [237, 268]
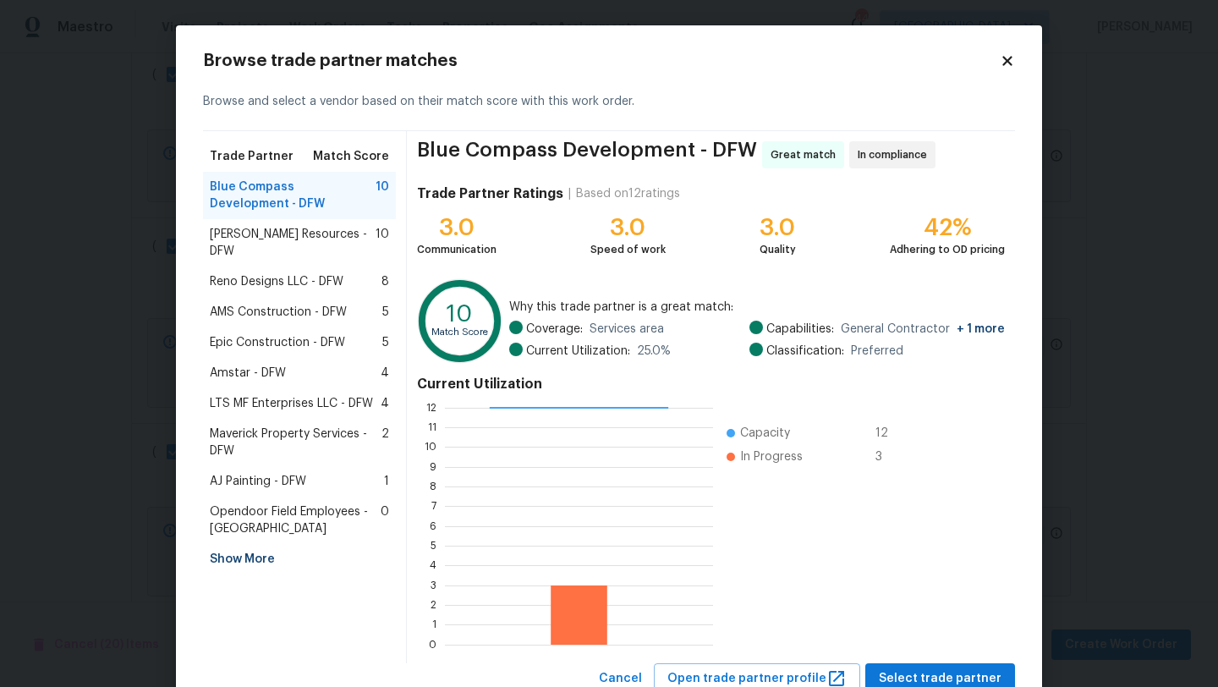
click at [315, 273] on span "Reno Designs LLC - DFW" at bounding box center [277, 281] width 134 height 17
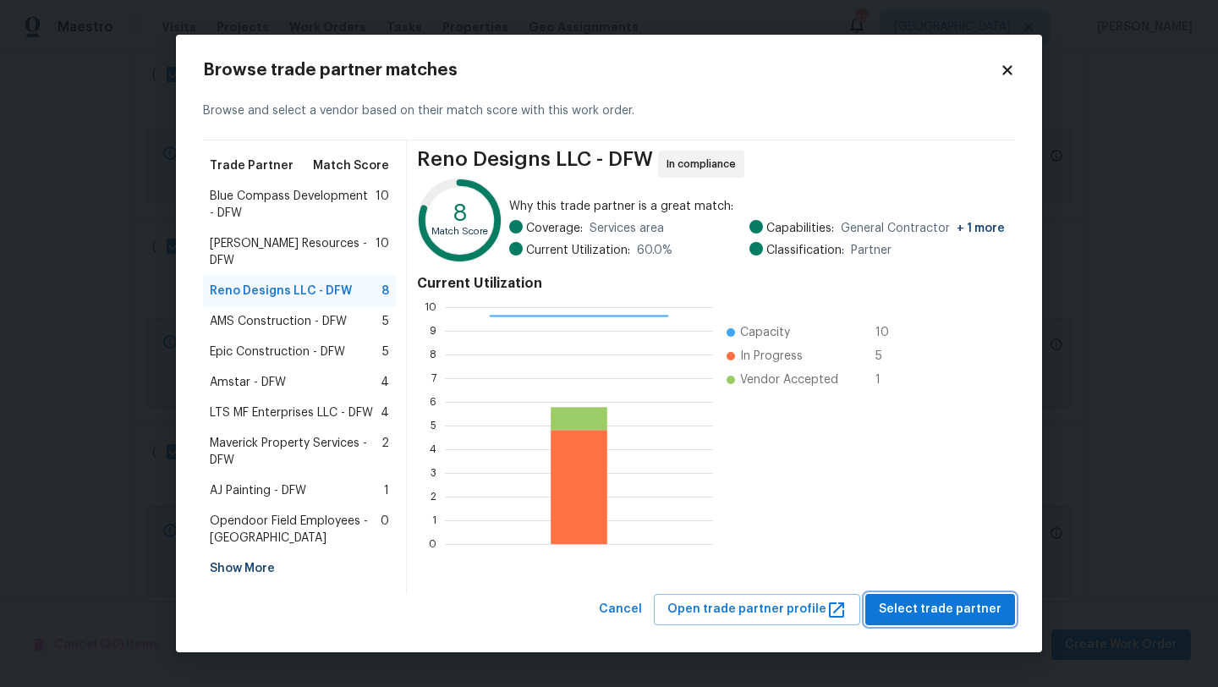
click at [916, 600] on span "Select trade partner" at bounding box center [940, 609] width 123 height 21
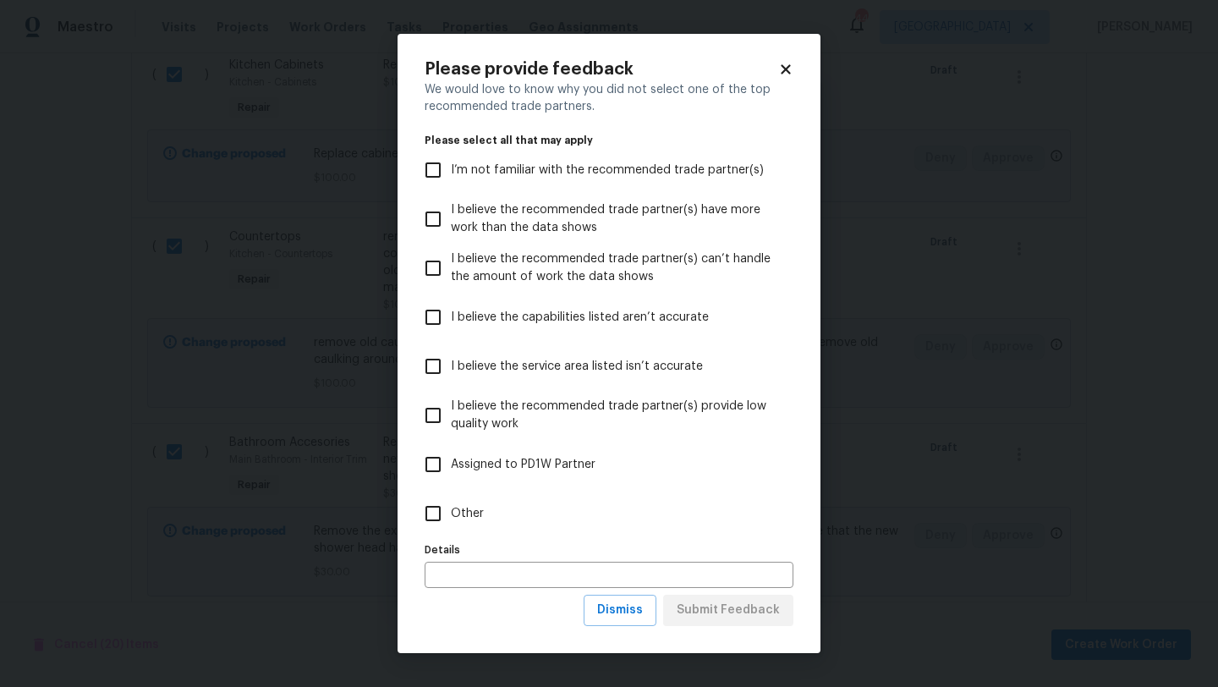
click at [460, 503] on label "Other" at bounding box center [597, 513] width 364 height 49
click at [451, 503] on input "Other" at bounding box center [433, 514] width 36 height 36
checkbox input "true"
click at [483, 574] on input "text" at bounding box center [609, 574] width 369 height 26
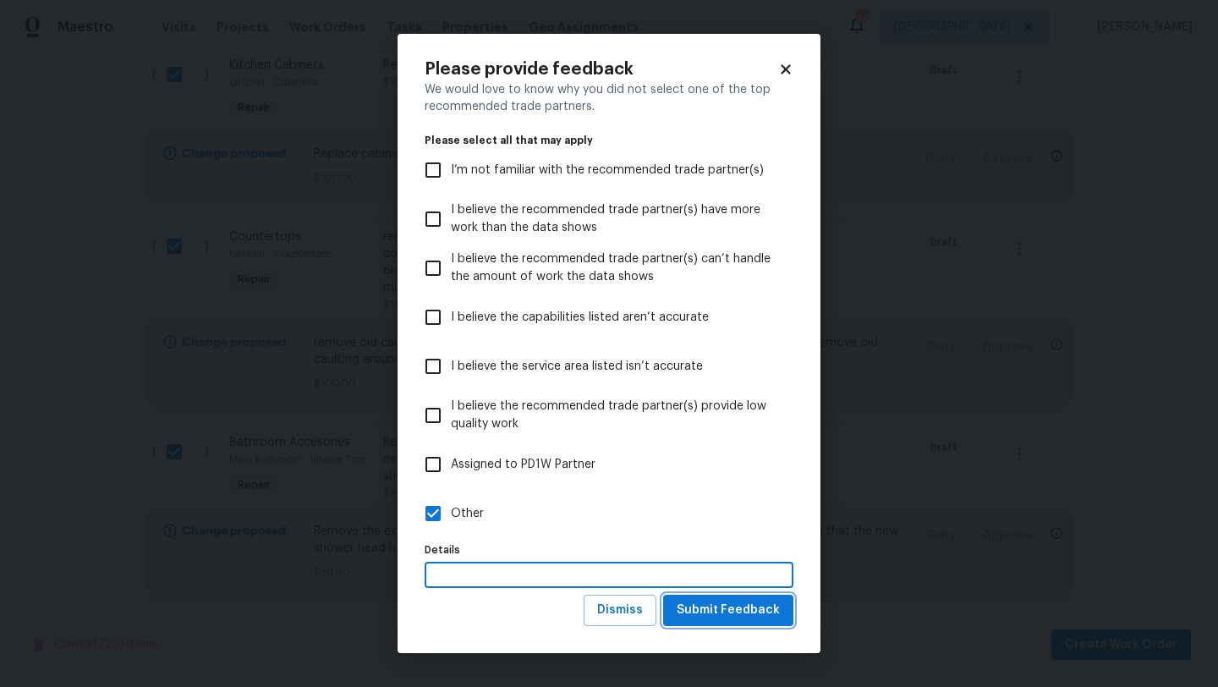
click at [699, 612] on span "Submit Feedback" at bounding box center [727, 610] width 103 height 21
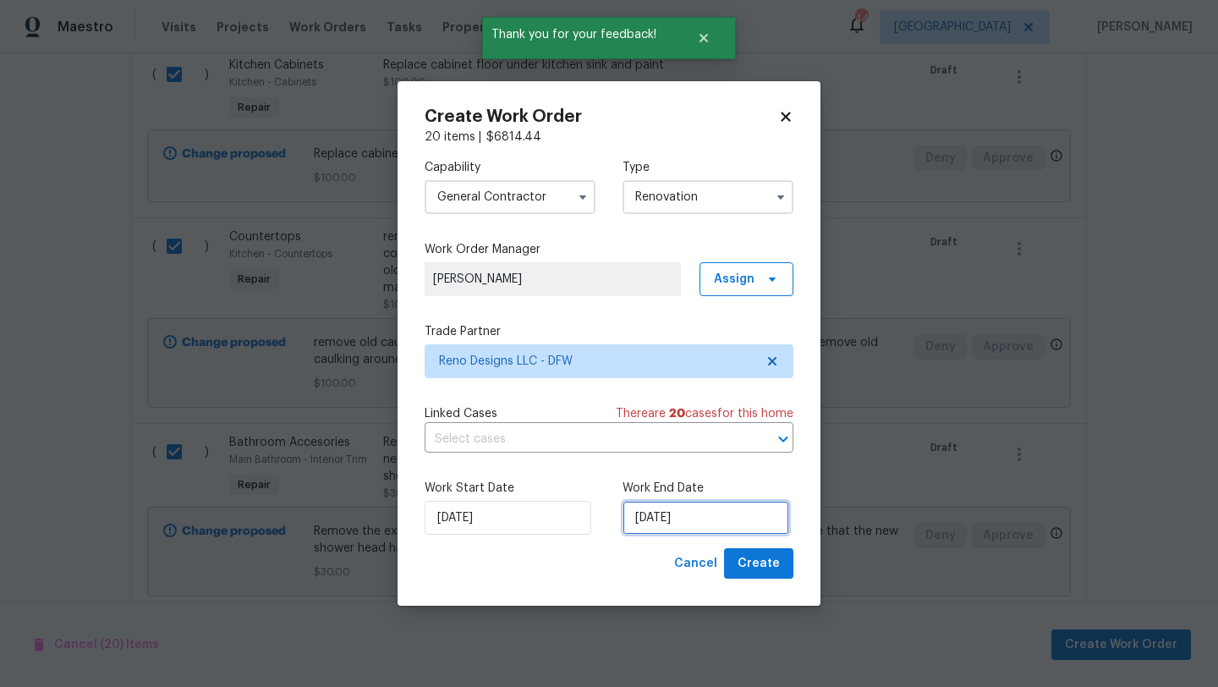
click at [690, 518] on input "9/24/2025" at bounding box center [705, 518] width 167 height 34
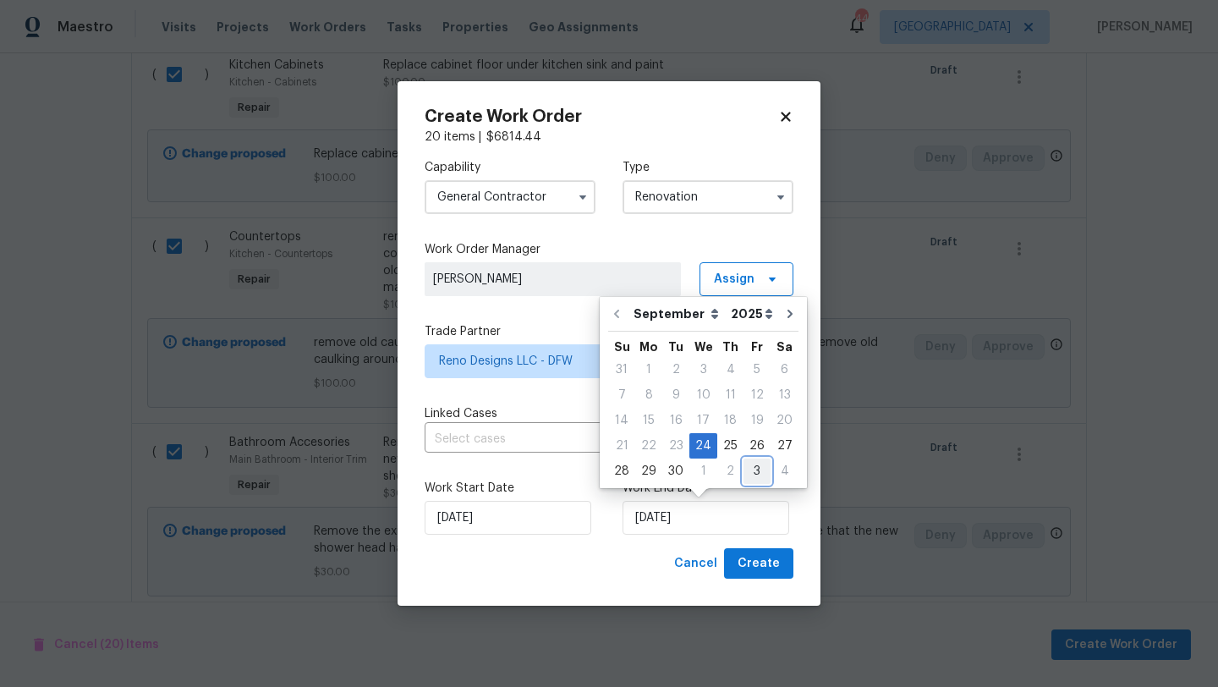
click at [753, 472] on div "3" at bounding box center [756, 471] width 27 height 24
type input "10/3/2025"
select select "9"
click at [752, 472] on div "31" at bounding box center [757, 471] width 28 height 24
type input "10/31/2025"
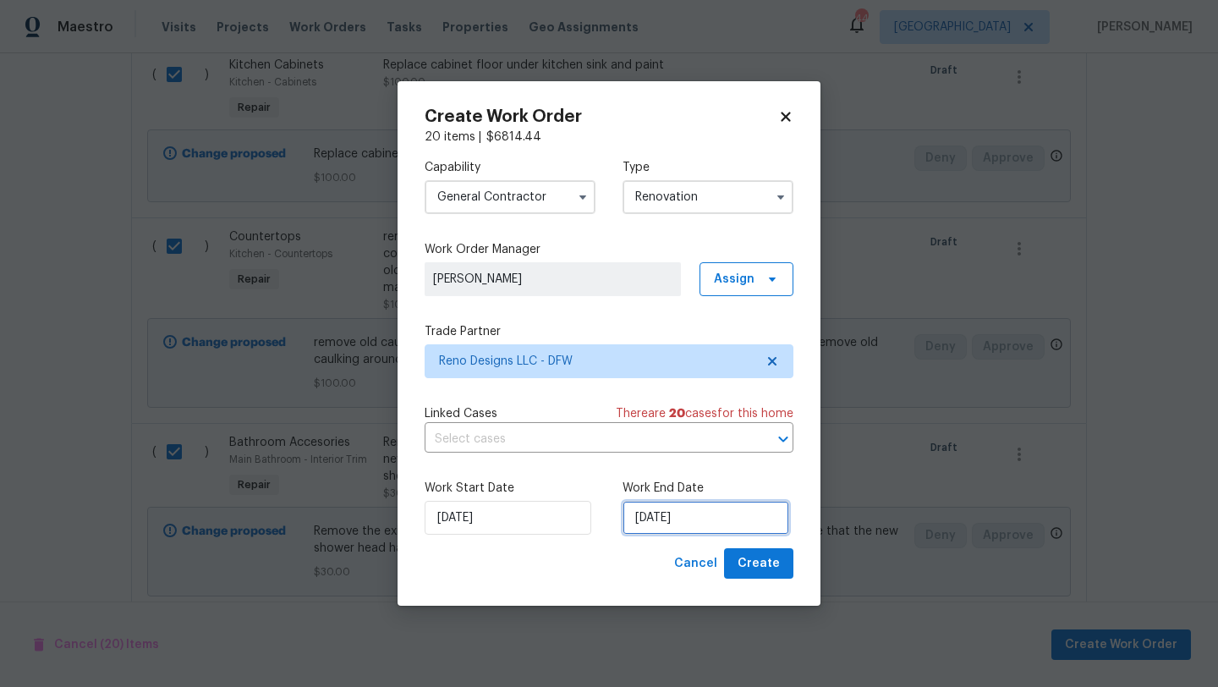
select select "9"
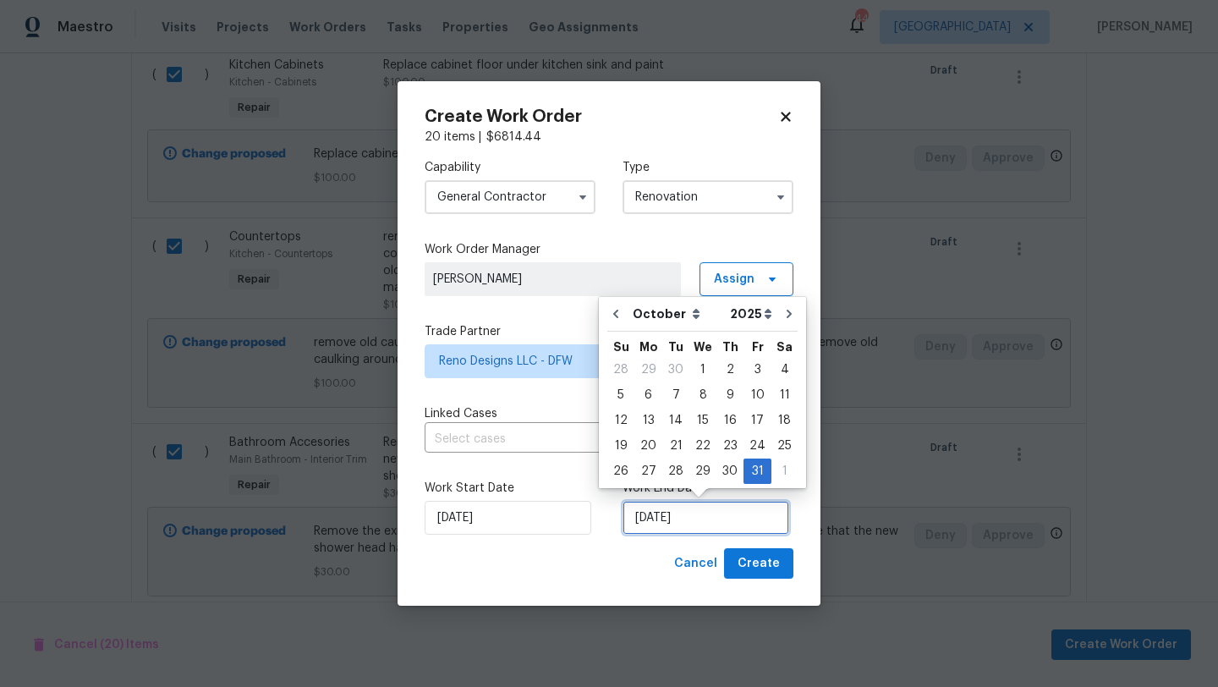
click at [726, 522] on input "10/31/2025" at bounding box center [705, 518] width 167 height 34
click at [616, 313] on icon "Go to previous month" at bounding box center [616, 314] width 14 height 14
type input "9/30/2025"
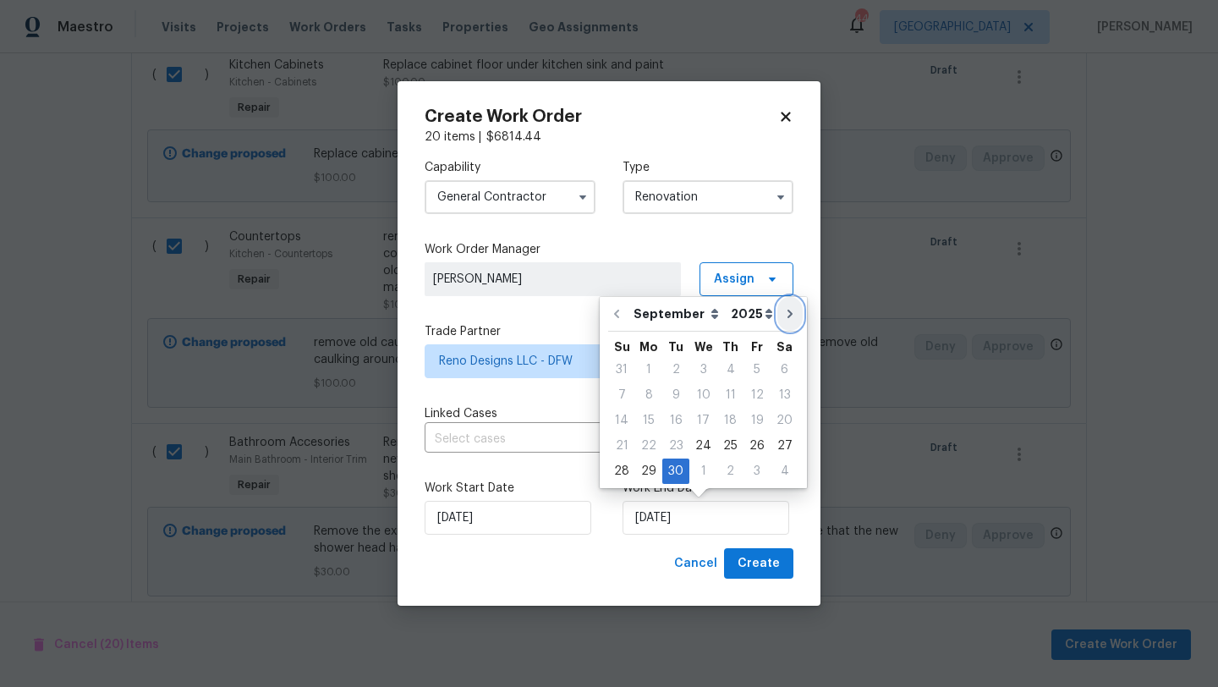
click at [787, 315] on icon "Go to next month" at bounding box center [789, 313] width 5 height 8
click at [652, 392] on div "6" at bounding box center [648, 395] width 28 height 24
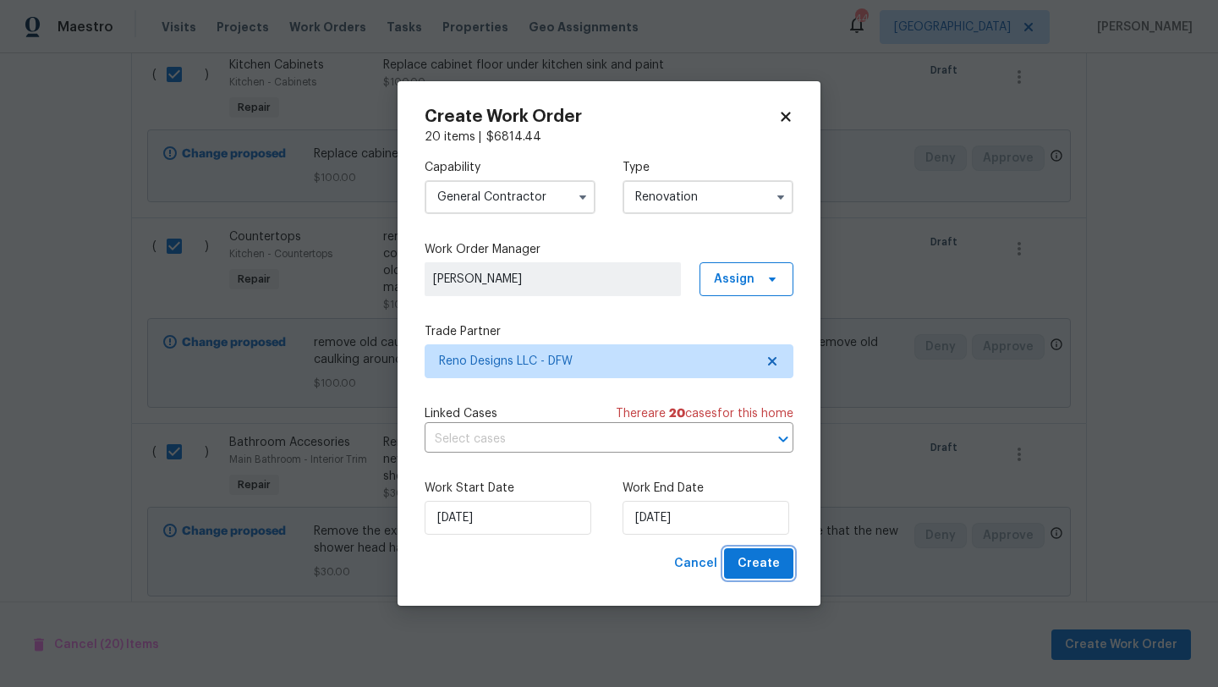
click at [762, 559] on span "Create" at bounding box center [758, 563] width 42 height 21
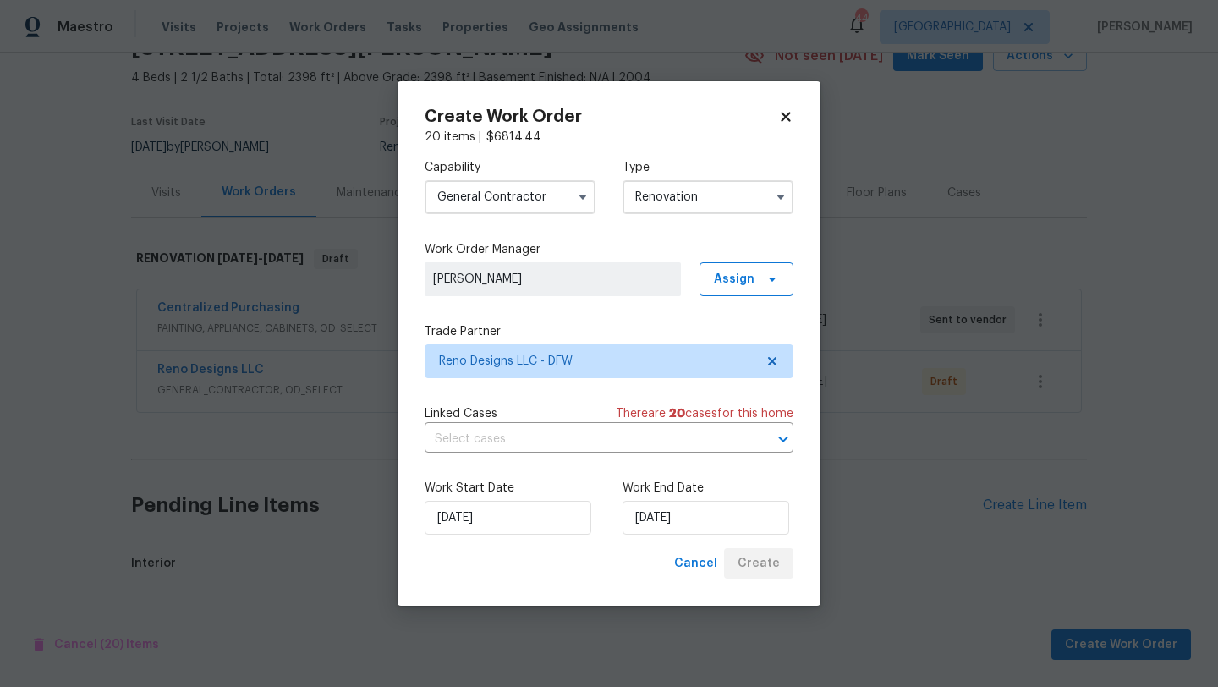
scroll to position [1053, 0]
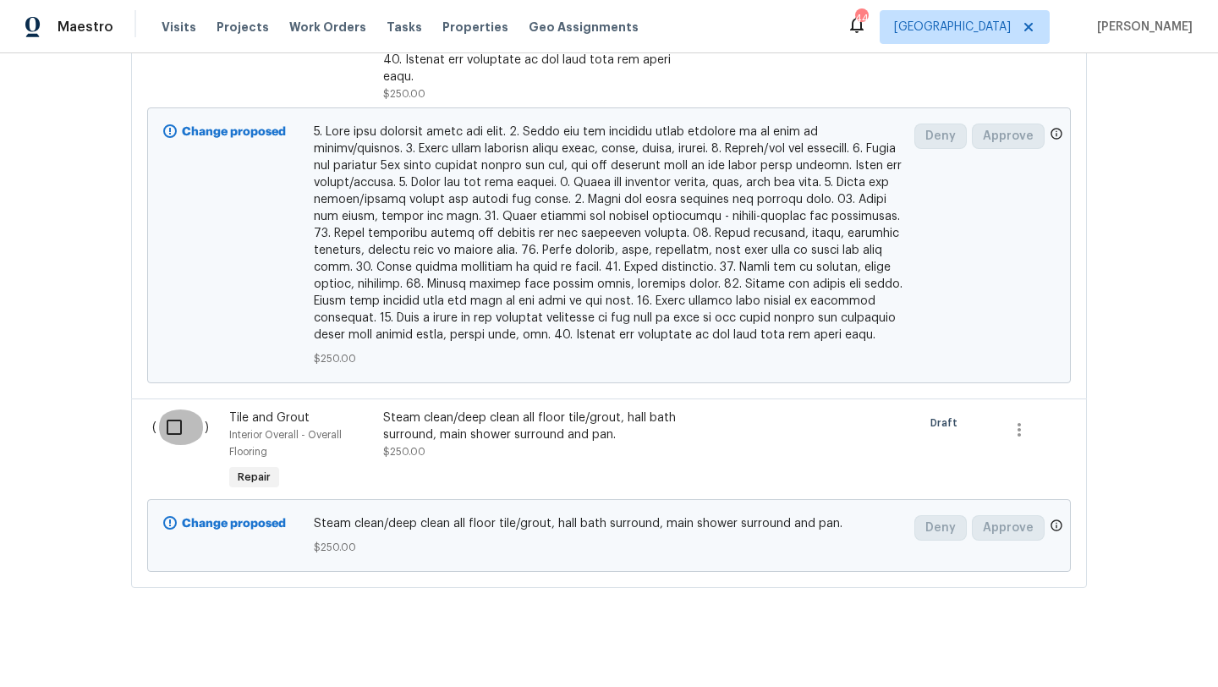
click at [179, 409] on input "checkbox" at bounding box center [180, 427] width 48 height 36
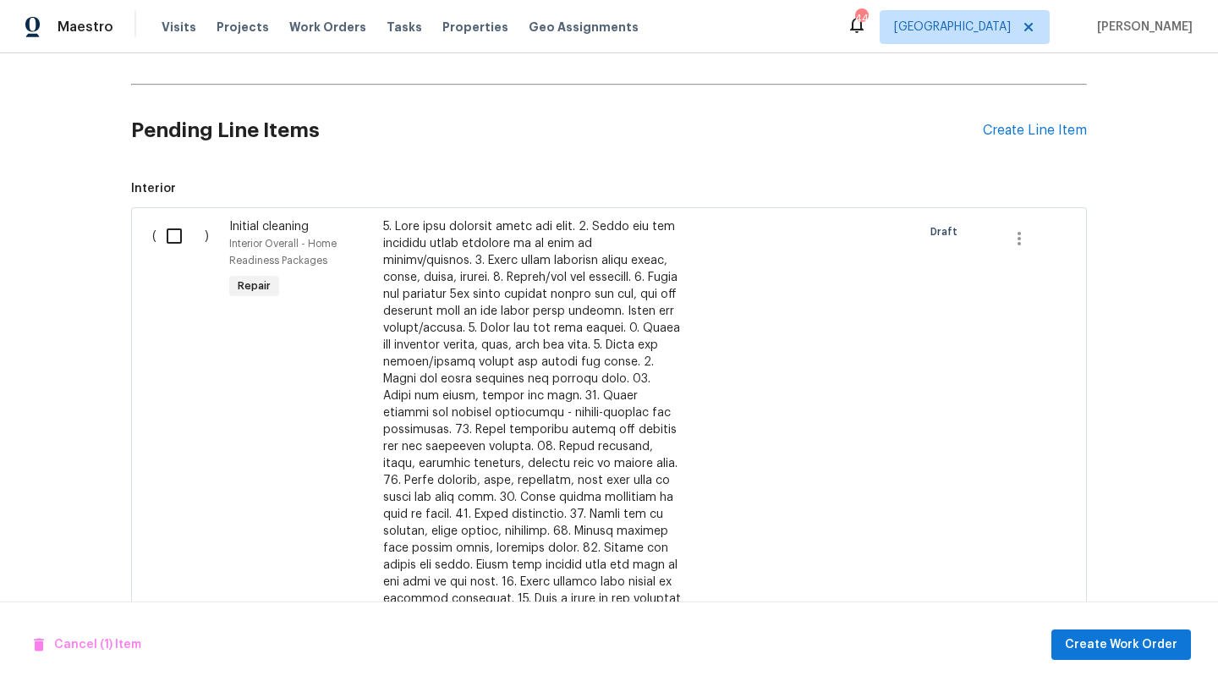
scroll to position [459, 0]
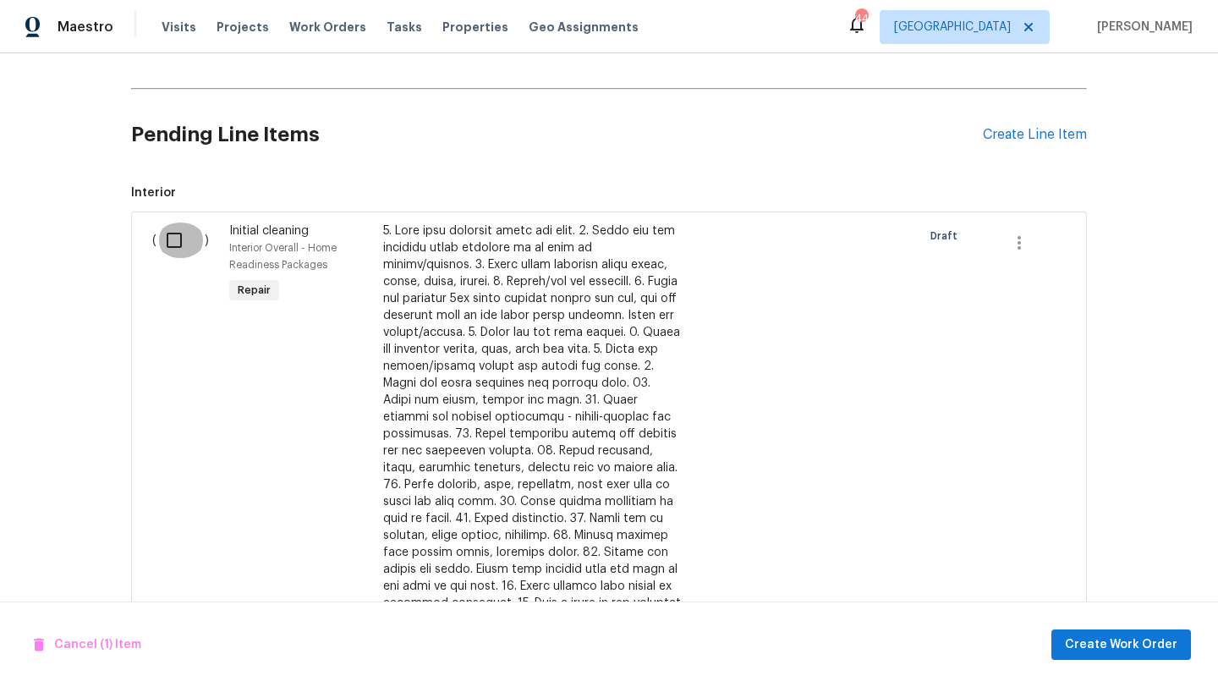
click at [173, 243] on input "checkbox" at bounding box center [180, 240] width 48 height 36
click at [1124, 638] on span "Create Work Order" at bounding box center [1121, 644] width 112 height 21
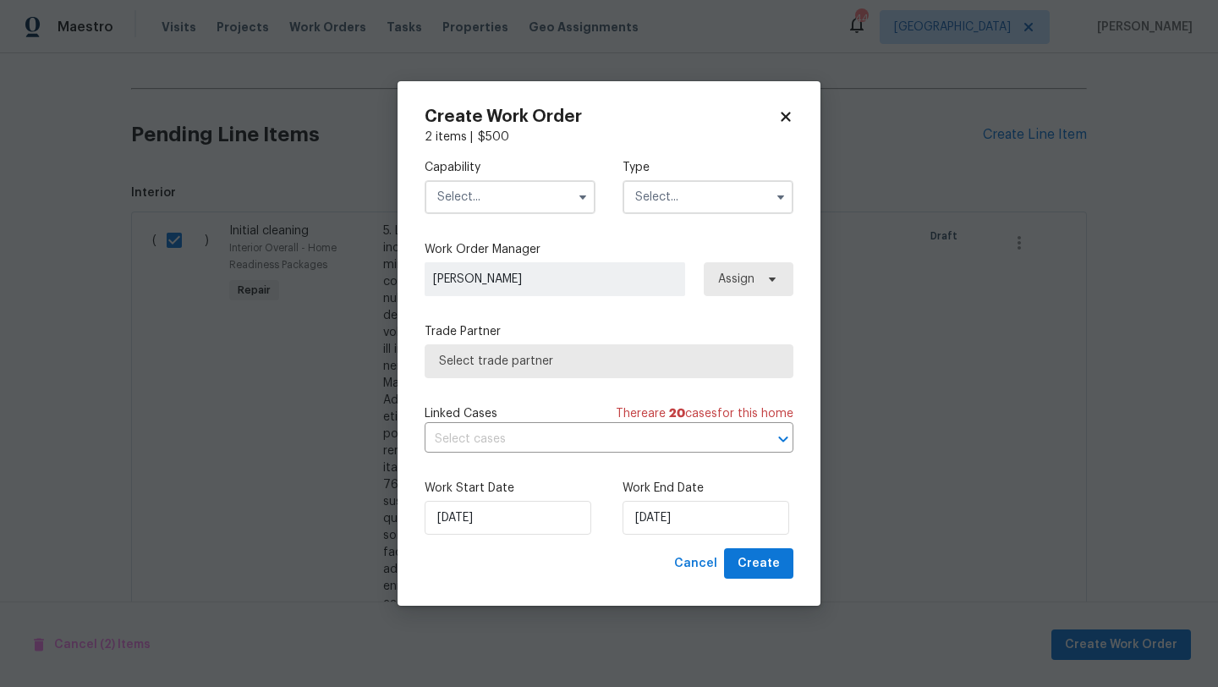
click at [553, 193] on input "text" at bounding box center [510, 197] width 171 height 34
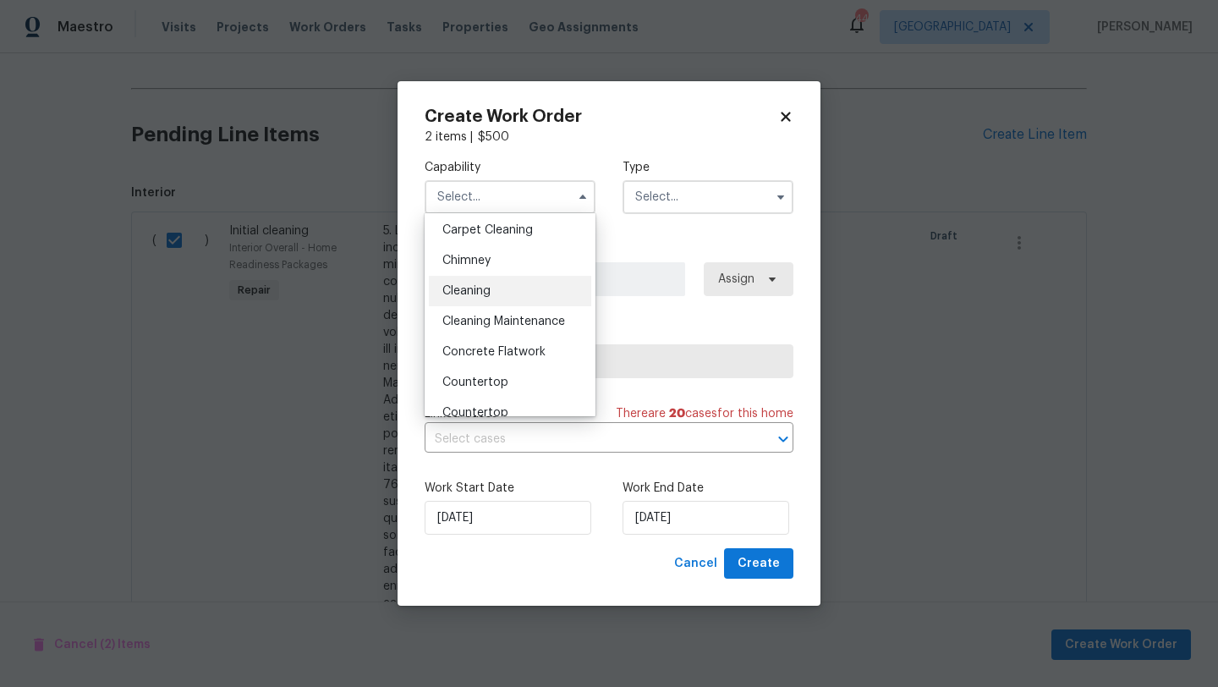
scroll to position [186, 0]
click at [481, 290] on span "Cleaning" at bounding box center [466, 290] width 48 height 12
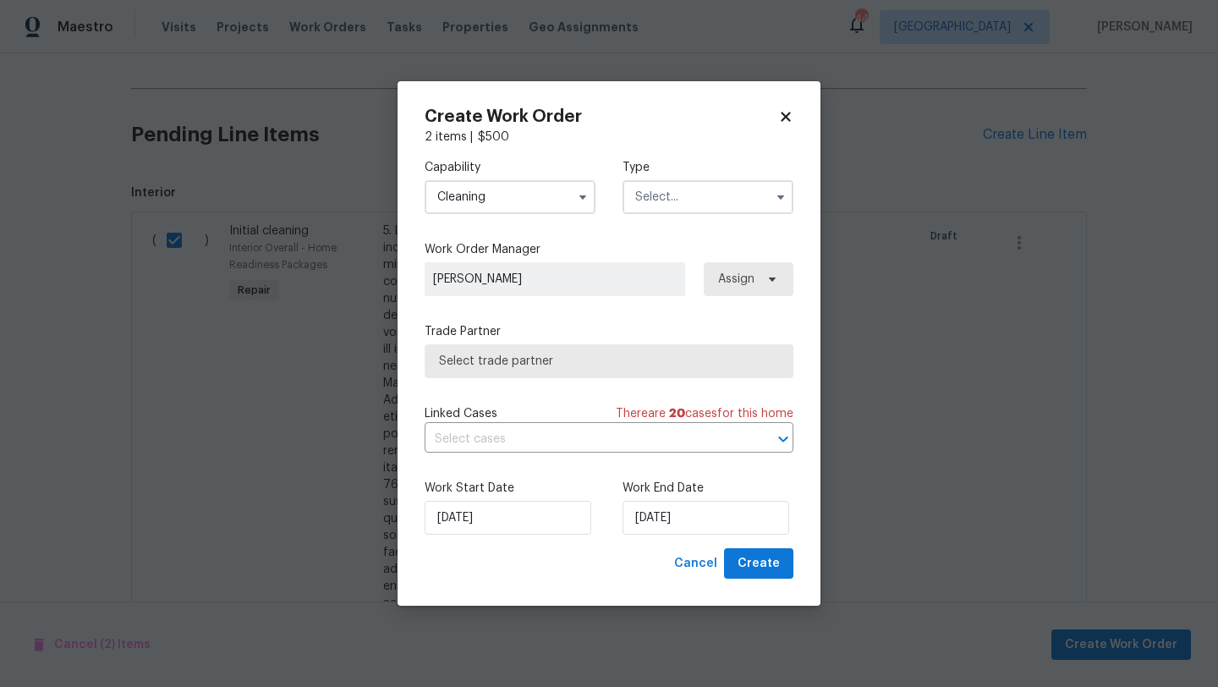
click at [697, 187] on input "text" at bounding box center [707, 197] width 171 height 34
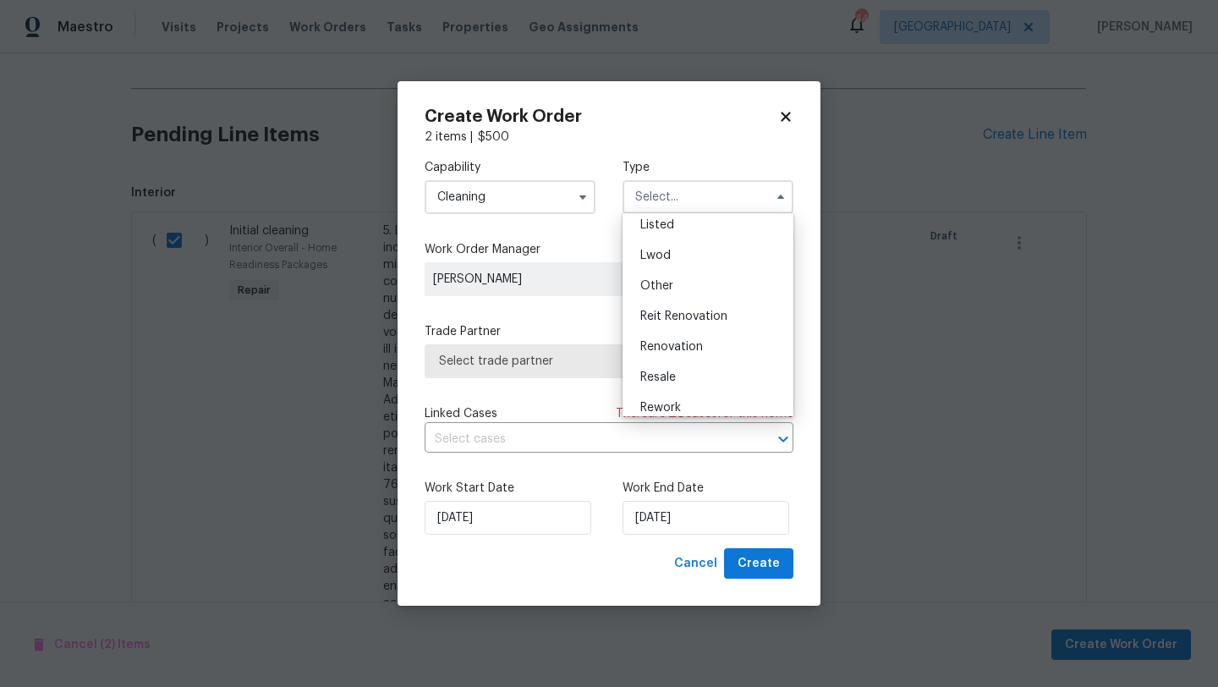
scroll to position [162, 0]
click at [697, 341] on span "Renovation" at bounding box center [671, 345] width 63 height 12
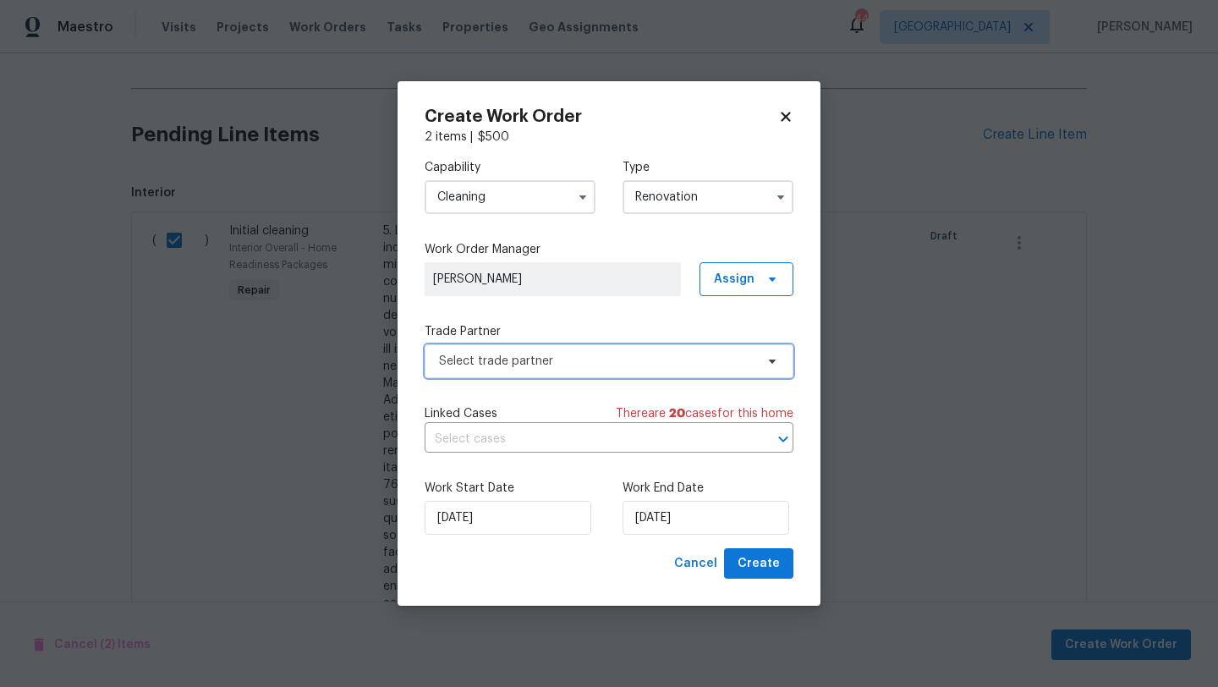
click at [698, 360] on span "Select trade partner" at bounding box center [596, 361] width 315 height 17
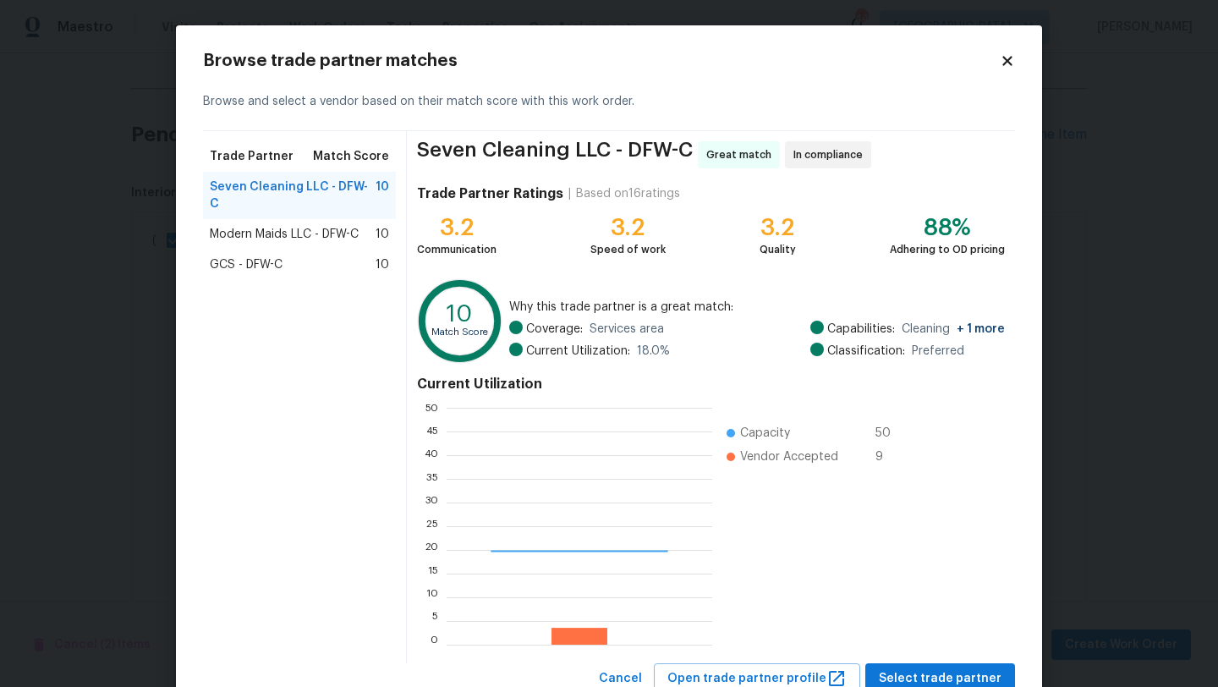
scroll to position [237, 266]
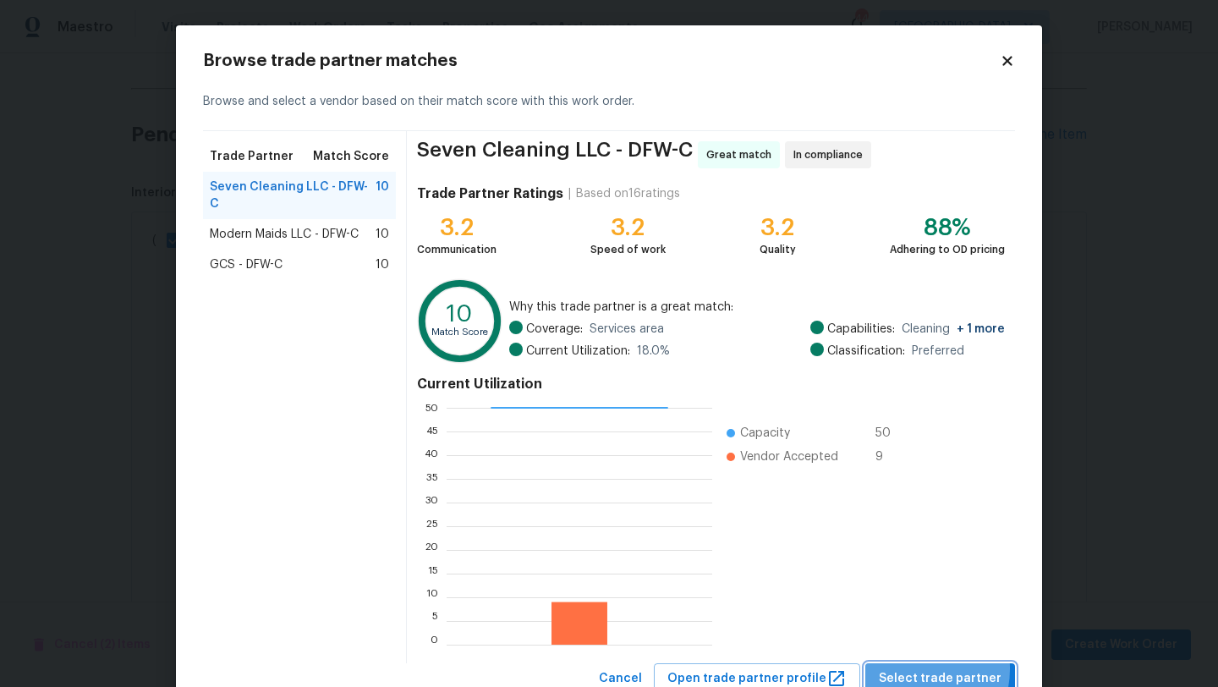
click at [921, 668] on span "Select trade partner" at bounding box center [940, 678] width 123 height 21
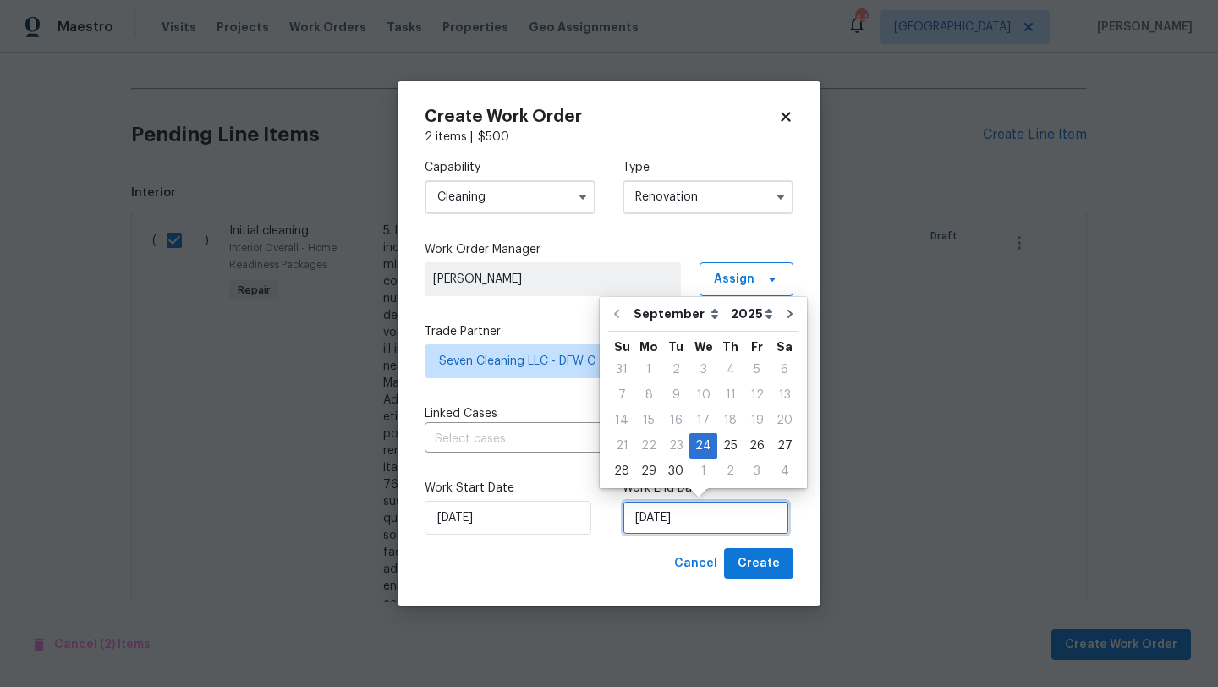
click at [702, 523] on input "9/24/2025" at bounding box center [705, 518] width 167 height 34
click at [783, 311] on icon "Go to next month" at bounding box center [790, 314] width 14 height 14
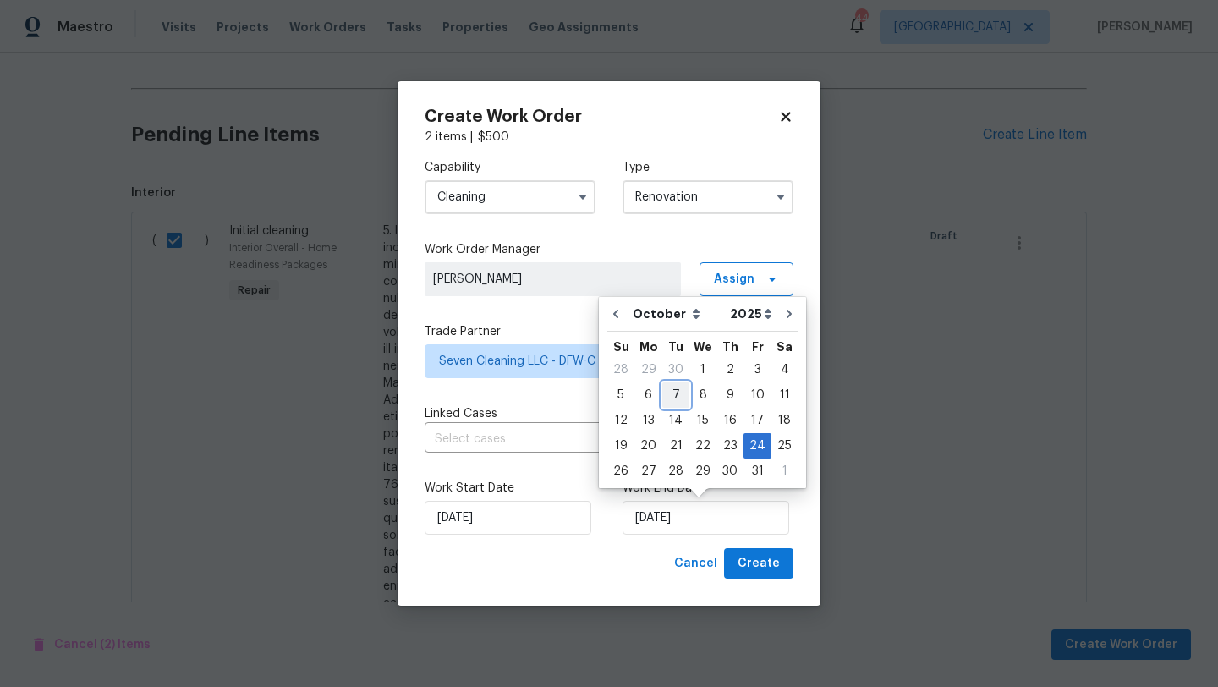
click at [671, 392] on div "7" at bounding box center [675, 395] width 27 height 24
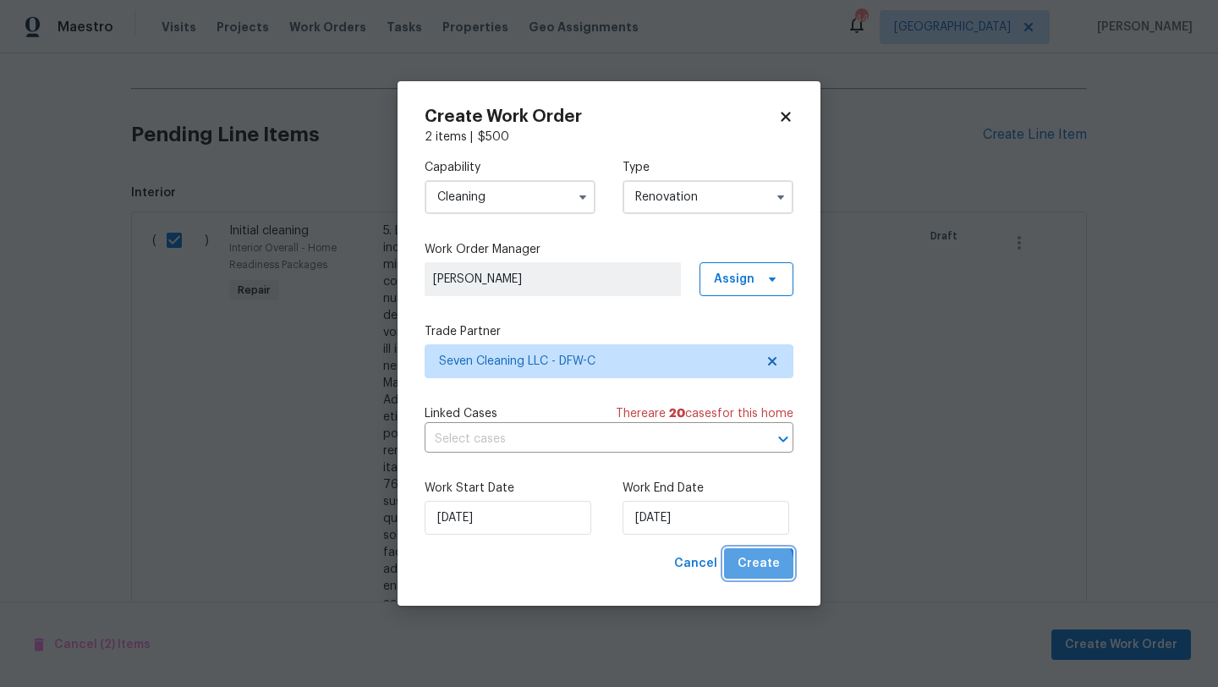
click at [747, 567] on span "Create" at bounding box center [758, 563] width 42 height 21
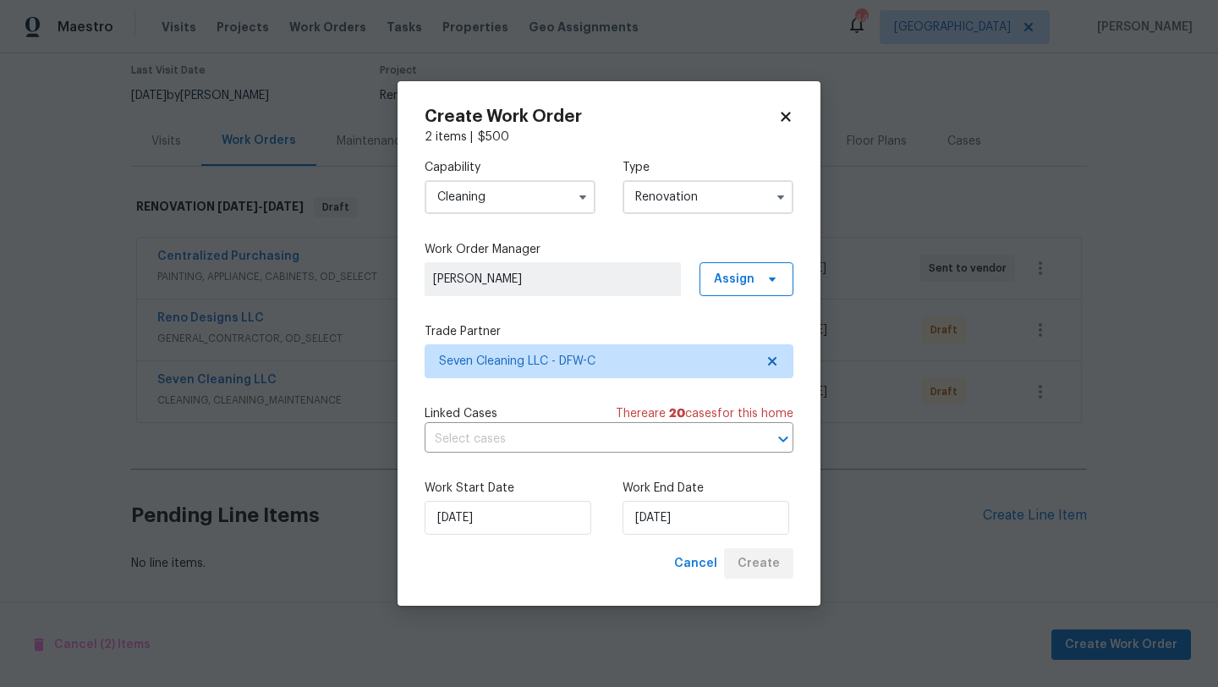
scroll to position [140, 0]
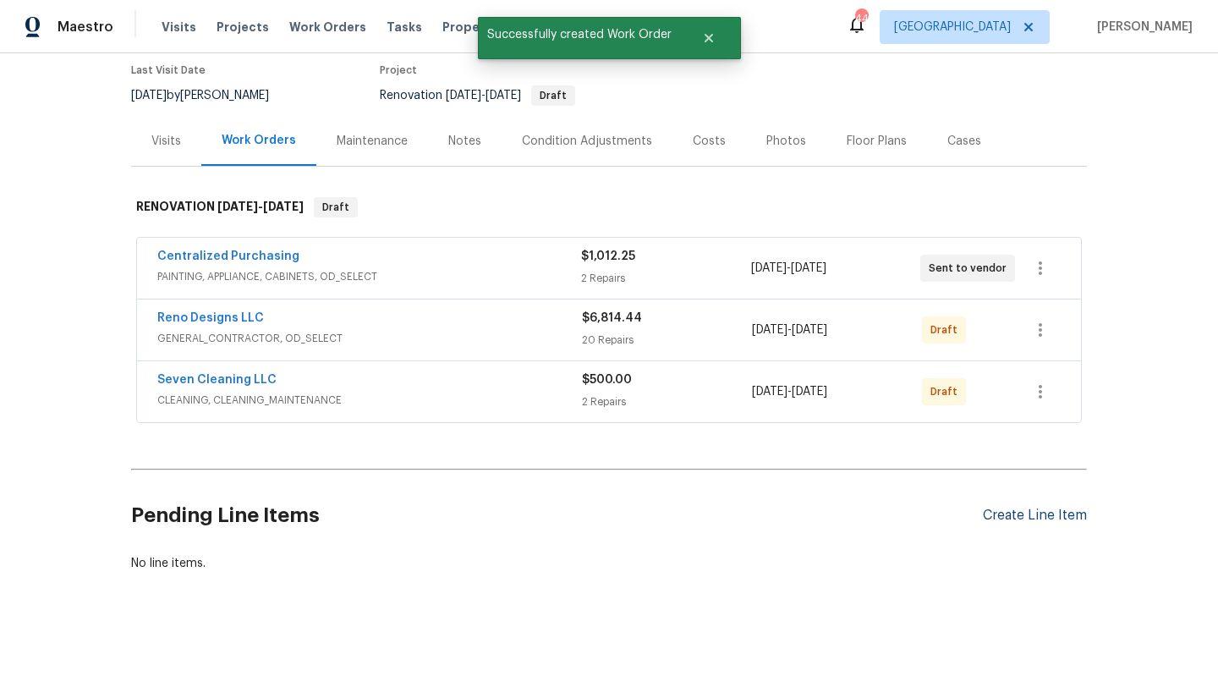
click at [1013, 514] on div "Create Line Item" at bounding box center [1035, 515] width 104 height 16
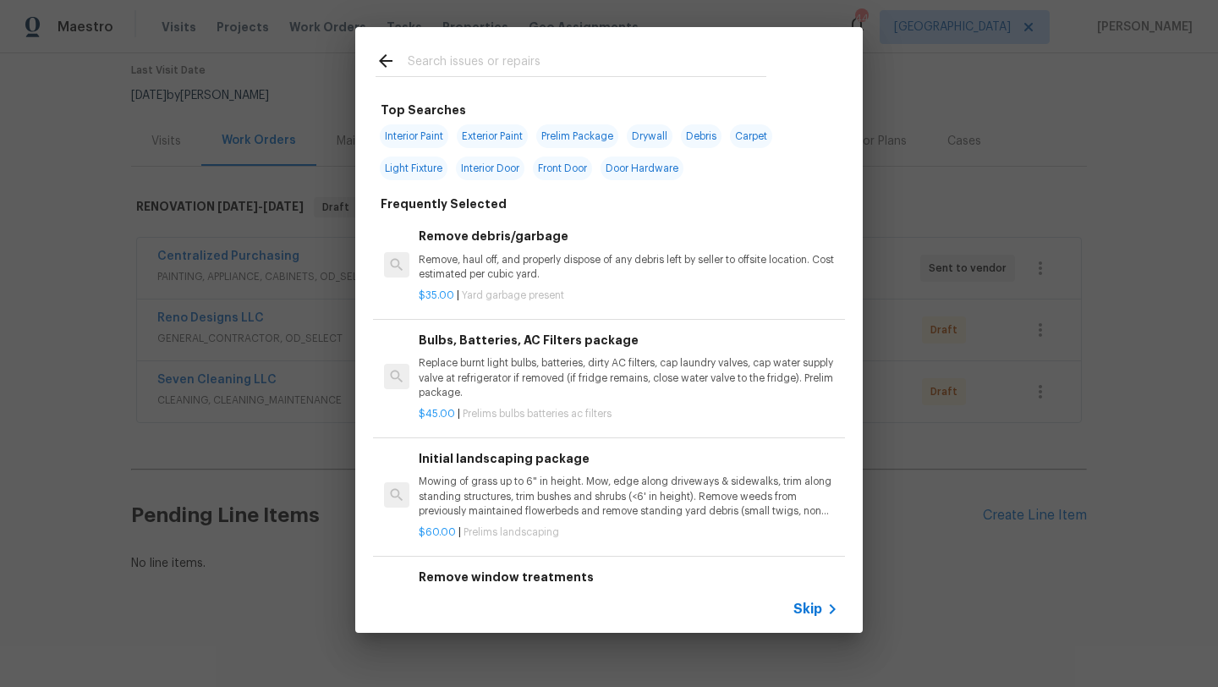
click at [511, 66] on input "text" at bounding box center [587, 63] width 359 height 25
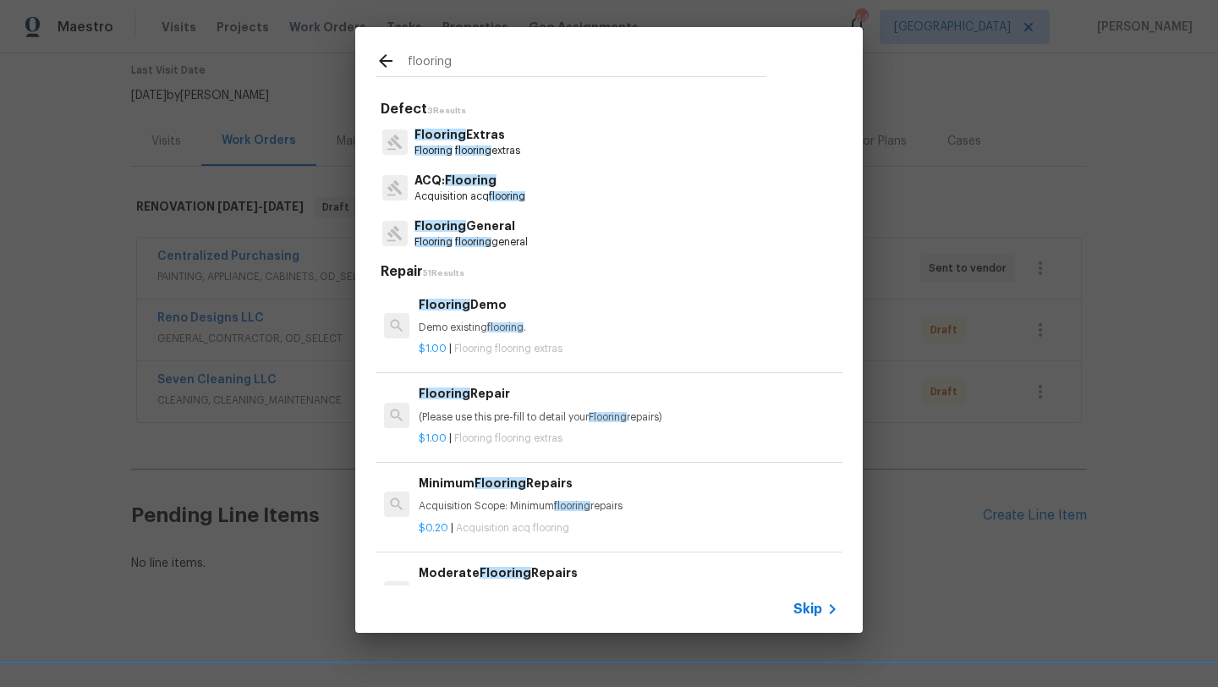
click at [485, 233] on p "Flooring General" at bounding box center [470, 226] width 113 height 18
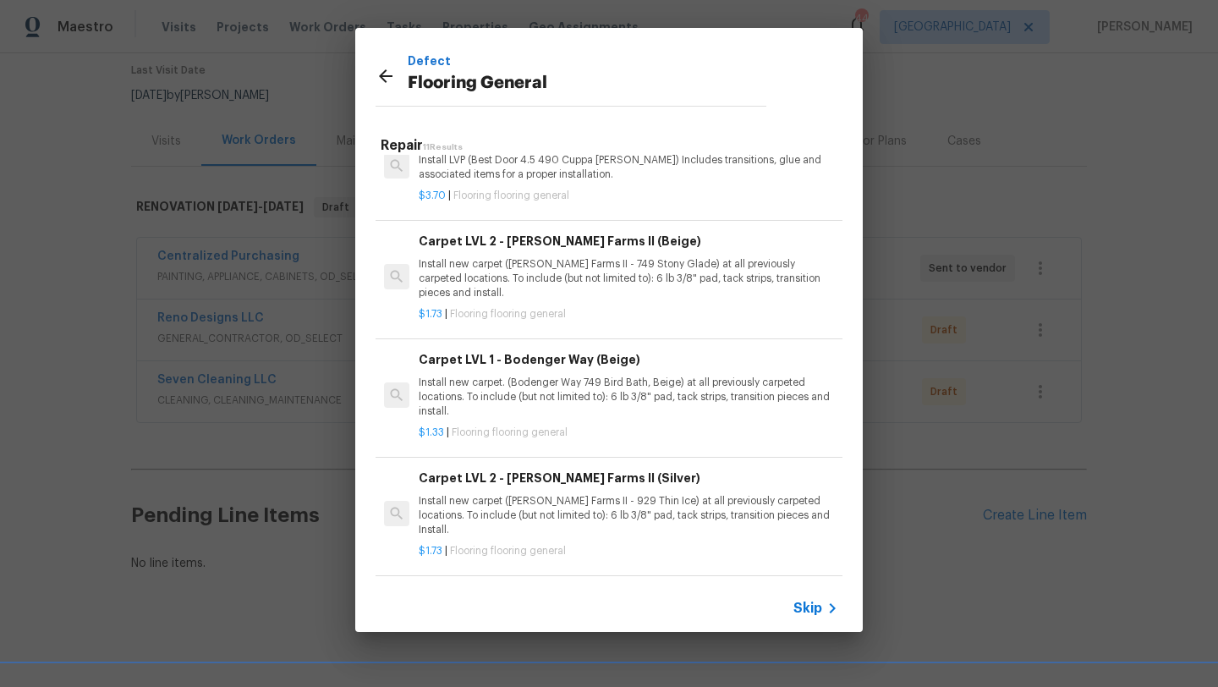
scroll to position [561, 0]
click at [523, 370] on div "Carpet LVL 1 - Bodenger Way (Beige) Install new carpet. (Bodenger Way 749 Bird …" at bounding box center [628, 383] width 419 height 69
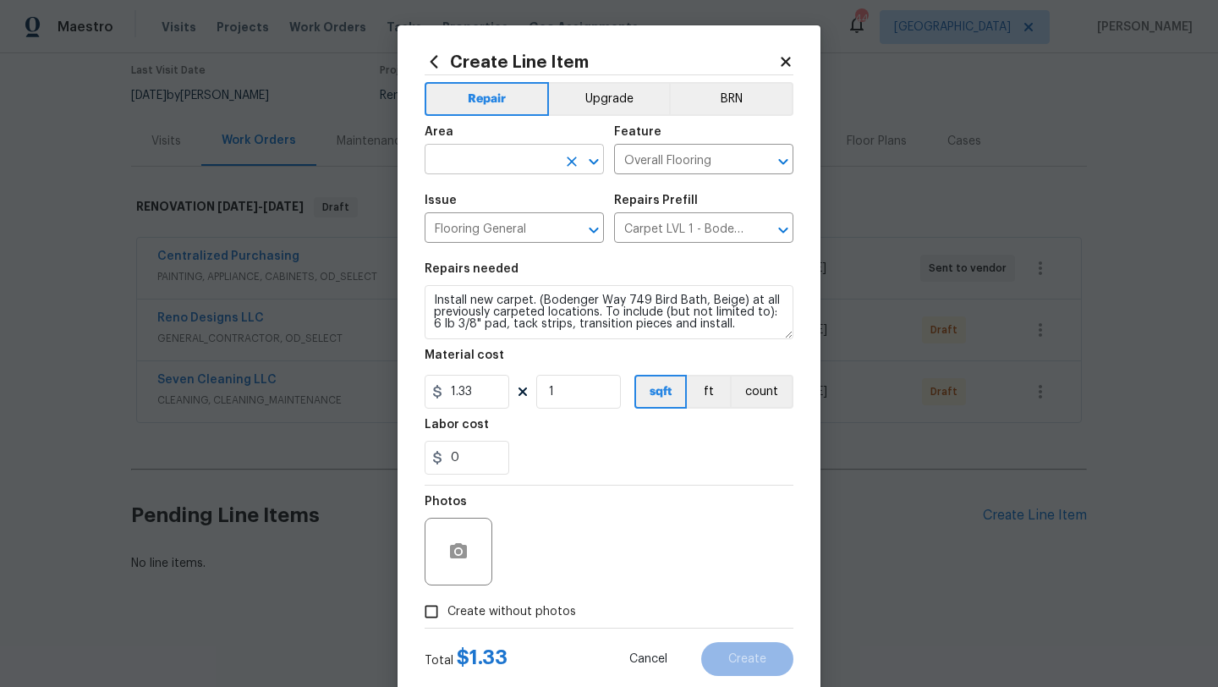
click at [492, 167] on input "text" at bounding box center [491, 161] width 132 height 26
click at [502, 225] on li "Interior Overall" at bounding box center [514, 227] width 179 height 28
click at [431, 303] on textarea "Install new carpet. (Bodenger Way 749 Bird Bath, Beige) at all previously carpe…" at bounding box center [609, 312] width 369 height 54
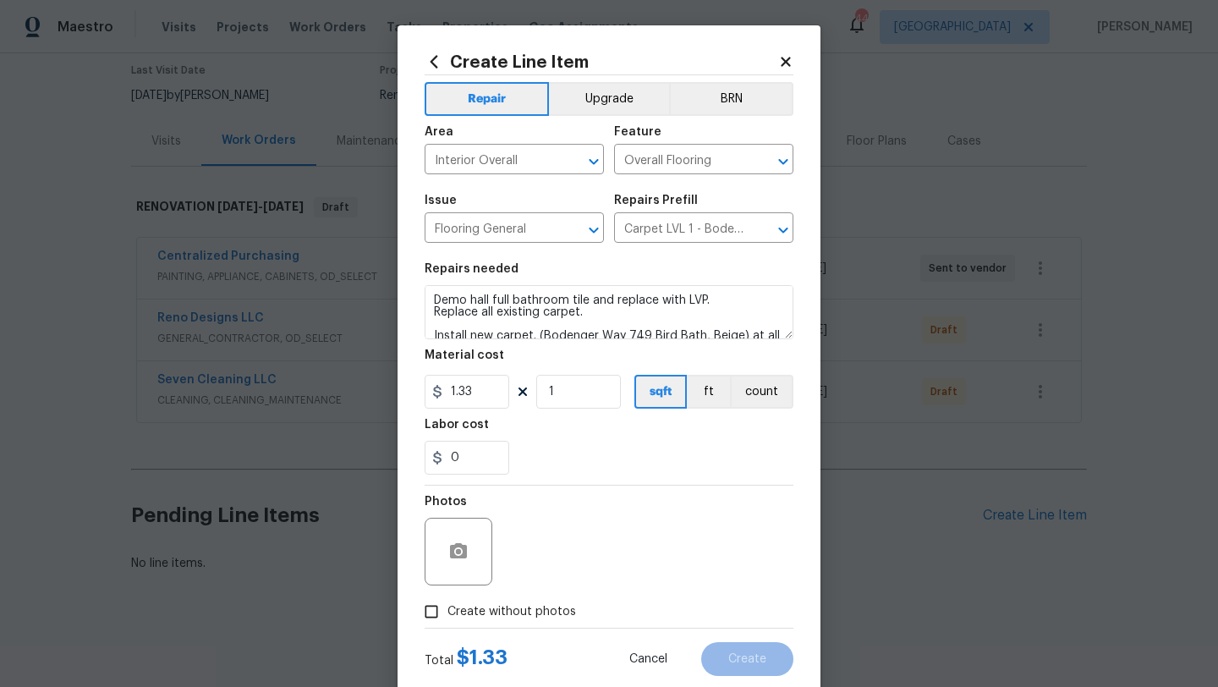
click at [493, 605] on span "Create without photos" at bounding box center [511, 612] width 129 height 18
click at [447, 605] on input "Create without photos" at bounding box center [431, 611] width 32 height 32
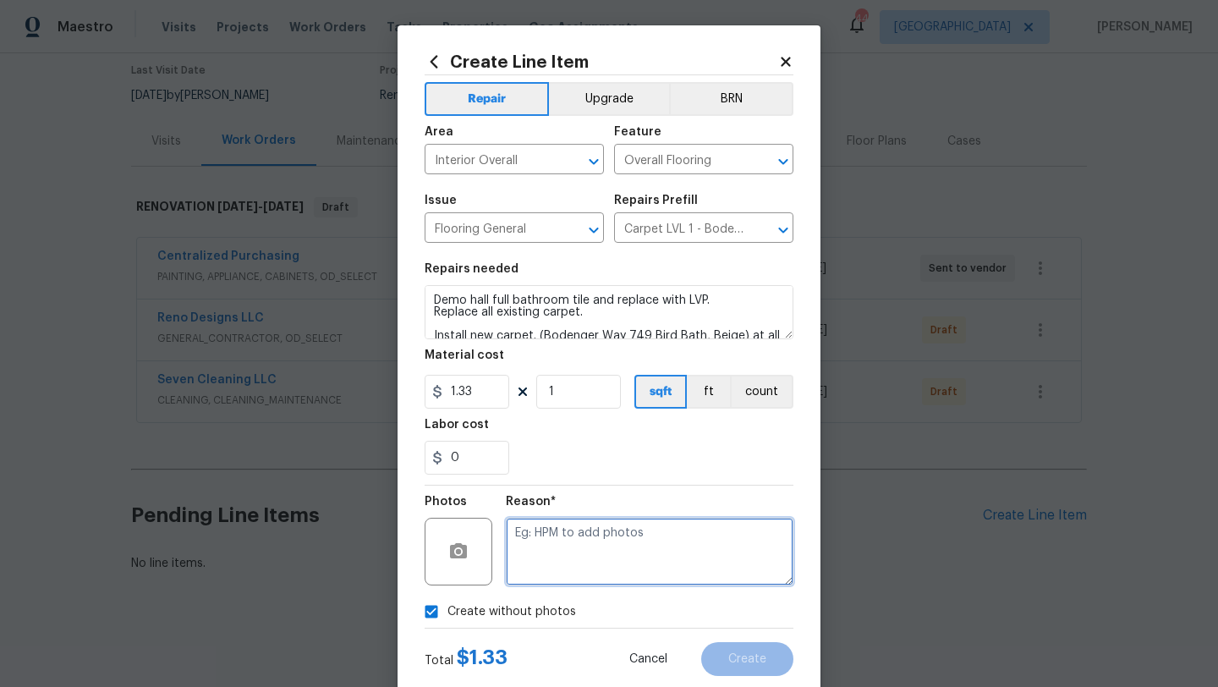
click at [550, 548] on textarea at bounding box center [650, 552] width 288 height 68
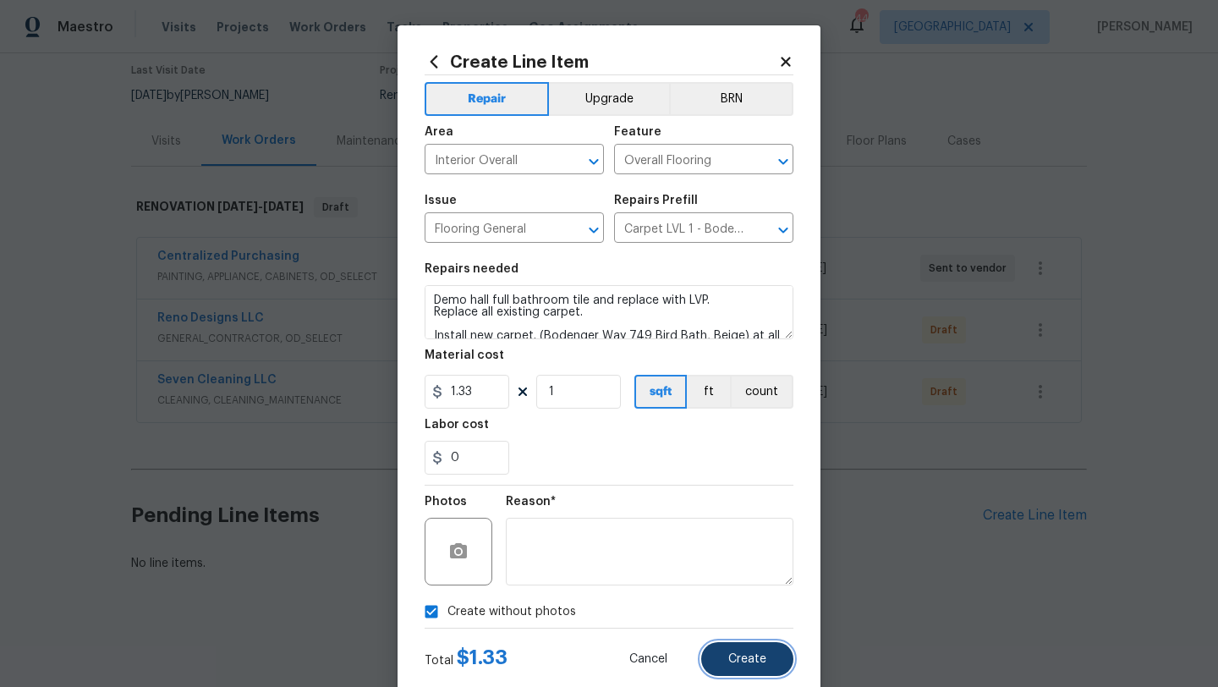
click at [746, 655] on span "Create" at bounding box center [747, 659] width 38 height 13
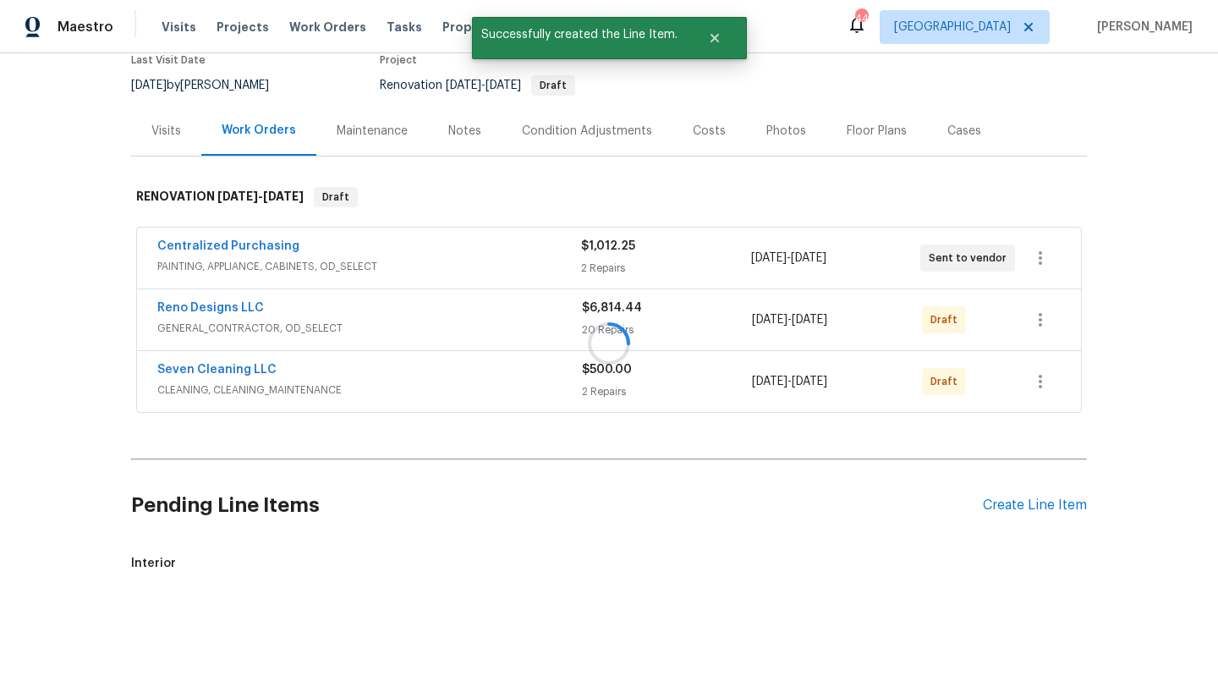
scroll to position [401, 0]
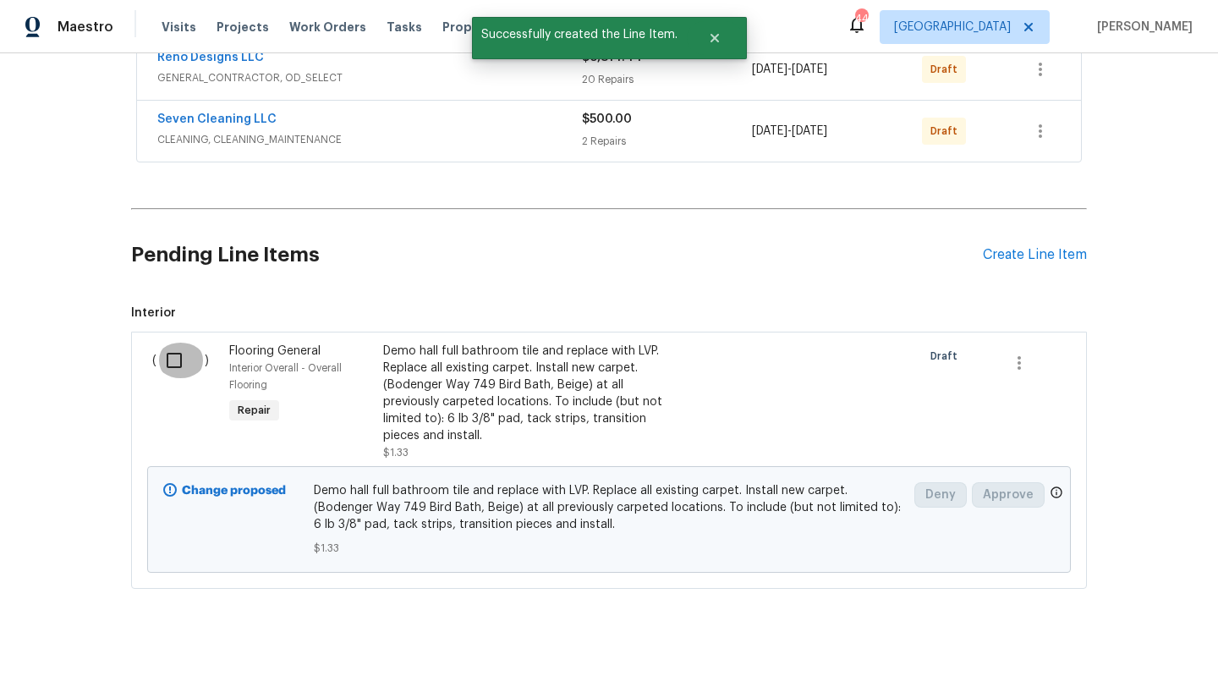
click at [174, 359] on input "checkbox" at bounding box center [180, 360] width 48 height 36
click at [1109, 638] on span "Create Work Order" at bounding box center [1121, 644] width 112 height 21
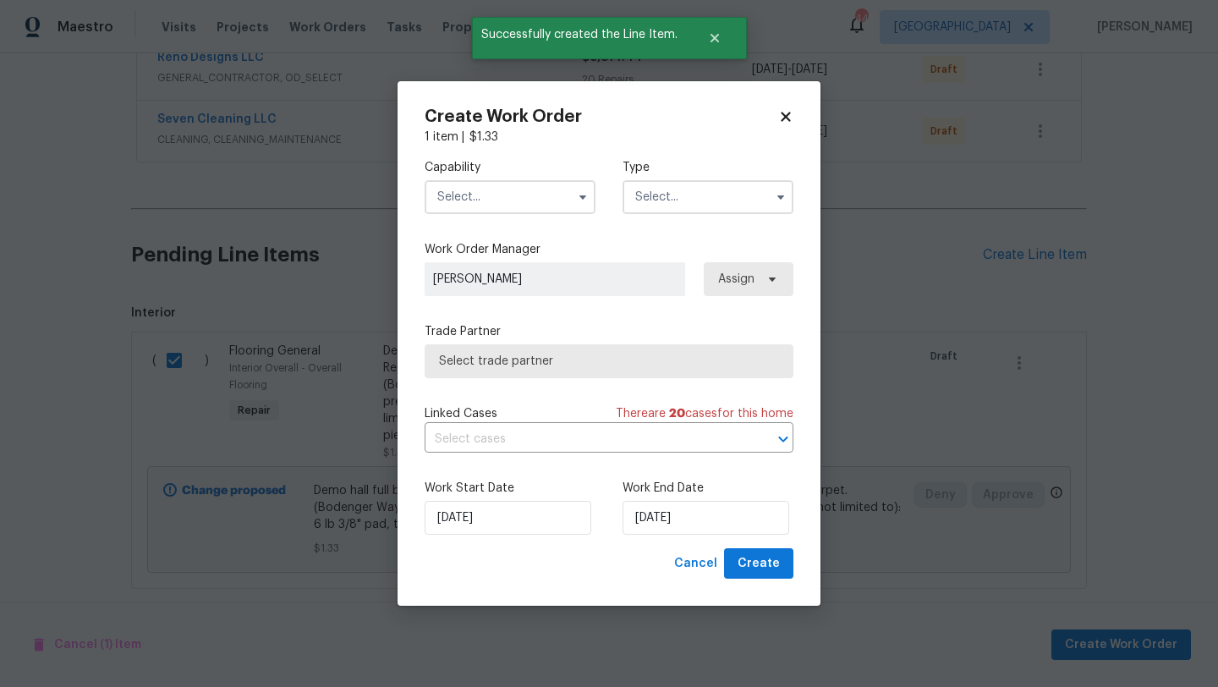
click at [531, 205] on input "text" at bounding box center [510, 197] width 171 height 34
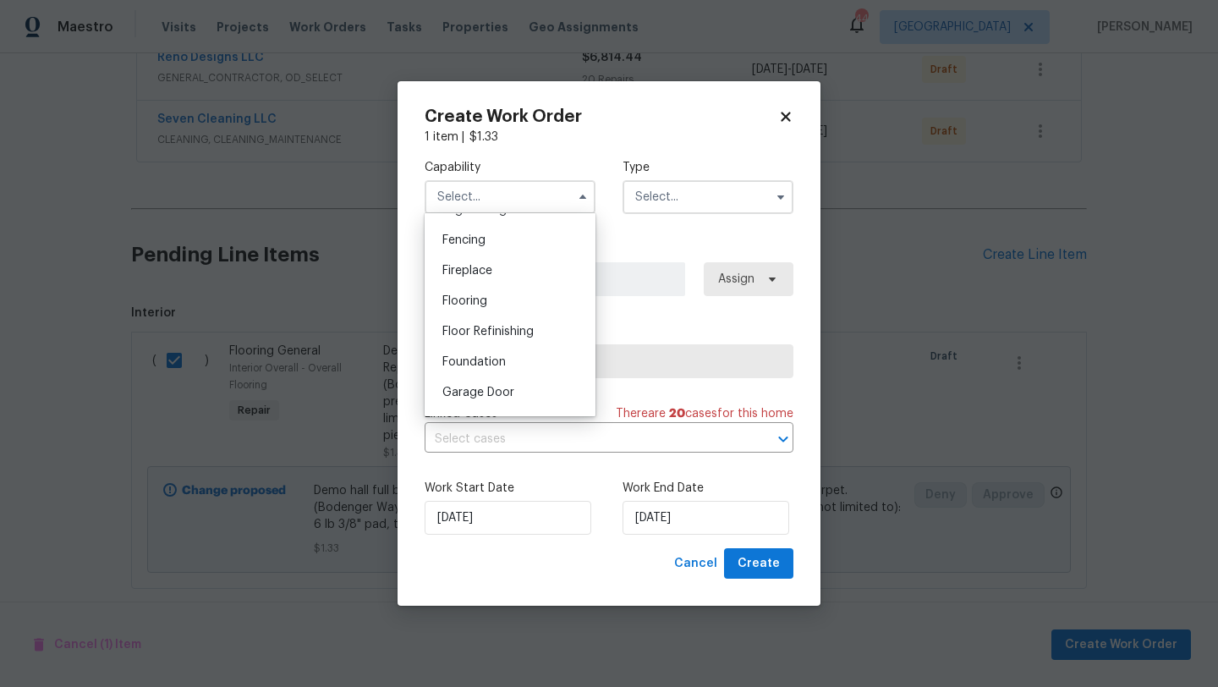
scroll to position [589, 0]
click at [518, 300] on div "Flooring" at bounding box center [510, 299] width 162 height 30
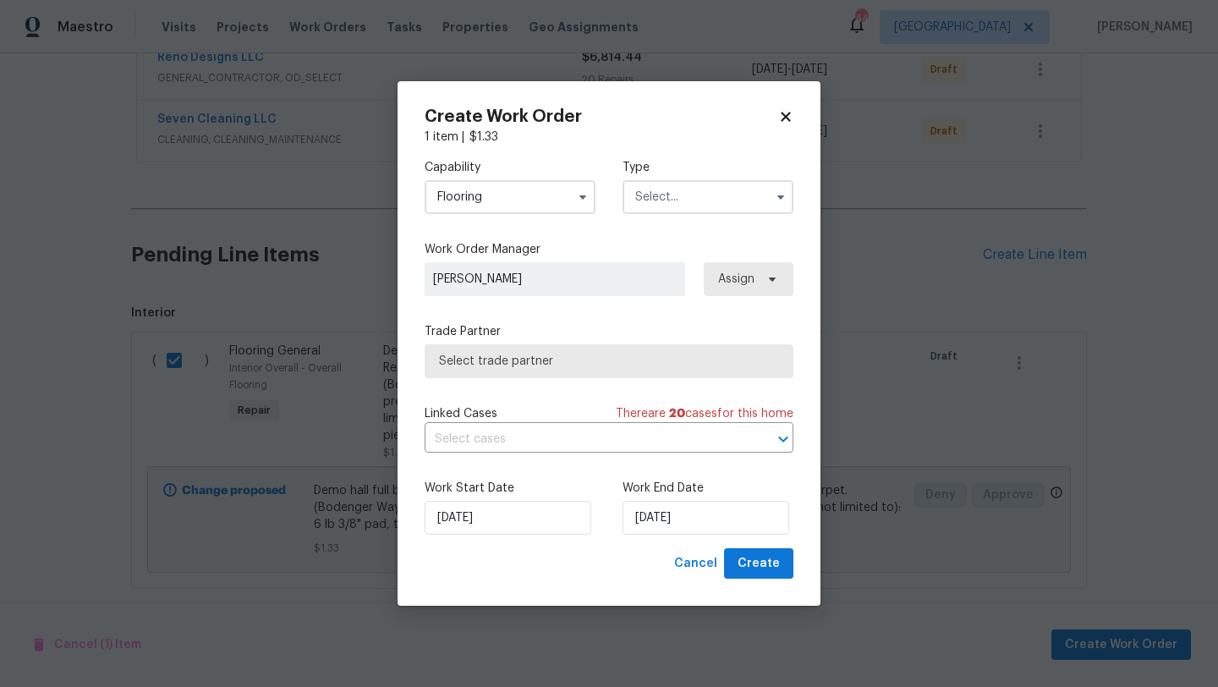
click at [661, 193] on input "text" at bounding box center [707, 197] width 171 height 34
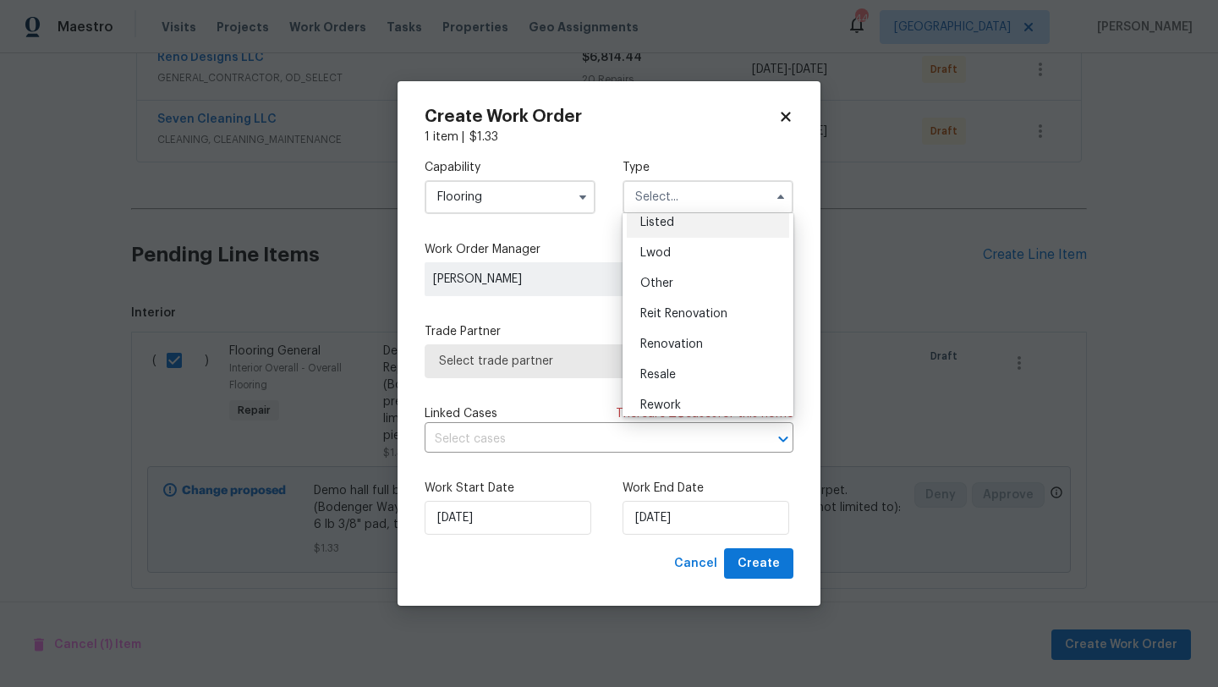
scroll to position [201, 0]
click at [676, 302] on span "Renovation" at bounding box center [671, 305] width 63 height 12
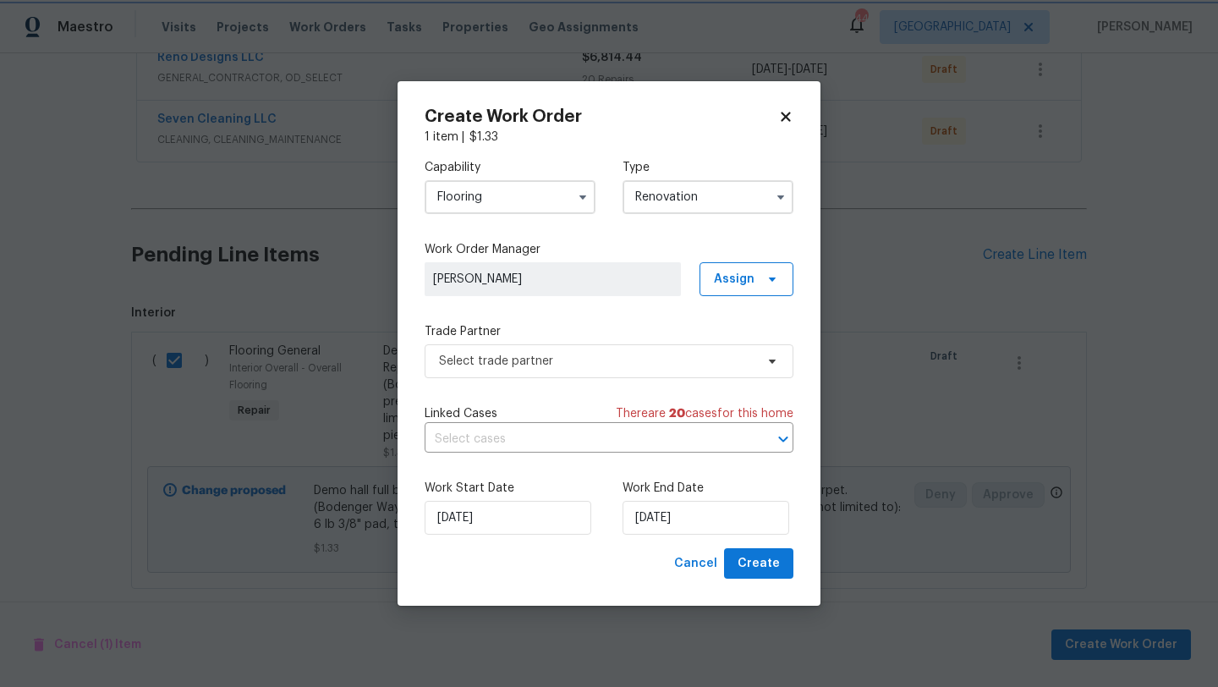
scroll to position [0, 0]
click at [679, 364] on span "Select trade partner" at bounding box center [596, 361] width 315 height 17
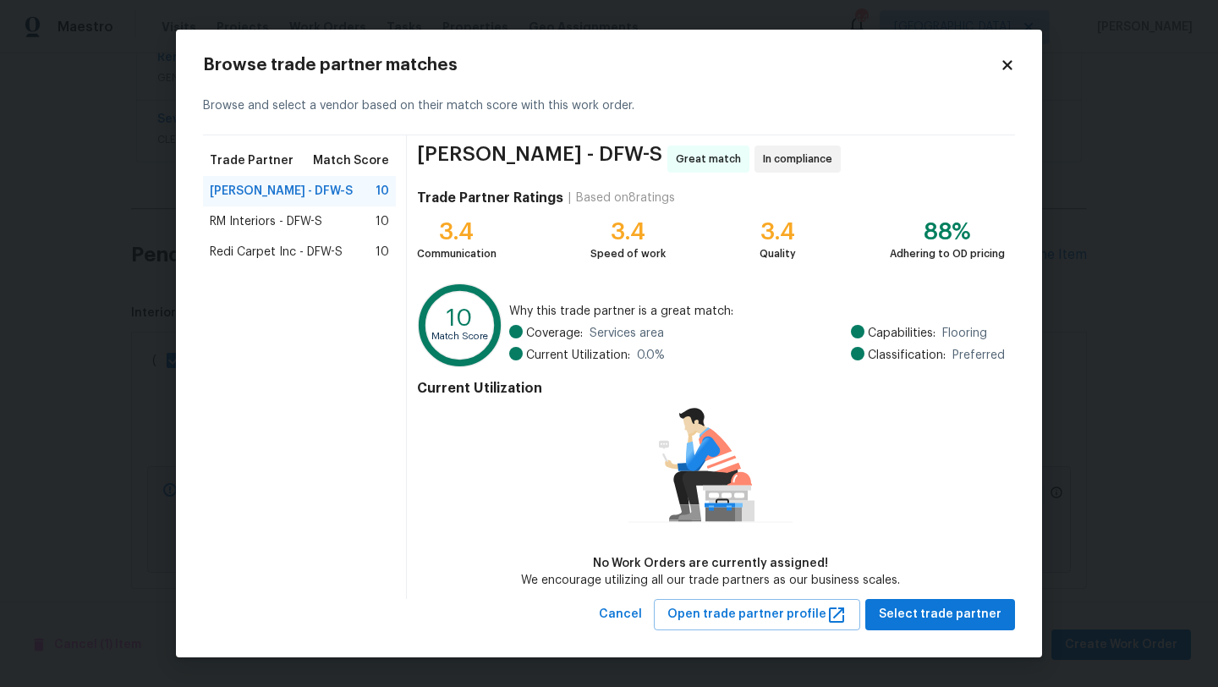
click at [313, 219] on span "RM Interiors - DFW-S" at bounding box center [266, 221] width 112 height 17
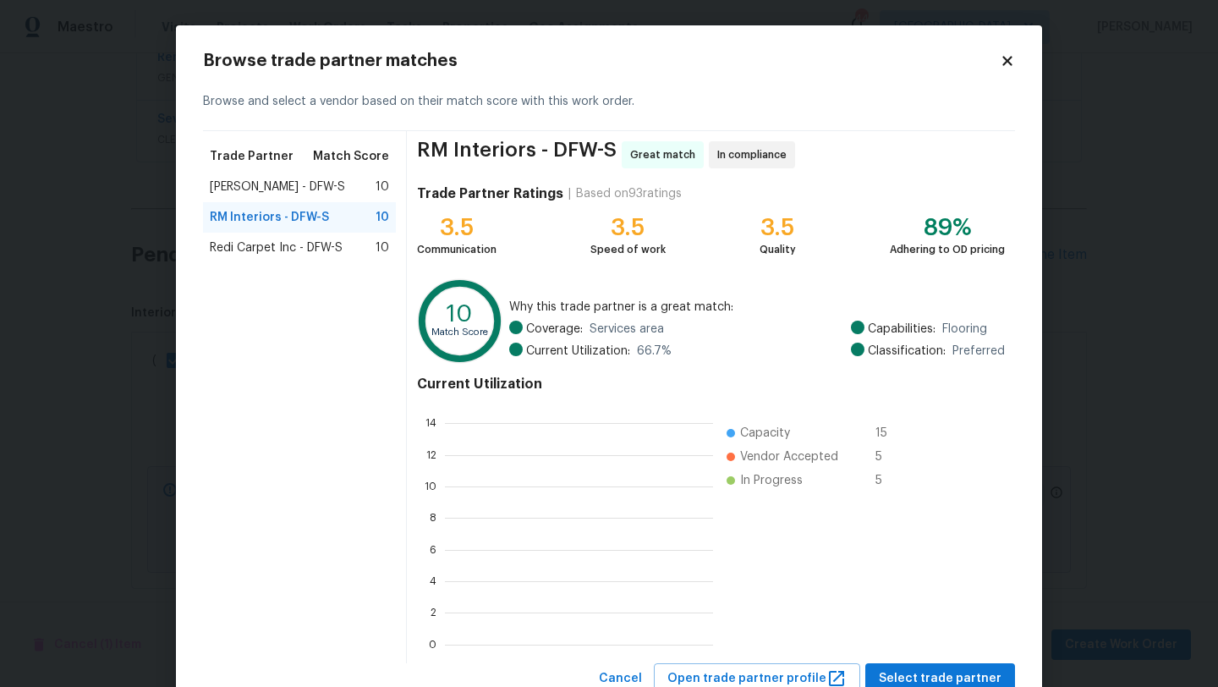
scroll to position [237, 268]
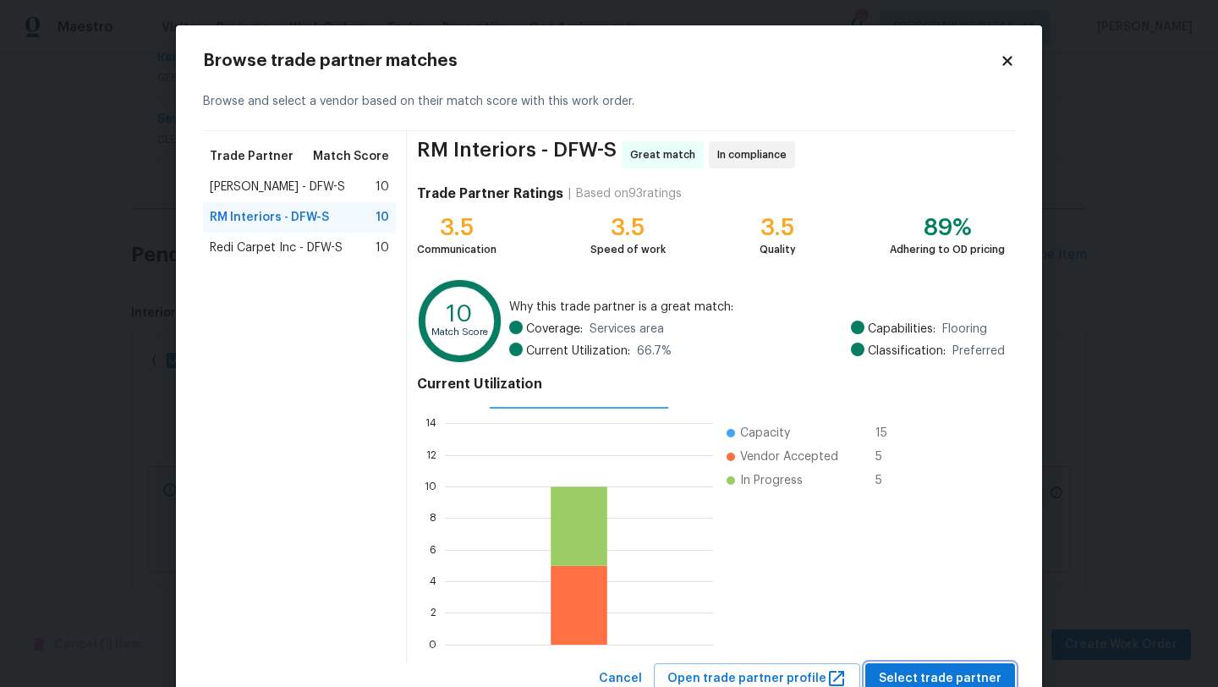
click at [954, 672] on span "Select trade partner" at bounding box center [940, 678] width 123 height 21
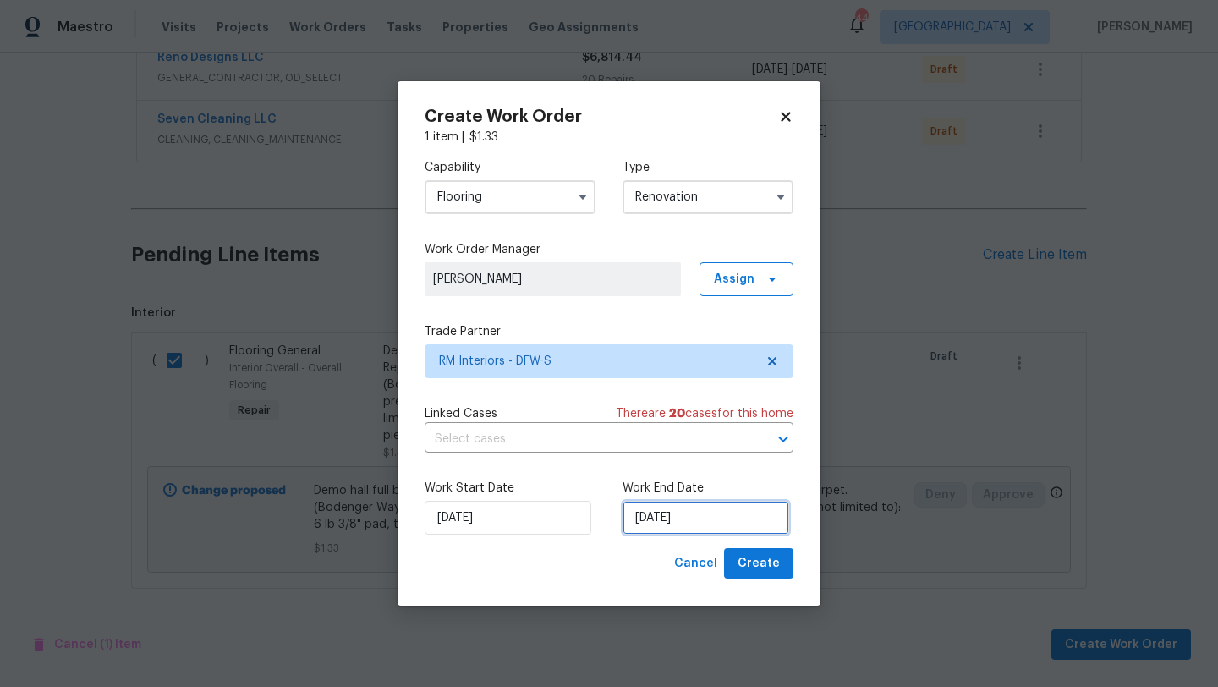
click at [740, 518] on input "9/24/2025" at bounding box center [705, 518] width 167 height 34
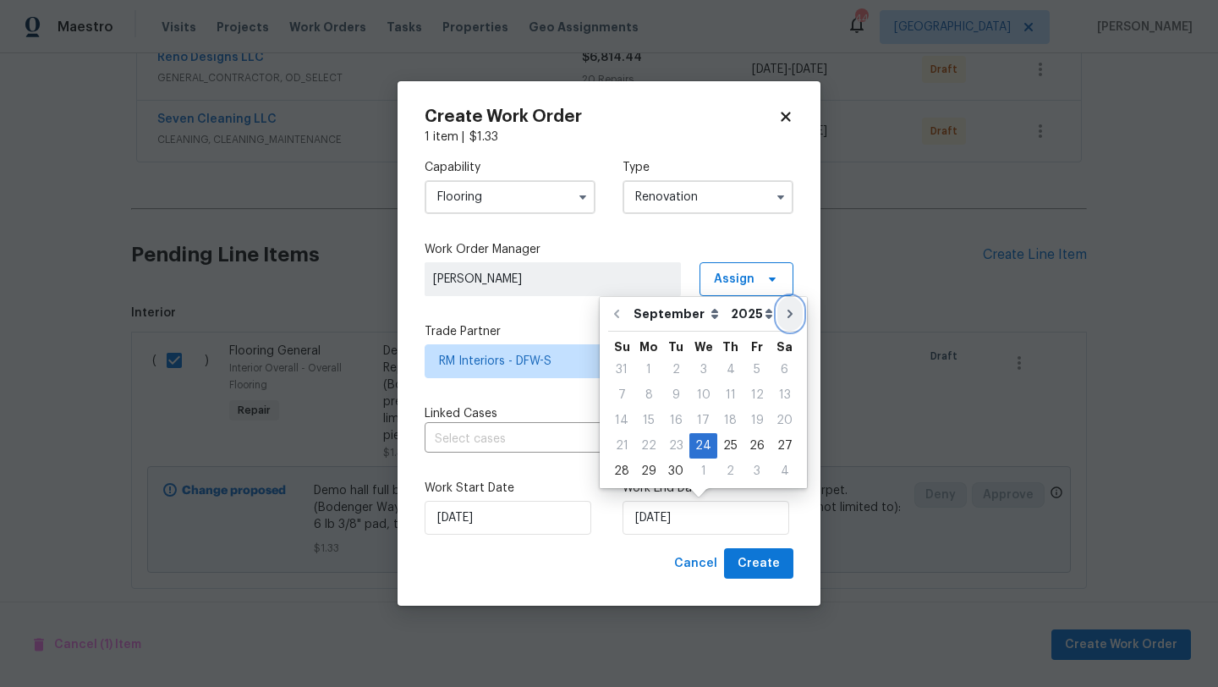
click at [787, 310] on icon "Go to next month" at bounding box center [789, 313] width 5 height 8
click at [679, 389] on div "7" at bounding box center [675, 395] width 27 height 24
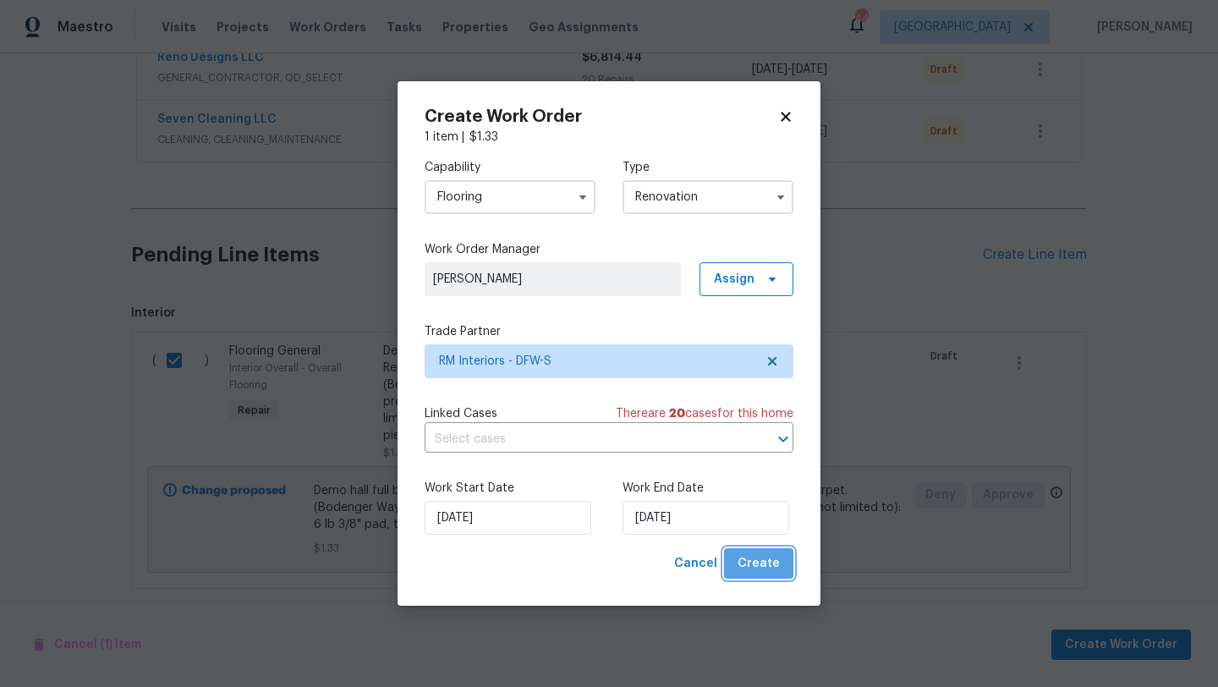
click at [769, 562] on span "Create" at bounding box center [758, 563] width 42 height 21
